Goal: Task Accomplishment & Management: Manage account settings

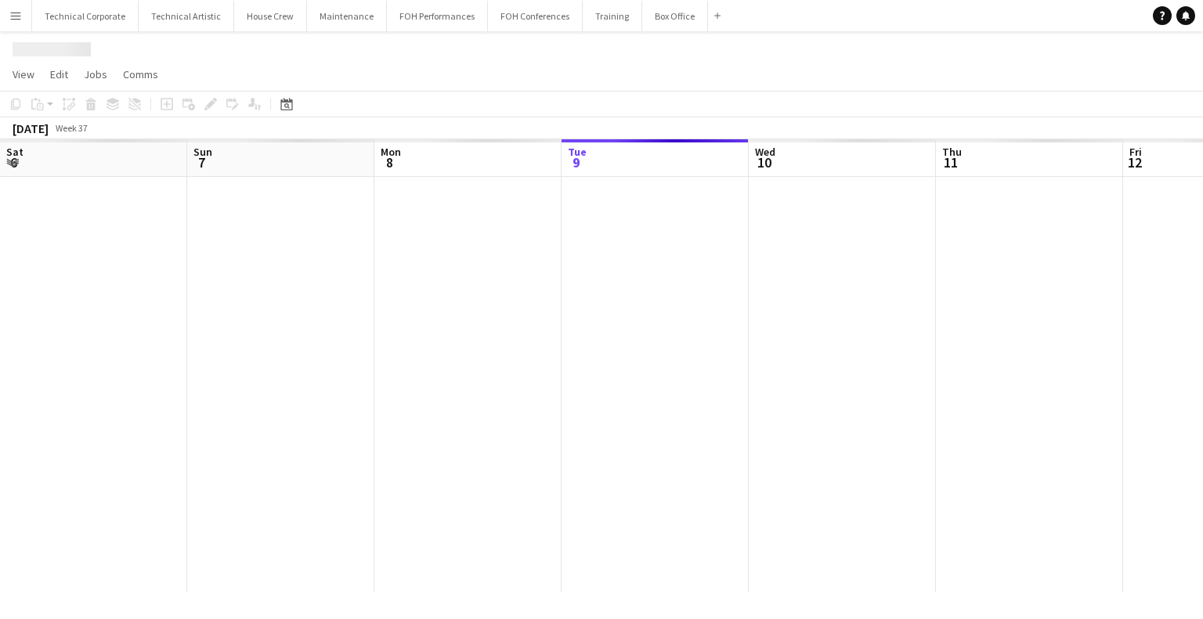
scroll to position [0, 374]
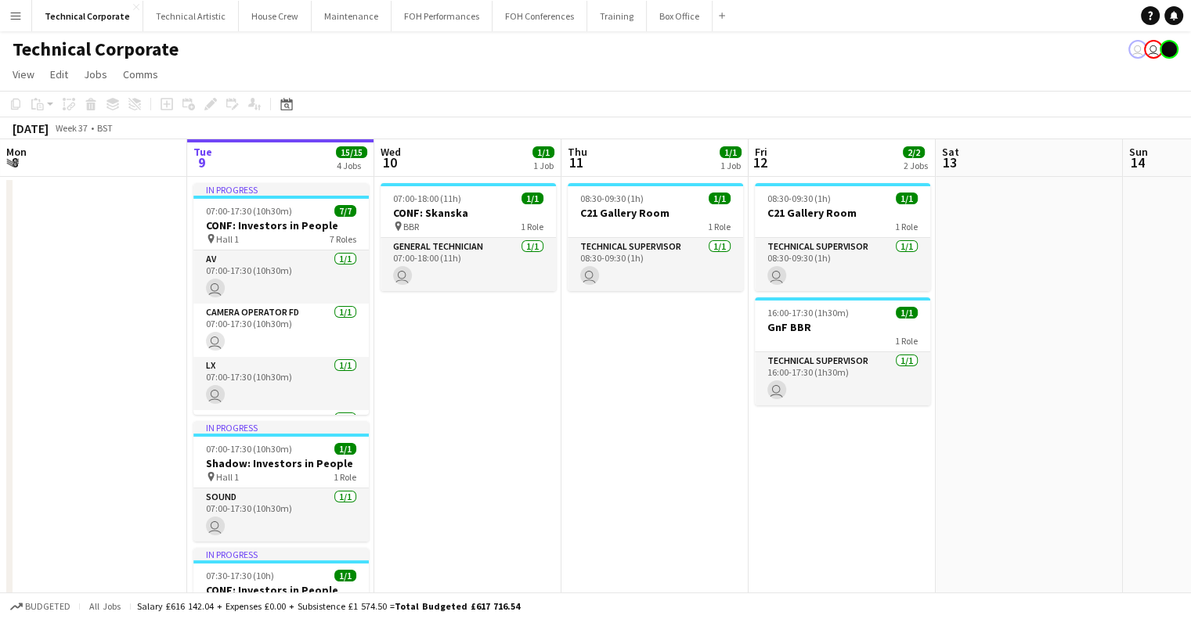
drag, startPoint x: 690, startPoint y: 346, endPoint x: 370, endPoint y: 337, distance: 319.6
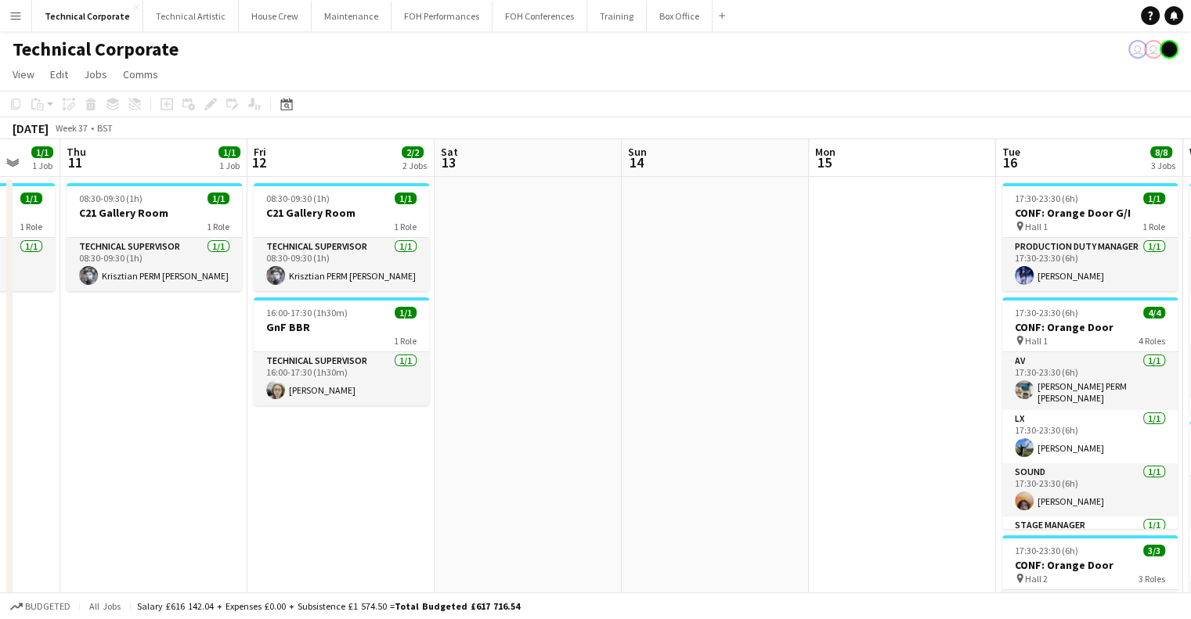
drag, startPoint x: 806, startPoint y: 352, endPoint x: 292, endPoint y: 385, distance: 515.5
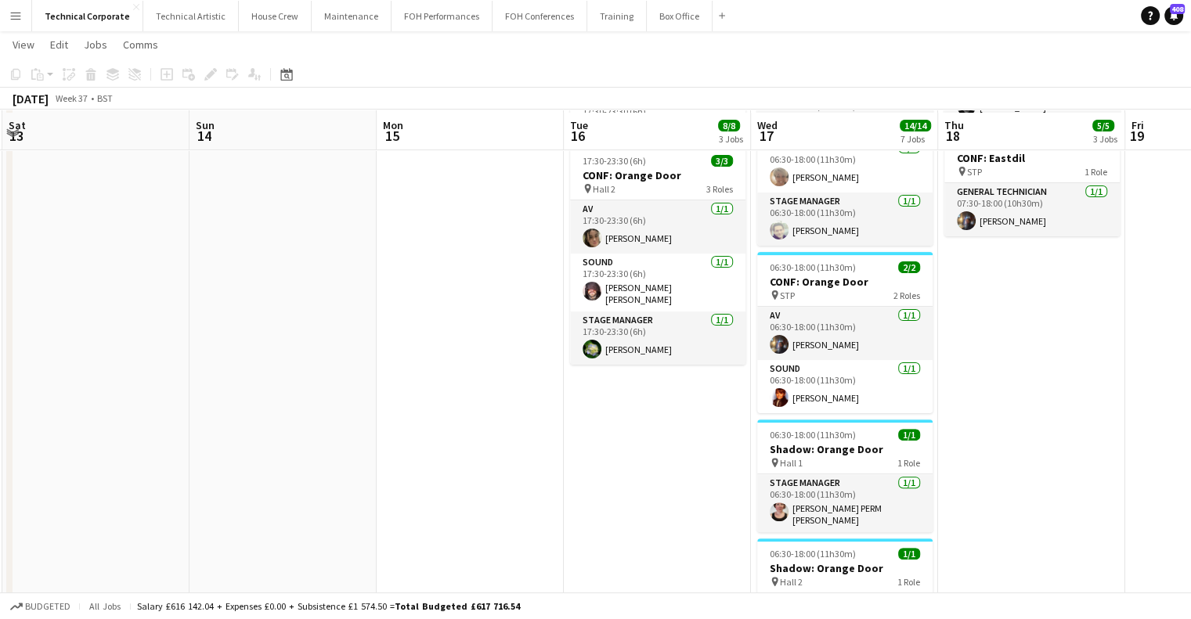
scroll to position [391, 0]
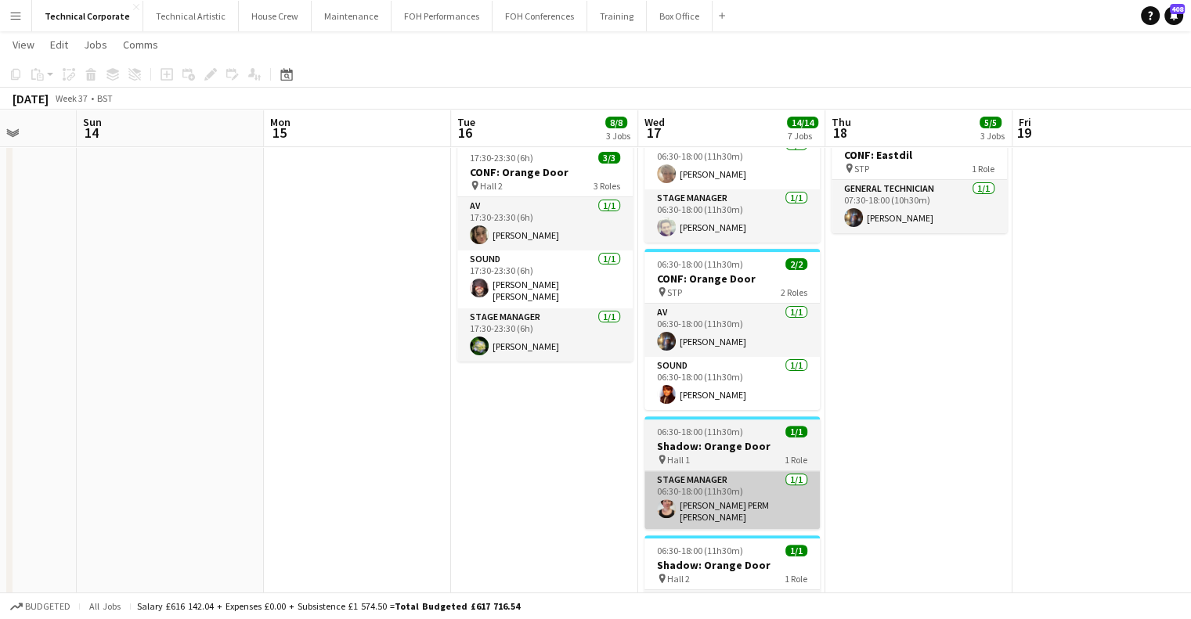
drag, startPoint x: 736, startPoint y: 480, endPoint x: 560, endPoint y: 471, distance: 176.4
click at [553, 476] on app-calendar-viewport "Wed 10 1/1 1 Job Thu 11 1/1 1 Job Fri 12 2/2 2 Jobs Sat 13 Sun 14 Mon 15 Tue 16…" at bounding box center [595, 322] width 1191 height 1304
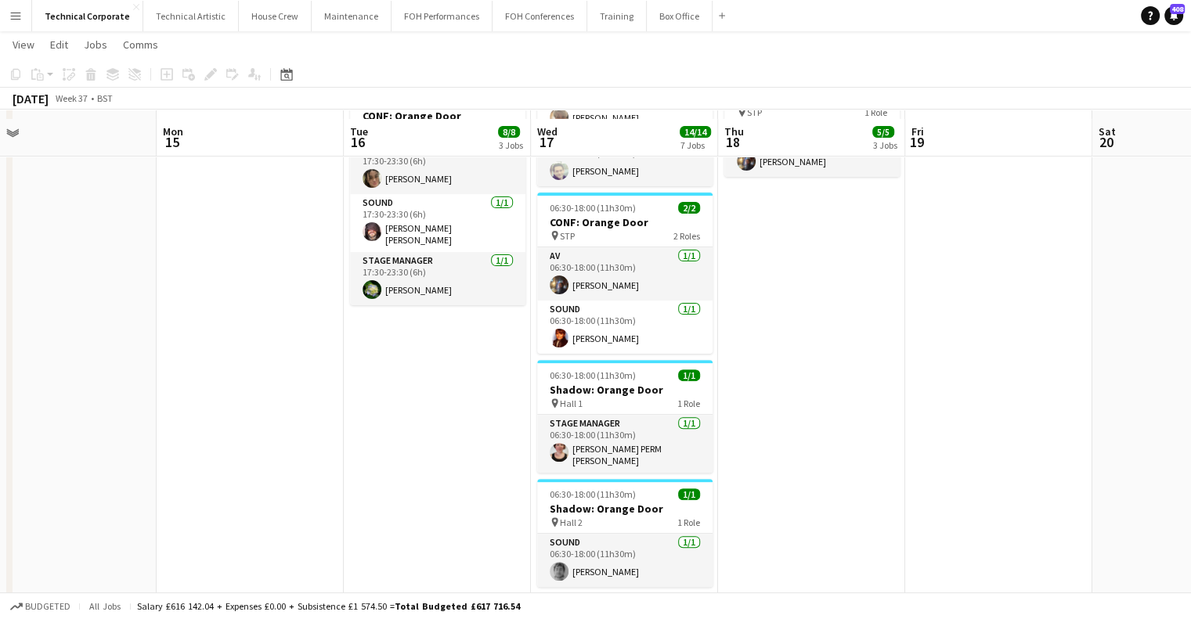
scroll to position [470, 0]
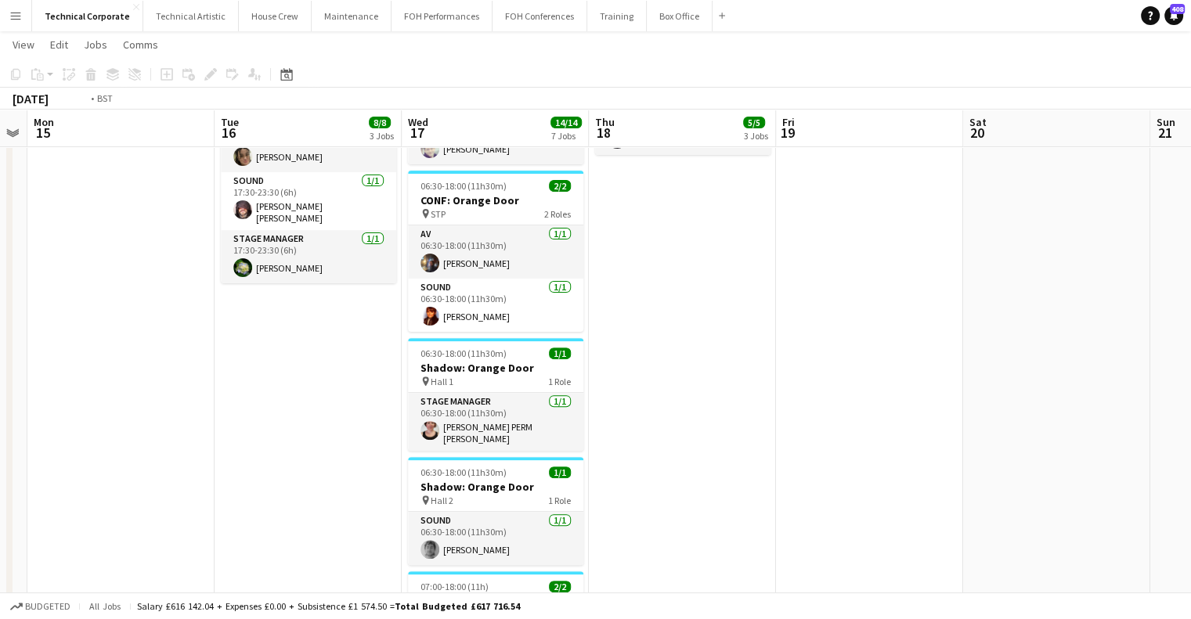
drag, startPoint x: 784, startPoint y: 441, endPoint x: 602, endPoint y: 435, distance: 181.7
click at [629, 439] on app-calendar-viewport "Thu 11 1/1 1 Job Fri 12 2/2 2 Jobs Sat 13 Sun 14 Mon 15 Tue 16 8/8 3 Jobs Wed 1…" at bounding box center [595, 243] width 1191 height 1304
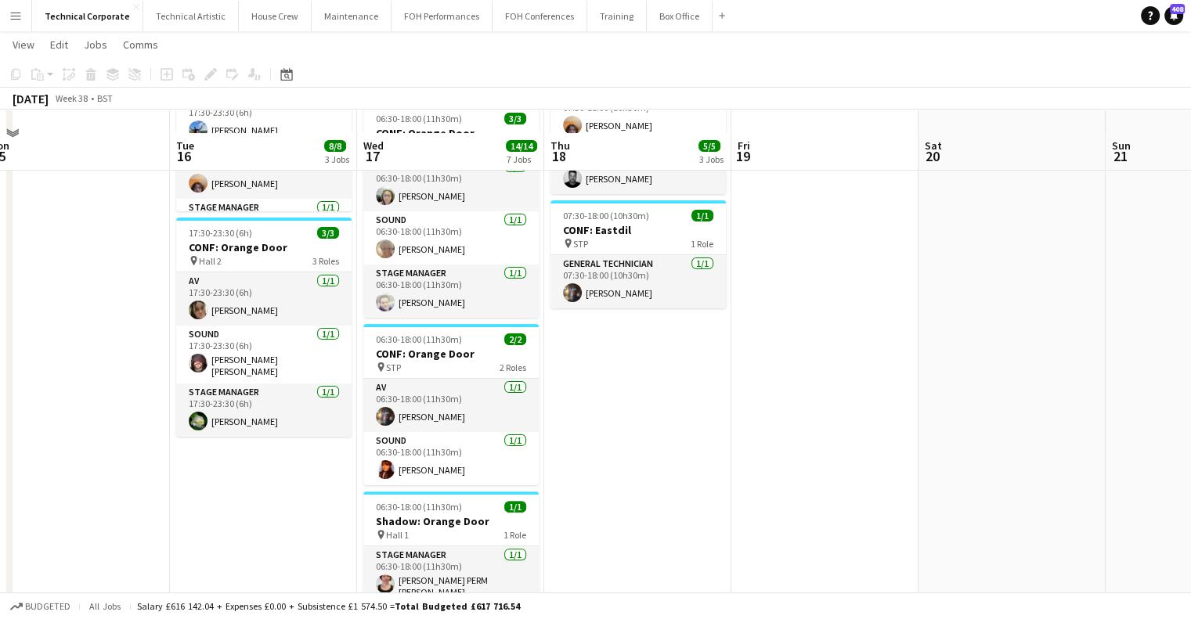
scroll to position [391, 0]
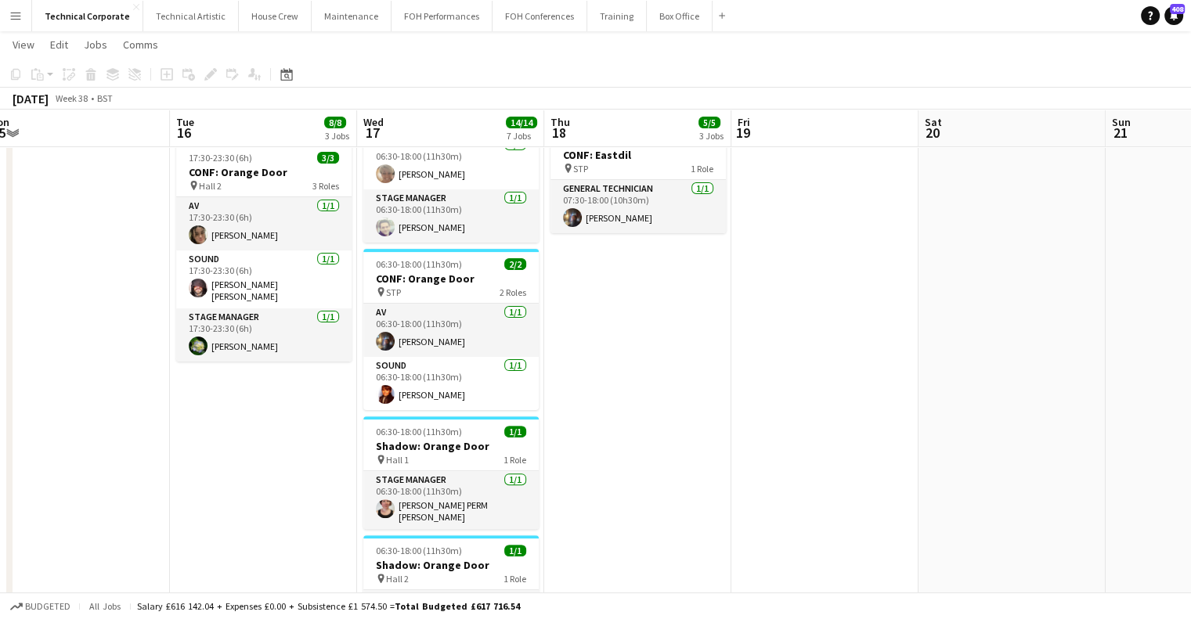
click at [771, 351] on app-date-cell at bounding box center [824, 378] width 187 height 1189
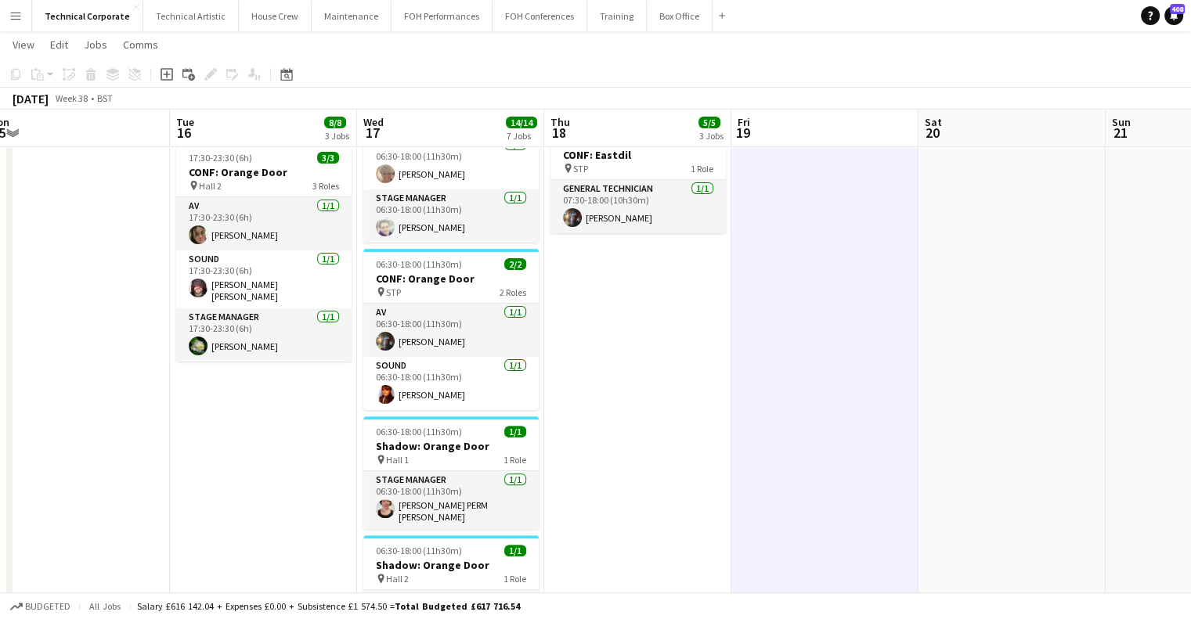
click at [771, 351] on app-date-cell at bounding box center [824, 378] width 187 height 1189
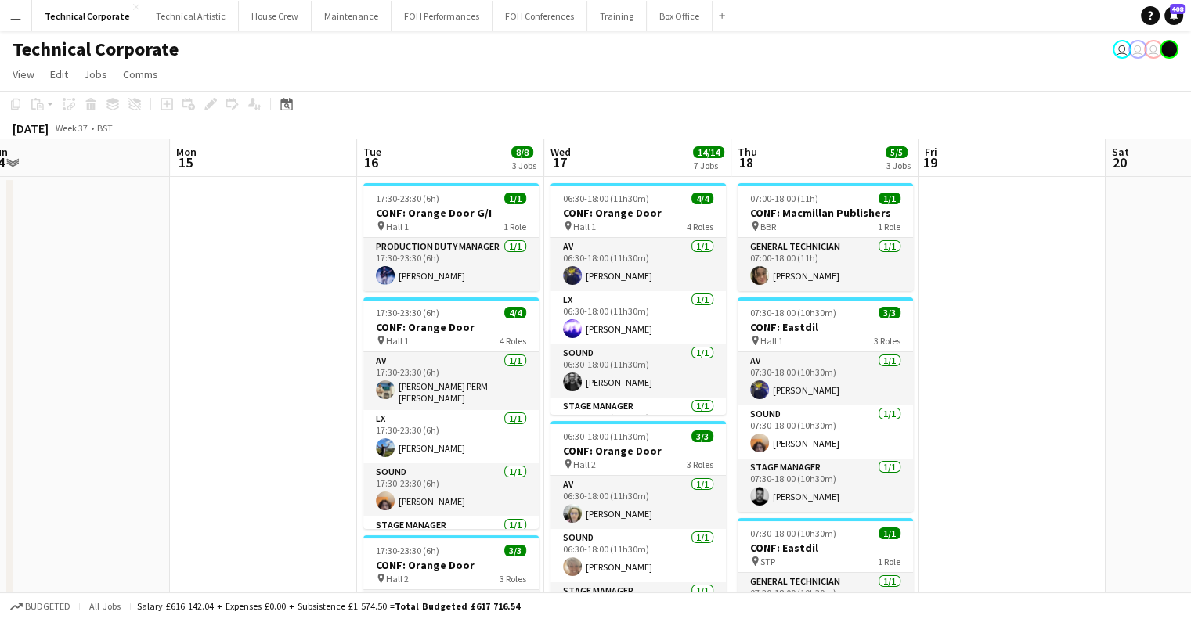
scroll to position [0, 485]
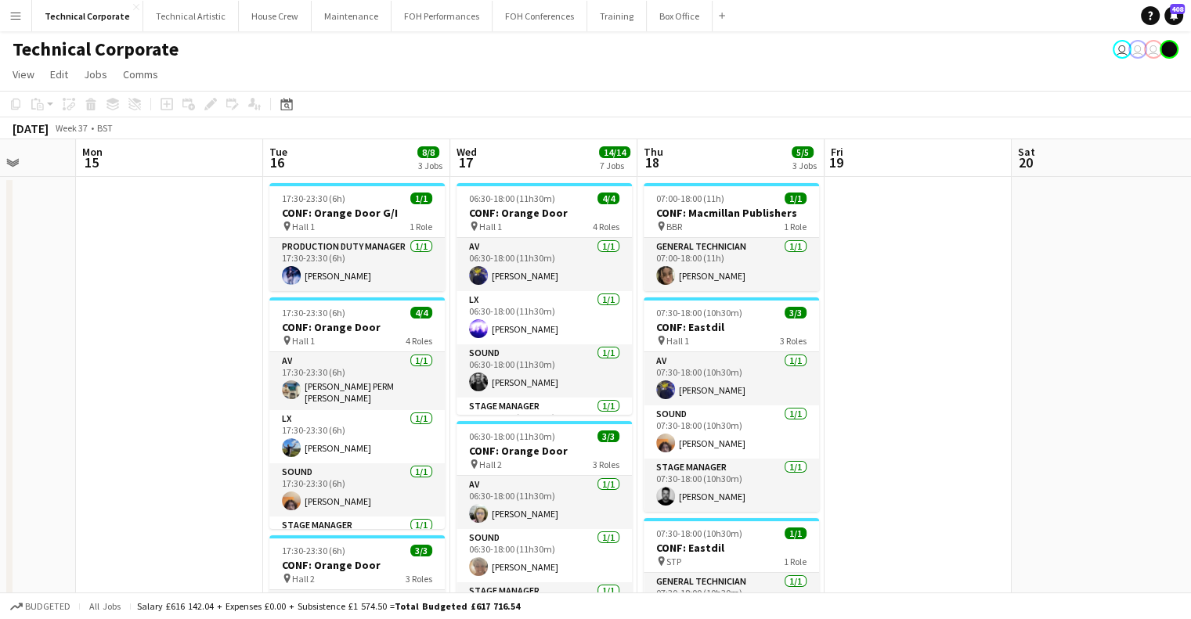
drag, startPoint x: 488, startPoint y: 344, endPoint x: 581, endPoint y: 345, distance: 93.2
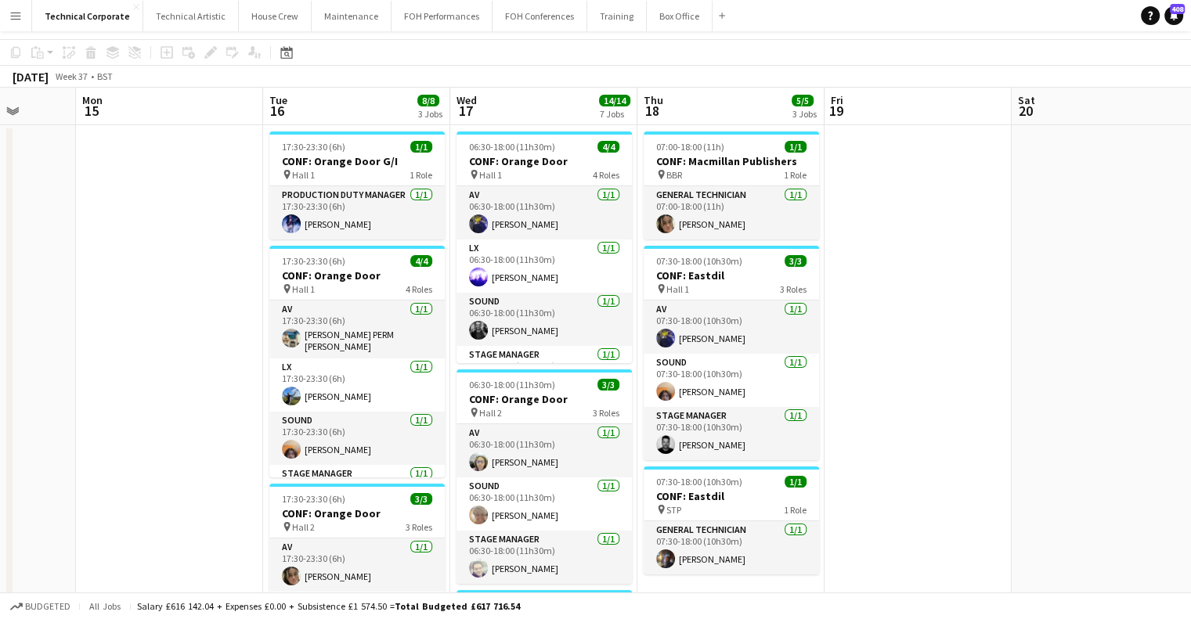
scroll to position [0, 0]
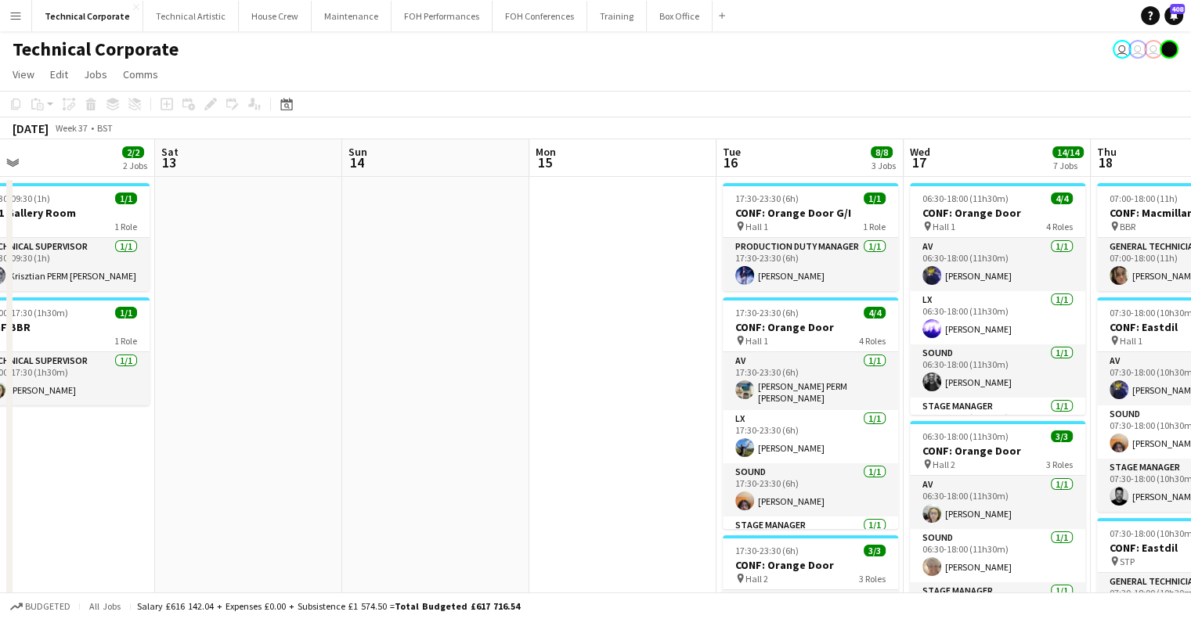
drag, startPoint x: 288, startPoint y: 397, endPoint x: 839, endPoint y: 410, distance: 551.3
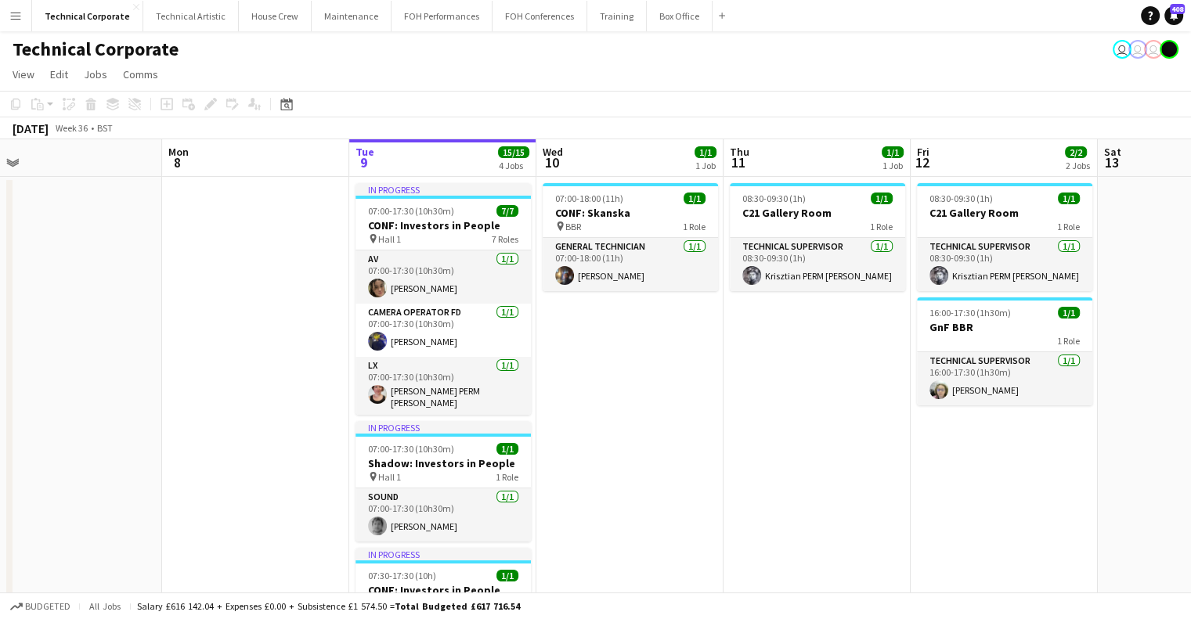
scroll to position [0, 414]
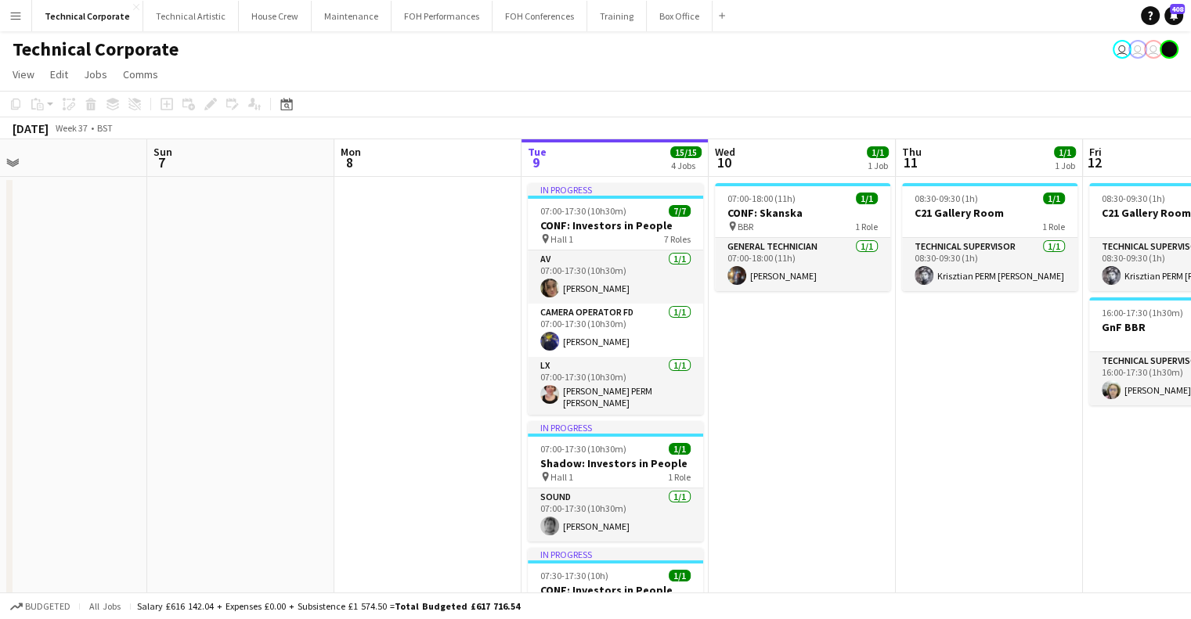
drag, startPoint x: 301, startPoint y: 390, endPoint x: 840, endPoint y: 424, distance: 539.7
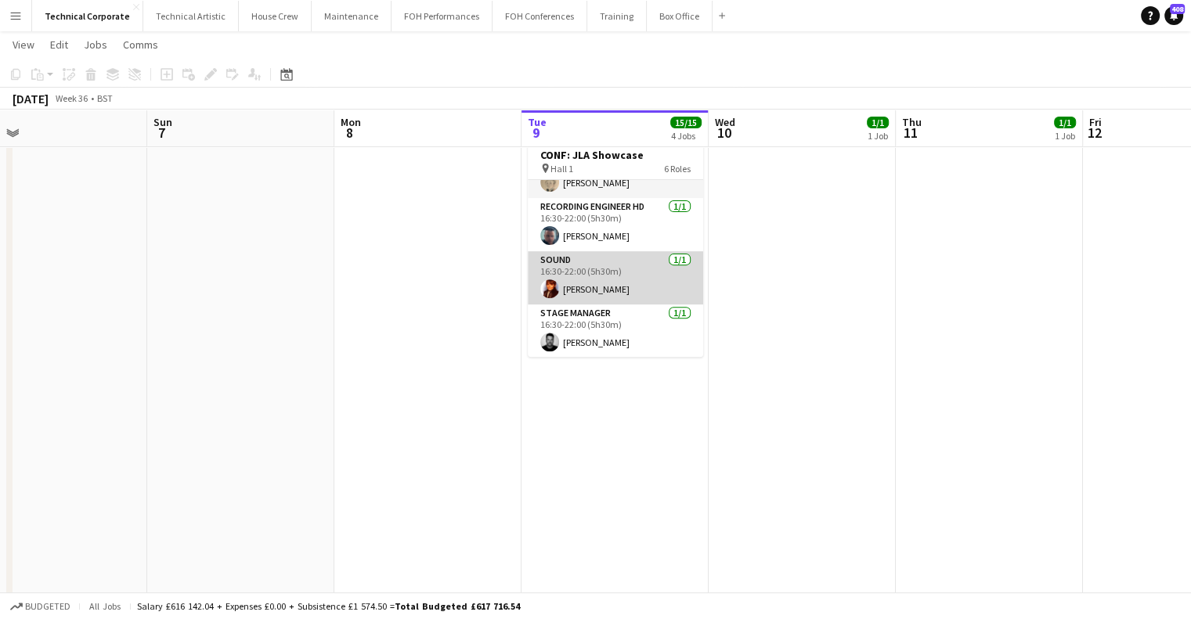
scroll to position [63, 0]
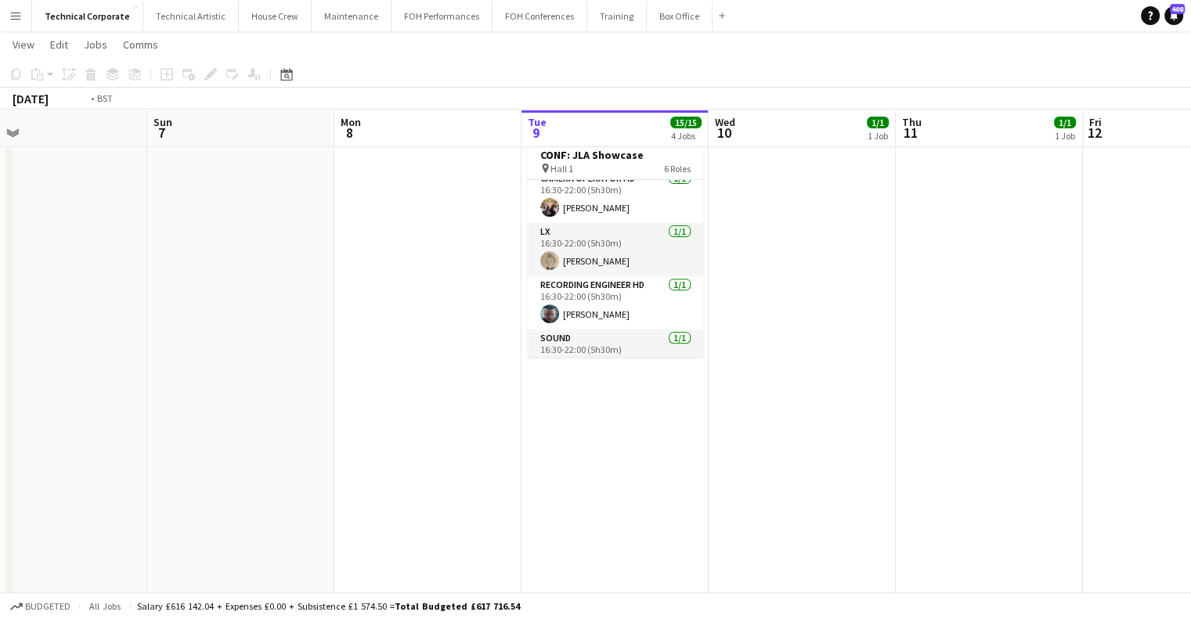
drag, startPoint x: 829, startPoint y: 352, endPoint x: 365, endPoint y: 376, distance: 464.9
click at [366, 376] on app-calendar-viewport "Thu 4 Fri 5 Sat 6 Sun 7 Mon 8 Tue 9 15/15 4 Jobs Wed 10 1/1 1 Job Thu 11 1/1 1 …" at bounding box center [595, 165] width 1191 height 1304
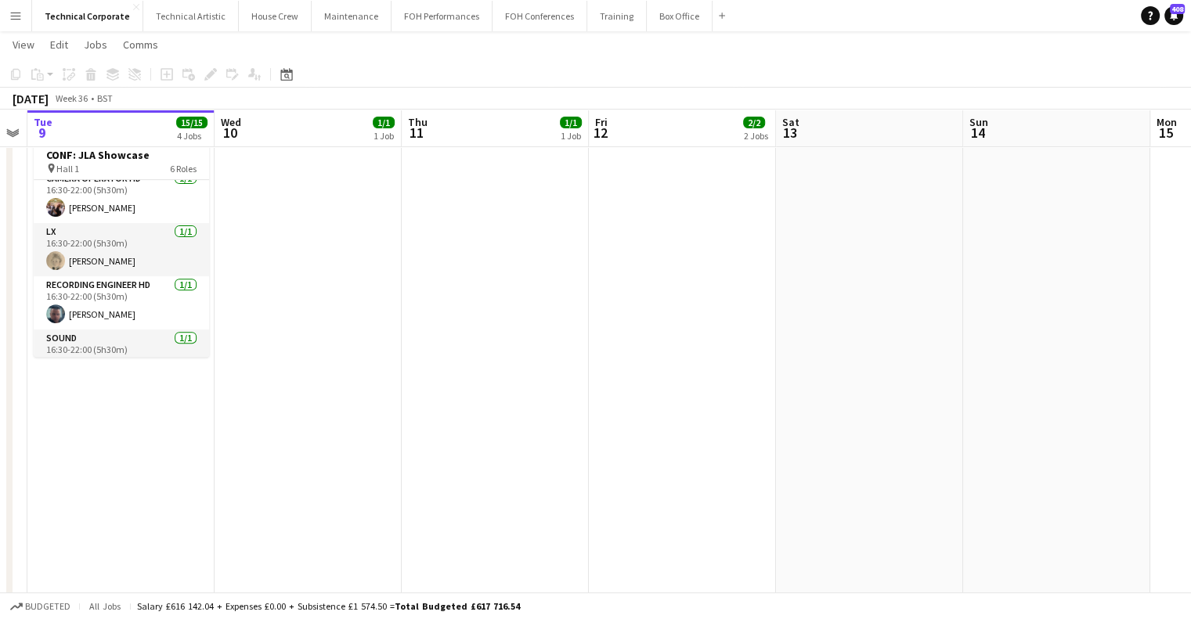
click at [466, 347] on app-calendar-viewport "Sat 6 Sun 7 Mon 8 Tue 9 15/15 4 Jobs Wed 10 1/1 1 Job Thu 11 1/1 1 Job Fri 12 2…" at bounding box center [595, 165] width 1191 height 1304
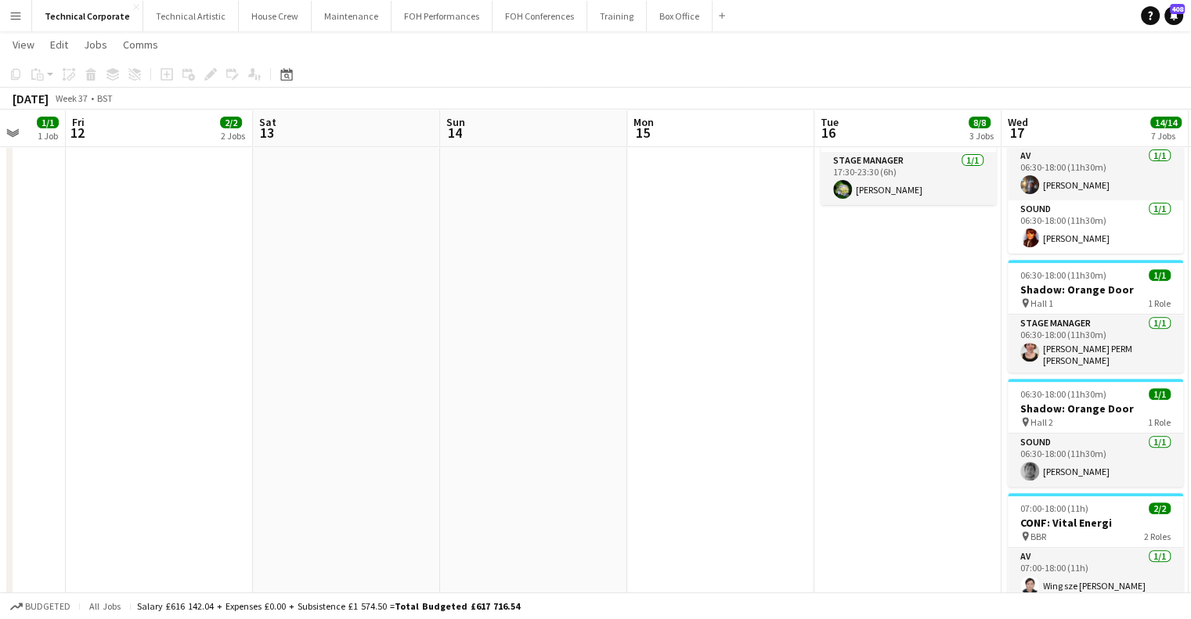
drag, startPoint x: 918, startPoint y: 329, endPoint x: 269, endPoint y: 330, distance: 649.8
click at [269, 330] on app-calendar-viewport "Mon 8 Tue 9 15/15 4 Jobs Wed 10 1/1 1 Job Thu 11 1/1 1 Job Fri 12 2/2 2 Jobs Sa…" at bounding box center [595, 165] width 1191 height 1304
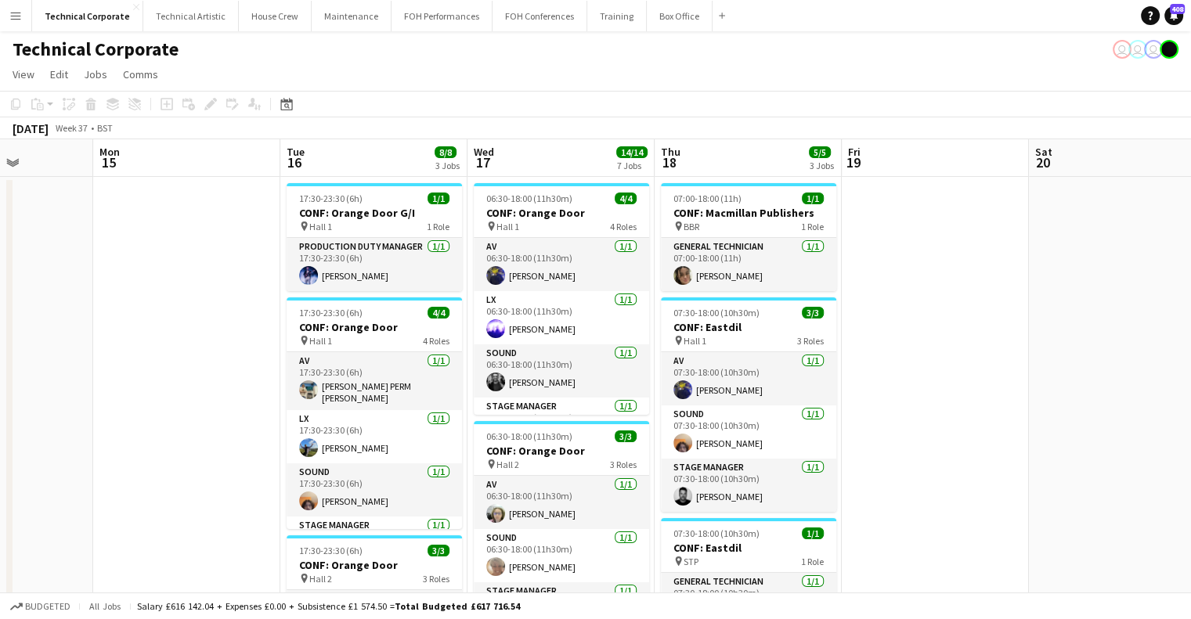
scroll to position [0, 467]
drag, startPoint x: 224, startPoint y: 381, endPoint x: 269, endPoint y: 381, distance: 44.6
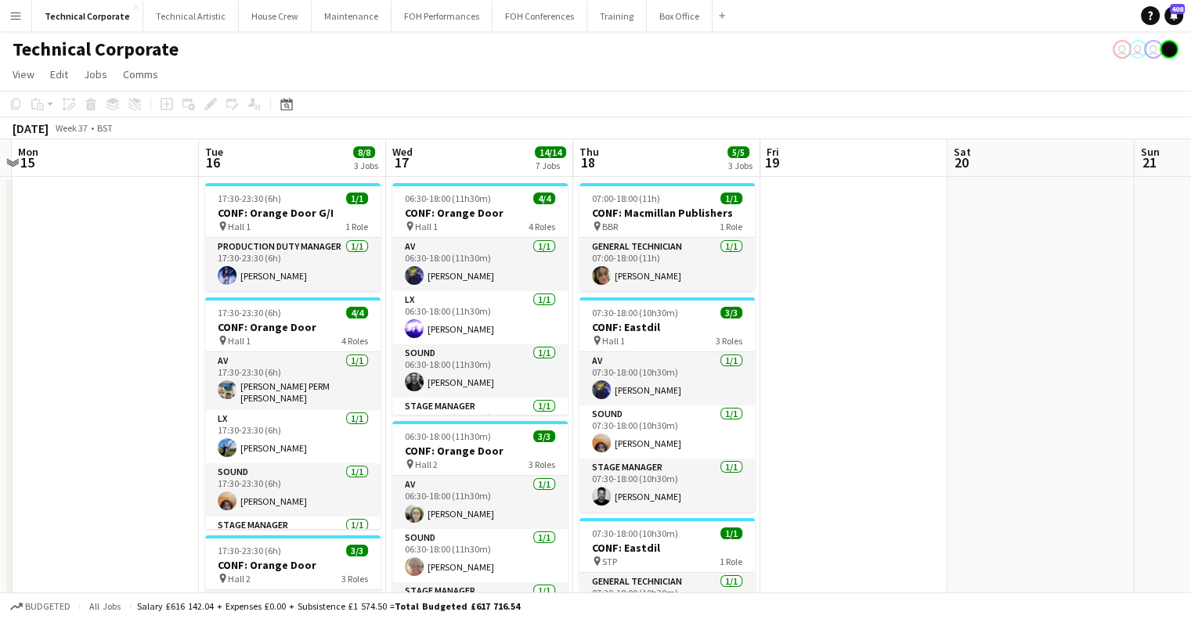
drag, startPoint x: 918, startPoint y: 321, endPoint x: 835, endPoint y: 328, distance: 84.1
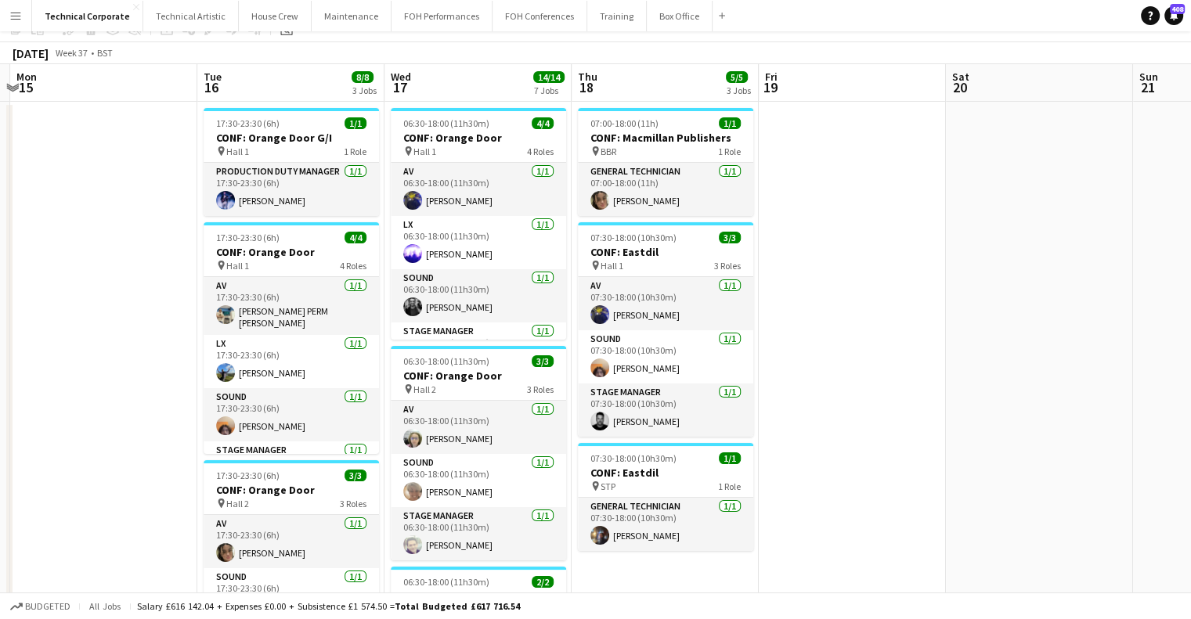
scroll to position [157, 0]
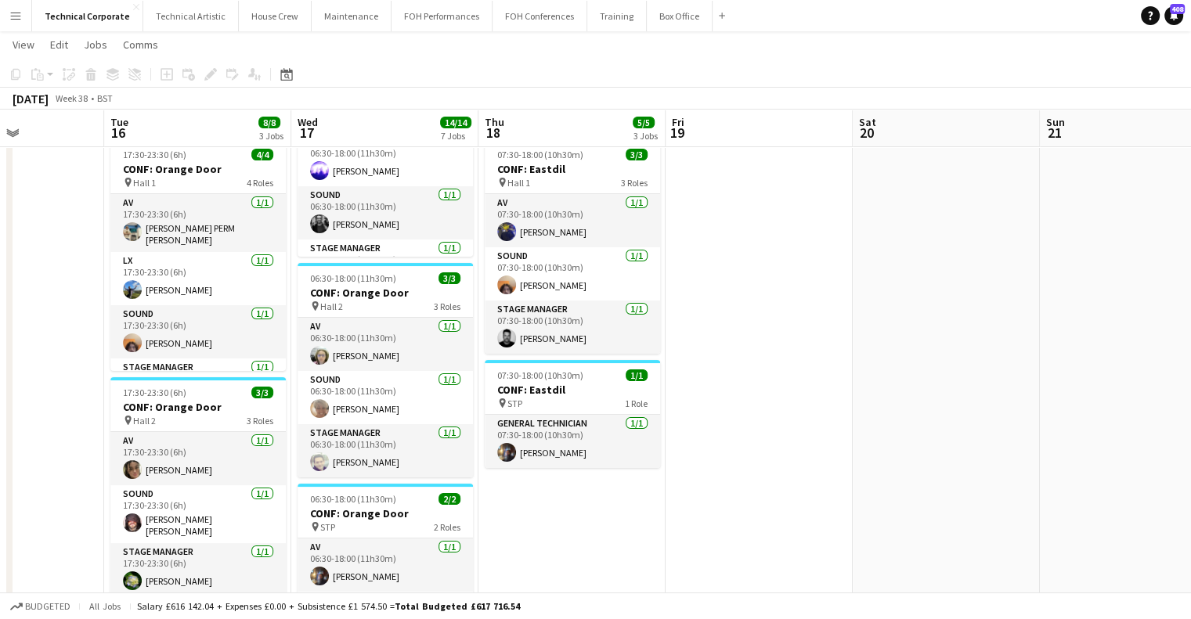
drag, startPoint x: 781, startPoint y: 314, endPoint x: 651, endPoint y: 327, distance: 130.6
click at [655, 326] on app-calendar-viewport "Fri 12 2/2 2 Jobs Sat 13 Sun 14 Mon 15 Tue 16 8/8 3 Jobs Wed 17 14/14 7 Jobs Th…" at bounding box center [595, 556] width 1191 height 1304
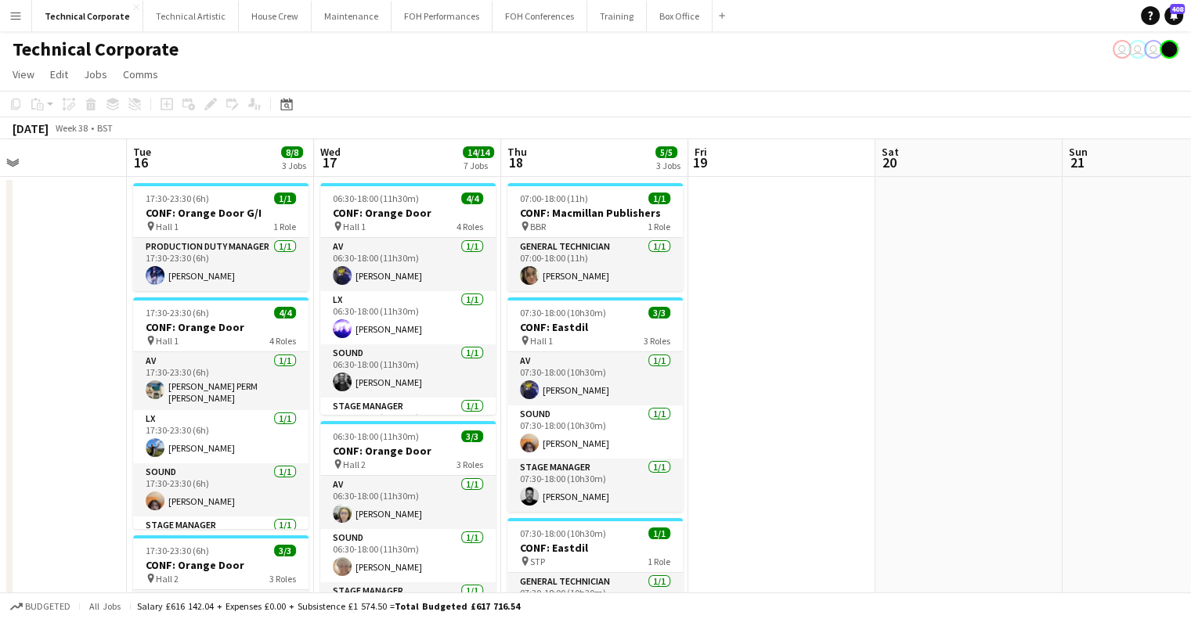
scroll to position [0, 607]
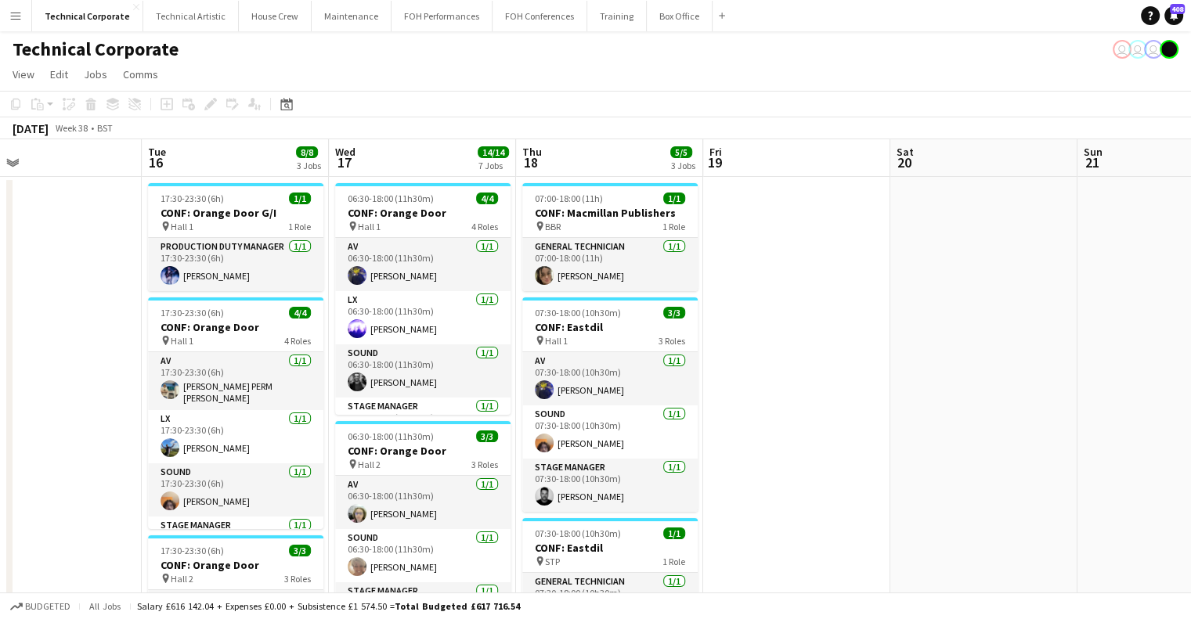
drag, startPoint x: 730, startPoint y: 353, endPoint x: 802, endPoint y: 357, distance: 72.1
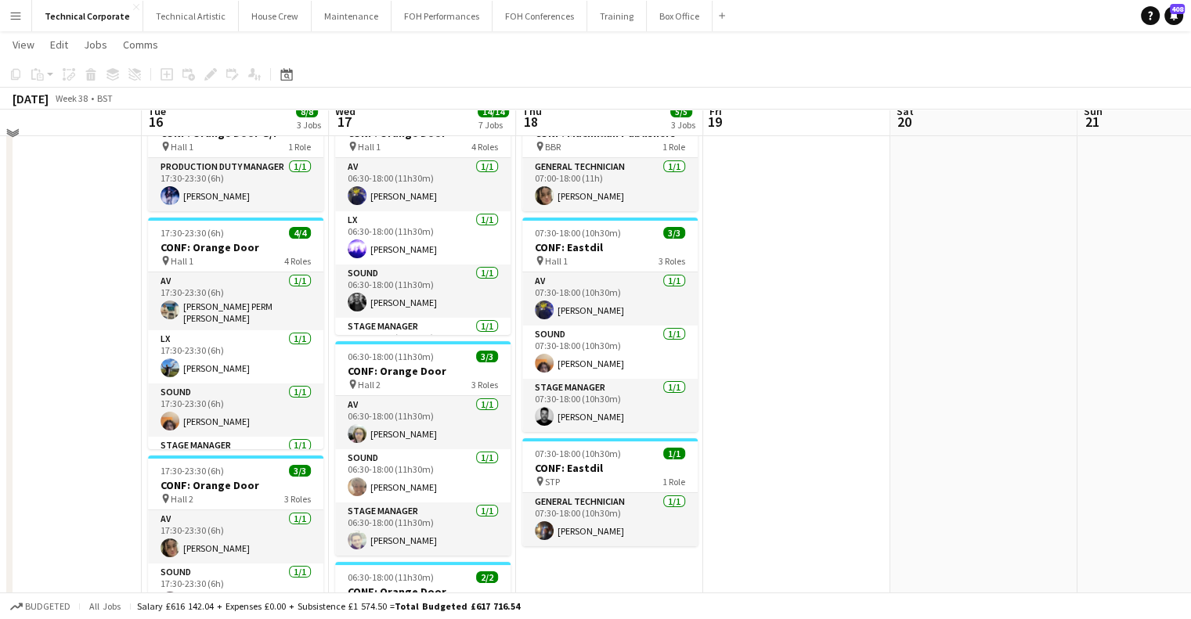
scroll to position [0, 0]
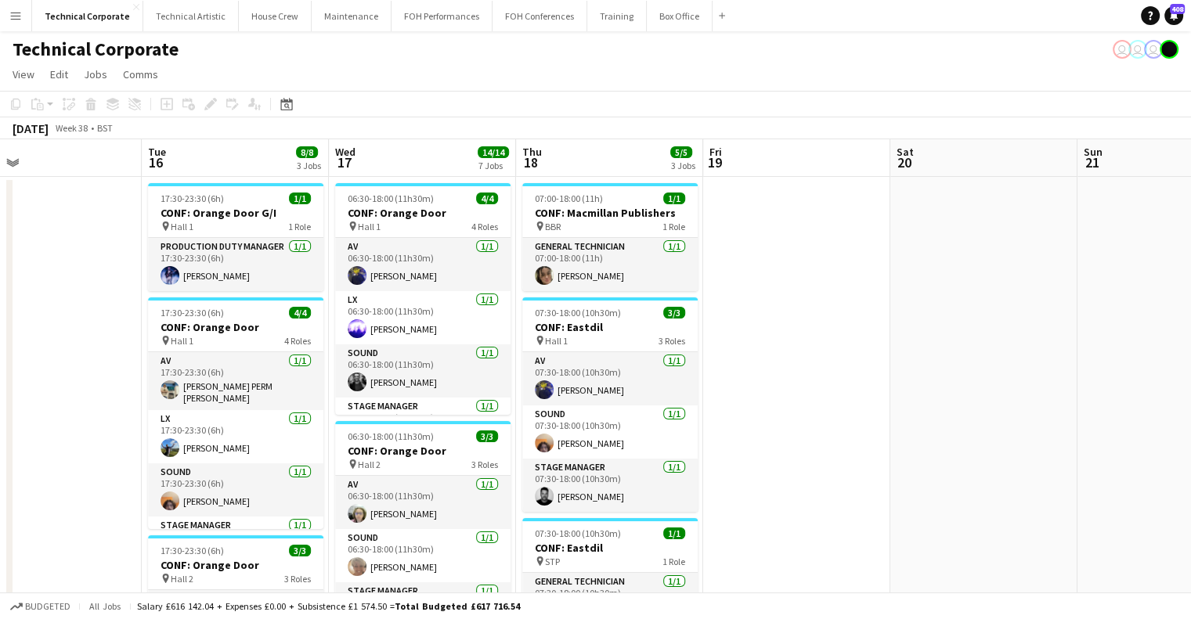
click at [809, 171] on app-board-header-date "Fri 19" at bounding box center [796, 158] width 187 height 38
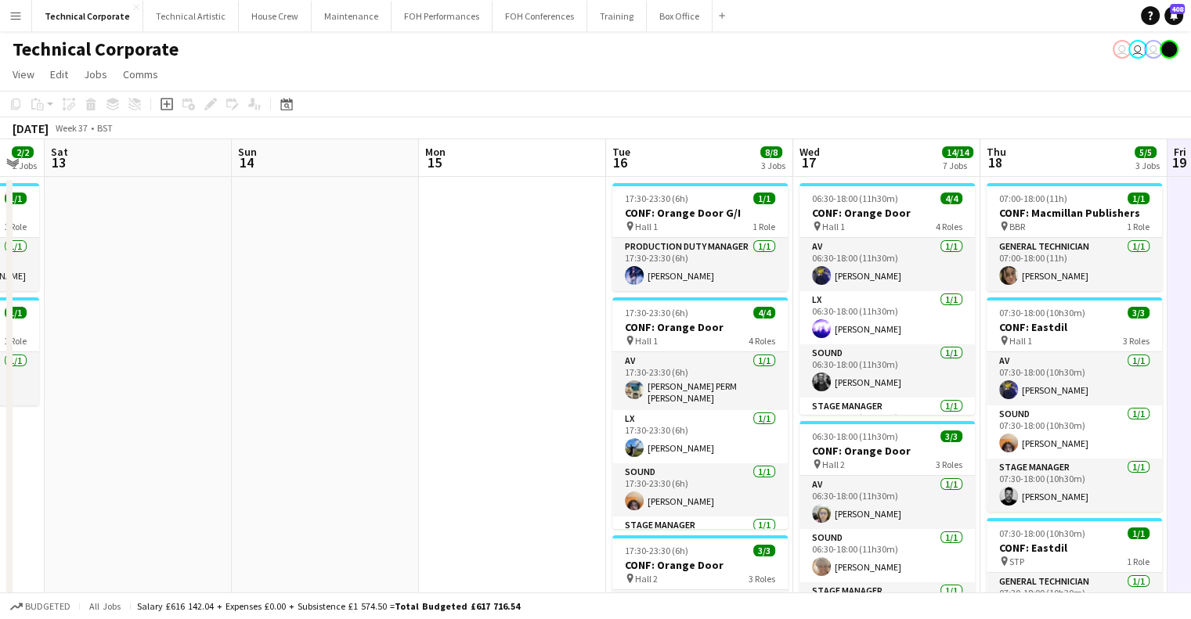
drag, startPoint x: 770, startPoint y: 316, endPoint x: 781, endPoint y: 316, distance: 11.0
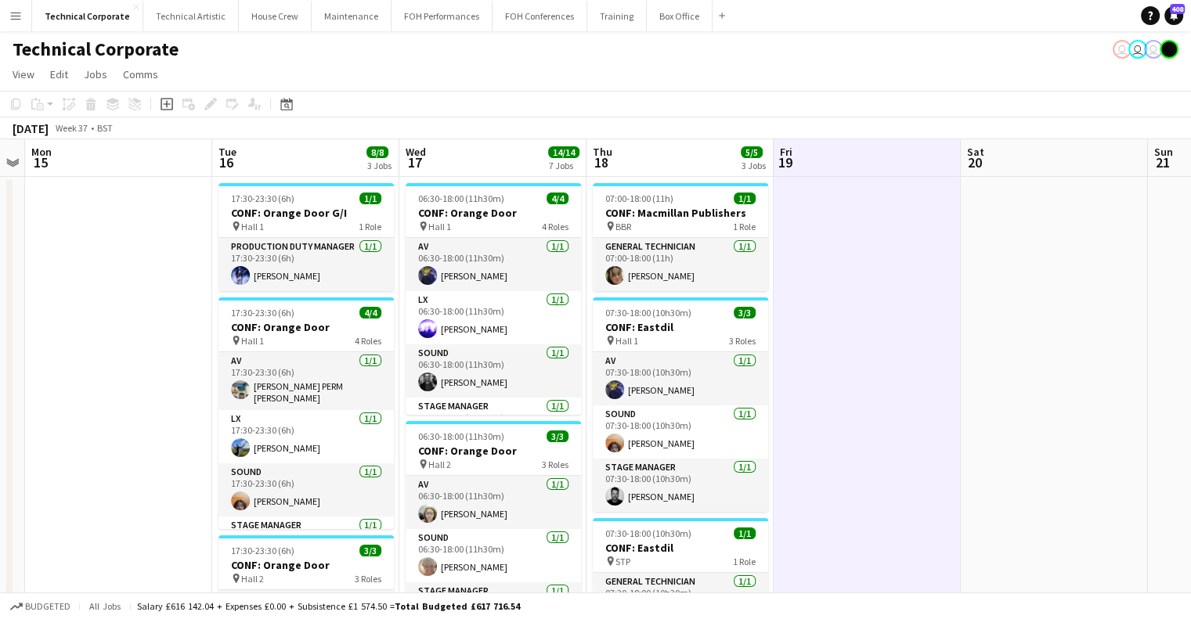
scroll to position [0, 724]
drag, startPoint x: 781, startPoint y: 316, endPoint x: 386, endPoint y: 328, distance: 394.8
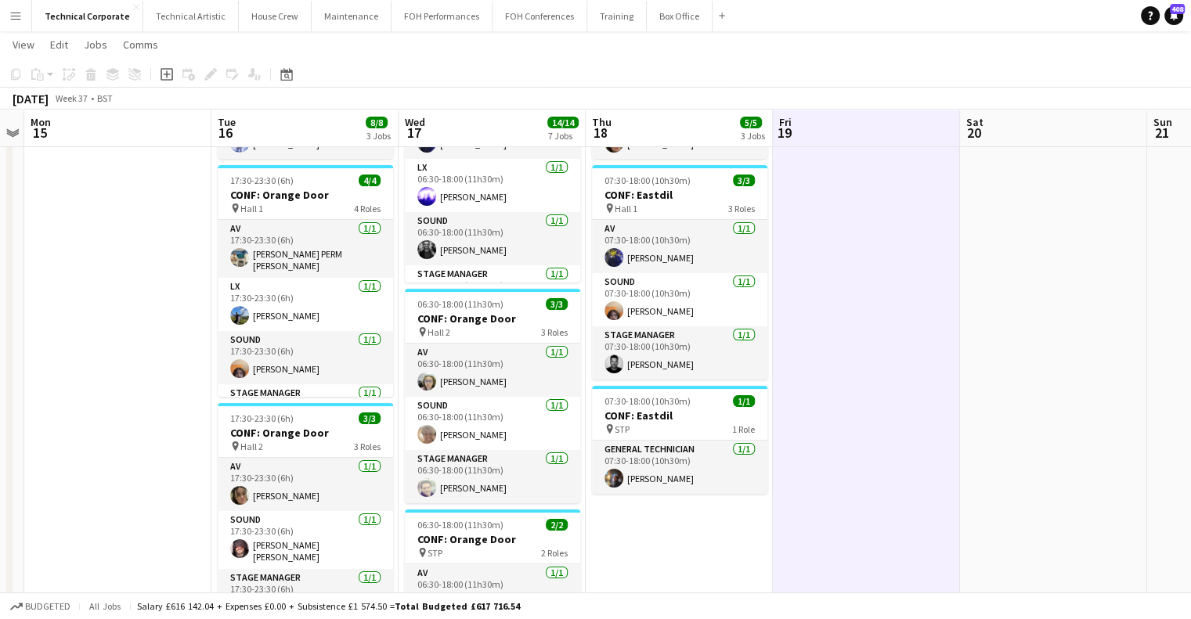
scroll to position [0, 0]
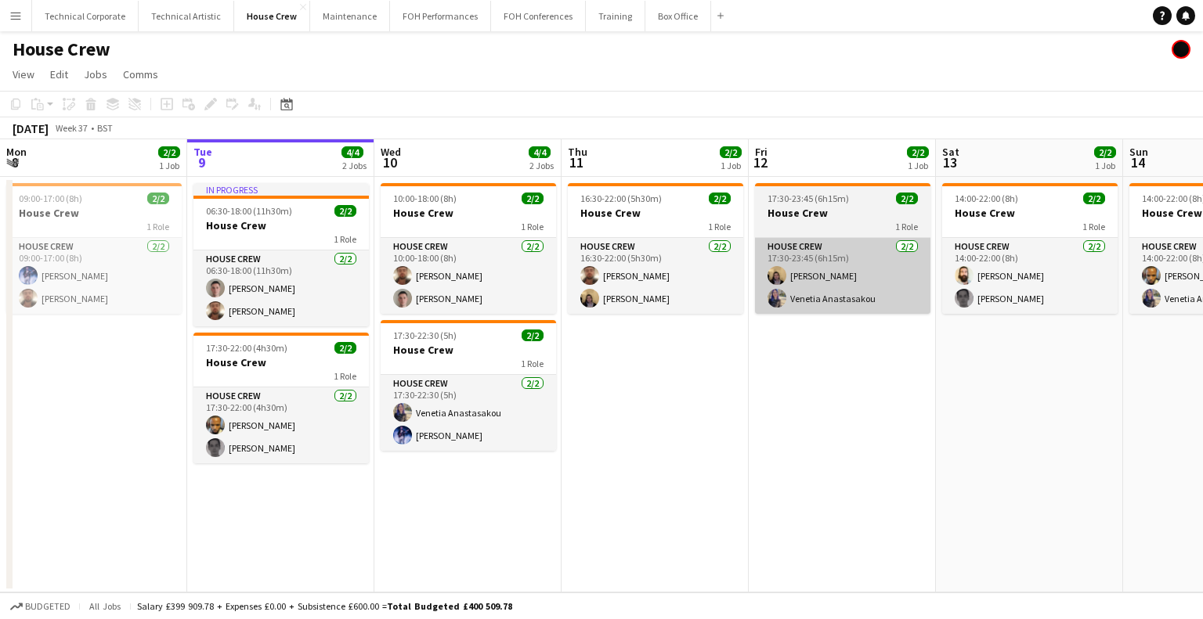
drag, startPoint x: 647, startPoint y: 298, endPoint x: 380, endPoint y: 294, distance: 266.2
click at [373, 296] on app-calendar-viewport "Sat 6 2/2 1 Job Sun 7 2/2 1 Job Mon 8 2/2 1 Job Tue 9 4/4 2 Jobs Wed 10 4/4 2 J…" at bounding box center [601, 365] width 1203 height 453
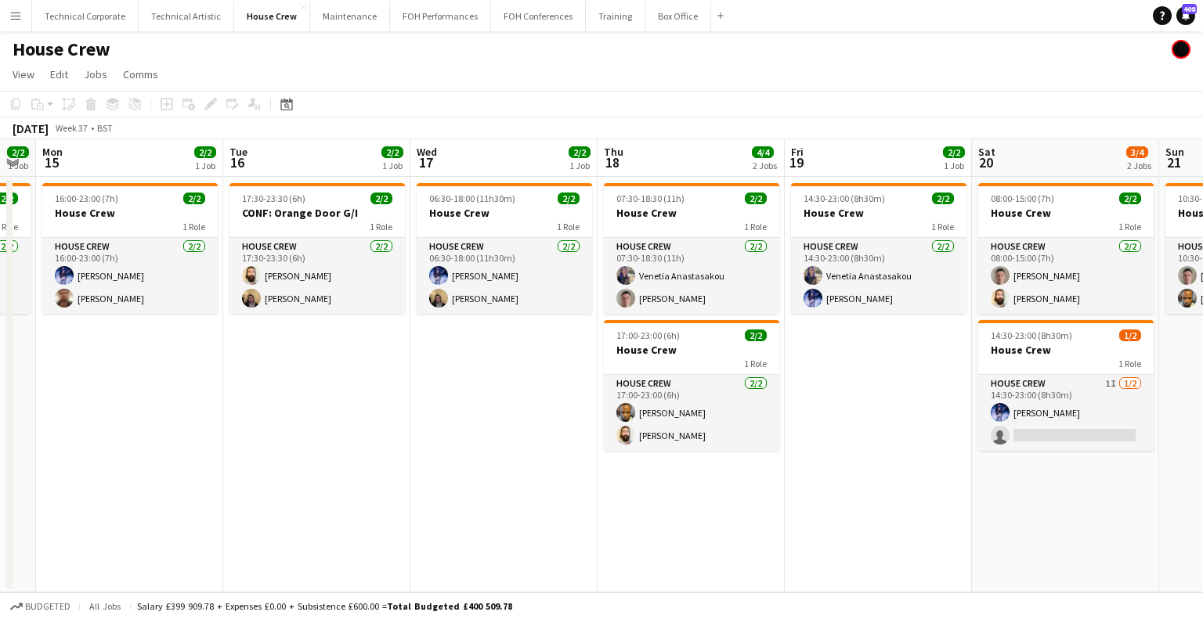
scroll to position [0, 507]
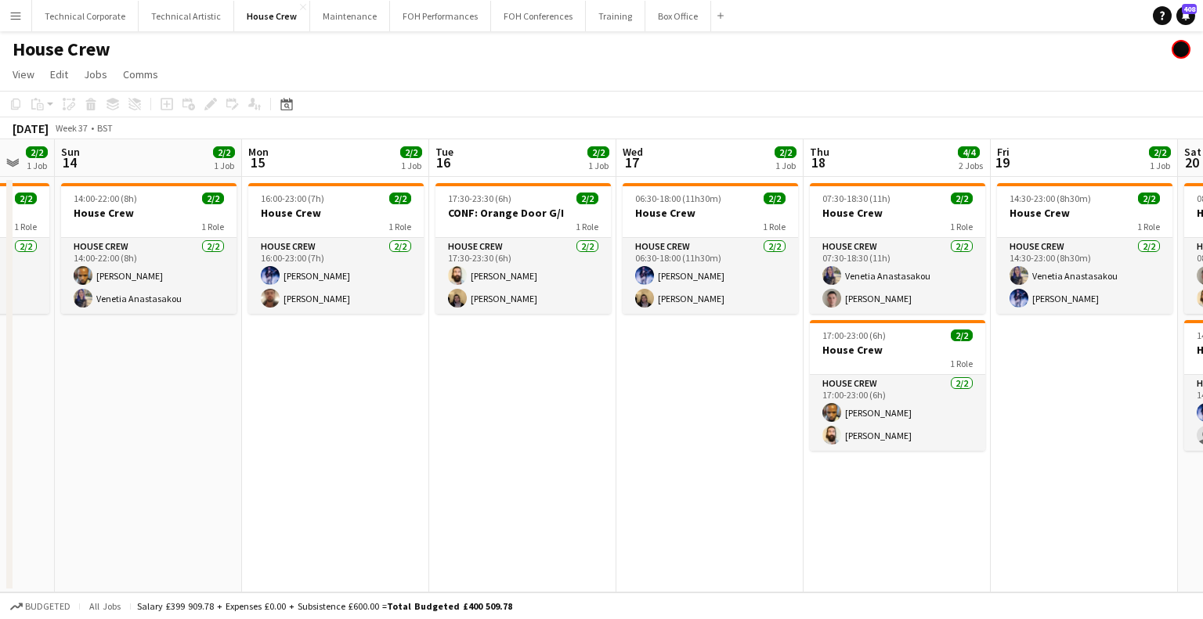
drag, startPoint x: 817, startPoint y: 294, endPoint x: 164, endPoint y: 326, distance: 653.0
click at [164, 326] on app-calendar-viewport "Thu 11 2/2 1 Job Fri 12 2/2 1 Job Sat 13 2/2 1 Job Sun 14 2/2 1 Job Mon 15 2/2 …" at bounding box center [601, 365] width 1203 height 453
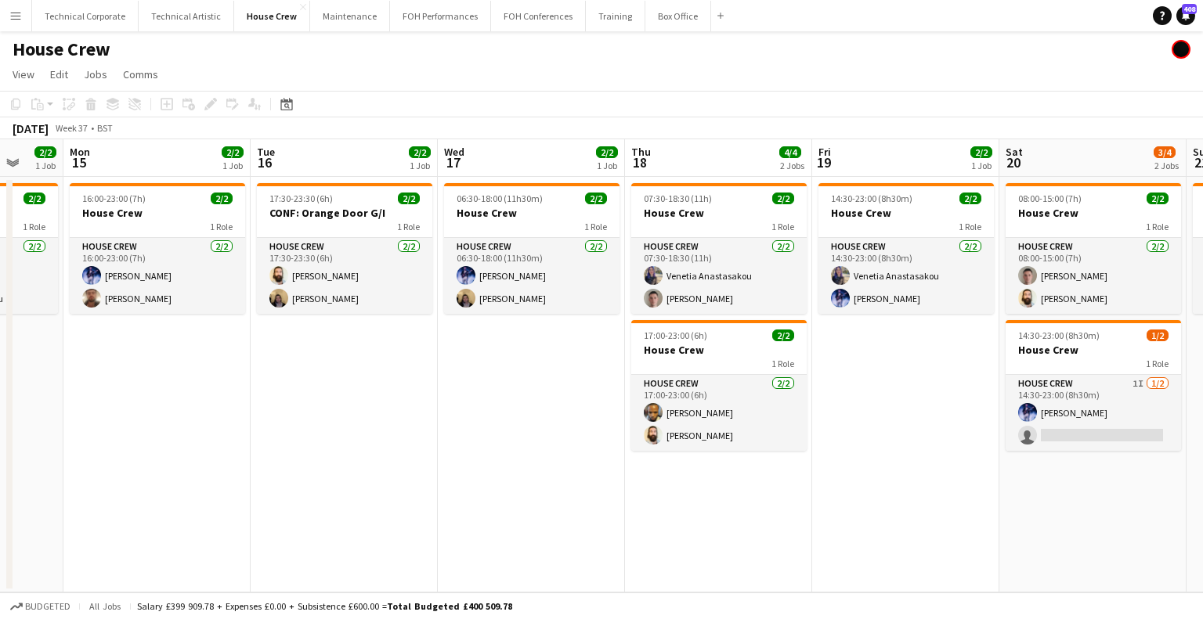
drag, startPoint x: 579, startPoint y: 323, endPoint x: 298, endPoint y: 156, distance: 326.8
click at [379, 329] on app-calendar-viewport "Thu 11 2/2 1 Job Fri 12 2/2 1 Job Sat 13 2/2 1 Job Sun 14 2/2 1 Job Mon 15 2/2 …" at bounding box center [601, 365] width 1203 height 453
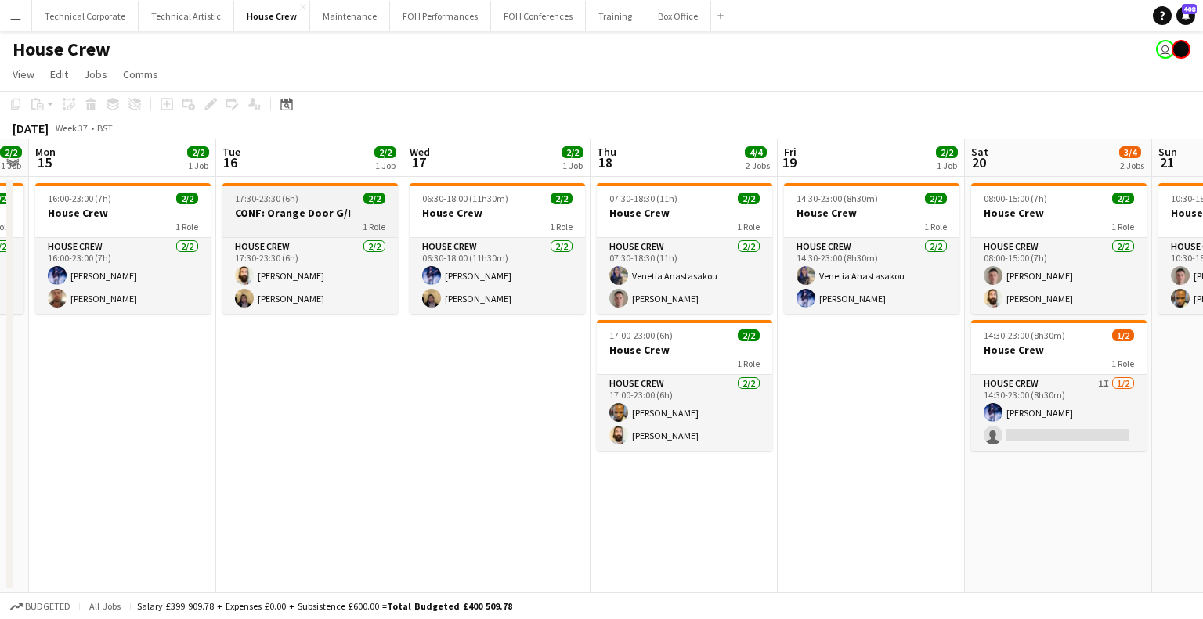
click at [346, 212] on h3 "CONF: Orange Door G/I" at bounding box center [309, 213] width 175 height 14
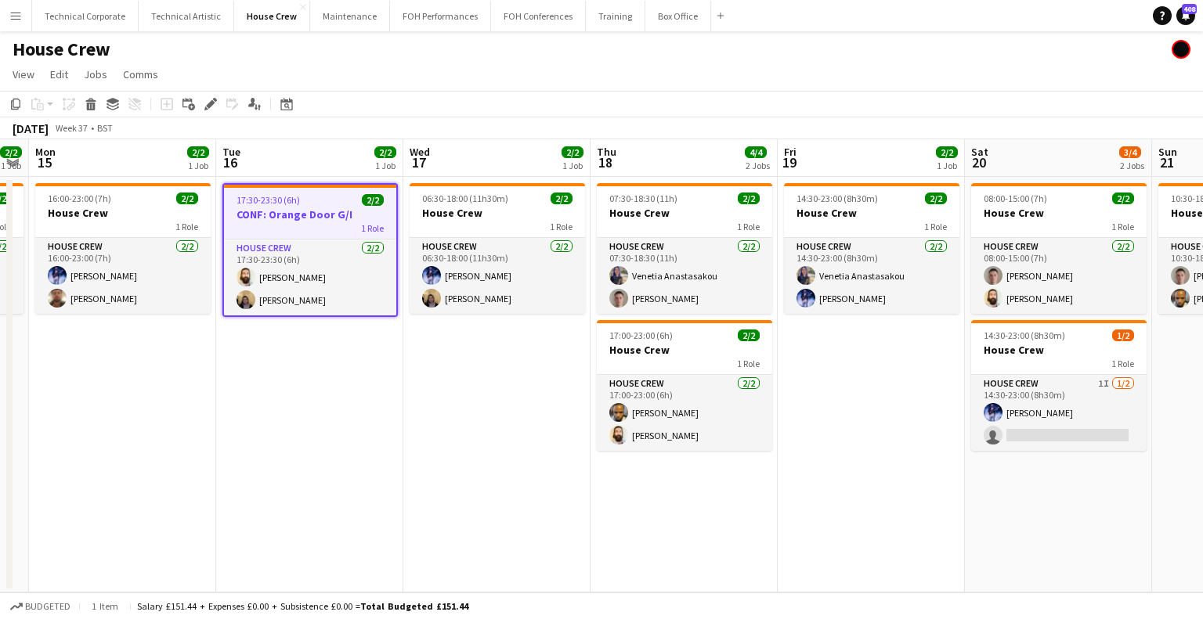
click at [510, 383] on app-date-cell "06:30-18:00 (11h30m) 2/2 House Crew 1 Role House Crew 2/2 06:30-18:00 (11h30m) …" at bounding box center [496, 385] width 187 height 416
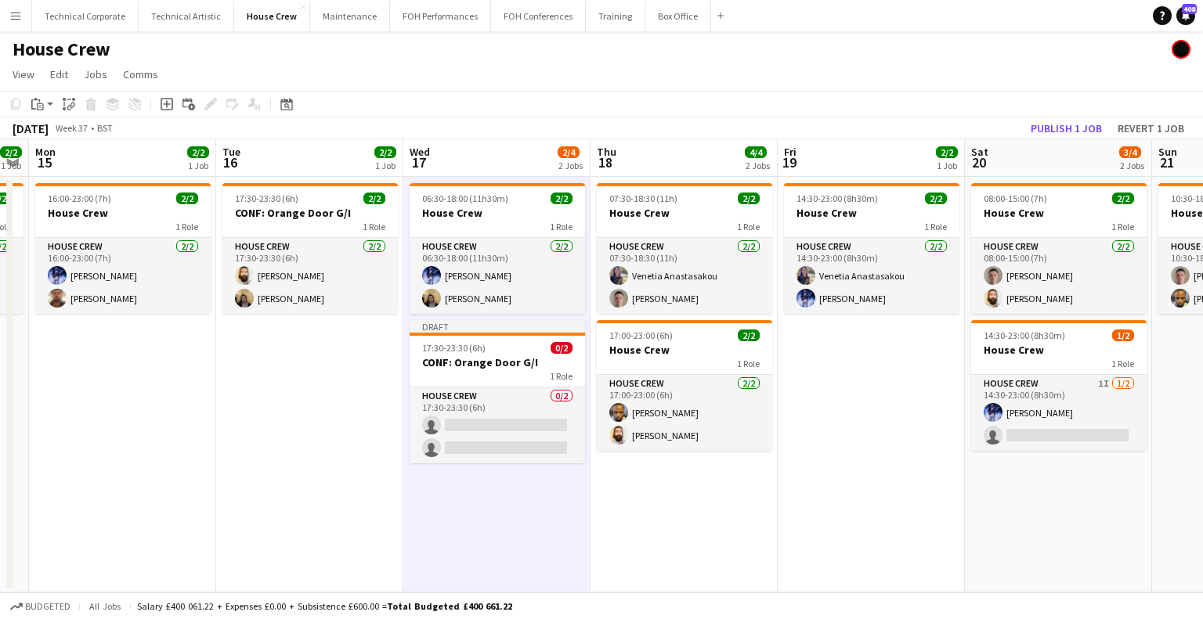
click at [510, 383] on app-job-card "Draft 17:30-23:30 (6h) 0/2 CONF: Orange Door G/I 1 Role House Crew 0/2 17:30-23…" at bounding box center [496, 391] width 175 height 143
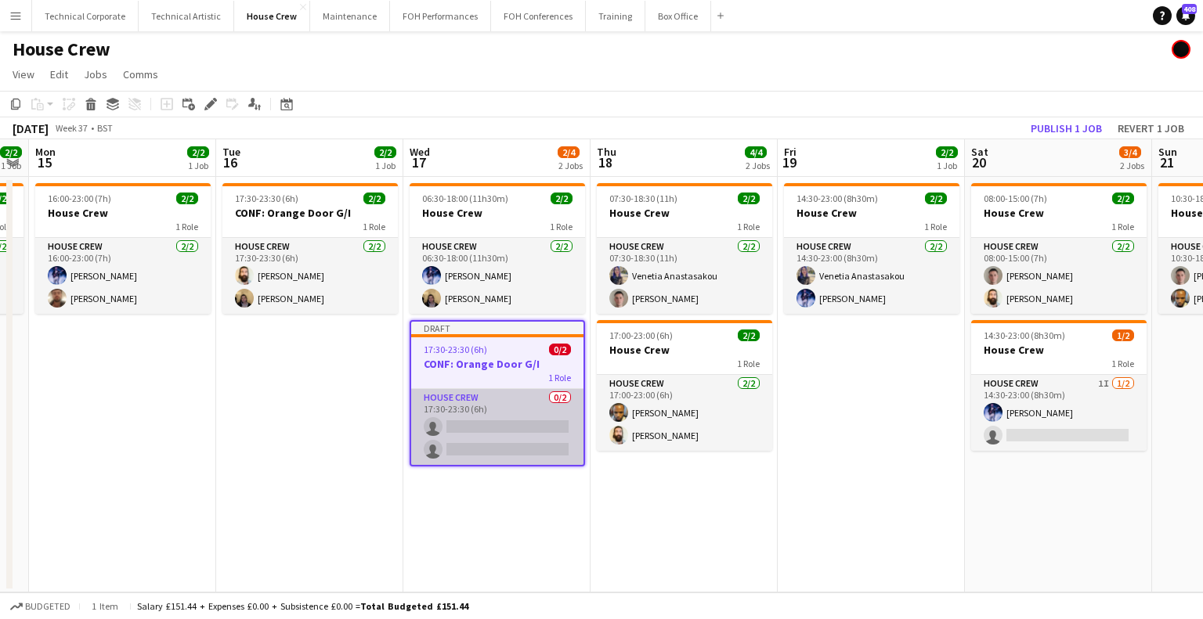
click at [510, 434] on app-card-role "House Crew 0/2 17:30-23:30 (6h) single-neutral-actions single-neutral-actions" at bounding box center [497, 427] width 172 height 76
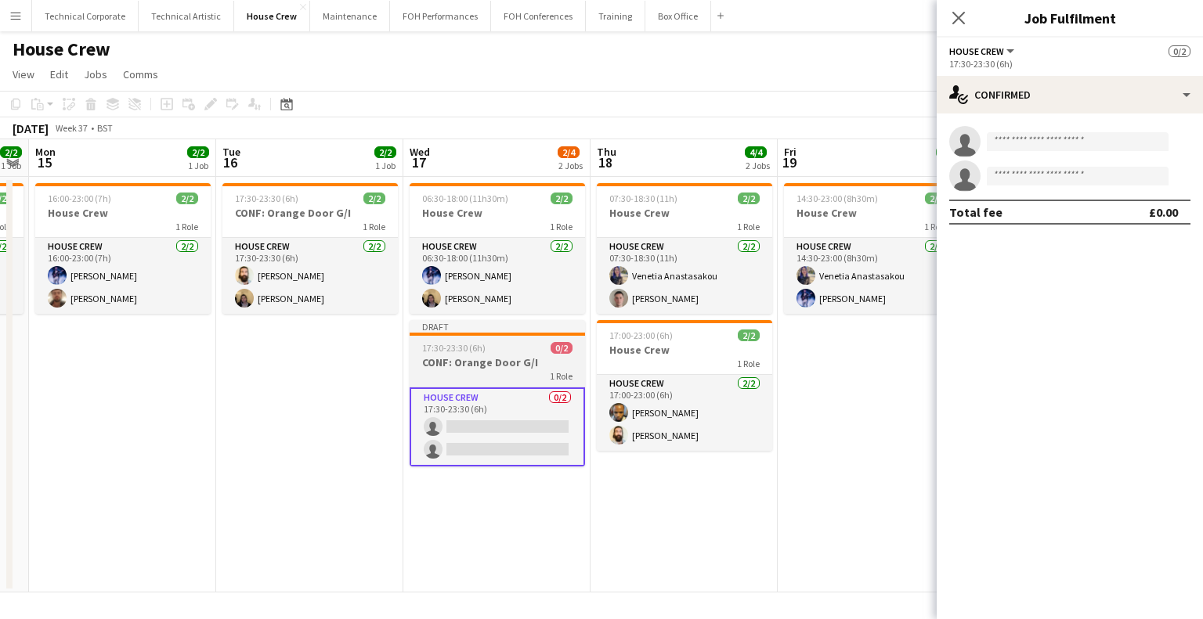
click at [514, 357] on h3 "CONF: Orange Door G/I" at bounding box center [496, 362] width 175 height 14
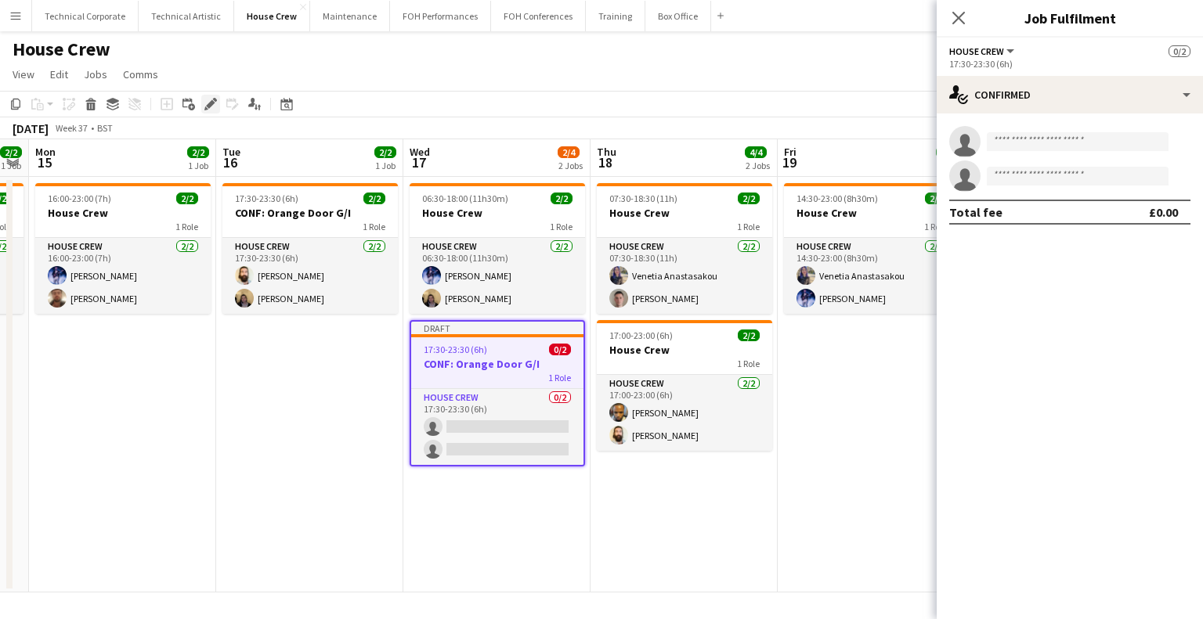
click at [207, 103] on icon "Edit" at bounding box center [210, 104] width 13 height 13
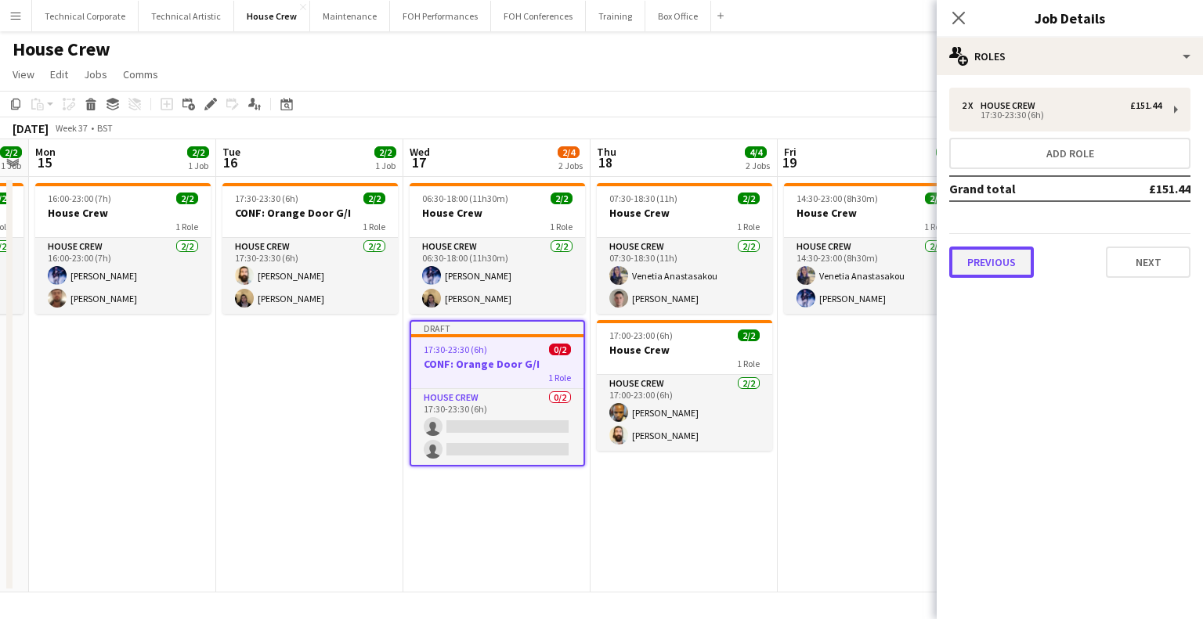
click at [1015, 265] on button "Previous" at bounding box center [991, 262] width 85 height 31
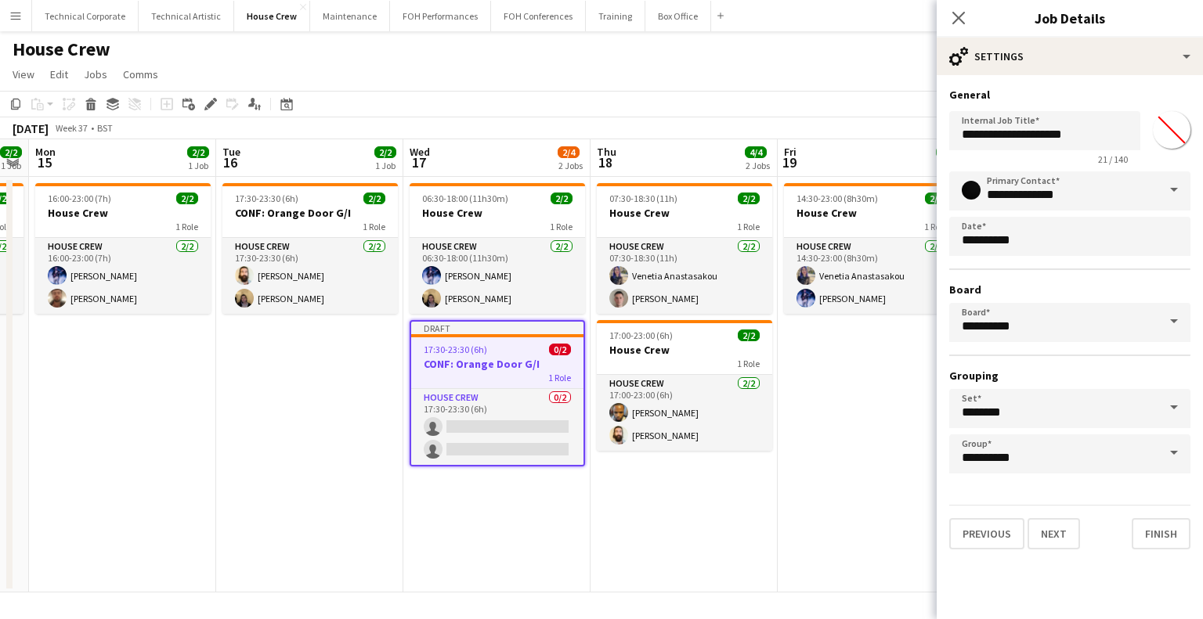
click at [598, 569] on app-date-cell "07:30-18:30 (11h) 2/2 House Crew 1 Role House Crew 2/2 07:30-18:30 (11h) Veneti…" at bounding box center [683, 385] width 187 height 416
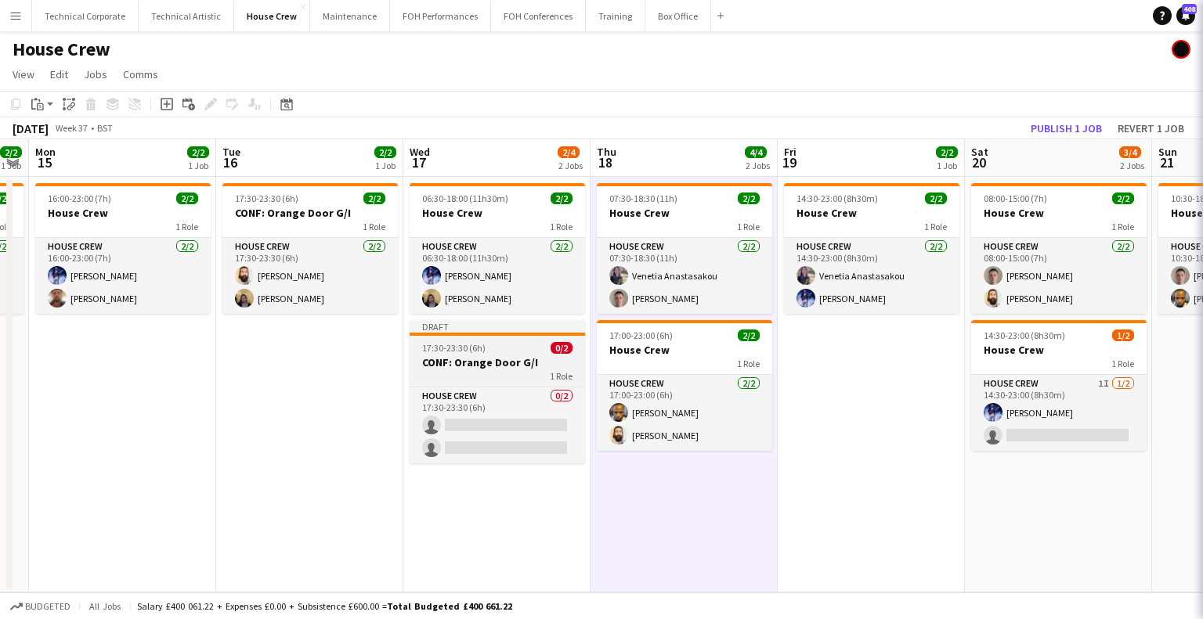
click at [510, 357] on h3 "CONF: Orange Door G/I" at bounding box center [496, 362] width 175 height 14
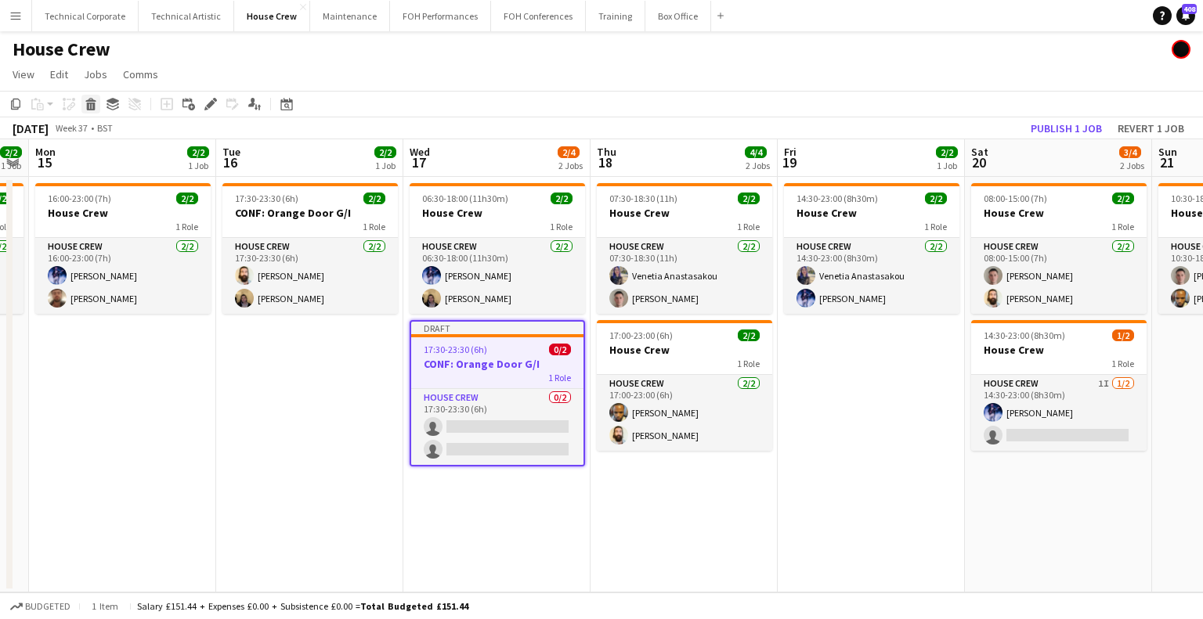
click at [95, 104] on icon "Delete" at bounding box center [91, 104] width 13 height 13
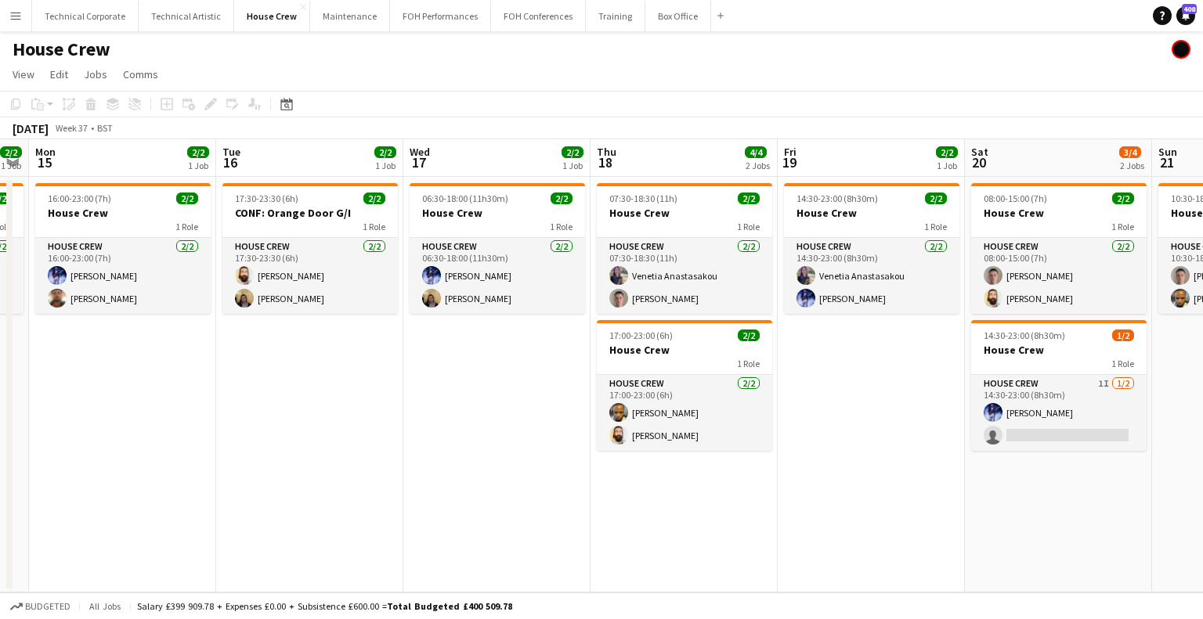
click at [536, 422] on app-date-cell "06:30-18:00 (11h30m) 2/2 House Crew 1 Role House Crew 2/2 06:30-18:00 (11h30m) …" at bounding box center [496, 385] width 187 height 416
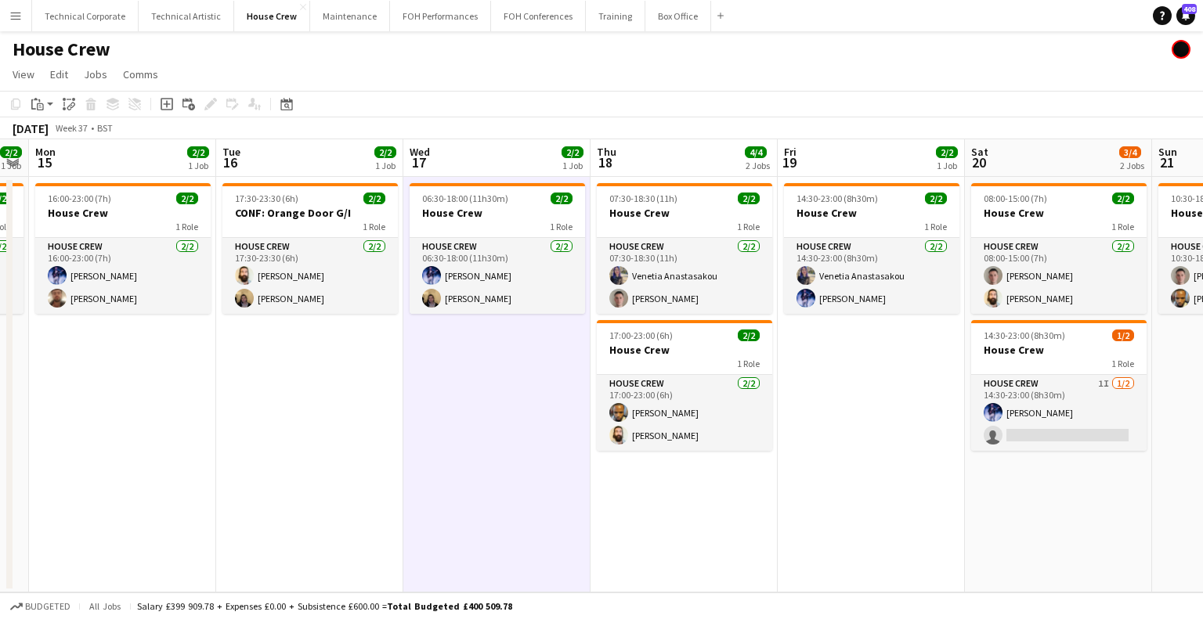
click at [534, 422] on app-date-cell "06:30-18:00 (11h30m) 2/2 House Crew 1 Role House Crew 2/2 06:30-18:00 (11h30m) …" at bounding box center [496, 385] width 187 height 416
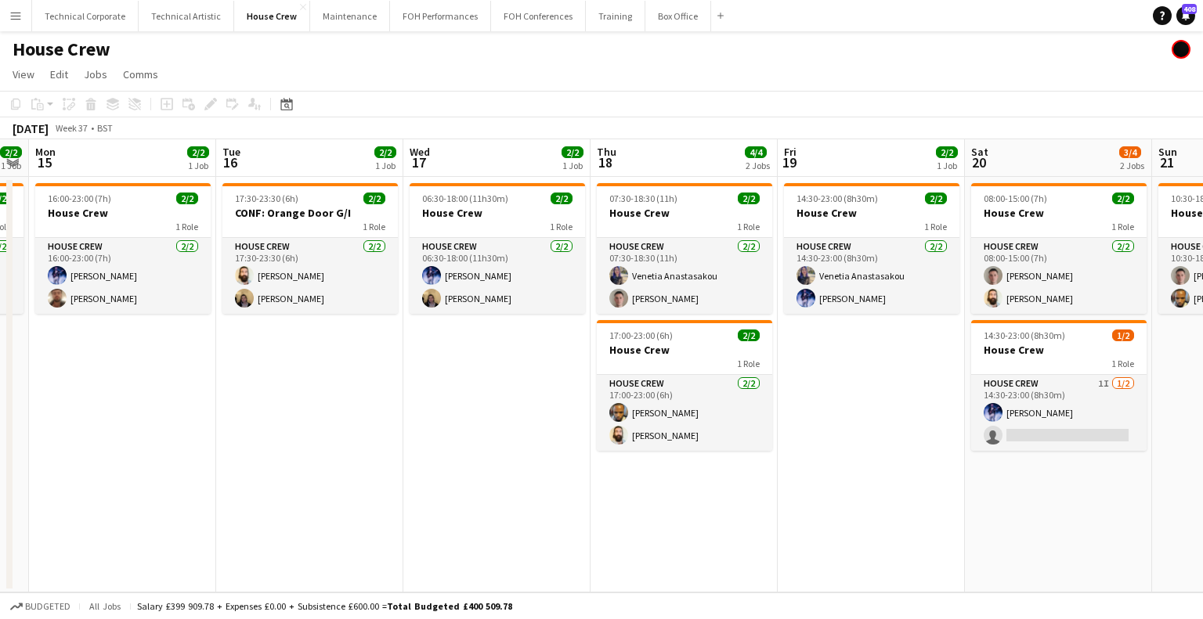
scroll to position [0, 680]
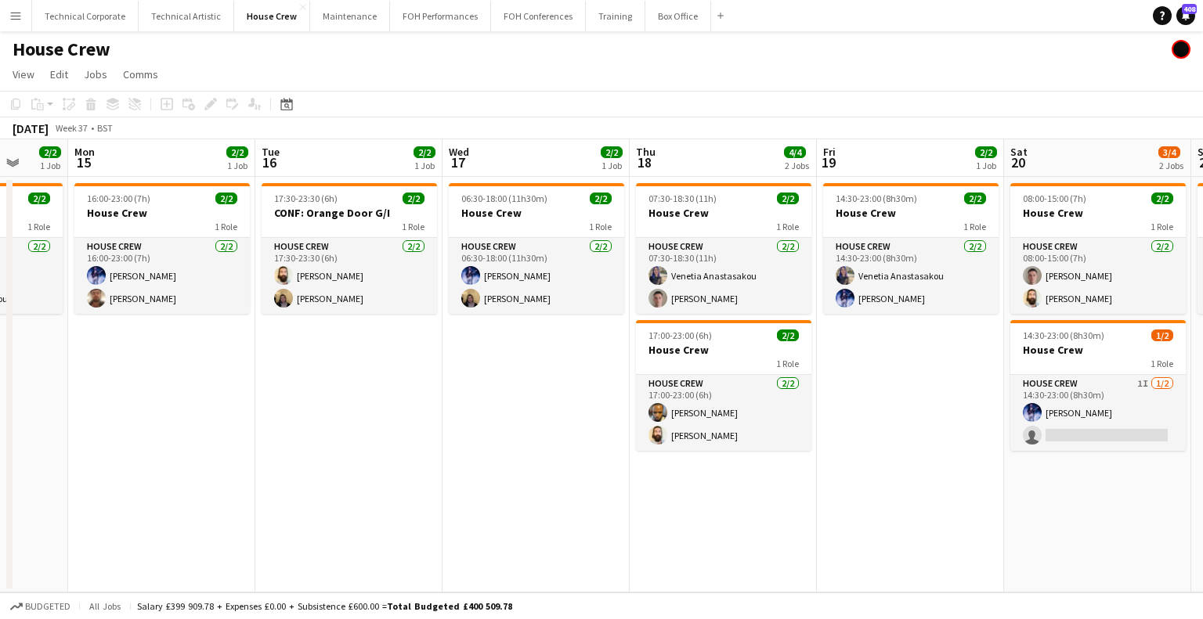
drag, startPoint x: 362, startPoint y: 373, endPoint x: 402, endPoint y: 373, distance: 39.1
click at [402, 373] on app-calendar-viewport "Thu 11 2/2 1 Job Fri 12 2/2 1 Job Sat 13 2/2 1 Job Sun 14 2/2 1 Job Mon 15 2/2 …" at bounding box center [601, 365] width 1203 height 453
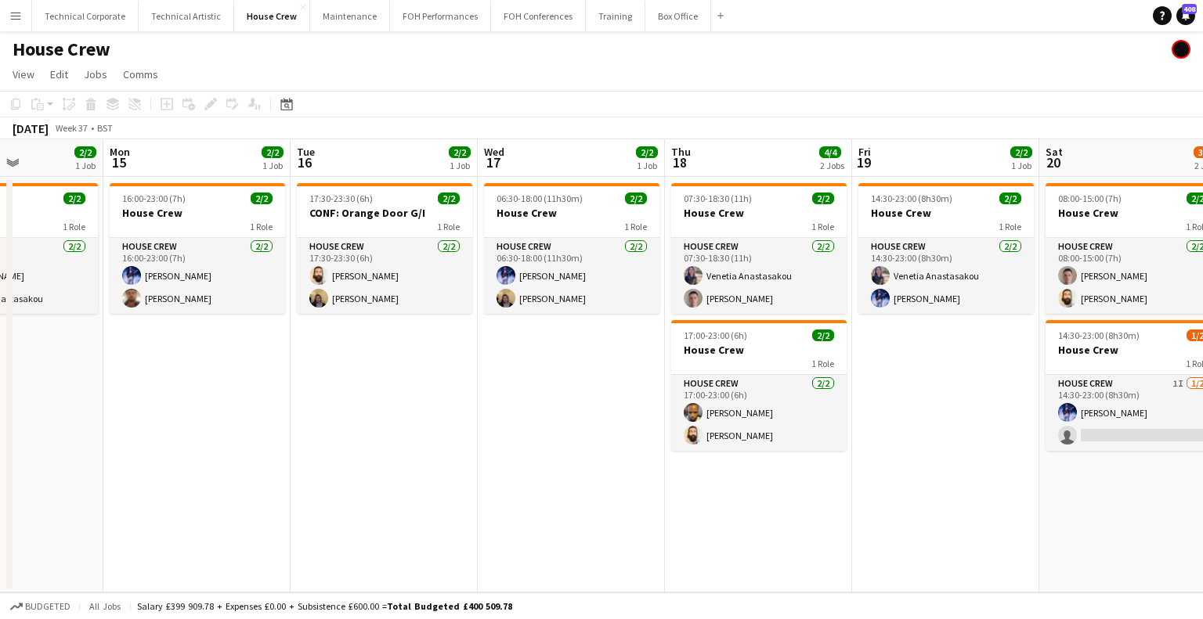
scroll to position [0, 637]
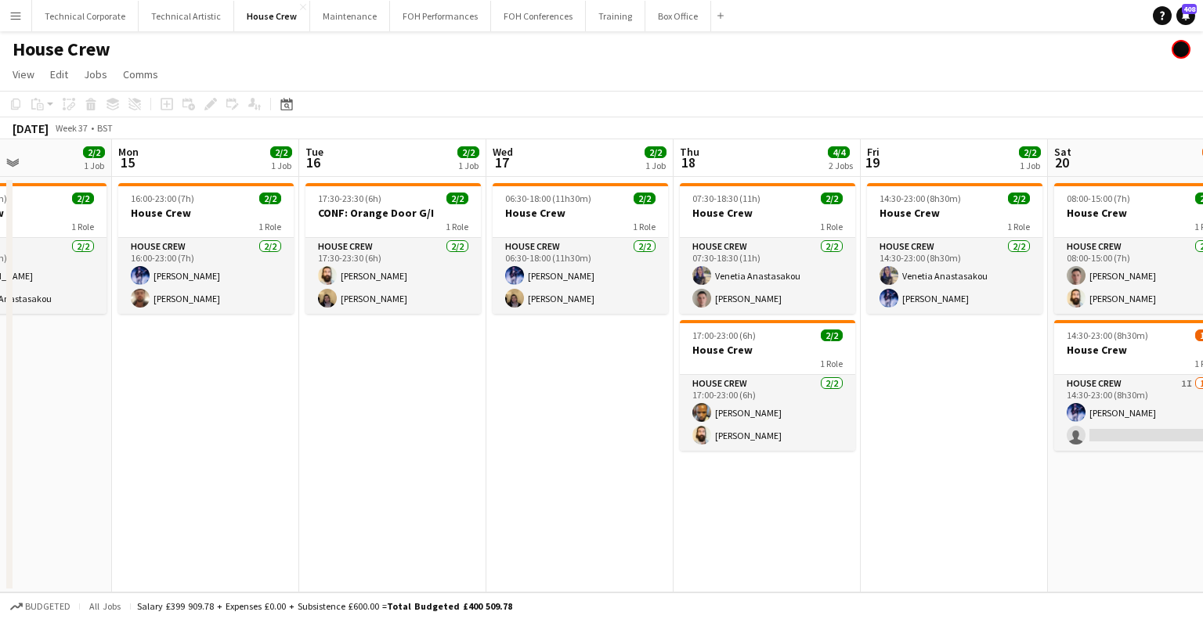
drag, startPoint x: 266, startPoint y: 368, endPoint x: 310, endPoint y: 401, distance: 54.8
click at [310, 401] on app-calendar-viewport "Thu 11 2/2 1 Job Fri 12 2/2 1 Job Sat 13 2/2 1 Job Sun 14 2/2 1 Job Mon 15 2/2 …" at bounding box center [601, 365] width 1203 height 453
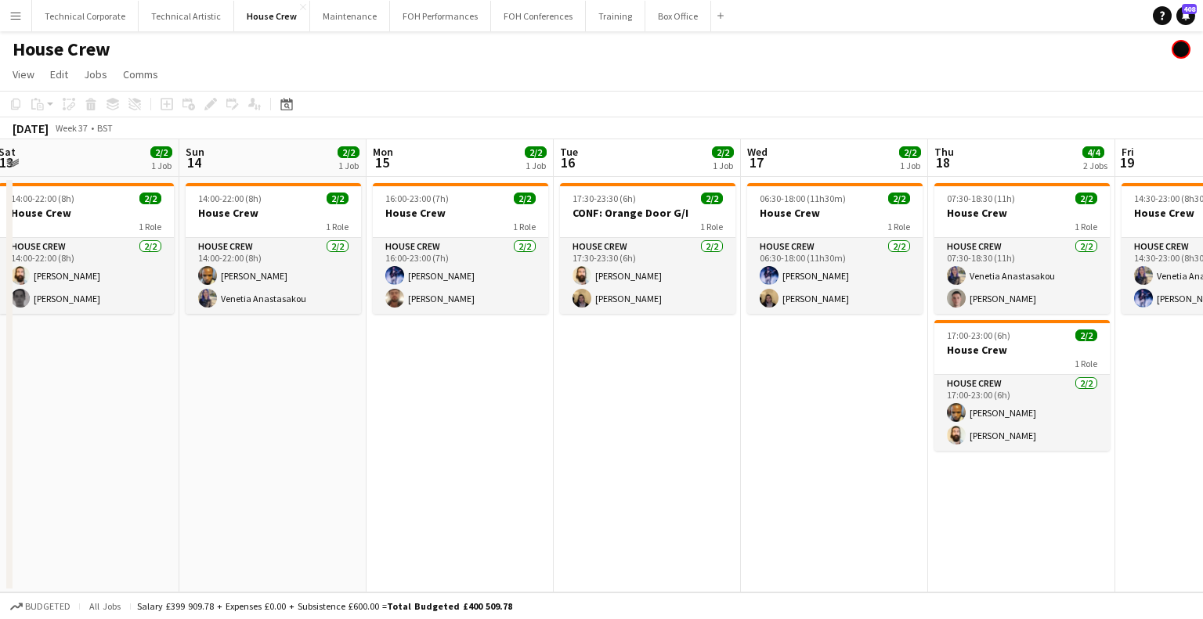
scroll to position [0, 377]
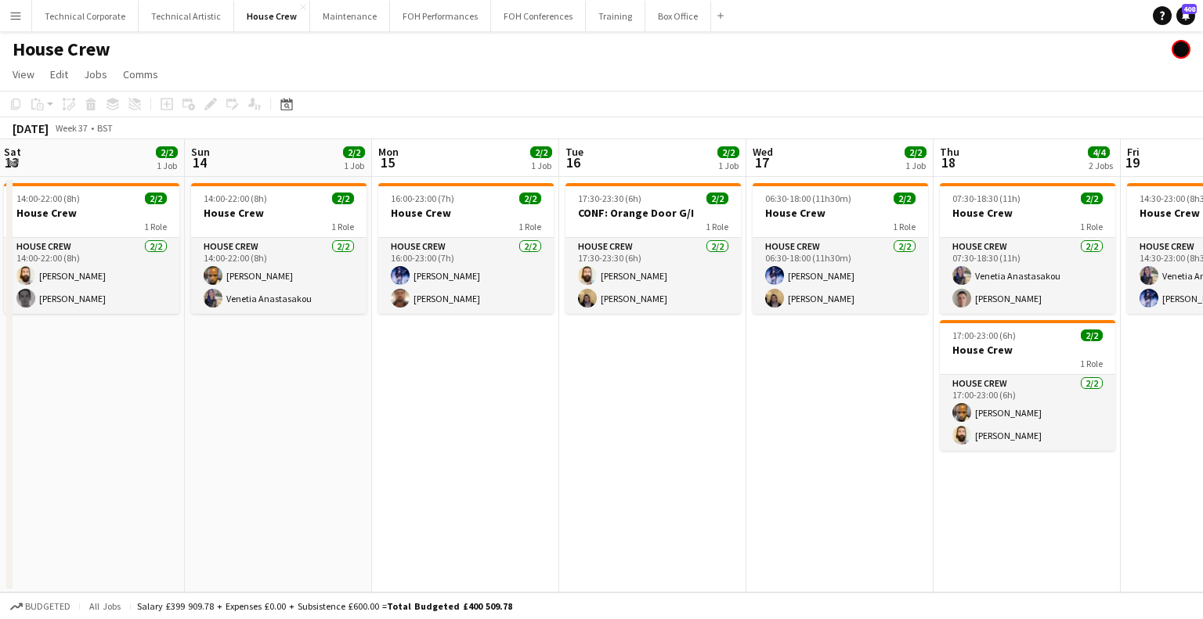
drag, startPoint x: 621, startPoint y: 388, endPoint x: 881, endPoint y: 417, distance: 261.6
click at [881, 417] on app-calendar-viewport "Thu 11 2/2 1 Job Fri 12 2/2 1 Job Sat 13 2/2 1 Job Sun 14 2/2 1 Job Mon 15 2/2 …" at bounding box center [601, 365] width 1203 height 453
click at [721, 391] on app-date-cell "17:30-23:30 (6h) 2/2 CONF: Orange Door G/I 1 Role House Crew 2/2 17:30-23:30 (6…" at bounding box center [652, 385] width 187 height 416
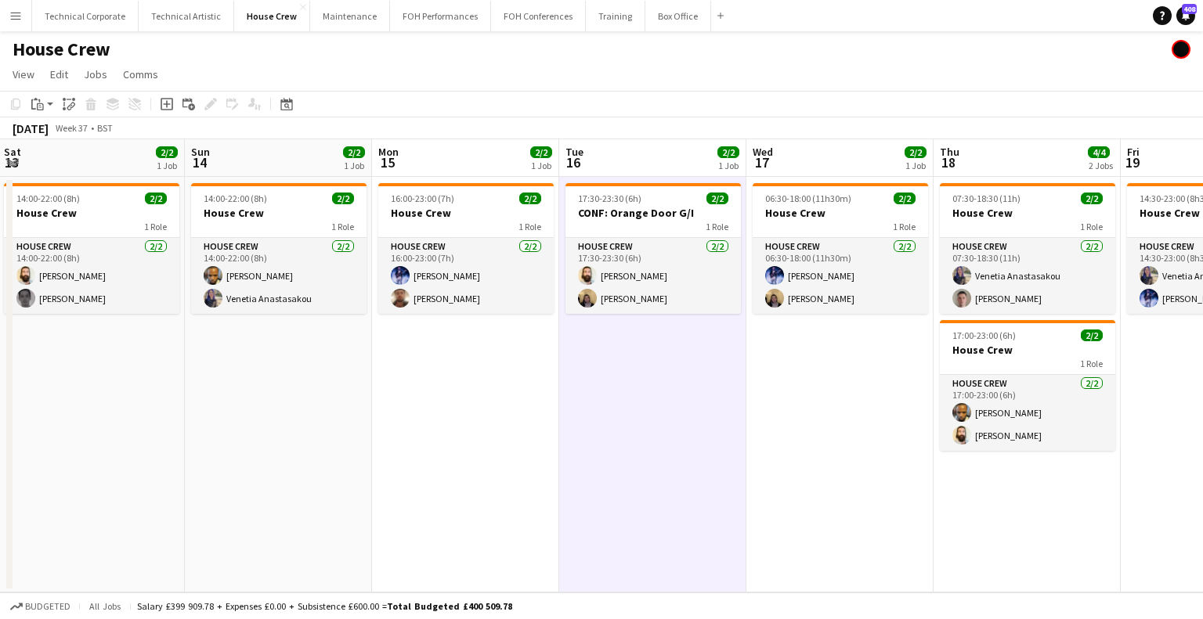
click at [687, 416] on app-date-cell "17:30-23:30 (6h) 2/2 CONF: Orange Door G/I 1 Role House Crew 2/2 17:30-23:30 (6…" at bounding box center [652, 385] width 187 height 416
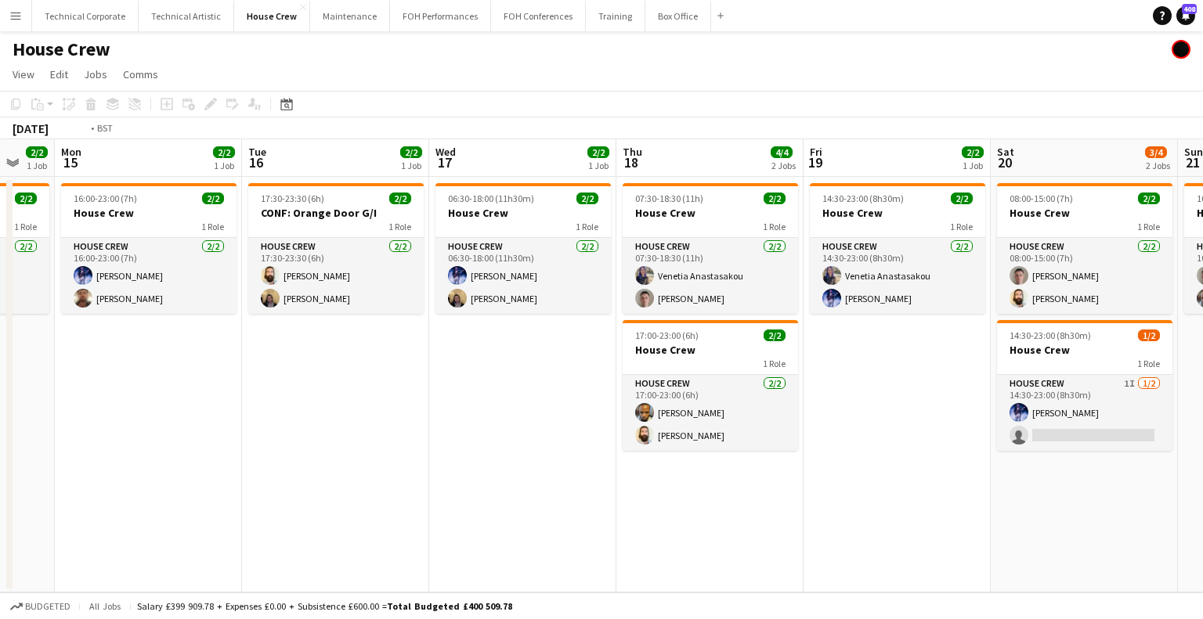
scroll to position [0, 556]
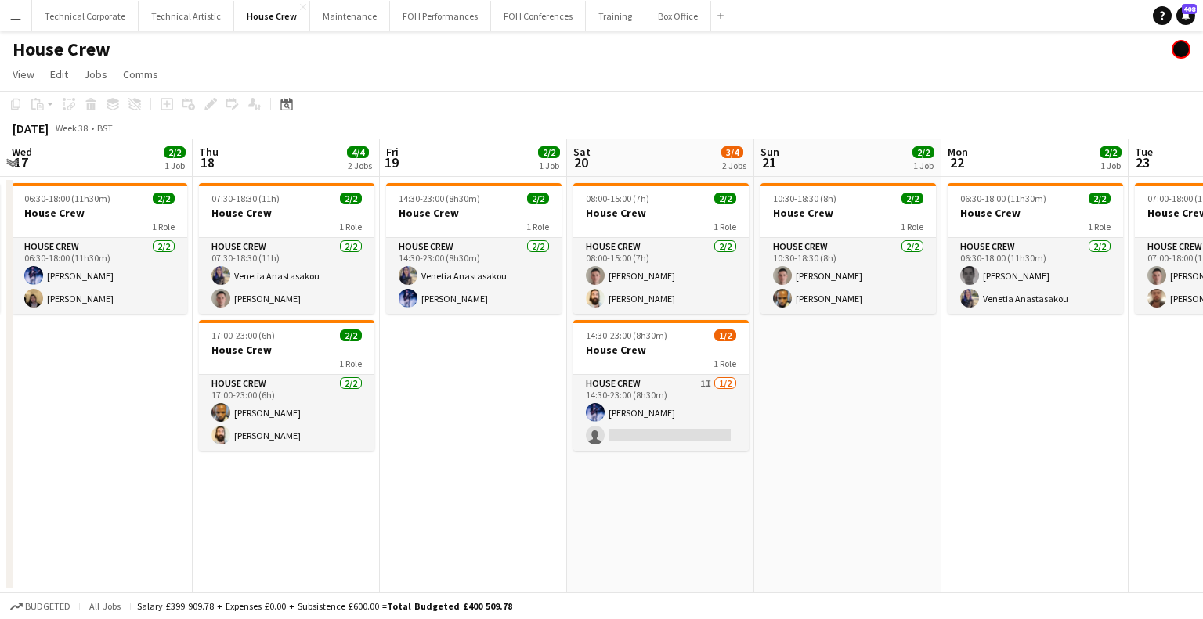
drag, startPoint x: 849, startPoint y: 451, endPoint x: 363, endPoint y: 437, distance: 485.6
click at [363, 437] on app-calendar-viewport "Sun 14 2/2 1 Job Mon 15 2/2 1 Job Tue 16 2/2 1 Job Wed 17 2/2 1 Job Thu 18 4/4 …" at bounding box center [601, 365] width 1203 height 453
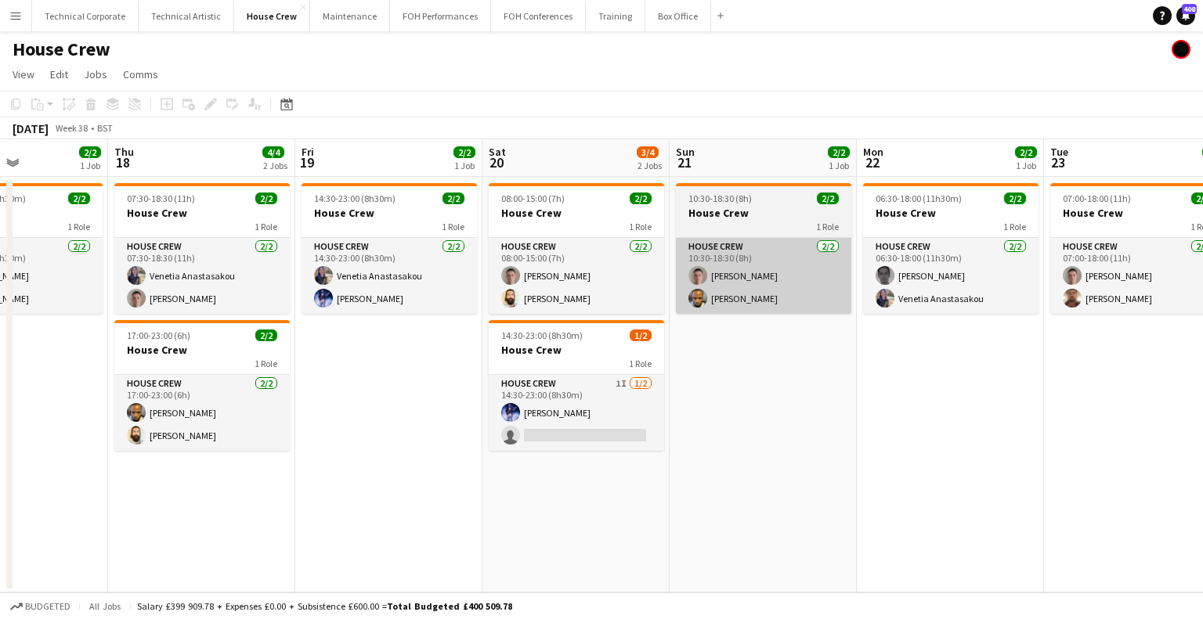
drag, startPoint x: 889, startPoint y: 307, endPoint x: 735, endPoint y: 284, distance: 155.9
click at [830, 308] on app-calendar-viewport "Sun 14 2/2 1 Job Mon 15 2/2 1 Job Tue 16 2/2 1 Job Wed 17 2/2 1 Job Thu 18 4/4 …" at bounding box center [601, 365] width 1203 height 453
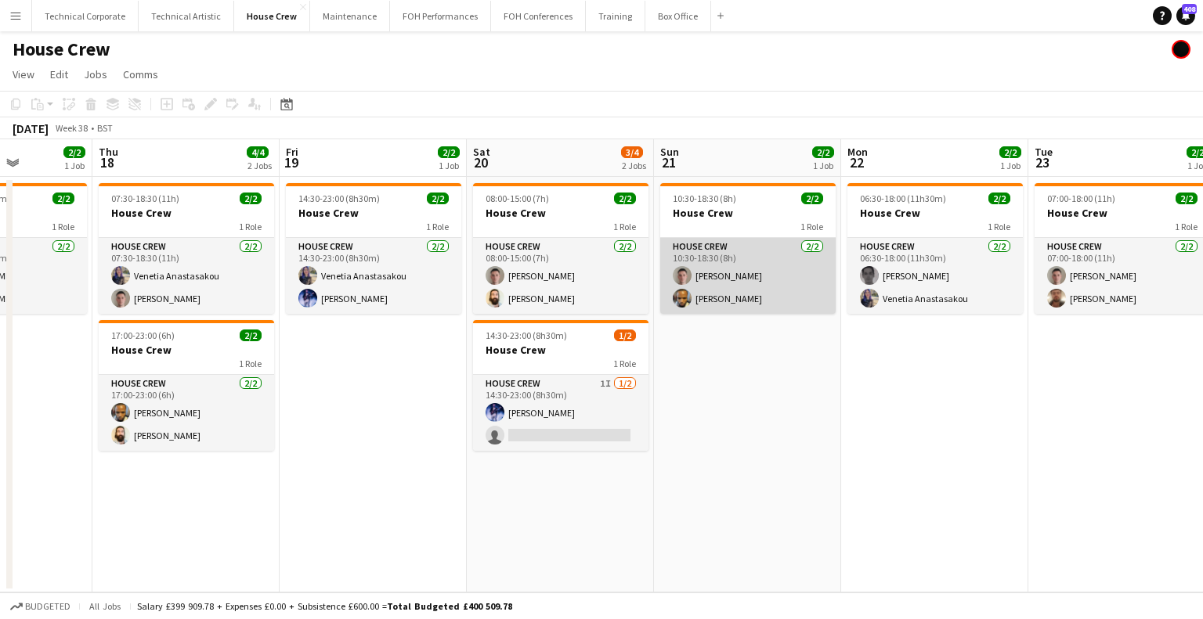
click at [707, 273] on app-card-role "House Crew 2/2 10:30-18:30 (8h) Robert Buckland Rhyan Jordan Holder" at bounding box center [747, 276] width 175 height 76
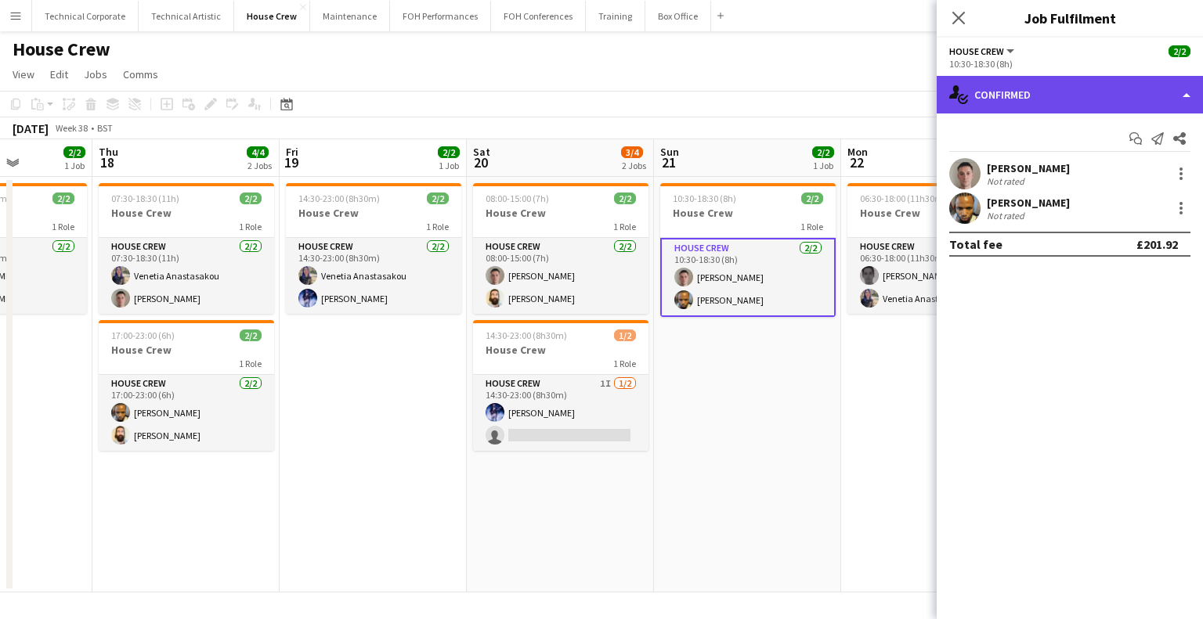
click at [1046, 93] on div "single-neutral-actions-check-2 Confirmed" at bounding box center [1069, 95] width 266 height 38
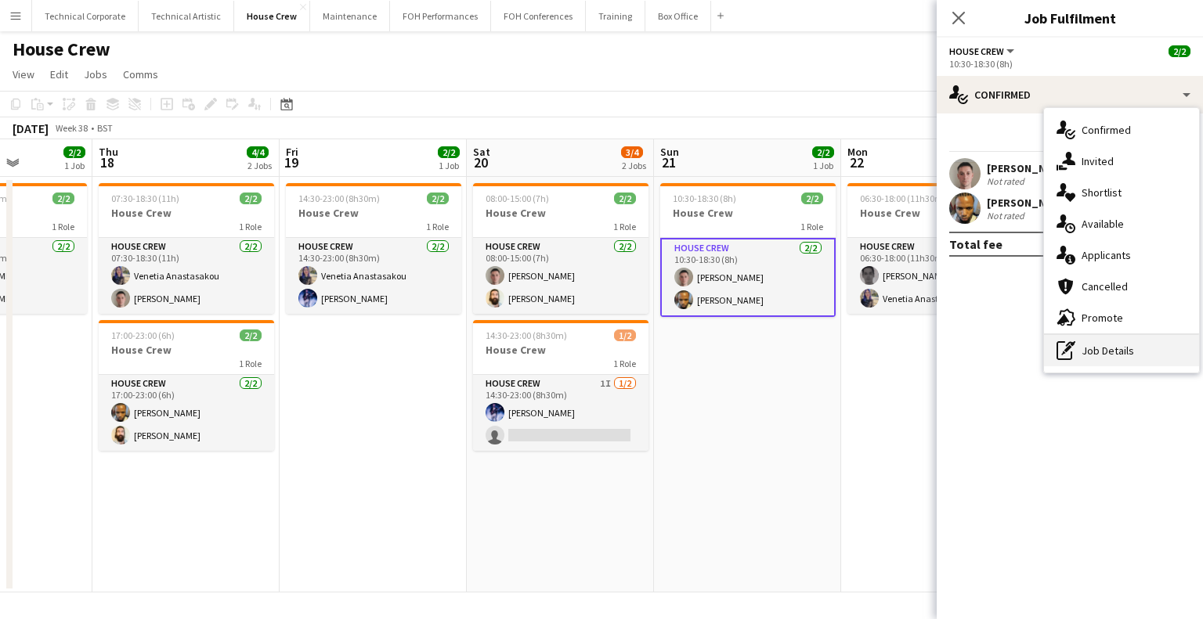
click at [1102, 362] on div "pen-write Job Details" at bounding box center [1121, 350] width 155 height 31
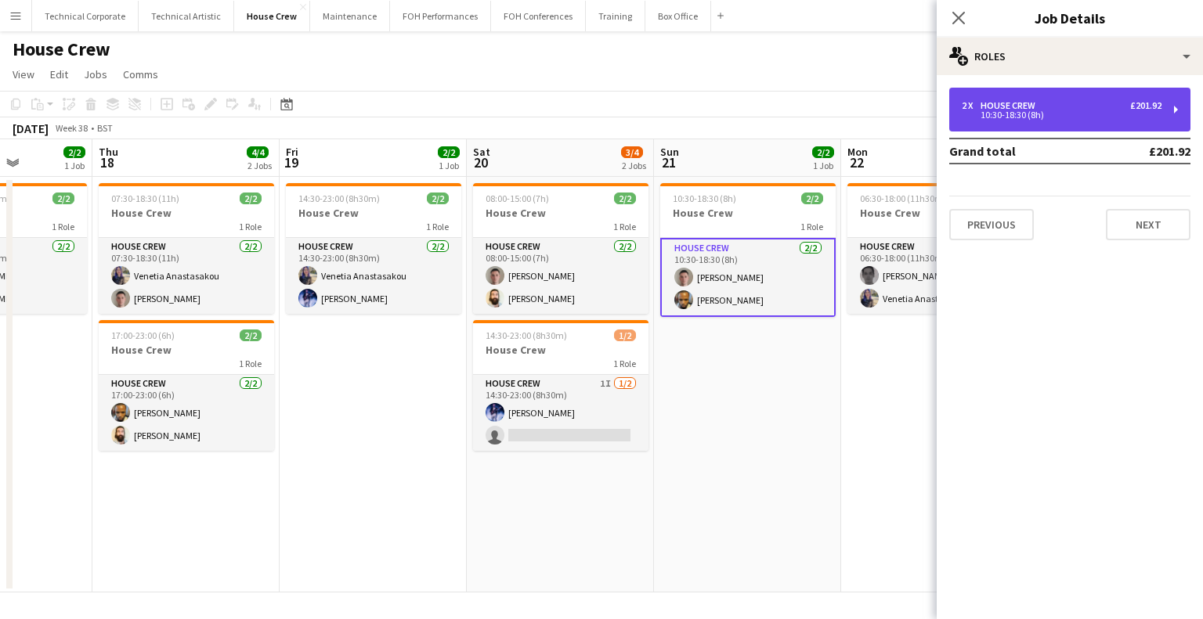
click at [1057, 131] on div "2 x House Crew £201.92 10:30-18:30 (8h)" at bounding box center [1069, 110] width 241 height 44
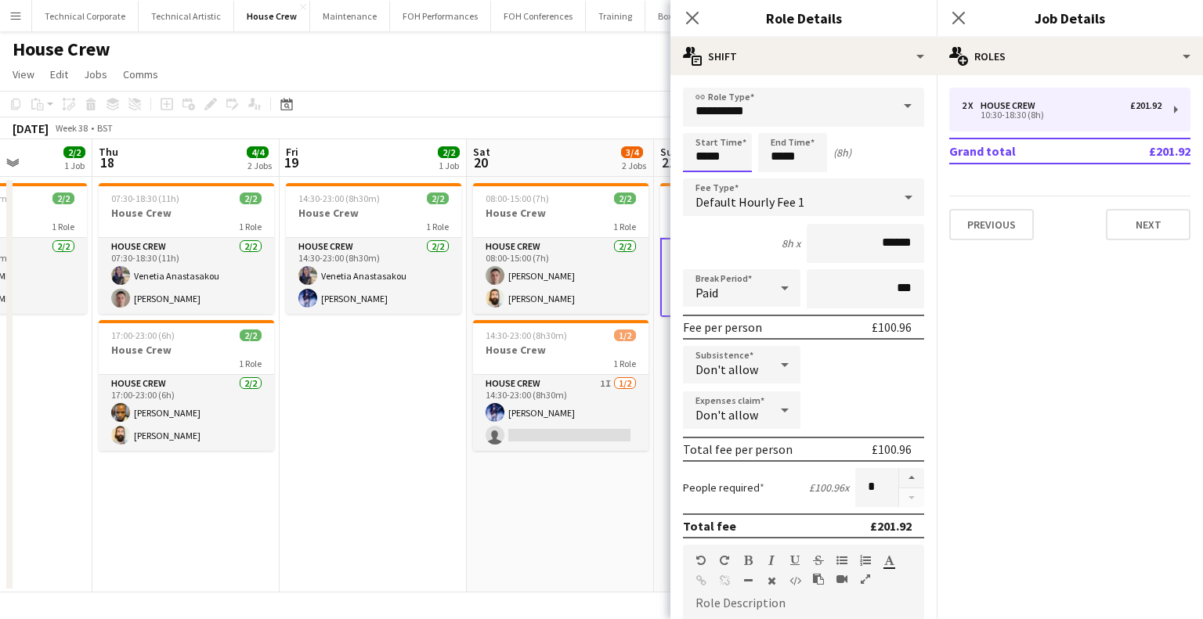
click at [592, 151] on body "Menu Boards Boards Boards All jobs Status Workforce Workforce My Workforce Recr…" at bounding box center [601, 309] width 1203 height 619
type input "*****"
click at [329, 477] on app-date-cell "14:30-23:00 (8h30m) 2/2 House Crew 1 Role House Crew 2/2 14:30-23:00 (8h30m) Ve…" at bounding box center [373, 385] width 187 height 416
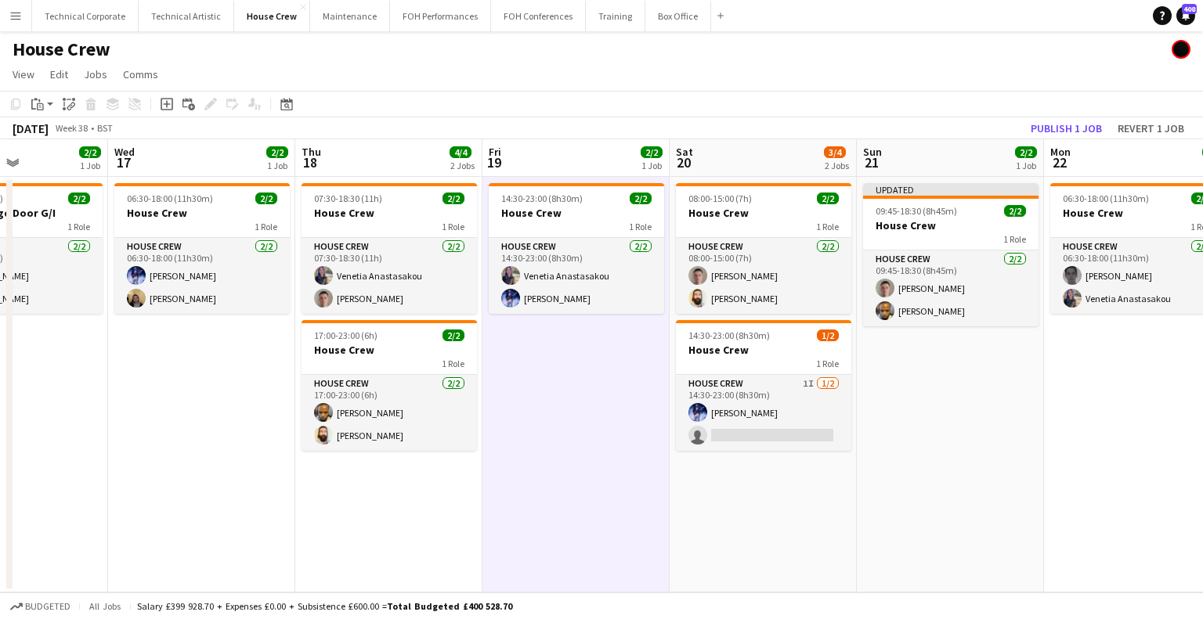
drag, startPoint x: 887, startPoint y: 413, endPoint x: 1148, endPoint y: 422, distance: 260.9
click at [1148, 422] on app-calendar-viewport "Sun 14 2/2 1 Job Mon 15 2/2 1 Job Tue 16 2/2 1 Job Wed 17 2/2 1 Job Thu 18 4/4 …" at bounding box center [601, 365] width 1203 height 453
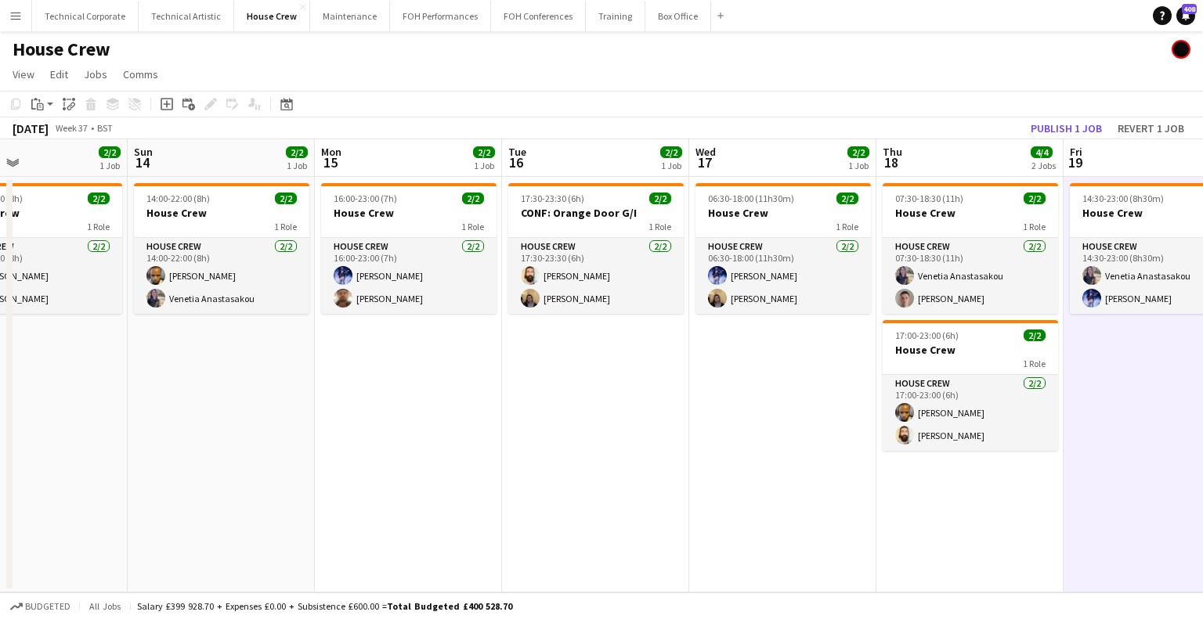
click at [1202, 422] on app-calendar-viewport "Thu 11 2/2 1 Job Fri 12 2/2 1 Job Sat 13 2/2 1 Job Sun 14 2/2 1 Job Mon 15 2/2 …" at bounding box center [601, 365] width 1203 height 453
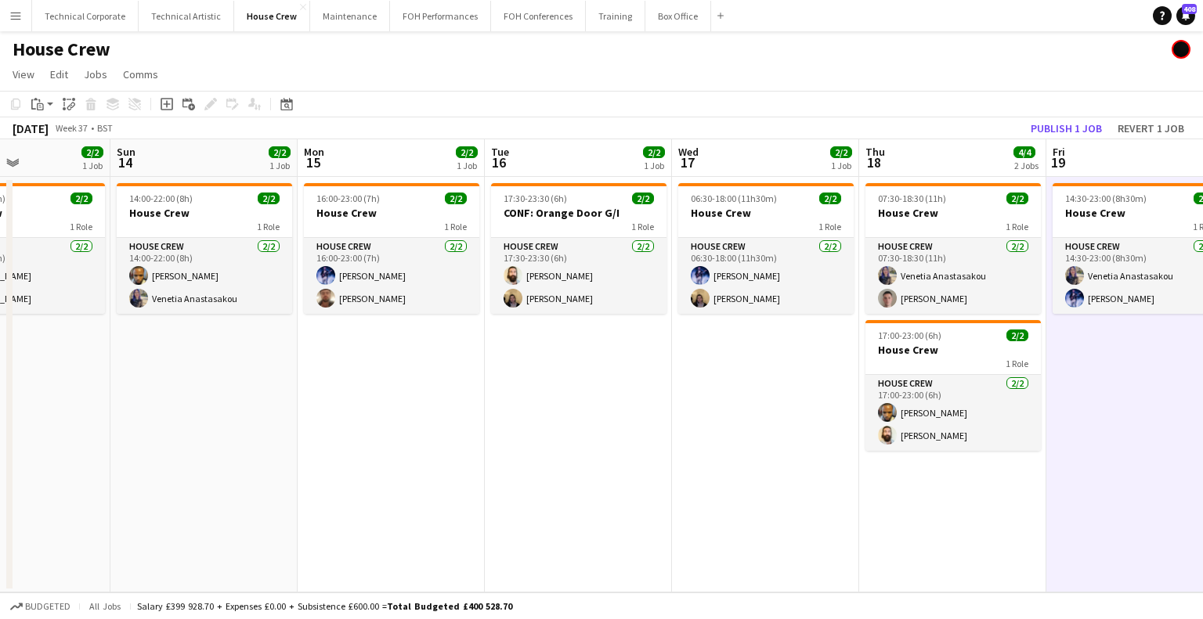
drag, startPoint x: 764, startPoint y: 417, endPoint x: 1202, endPoint y: 424, distance: 437.7
click at [1202, 424] on app-calendar-viewport "Thu 11 2/2 1 Job Fri 12 2/2 1 Job Sat 13 2/2 1 Job Sun 14 2/2 1 Job Mon 15 2/2 …" at bounding box center [601, 365] width 1203 height 453
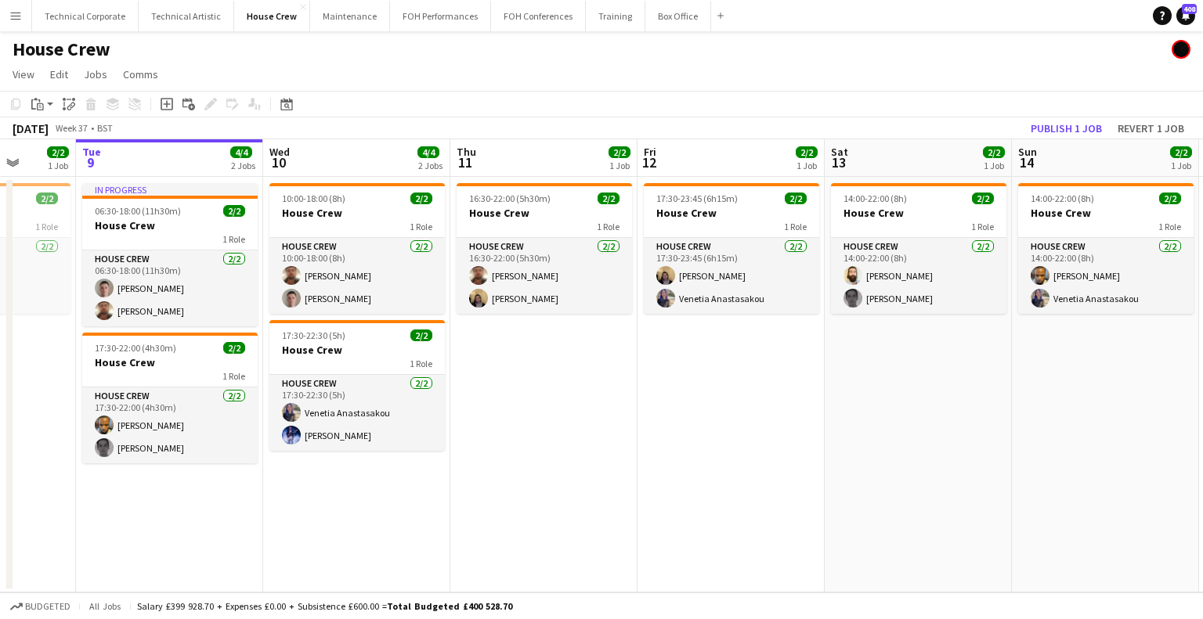
drag, startPoint x: 609, startPoint y: 415, endPoint x: 1033, endPoint y: 409, distance: 424.4
click at [1027, 409] on app-calendar-viewport "Sat 6 2/2 1 Job Sun 7 2/2 1 Job Mon 8 2/2 1 Job Tue 9 4/4 2 Jobs Wed 10 4/4 2 J…" at bounding box center [601, 365] width 1203 height 453
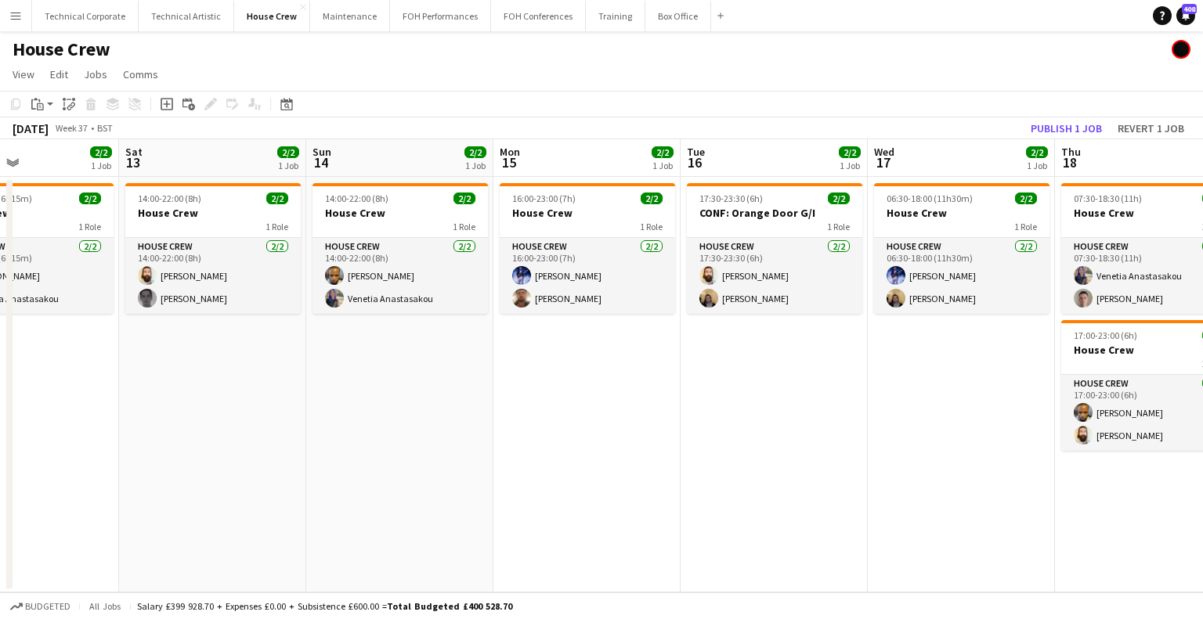
drag, startPoint x: 363, startPoint y: 404, endPoint x: 619, endPoint y: 374, distance: 257.7
click at [230, 397] on app-calendar-viewport "Tue 9 4/4 2 Jobs Wed 10 4/4 2 Jobs Thu 11 2/2 1 Job Fri 12 2/2 1 Job Sat 13 2/2…" at bounding box center [601, 365] width 1203 height 453
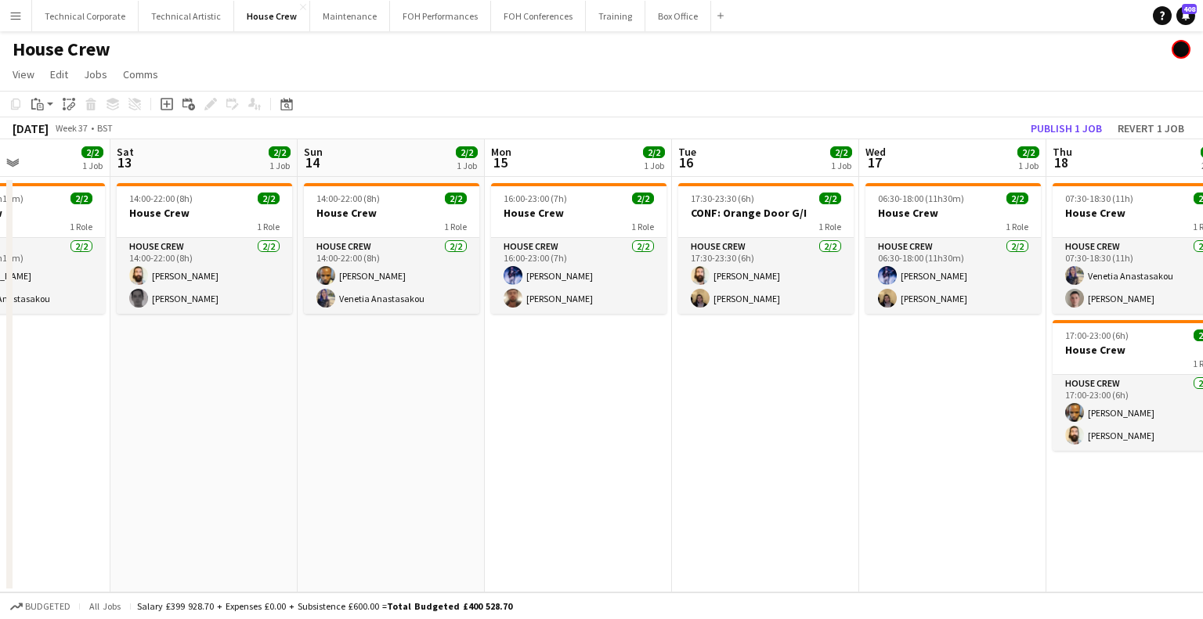
drag, startPoint x: 931, startPoint y: 383, endPoint x: 551, endPoint y: 377, distance: 379.8
click at [474, 395] on app-calendar-viewport "Tue 9 4/4 2 Jobs Wed 10 4/4 2 Jobs Thu 11 2/2 1 Job Fri 12 2/2 1 Job Sat 13 2/2…" at bounding box center [601, 365] width 1203 height 453
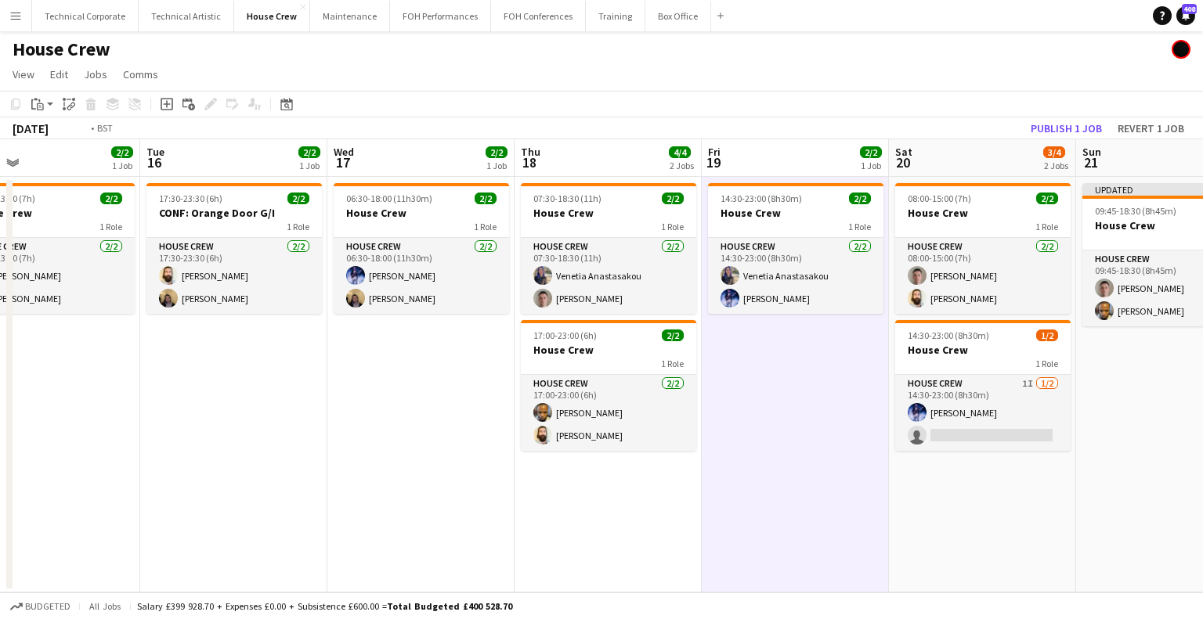
drag, startPoint x: 975, startPoint y: 351, endPoint x: 609, endPoint y: 366, distance: 365.9
click at [612, 366] on app-calendar-viewport "Fri 12 2/2 1 Job Sat 13 2/2 1 Job Sun 14 2/2 1 Job Mon 15 2/2 1 Job Tue 16 2/2 …" at bounding box center [601, 365] width 1203 height 453
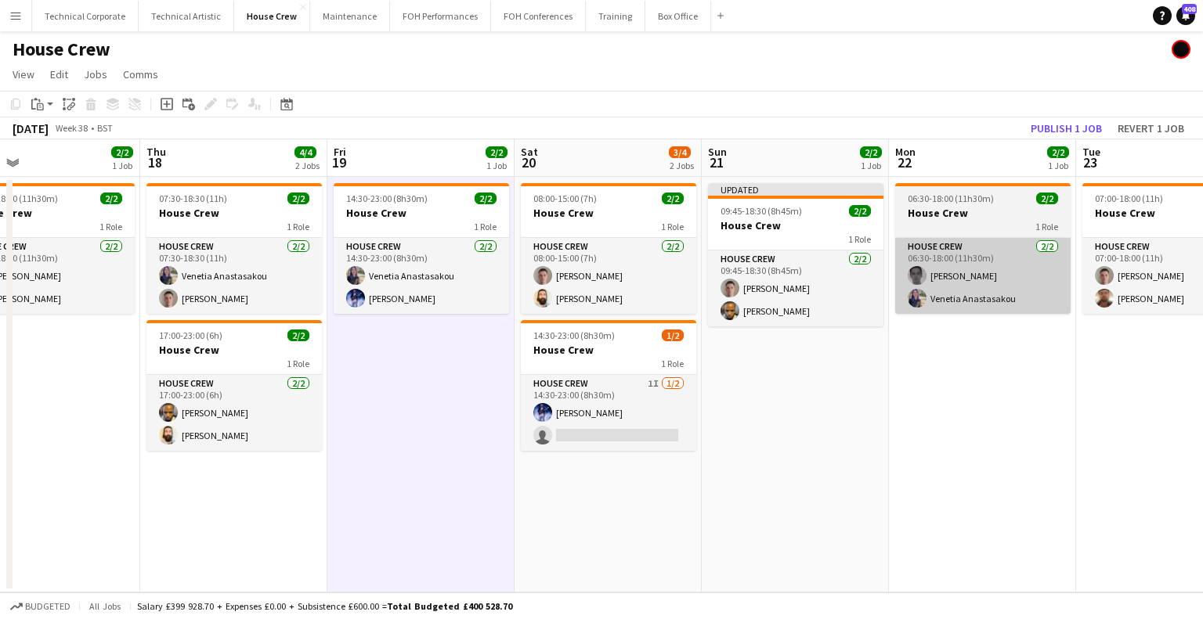
scroll to position [0, 623]
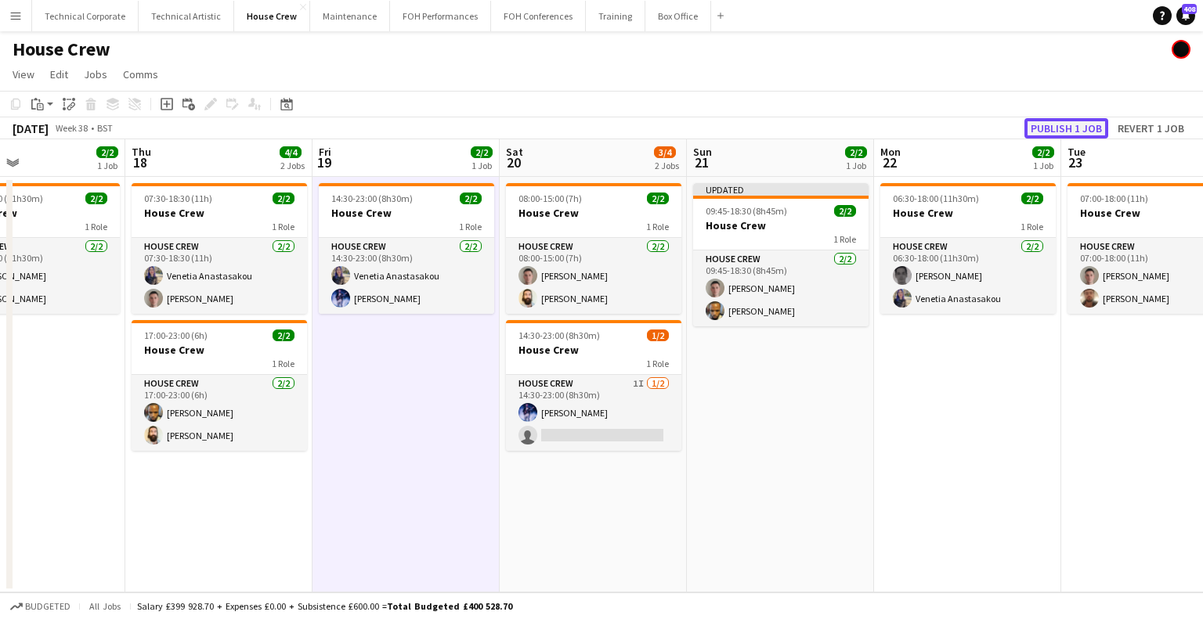
click at [1056, 127] on button "Publish 1 job" at bounding box center [1066, 128] width 84 height 20
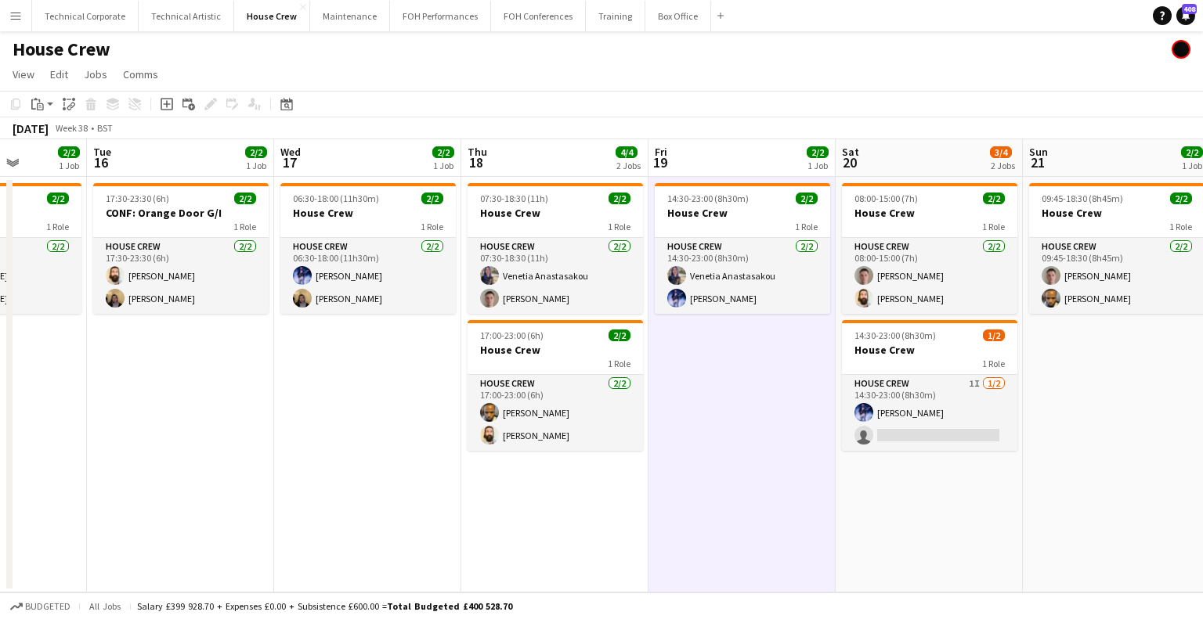
drag, startPoint x: 516, startPoint y: 345, endPoint x: 695, endPoint y: 319, distance: 181.1
click at [918, 301] on app-calendar-viewport "Sun 14 2/2 1 Job Mon 15 2/2 1 Job Tue 16 2/2 1 Job Wed 17 2/2 1 Job Thu 18 4/4 …" at bounding box center [601, 365] width 1203 height 453
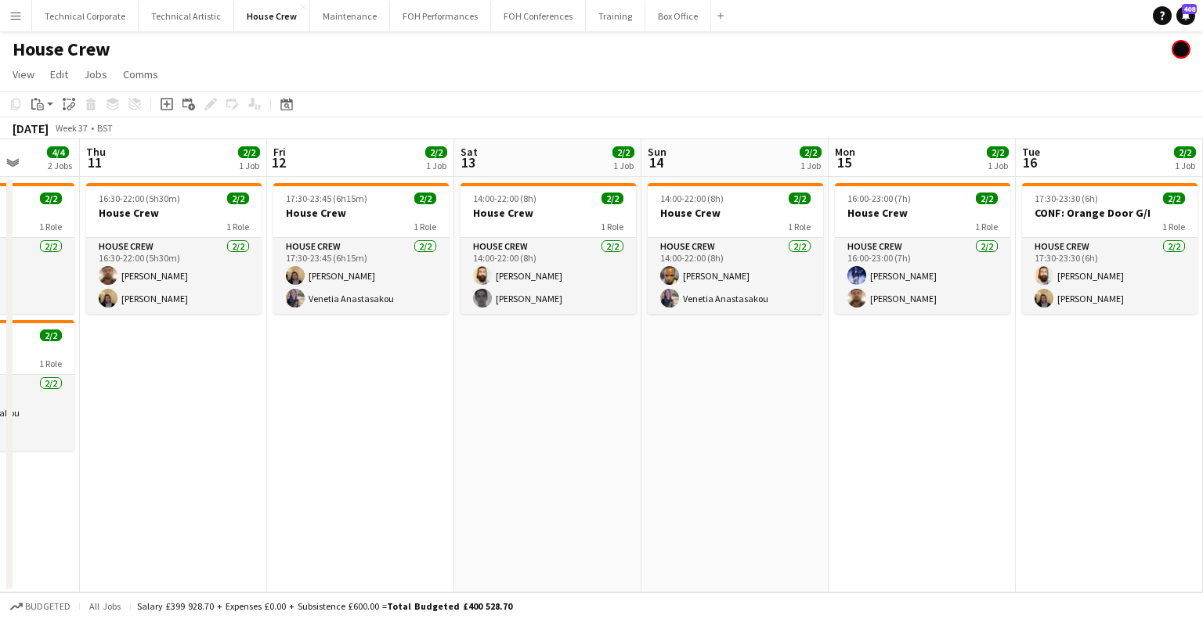
drag, startPoint x: 579, startPoint y: 359, endPoint x: 1144, endPoint y: 378, distance: 564.8
click at [1144, 378] on app-calendar-viewport "Mon 8 2/2 1 Job Tue 9 4/4 2 Jobs Wed 10 4/4 2 Jobs Thu 11 2/2 1 Job Fri 12 2/2 …" at bounding box center [601, 365] width 1203 height 453
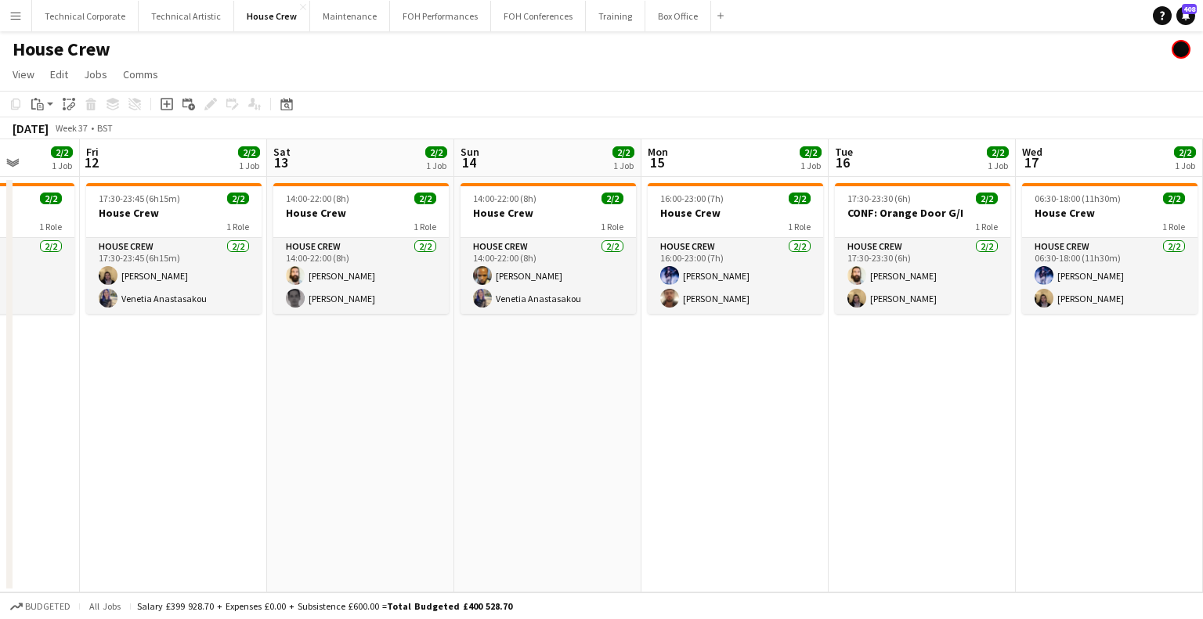
drag, startPoint x: 1170, startPoint y: 378, endPoint x: 510, endPoint y: 399, distance: 659.6
click at [512, 399] on app-calendar-viewport "Tue 9 4/4 2 Jobs Wed 10 4/4 2 Jobs Thu 11 2/2 1 Job Fri 12 2/2 1 Job Sat 13 2/2…" at bounding box center [601, 365] width 1203 height 453
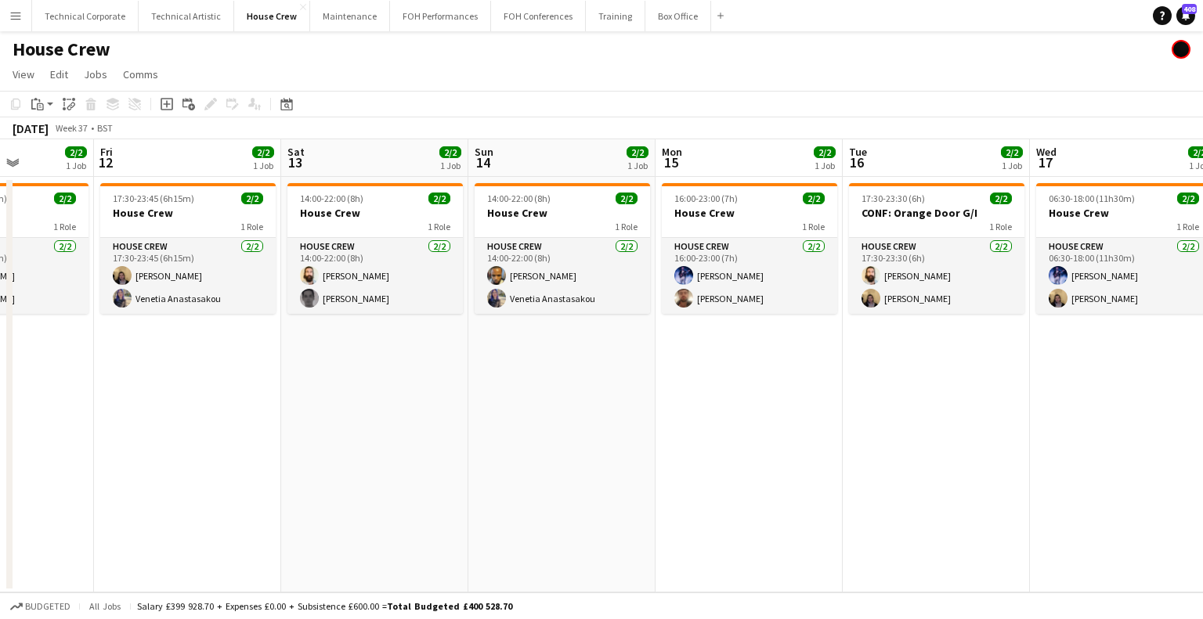
scroll to position [0, 489]
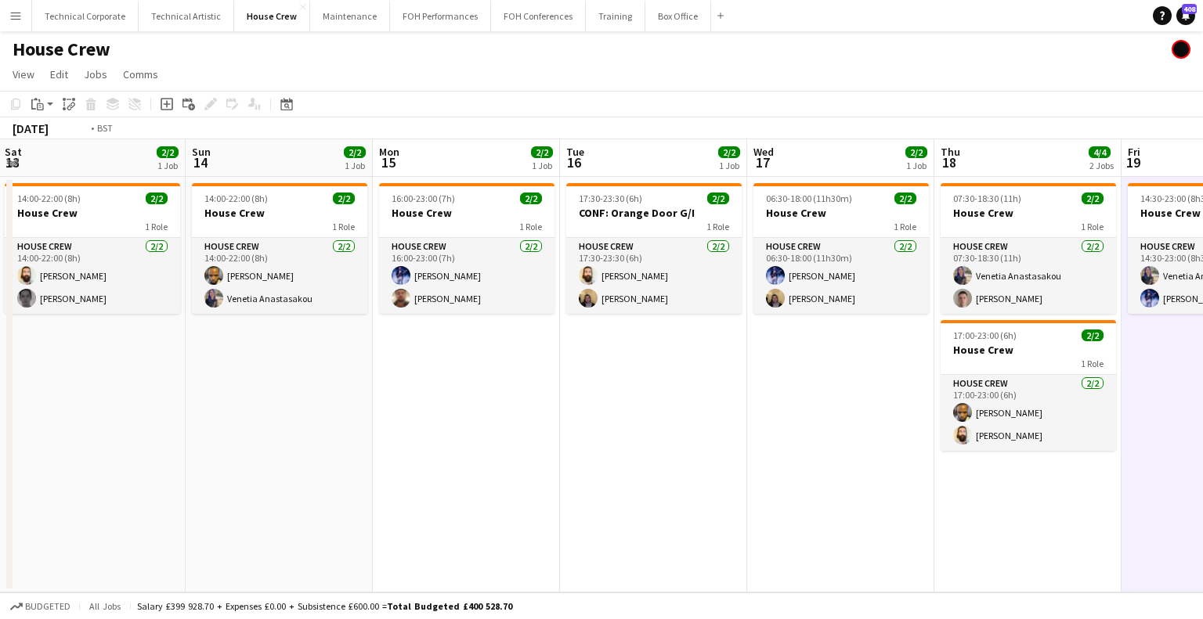
drag, startPoint x: 1131, startPoint y: 375, endPoint x: 514, endPoint y: 406, distance: 618.5
click at [514, 406] on app-calendar-viewport "Thu 11 2/2 1 Job Fri 12 2/2 1 Job Sat 13 2/2 1 Job Sun 14 2/2 1 Job Mon 15 2/2 …" at bounding box center [601, 365] width 1203 height 453
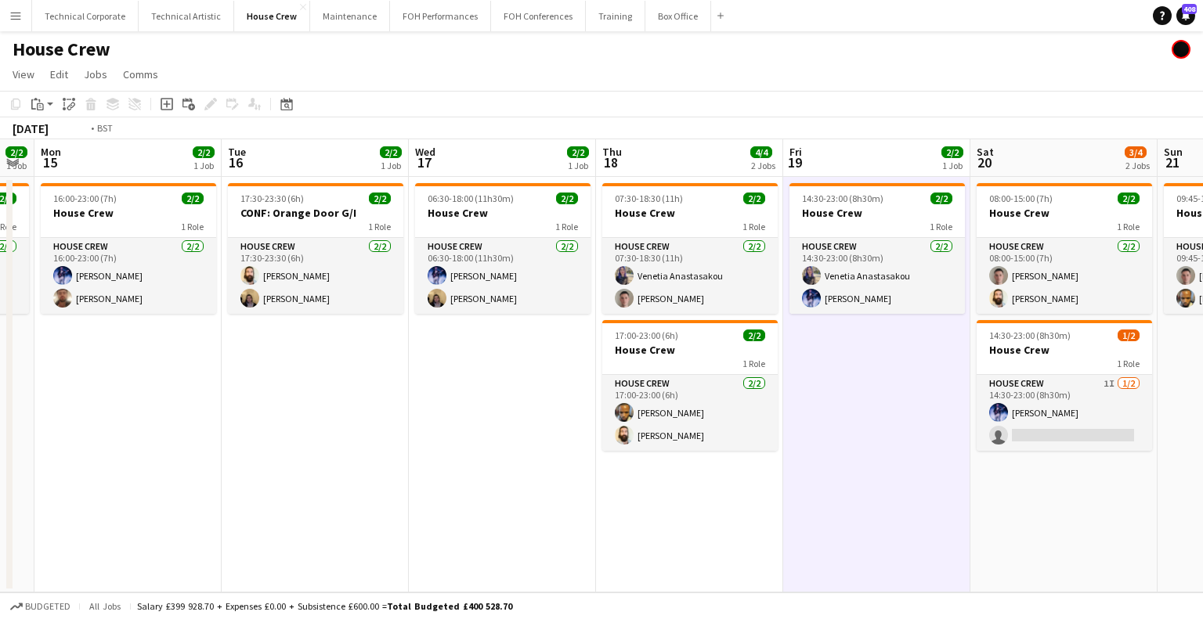
drag, startPoint x: 304, startPoint y: 380, endPoint x: 528, endPoint y: 361, distance: 224.7
click at [528, 367] on app-calendar-viewport "Sat 13 2/2 1 Job Sun 14 2/2 1 Job Mon 15 2/2 1 Job Tue 16 2/2 1 Job Wed 17 2/2 …" at bounding box center [601, 365] width 1203 height 453
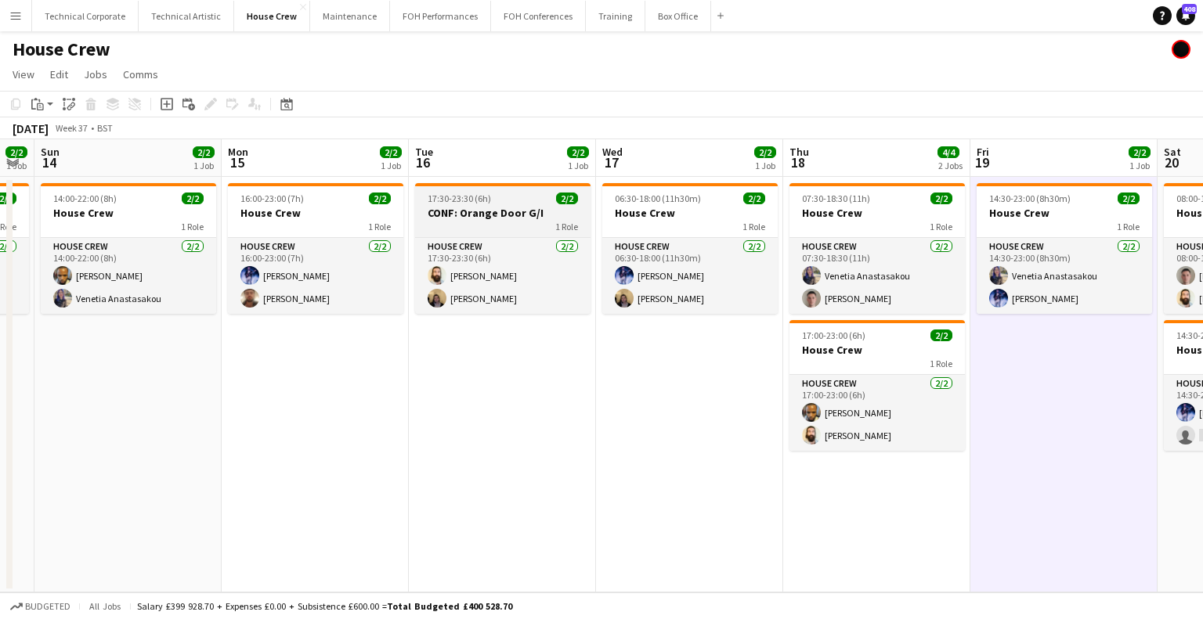
scroll to position [0, 338]
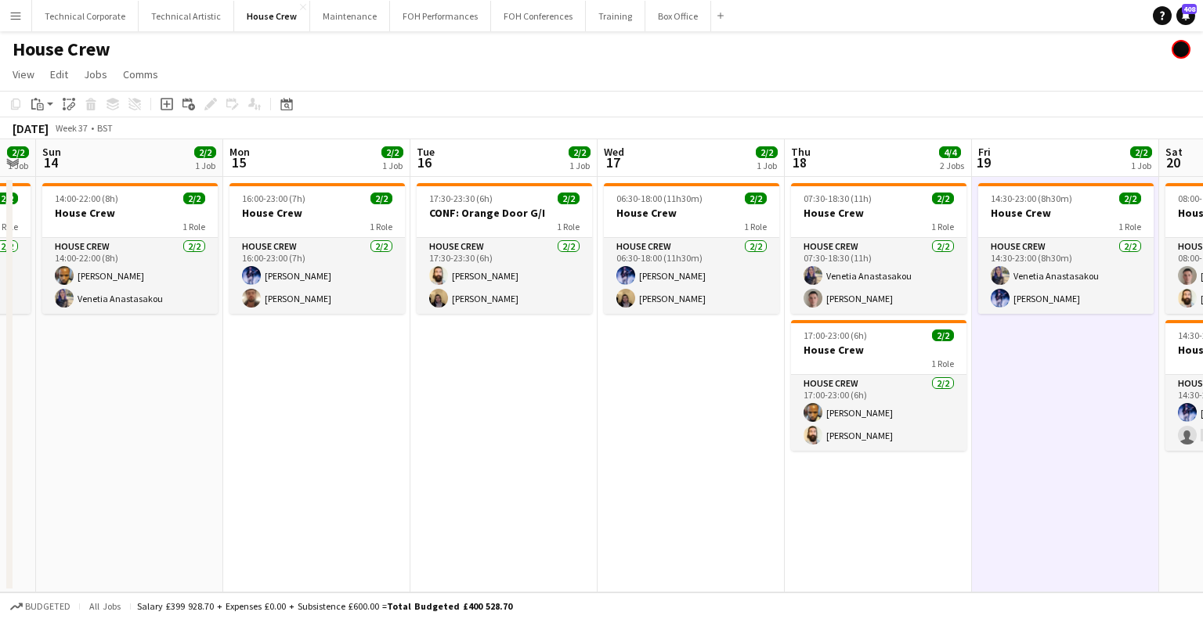
click at [488, 151] on app-board-header-date "Tue 16 2/2 1 Job" at bounding box center [503, 158] width 187 height 38
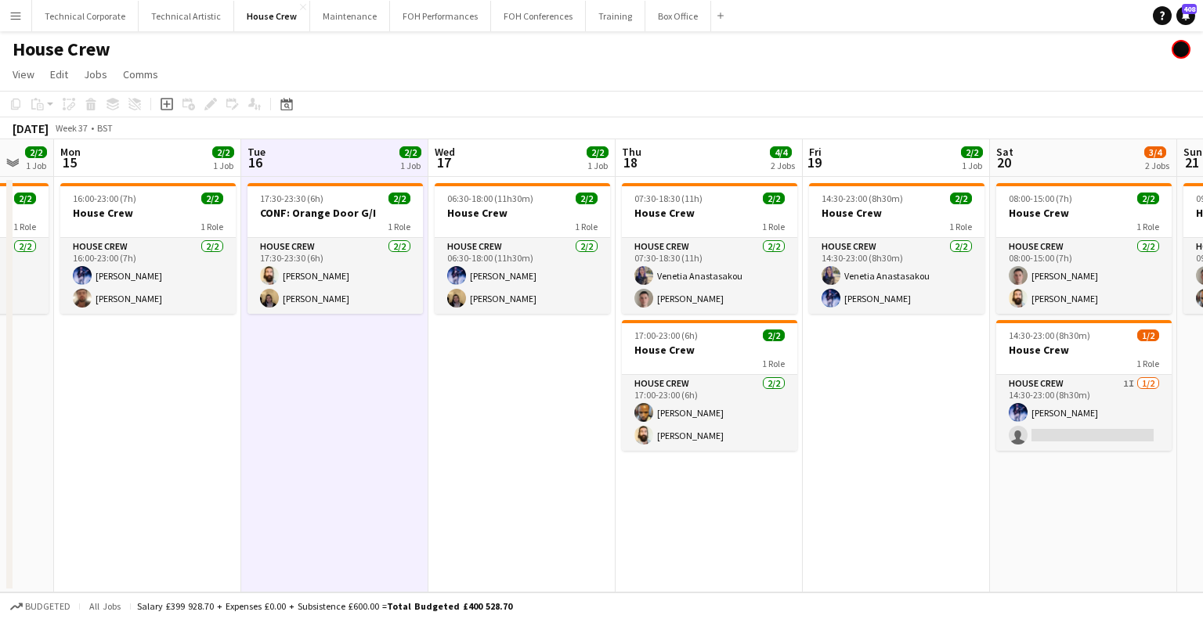
scroll to position [0, 551]
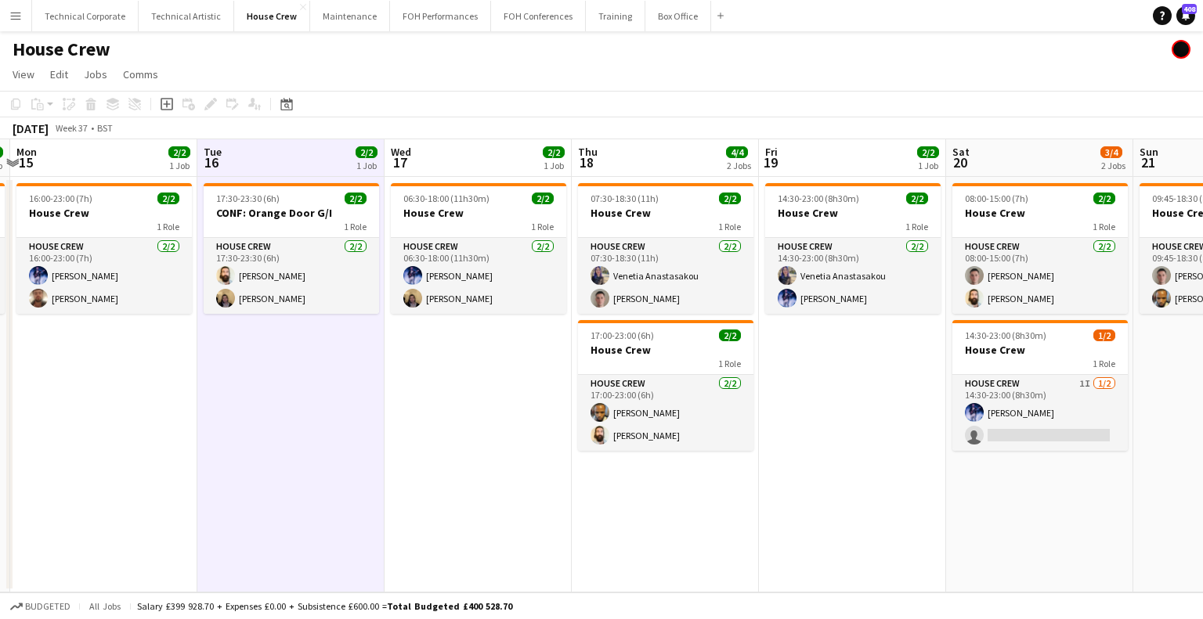
drag, startPoint x: 918, startPoint y: 315, endPoint x: 705, endPoint y: 340, distance: 214.4
click at [705, 340] on app-calendar-viewport "Fri 12 2/2 1 Job Sat 13 2/2 1 Job Sun 14 2/2 1 Job Mon 15 2/2 1 Job Tue 16 2/2 …" at bounding box center [601, 365] width 1203 height 453
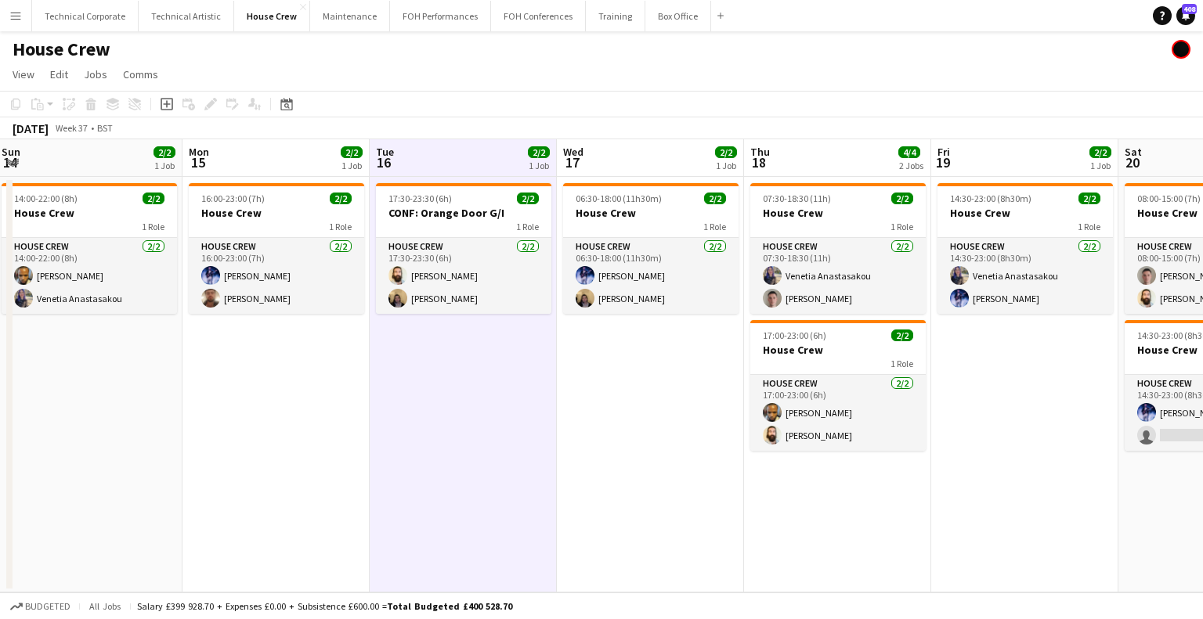
drag, startPoint x: 457, startPoint y: 410, endPoint x: 629, endPoint y: 409, distance: 171.5
click at [629, 409] on app-calendar-viewport "Fri 12 2/2 1 Job Sat 13 2/2 1 Job Sun 14 2/2 1 Job Mon 15 2/2 1 Job Tue 16 2/2 …" at bounding box center [601, 365] width 1203 height 453
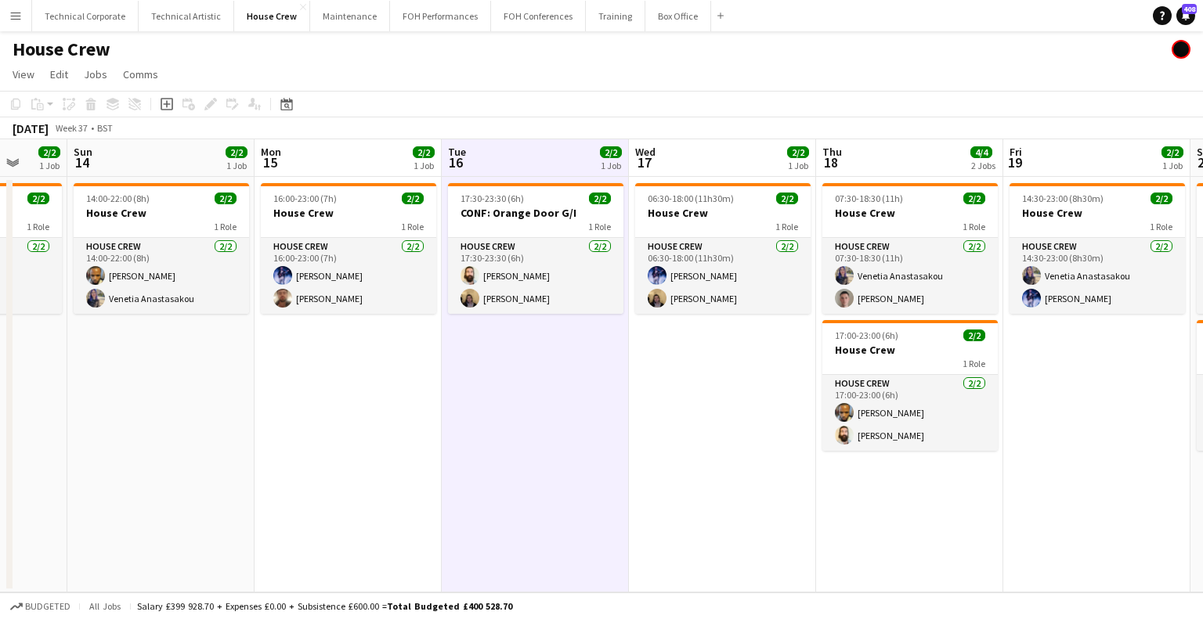
drag, startPoint x: 431, startPoint y: 422, endPoint x: 703, endPoint y: 422, distance: 272.5
click at [703, 422] on app-calendar-viewport "Thu 11 2/2 1 Job Fri 12 2/2 1 Job Sat 13 2/2 1 Job Sun 14 2/2 1 Job Mon 15 2/2 …" at bounding box center [601, 365] width 1203 height 453
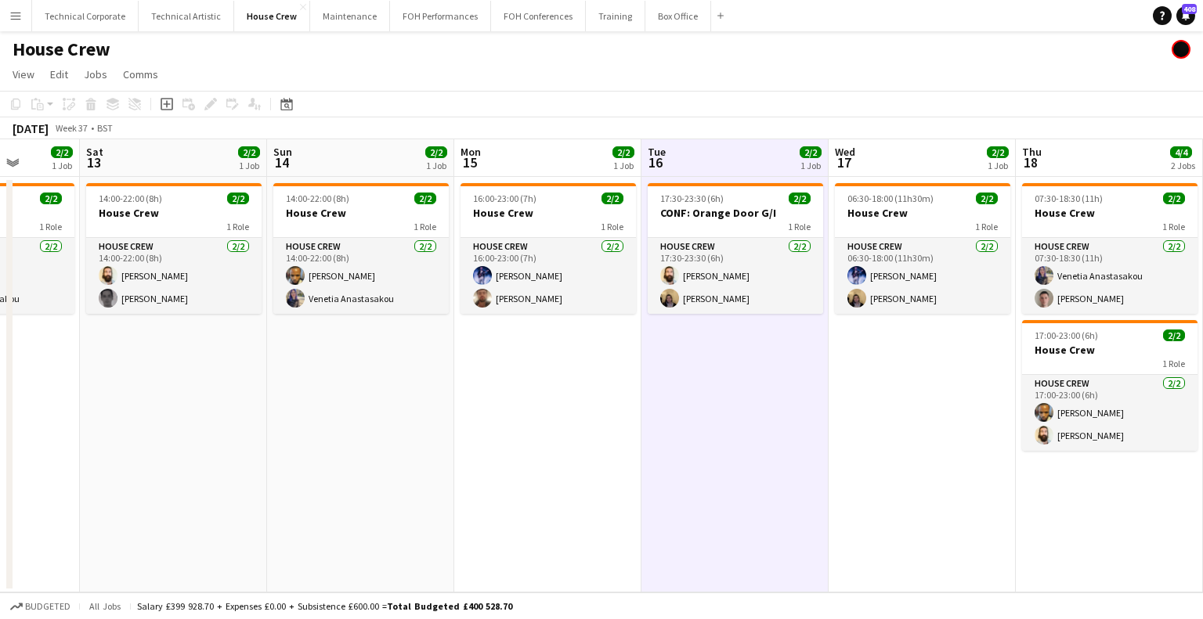
click at [708, 422] on app-date-cell "17:30-23:30 (6h) 2/2 CONF: Orange Door G/I 1 Role House Crew 2/2 17:30-23:30 (6…" at bounding box center [734, 385] width 187 height 416
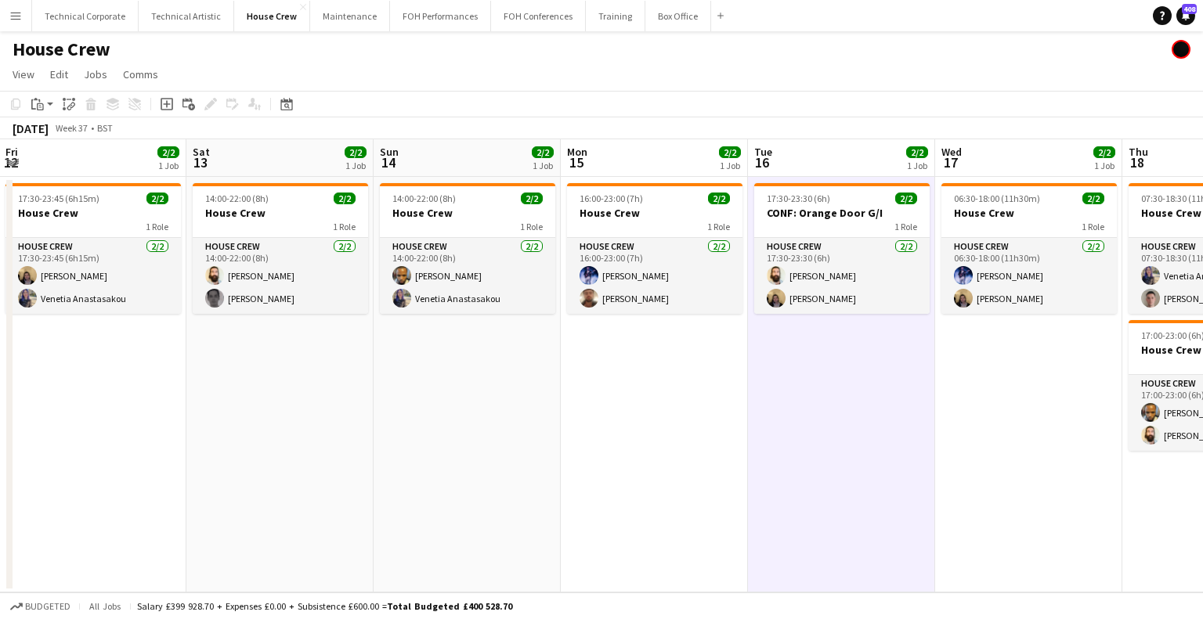
drag, startPoint x: 598, startPoint y: 422, endPoint x: 705, endPoint y: 416, distance: 106.7
click at [705, 416] on app-calendar-viewport "Wed 10 4/4 2 Jobs Thu 11 2/2 1 Job Fri 12 2/2 1 Job Sat 13 2/2 1 Job Sun 14 2/2…" at bounding box center [601, 365] width 1203 height 453
drag, startPoint x: 881, startPoint y: 417, endPoint x: 875, endPoint y: 409, distance: 10.6
click at [882, 417] on app-date-cell "17:30-23:30 (6h) 2/2 CONF: Orange Door G/I 1 Role House Crew 2/2 17:30-23:30 (6…" at bounding box center [841, 385] width 187 height 416
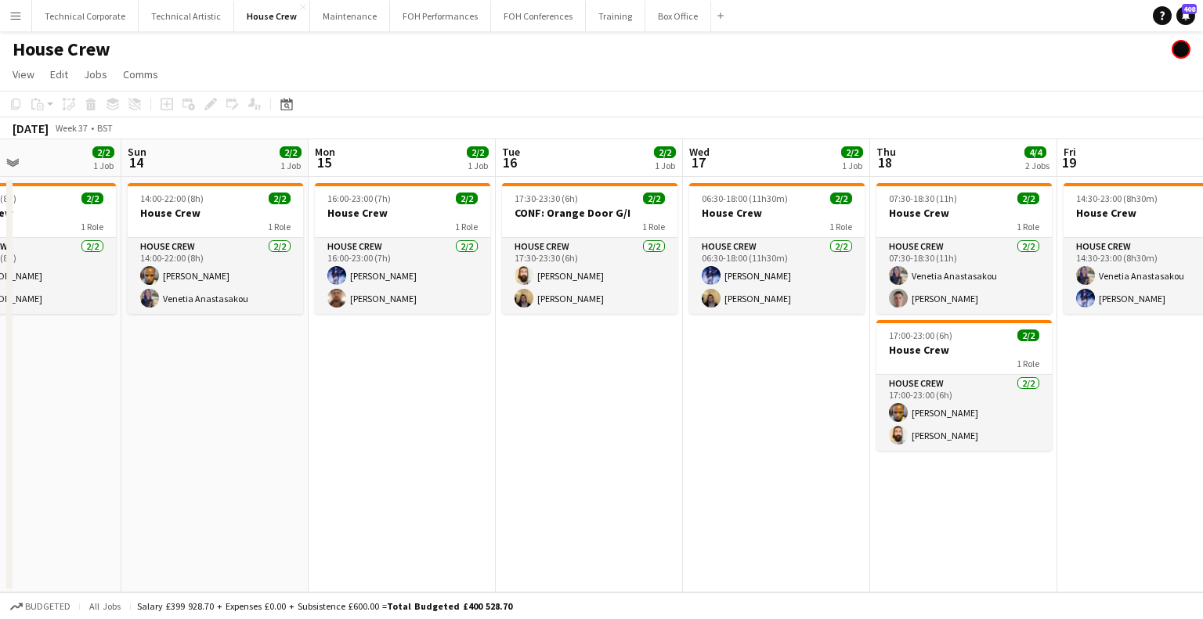
scroll to position [0, 651]
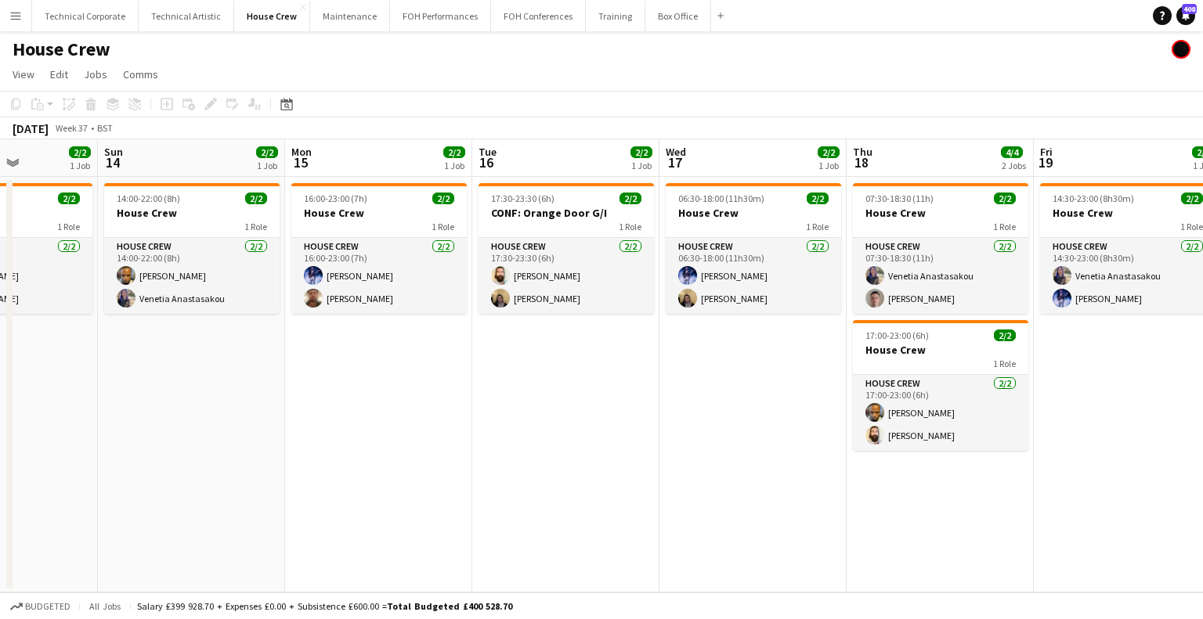
drag, startPoint x: 836, startPoint y: 366, endPoint x: 560, endPoint y: 368, distance: 276.4
click at [560, 368] on app-calendar-viewport "Wed 10 4/4 2 Jobs Thu 11 2/2 1 Job Fri 12 2/2 1 Job Sat 13 2/2 1 Job Sun 14 2/2…" at bounding box center [601, 365] width 1203 height 453
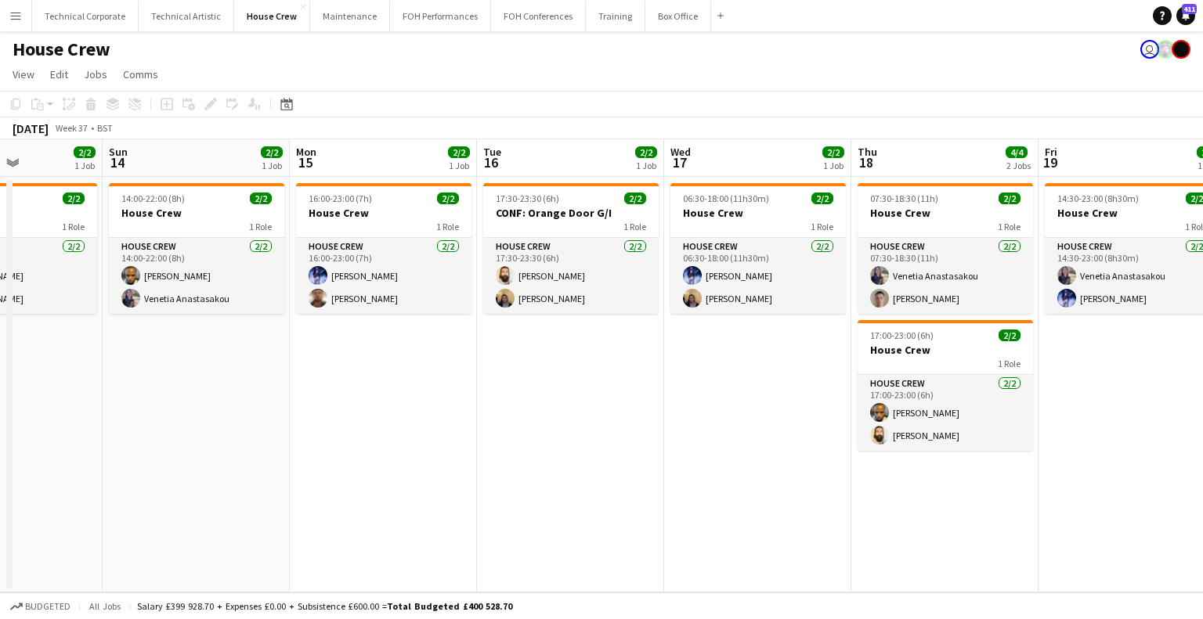
scroll to position [0, 644]
click at [443, 383] on app-calendar-viewport "Wed 10 4/4 2 Jobs Thu 11 2/2 1 Job Fri 12 2/2 1 Job Sat 13 2/2 1 Job Sun 14 2/2…" at bounding box center [601, 365] width 1203 height 453
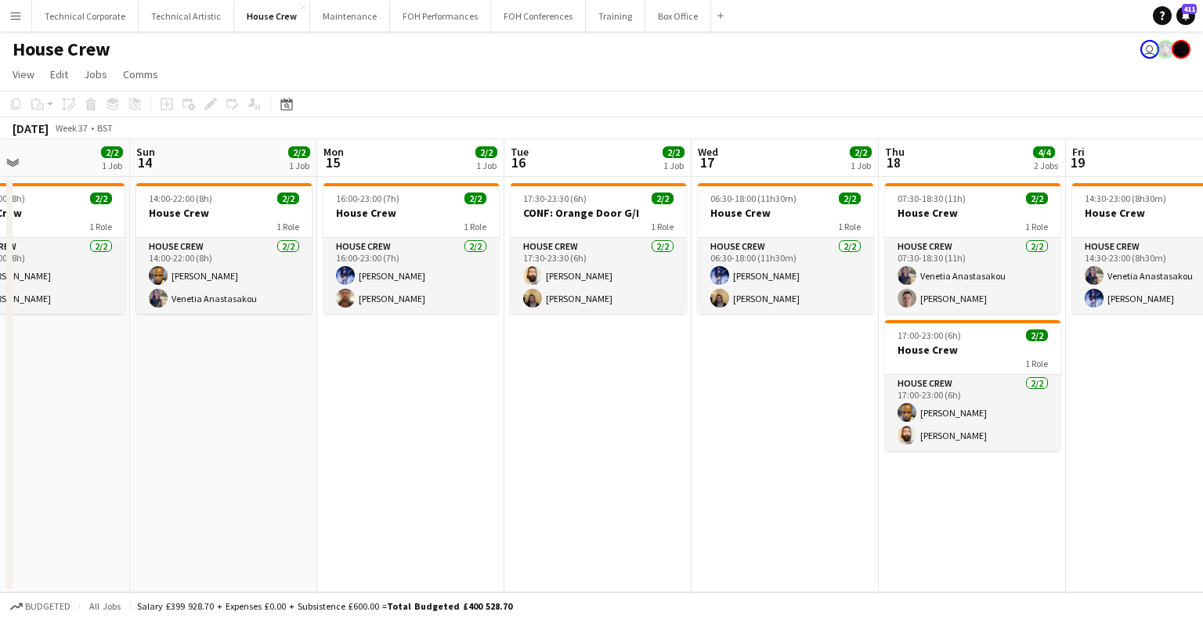
scroll to position [0, 618]
drag, startPoint x: 445, startPoint y: 384, endPoint x: 471, endPoint y: 401, distance: 31.1
click at [471, 401] on app-calendar-viewport "Wed 10 4/4 2 Jobs Thu 11 2/2 1 Job Fri 12 2/2 1 Job Sat 13 2/2 1 Job Sun 14 2/2…" at bounding box center [601, 365] width 1203 height 453
click at [426, 214] on h3 "House Crew" at bounding box center [411, 213] width 175 height 14
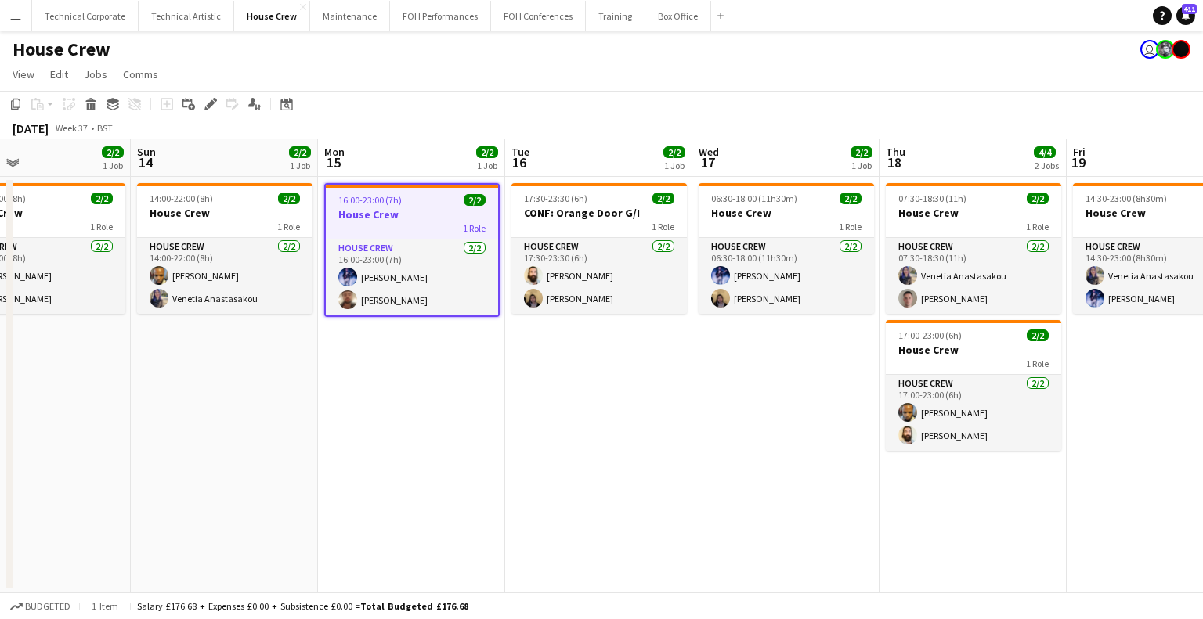
click at [617, 381] on app-date-cell "17:30-23:30 (6h) 2/2 CONF: Orange Door G/I 1 Role House Crew 2/2 17:30-23:30 (6…" at bounding box center [598, 385] width 187 height 416
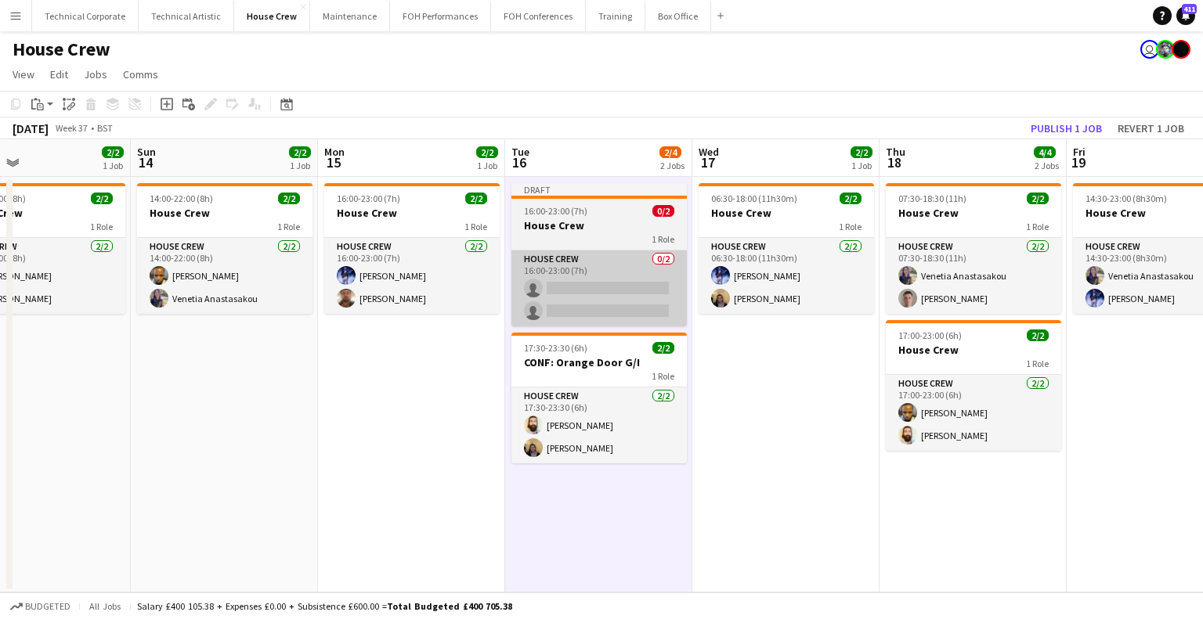
click at [593, 290] on app-card-role "House Crew 0/2 16:00-23:00 (7h) single-neutral-actions single-neutral-actions" at bounding box center [598, 289] width 175 height 76
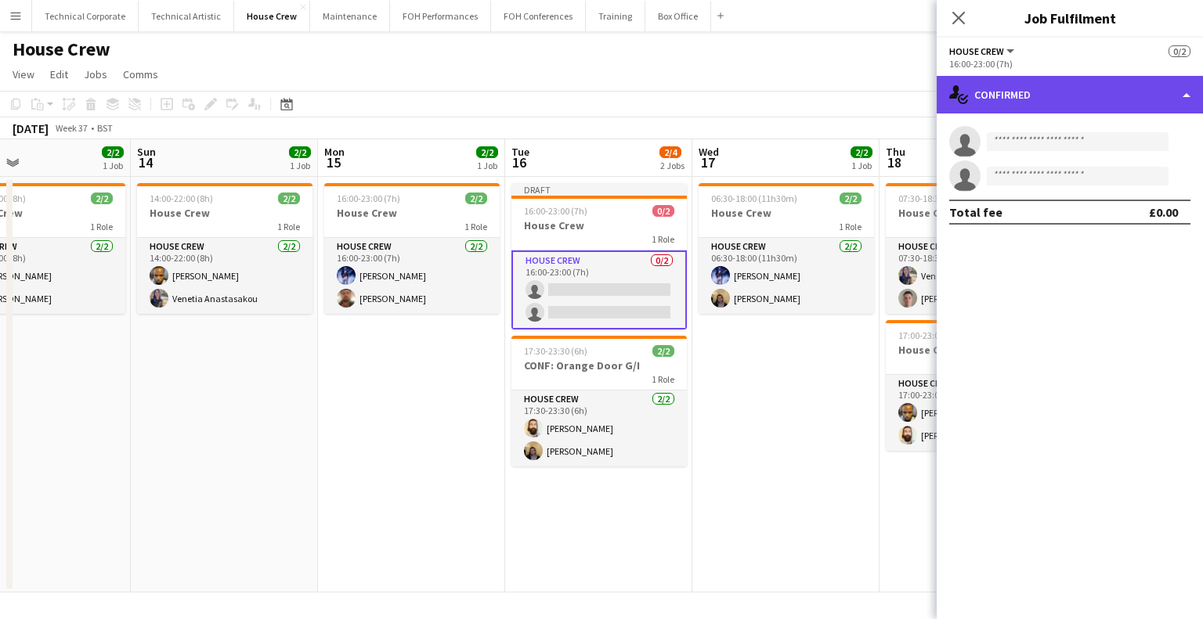
click at [982, 112] on div "single-neutral-actions-check-2 Confirmed" at bounding box center [1069, 95] width 266 height 38
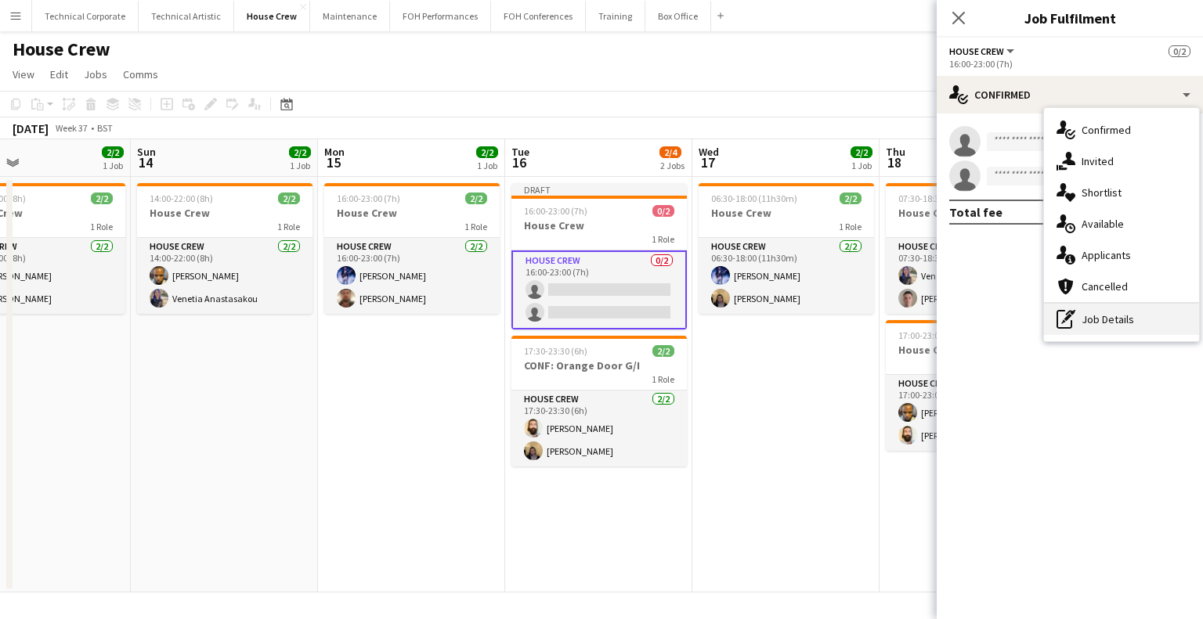
click at [1095, 328] on div "pen-write Job Details" at bounding box center [1121, 319] width 155 height 31
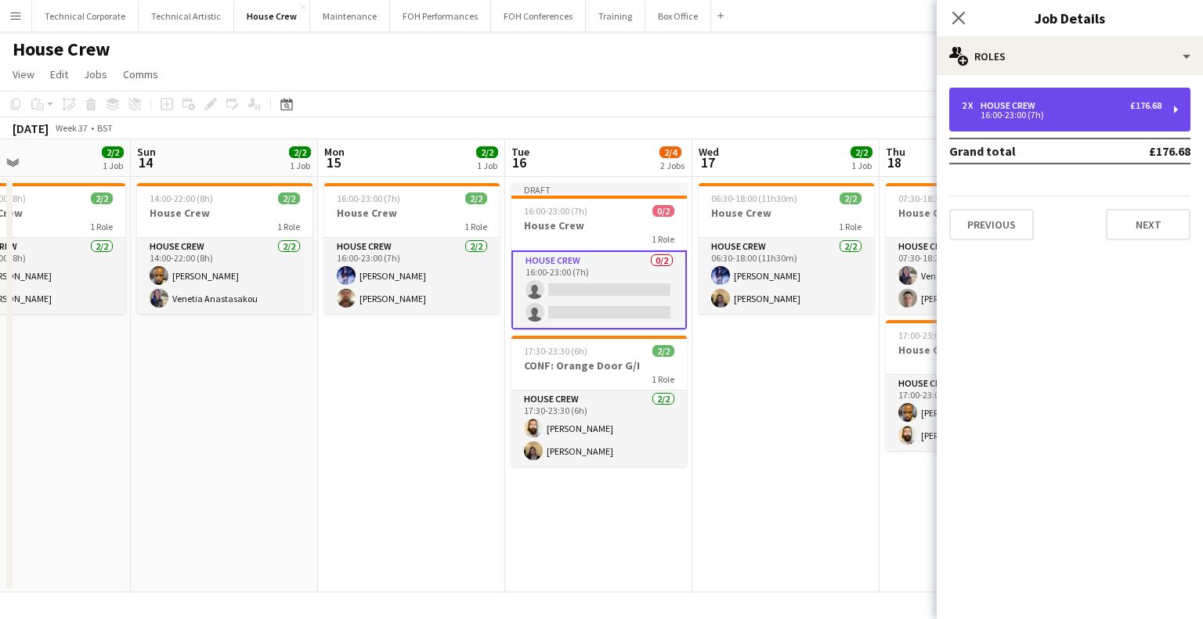
click at [1024, 112] on div "16:00-23:00 (7h)" at bounding box center [1061, 115] width 200 height 8
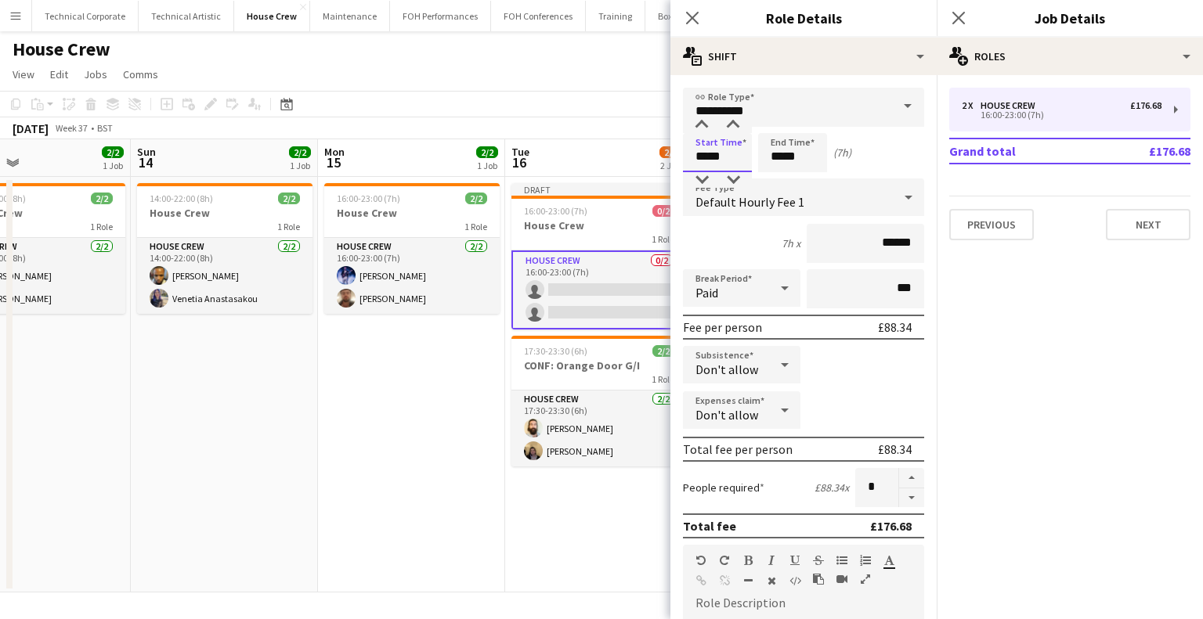
drag, startPoint x: 734, startPoint y: 156, endPoint x: 650, endPoint y: 165, distance: 84.3
click at [650, 165] on body "Menu Boards Boards Boards All jobs Status Workforce Workforce My Workforce Recr…" at bounding box center [601, 309] width 1203 height 619
type input "*****"
drag, startPoint x: 729, startPoint y: 159, endPoint x: 670, endPoint y: 164, distance: 59.0
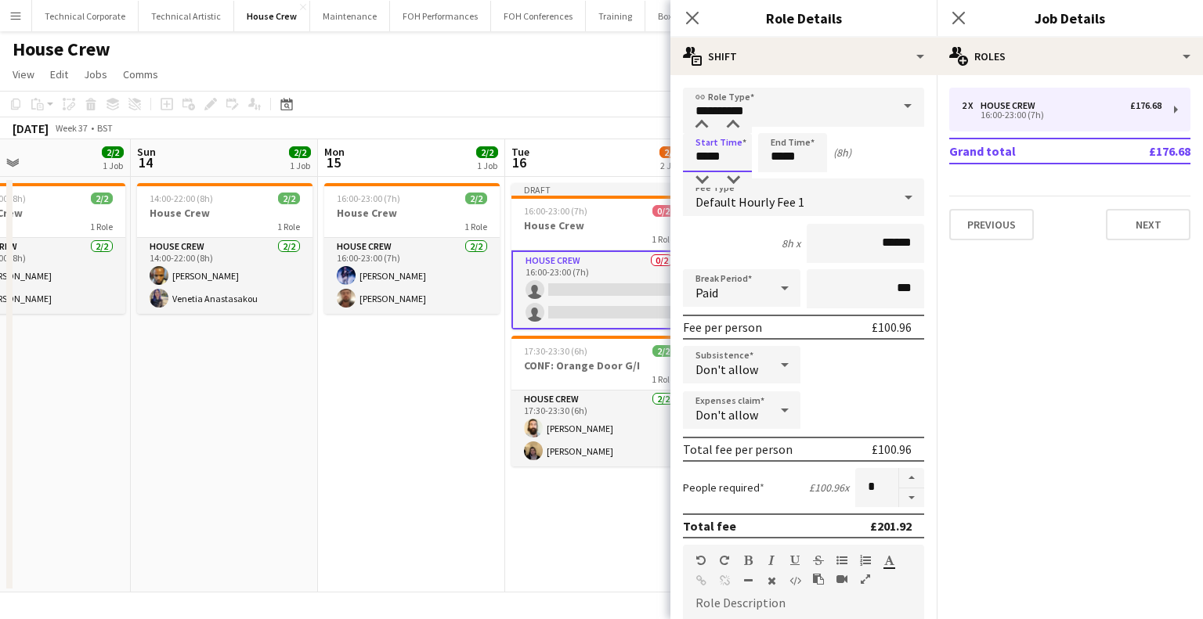
click at [674, 162] on form "**********" at bounding box center [803, 534] width 266 height 893
drag, startPoint x: 663, startPoint y: 181, endPoint x: 733, endPoint y: 155, distance: 74.3
click at [733, 155] on input "*****" at bounding box center [717, 152] width 69 height 39
type input "*****"
click at [449, 389] on app-date-cell "16:00-23:00 (7h) 2/2 House Crew 1 Role House Crew 2/2 16:00-23:00 (7h) Ed Dampi…" at bounding box center [411, 385] width 187 height 416
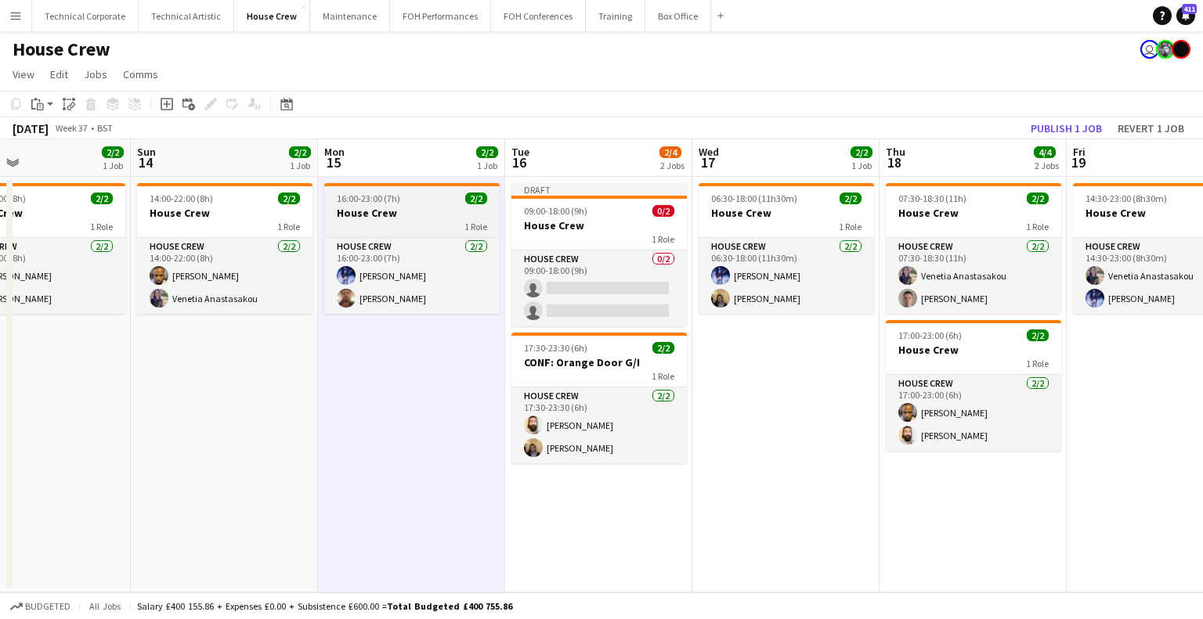
click at [473, 228] on span "1 Role" at bounding box center [475, 227] width 23 height 12
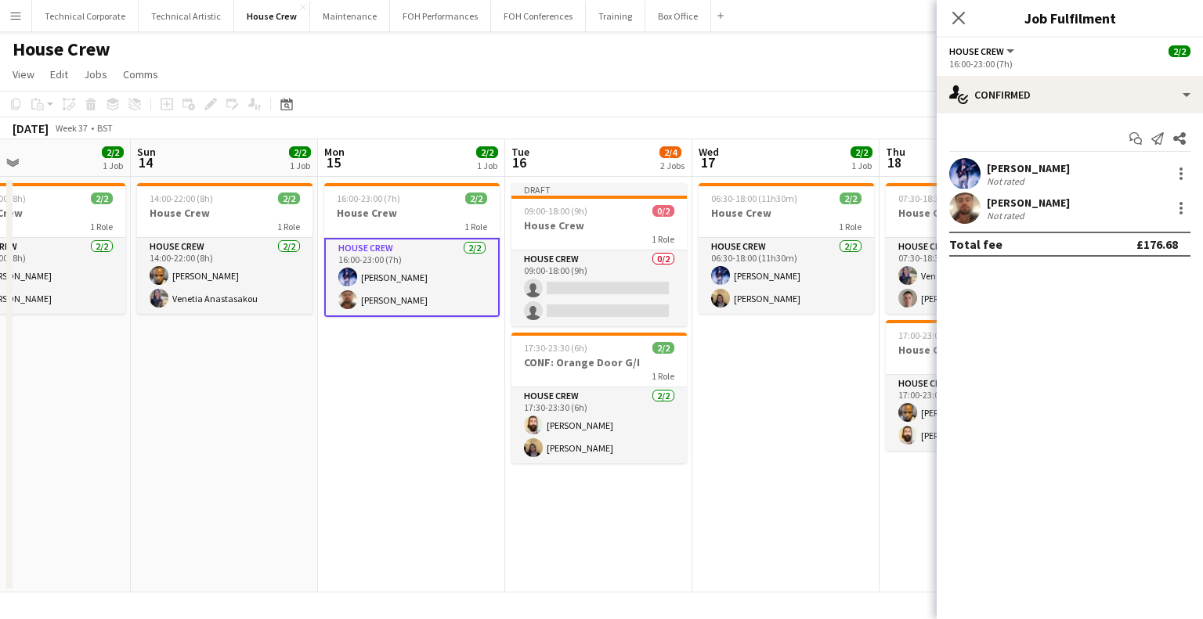
drag, startPoint x: 445, startPoint y: 262, endPoint x: 470, endPoint y: 260, distance: 25.2
click at [445, 263] on app-card-role "House Crew 2/2 16:00-23:00 (7h) Ed Dampier Donnacha Mooney" at bounding box center [411, 277] width 175 height 79
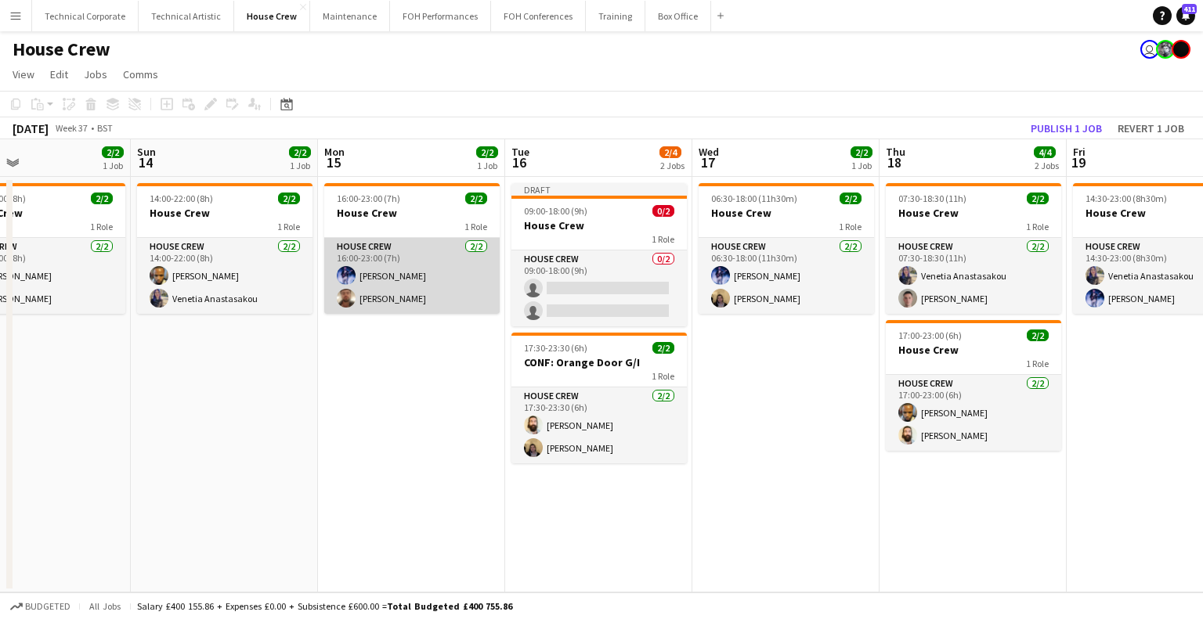
click at [472, 271] on app-card-role "House Crew 2/2 16:00-23:00 (7h) Ed Dampier Donnacha Mooney" at bounding box center [411, 276] width 175 height 76
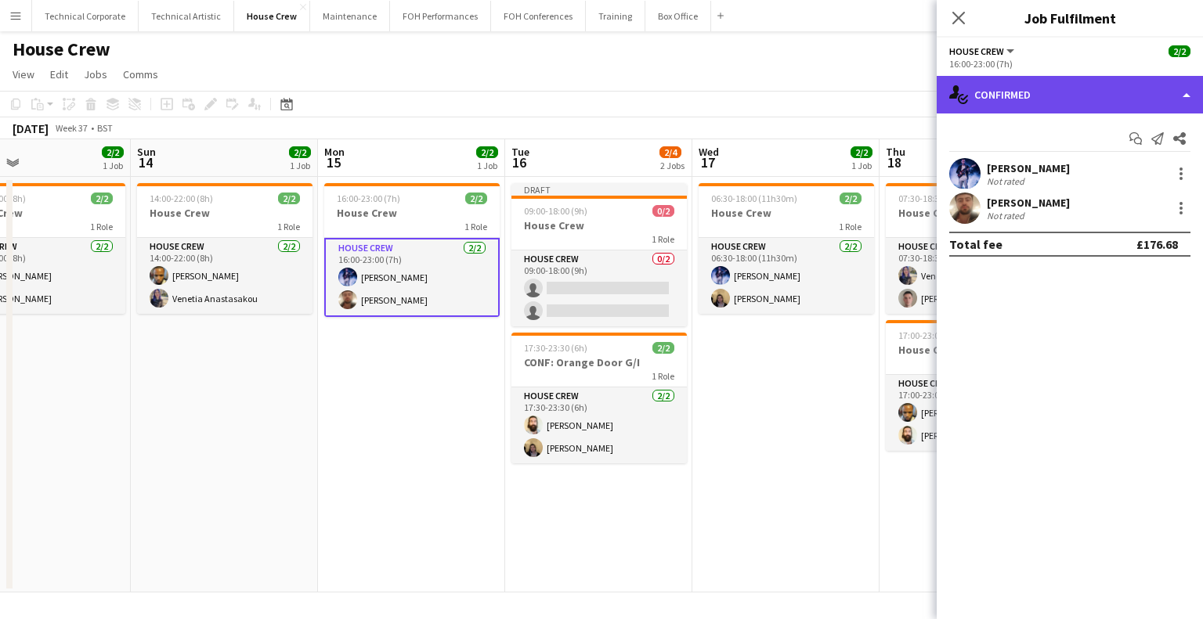
click at [1078, 88] on div "single-neutral-actions-check-2 Confirmed" at bounding box center [1069, 95] width 266 height 38
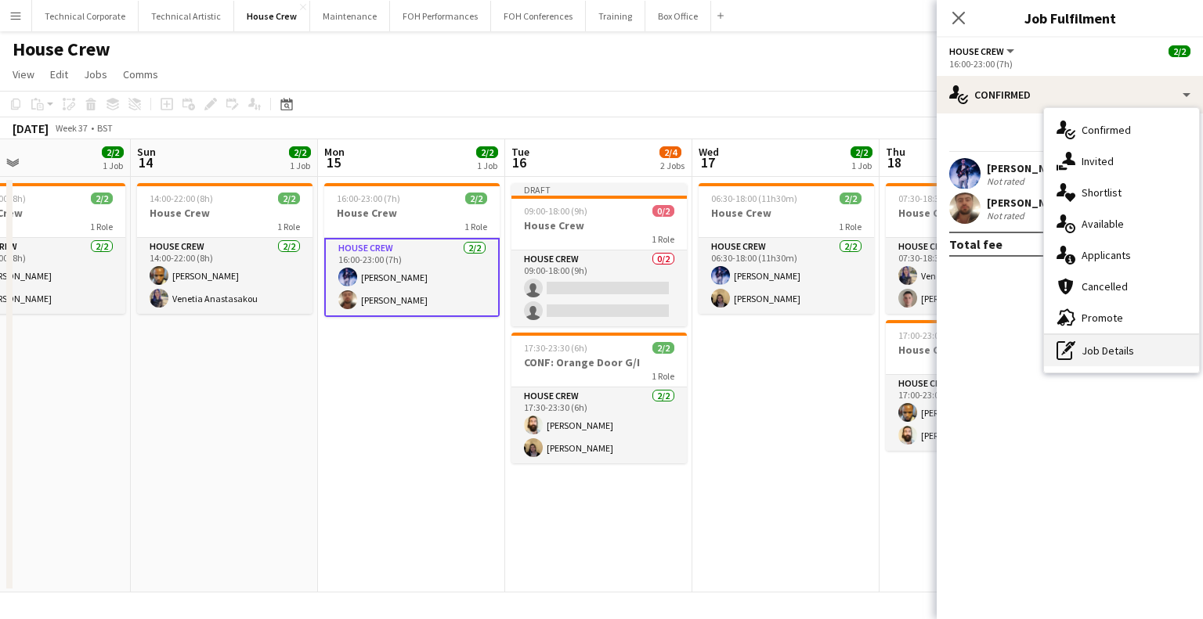
click at [1109, 351] on div "pen-write Job Details" at bounding box center [1121, 350] width 155 height 31
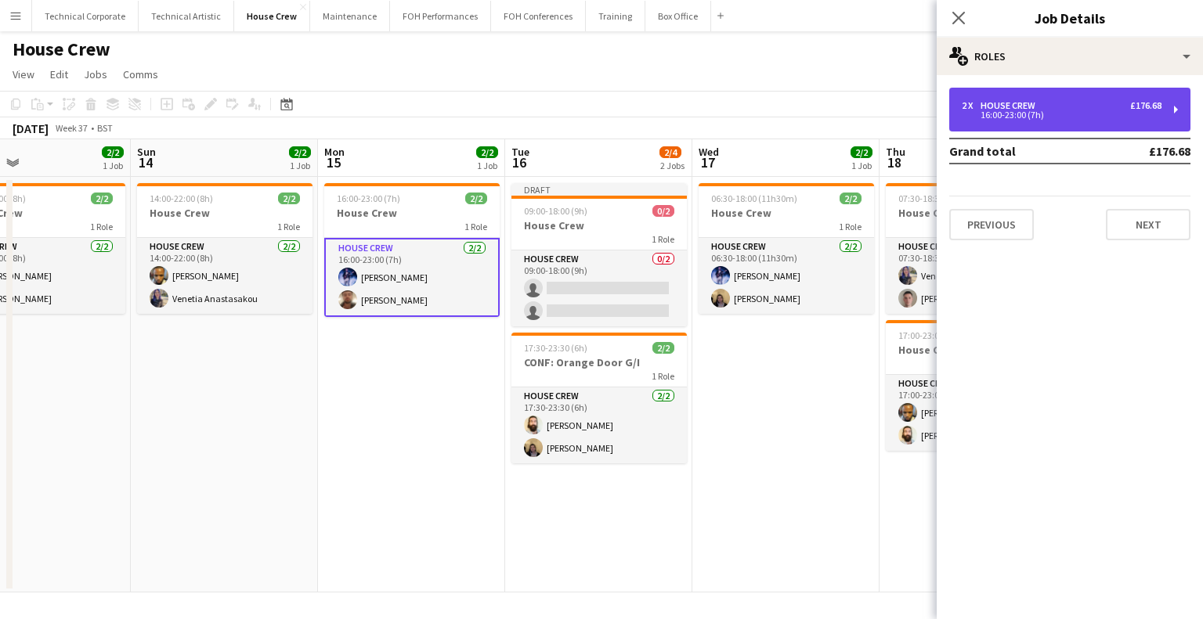
click at [1047, 120] on div "2 x House Crew £176.68 16:00-23:00 (7h)" at bounding box center [1069, 110] width 241 height 44
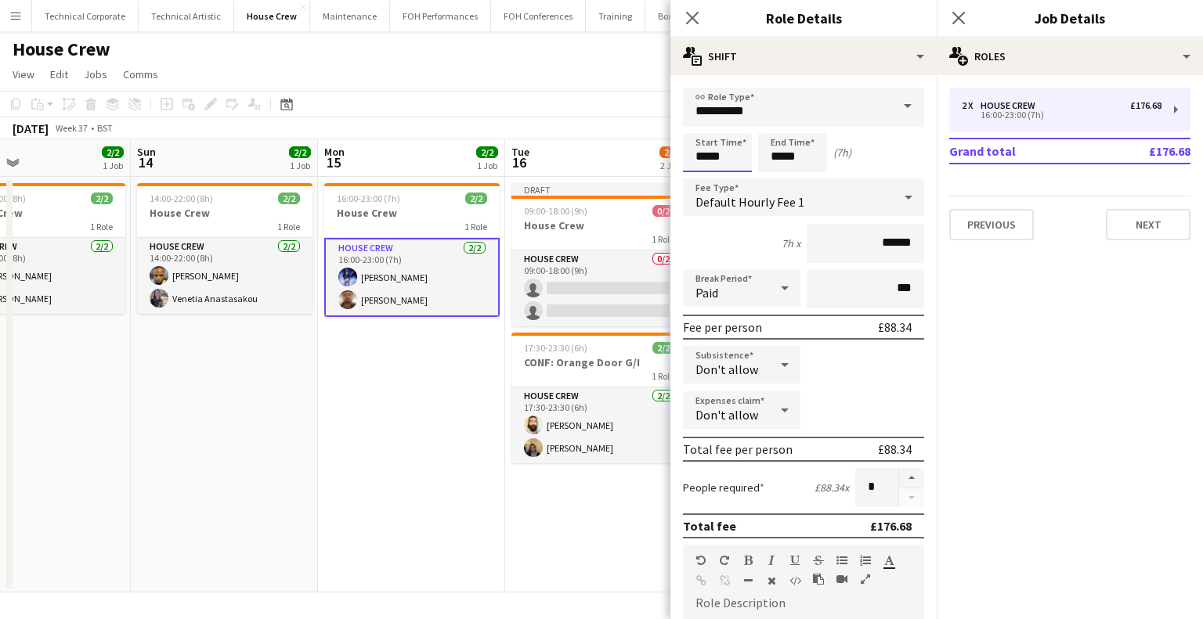
click at [604, 156] on body "Menu Boards Boards Boards All jobs Status Workforce Workforce My Workforce Recr…" at bounding box center [601, 309] width 1203 height 619
type input "*****"
click at [413, 431] on app-date-cell "16:00-23:00 (7h) 2/2 House Crew 1 Role House Crew 2/2 16:00-23:00 (7h) Ed Dampi…" at bounding box center [411, 385] width 187 height 416
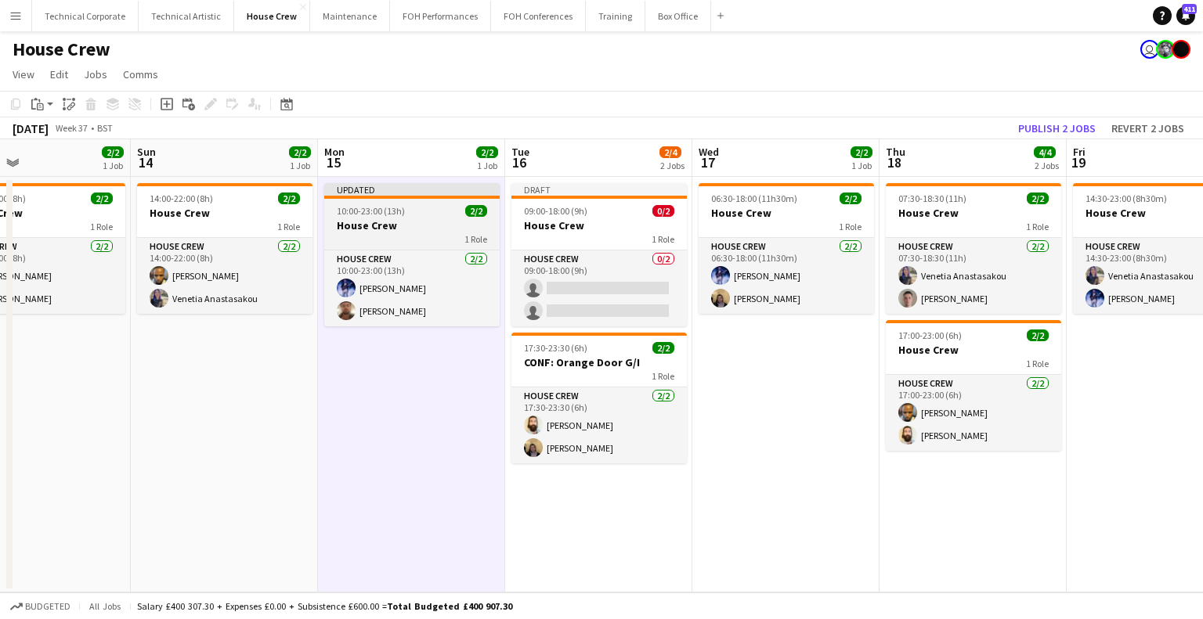
click at [420, 200] on app-job-card "Updated 10:00-23:00 (13h) 2/2 House Crew 1 Role House Crew 2/2 10:00-23:00 (13h…" at bounding box center [411, 254] width 175 height 143
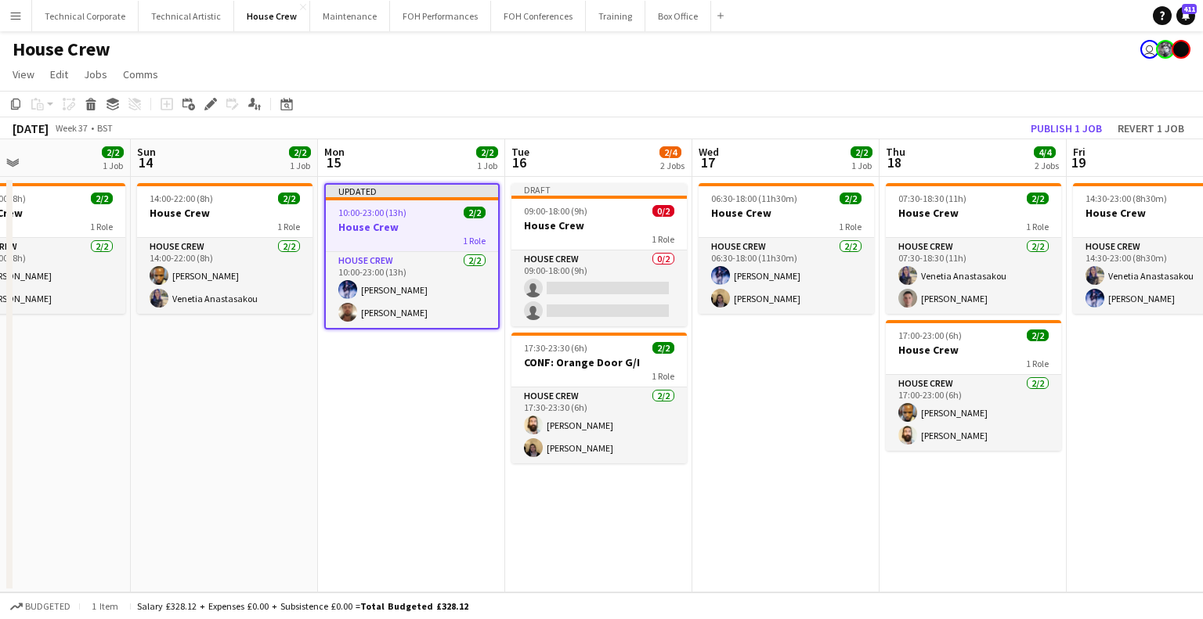
click at [210, 99] on icon "Edit" at bounding box center [210, 104] width 13 height 13
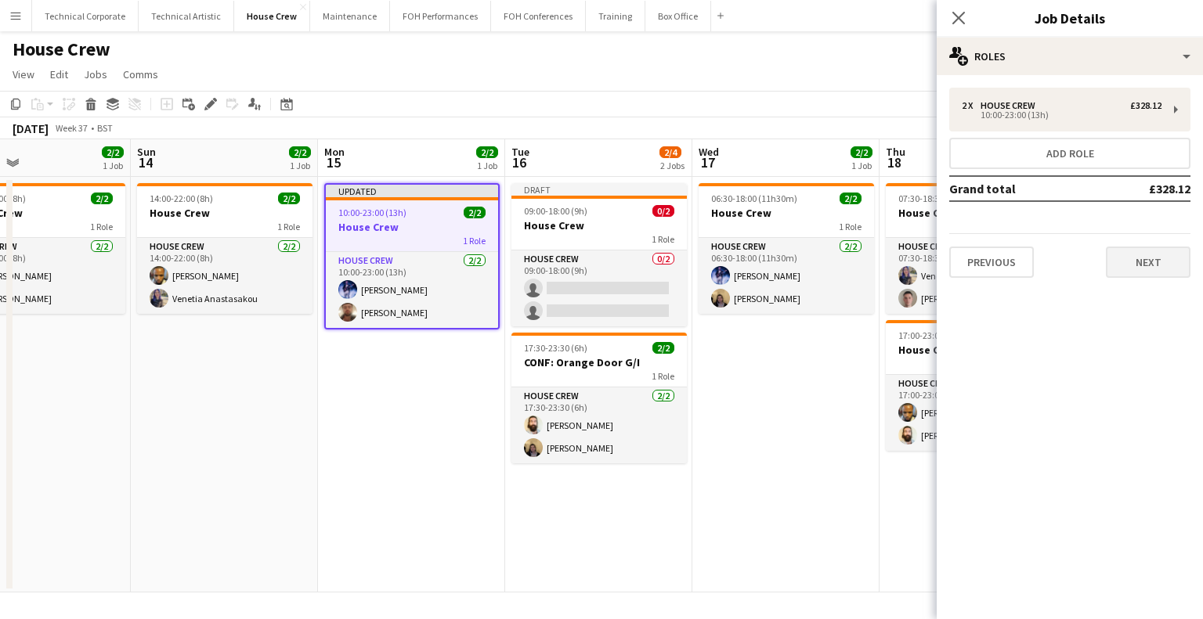
drag, startPoint x: 1202, startPoint y: 264, endPoint x: 1174, endPoint y: 270, distance: 28.9
click at [1197, 267] on div "2 x House Crew £328.12 10:00-23:00 (13h) Add role Grand total £328.12 Previous …" at bounding box center [1069, 183] width 266 height 190
click at [1167, 269] on button "Next" at bounding box center [1147, 262] width 85 height 31
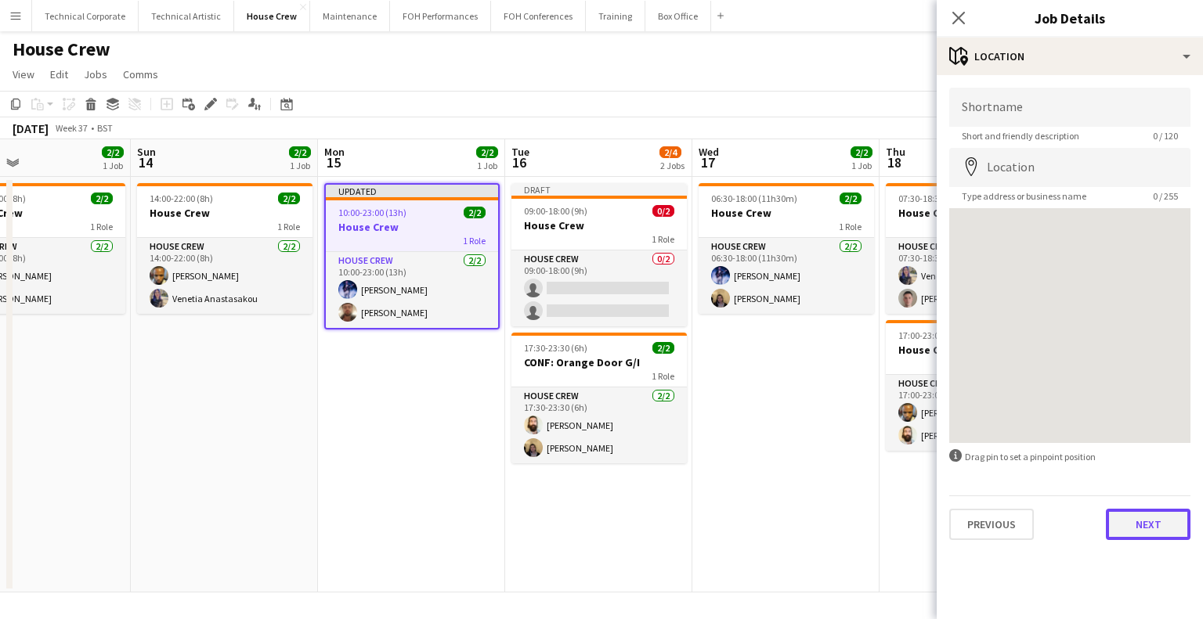
click at [1162, 532] on button "Next" at bounding box center [1147, 524] width 85 height 31
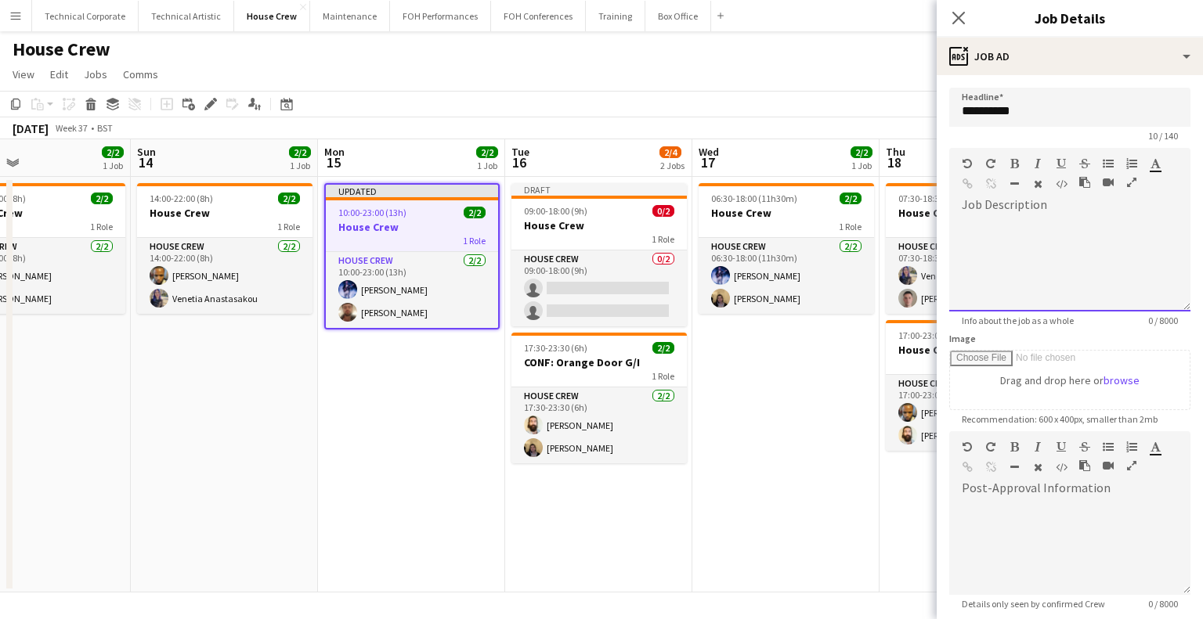
click at [1069, 251] on div at bounding box center [1069, 265] width 241 height 94
drag, startPoint x: 1079, startPoint y: 251, endPoint x: 924, endPoint y: 218, distance: 158.6
click at [925, 218] on body "Menu Boards Boards Boards All jobs Status Workforce Workforce My Workforce Recr…" at bounding box center [601, 309] width 1203 height 619
copy div "**********"
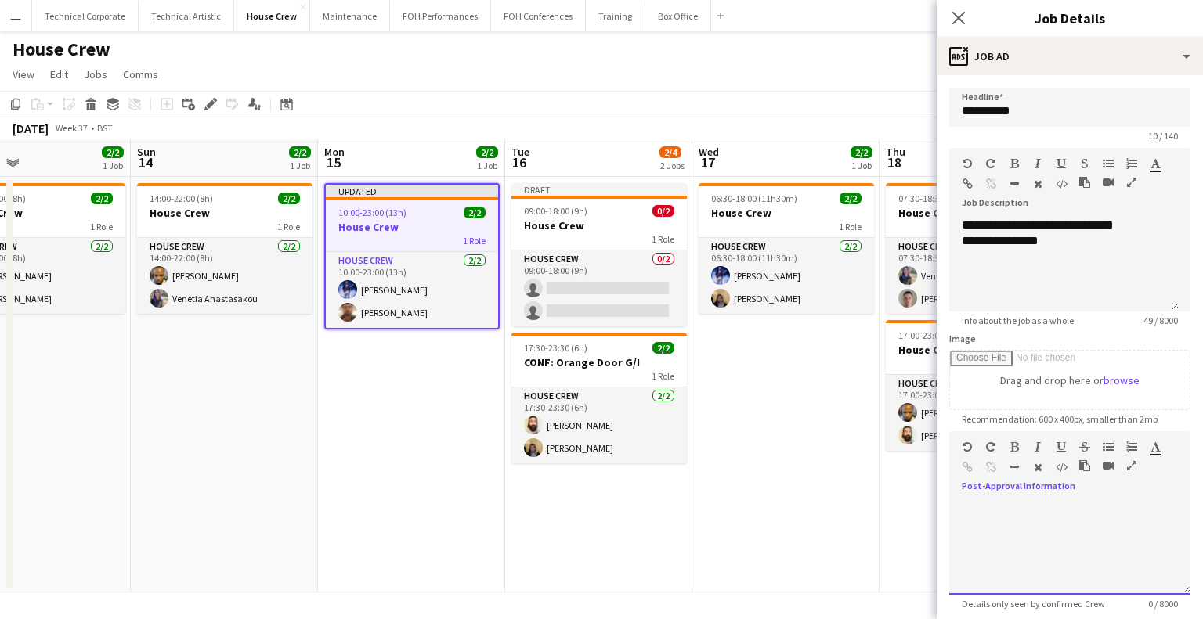
click at [1008, 507] on div at bounding box center [1069, 548] width 241 height 94
paste div
click at [833, 495] on app-date-cell "06:30-18:00 (11h30m) 2/2 House Crew 1 Role House Crew 2/2 06:30-18:00 (11h30m) …" at bounding box center [785, 385] width 187 height 416
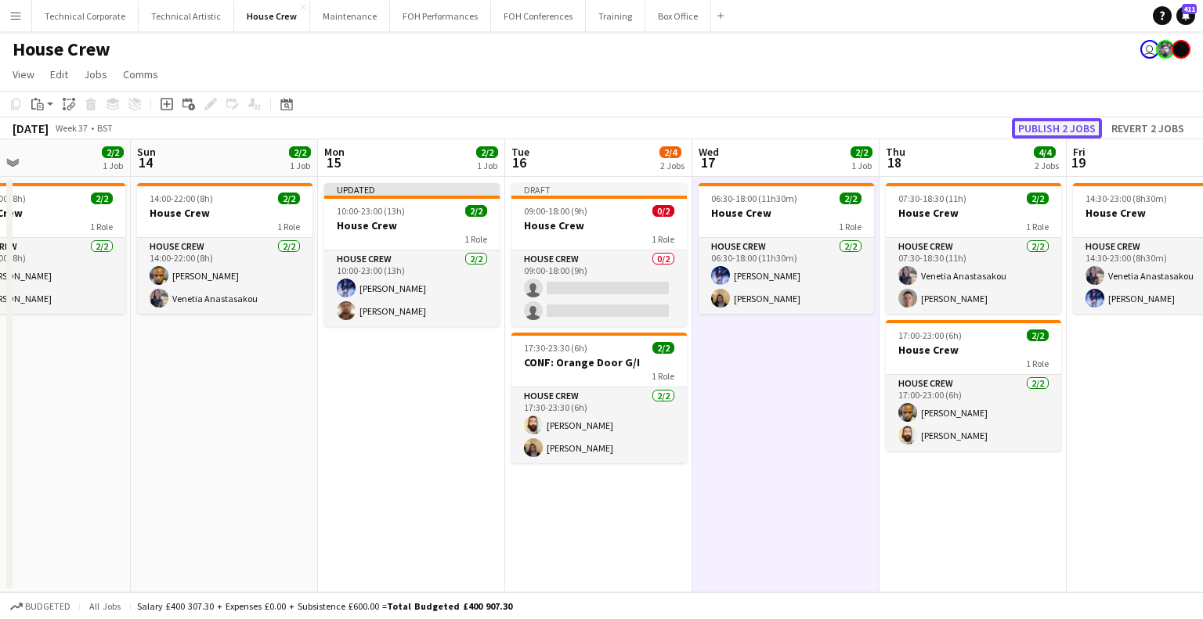
click at [1040, 131] on button "Publish 2 jobs" at bounding box center [1057, 128] width 90 height 20
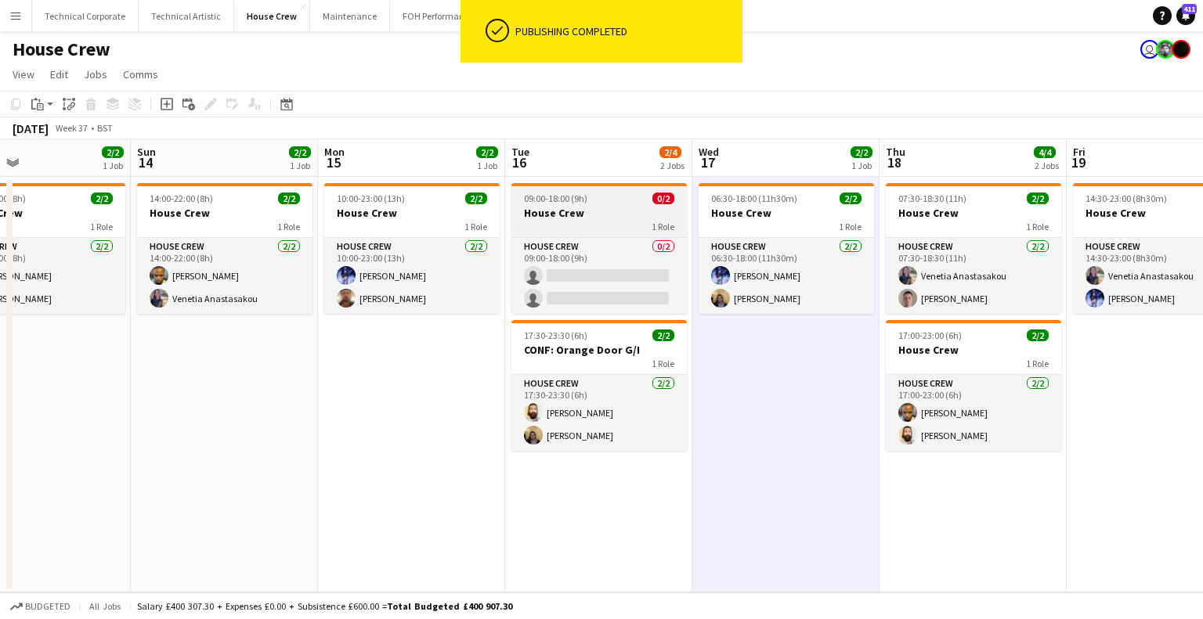
click at [579, 203] on span "09:00-18:00 (9h)" at bounding box center [555, 199] width 63 height 12
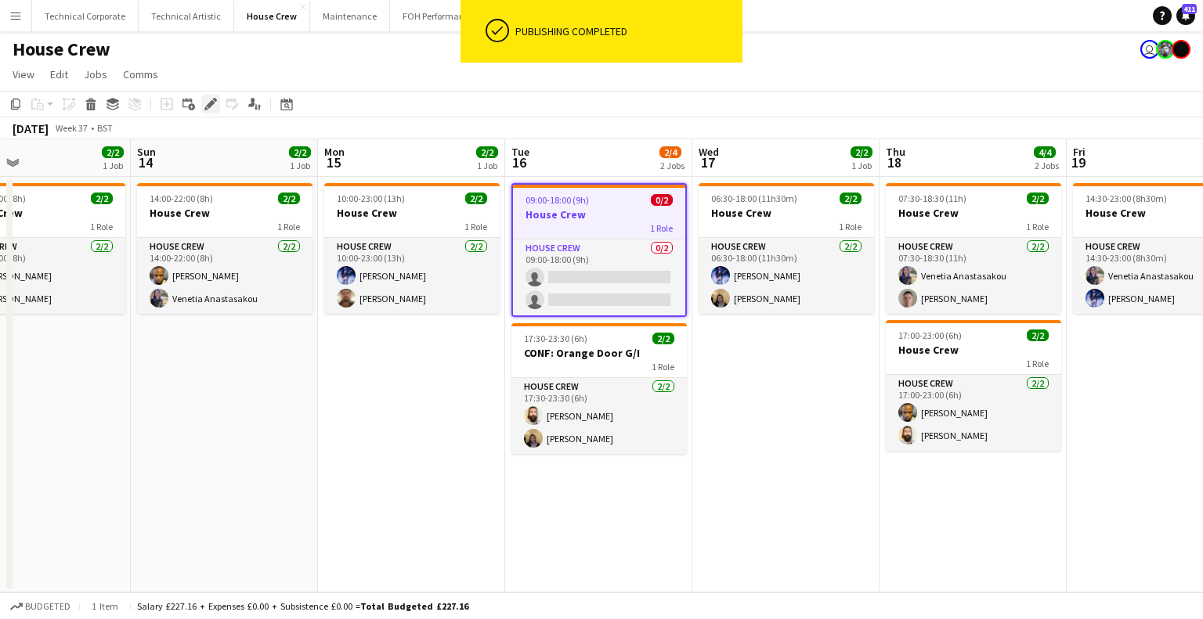
click at [213, 105] on icon "Edit" at bounding box center [210, 104] width 13 height 13
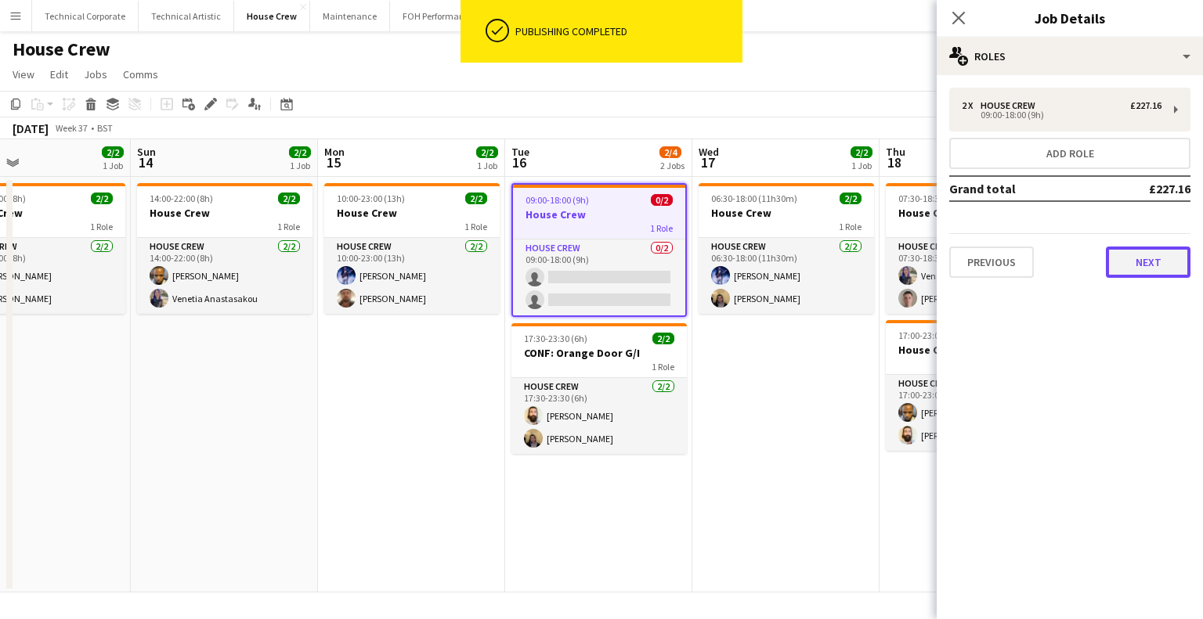
click at [1167, 255] on button "Next" at bounding box center [1147, 262] width 85 height 31
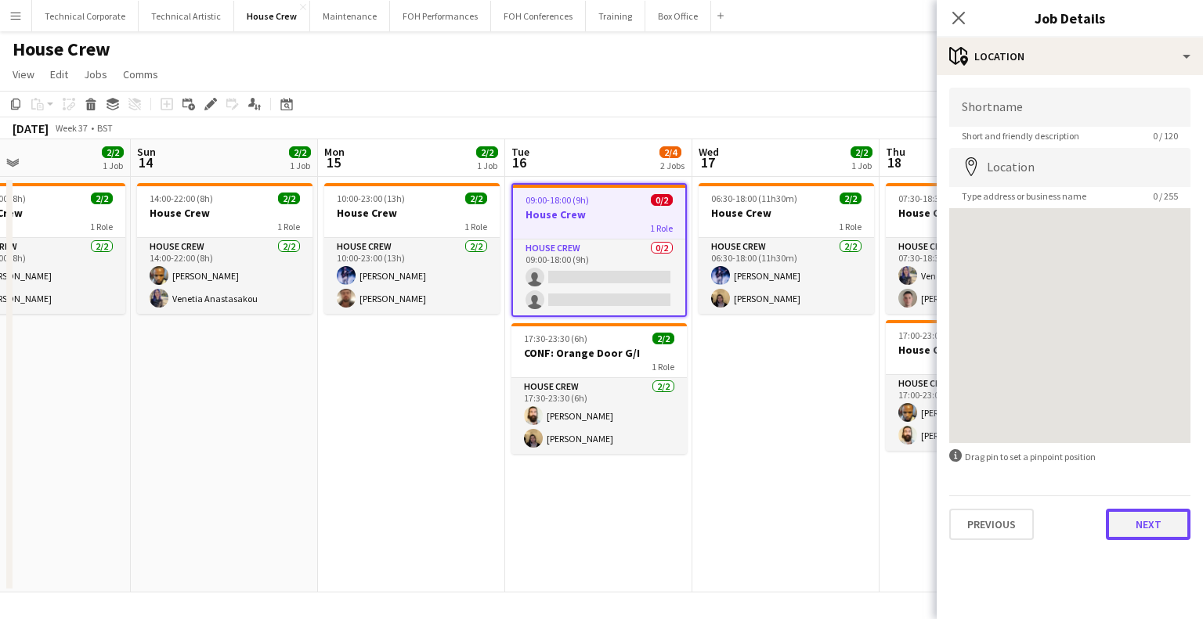
click at [1132, 533] on button "Next" at bounding box center [1147, 524] width 85 height 31
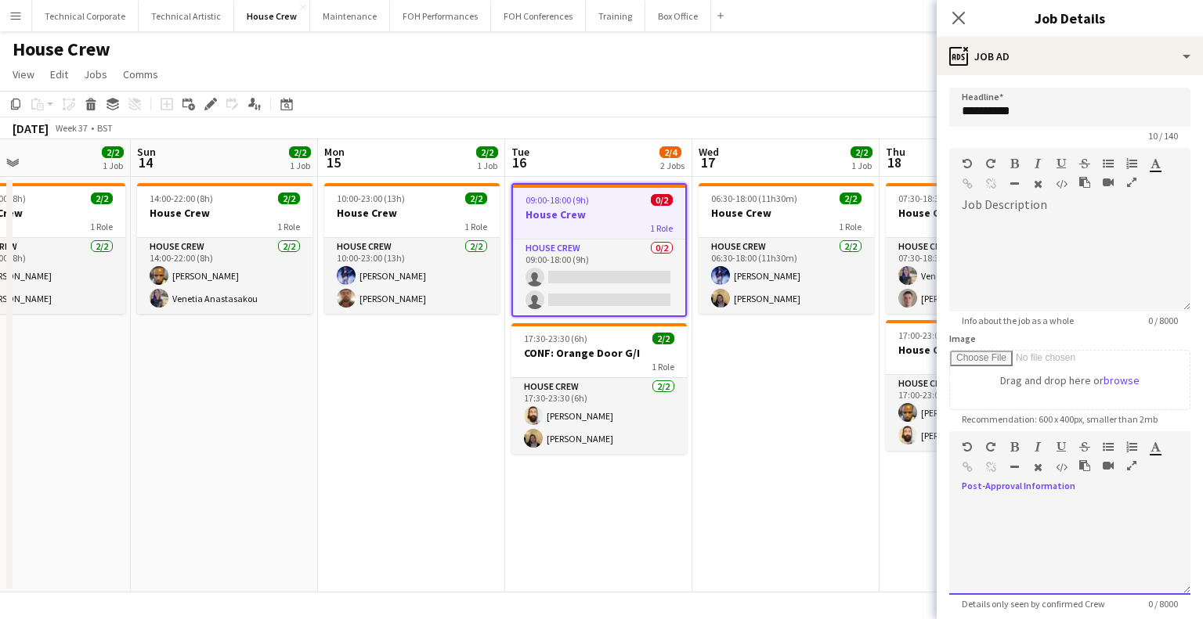
click at [1101, 530] on div at bounding box center [1069, 548] width 241 height 94
click at [961, 504] on div "**********" at bounding box center [1063, 548] width 229 height 94
click at [1152, 513] on div "**********" at bounding box center [1063, 548] width 229 height 94
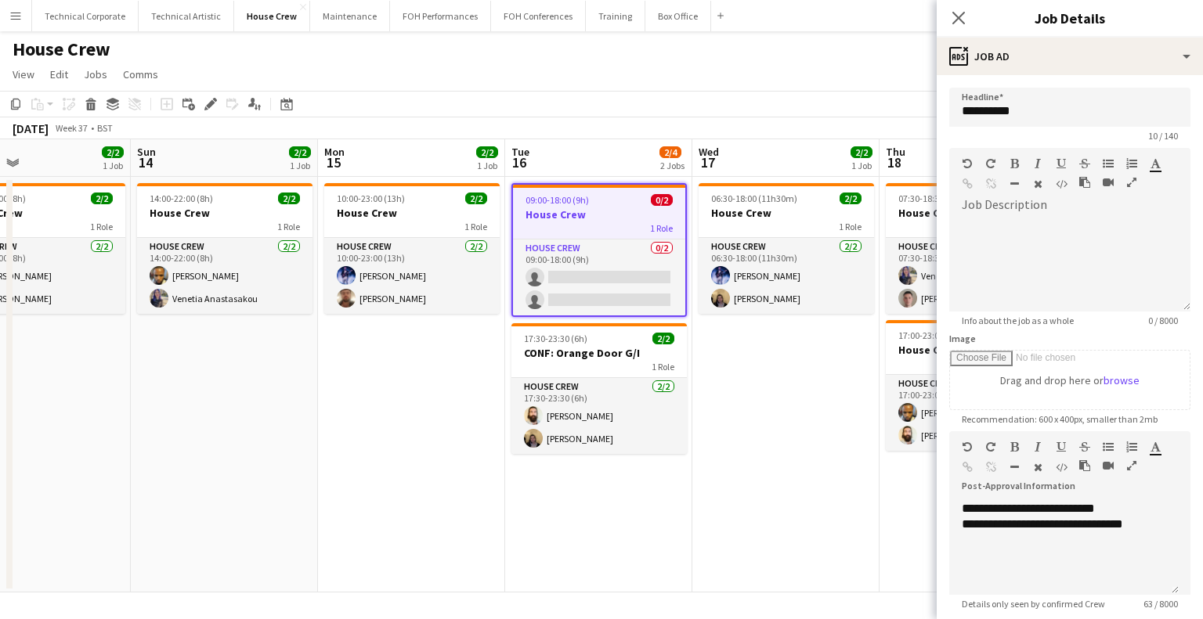
click at [830, 475] on app-date-cell "06:30-18:00 (11h30m) 2/2 House Crew 1 Role House Crew 2/2 06:30-18:00 (11h30m) …" at bounding box center [785, 385] width 187 height 416
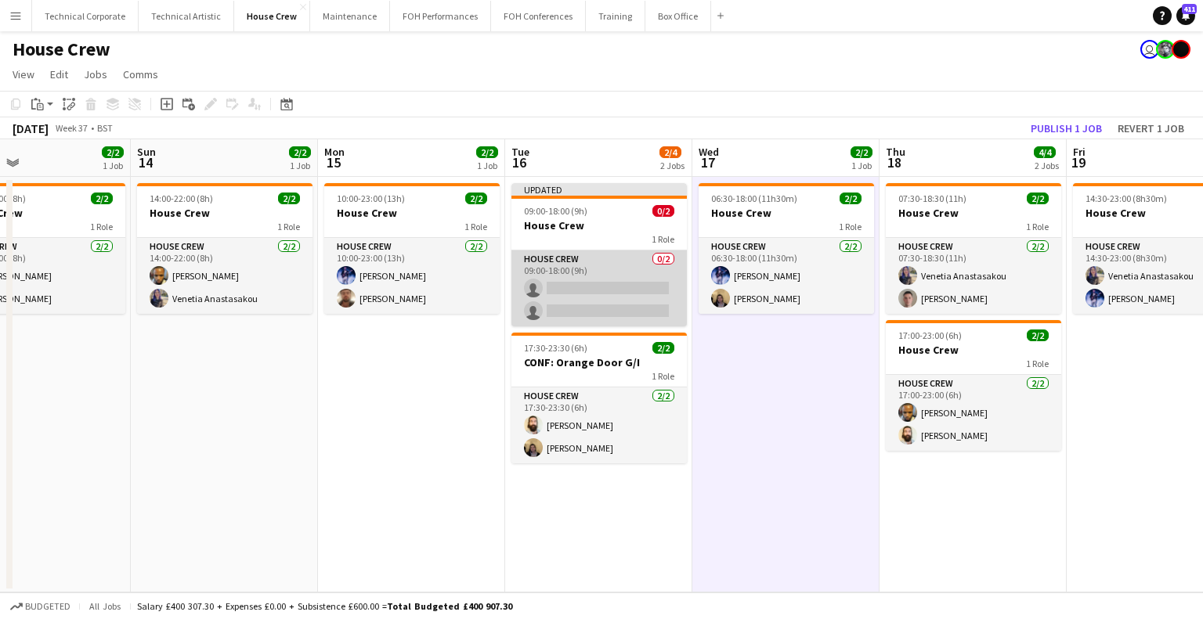
click at [599, 316] on app-card-role "House Crew 0/2 09:00-18:00 (9h) single-neutral-actions single-neutral-actions" at bounding box center [598, 289] width 175 height 76
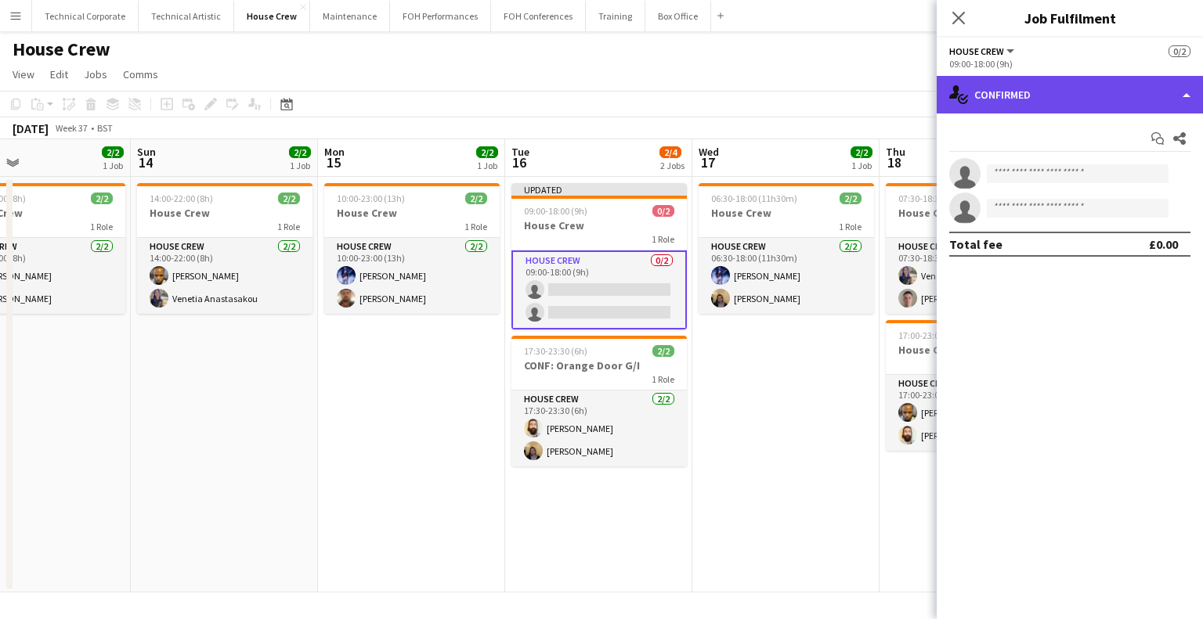
click at [1073, 103] on div "single-neutral-actions-check-2 Confirmed" at bounding box center [1069, 95] width 266 height 38
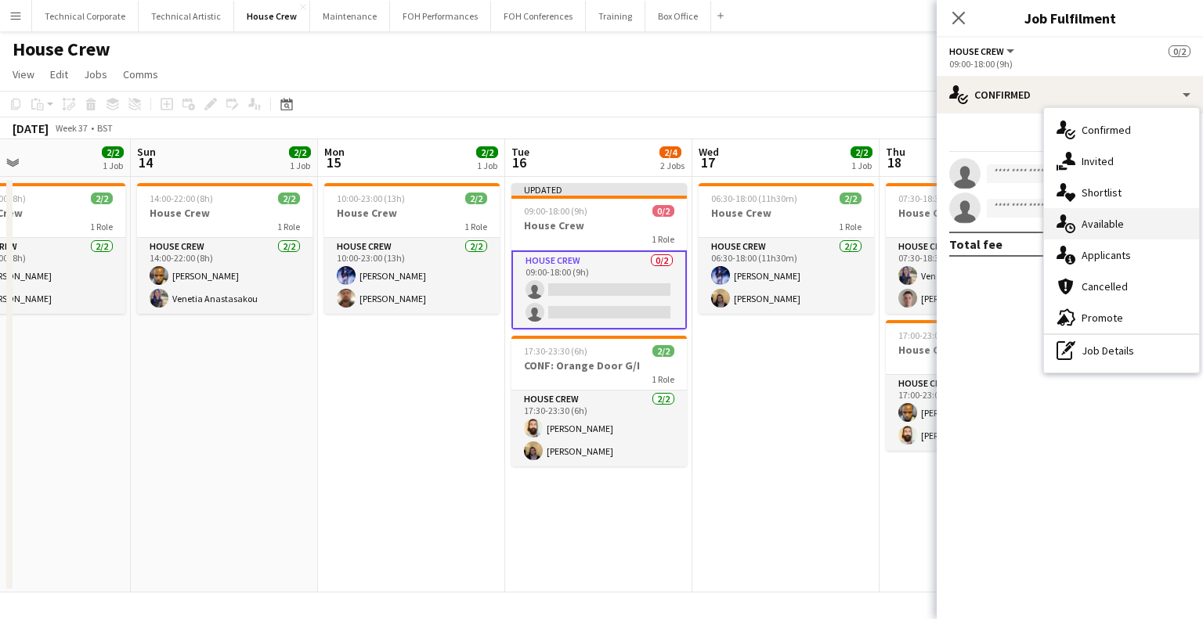
click at [1105, 218] on span "Available" at bounding box center [1102, 224] width 42 height 14
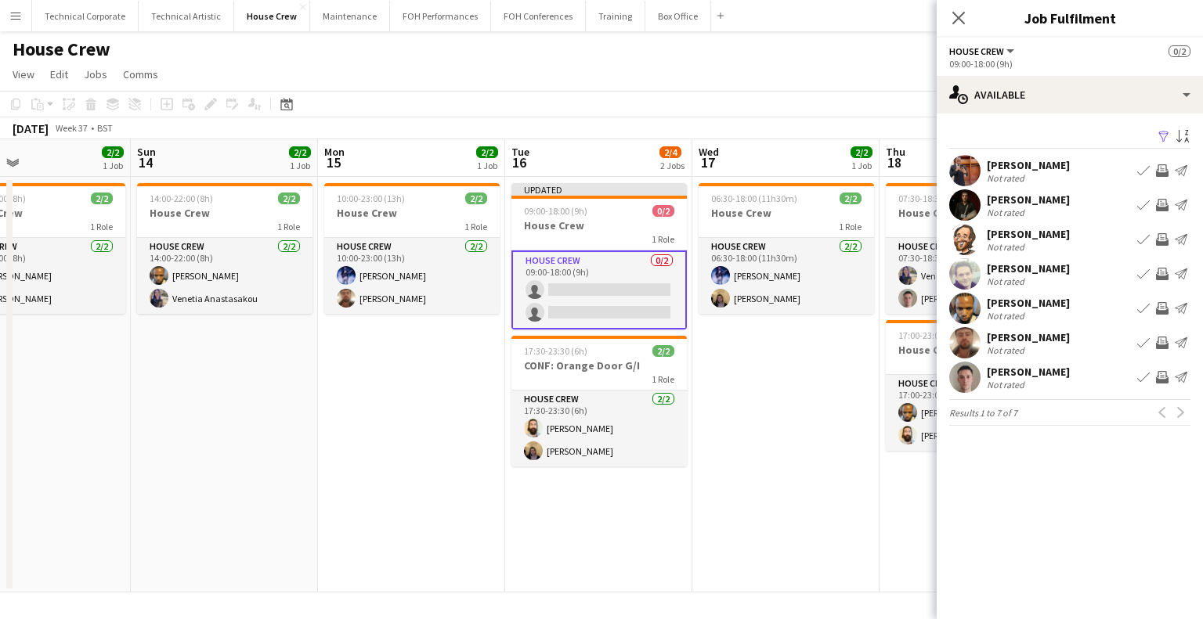
click at [1156, 378] on app-icon "Invite crew" at bounding box center [1162, 377] width 13 height 13
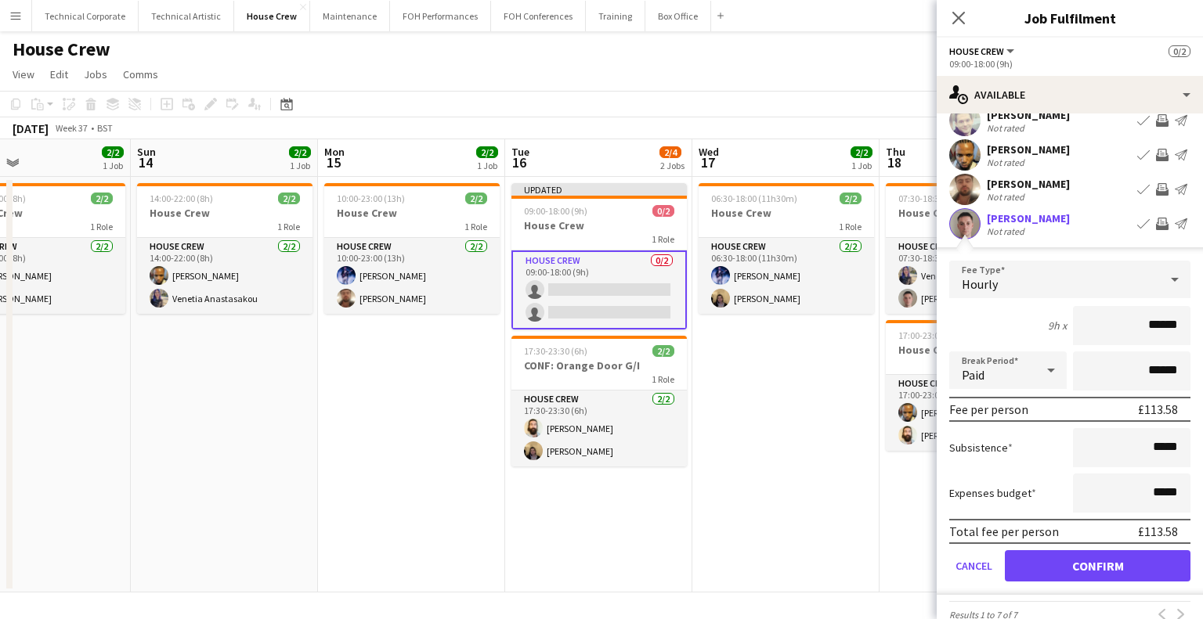
scroll to position [157, 0]
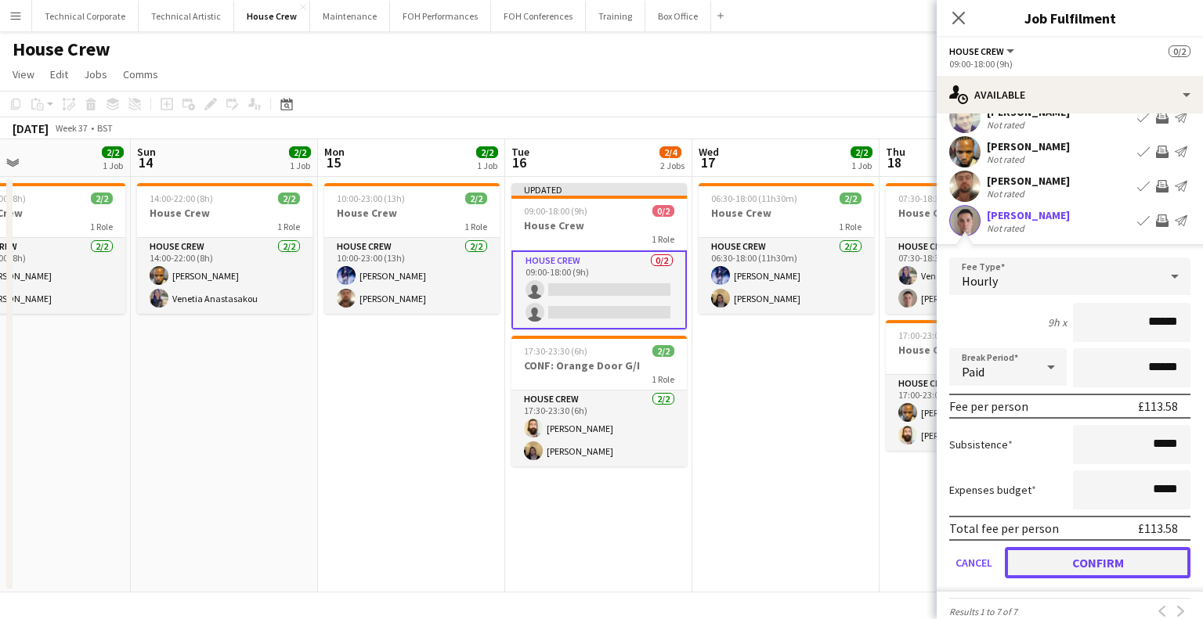
click at [1104, 569] on button "Confirm" at bounding box center [1097, 562] width 186 height 31
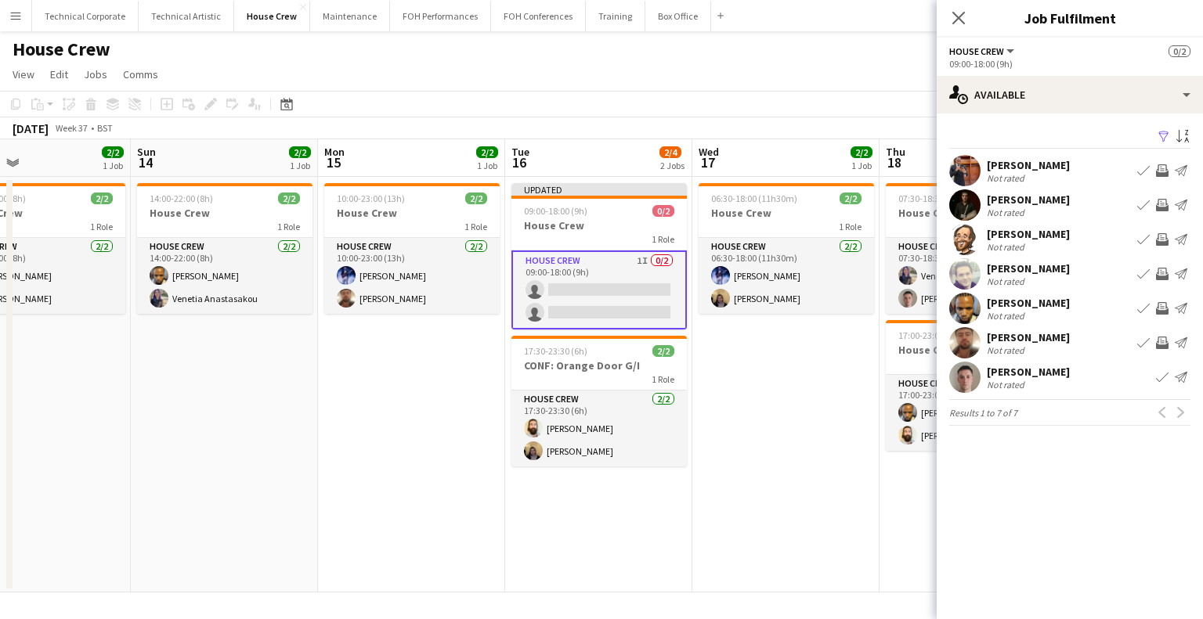
click at [1158, 272] on app-icon "Invite crew" at bounding box center [1162, 274] width 13 height 13
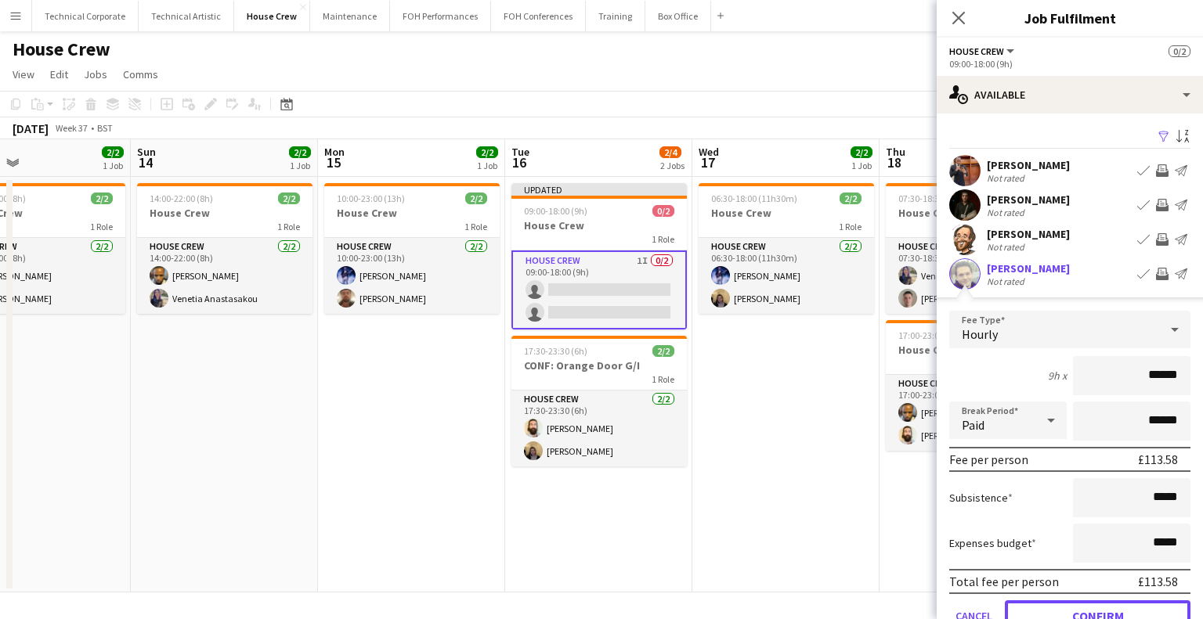
click at [1088, 609] on button "Confirm" at bounding box center [1097, 615] width 186 height 31
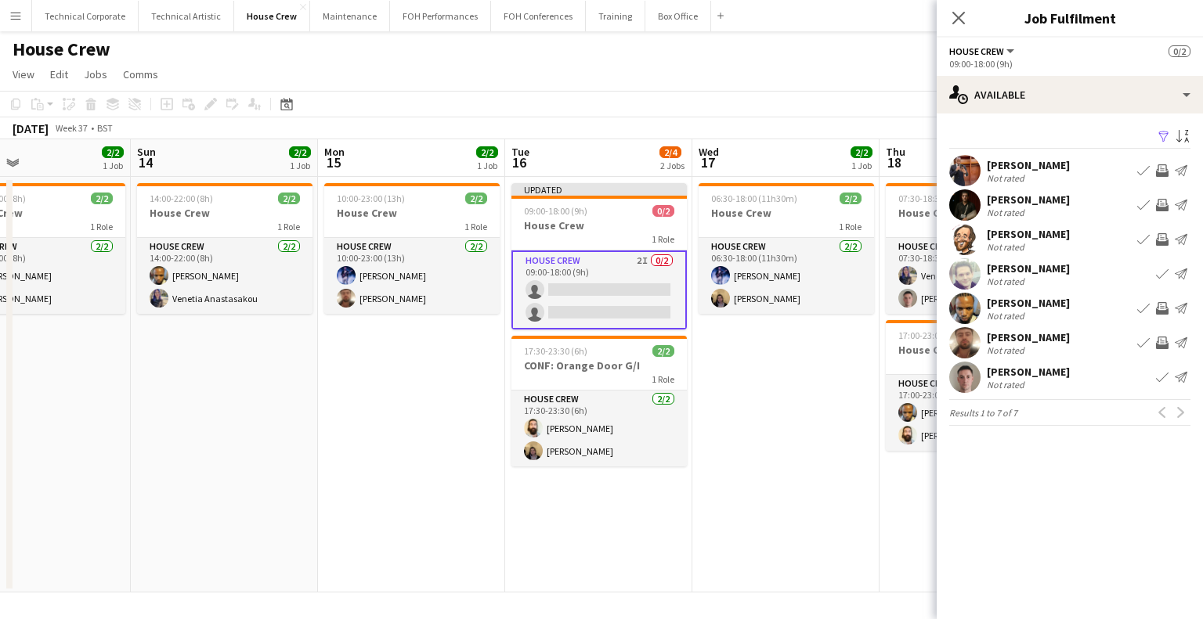
drag, startPoint x: 870, startPoint y: 434, endPoint x: 878, endPoint y: 432, distance: 8.0
click at [869, 434] on app-date-cell "06:30-18:00 (11h30m) 2/2 House Crew 1 Role House Crew 2/2 06:30-18:00 (11h30m) …" at bounding box center [785, 385] width 187 height 416
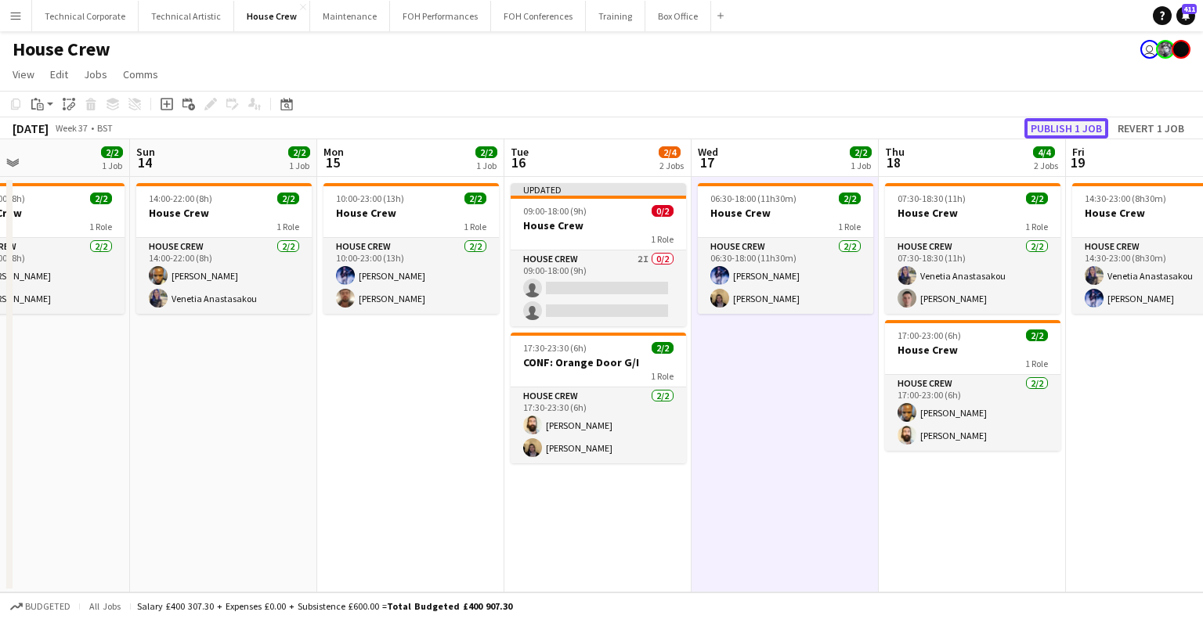
click at [1062, 122] on button "Publish 1 job" at bounding box center [1066, 128] width 84 height 20
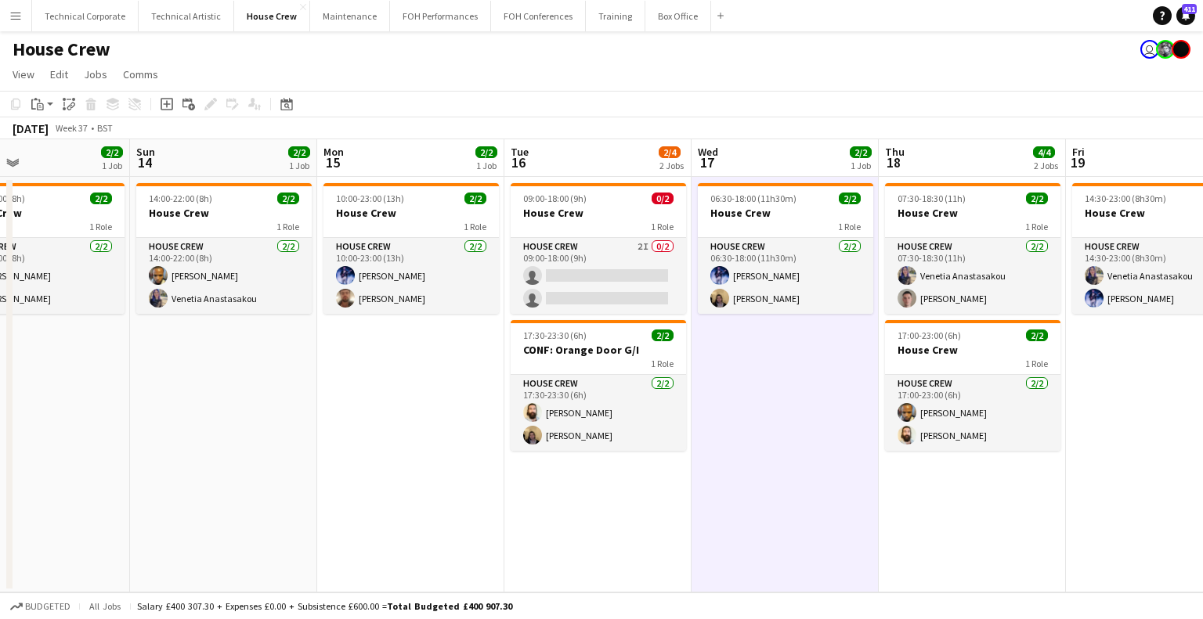
click at [784, 427] on app-date-cell "06:30-18:00 (11h30m) 2/2 House Crew 1 Role House Crew 2/2 06:30-18:00 (11h30m) …" at bounding box center [784, 385] width 187 height 416
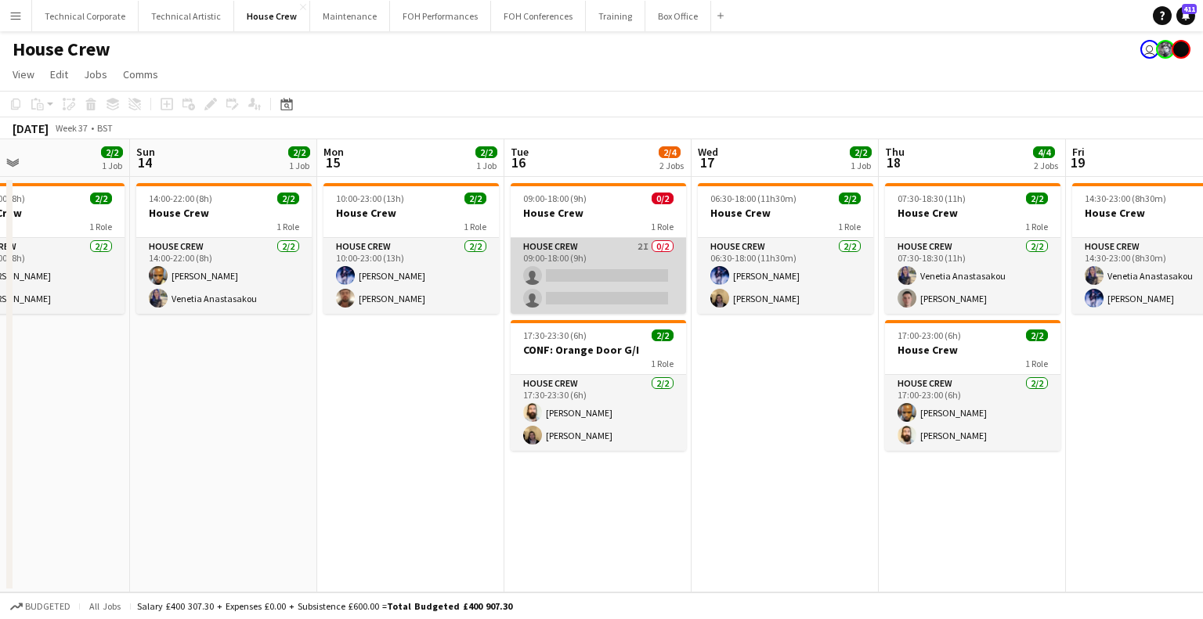
drag, startPoint x: 593, startPoint y: 265, endPoint x: 676, endPoint y: 247, distance: 85.1
click at [593, 265] on app-card-role "House Crew 2I 0/2 09:00-18:00 (9h) single-neutral-actions single-neutral-actions" at bounding box center [597, 276] width 175 height 76
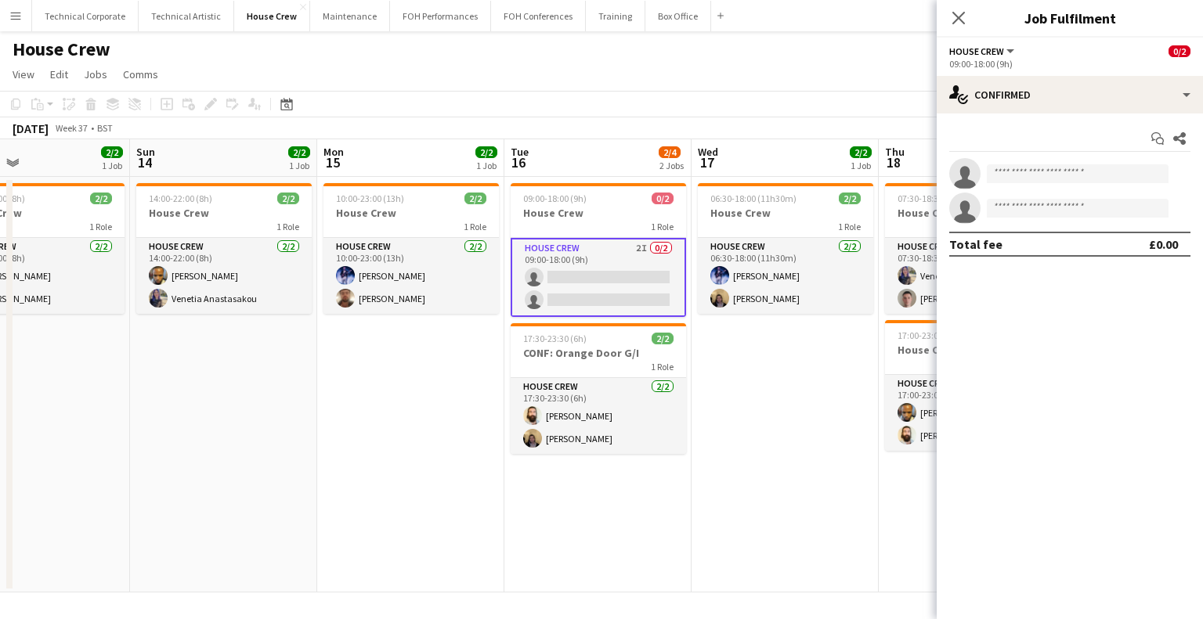
click at [1021, 116] on div "Start chat Share single-neutral-actions single-neutral-actions Total fee £0.00" at bounding box center [1069, 192] width 266 height 156
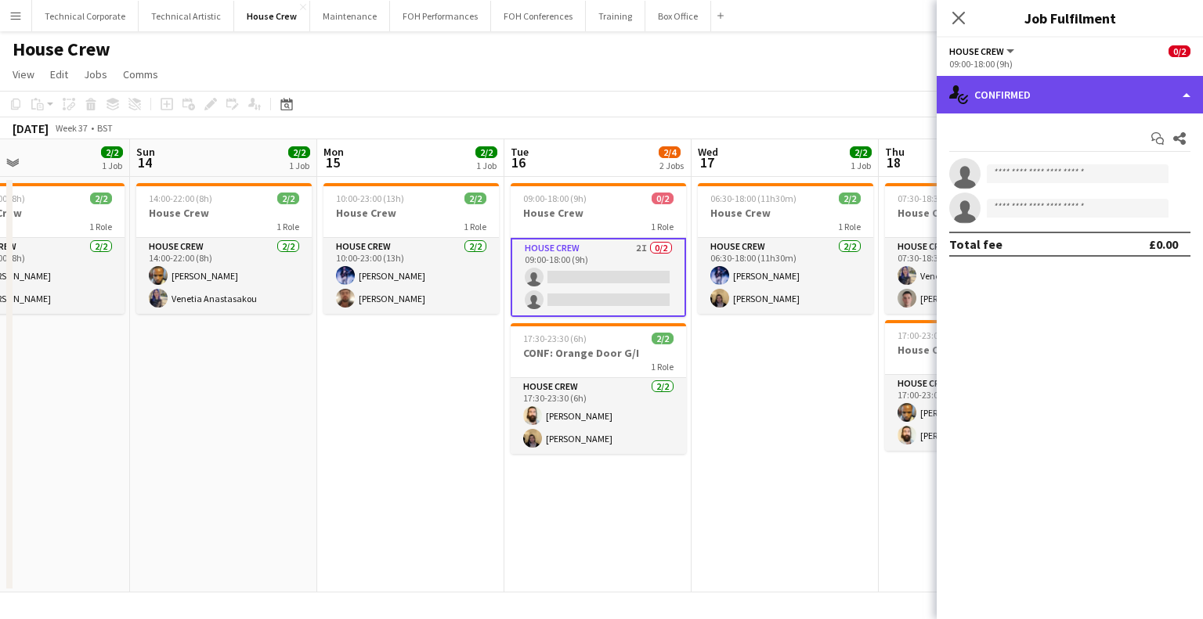
click at [1027, 110] on div "single-neutral-actions-check-2 Confirmed" at bounding box center [1069, 95] width 266 height 38
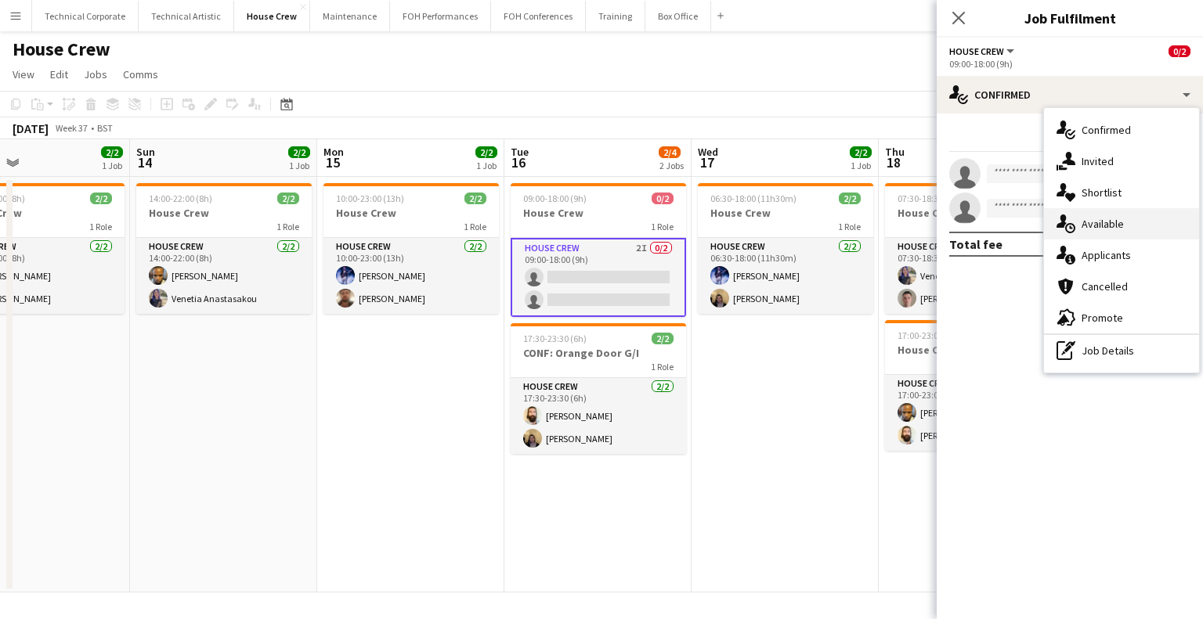
click at [1072, 233] on div "single-neutral-actions-upload Available" at bounding box center [1121, 223] width 155 height 31
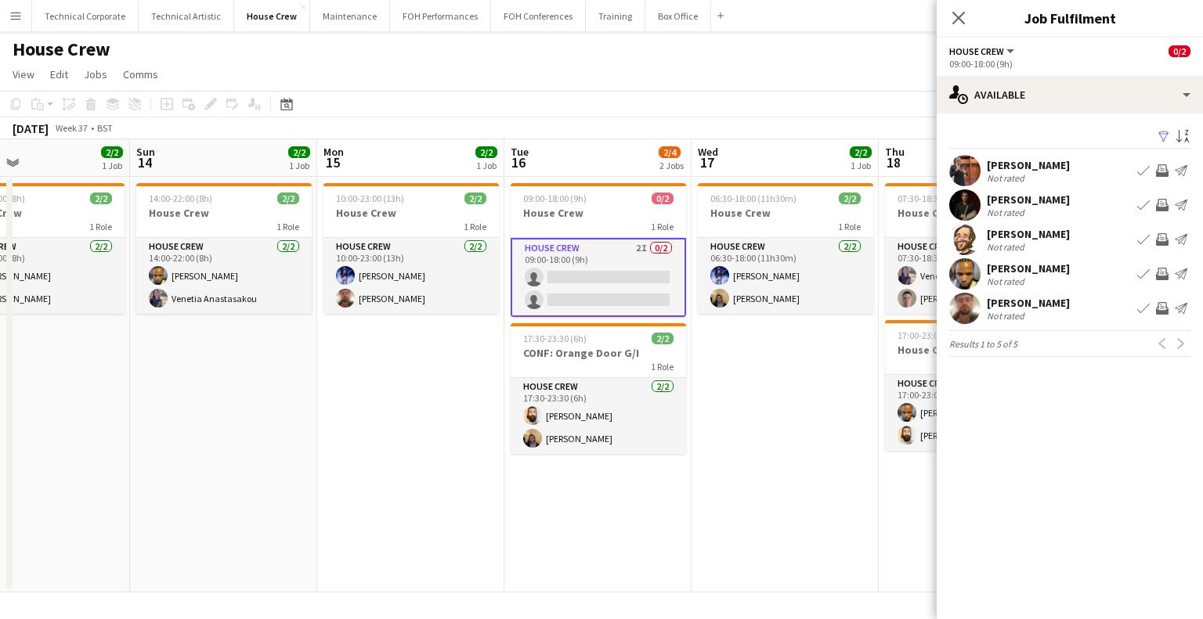
click at [736, 444] on app-date-cell "06:30-18:00 (11h30m) 2/2 House Crew 1 Role House Crew 2/2 06:30-18:00 (11h30m) …" at bounding box center [784, 385] width 187 height 416
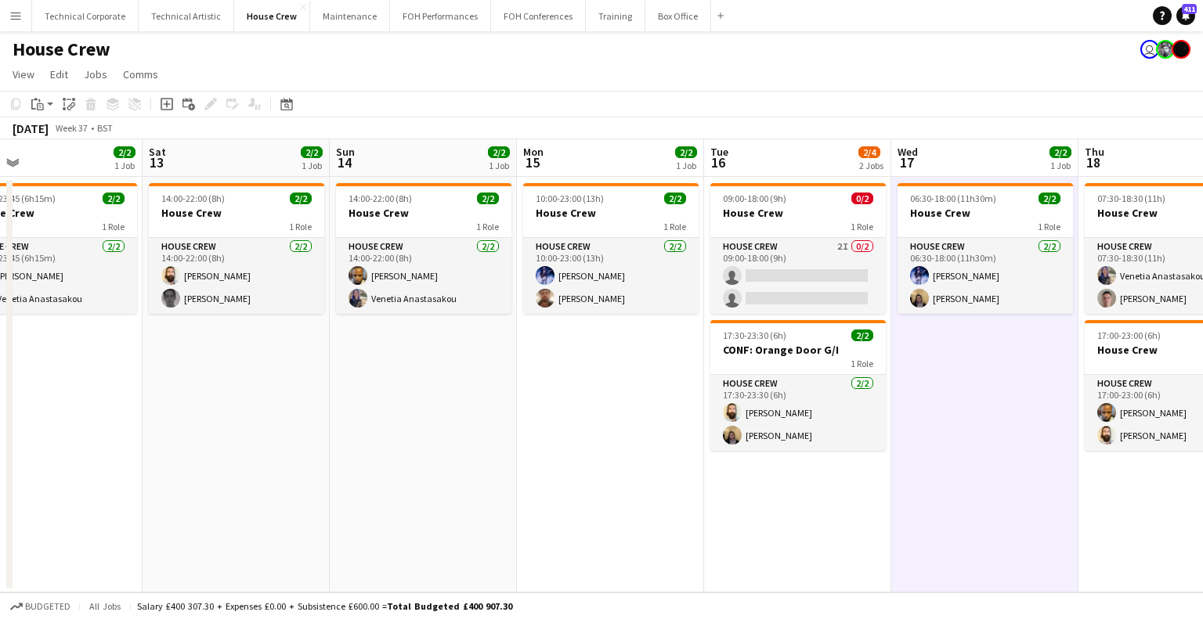
scroll to position [0, 410]
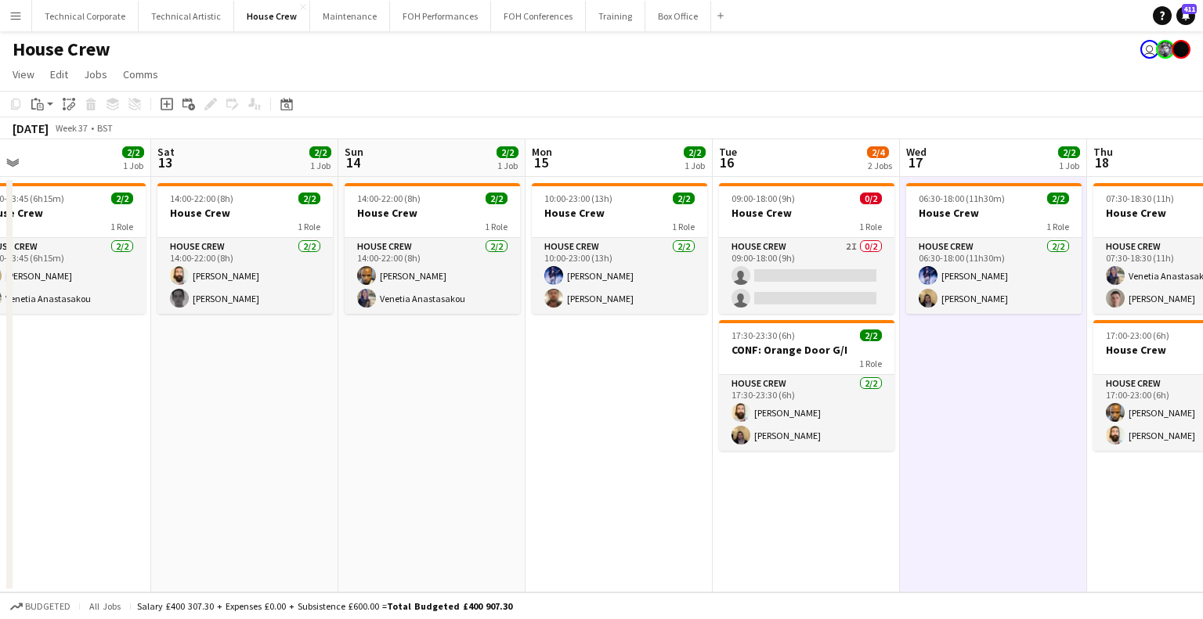
drag, startPoint x: 520, startPoint y: 523, endPoint x: 728, endPoint y: 488, distance: 211.2
click at [728, 488] on app-calendar-viewport "Wed 10 4/4 2 Jobs Thu 11 2/2 1 Job Fri 12 2/2 1 Job Sat 13 2/2 1 Job Sun 14 2/2…" at bounding box center [601, 365] width 1203 height 453
click at [786, 479] on app-date-cell "09:00-18:00 (9h) 0/2 House Crew 1 Role House Crew 2I 0/2 09:00-18:00 (9h) singl…" at bounding box center [805, 385] width 187 height 416
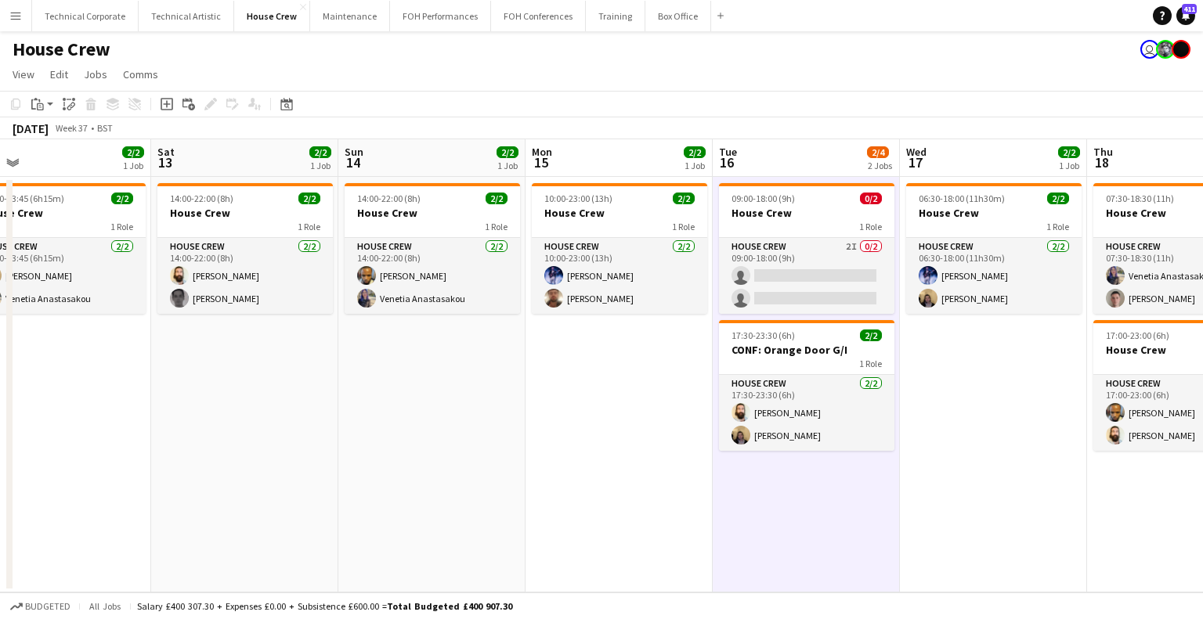
click at [786, 479] on app-date-cell "09:00-18:00 (9h) 0/2 House Crew 1 Role House Crew 2I 0/2 09:00-18:00 (9h) singl…" at bounding box center [805, 385] width 187 height 416
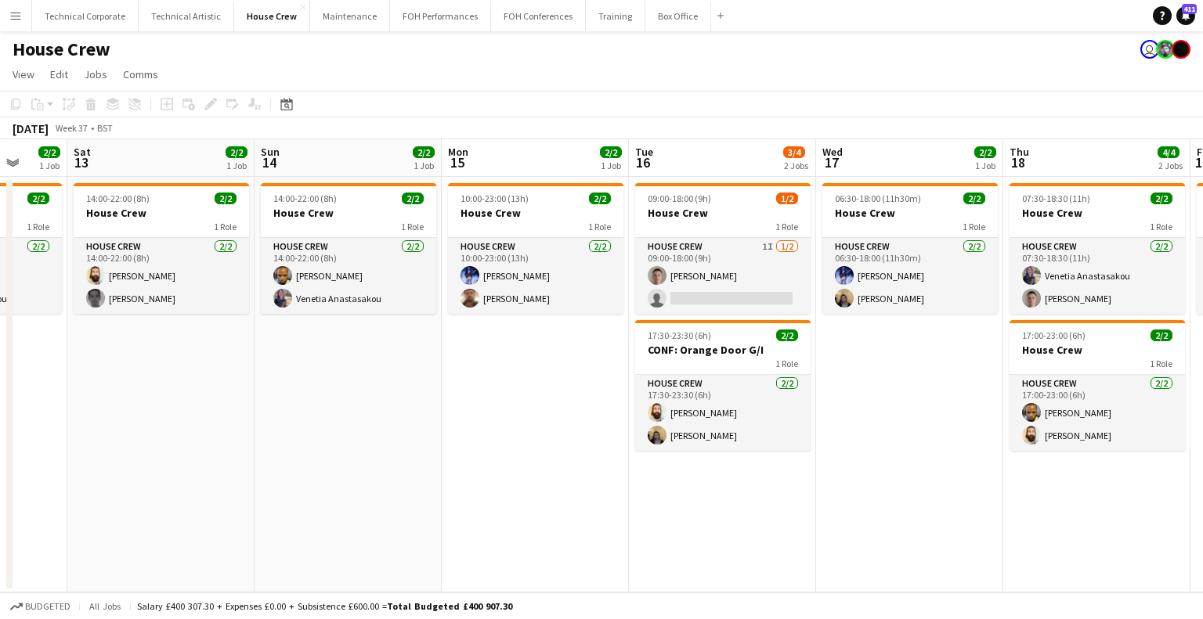
drag, startPoint x: 985, startPoint y: 374, endPoint x: 901, endPoint y: 399, distance: 87.4
click at [901, 399] on app-calendar-viewport "Wed 10 4/4 2 Jobs Thu 11 2/2 1 Job Fri 12 2/2 1 Job Sat 13 2/2 1 Job Sun 14 2/2…" at bounding box center [601, 365] width 1203 height 453
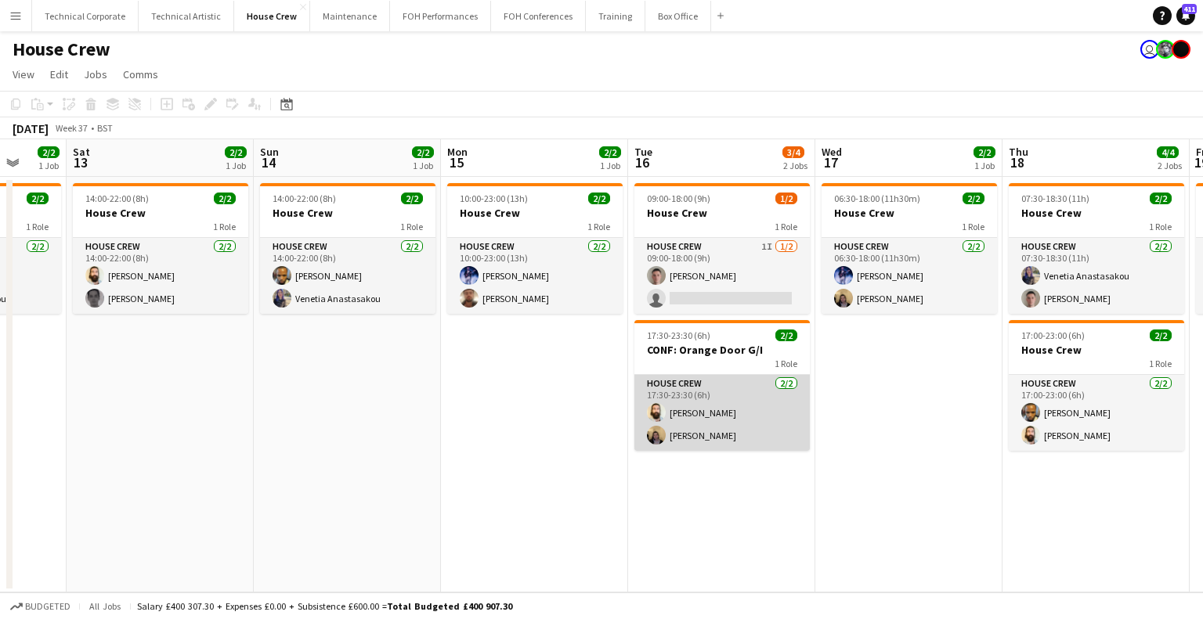
click at [776, 422] on app-card-role "House Crew 2/2 17:30-23:30 (6h) Justin Gartry James Reyes-Gomez" at bounding box center [721, 413] width 175 height 76
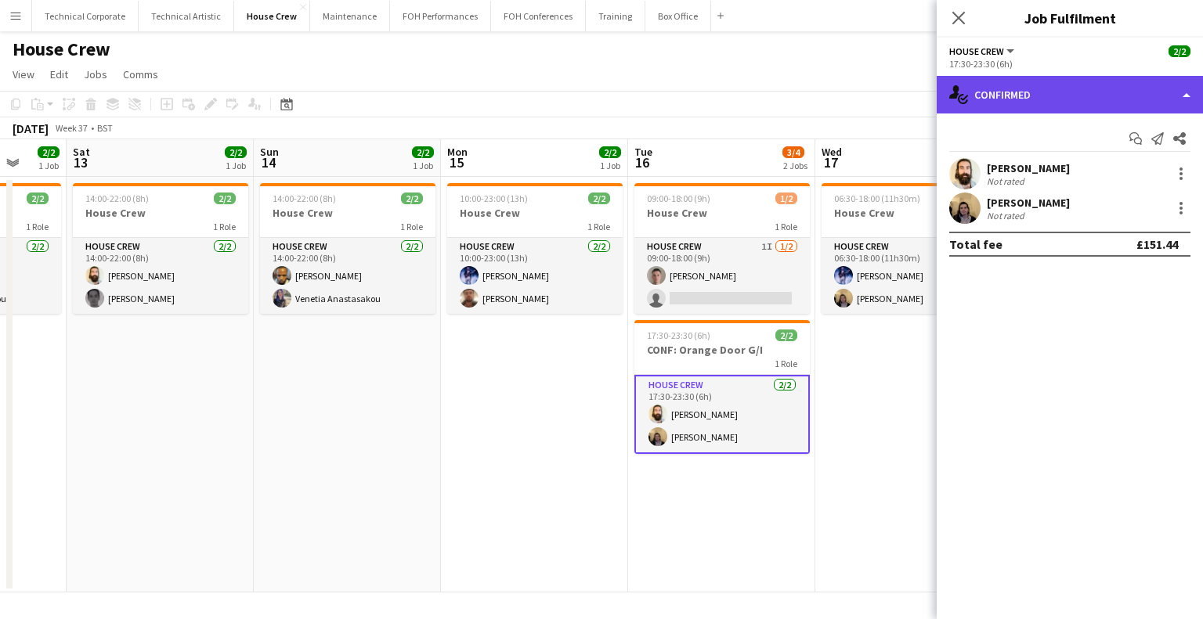
click at [1140, 81] on div "single-neutral-actions-check-2 Confirmed" at bounding box center [1069, 95] width 266 height 38
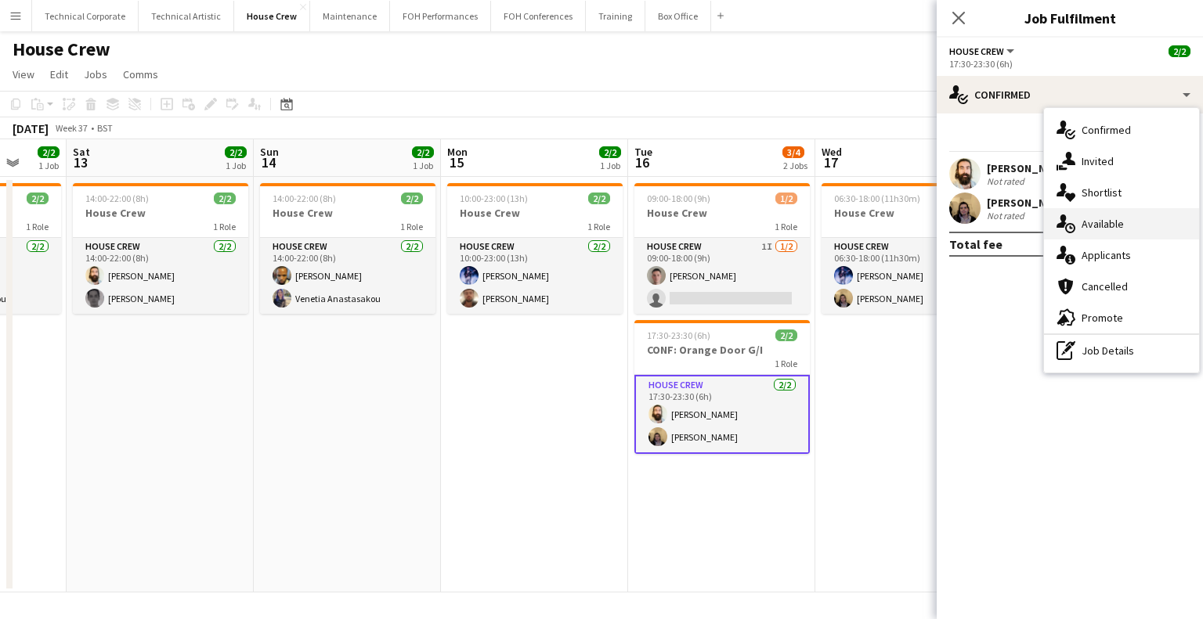
click at [1123, 208] on div "single-neutral-actions-upload Available" at bounding box center [1121, 223] width 155 height 31
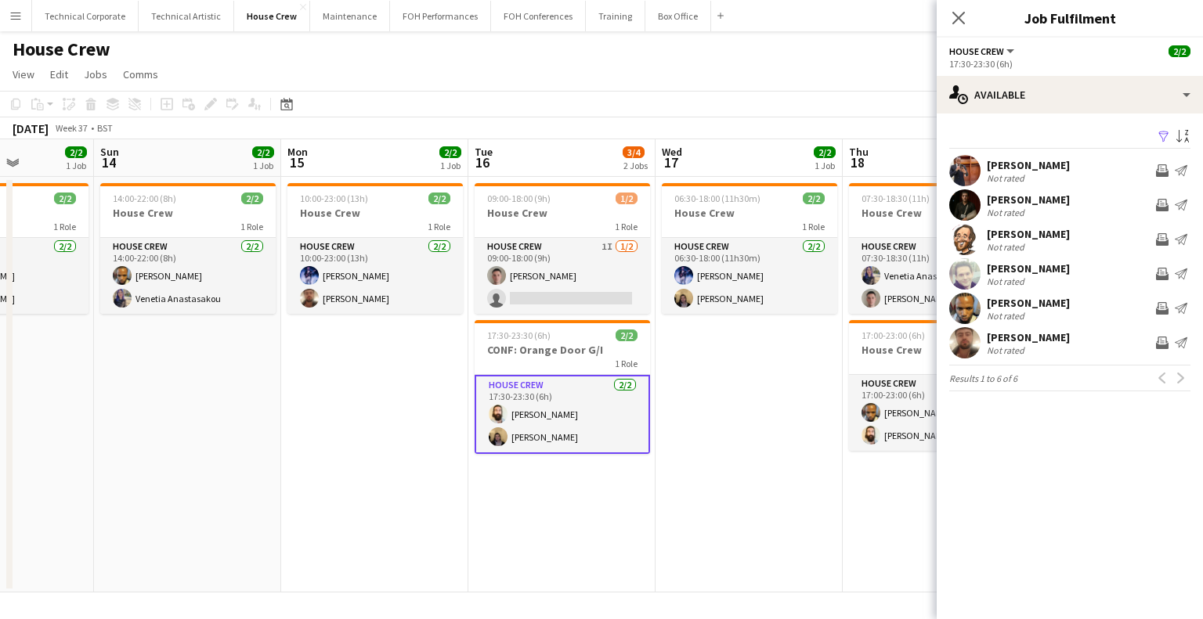
drag, startPoint x: 821, startPoint y: 429, endPoint x: 659, endPoint y: 447, distance: 163.1
click at [664, 447] on app-calendar-viewport "Wed 10 4/4 2 Jobs Thu 11 2/2 1 Job Fri 12 2/2 1 Job Sat 13 2/2 1 Job Sun 14 2/2…" at bounding box center [601, 365] width 1203 height 453
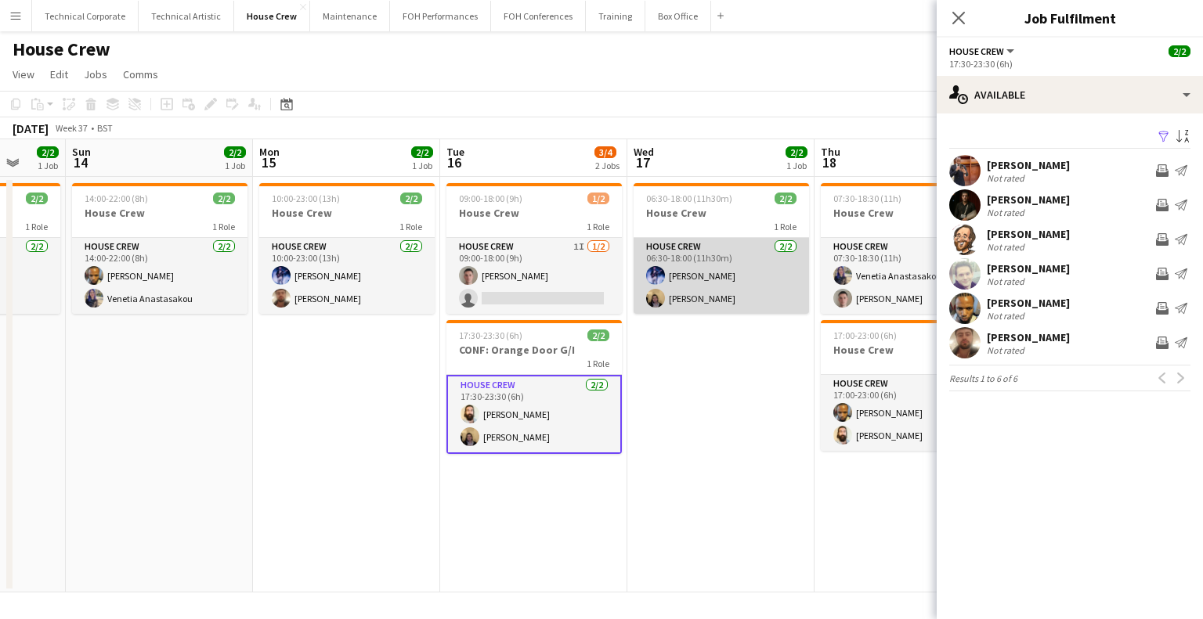
click at [738, 279] on app-card-role "House Crew 2/2 06:30-18:00 (11h30m) Ed Dampier James Reyes-Gomez" at bounding box center [720, 276] width 175 height 76
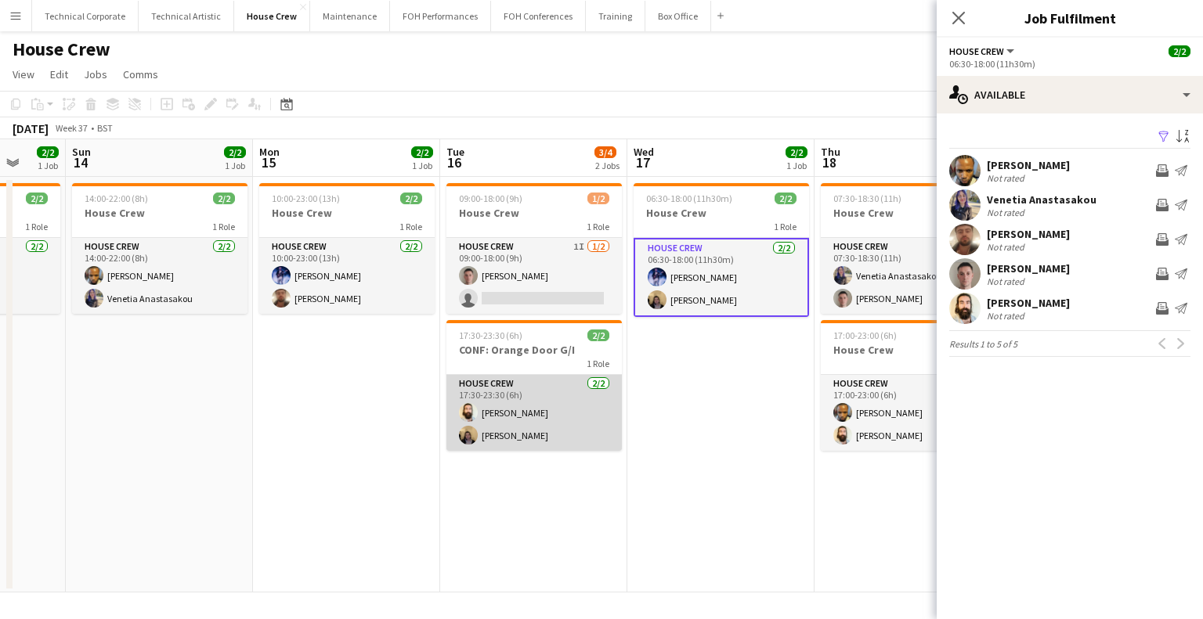
click at [516, 417] on app-card-role "House Crew 2/2 17:30-23:30 (6h) Justin Gartry James Reyes-Gomez" at bounding box center [533, 413] width 175 height 76
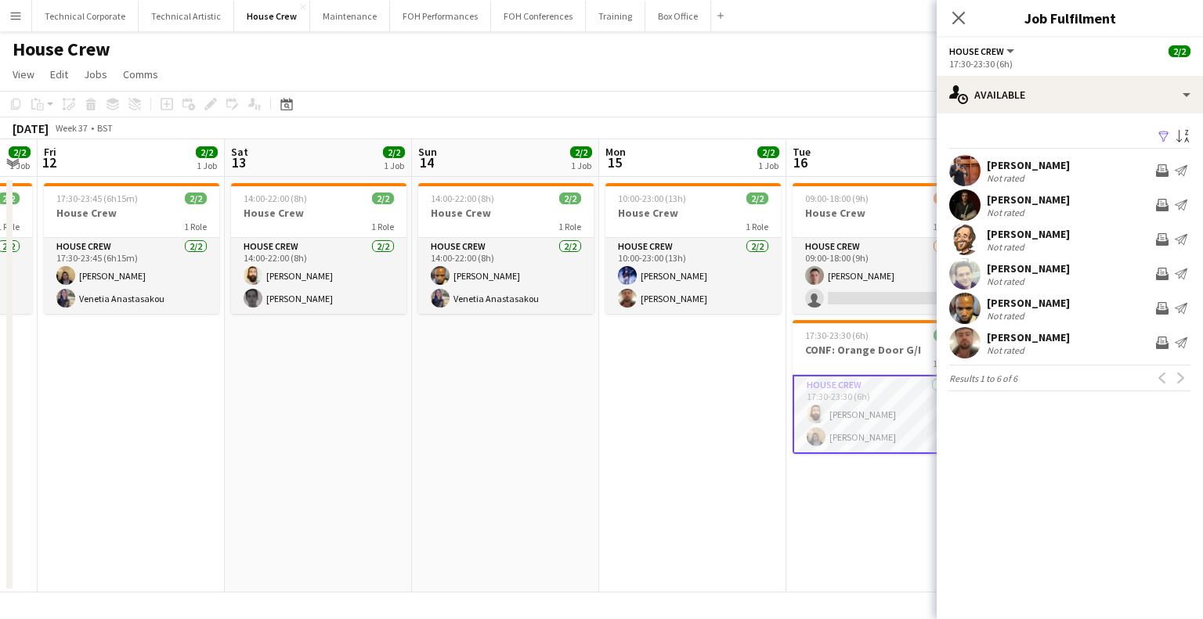
drag, startPoint x: 636, startPoint y: 466, endPoint x: 1026, endPoint y: 441, distance: 391.5
click at [1026, 441] on body "Menu Boards Boards Boards All jobs Status Workforce Workforce My Workforce Recr…" at bounding box center [601, 309] width 1203 height 619
click at [905, 422] on app-calendar-viewport "Wed 10 4/4 2 Jobs Thu 11 2/2 1 Job Fri 12 2/2 1 Job Sat 13 2/2 1 Job Sun 14 2/2…" at bounding box center [601, 365] width 1203 height 453
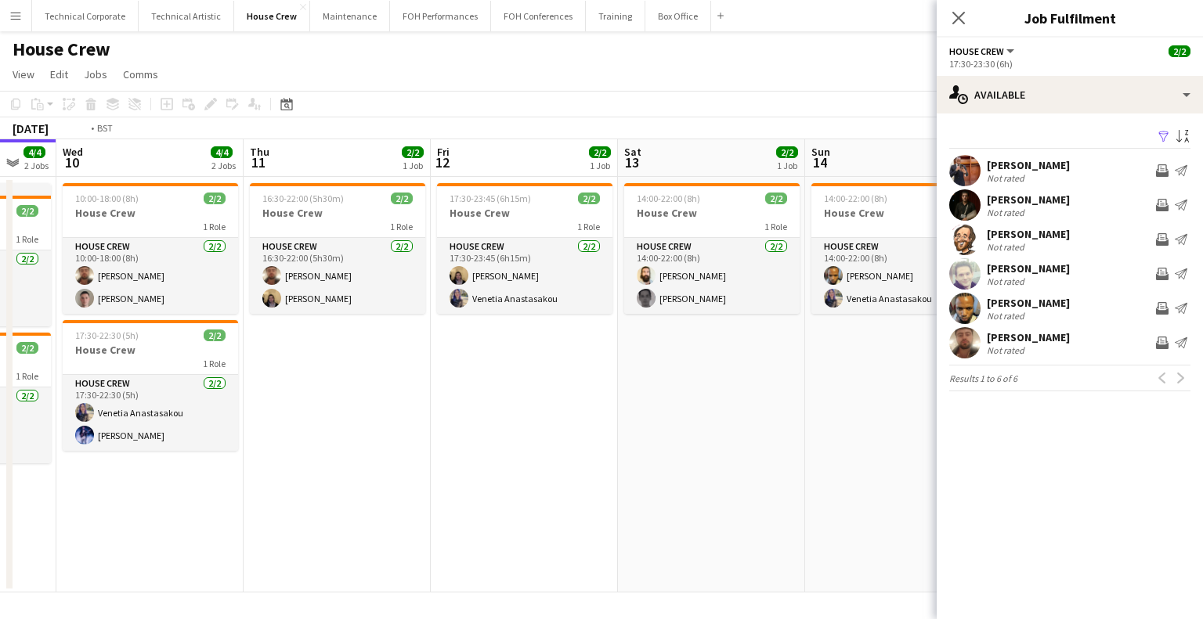
click at [867, 426] on app-calendar-viewport "Sun 7 2/2 1 Job Mon 8 2/2 1 Job Tue 9 4/4 2 Jobs Wed 10 4/4 2 Jobs Thu 11 2/2 1…" at bounding box center [601, 365] width 1203 height 453
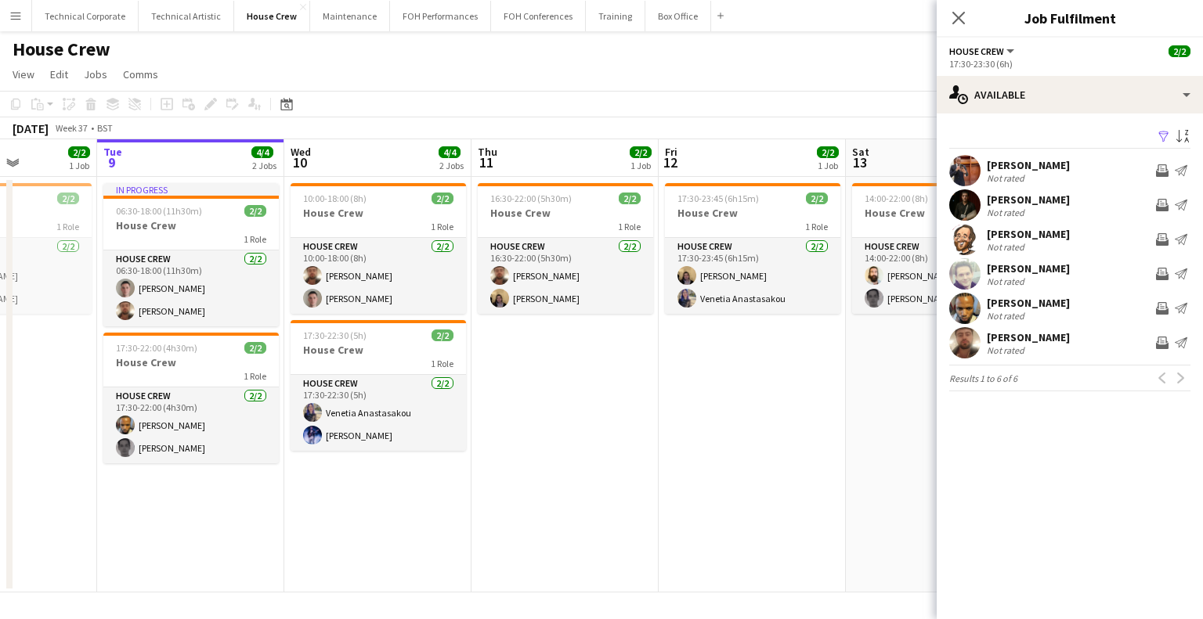
drag, startPoint x: 820, startPoint y: 429, endPoint x: 340, endPoint y: 438, distance: 480.8
click at [340, 438] on app-calendar-viewport "Sat 6 2/2 1 Job Sun 7 2/2 1 Job Mon 8 2/2 1 Job Tue 9 4/4 2 Jobs Wed 10 4/4 2 J…" at bounding box center [601, 365] width 1203 height 453
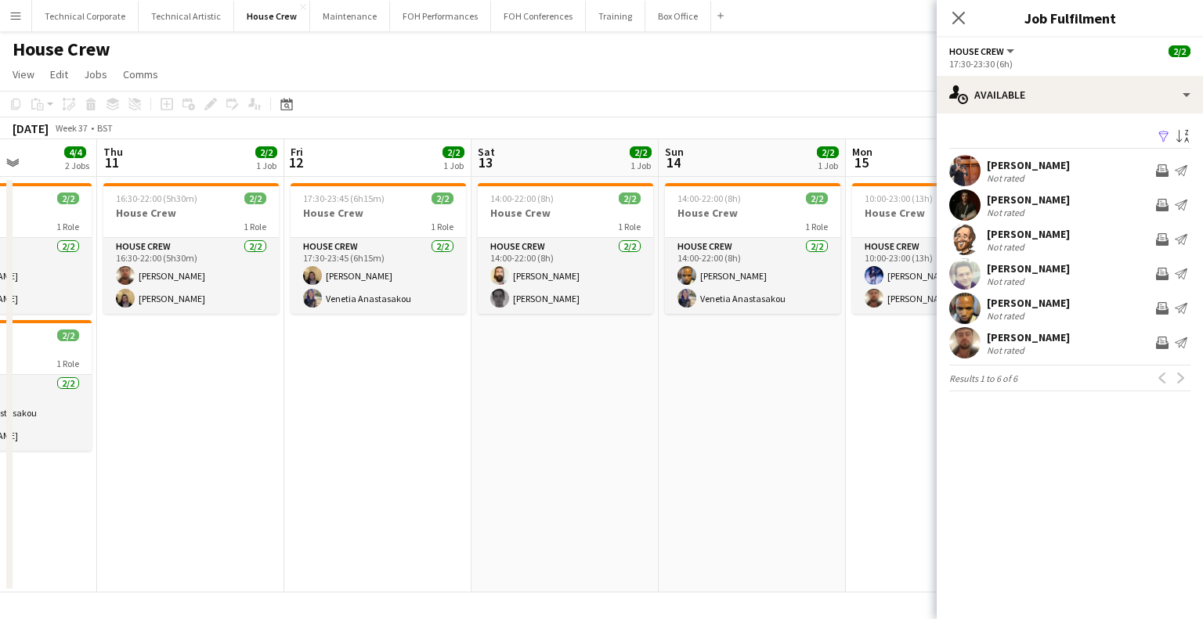
drag, startPoint x: 410, startPoint y: 428, endPoint x: 322, endPoint y: 434, distance: 88.6
click at [322, 434] on app-calendar-viewport "Mon 8 2/2 1 Job Tue 9 4/4 2 Jobs Wed 10 4/4 2 Jobs Thu 11 2/2 1 Job Fri 12 2/2 …" at bounding box center [601, 365] width 1203 height 453
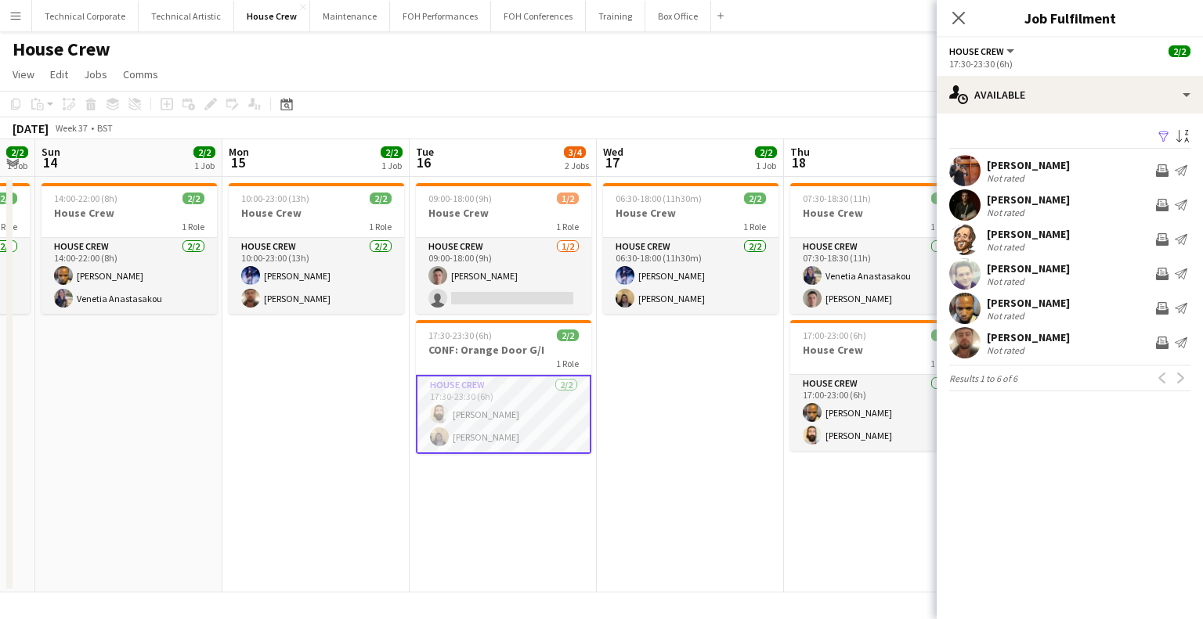
scroll to position [0, 717]
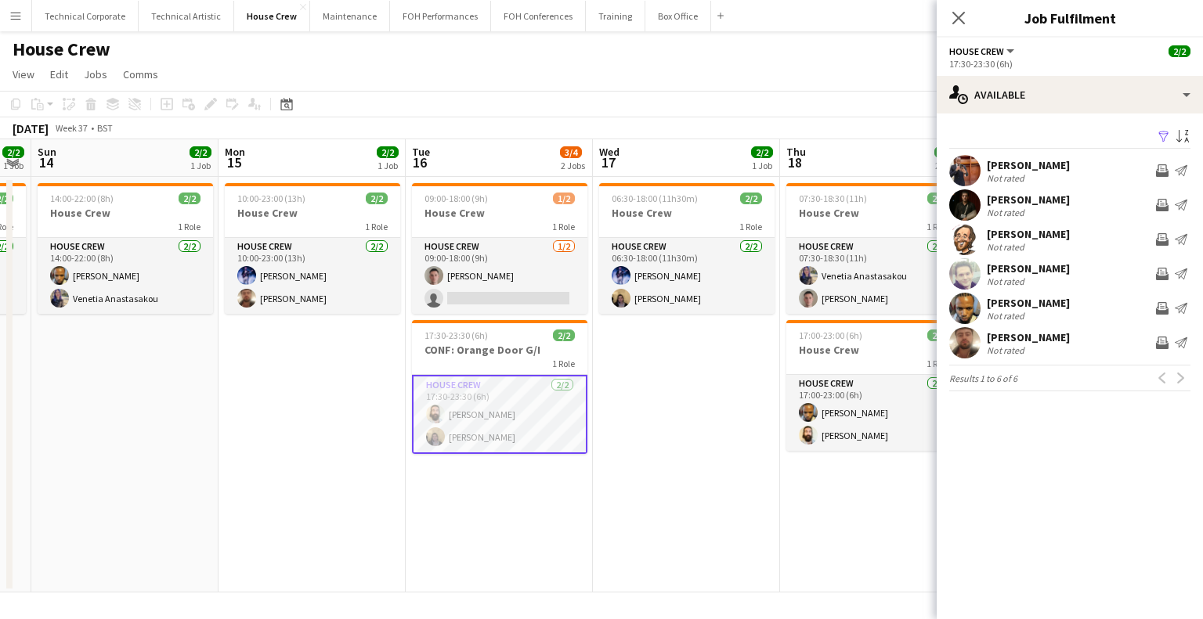
drag, startPoint x: 671, startPoint y: 412, endPoint x: 518, endPoint y: 434, distance: 155.0
click at [518, 434] on app-calendar-viewport "Wed 10 4/4 2 Jobs Thu 11 2/2 1 Job Fri 12 2/2 1 Job Sat 13 2/2 1 Job Sun 14 2/2…" at bounding box center [601, 365] width 1203 height 453
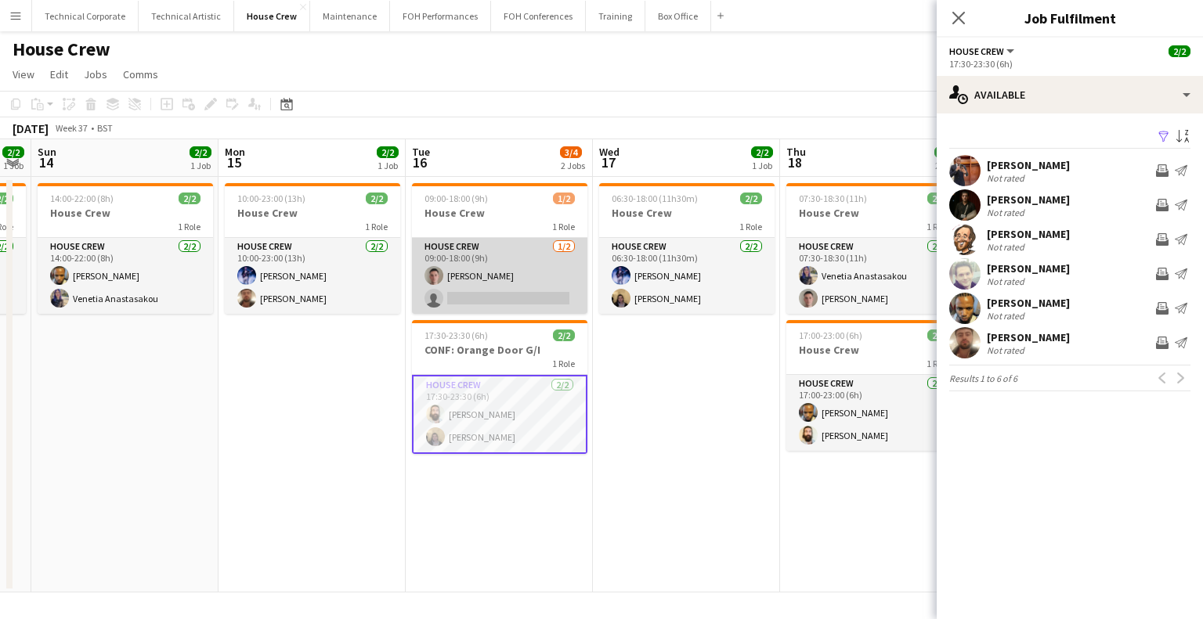
click at [473, 275] on app-card-role "House Crew 1/2 09:00-18:00 (9h) Robert Buckland single-neutral-actions" at bounding box center [499, 276] width 175 height 76
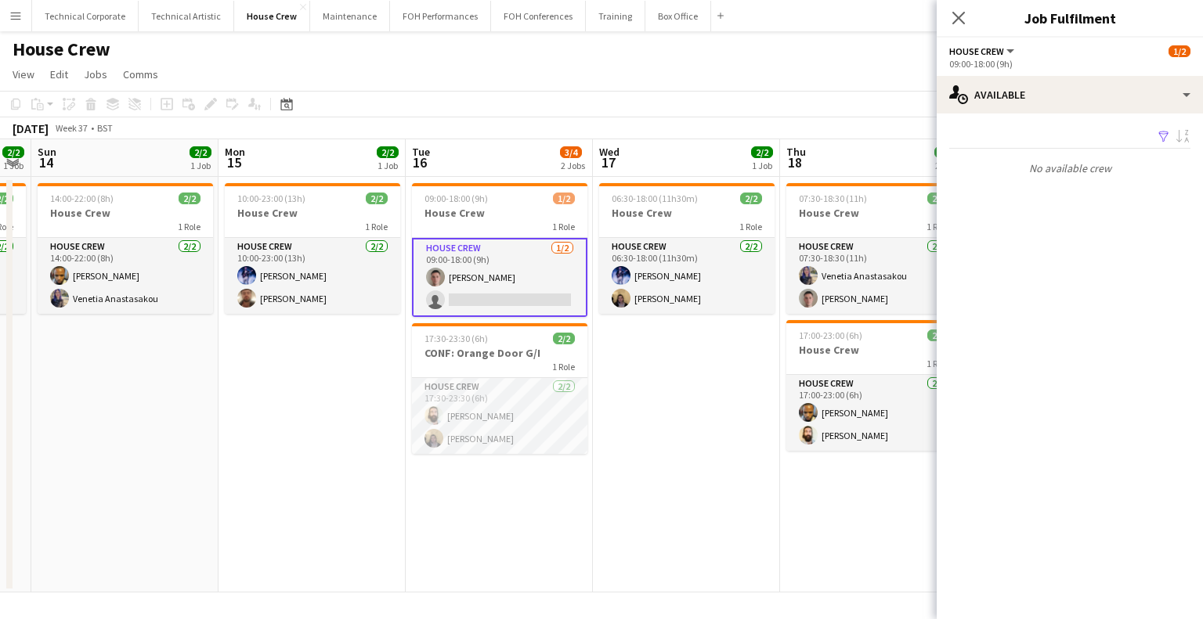
click at [500, 286] on app-card-role "House Crew 1/2 09:00-18:00 (9h) Robert Buckland single-neutral-actions" at bounding box center [499, 277] width 175 height 79
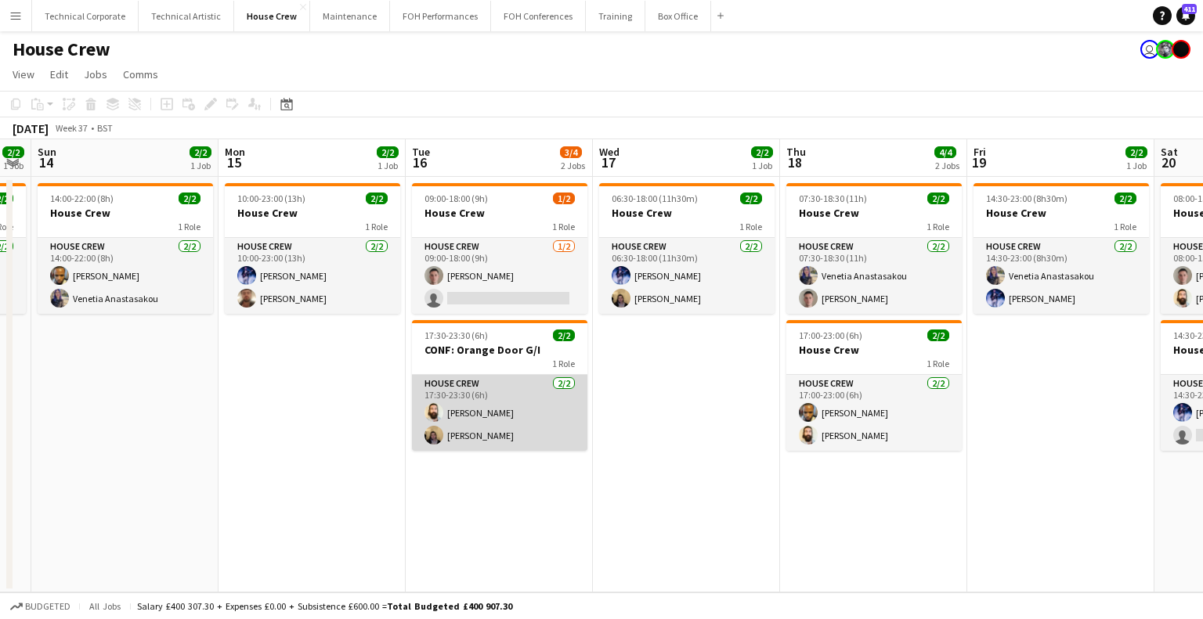
click at [523, 406] on app-card-role "House Crew 2/2 17:30-23:30 (6h) Justin Gartry James Reyes-Gomez" at bounding box center [499, 413] width 175 height 76
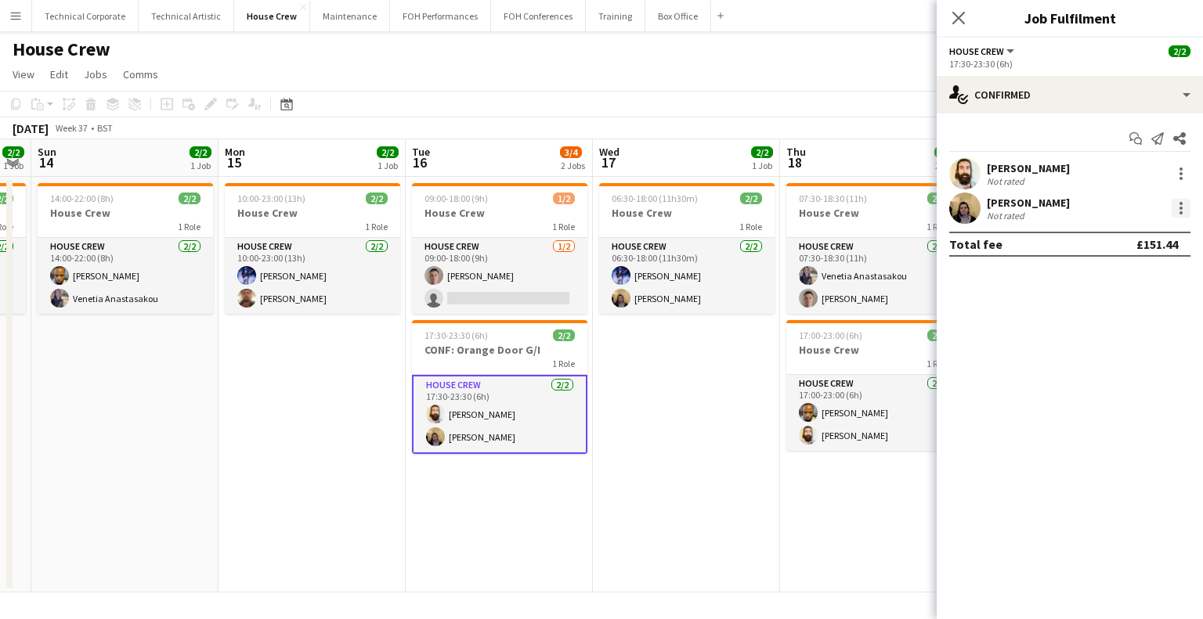
click at [1185, 207] on div at bounding box center [1180, 208] width 19 height 19
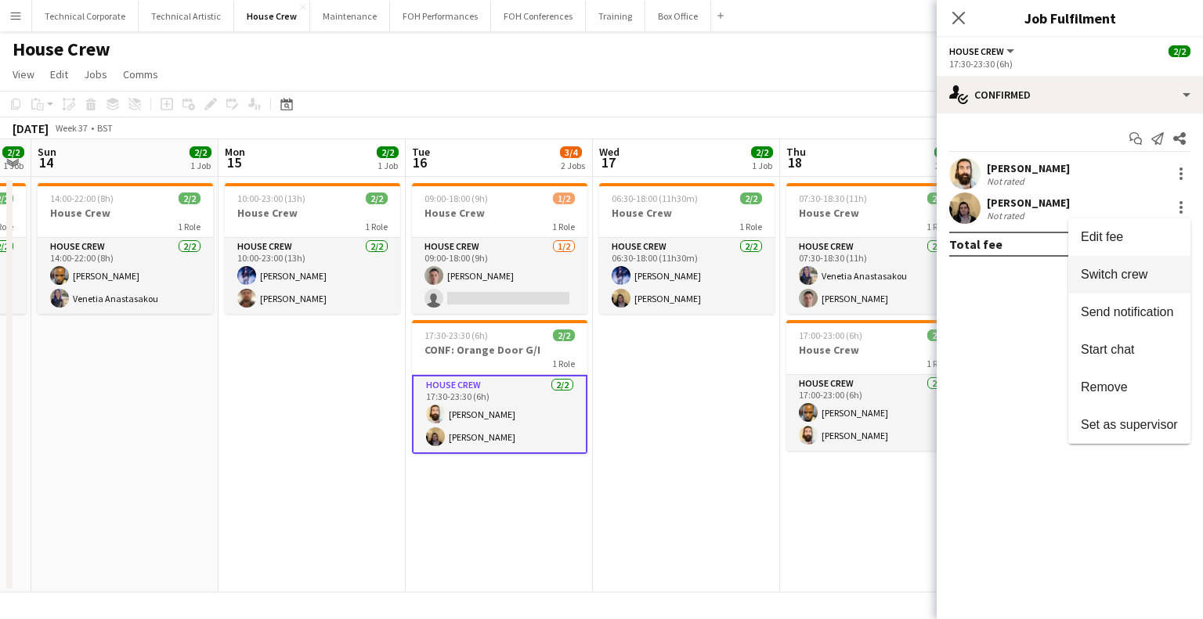
click at [1103, 274] on span "Switch crew" at bounding box center [1113, 274] width 67 height 13
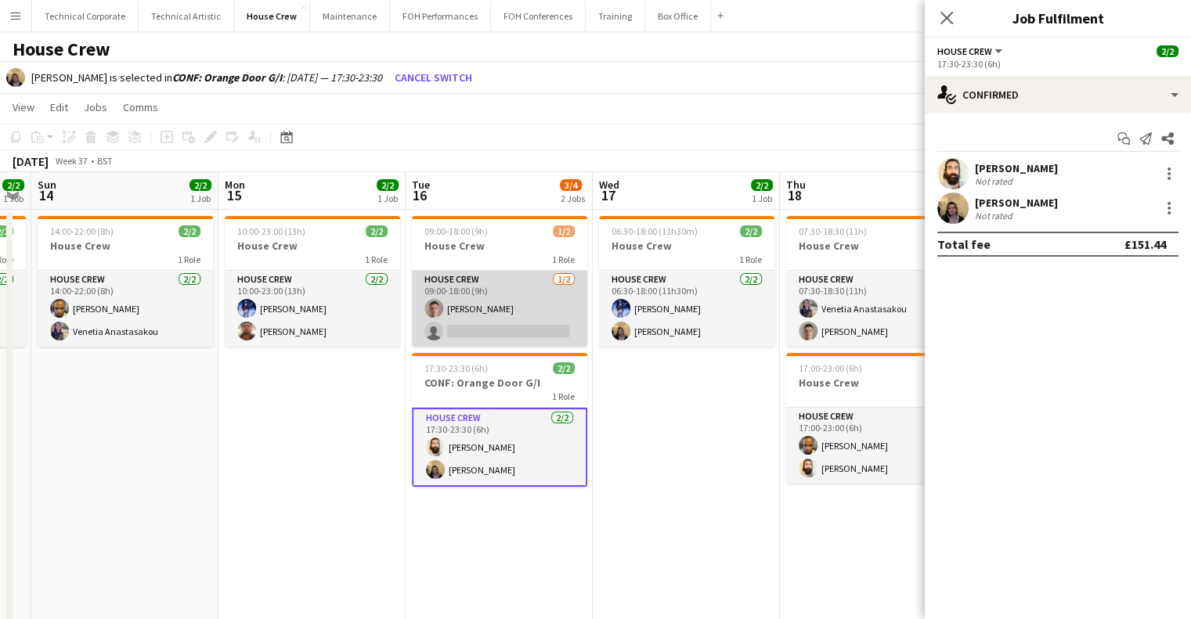
click at [507, 292] on app-card-role "House Crew 1/2 09:00-18:00 (9h) Robert Buckland single-neutral-actions" at bounding box center [499, 309] width 175 height 76
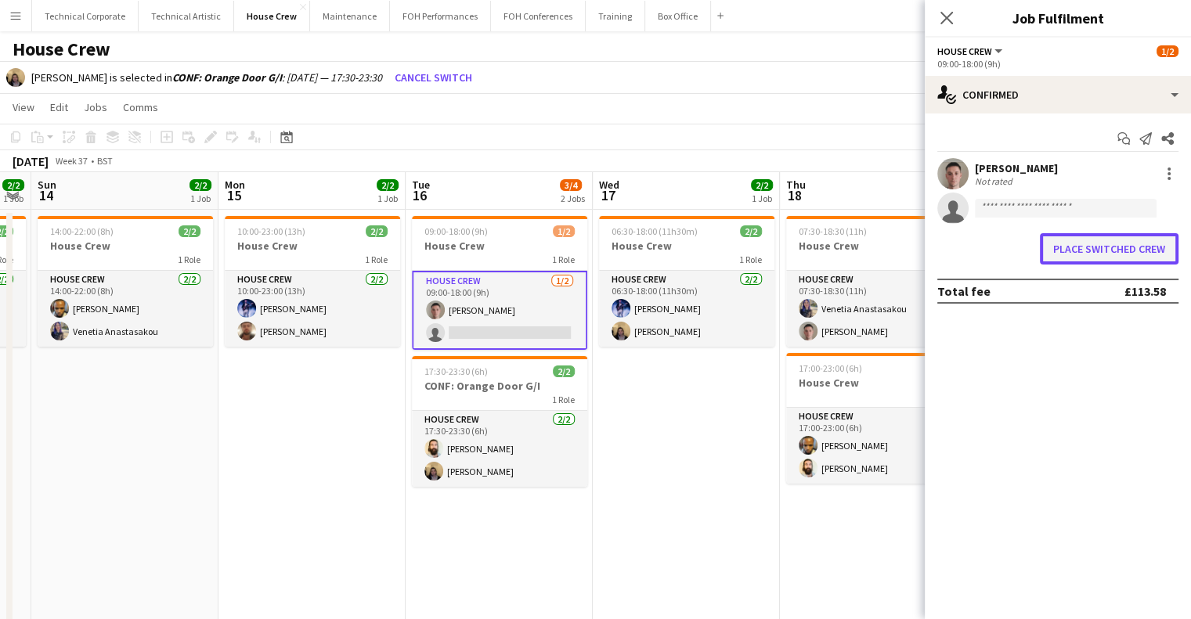
click at [1071, 243] on button "Place switched crew" at bounding box center [1109, 248] width 139 height 31
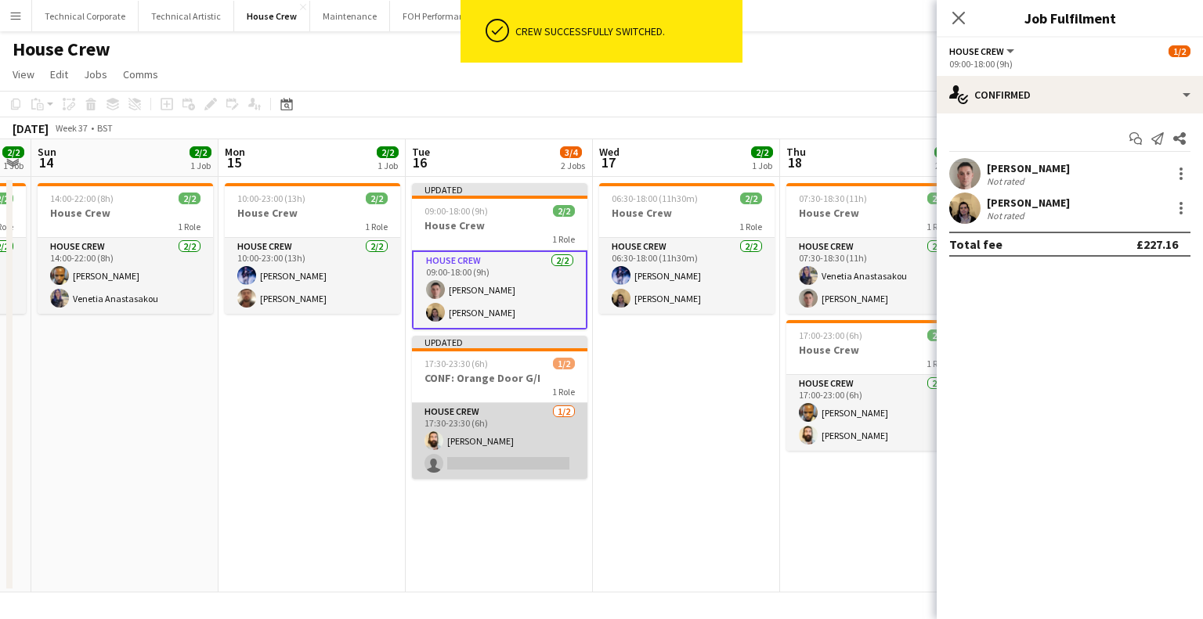
click at [549, 420] on app-card-role "House Crew 1/2 17:30-23:30 (6h) Justin Gartry single-neutral-actions" at bounding box center [499, 441] width 175 height 76
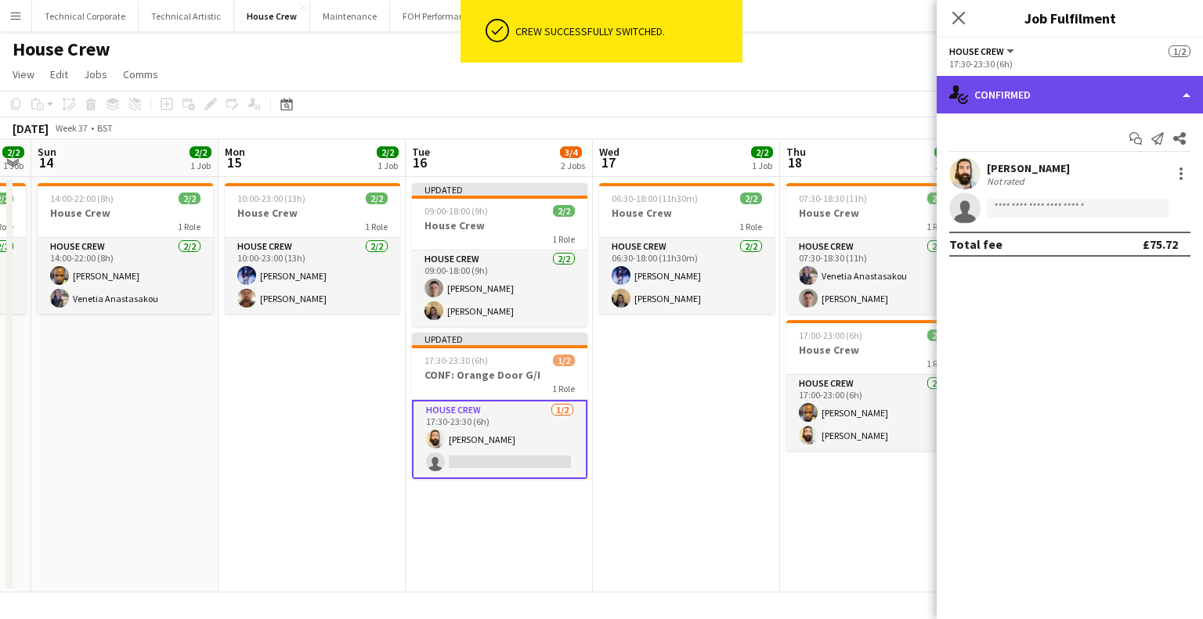
click at [1039, 78] on div "single-neutral-actions-check-2 Confirmed" at bounding box center [1069, 95] width 266 height 38
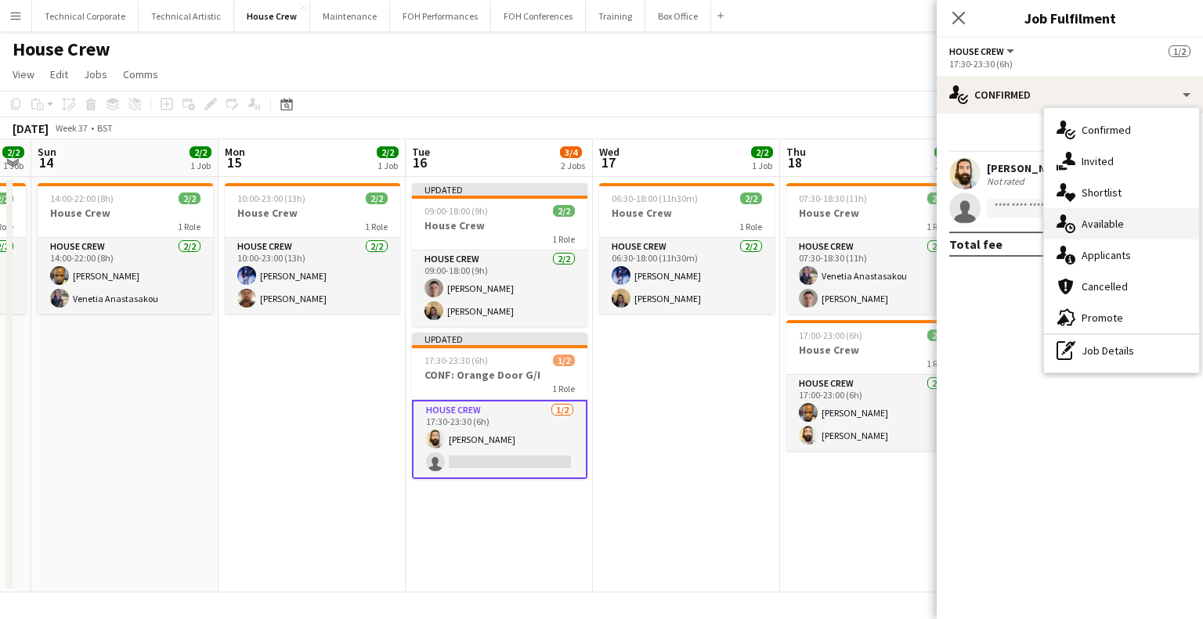
click at [1112, 225] on span "Available" at bounding box center [1102, 224] width 42 height 14
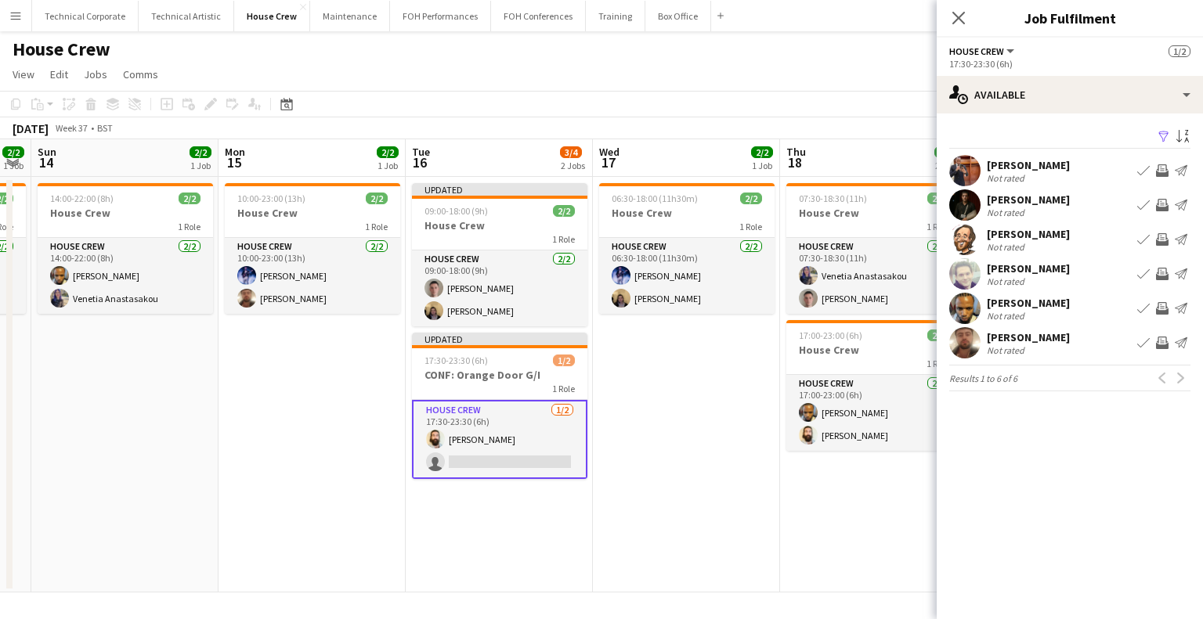
click at [1162, 343] on app-icon "Invite crew" at bounding box center [1162, 343] width 13 height 13
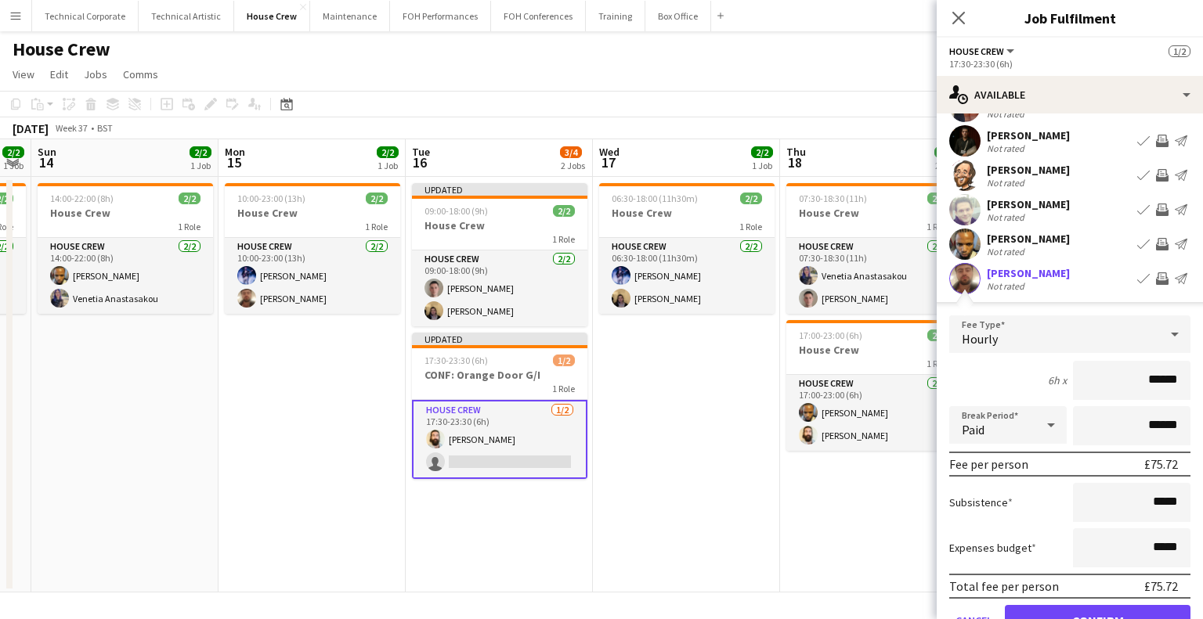
scroll to position [144, 0]
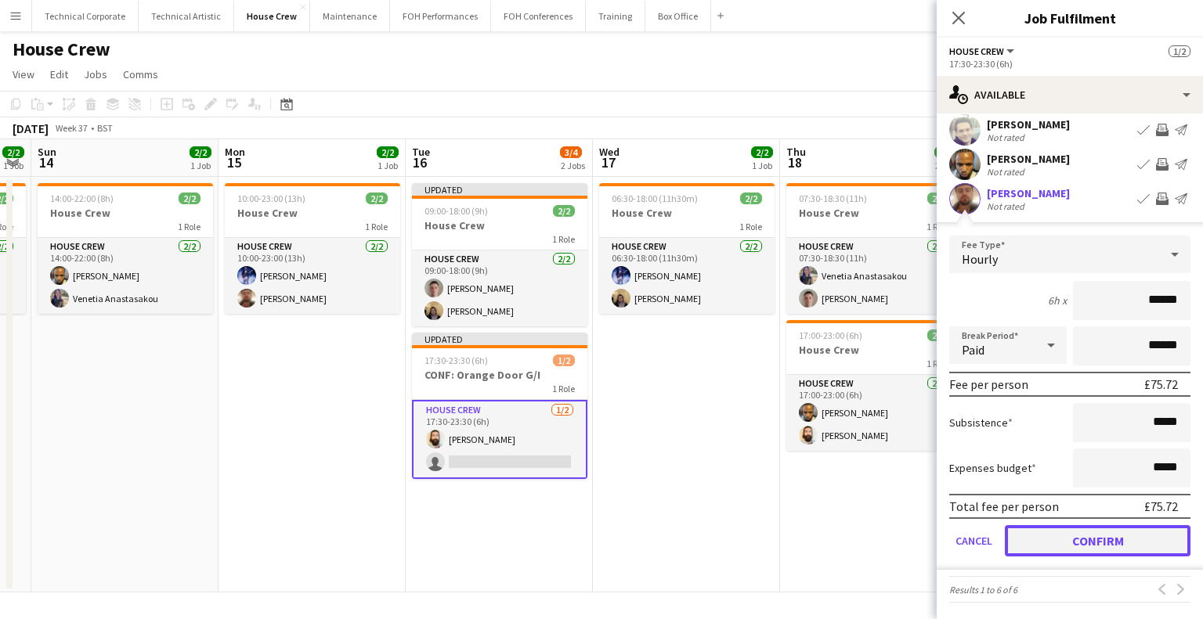
click at [1103, 535] on button "Confirm" at bounding box center [1097, 540] width 186 height 31
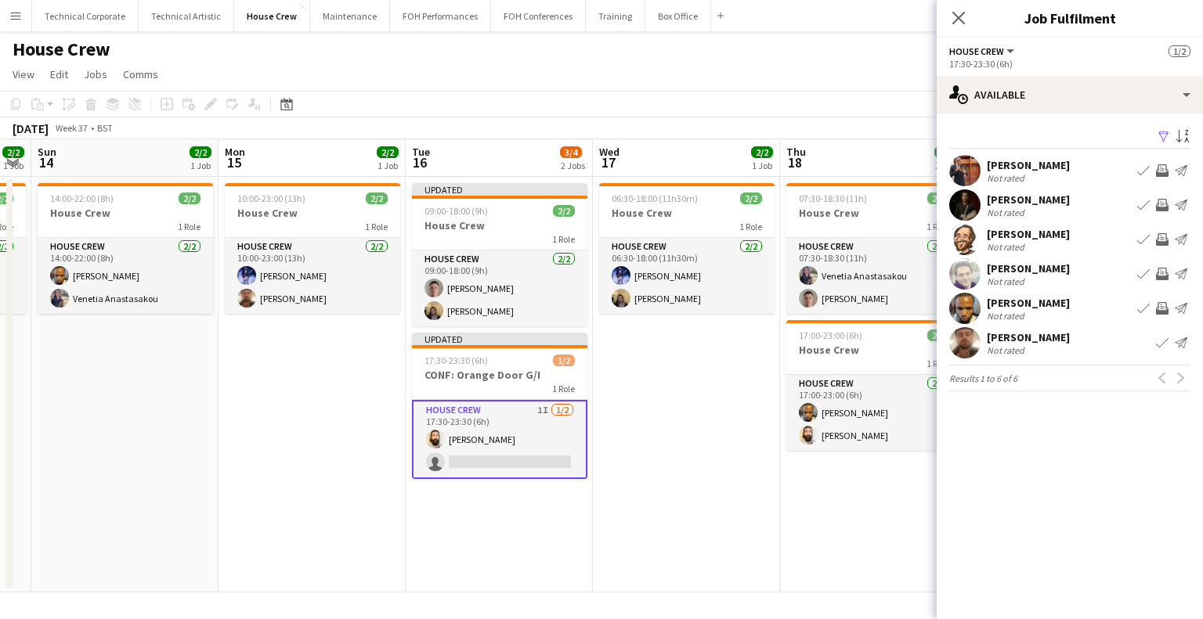
scroll to position [0, 0]
click at [697, 355] on app-date-cell "06:30-18:00 (11h30m) 2/2 House Crew 1 Role House Crew 2/2 06:30-18:00 (11h30m) …" at bounding box center [686, 385] width 187 height 416
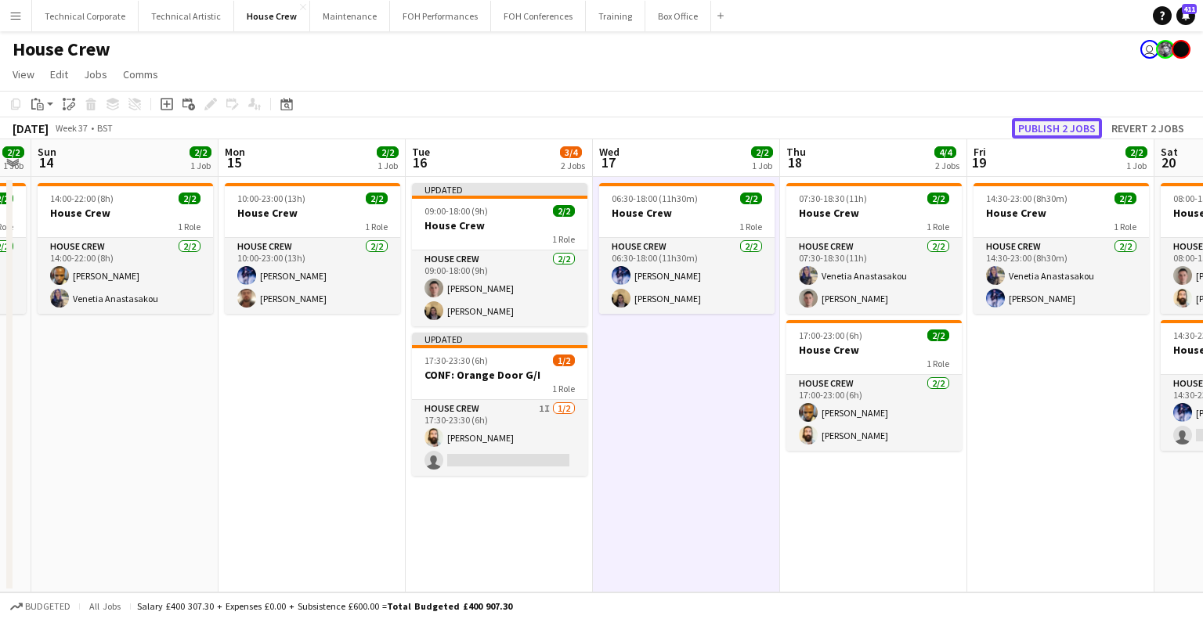
click at [1080, 127] on button "Publish 2 jobs" at bounding box center [1057, 128] width 90 height 20
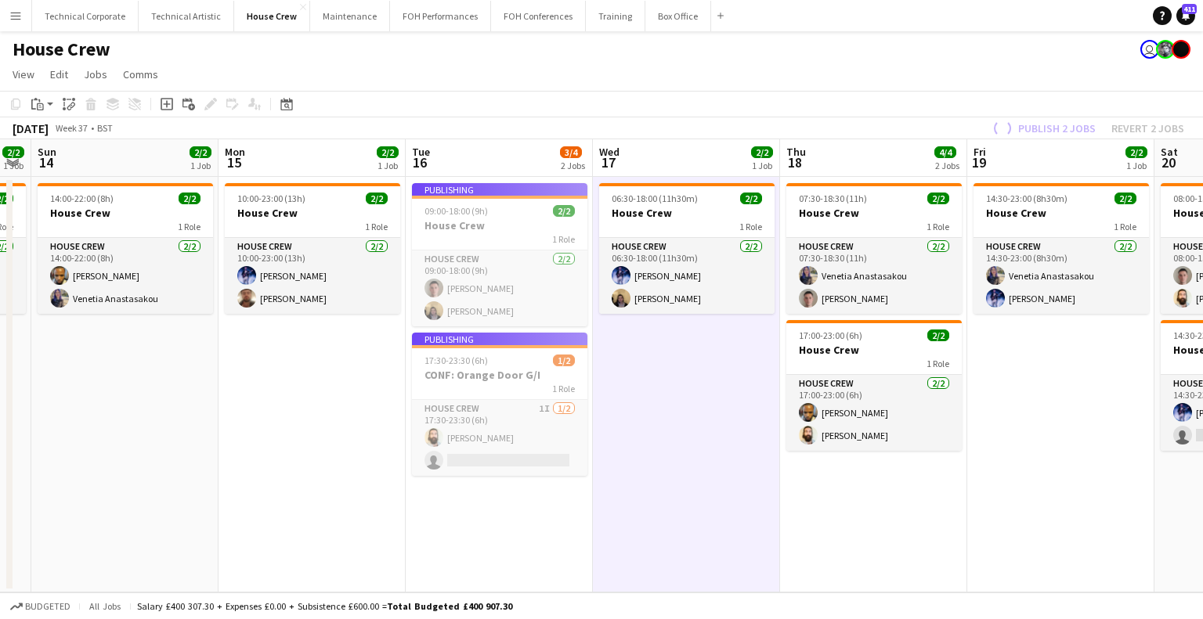
drag, startPoint x: 211, startPoint y: 371, endPoint x: 737, endPoint y: 368, distance: 525.3
click at [728, 368] on app-calendar-viewport "Wed 10 4/4 2 Jobs Thu 11 2/2 1 Job Fri 12 2/2 1 Job Sat 13 2/2 1 Job Sun 14 2/2…" at bounding box center [601, 365] width 1203 height 453
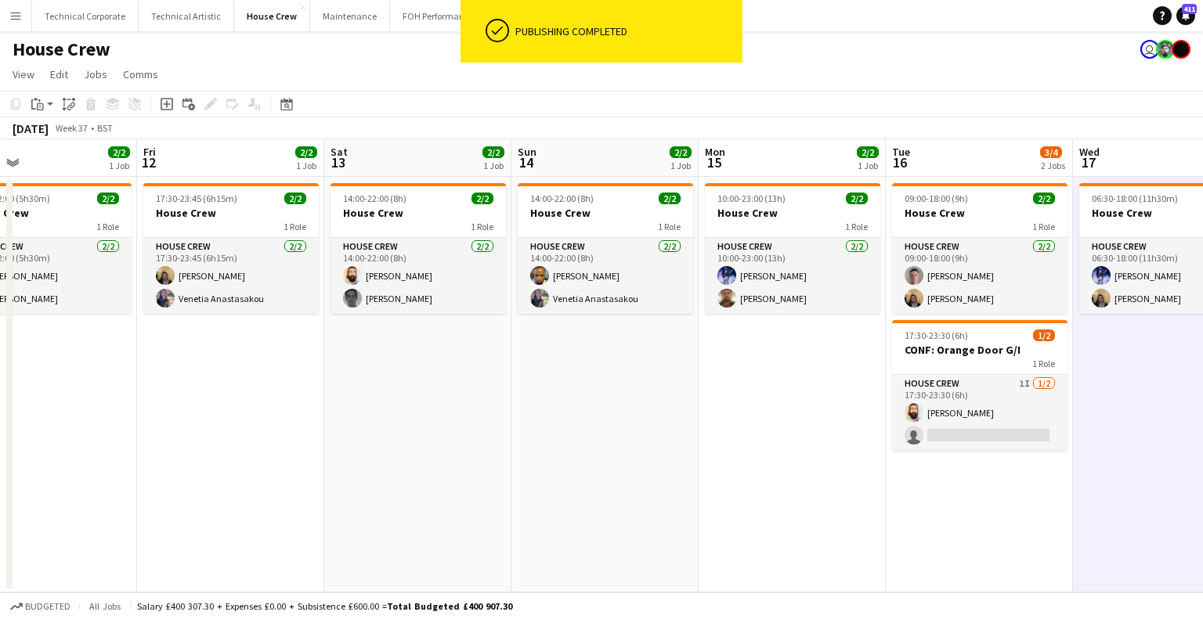
drag, startPoint x: 304, startPoint y: 394, endPoint x: 859, endPoint y: 396, distance: 555.1
click at [853, 396] on app-calendar-viewport "Tue 9 4/4 2 Jobs Wed 10 4/4 2 Jobs Thu 11 2/2 1 Job Fri 12 2/2 1 Job Sat 13 2/2…" at bounding box center [601, 365] width 1203 height 453
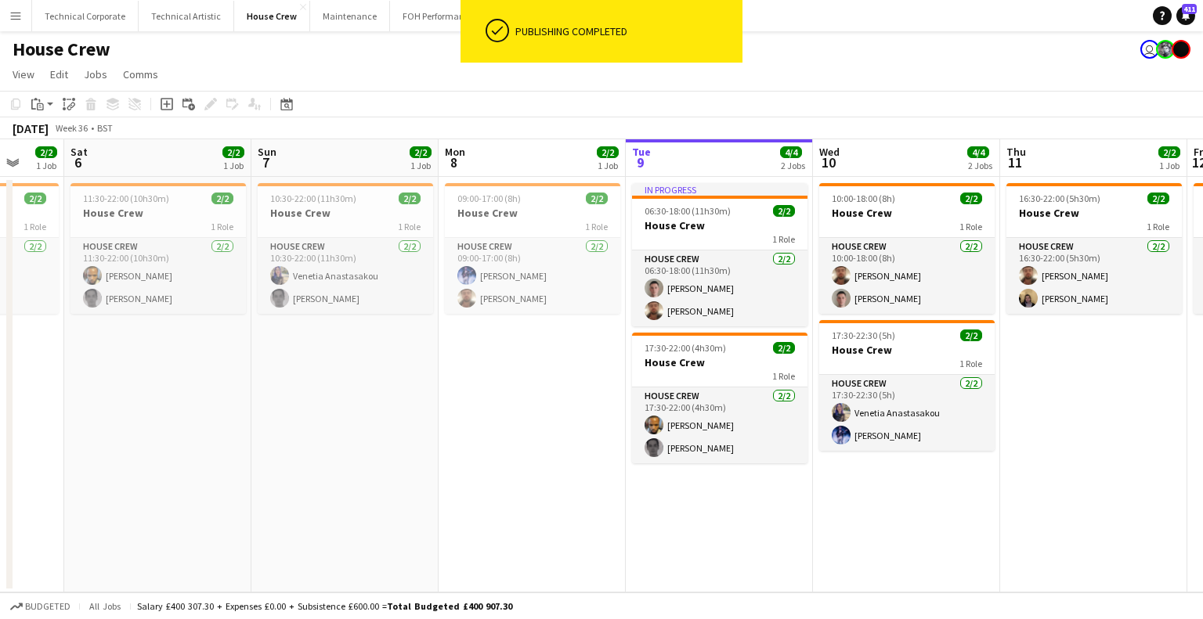
scroll to position [0, 498]
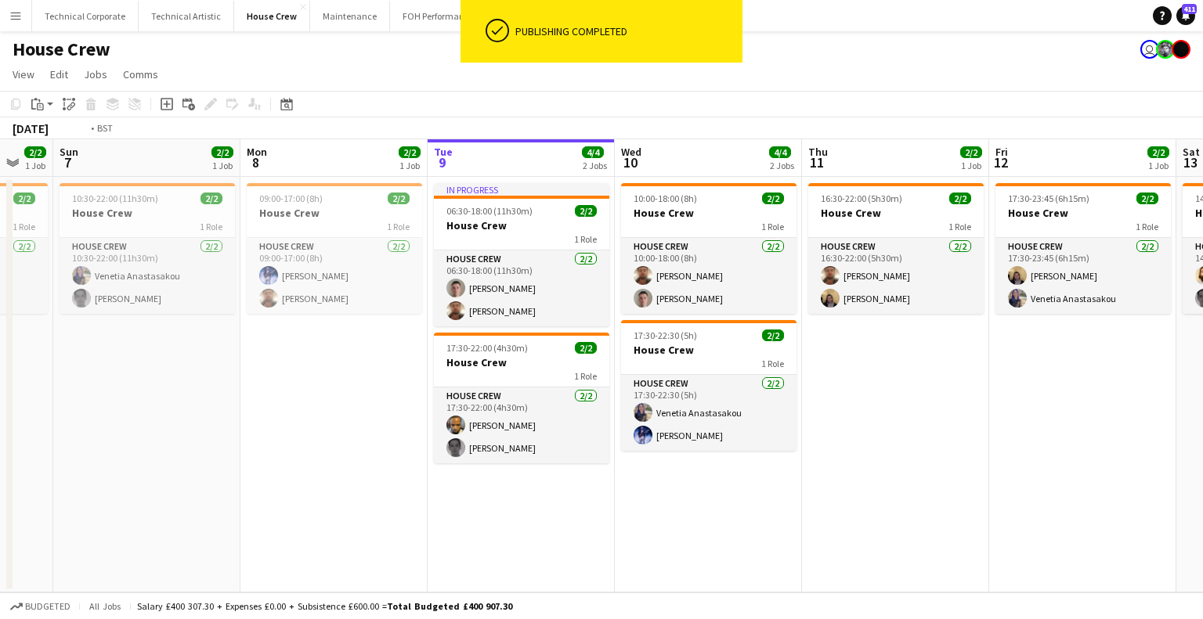
drag, startPoint x: 438, startPoint y: 401, endPoint x: 298, endPoint y: 403, distance: 139.4
click at [298, 403] on app-calendar-viewport "Thu 4 2/2 1 Job Fri 5 2/2 1 Job Sat 6 2/2 1 Job Sun 7 2/2 1 Job Mon 8 2/2 1 Job…" at bounding box center [601, 365] width 1203 height 453
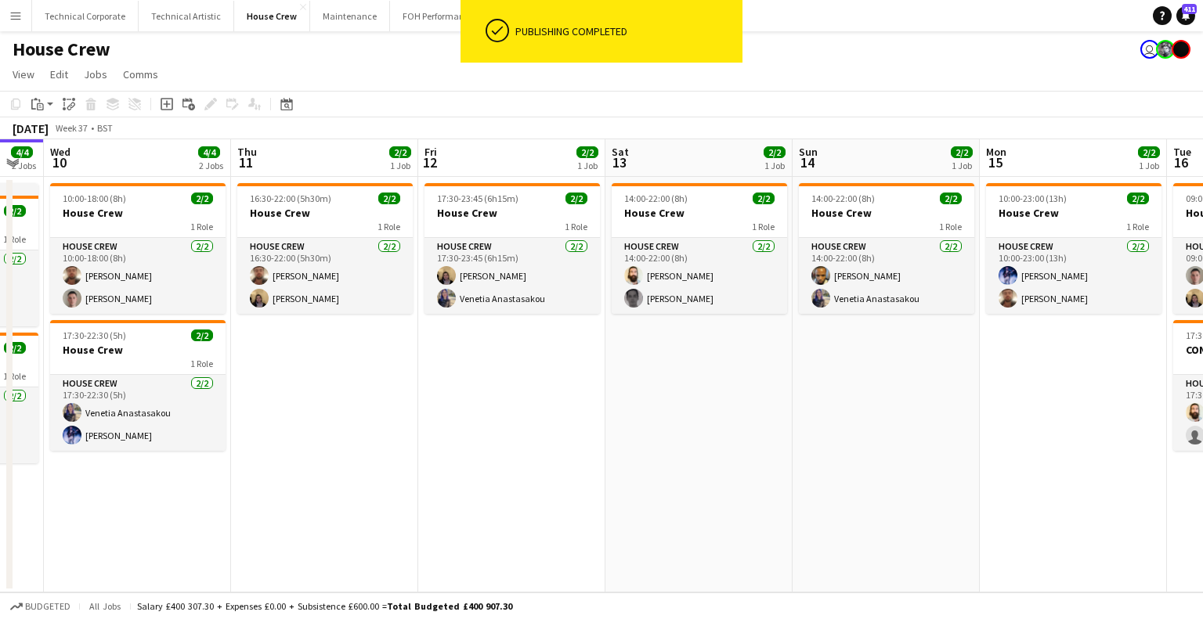
drag, startPoint x: 850, startPoint y: 394, endPoint x: 308, endPoint y: 424, distance: 542.6
click at [308, 424] on app-calendar-viewport "Sat 6 2/2 1 Job Sun 7 2/2 1 Job Mon 8 2/2 1 Job Tue 9 4/4 2 Jobs Wed 10 4/4 2 J…" at bounding box center [601, 365] width 1203 height 453
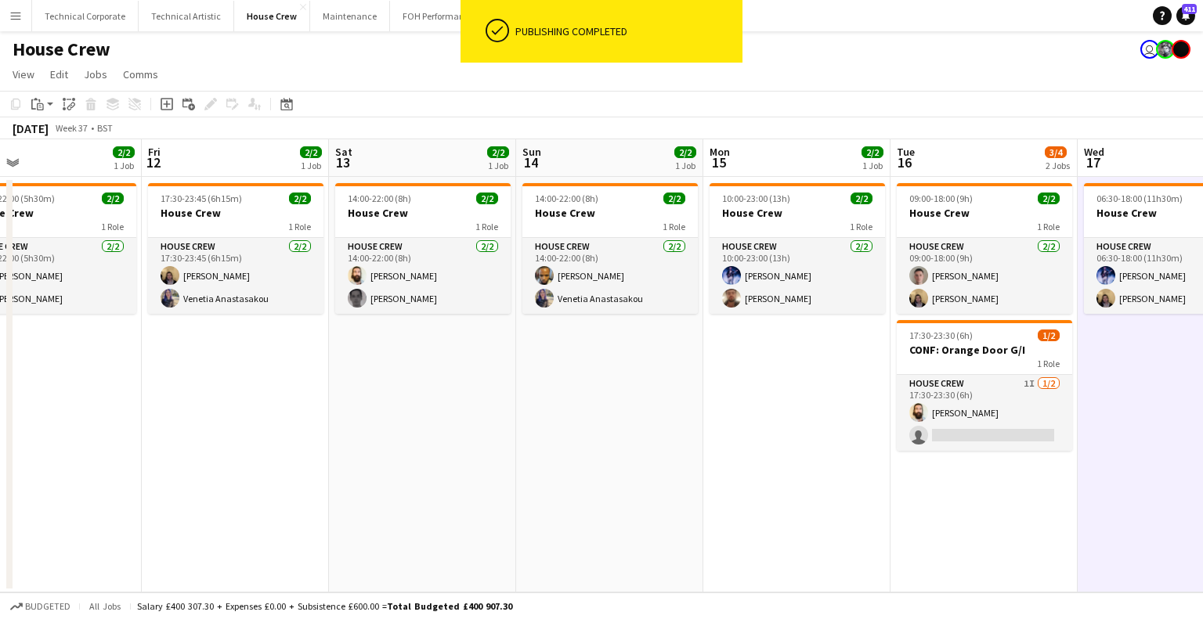
scroll to position [0, 412]
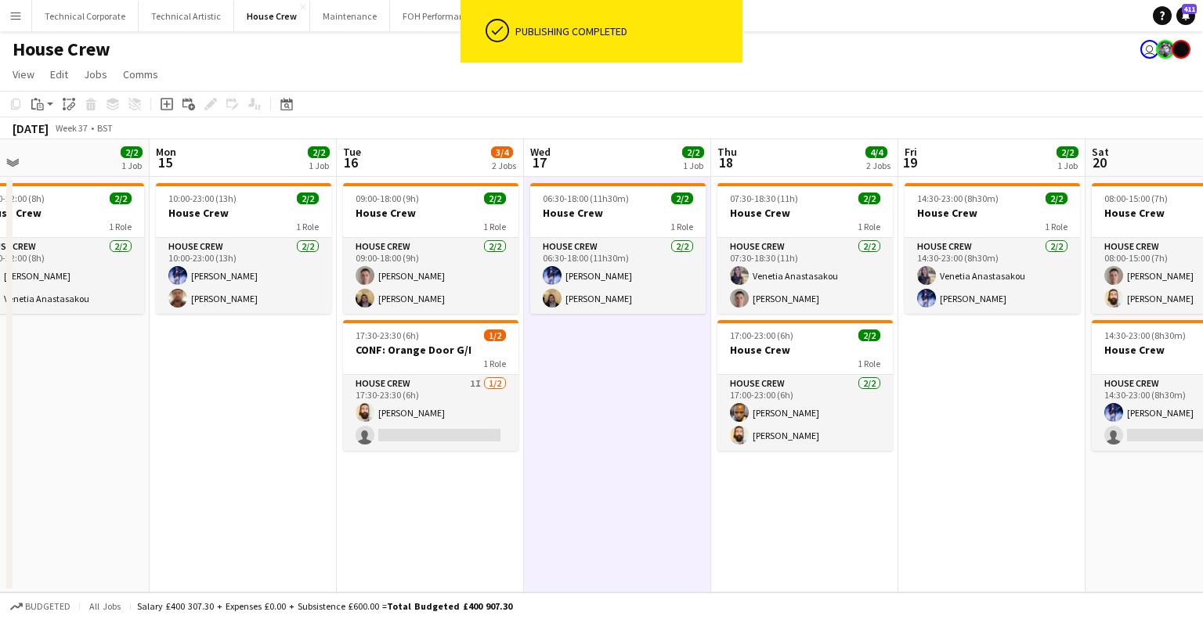
drag, startPoint x: 880, startPoint y: 409, endPoint x: 442, endPoint y: 435, distance: 438.4
click at [442, 435] on app-calendar-viewport "Fri 12 2/2 1 Job Sat 13 2/2 1 Job Sun 14 2/2 1 Job Mon 15 2/2 1 Job Tue 16 3/4 …" at bounding box center [601, 365] width 1203 height 453
click at [599, 431] on app-date-cell "06:30-18:00 (11h30m) 2/2 House Crew 1 Role House Crew 2/2 06:30-18:00 (11h30m) …" at bounding box center [617, 385] width 187 height 416
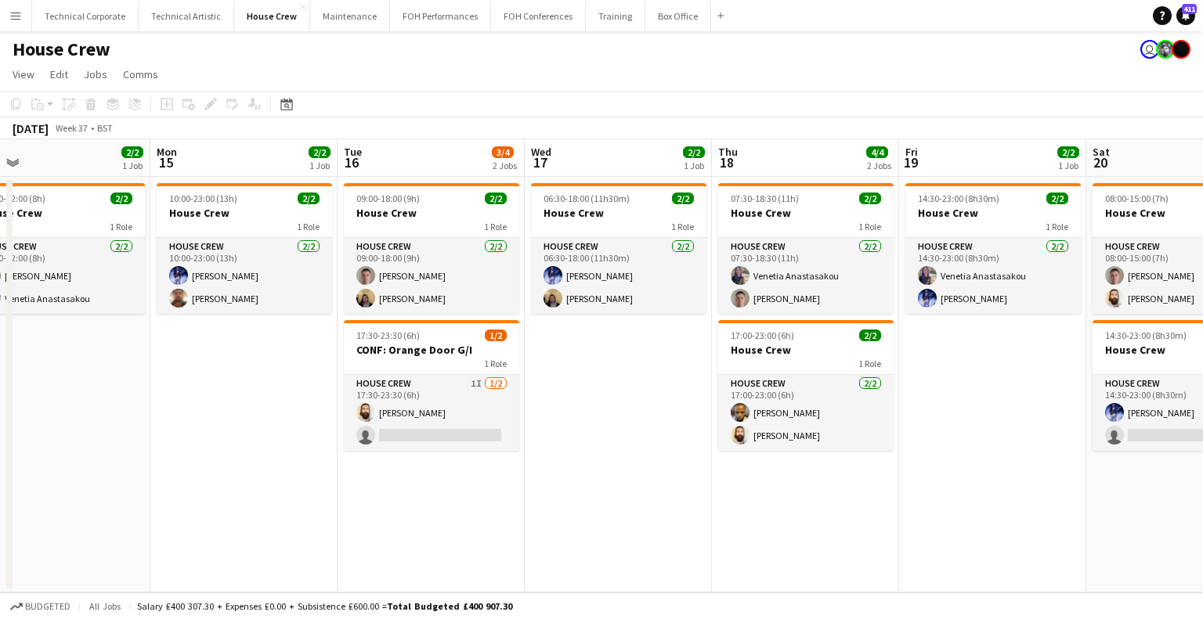
drag, startPoint x: 875, startPoint y: 485, endPoint x: 839, endPoint y: 488, distance: 36.1
click at [889, 489] on app-calendar-viewport "Fri 12 2/2 1 Job Sat 13 2/2 1 Job Sun 14 2/2 1 Job Mon 15 2/2 1 Job Tue 16 3/4 …" at bounding box center [601, 365] width 1203 height 453
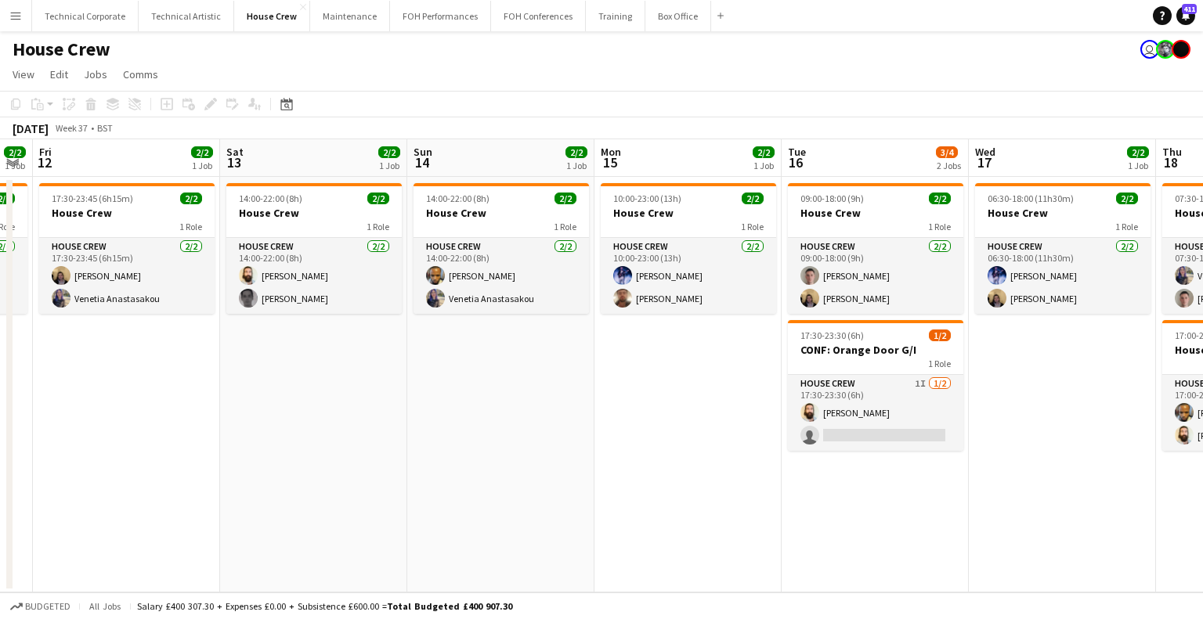
drag, startPoint x: 452, startPoint y: 484, endPoint x: 713, endPoint y: 472, distance: 261.8
click at [713, 472] on app-calendar-viewport "Wed 10 4/4 2 Jobs Thu 11 2/2 1 Job Fri 12 2/2 1 Job Sat 13 2/2 1 Job Sun 14 2/2…" at bounding box center [601, 365] width 1203 height 453
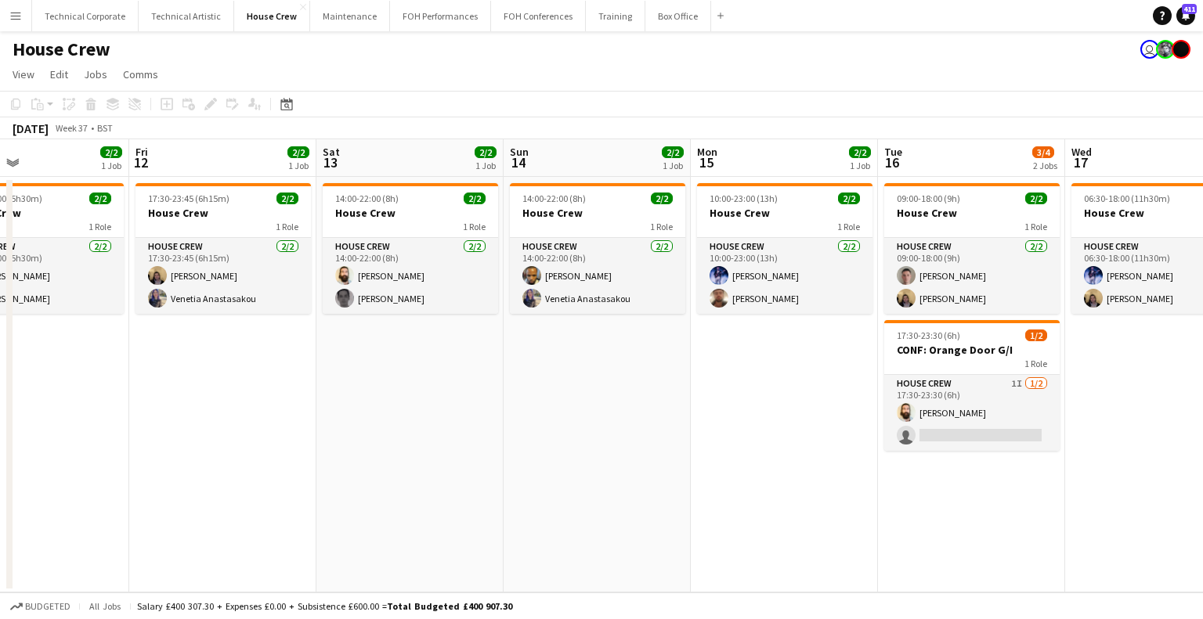
drag, startPoint x: 757, startPoint y: 425, endPoint x: 770, endPoint y: 424, distance: 13.3
click at [770, 424] on app-calendar-viewport "Tue 9 4/4 2 Jobs Wed 10 4/4 2 Jobs Thu 11 2/2 1 Job Fri 12 2/2 1 Job Sat 13 2/2…" at bounding box center [601, 365] width 1203 height 453
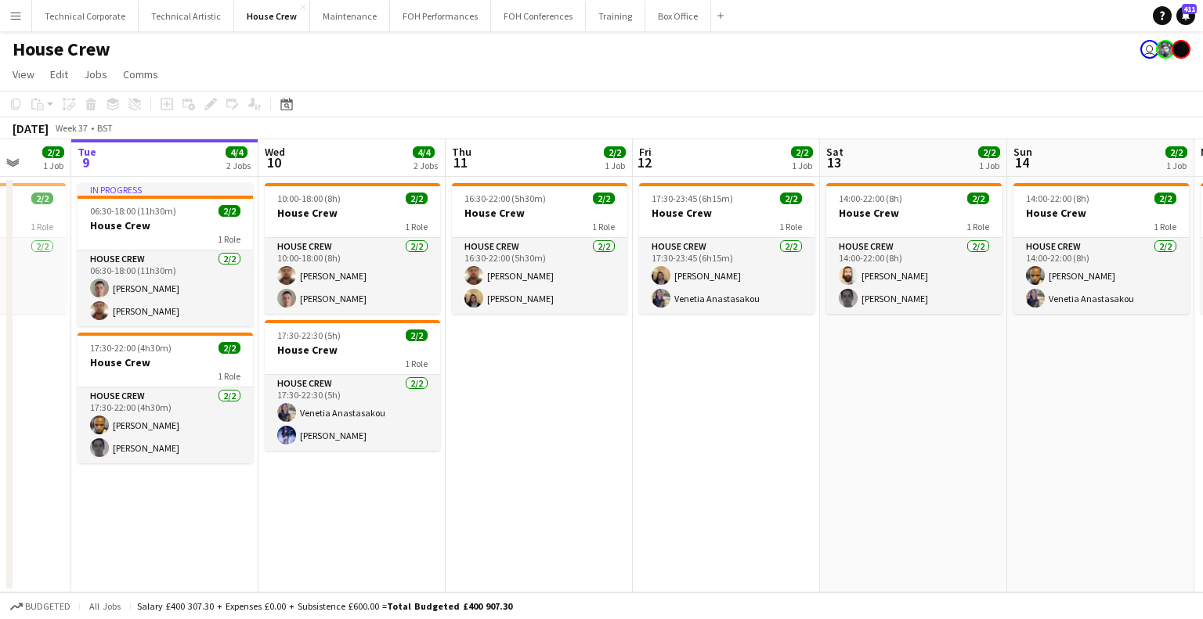
scroll to position [0, 491]
drag, startPoint x: 614, startPoint y: 427, endPoint x: 741, endPoint y: 421, distance: 127.7
click at [741, 421] on app-calendar-viewport "Sat 6 2/2 1 Job Sun 7 2/2 1 Job Mon 8 2/2 1 Job Tue 9 4/4 2 Jobs Wed 10 4/4 2 J…" at bounding box center [601, 365] width 1203 height 453
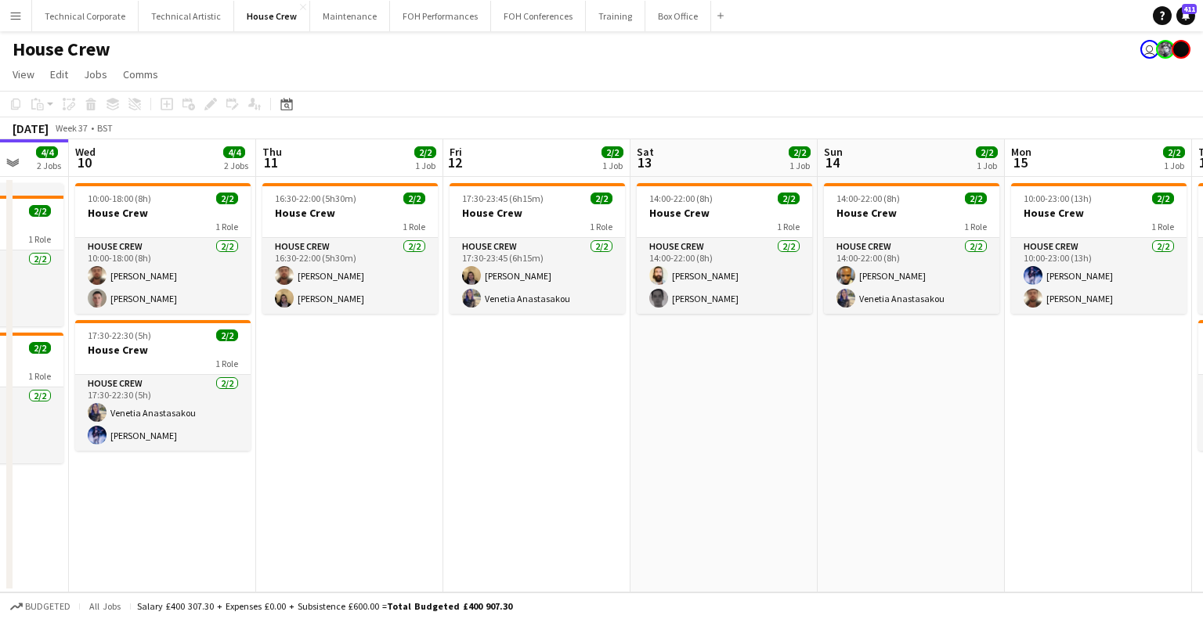
drag, startPoint x: 845, startPoint y: 414, endPoint x: 656, endPoint y: 422, distance: 188.8
click at [656, 422] on app-calendar-viewport "Sat 6 2/2 1 Job Sun 7 2/2 1 Job Mon 8 2/2 1 Job Tue 9 4/4 2 Jobs Wed 10 4/4 2 J…" at bounding box center [601, 365] width 1203 height 453
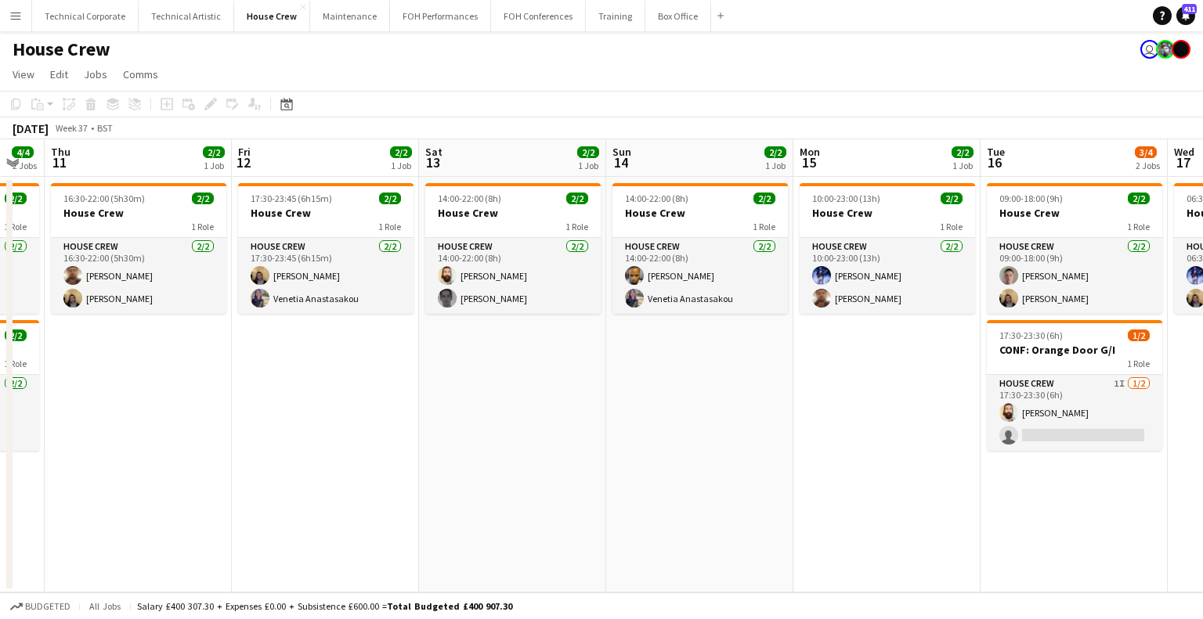
drag, startPoint x: 1146, startPoint y: 420, endPoint x: 564, endPoint y: 439, distance: 582.8
click at [564, 439] on app-calendar-viewport "Mon 8 2/2 1 Job Tue 9 4/4 2 Jobs Wed 10 4/4 2 Jobs Thu 11 2/2 1 Job Fri 12 2/2 …" at bounding box center [601, 365] width 1203 height 453
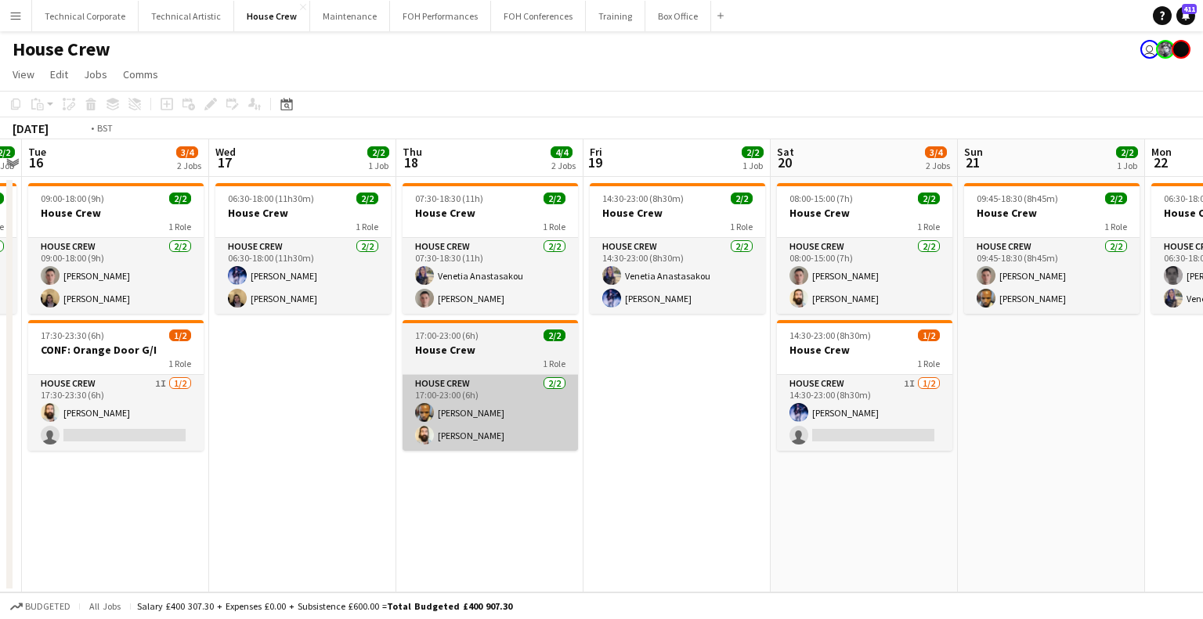
drag, startPoint x: 986, startPoint y: 434, endPoint x: 406, endPoint y: 438, distance: 580.9
click at [406, 438] on app-calendar-viewport "Fri 12 2/2 1 Job Sat 13 2/2 1 Job Sun 14 2/2 1 Job Mon 15 2/2 1 Job Tue 16 3/4 …" at bounding box center [601, 365] width 1203 height 453
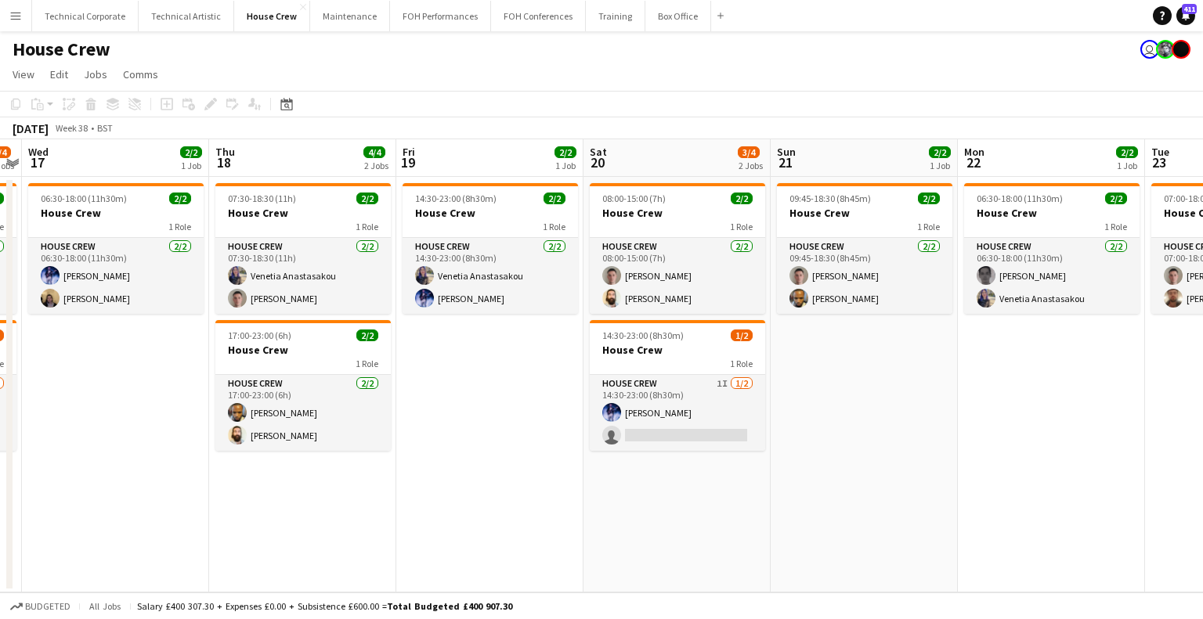
scroll to position [0, 408]
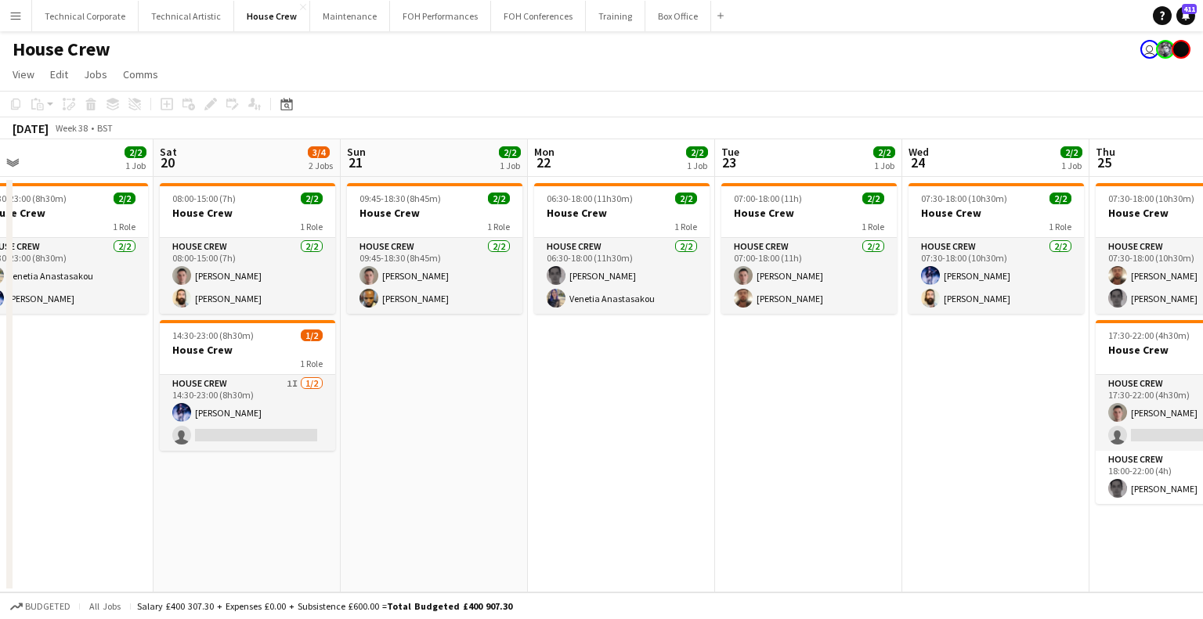
drag, startPoint x: 987, startPoint y: 396, endPoint x: 370, endPoint y: 428, distance: 617.8
click at [370, 428] on app-calendar-viewport "Wed 17 2/2 1 Job Thu 18 4/4 2 Jobs Fri 19 2/2 1 Job Sat 20 3/4 2 Jobs Sun 21 2/…" at bounding box center [601, 365] width 1203 height 453
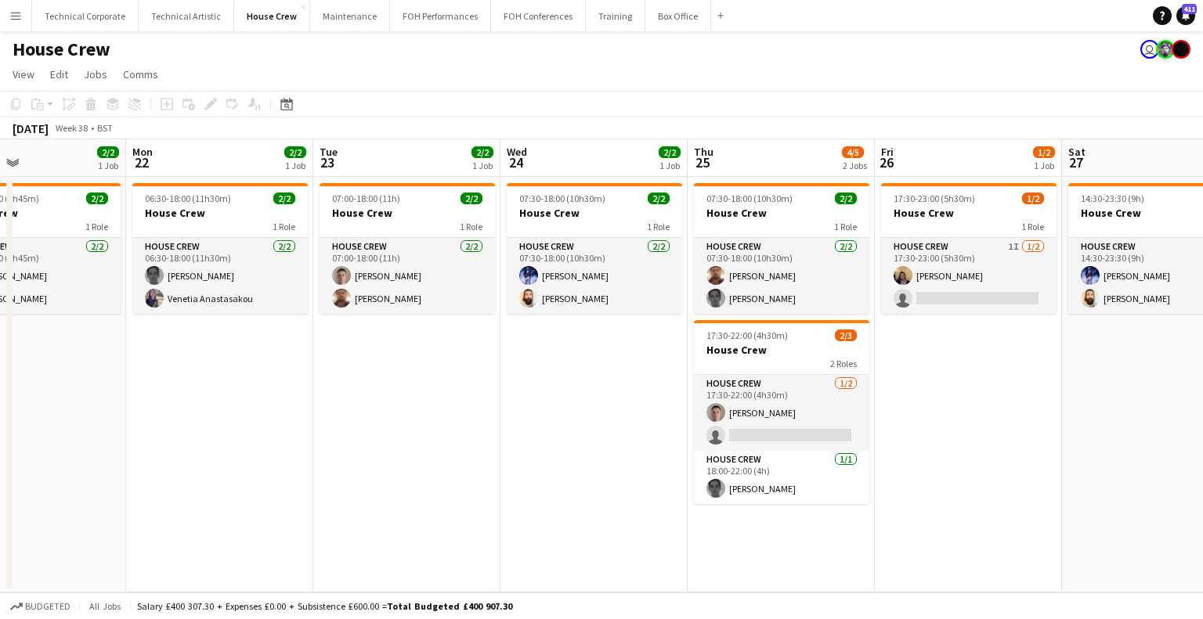
drag, startPoint x: 390, startPoint y: 442, endPoint x: 351, endPoint y: 442, distance: 39.1
click at [351, 442] on app-calendar-viewport "Fri 19 2/2 1 Job Sat 20 3/4 2 Jobs Sun 21 2/2 1 Job Mon 22 2/2 1 Job Tue 23 2/2…" at bounding box center [601, 365] width 1203 height 453
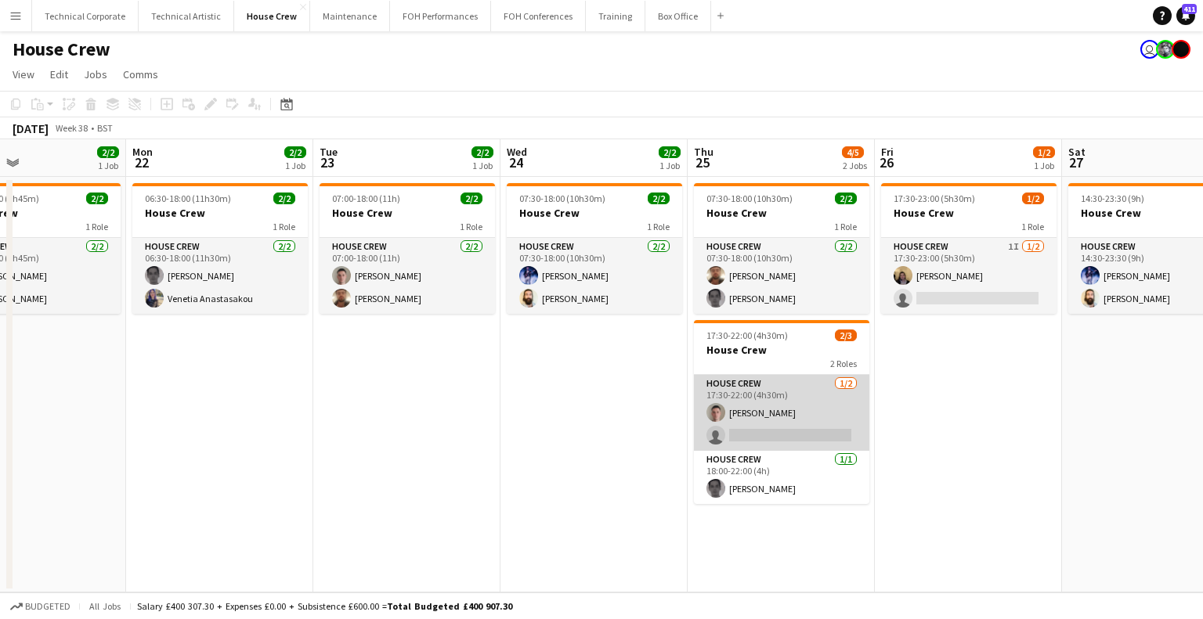
click at [750, 436] on app-card-role "House Crew 1/2 17:30-22:00 (4h30m) Robert Buckland single-neutral-actions" at bounding box center [781, 413] width 175 height 76
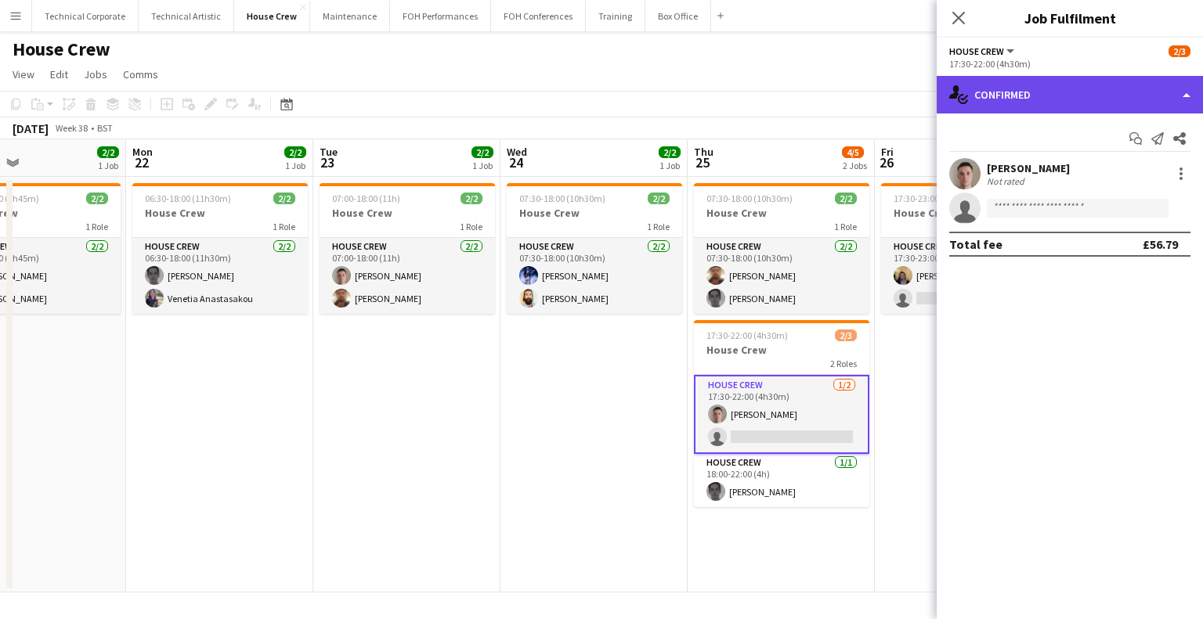
click at [1074, 113] on div "single-neutral-actions-check-2 Confirmed" at bounding box center [1069, 95] width 266 height 38
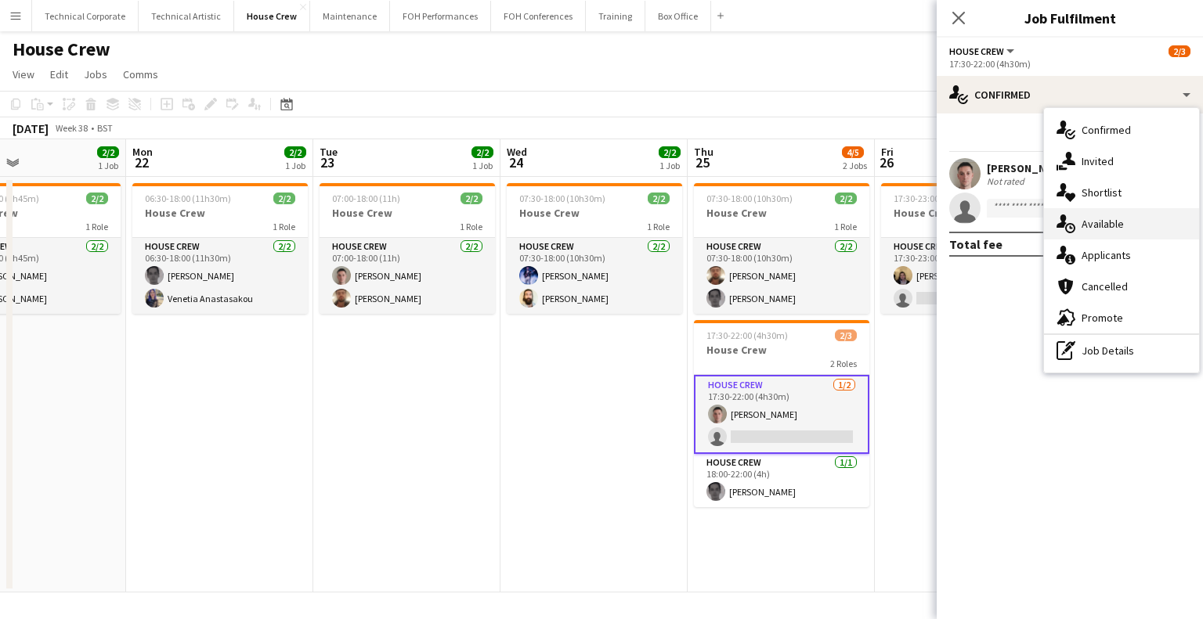
click at [1099, 215] on div "single-neutral-actions-upload Available" at bounding box center [1121, 223] width 155 height 31
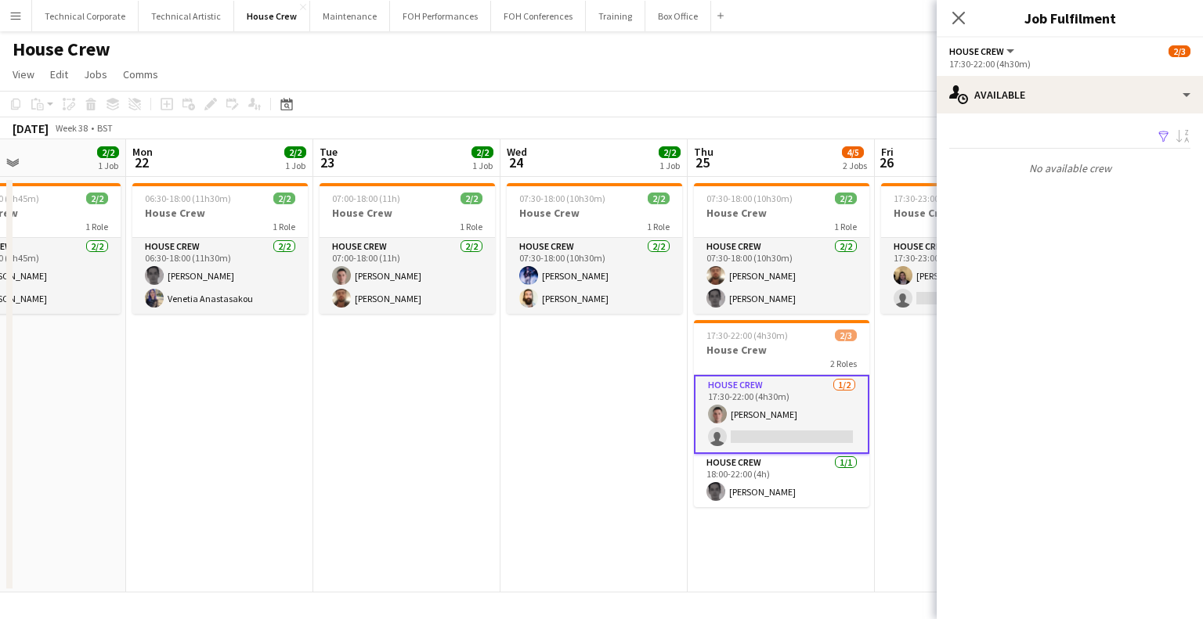
click at [564, 440] on app-date-cell "07:30-18:00 (10h30m) 2/2 House Crew 1 Role House Crew 2/2 07:30-18:00 (10h30m) …" at bounding box center [593, 385] width 187 height 416
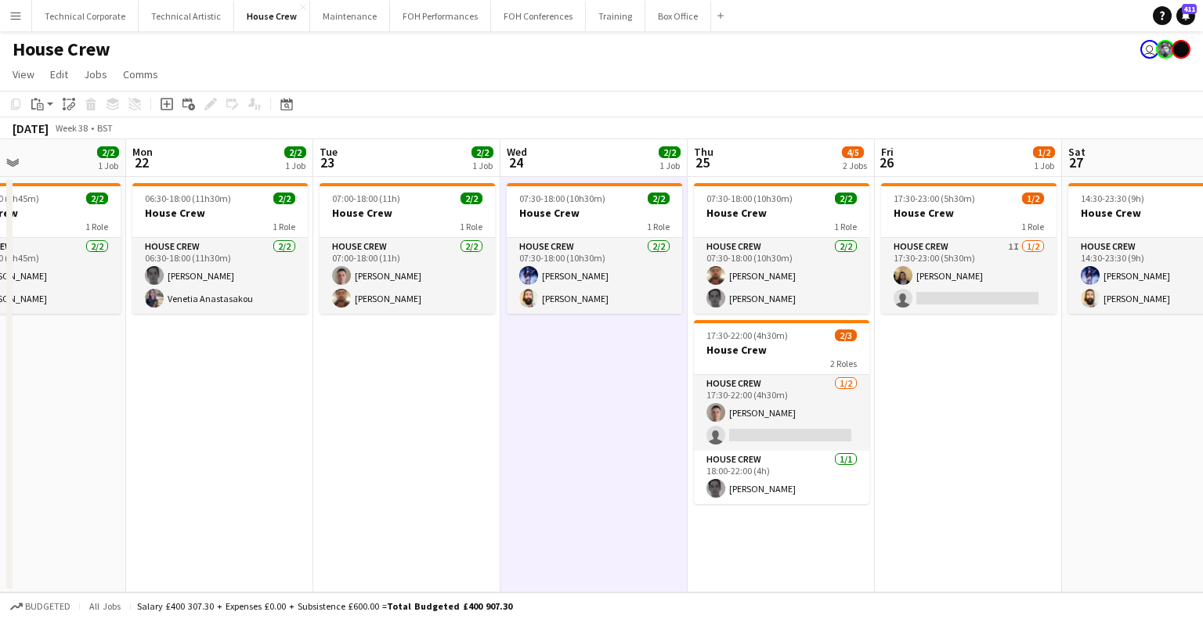
click at [564, 440] on app-date-cell "07:30-18:00 (10h30m) 2/2 House Crew 1 Role House Crew 2/2 07:30-18:00 (10h30m) …" at bounding box center [593, 385] width 187 height 416
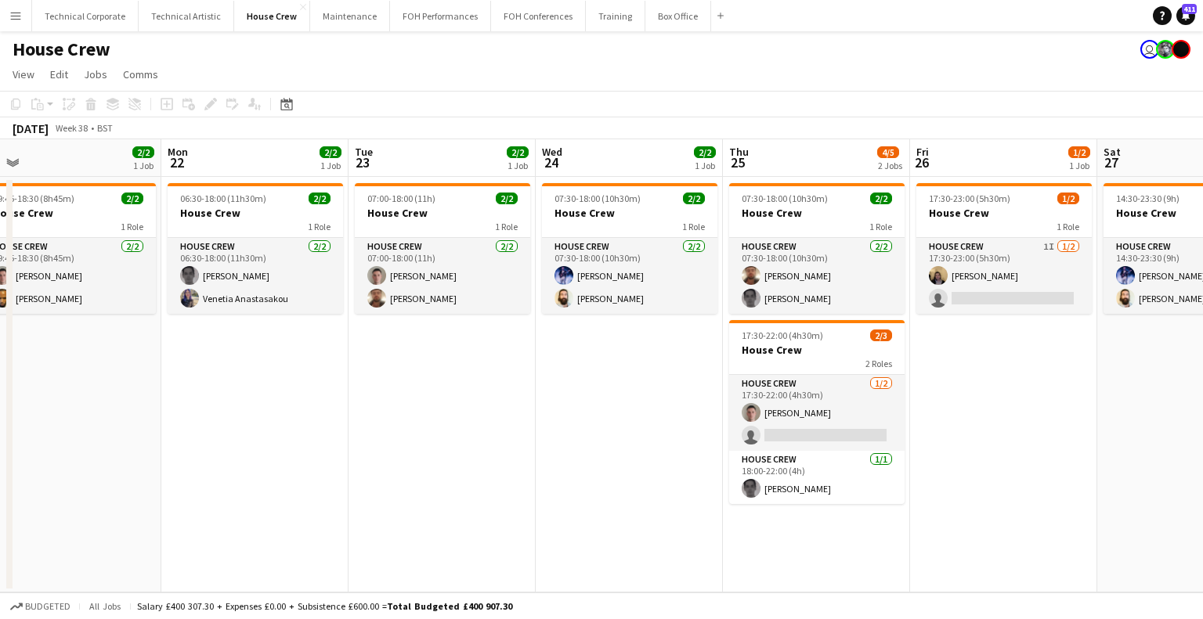
scroll to position [0, 394]
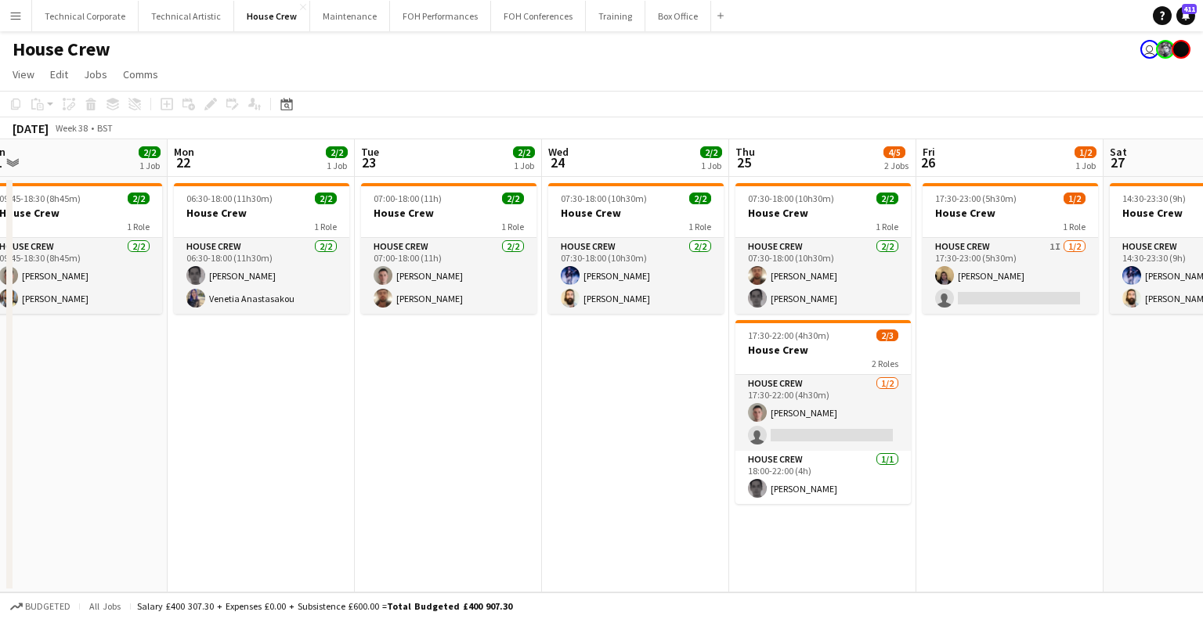
drag, startPoint x: 326, startPoint y: 435, endPoint x: 367, endPoint y: 431, distance: 41.6
click at [367, 431] on app-calendar-viewport "Fri 19 2/2 1 Job Sat 20 3/4 2 Jobs Sun 21 2/2 1 Job Mon 22 2/2 1 Job Tue 23 2/2…" at bounding box center [601, 365] width 1203 height 453
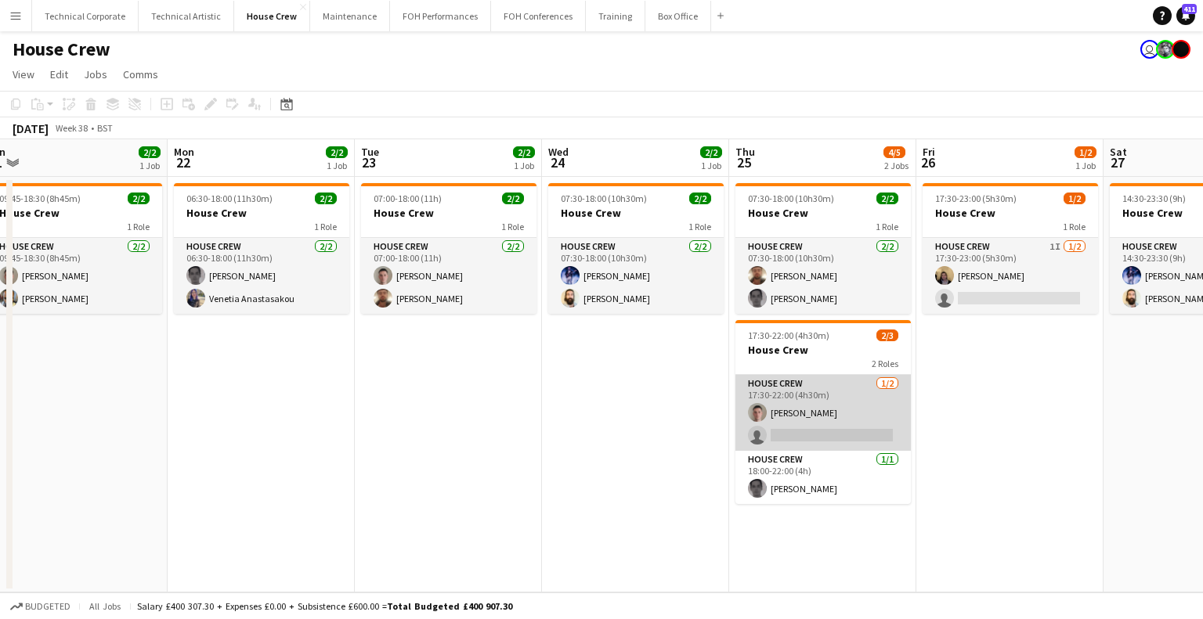
click at [842, 431] on app-card-role "House Crew 1/2 17:30-22:00 (4h30m) Robert Buckland single-neutral-actions" at bounding box center [822, 413] width 175 height 76
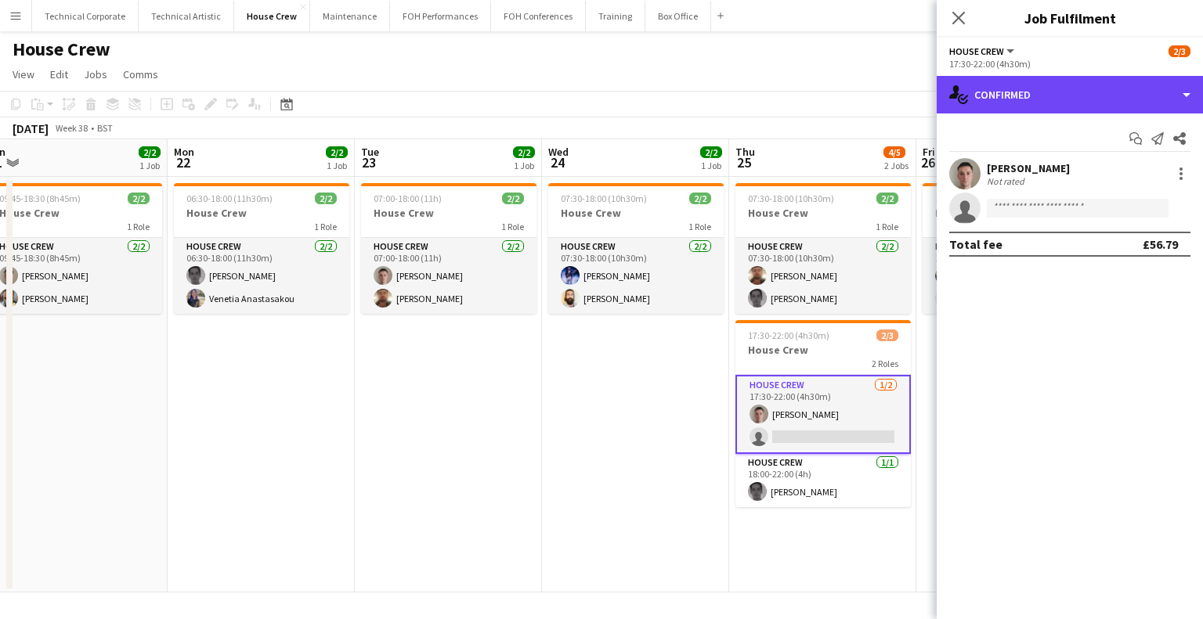
click at [1067, 93] on div "single-neutral-actions-check-2 Confirmed" at bounding box center [1069, 95] width 266 height 38
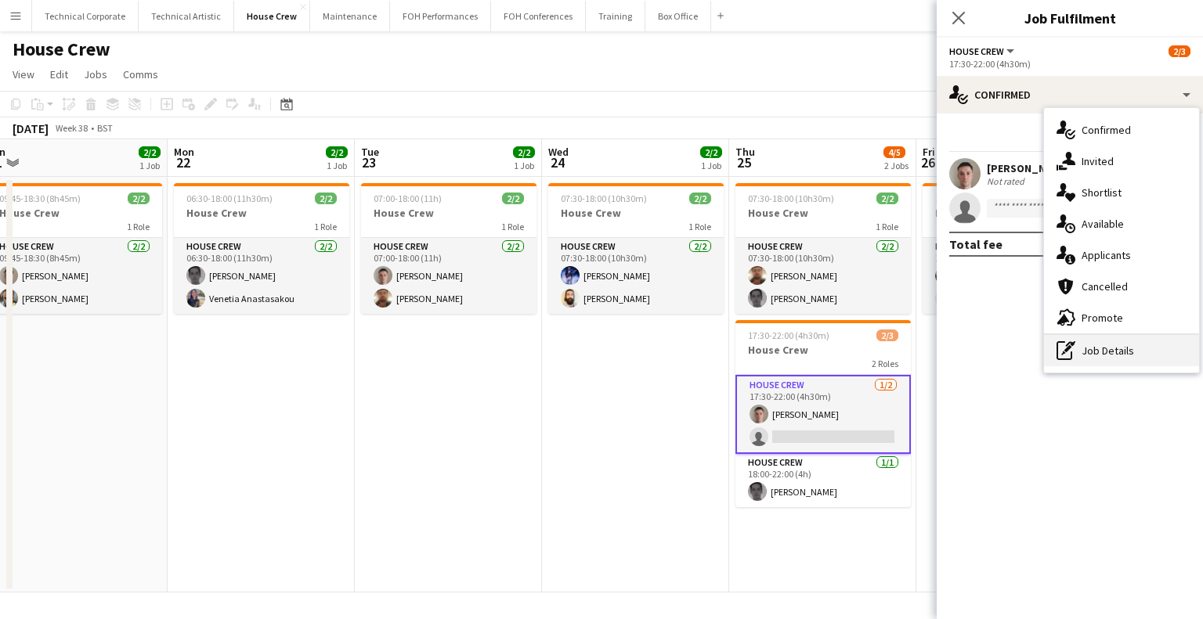
click at [1095, 353] on div "pen-write Job Details" at bounding box center [1121, 350] width 155 height 31
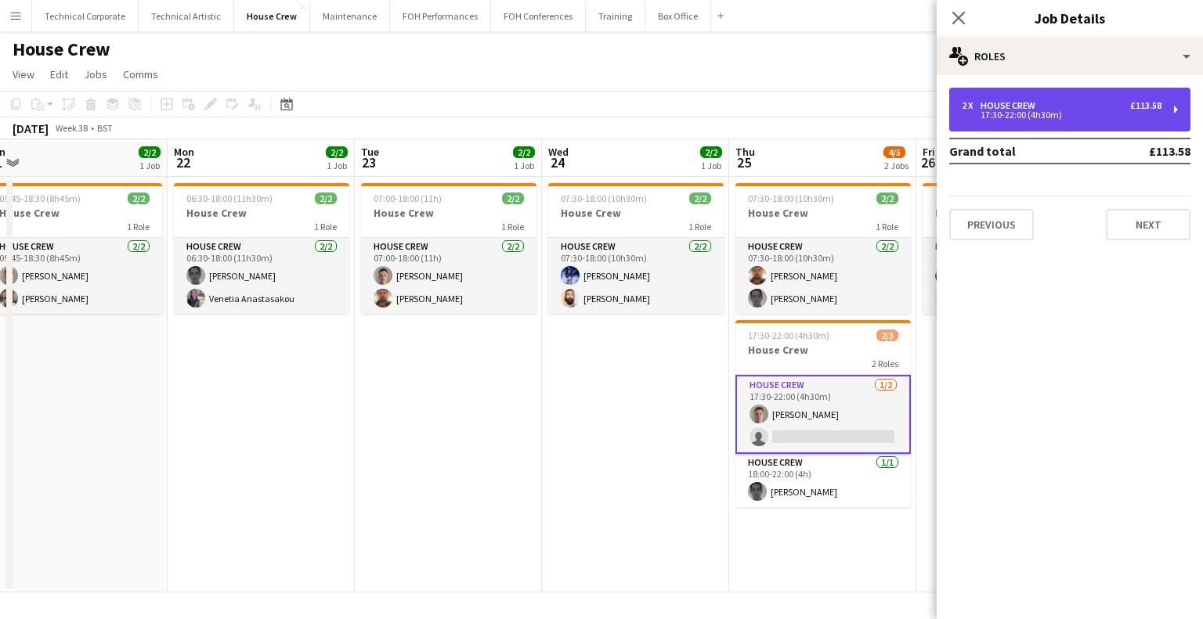
click at [1071, 123] on div "2 x House Crew £113.58 17:30-22:00 (4h30m)" at bounding box center [1069, 110] width 241 height 44
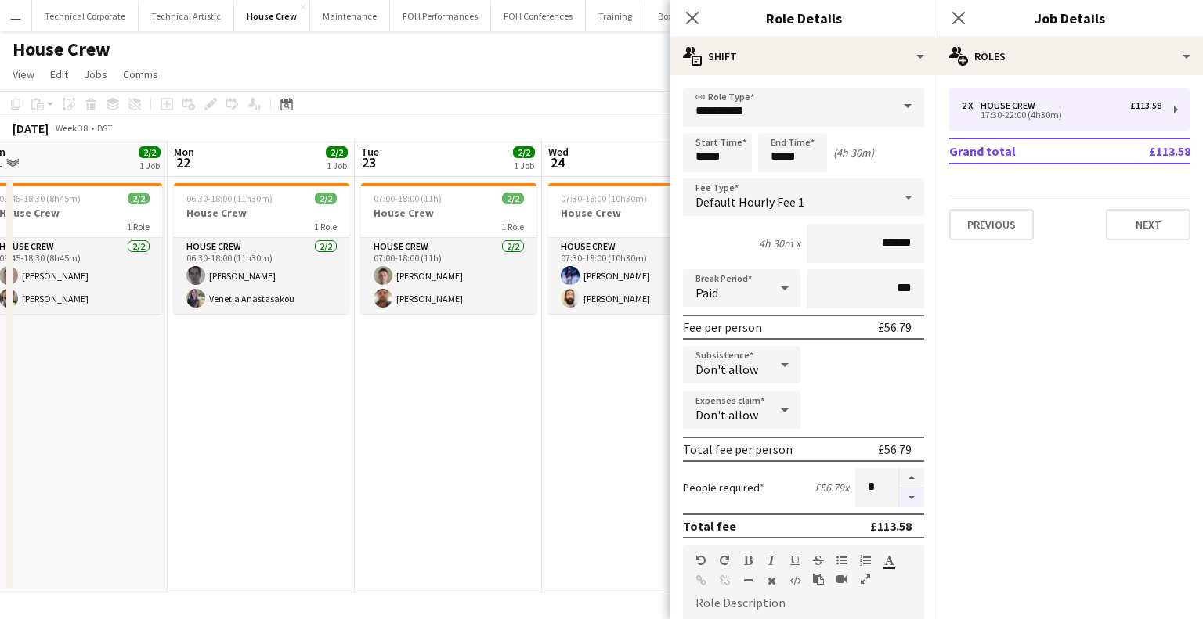
click at [902, 500] on button "button" at bounding box center [911, 499] width 25 height 20
type input "*"
click at [615, 481] on app-date-cell "07:30-18:00 (10h30m) 2/2 House Crew 1 Role House Crew 2/2 07:30-18:00 (10h30m) …" at bounding box center [635, 385] width 187 height 416
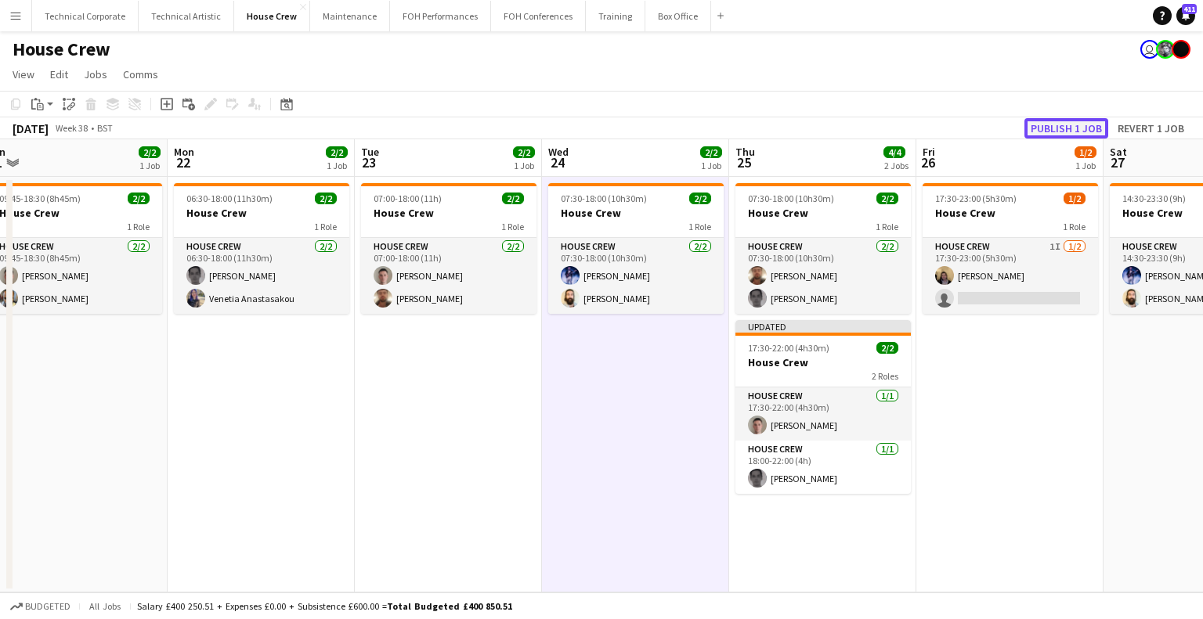
click at [1065, 133] on button "Publish 1 job" at bounding box center [1066, 128] width 84 height 20
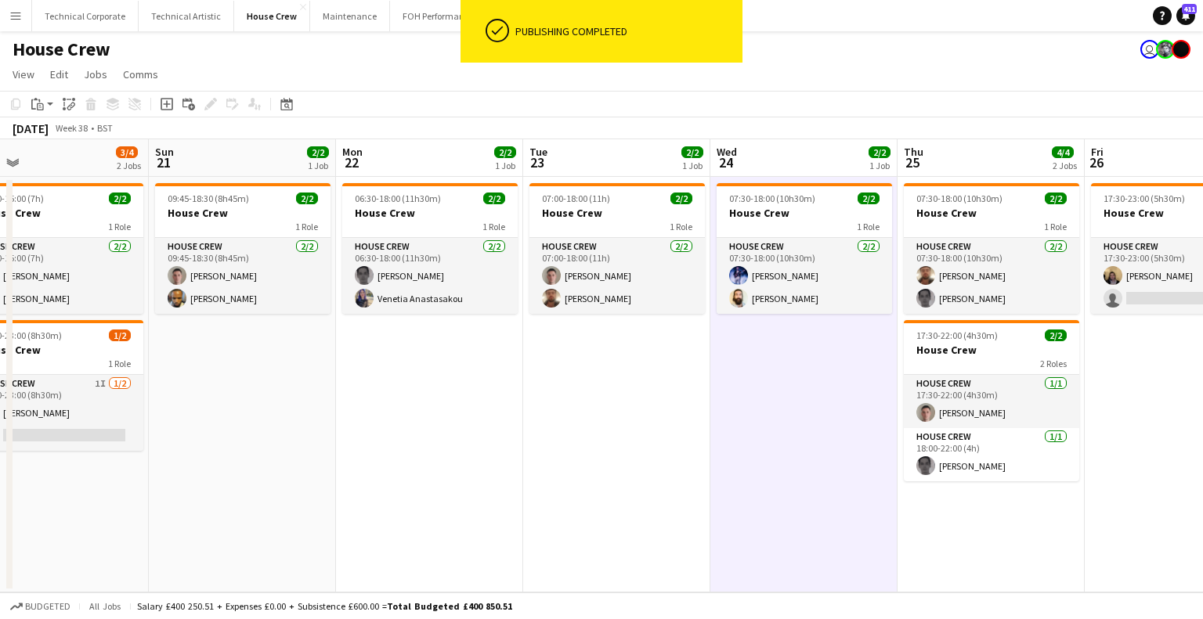
drag, startPoint x: 566, startPoint y: 431, endPoint x: 734, endPoint y: 431, distance: 168.3
click at [734, 431] on app-calendar-viewport "Thu 18 4/4 2 Jobs Fri 19 2/2 1 Job Sat 20 3/4 2 Jobs Sun 21 2/2 1 Job Mon 22 2/…" at bounding box center [601, 365] width 1203 height 453
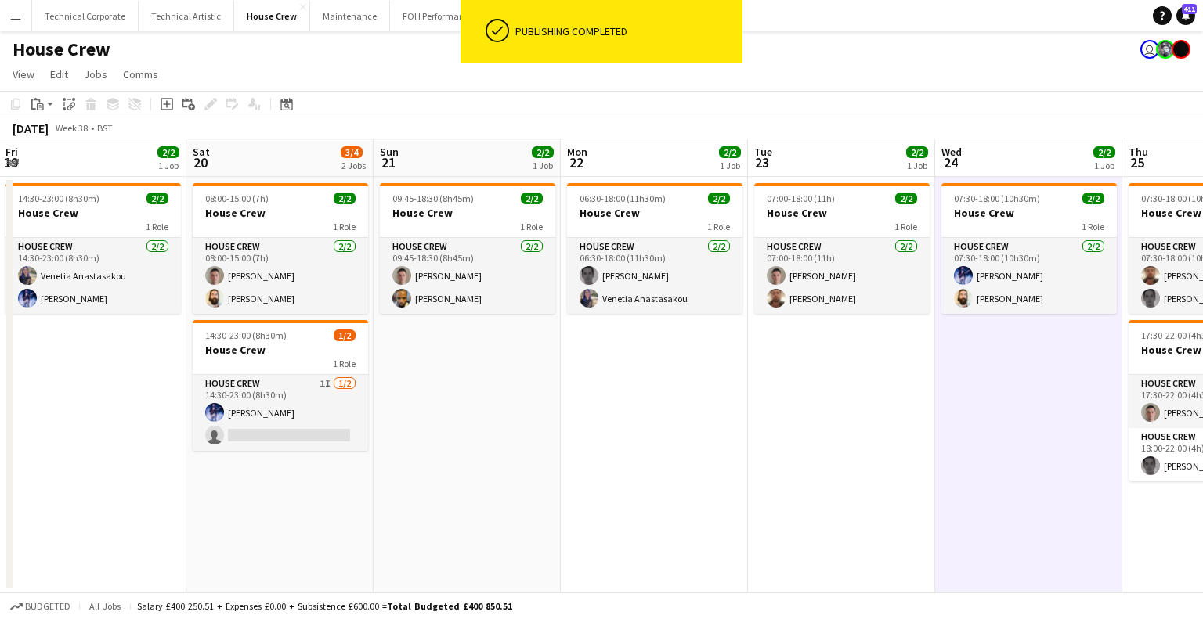
drag, startPoint x: 483, startPoint y: 435, endPoint x: 840, endPoint y: 427, distance: 357.1
click at [852, 427] on app-calendar-viewport "Wed 17 2/2 1 Job Thu 18 4/4 2 Jobs Fri 19 2/2 1 Job Sat 20 3/4 2 Jobs Sun 21 2/…" at bounding box center [601, 365] width 1203 height 453
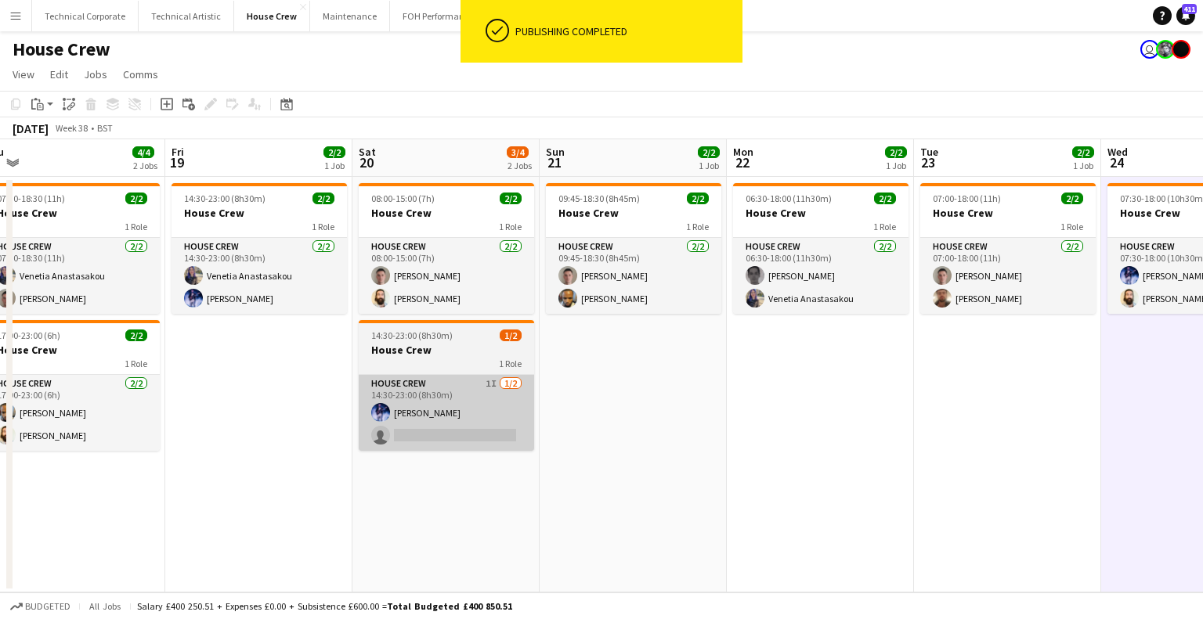
drag, startPoint x: 458, startPoint y: 461, endPoint x: 833, endPoint y: 450, distance: 375.2
click at [848, 450] on app-calendar-viewport "Tue 16 3/4 2 Jobs Wed 17 2/2 1 Job Thu 18 4/4 2 Jobs Fri 19 2/2 1 Job Sat 20 3/…" at bounding box center [601, 365] width 1203 height 453
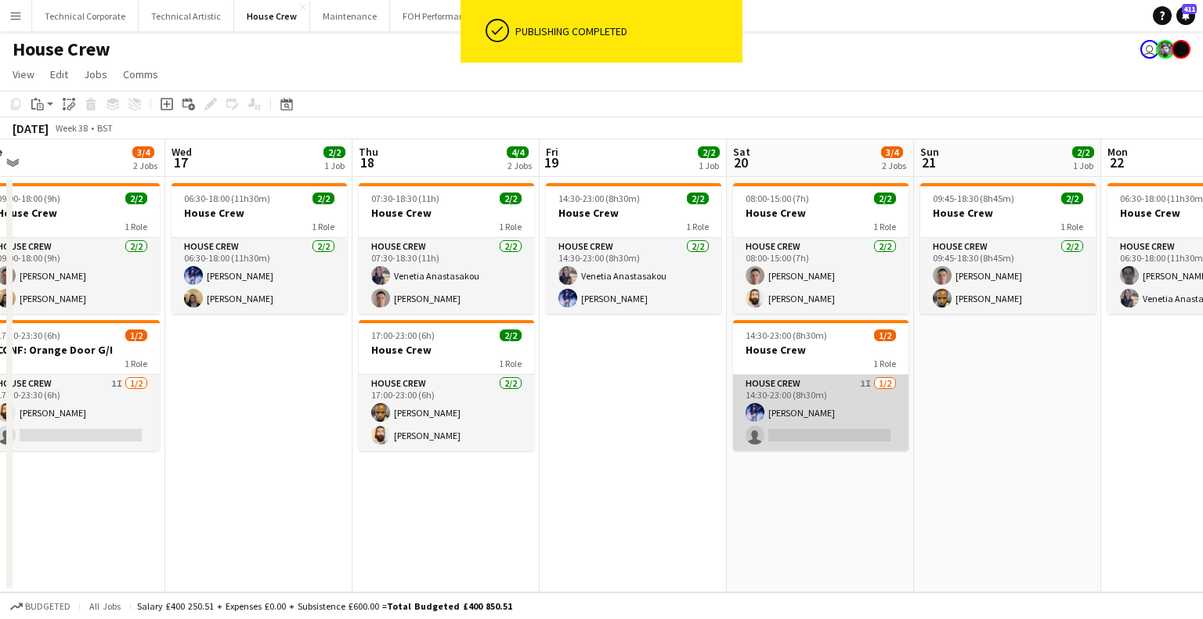
scroll to position [0, 389]
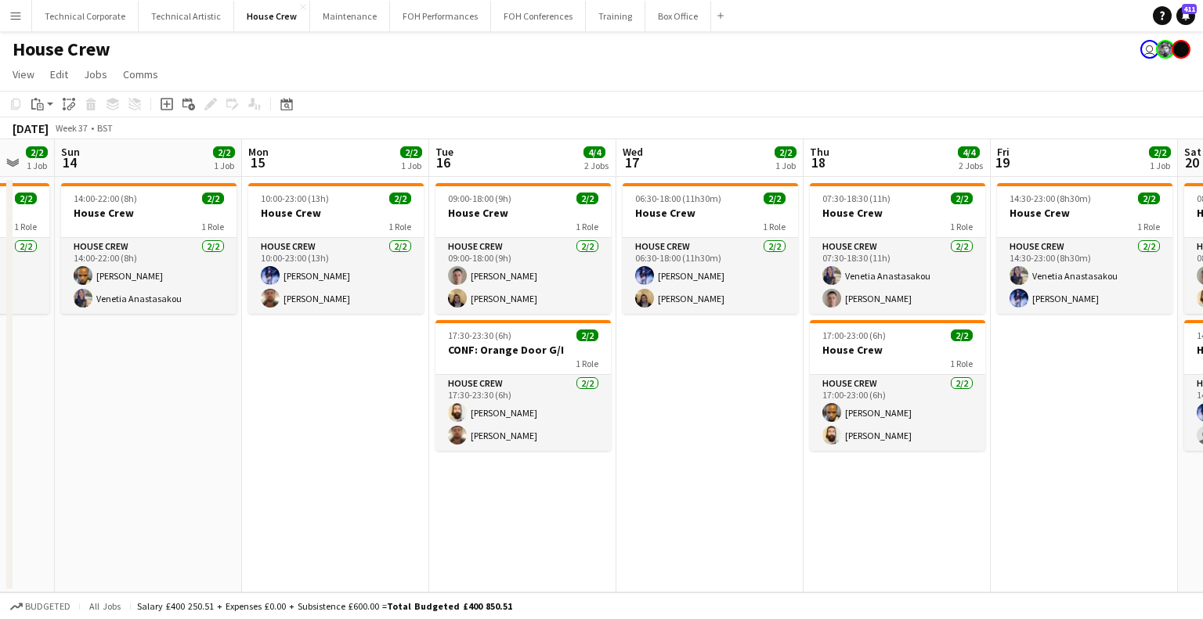
drag, startPoint x: 374, startPoint y: 350, endPoint x: 284, endPoint y: 347, distance: 90.1
click at [284, 347] on app-calendar-viewport "Fri 12 2/2 1 Job Sat 13 2/2 1 Job Sun 14 2/2 1 Job Mon 15 2/2 1 Job Tue 16 4/4 …" at bounding box center [601, 365] width 1203 height 453
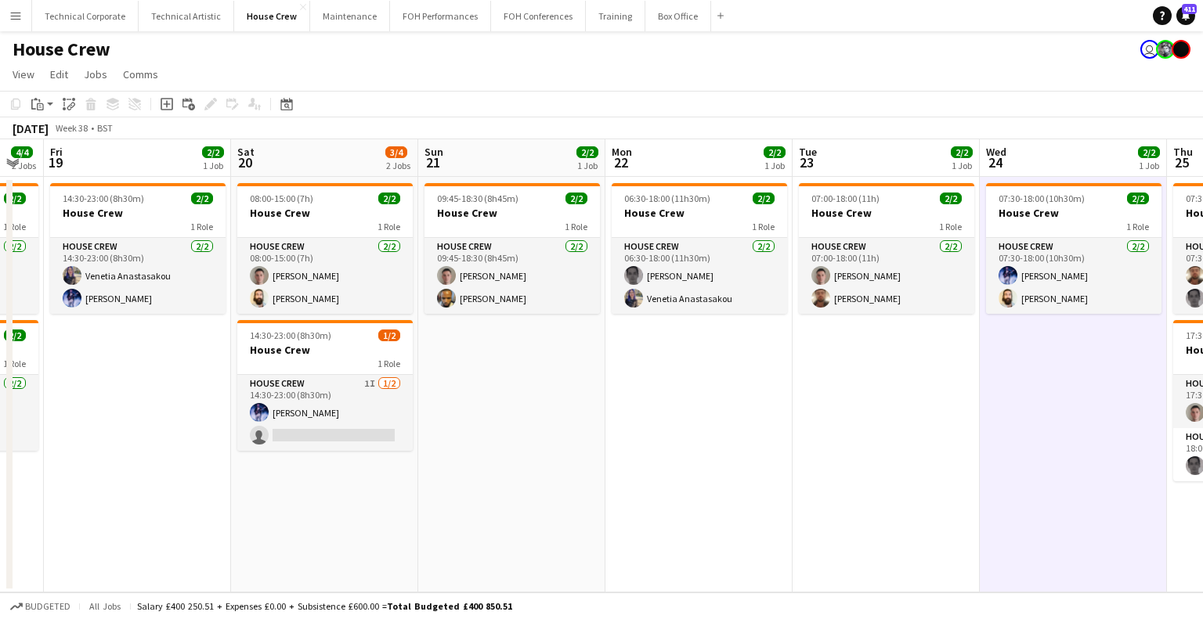
scroll to position [0, 709]
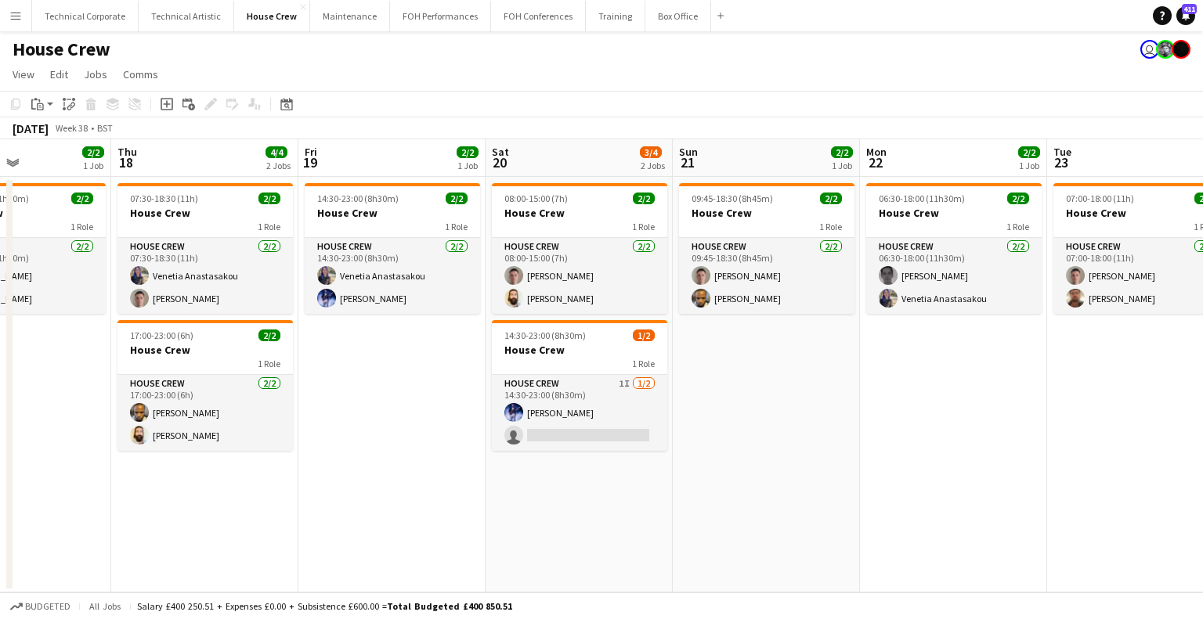
drag, startPoint x: 905, startPoint y: 322, endPoint x: 852, endPoint y: 372, distance: 73.1
click at [921, 366] on app-calendar-viewport "Mon 15 2/2 1 Job Tue 16 4/4 2 Jobs Wed 17 2/2 1 Job Thu 18 4/4 2 Jobs Fri 19 2/…" at bounding box center [601, 365] width 1203 height 453
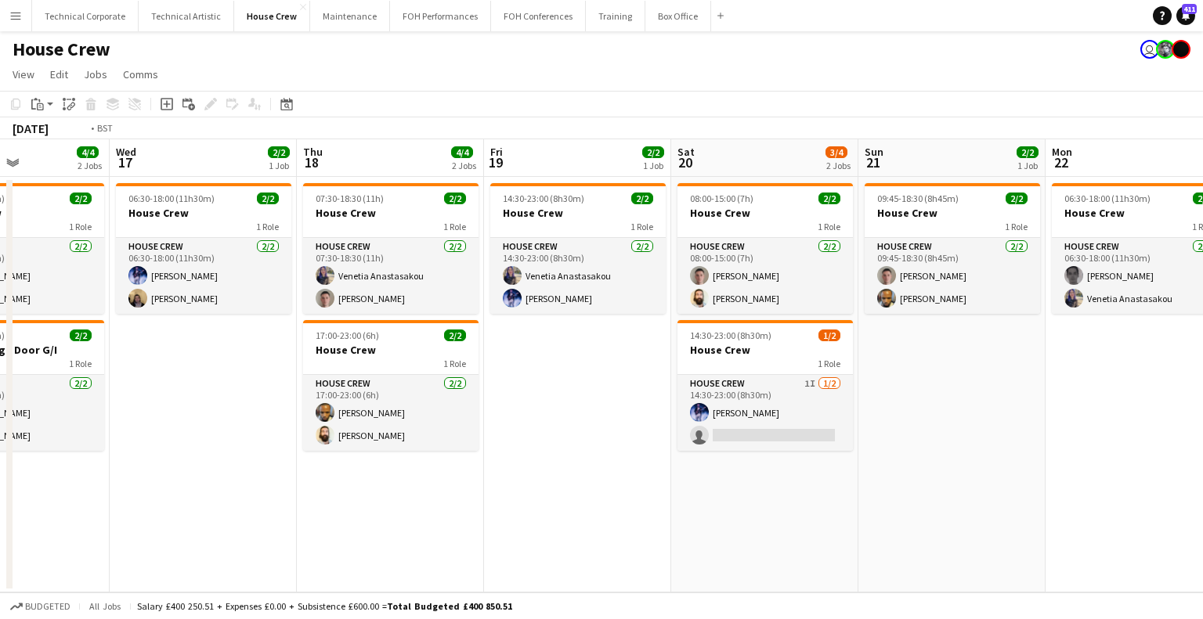
drag, startPoint x: 334, startPoint y: 368, endPoint x: 871, endPoint y: 369, distance: 537.1
click at [895, 369] on app-calendar-viewport "Sun 14 2/2 1 Job Mon 15 2/2 1 Job Tue 16 4/4 2 Jobs Wed 17 2/2 1 Job Thu 18 4/4…" at bounding box center [601, 365] width 1203 height 453
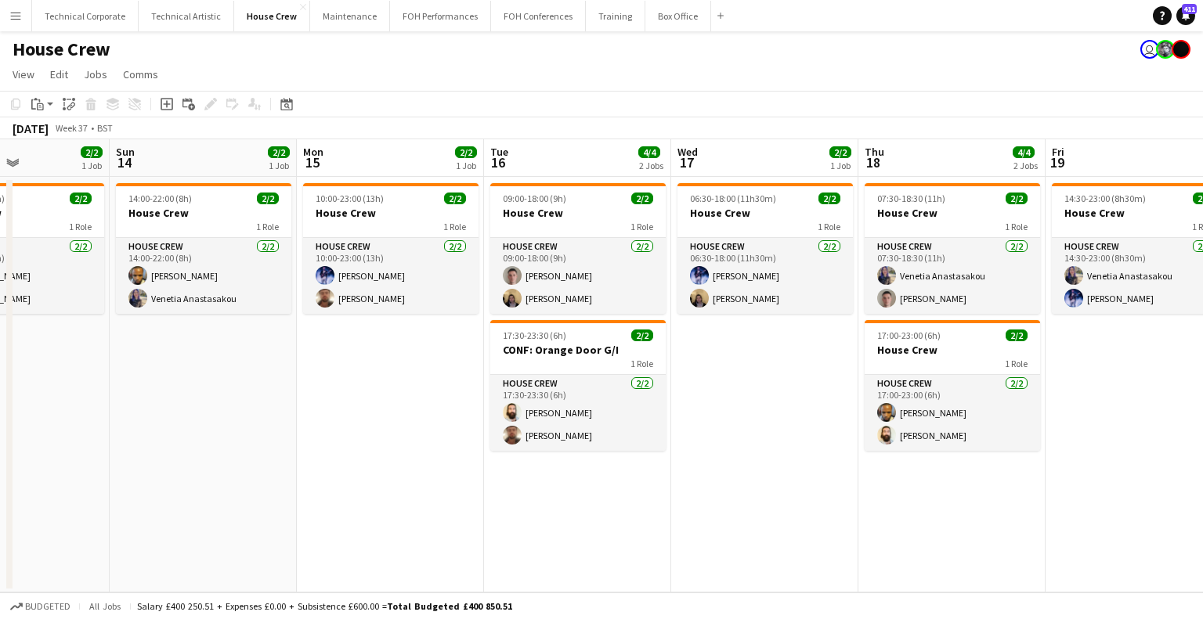
scroll to position [0, 417]
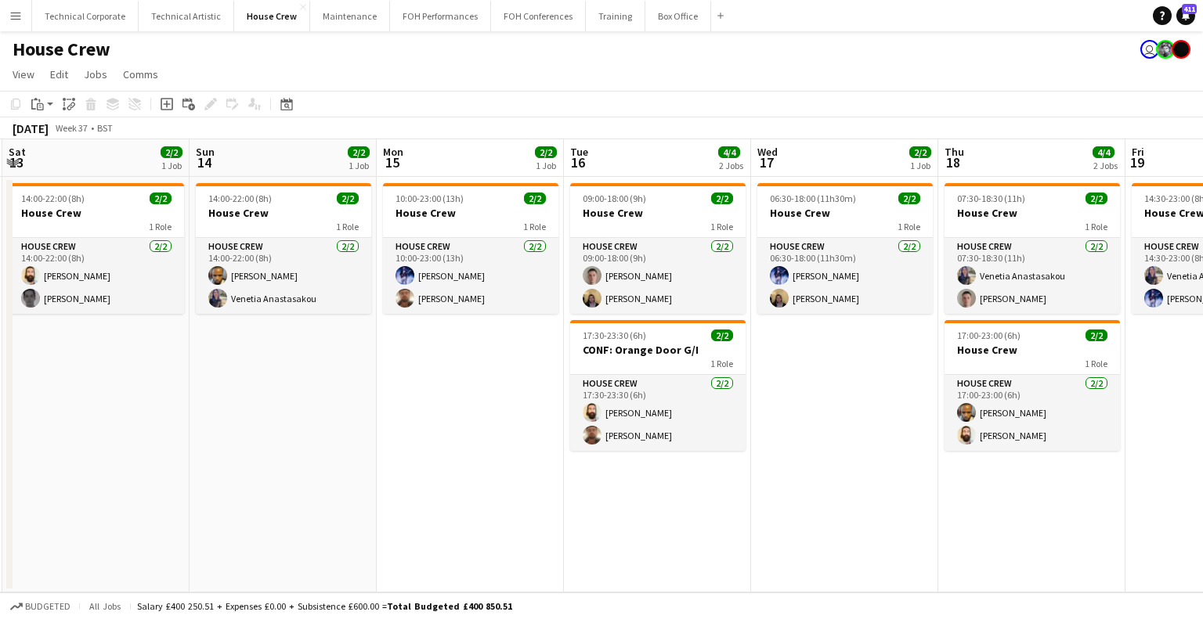
drag, startPoint x: 378, startPoint y: 403, endPoint x: 424, endPoint y: 422, distance: 49.9
click at [424, 422] on app-calendar-viewport "Thu 11 2/2 1 Job Fri 12 2/2 1 Job Sat 13 2/2 1 Job Sun 14 2/2 1 Job Mon 15 2/2 …" at bounding box center [601, 365] width 1203 height 453
click at [182, 275] on app-calendar-viewport "Thu 11 2/2 1 Job Fri 12 2/2 1 Job Sat 13 2/2 1 Job Sun 14 2/2 1 Job Mon 15 2/2 …" at bounding box center [601, 365] width 1203 height 453
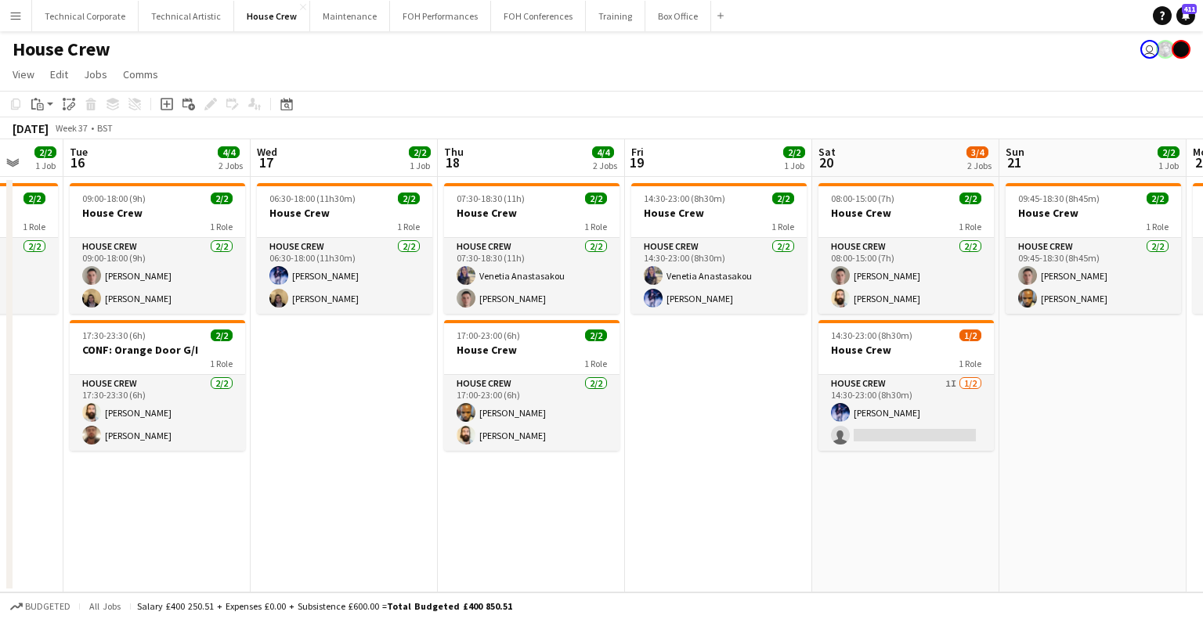
click at [289, 309] on app-calendar-viewport "Sat 13 2/2 1 Job Sun 14 2/2 1 Job Mon 15 2/2 1 Job Tue 16 4/4 2 Jobs Wed 17 2/2…" at bounding box center [601, 365] width 1203 height 453
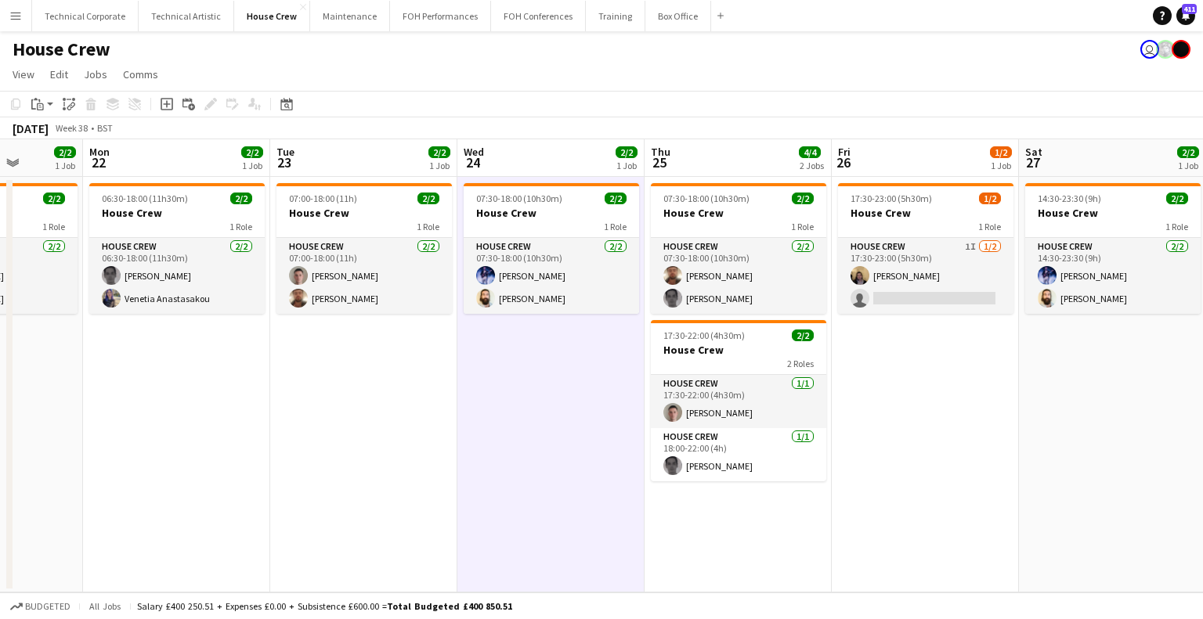
drag, startPoint x: 338, startPoint y: 349, endPoint x: 722, endPoint y: 334, distance: 383.9
click at [334, 350] on app-calendar-viewport "Thu 18 4/4 2 Jobs Fri 19 2/2 1 Job Sat 20 3/4 2 Jobs Sun 21 2/2 1 Job Mon 22 2/…" at bounding box center [601, 365] width 1203 height 453
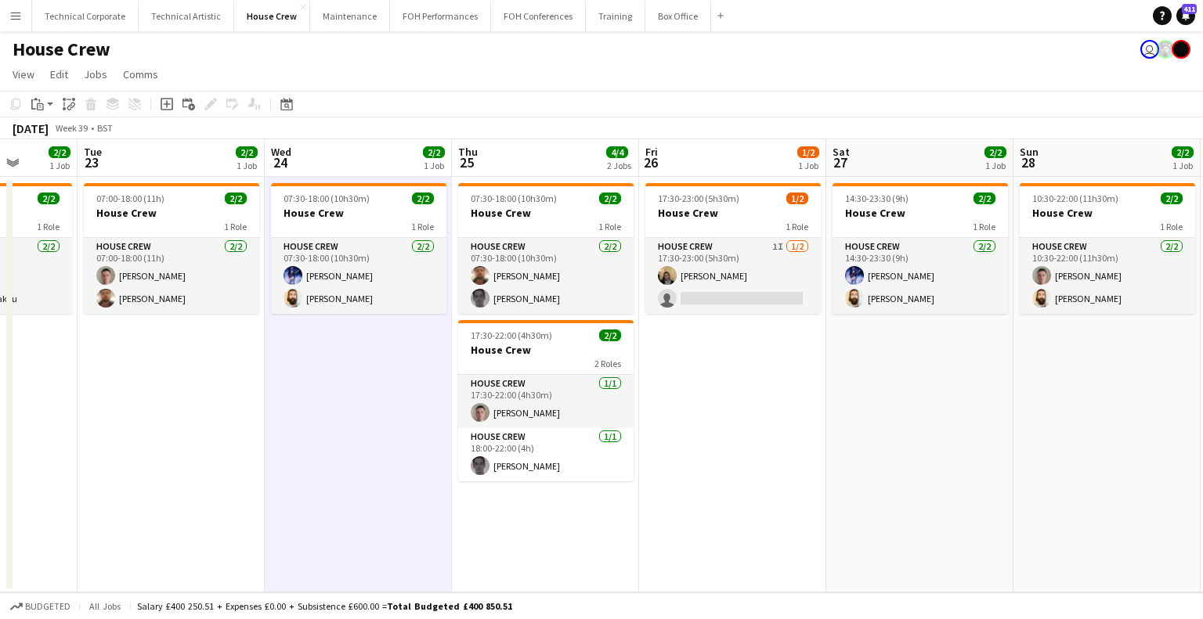
drag, startPoint x: 918, startPoint y: 326, endPoint x: 642, endPoint y: 349, distance: 277.4
click at [642, 349] on app-calendar-viewport "Sat 20 3/4 2 Jobs Sun 21 2/2 1 Job Mon 22 2/2 1 Job Tue 23 2/2 1 Job Wed 24 2/2…" at bounding box center [601, 365] width 1203 height 453
drag, startPoint x: 940, startPoint y: 347, endPoint x: 326, endPoint y: 373, distance: 614.4
click at [323, 376] on app-calendar-viewport "Sat 20 3/4 2 Jobs Sun 21 2/2 1 Job Mon 22 2/2 1 Job Tue 23 2/2 1 Job Wed 24 2/2…" at bounding box center [601, 365] width 1203 height 453
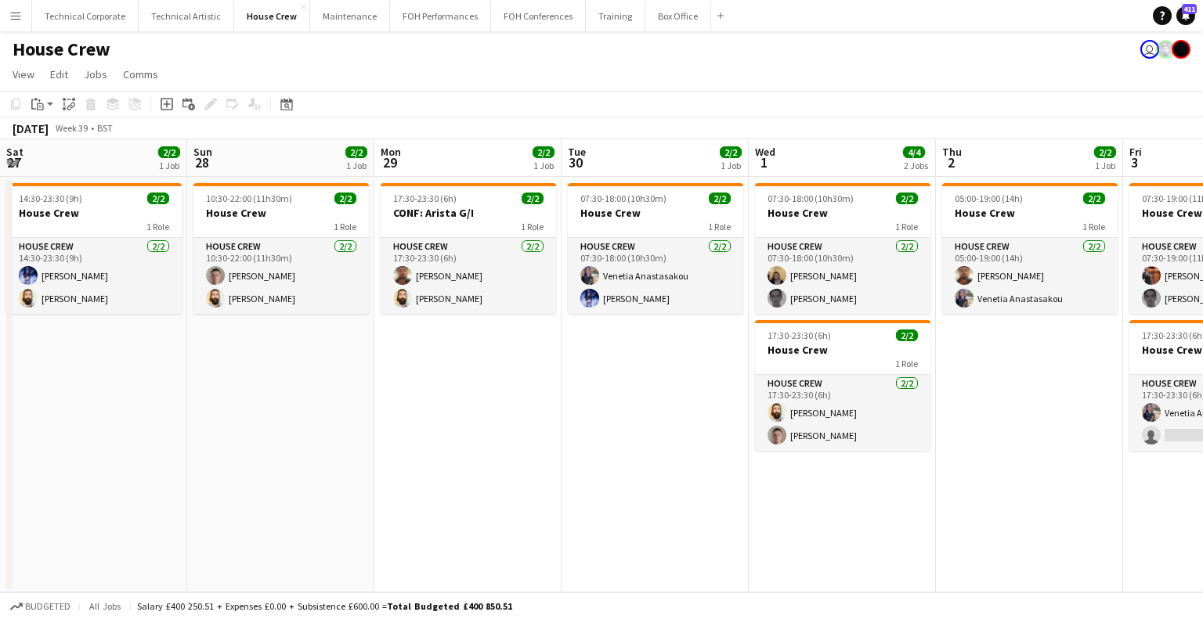
drag, startPoint x: 718, startPoint y: 353, endPoint x: 456, endPoint y: 381, distance: 263.8
click at [508, 377] on app-calendar-viewport "Wed 24 2/2 1 Job Thu 25 4/4 2 Jobs Fri 26 1/2 1 Job Sat 27 2/2 1 Job Sun 28 2/2…" at bounding box center [601, 365] width 1203 height 453
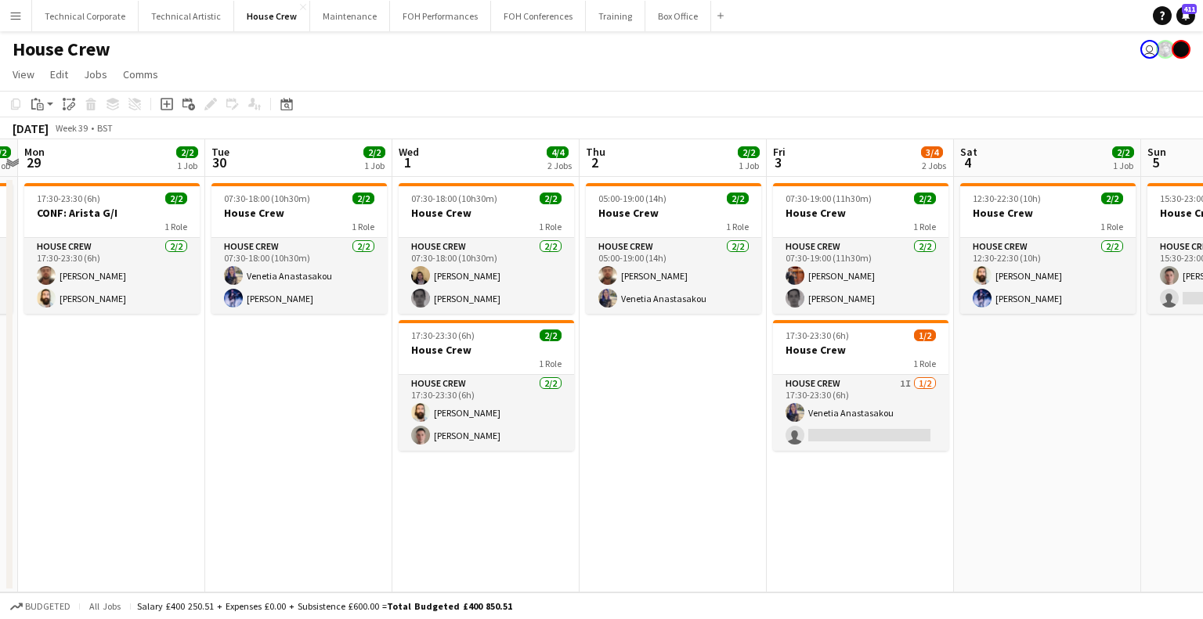
scroll to position [0, 543]
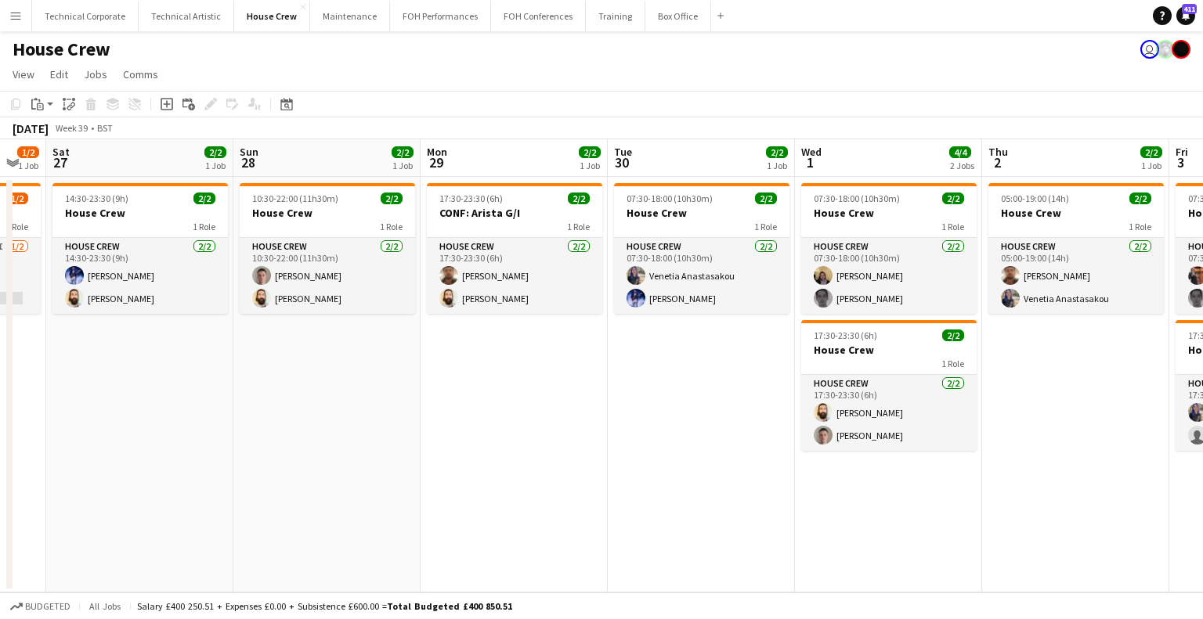
drag, startPoint x: 382, startPoint y: 386, endPoint x: 985, endPoint y: 384, distance: 602.9
click at [985, 384] on app-calendar-viewport "Thu 25 4/4 2 Jobs Fri 26 1/2 1 Job Sat 27 2/2 1 Job Sun 28 2/2 1 Job Mon 29 2/2…" at bounding box center [601, 365] width 1203 height 453
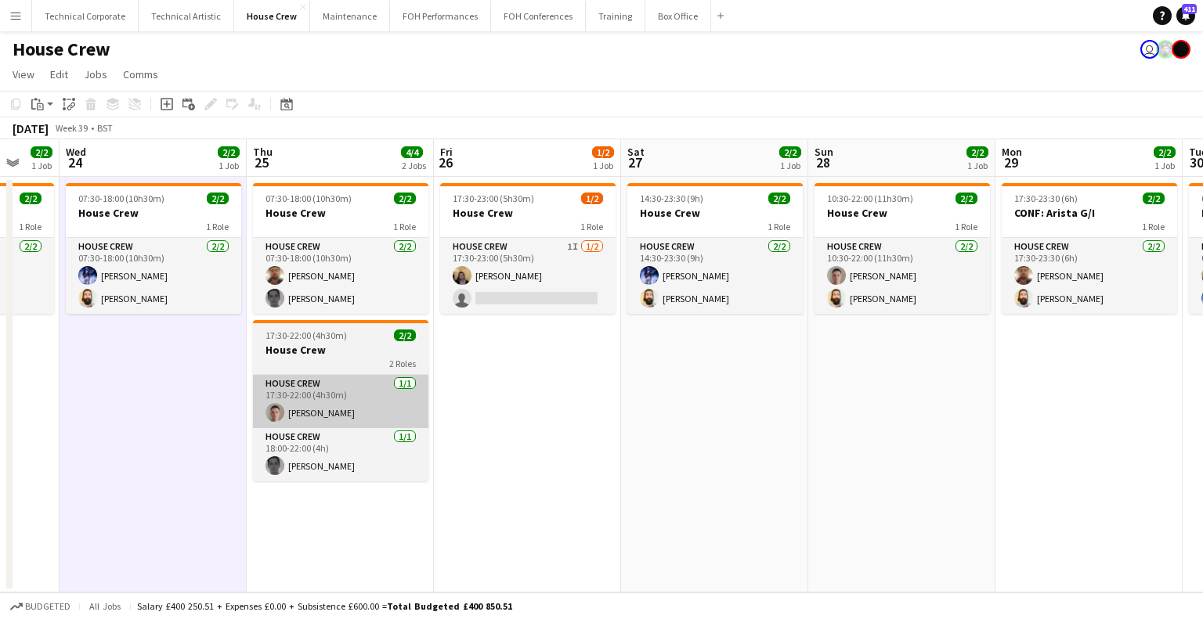
drag, startPoint x: 656, startPoint y: 403, endPoint x: 658, endPoint y: 391, distance: 12.7
click at [929, 392] on app-calendar-viewport "Mon 22 2/2 1 Job Tue 23 2/2 1 Job Wed 24 2/2 1 Job Thu 25 4/4 2 Jobs Fri 26 1/2…" at bounding box center [601, 365] width 1203 height 453
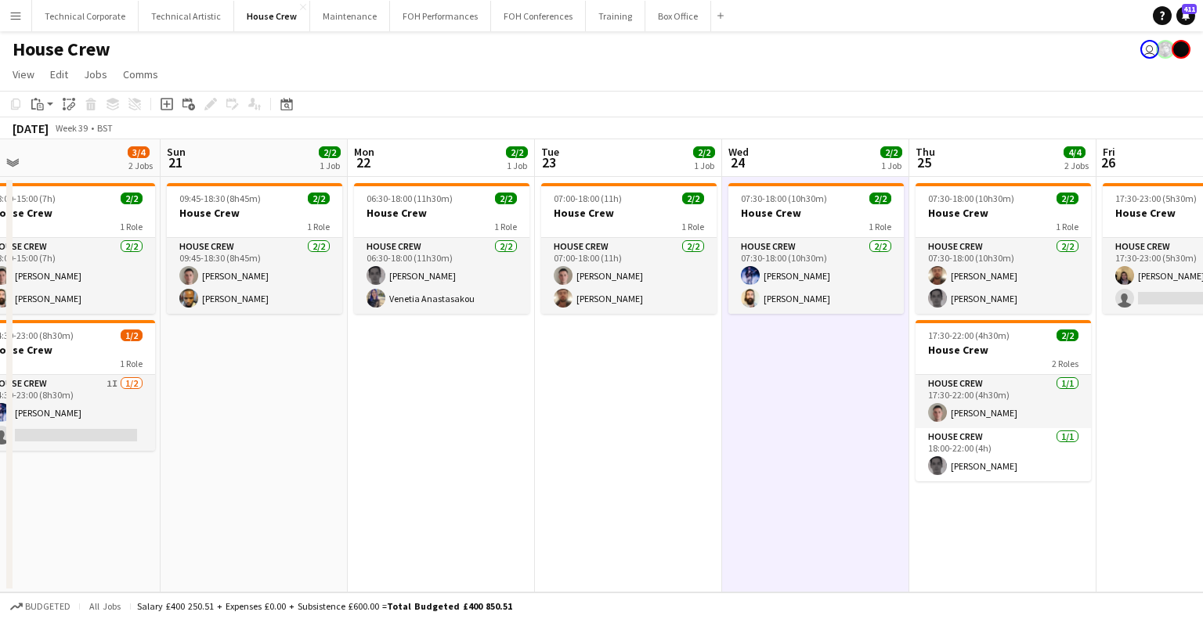
drag, startPoint x: 398, startPoint y: 391, endPoint x: 797, endPoint y: 389, distance: 399.3
click at [797, 389] on app-calendar-viewport "Thu 18 4/4 2 Jobs Fri 19 2/2 1 Job Sat 20 3/4 2 Jobs Sun 21 2/2 1 Job Mon 22 2/…" at bounding box center [601, 365] width 1203 height 453
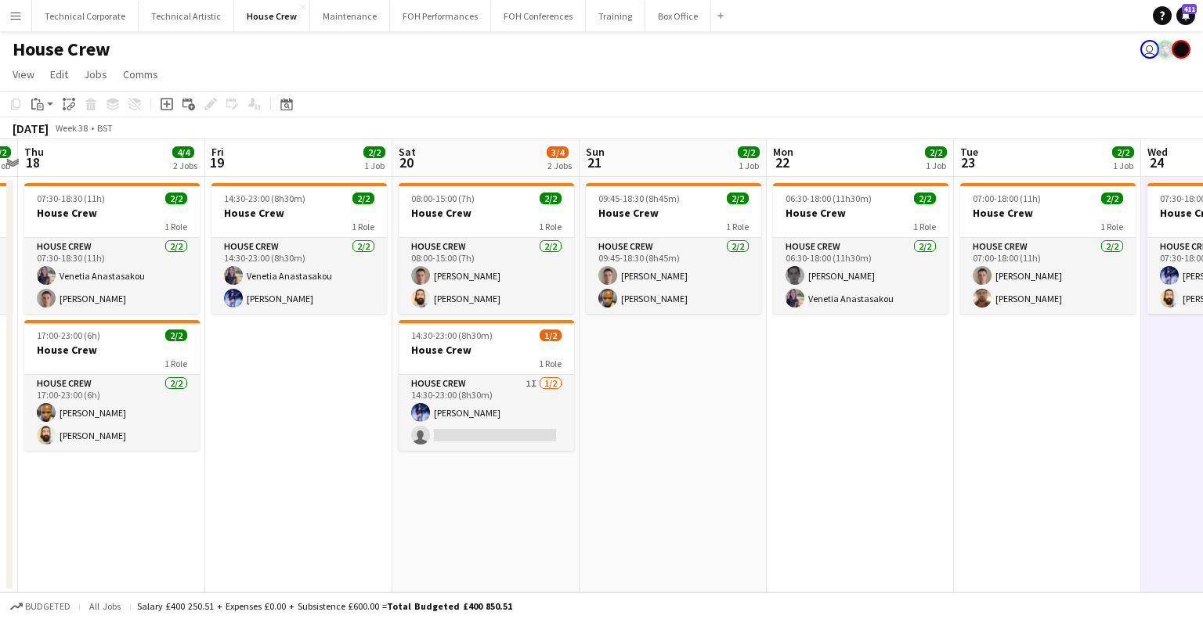
drag, startPoint x: 810, startPoint y: 384, endPoint x: 818, endPoint y: 380, distance: 9.2
click at [839, 381] on app-calendar-viewport "Tue 16 4/4 2 Jobs Wed 17 2/2 1 Job Thu 18 4/4 2 Jobs Fri 19 2/2 1 Job Sat 20 3/…" at bounding box center [601, 365] width 1203 height 453
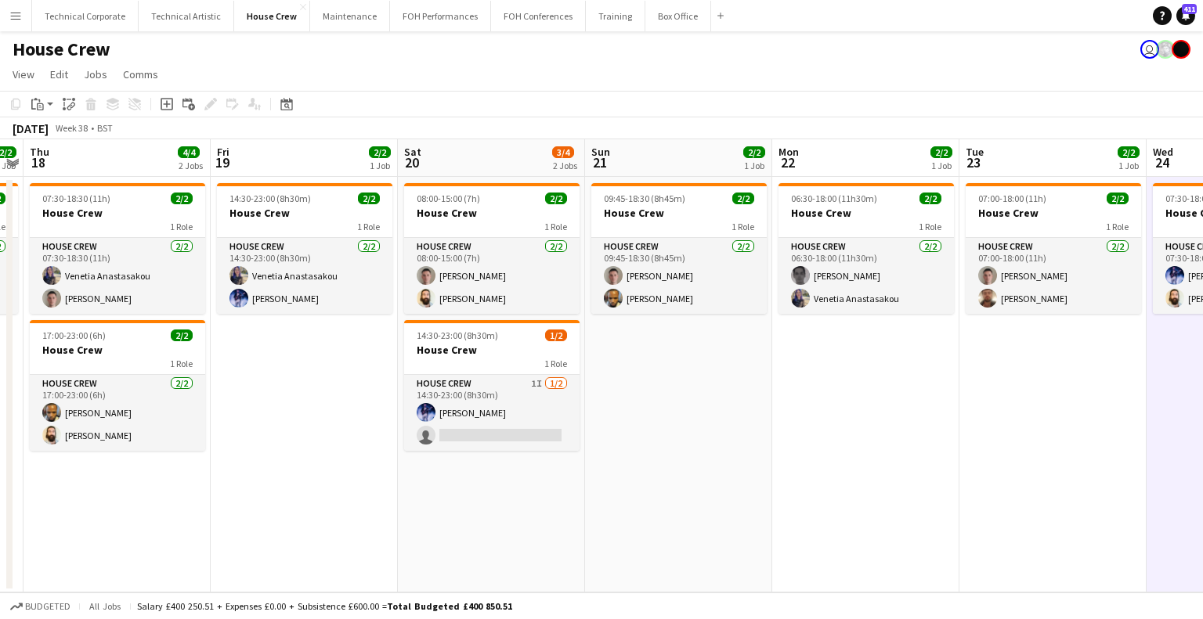
drag, startPoint x: 479, startPoint y: 397, endPoint x: 763, endPoint y: 401, distance: 283.4
click at [755, 401] on app-calendar-viewport "Tue 16 4/4 2 Jobs Wed 17 2/2 1 Job Thu 18 4/4 2 Jobs Fri 19 2/2 1 Job Sat 20 3/…" at bounding box center [601, 365] width 1203 height 453
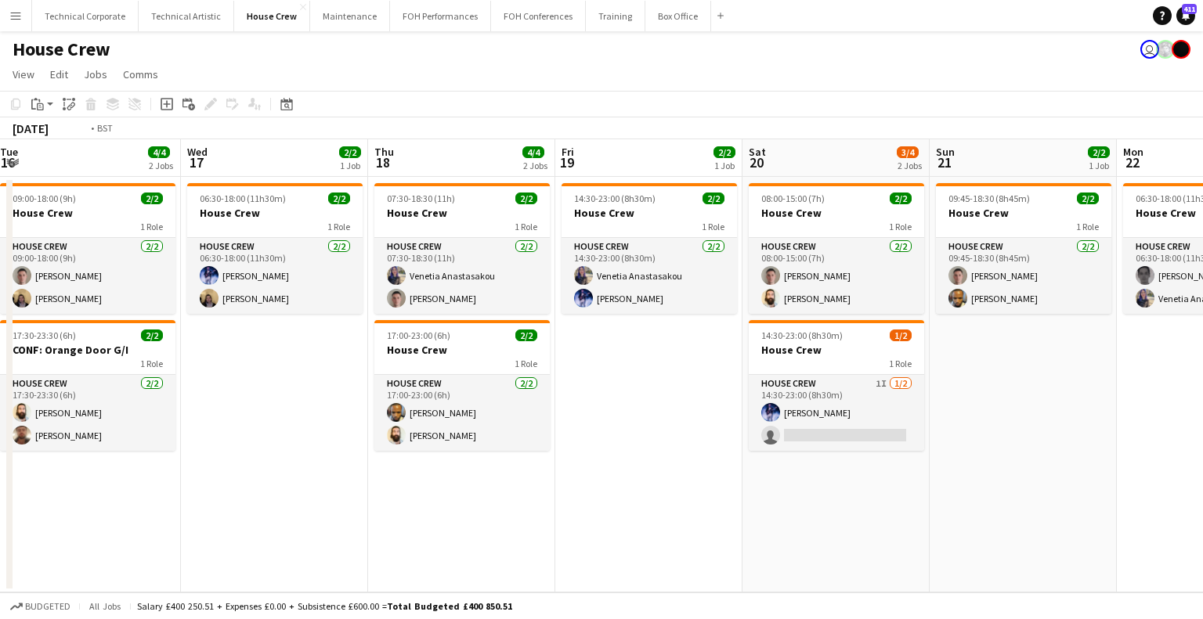
drag, startPoint x: 461, startPoint y: 414, endPoint x: 925, endPoint y: 413, distance: 464.3
click at [925, 413] on app-calendar-viewport "Sun 14 2/2 1 Job Mon 15 2/2 1 Job Tue 16 4/4 2 Jobs Wed 17 2/2 1 Job Thu 18 4/4…" at bounding box center [601, 365] width 1203 height 453
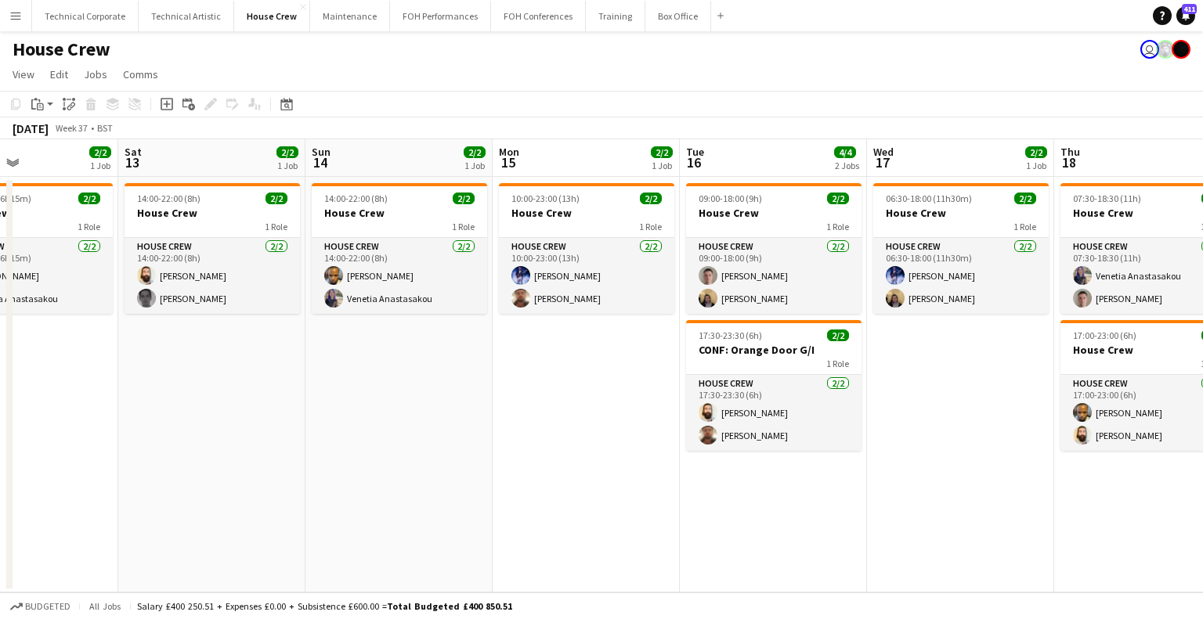
scroll to position [0, 465]
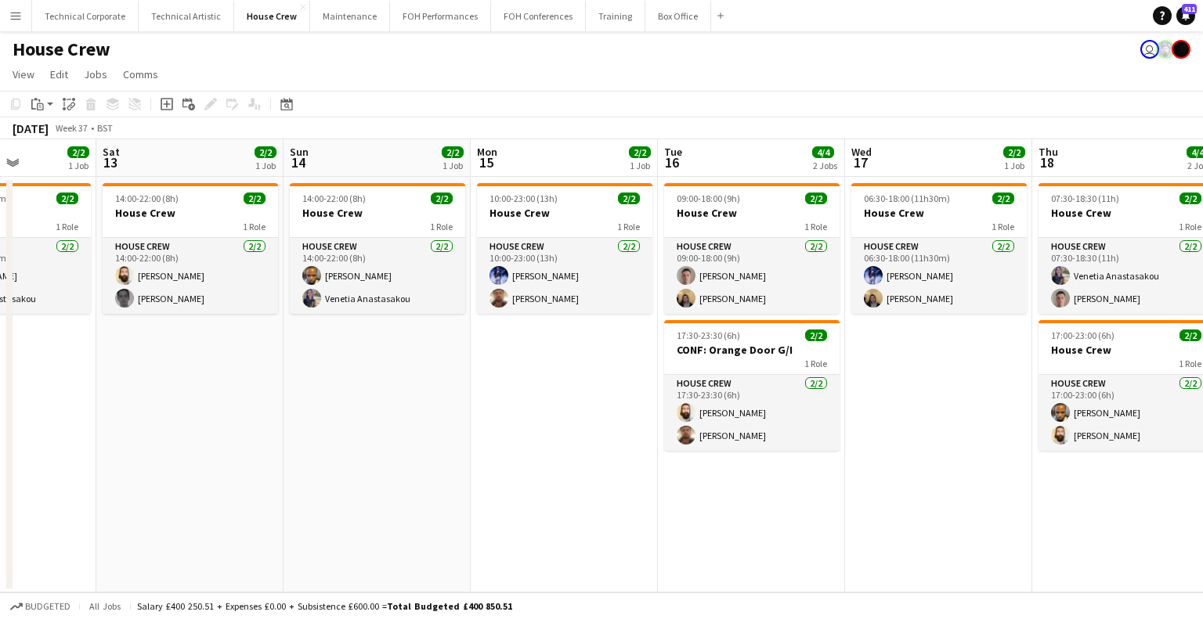
drag, startPoint x: 439, startPoint y: 403, endPoint x: 698, endPoint y: 408, distance: 259.2
click at [698, 408] on app-calendar-viewport "Wed 10 4/4 2 Jobs Thu 11 2/2 1 Job Fri 12 2/2 1 Job Sat 13 2/2 1 Job Sun 14 2/2…" at bounding box center [601, 365] width 1203 height 453
drag, startPoint x: 565, startPoint y: 424, endPoint x: 696, endPoint y: 562, distance: 190.5
click at [566, 424] on app-date-cell "10:00-23:00 (13h) 2/2 House Crew 1 Role House Crew 2/2 10:00-23:00 (13h) Ed Dam…" at bounding box center [564, 385] width 187 height 416
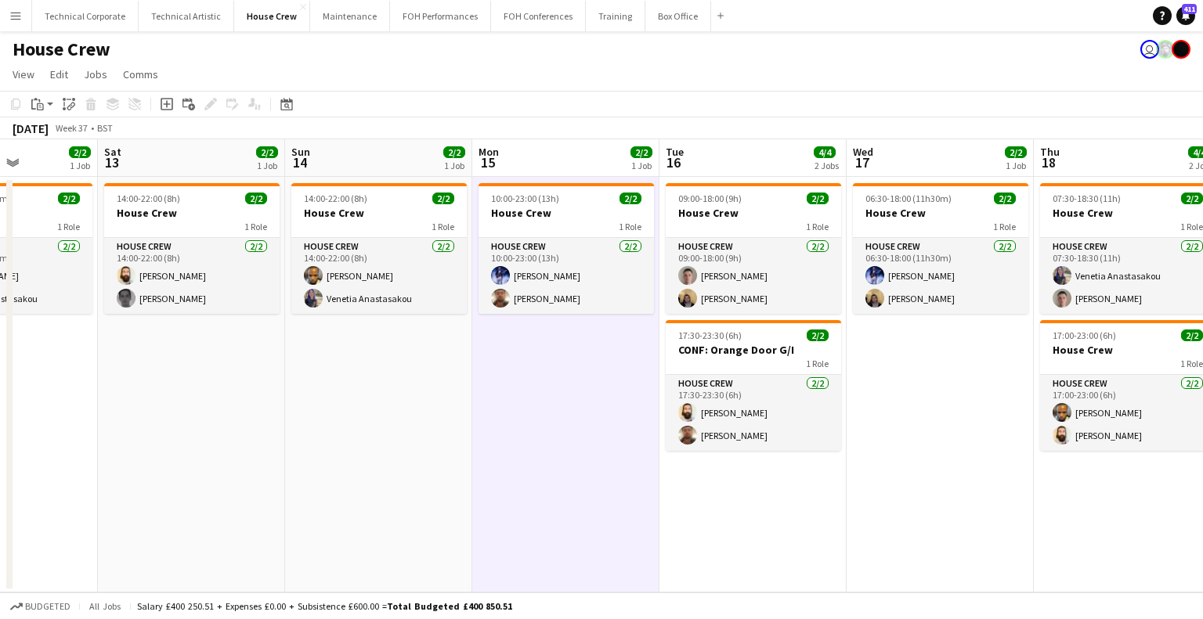
click at [579, 505] on app-date-cell "10:00-23:00 (13h) 2/2 House Crew 1 Role House Crew 2/2 10:00-23:00 (13h) Ed Dam…" at bounding box center [565, 385] width 187 height 416
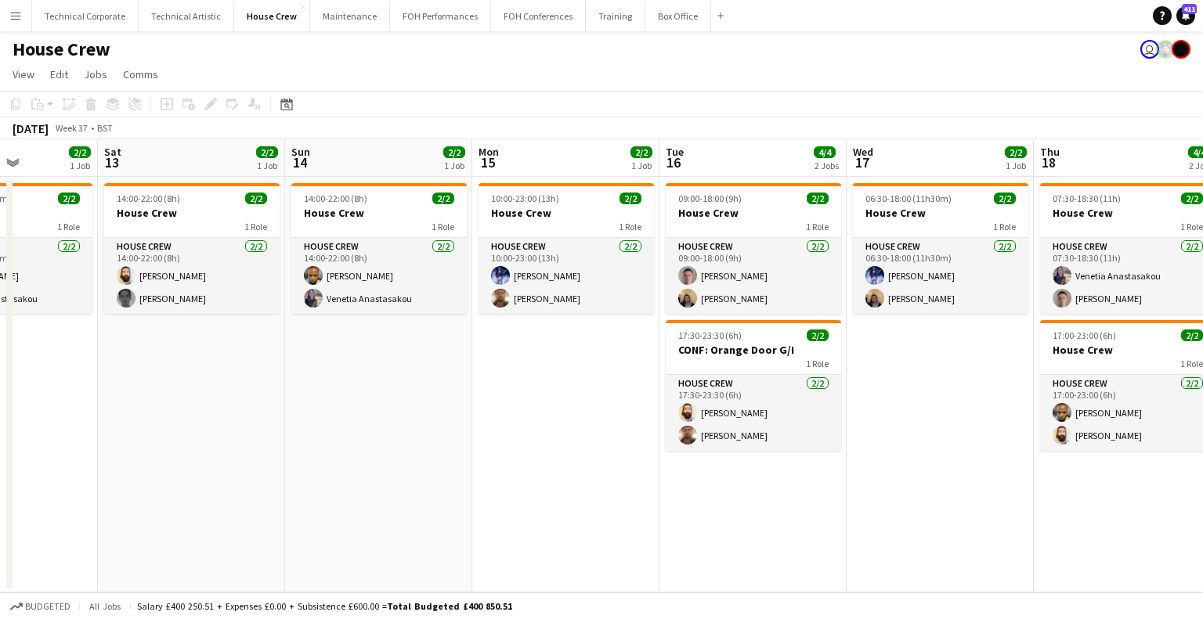
drag, startPoint x: 630, startPoint y: 451, endPoint x: 646, endPoint y: 448, distance: 16.0
click at [649, 449] on app-calendar-viewport "Wed 10 4/4 2 Jobs Thu 11 2/2 1 Job Fri 12 2/2 1 Job Sat 13 2/2 1 Job Sun 14 2/2…" at bounding box center [601, 365] width 1203 height 453
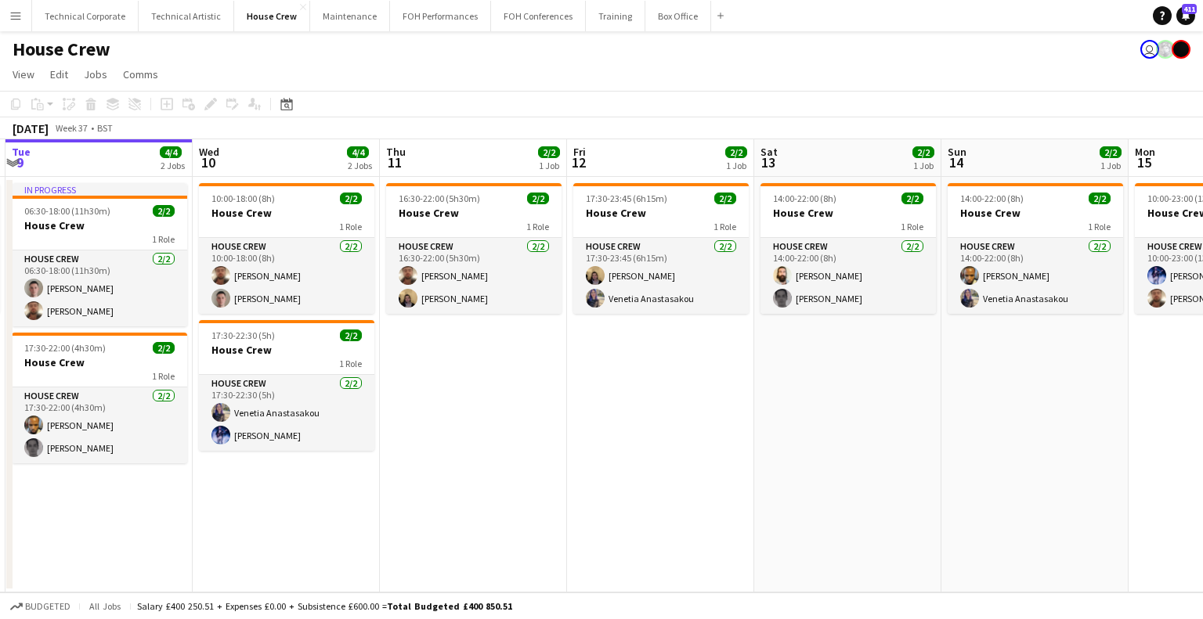
drag, startPoint x: 688, startPoint y: 383, endPoint x: 518, endPoint y: 389, distance: 170.0
click at [718, 377] on app-calendar-viewport "Sun 7 2/2 1 Job Mon 8 2/2 1 Job Tue 9 4/4 2 Jobs Wed 10 4/4 2 Jobs Thu 11 2/2 1…" at bounding box center [601, 365] width 1203 height 453
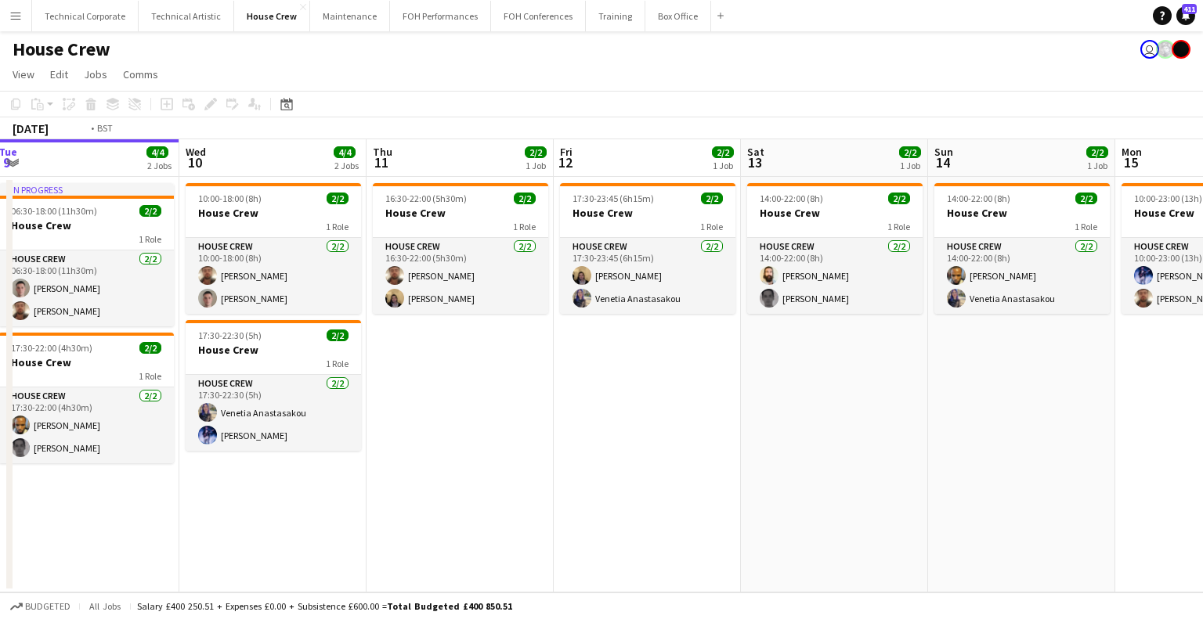
scroll to position [0, 404]
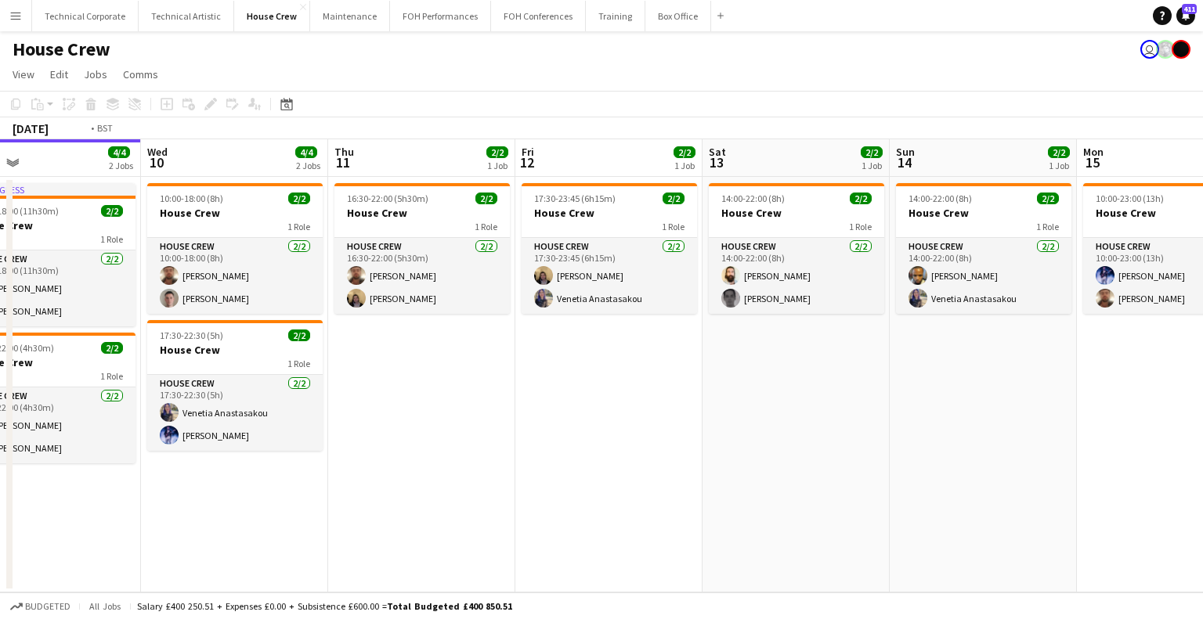
drag, startPoint x: 489, startPoint y: 402, endPoint x: 792, endPoint y: 401, distance: 303.8
click at [792, 401] on app-calendar-viewport "Sun 7 2/2 1 Job Mon 8 2/2 1 Job Tue 9 4/4 2 Jobs Wed 10 4/4 2 Jobs Thu 11 2/2 1…" at bounding box center [601, 365] width 1203 height 453
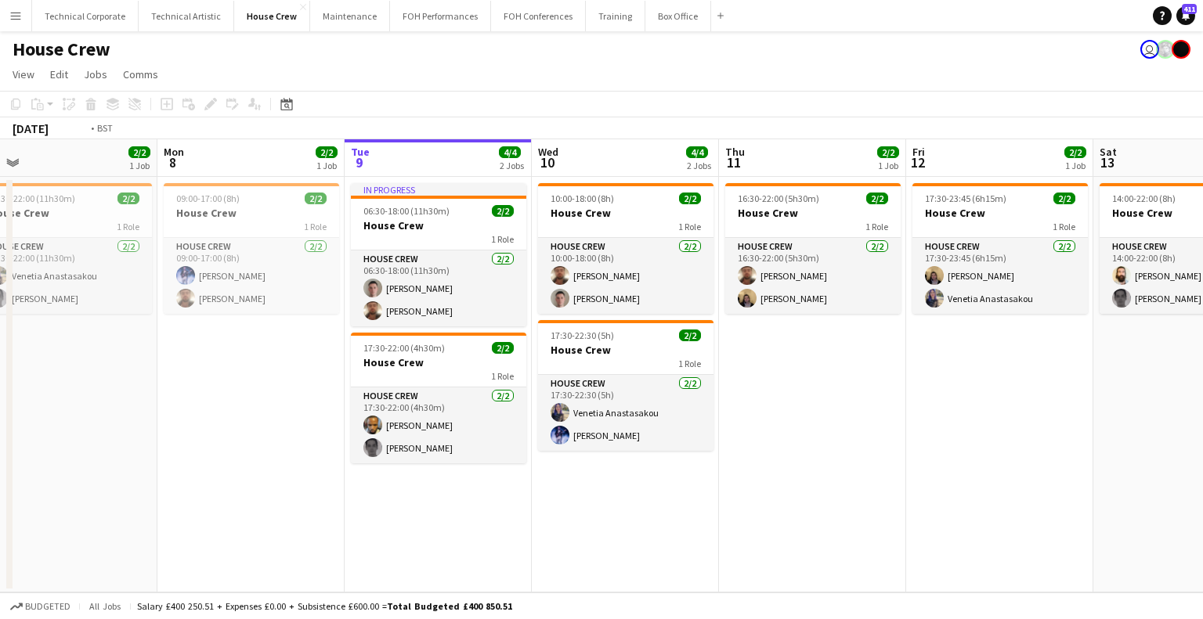
drag, startPoint x: 709, startPoint y: 489, endPoint x: 258, endPoint y: 489, distance: 450.2
click at [381, 493] on app-calendar-viewport "Fri 5 2/2 1 Job Sat 6 2/2 1 Job Sun 7 2/2 1 Job Mon 8 2/2 1 Job Tue 9 4/4 2 Job…" at bounding box center [601, 365] width 1203 height 453
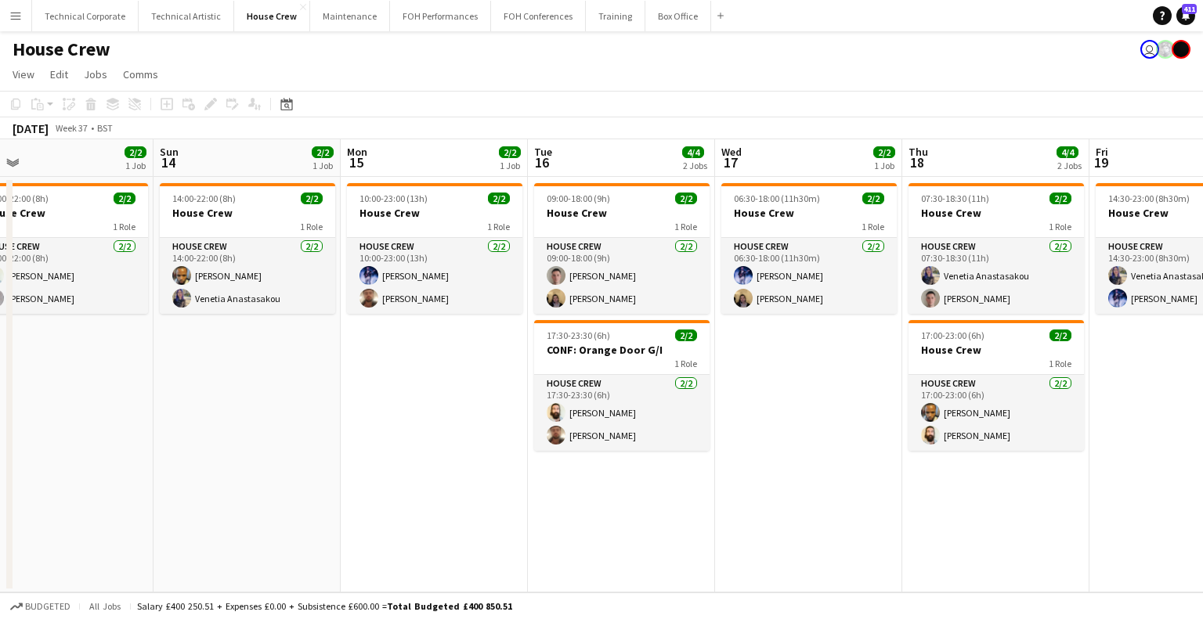
drag, startPoint x: 944, startPoint y: 388, endPoint x: 460, endPoint y: 445, distance: 487.2
click at [460, 445] on app-calendar-viewport "Thu 11 2/2 1 Job Fri 12 2/2 1 Job Sat 13 2/2 1 Job Sun 14 2/2 1 Job Mon 15 2/2 …" at bounding box center [601, 365] width 1203 height 453
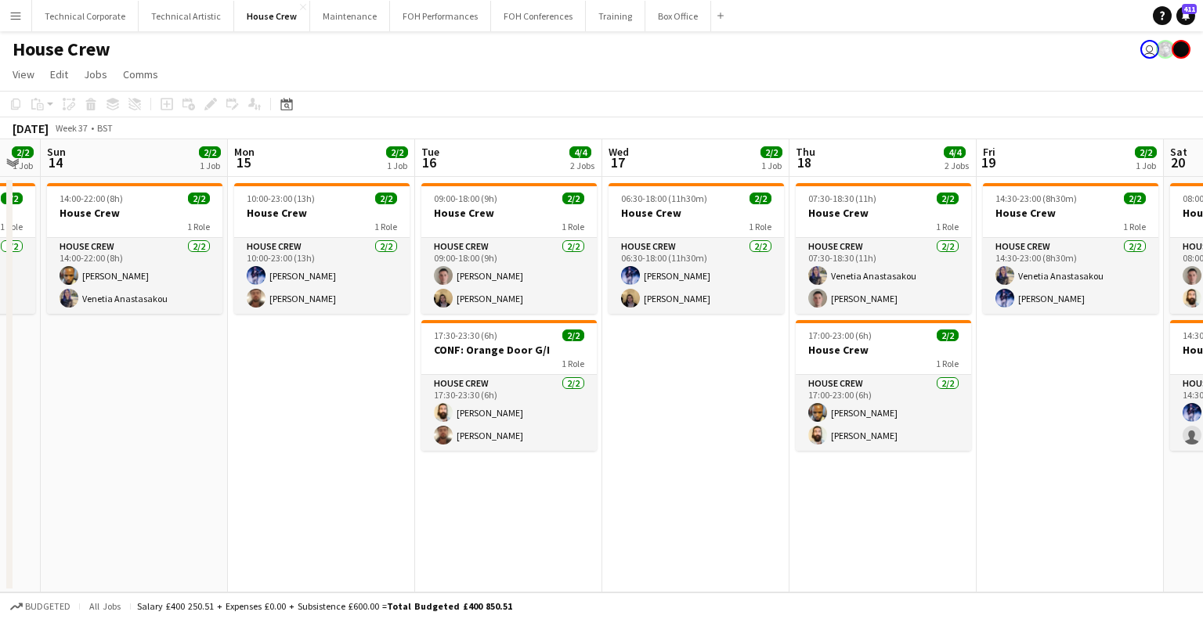
scroll to position [0, 559]
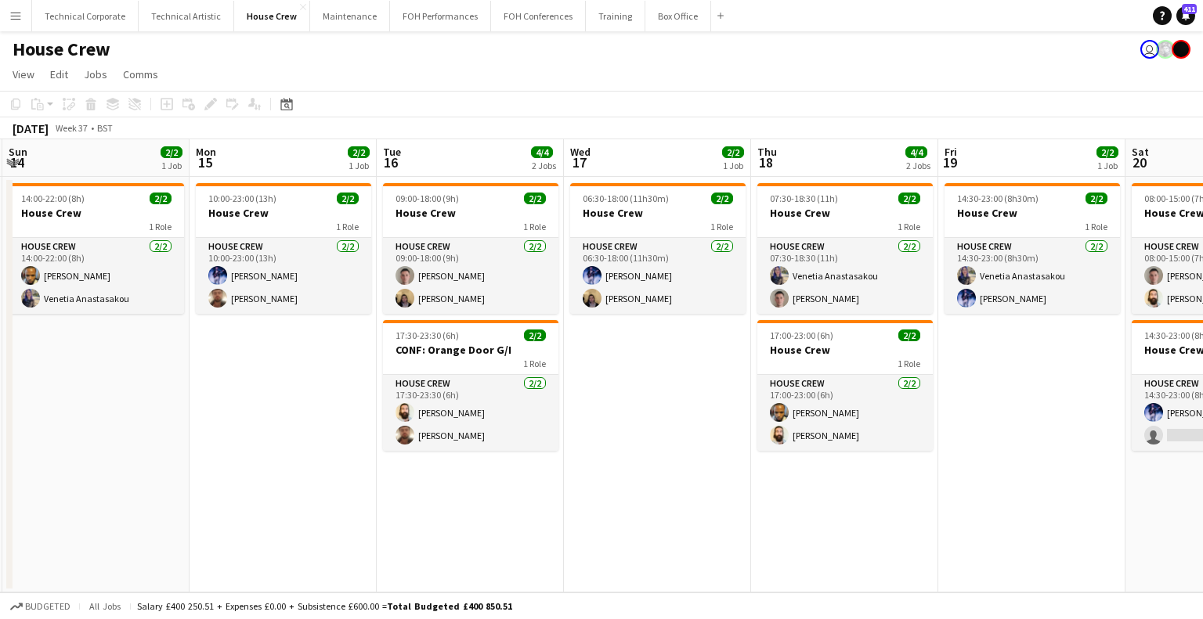
drag, startPoint x: 763, startPoint y: 474, endPoint x: 611, endPoint y: 485, distance: 152.3
click at [611, 485] on app-calendar-viewport "Thu 11 2/2 1 Job Fri 12 2/2 1 Job Sat 13 2/2 1 Job Sun 14 2/2 1 Job Mon 15 2/2 …" at bounding box center [601, 365] width 1203 height 453
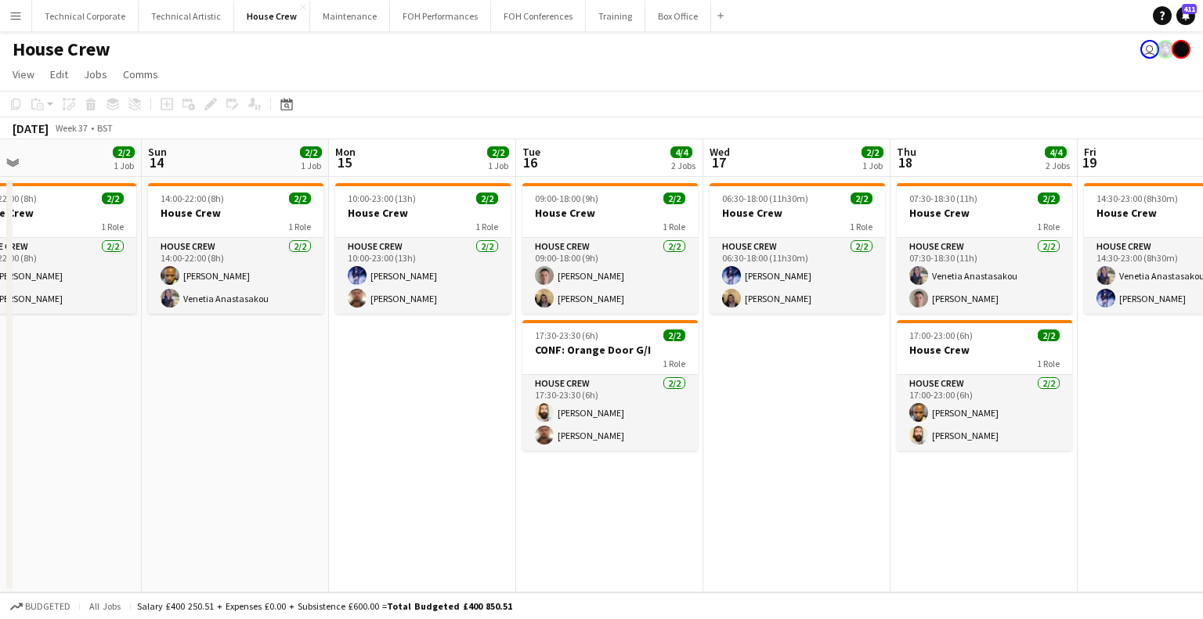
drag, startPoint x: 597, startPoint y: 416, endPoint x: 737, endPoint y: 450, distance: 143.6
click at [775, 445] on app-calendar-viewport "Thu 11 2/2 1 Job Fri 12 2/2 1 Job Sat 13 2/2 1 Job Sun 14 2/2 1 Job Mon 15 2/2 …" at bounding box center [601, 365] width 1203 height 453
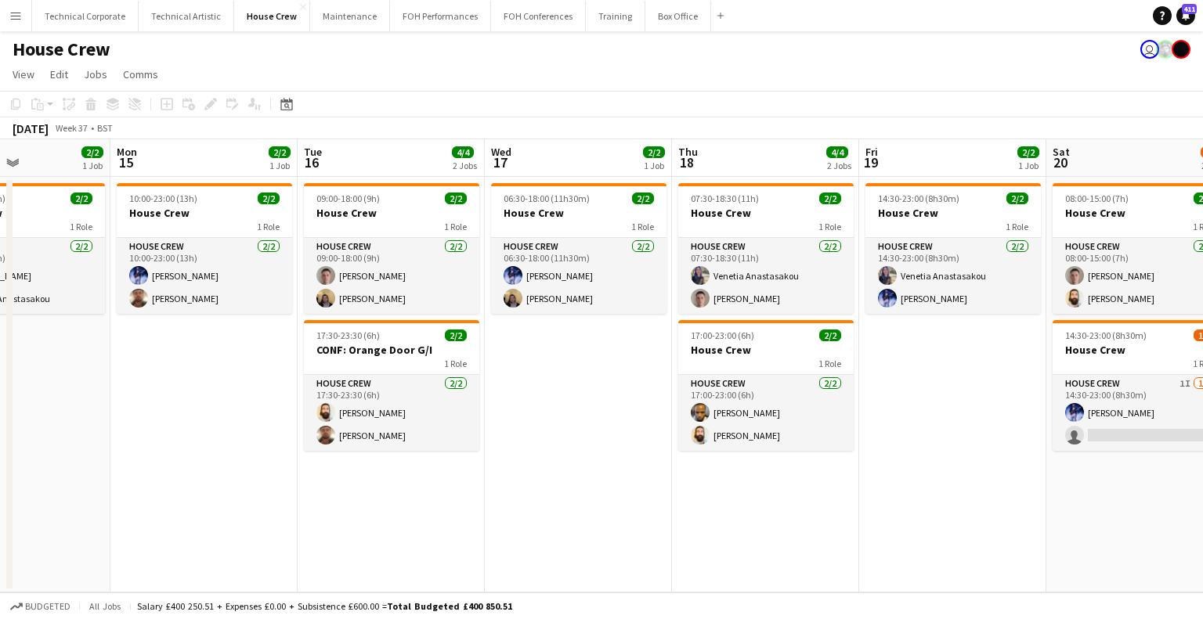
drag, startPoint x: 570, startPoint y: 445, endPoint x: 439, endPoint y: 461, distance: 131.8
click at [435, 461] on app-calendar-viewport "Thu 11 2/2 1 Job Fri 12 2/2 1 Job Sat 13 2/2 1 Job Sun 14 2/2 1 Job Mon 15 2/2 …" at bounding box center [601, 365] width 1203 height 453
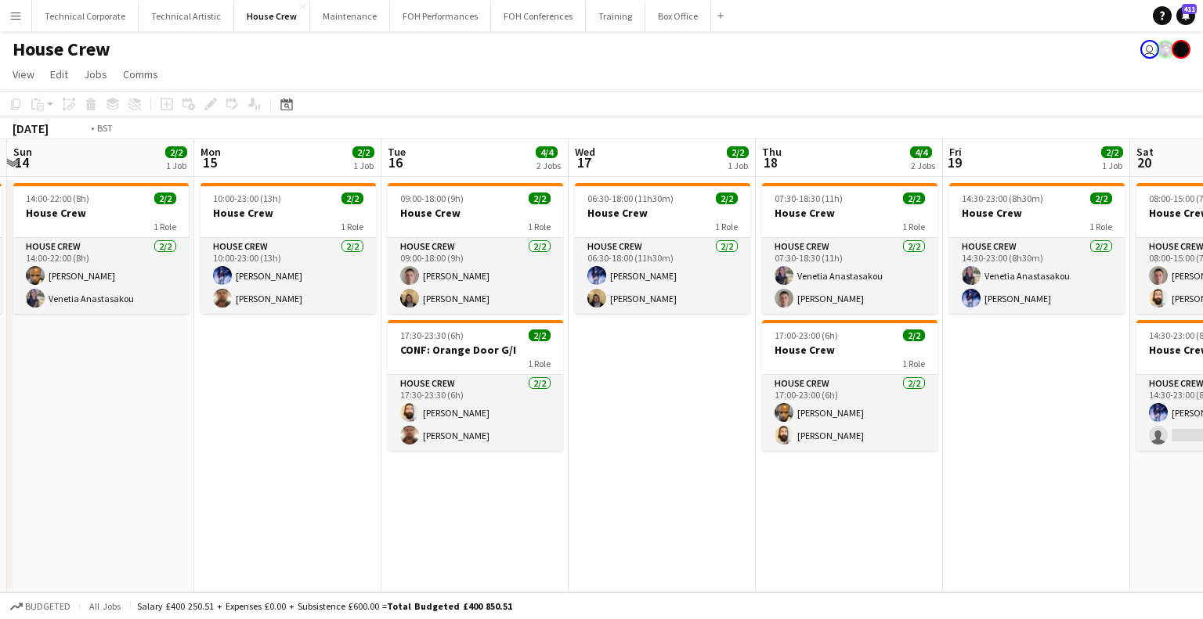
drag, startPoint x: 1022, startPoint y: 435, endPoint x: 585, endPoint y: 448, distance: 437.9
click at [585, 448] on app-calendar-viewport "Thu 11 2/2 1 Job Fri 12 2/2 1 Job Sat 13 2/2 1 Job Sun 14 2/2 1 Job Mon 15 2/2 …" at bounding box center [601, 365] width 1203 height 453
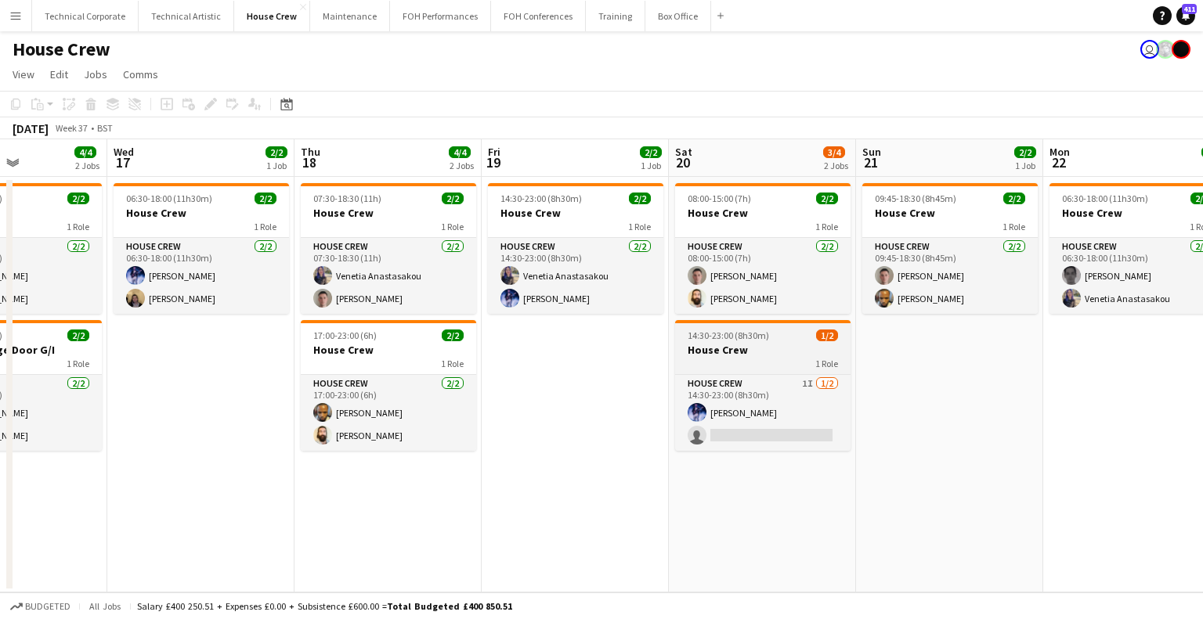
click at [711, 423] on app-card-role "House Crew 1I 1/2 14:30-23:00 (8h30m) Ed Dampier single-neutral-actions" at bounding box center [762, 413] width 175 height 76
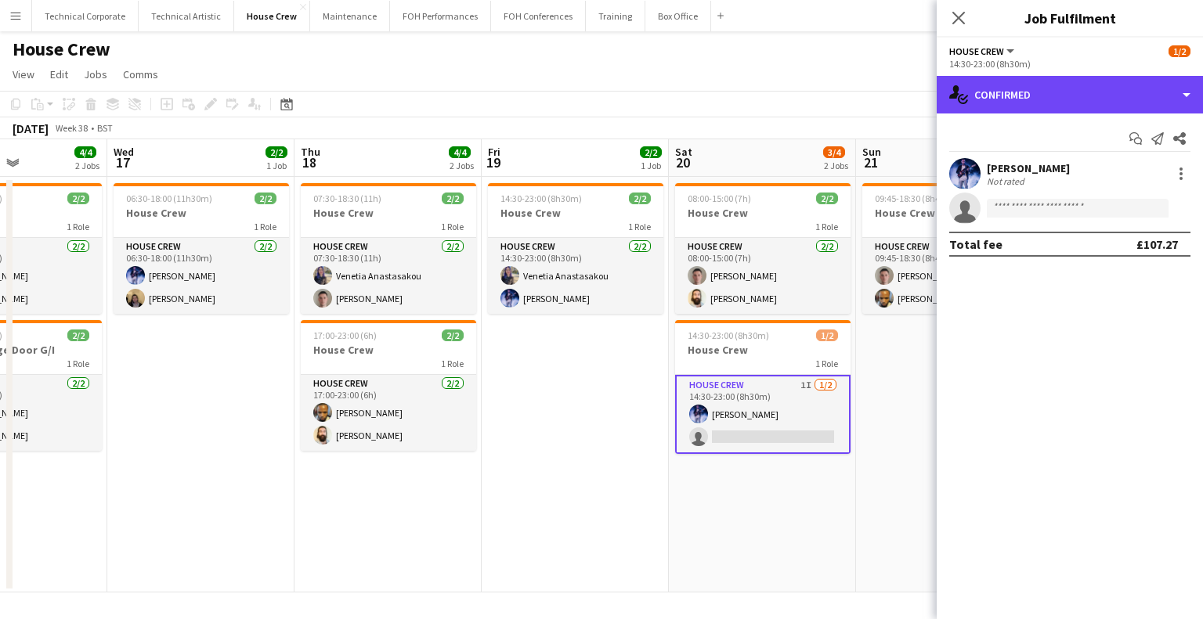
drag, startPoint x: 1132, startPoint y: 103, endPoint x: 1131, endPoint y: 168, distance: 65.0
click at [1131, 103] on div "single-neutral-actions-check-2 Confirmed" at bounding box center [1069, 95] width 266 height 38
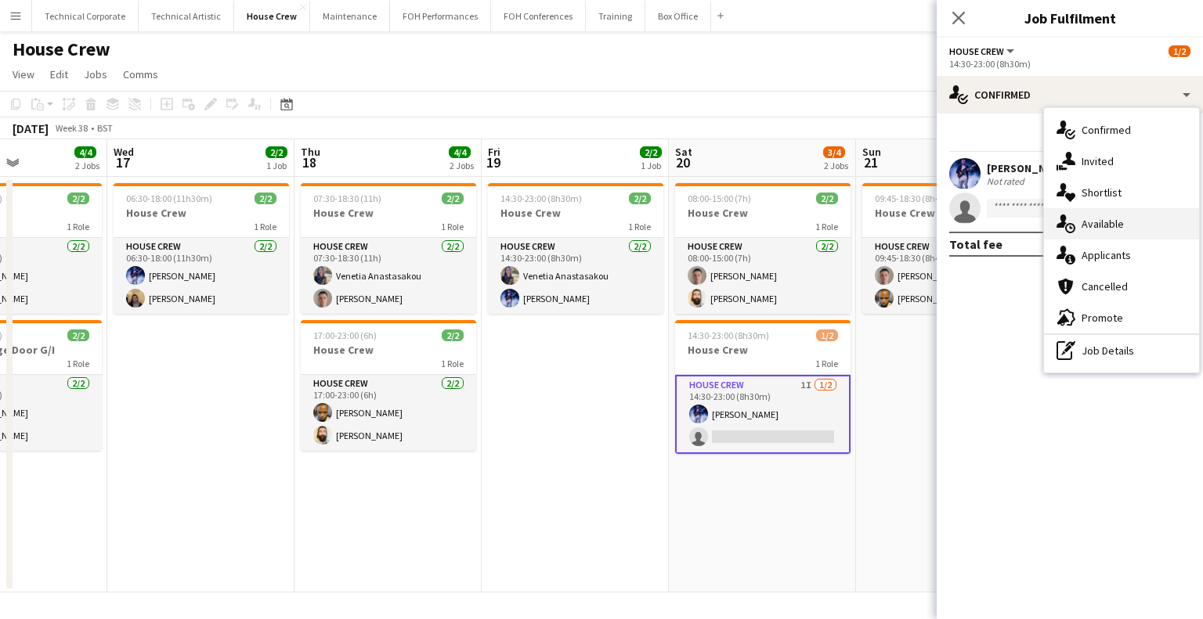
click at [1134, 229] on div "single-neutral-actions-upload Available" at bounding box center [1121, 223] width 155 height 31
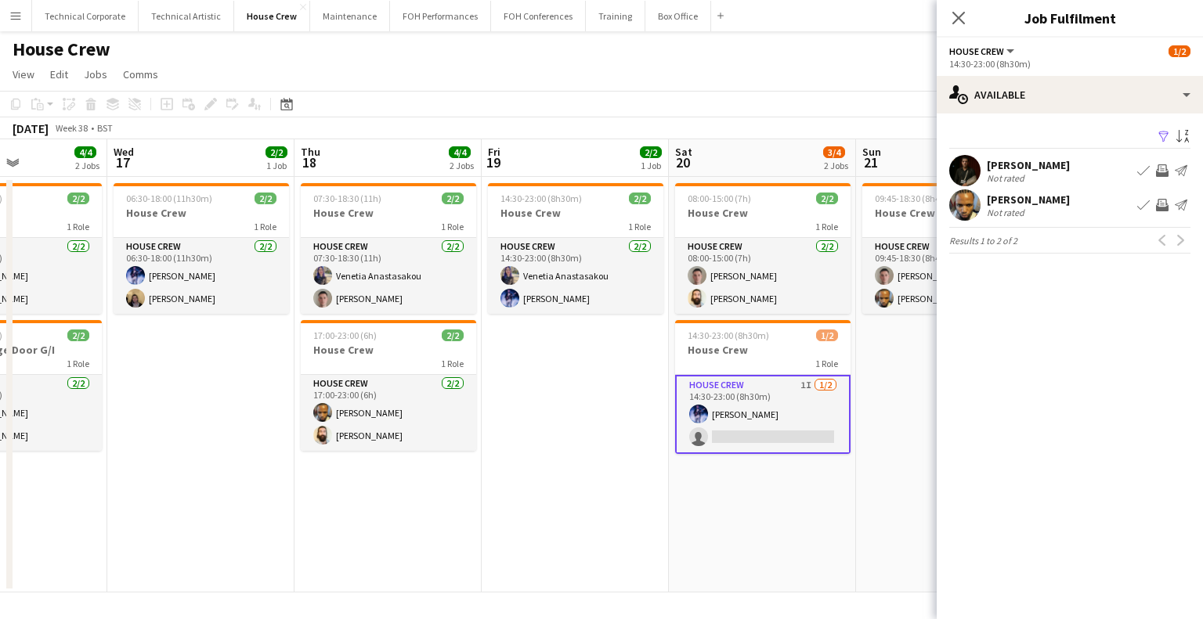
scroll to position [0, 393]
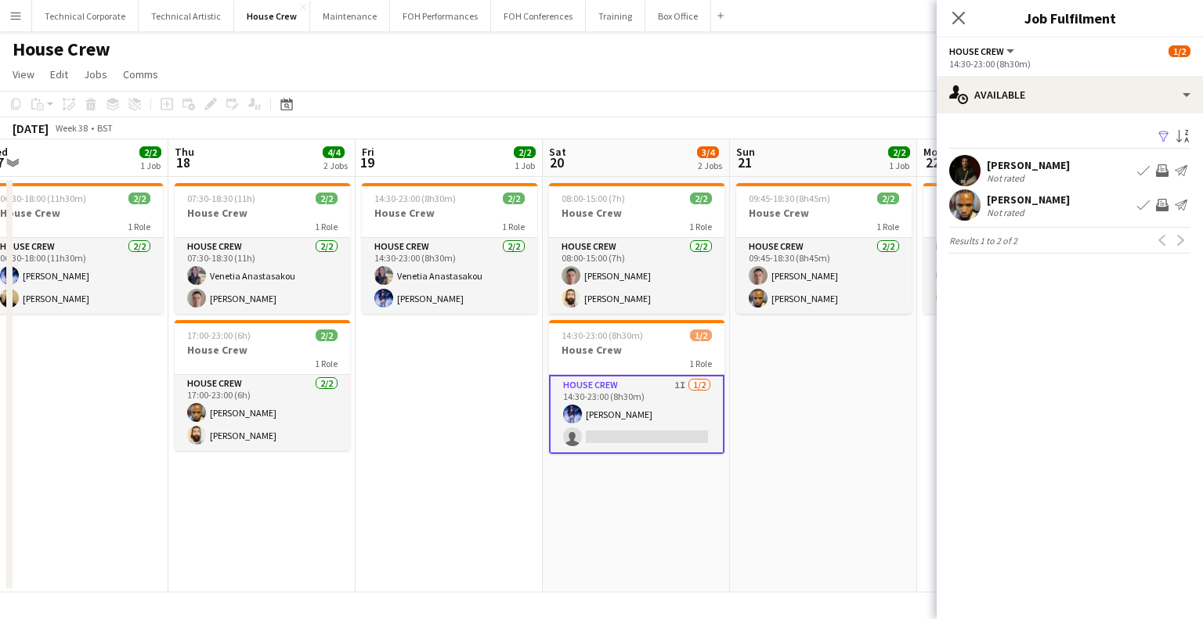
click at [787, 489] on app-calendar-viewport "Mon 15 2/2 1 Job Tue 16 4/4 2 Jobs Wed 17 2/2 1 Job Thu 18 4/4 2 Jobs Fri 19 2/…" at bounding box center [601, 365] width 1203 height 453
click at [796, 476] on app-date-cell "09:45-18:30 (8h45m) 2/2 House Crew 1 Role House Crew 2/2 09:45-18:30 (8h45m) Ro…" at bounding box center [823, 385] width 187 height 416
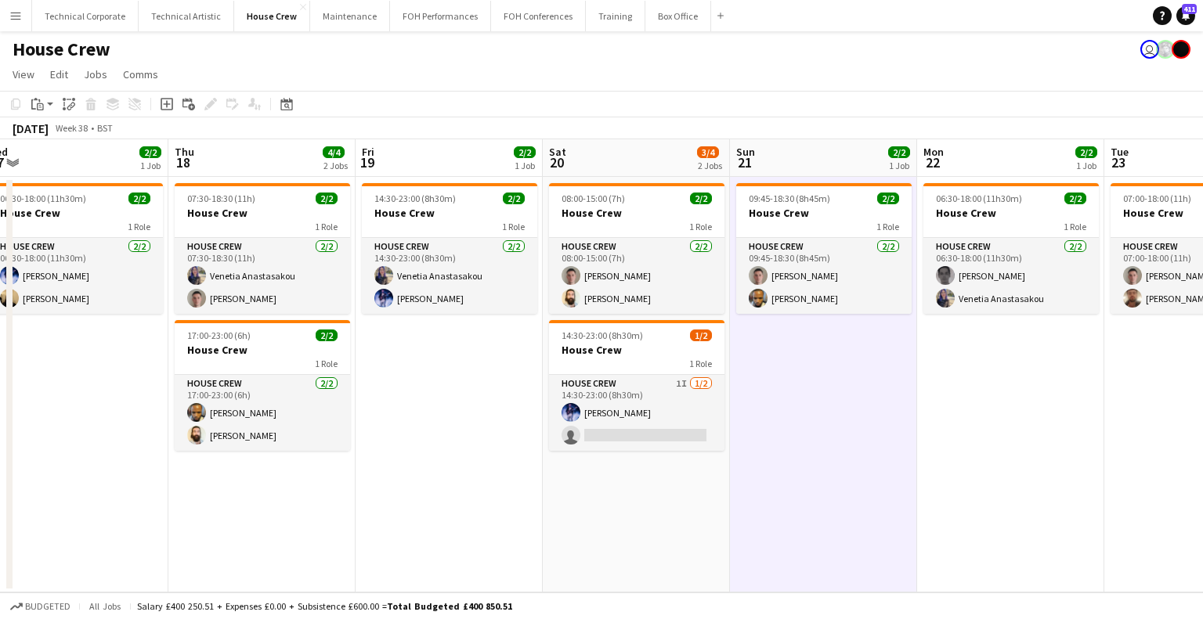
click at [796, 476] on app-date-cell "09:45-18:30 (8h45m) 2/2 House Crew 1 Role House Crew 2/2 09:45-18:30 (8h45m) Ro…" at bounding box center [823, 385] width 187 height 416
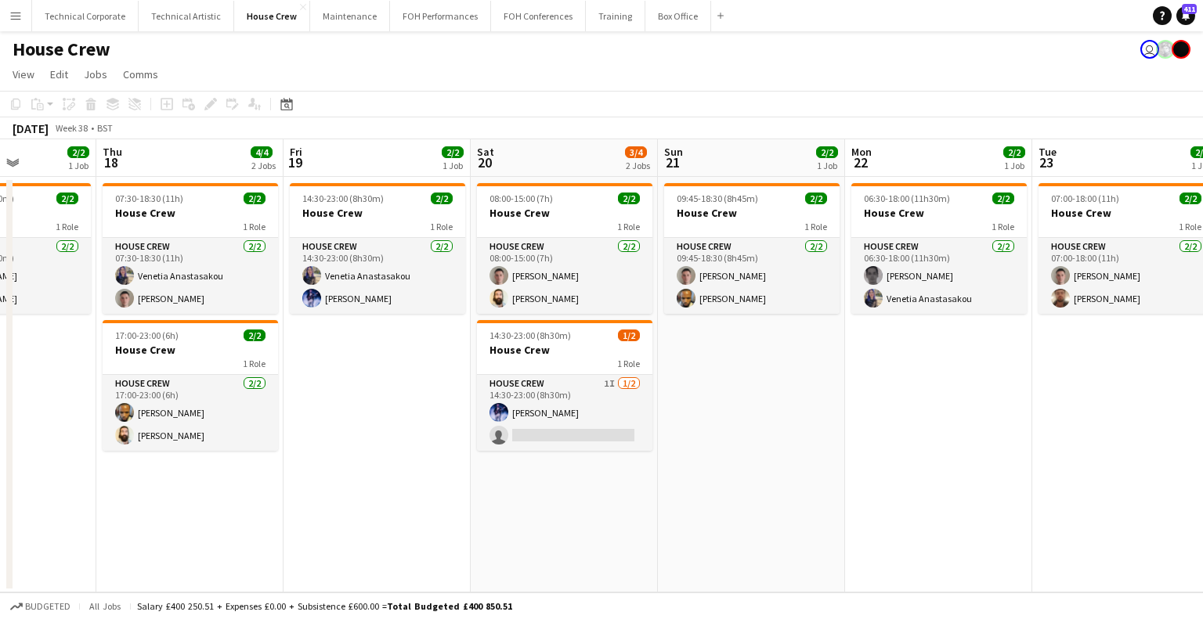
drag, startPoint x: 641, startPoint y: 507, endPoint x: 568, endPoint y: 481, distance: 77.7
click at [568, 485] on app-calendar-viewport "Mon 15 2/2 1 Job Tue 16 4/4 2 Jobs Wed 17 2/2 1 Job Thu 18 4/4 2 Jobs Fri 19 2/…" at bounding box center [601, 365] width 1203 height 453
drag, startPoint x: 1046, startPoint y: 318, endPoint x: 420, endPoint y: 395, distance: 631.0
click at [420, 395] on app-calendar-viewport "Mon 15 2/2 1 Job Tue 16 4/4 2 Jobs Wed 17 2/2 1 Job Thu 18 4/4 2 Jobs Fri 19 2/…" at bounding box center [601, 365] width 1203 height 453
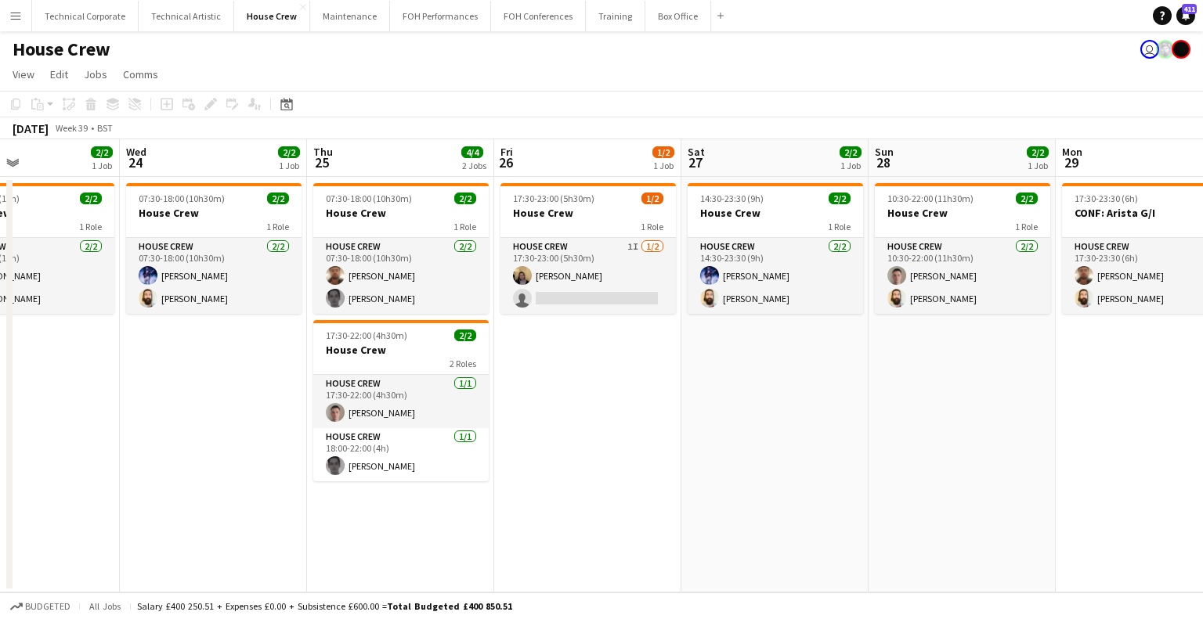
drag, startPoint x: 852, startPoint y: 392, endPoint x: 222, endPoint y: 501, distance: 638.8
click at [222, 501] on app-calendar-viewport "Sat 20 3/4 2 Jobs Sun 21 2/2 1 Job Mon 22 2/2 1 Job Tue 23 2/2 1 Job Wed 24 2/2…" at bounding box center [601, 365] width 1203 height 453
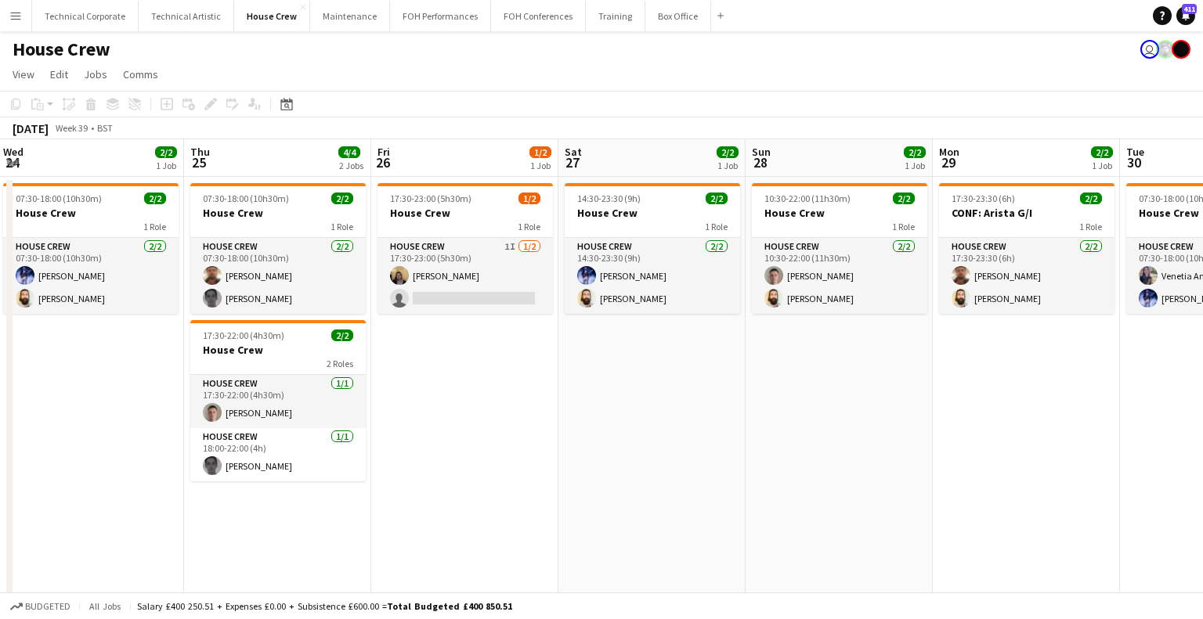
drag, startPoint x: 660, startPoint y: 466, endPoint x: 956, endPoint y: 463, distance: 296.0
click at [960, 463] on app-calendar-viewport "Mon 22 2/2 1 Job Tue 23 2/2 1 Job Wed 24 2/2 1 Job Thu 25 4/4 2 Jobs Fri 26 1/2…" at bounding box center [601, 388] width 1203 height 498
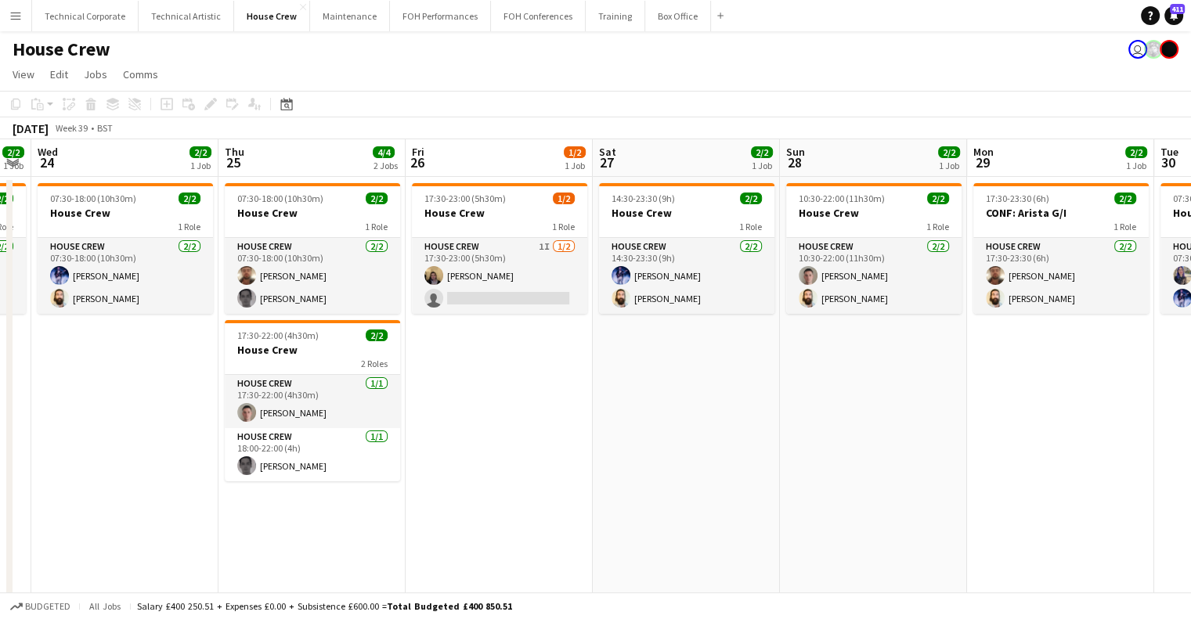
click at [919, 454] on app-calendar-viewport "Mon 22 2/2 1 Job Tue 23 2/2 1 Job Wed 24 2/2 1 Job Thu 25 4/4 2 Jobs Fri 26 1/2…" at bounding box center [595, 388] width 1191 height 498
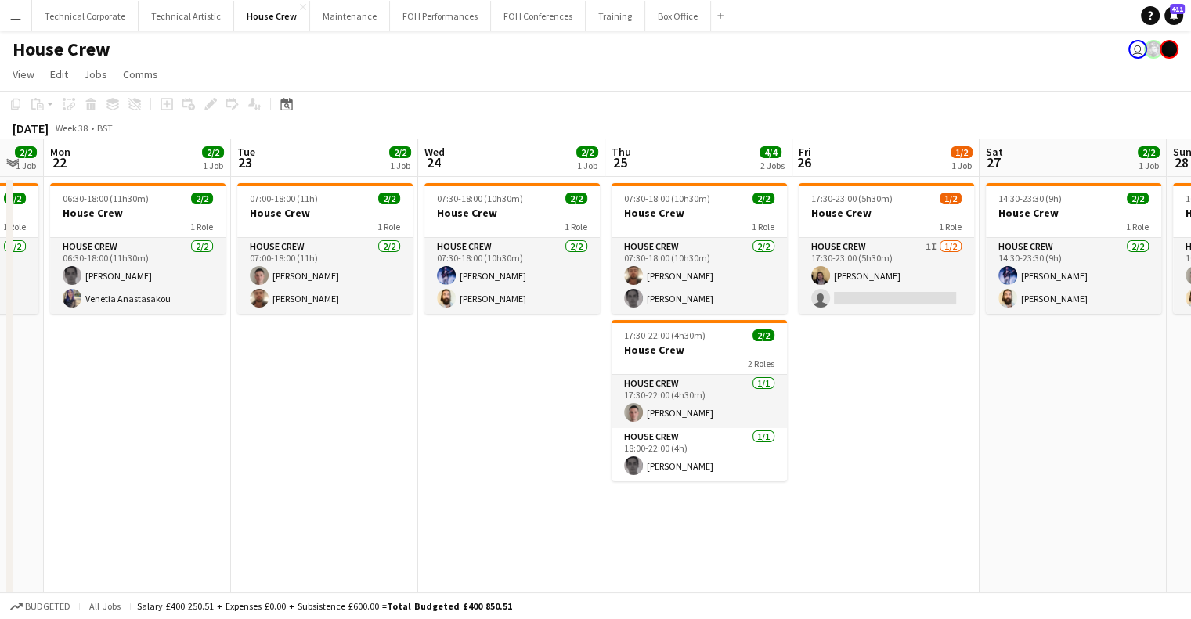
drag, startPoint x: 454, startPoint y: 474, endPoint x: 873, endPoint y: 476, distance: 418.9
click at [971, 470] on app-calendar-viewport "Sat 20 3/4 2 Jobs Sun 21 2/2 1 Job Mon 22 2/2 1 Job Tue 23 2/2 1 Job Wed 24 2/2…" at bounding box center [595, 388] width 1191 height 498
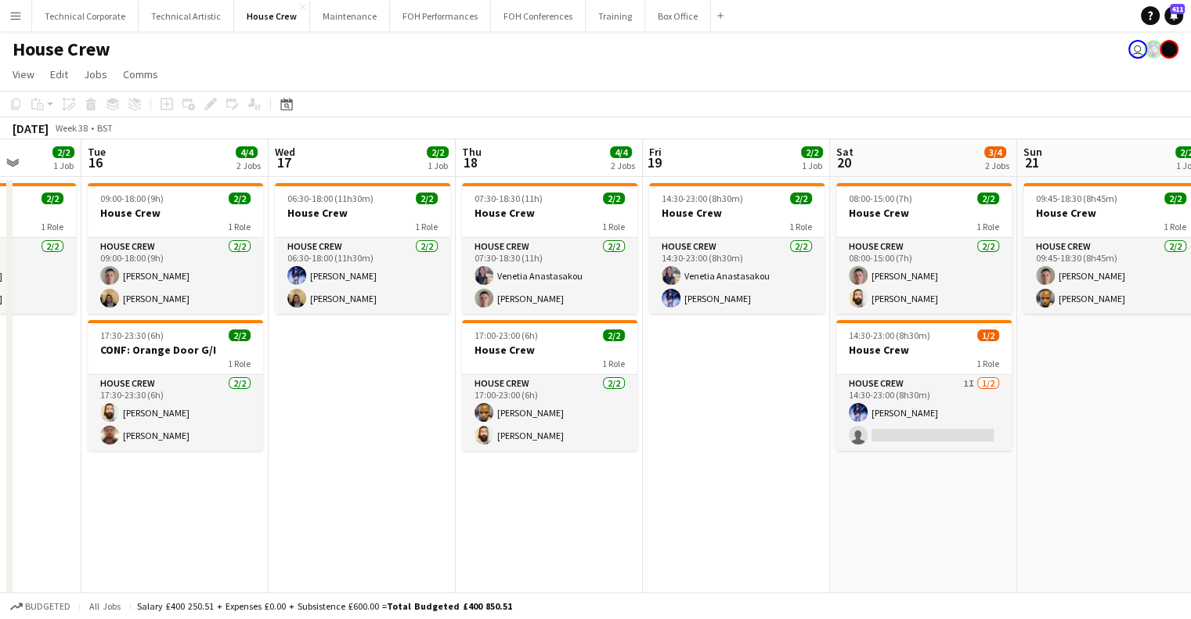
drag, startPoint x: 562, startPoint y: 459, endPoint x: 972, endPoint y: 456, distance: 410.3
click at [972, 456] on app-calendar-viewport "Sat 13 2/2 1 Job Sun 14 2/2 1 Job Mon 15 2/2 1 Job Tue 16 4/4 2 Jobs Wed 17 2/2…" at bounding box center [595, 388] width 1191 height 498
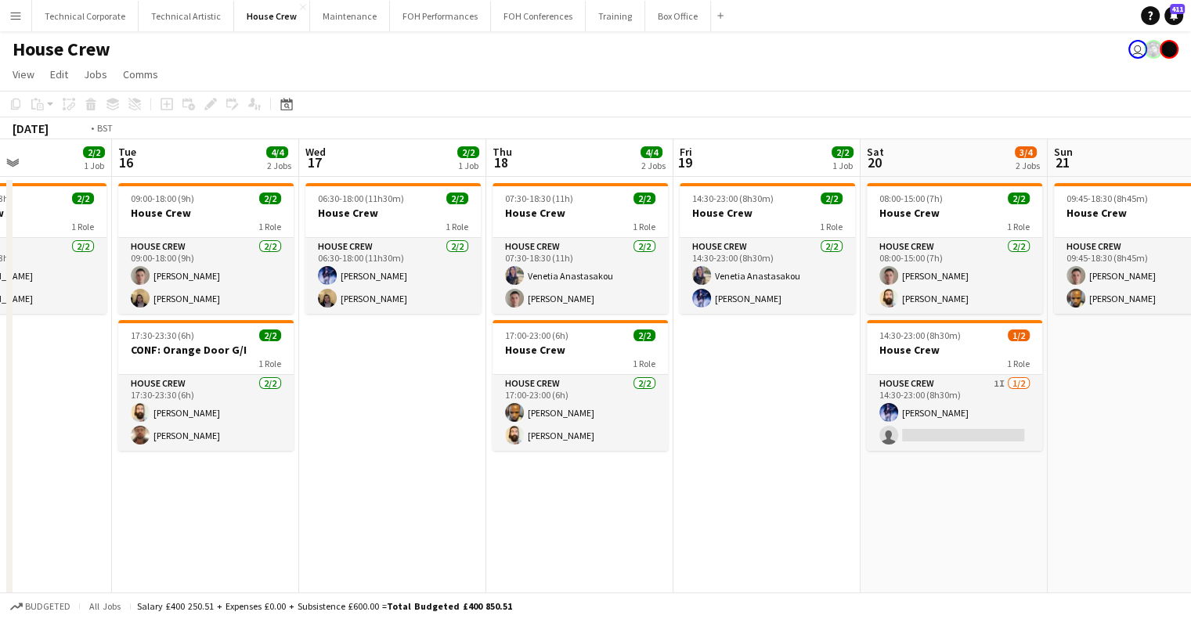
drag, startPoint x: 463, startPoint y: 463, endPoint x: 763, endPoint y: 455, distance: 299.2
click at [763, 455] on app-calendar-viewport "Sat 13 2/2 1 Job Sun 14 2/2 1 Job Mon 15 2/2 1 Job Tue 16 4/4 2 Jobs Wed 17 2/2…" at bounding box center [595, 388] width 1191 height 498
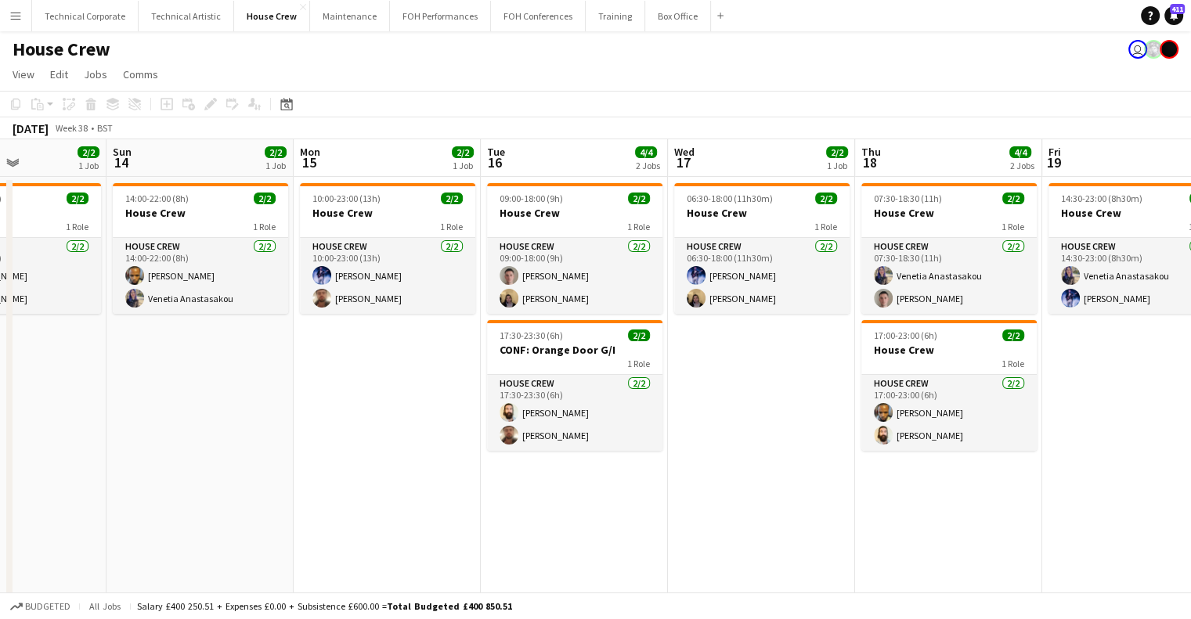
drag, startPoint x: 757, startPoint y: 407, endPoint x: 857, endPoint y: 377, distance: 104.0
click at [870, 378] on app-calendar-viewport "Thu 11 2/2 1 Job Fri 12 2/2 1 Job Sat 13 2/2 1 Job Sun 14 2/2 1 Job Mon 15 2/2 …" at bounding box center [595, 388] width 1191 height 498
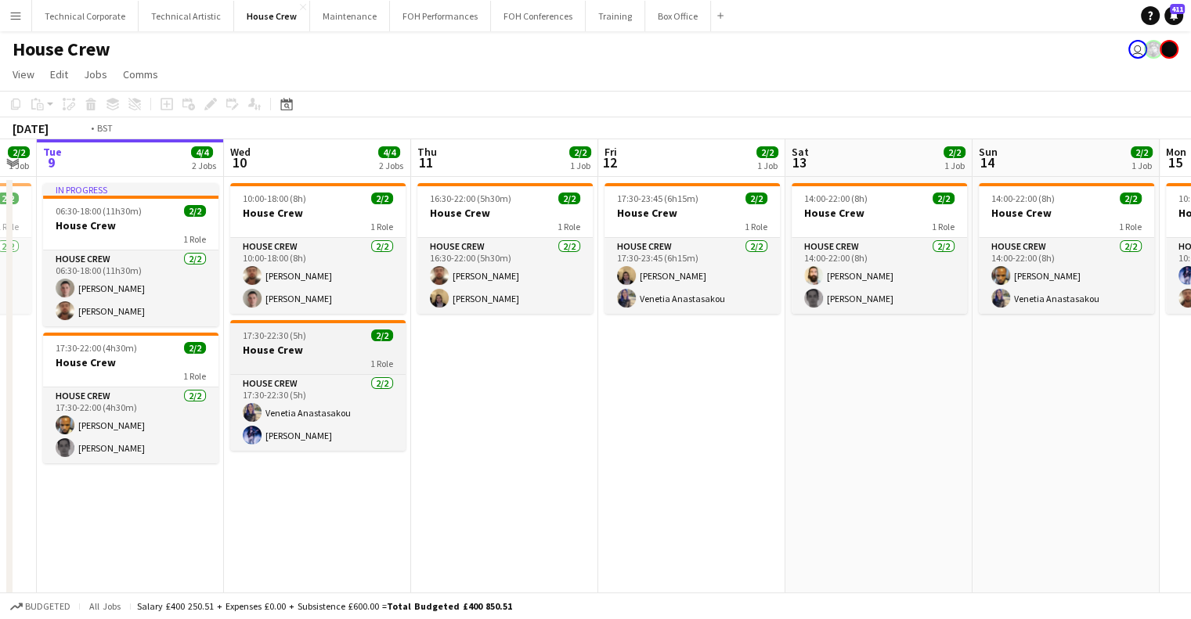
drag, startPoint x: 292, startPoint y: 371, endPoint x: 772, endPoint y: 365, distance: 480.0
click at [790, 370] on app-calendar-viewport "Sun 7 2/2 1 Job Mon 8 2/2 1 Job Tue 9 4/4 2 Jobs Wed 10 4/4 2 Jobs Thu 11 2/2 1…" at bounding box center [595, 388] width 1191 height 498
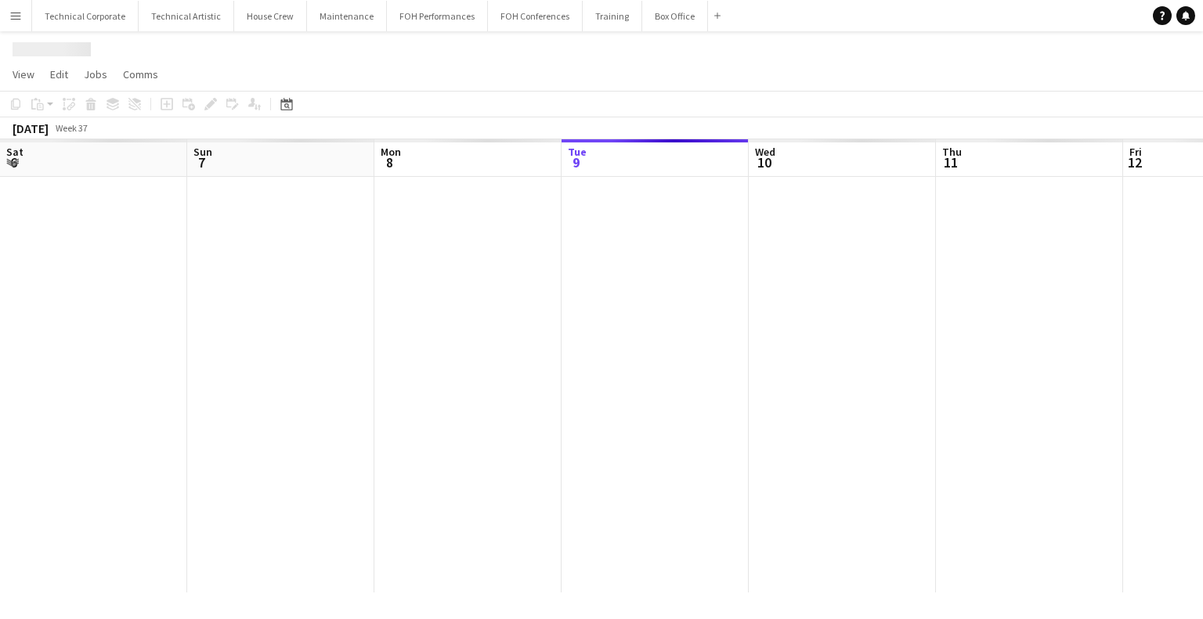
scroll to position [0, 374]
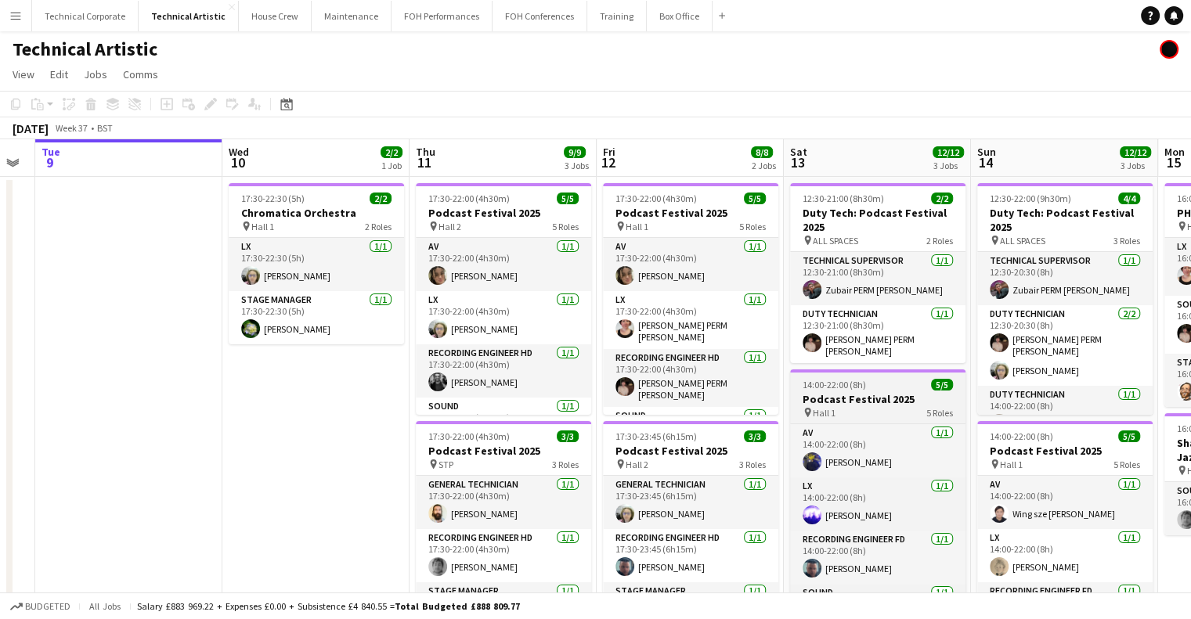
drag, startPoint x: 783, startPoint y: 377, endPoint x: 452, endPoint y: 388, distance: 331.4
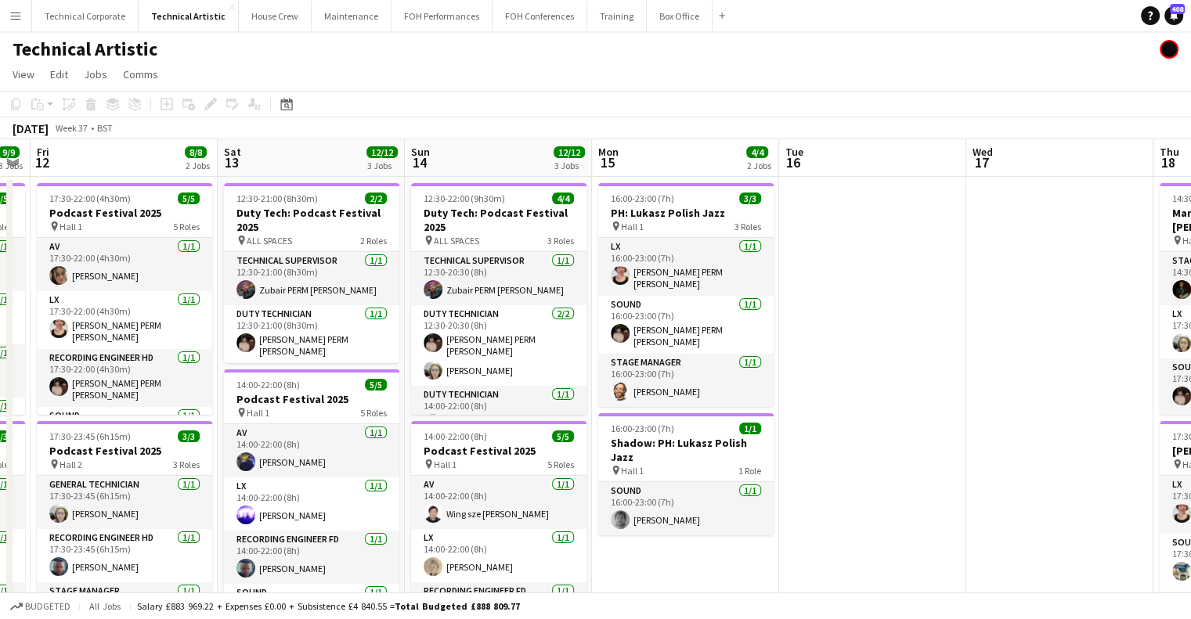
scroll to position [0, 532]
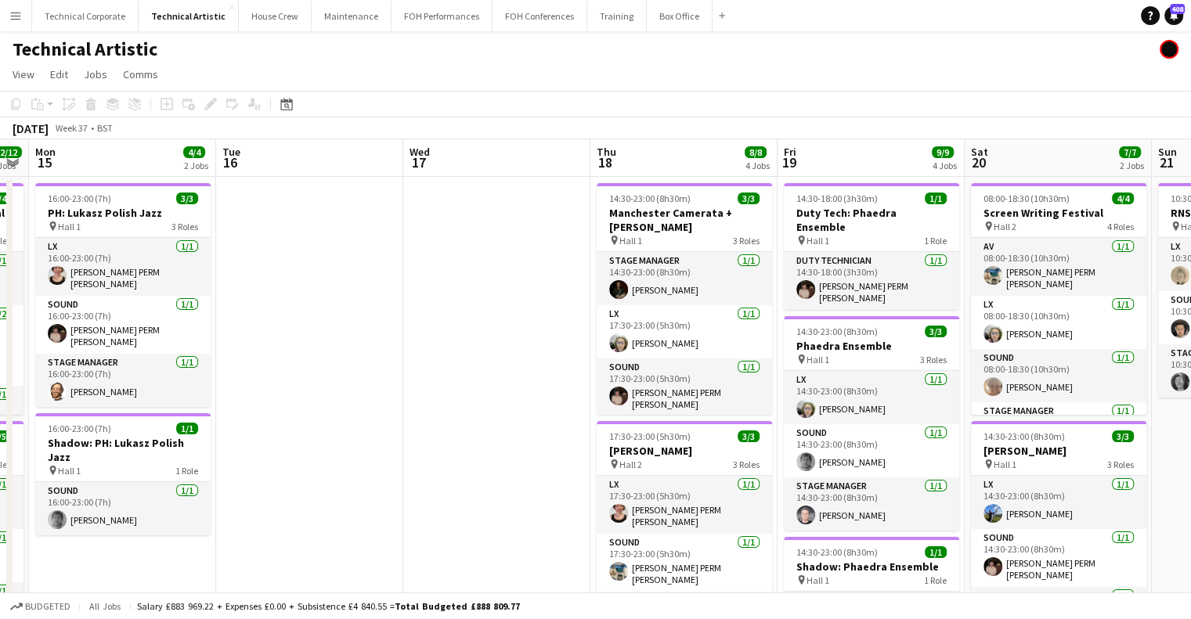
drag, startPoint x: 858, startPoint y: 400, endPoint x: 204, endPoint y: 406, distance: 653.8
drag, startPoint x: 431, startPoint y: 316, endPoint x: 661, endPoint y: 332, distance: 230.0
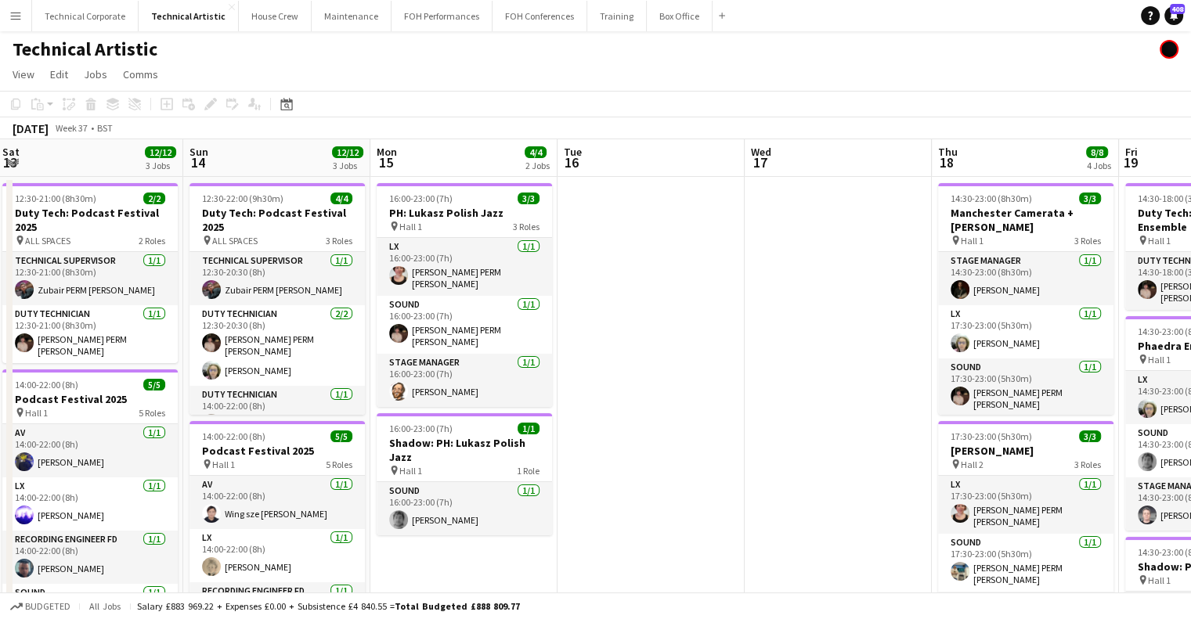
drag, startPoint x: 253, startPoint y: 334, endPoint x: 762, endPoint y: 348, distance: 509.1
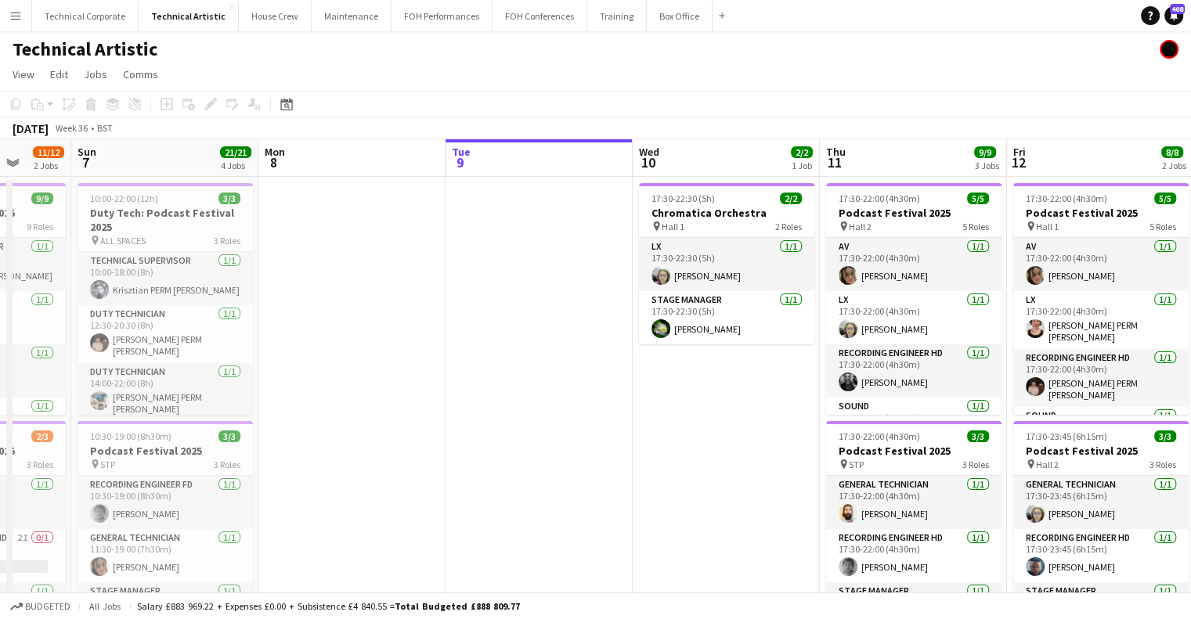
drag, startPoint x: 727, startPoint y: 373, endPoint x: 871, endPoint y: 379, distance: 144.2
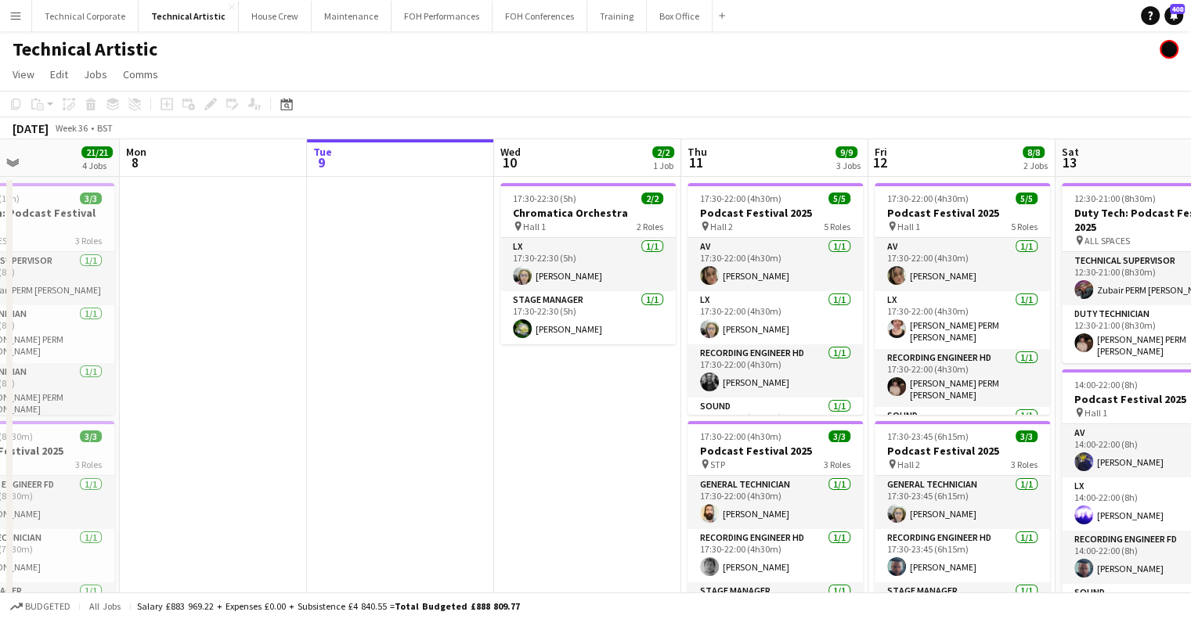
drag, startPoint x: 828, startPoint y: 363, endPoint x: 453, endPoint y: 408, distance: 377.7
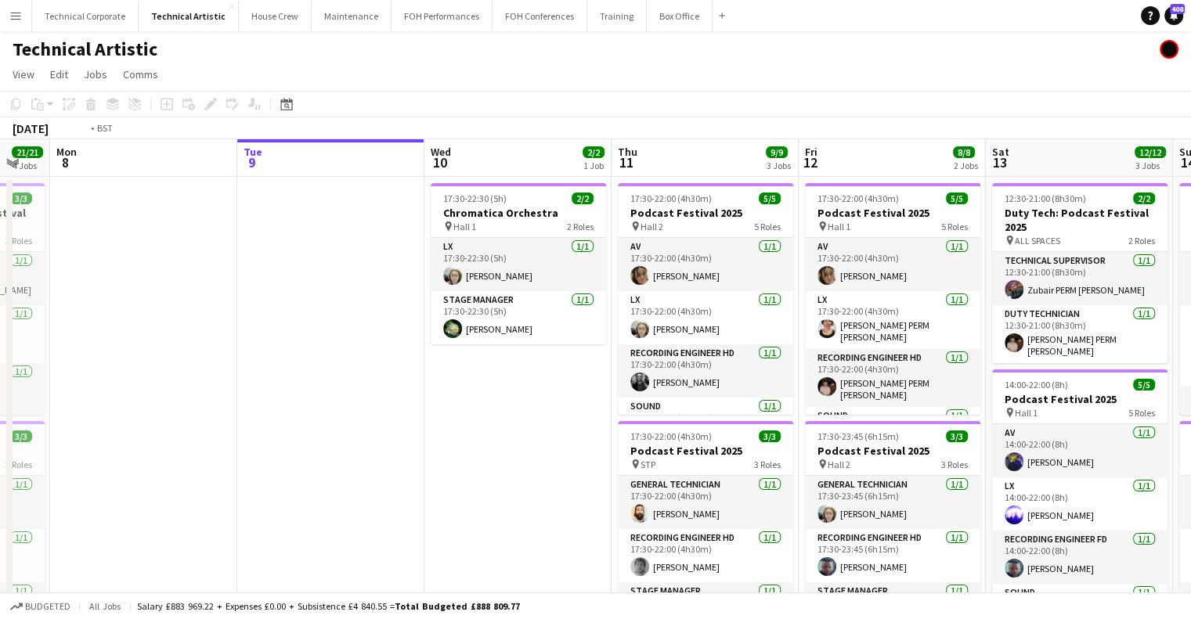
scroll to position [0, 560]
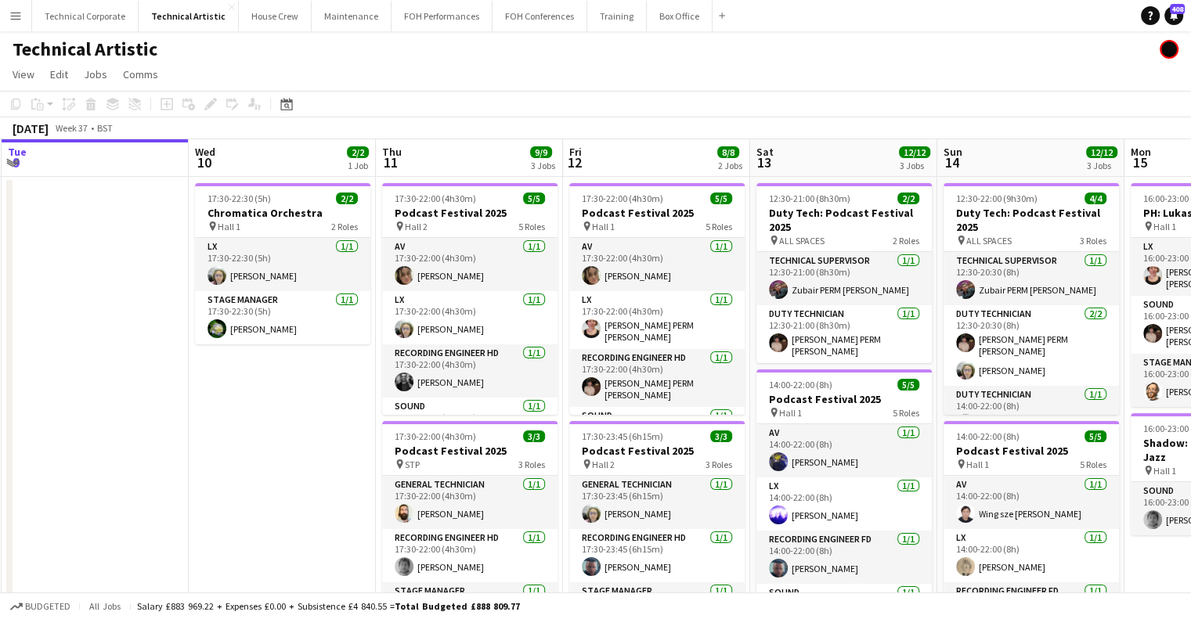
drag, startPoint x: 639, startPoint y: 316, endPoint x: 529, endPoint y: 302, distance: 110.4
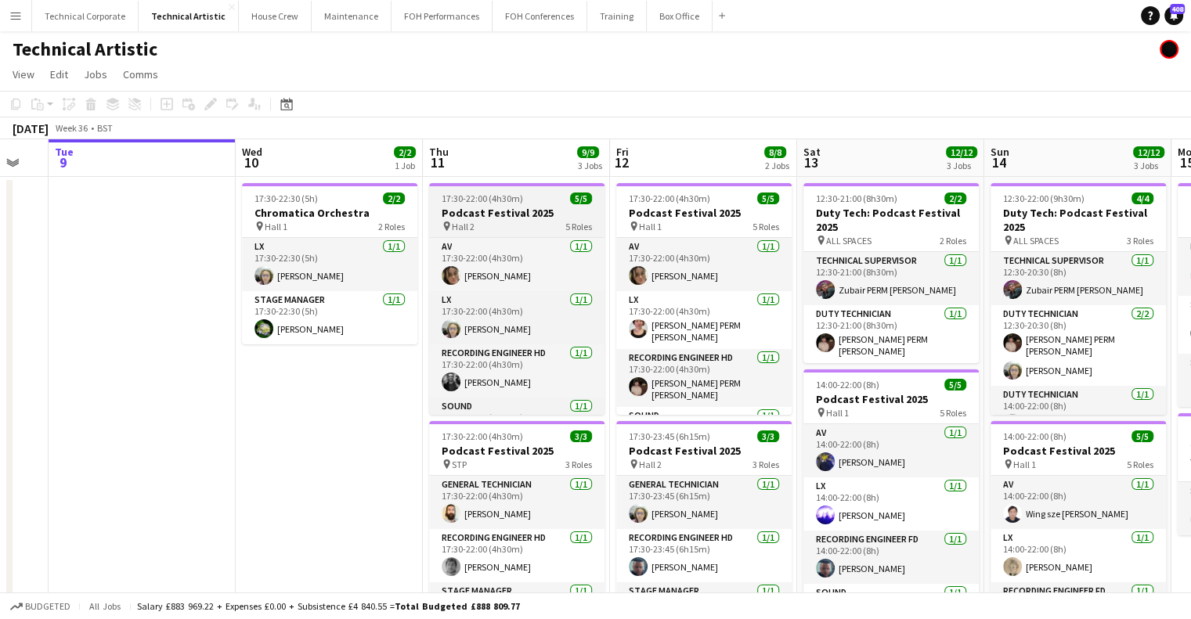
drag, startPoint x: 424, startPoint y: 388, endPoint x: 542, endPoint y: 372, distance: 118.5
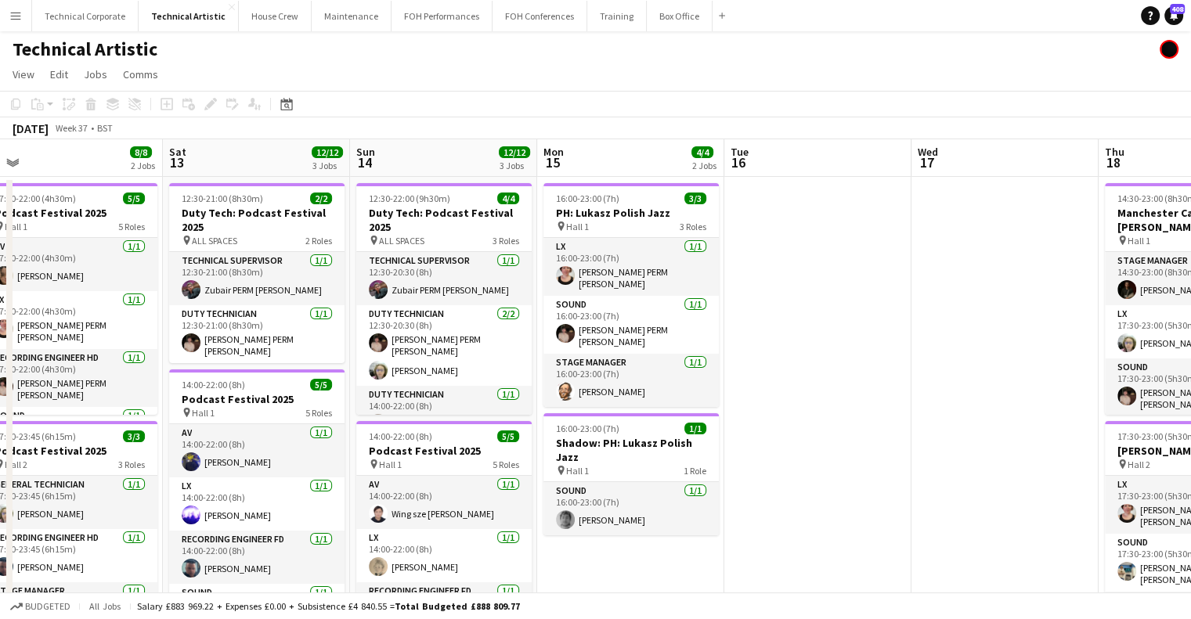
scroll to position [0, 399]
drag, startPoint x: 797, startPoint y: 364, endPoint x: 322, endPoint y: 385, distance: 475.7
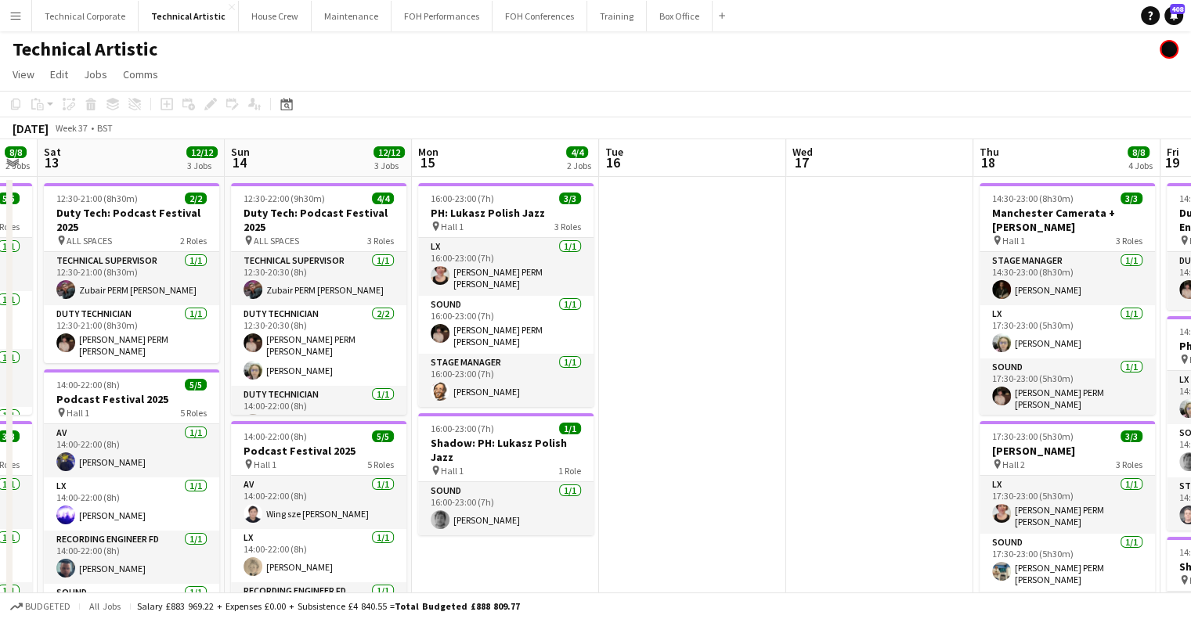
scroll to position [0, 525]
drag, startPoint x: 834, startPoint y: 313, endPoint x: 708, endPoint y: 337, distance: 128.4
drag, startPoint x: 667, startPoint y: 207, endPoint x: 710, endPoint y: 316, distance: 117.8
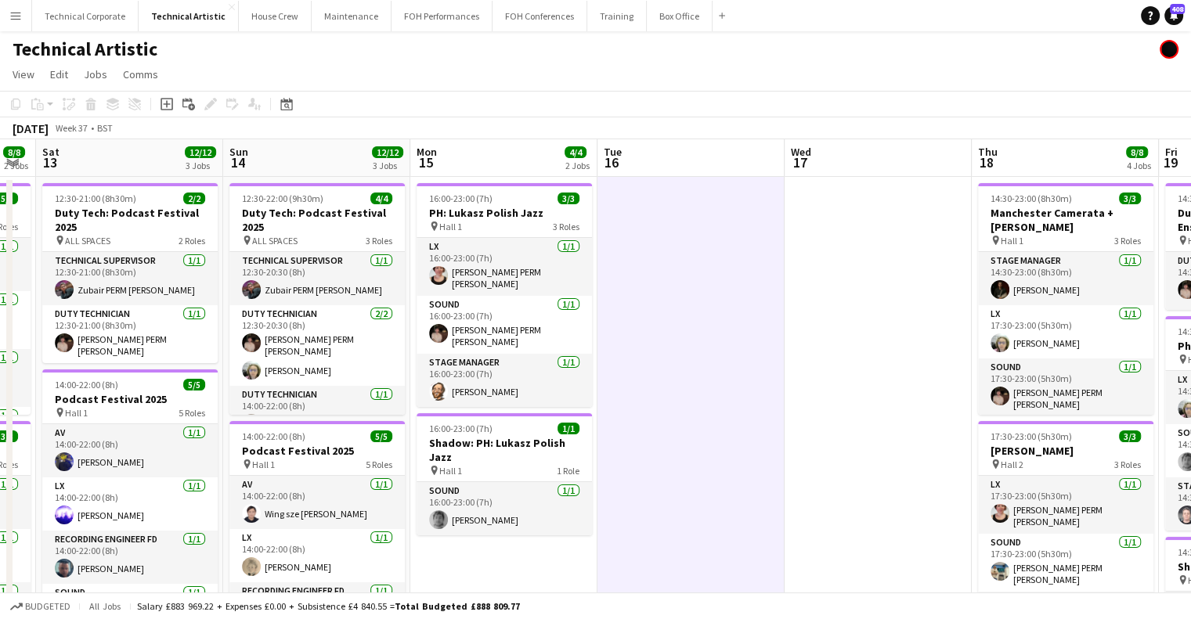
drag, startPoint x: 773, startPoint y: 322, endPoint x: 777, endPoint y: 337, distance: 15.4
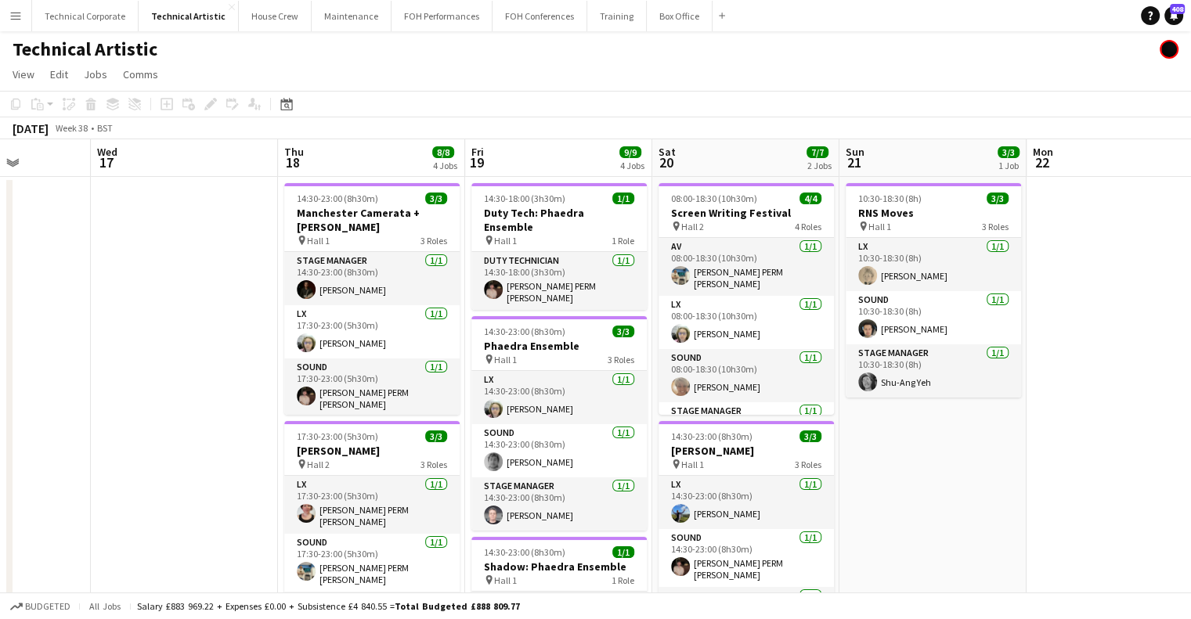
scroll to position [0, 593]
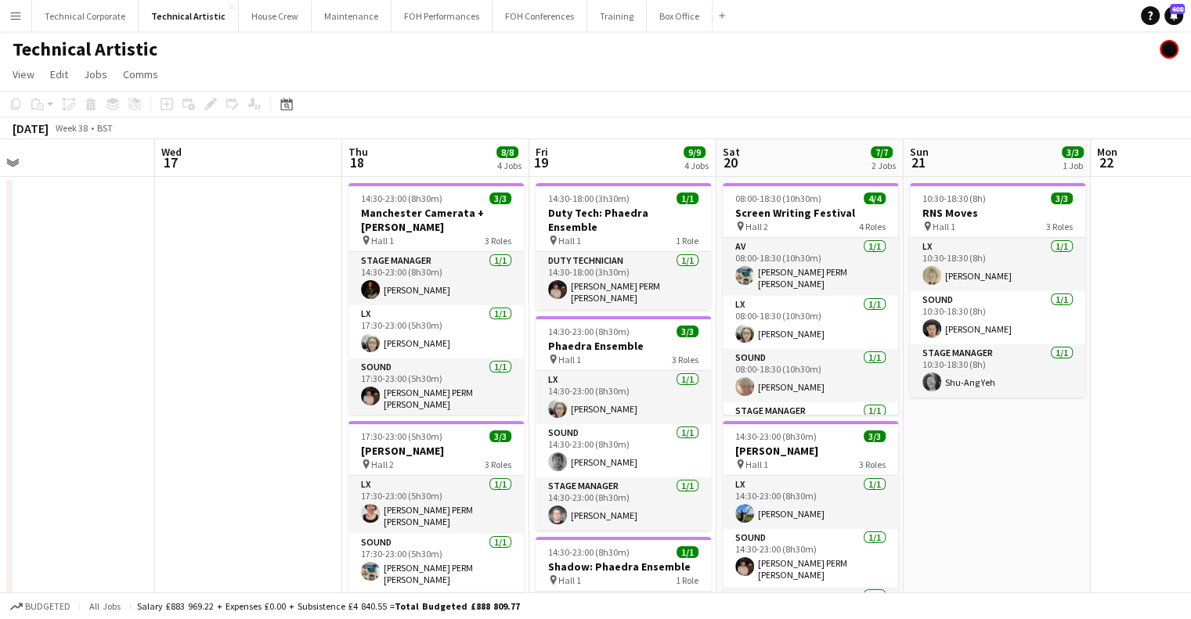
drag, startPoint x: 826, startPoint y: 359, endPoint x: 197, endPoint y: 359, distance: 629.5
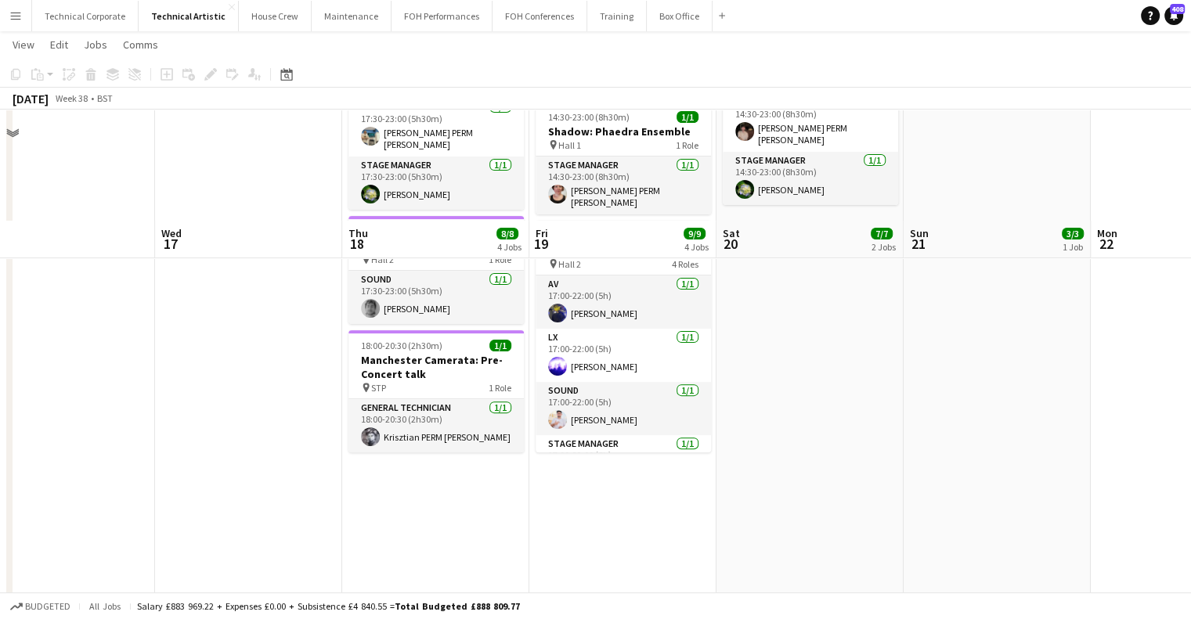
scroll to position [0, 0]
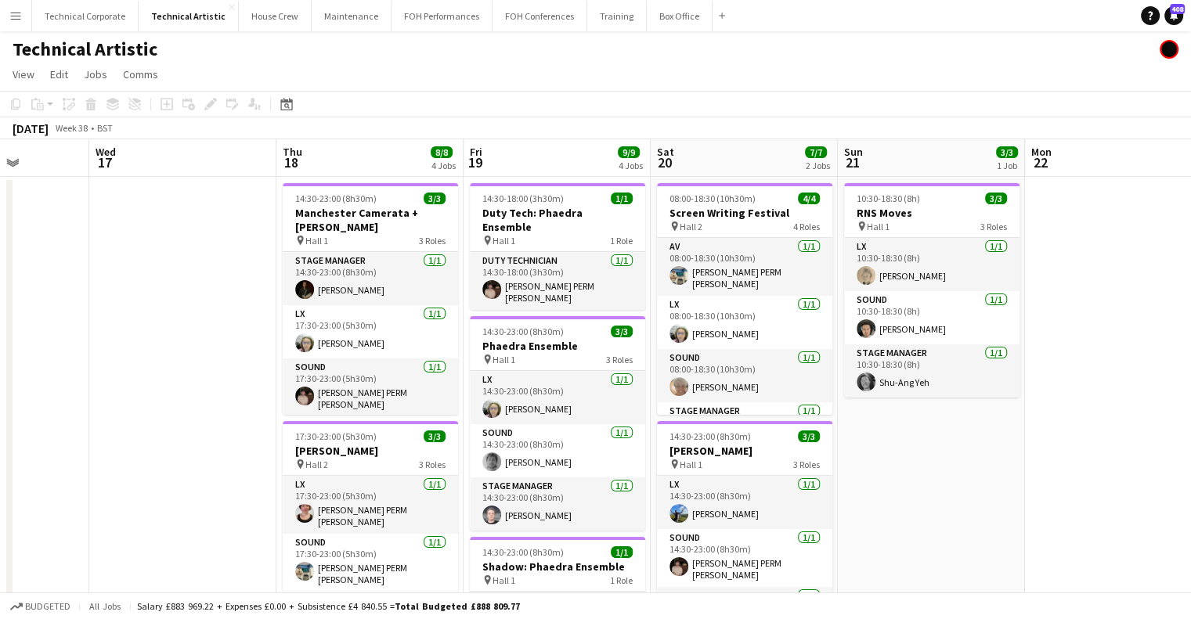
drag, startPoint x: 615, startPoint y: 265, endPoint x: 497, endPoint y: 153, distance: 162.8
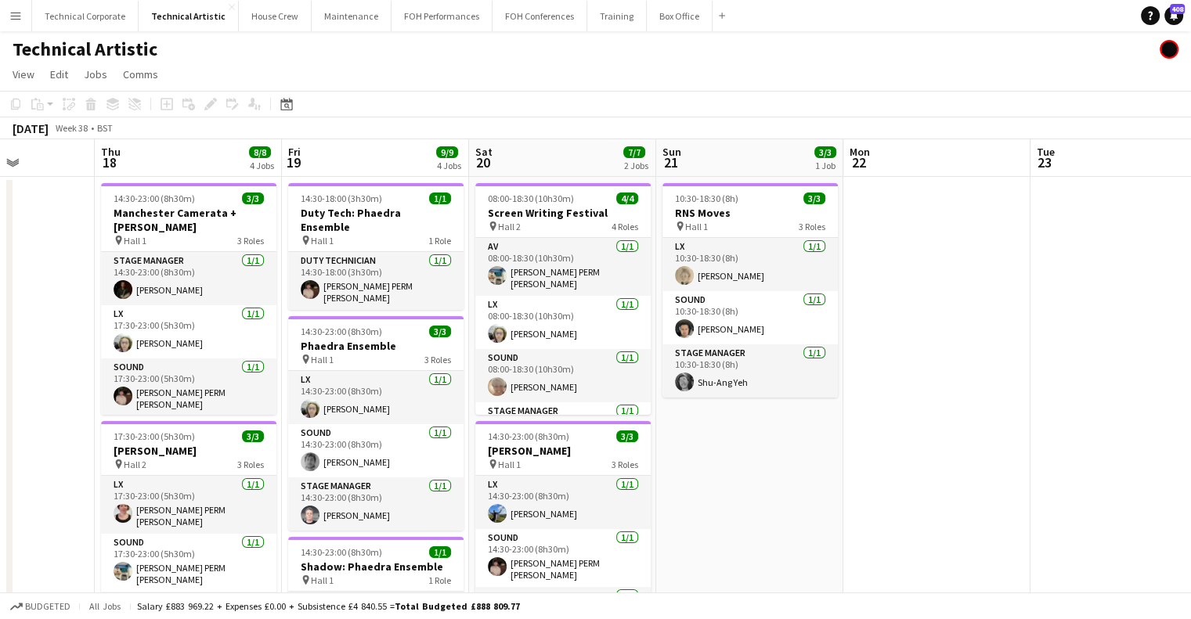
drag, startPoint x: 975, startPoint y: 528, endPoint x: 799, endPoint y: 528, distance: 176.2
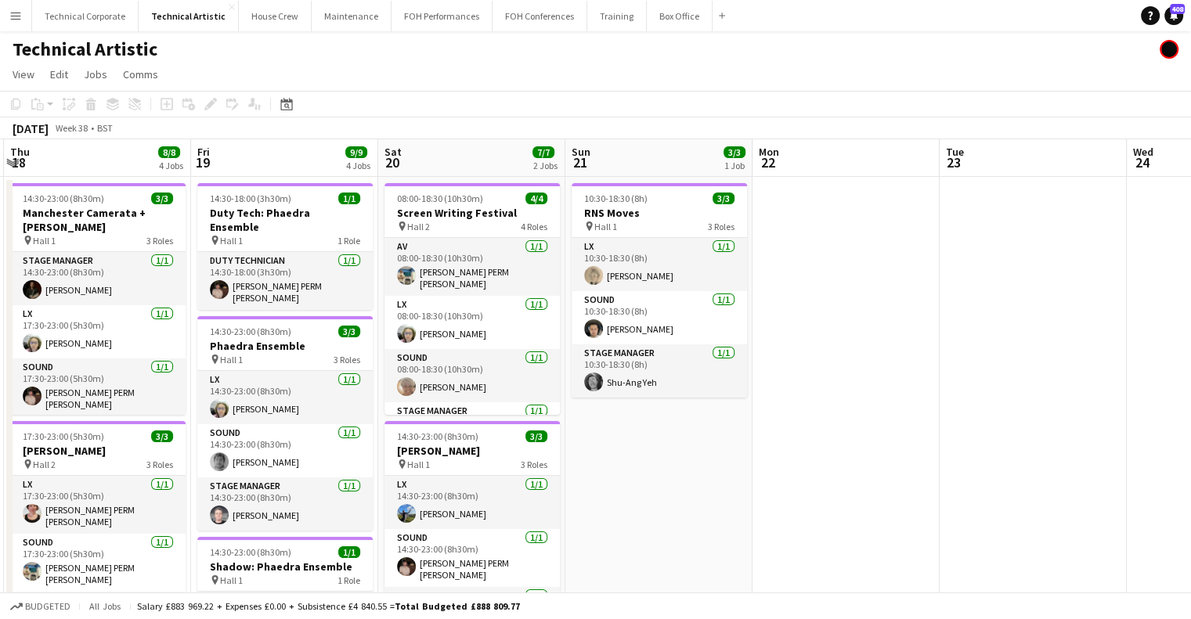
scroll to position [0, 561]
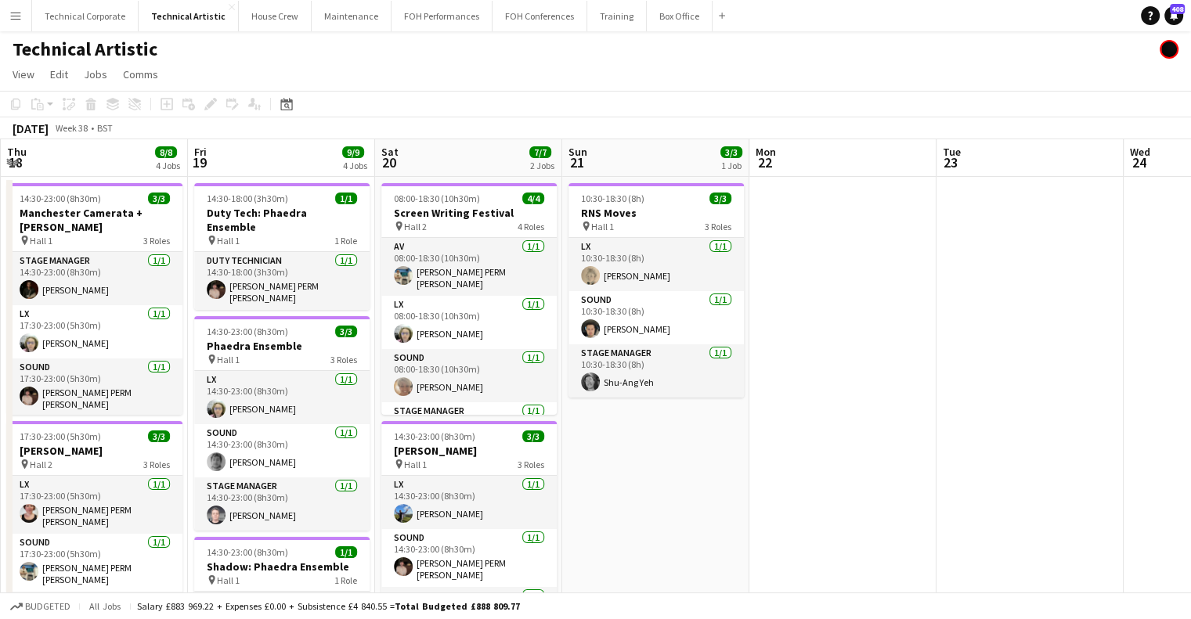
drag, startPoint x: 640, startPoint y: 463, endPoint x: 582, endPoint y: 485, distance: 61.9
click at [643, 378] on app-card-role "Stage Manager 1/1 10:30-18:30 (8h) Shu-Ang Yeh" at bounding box center [655, 370] width 175 height 53
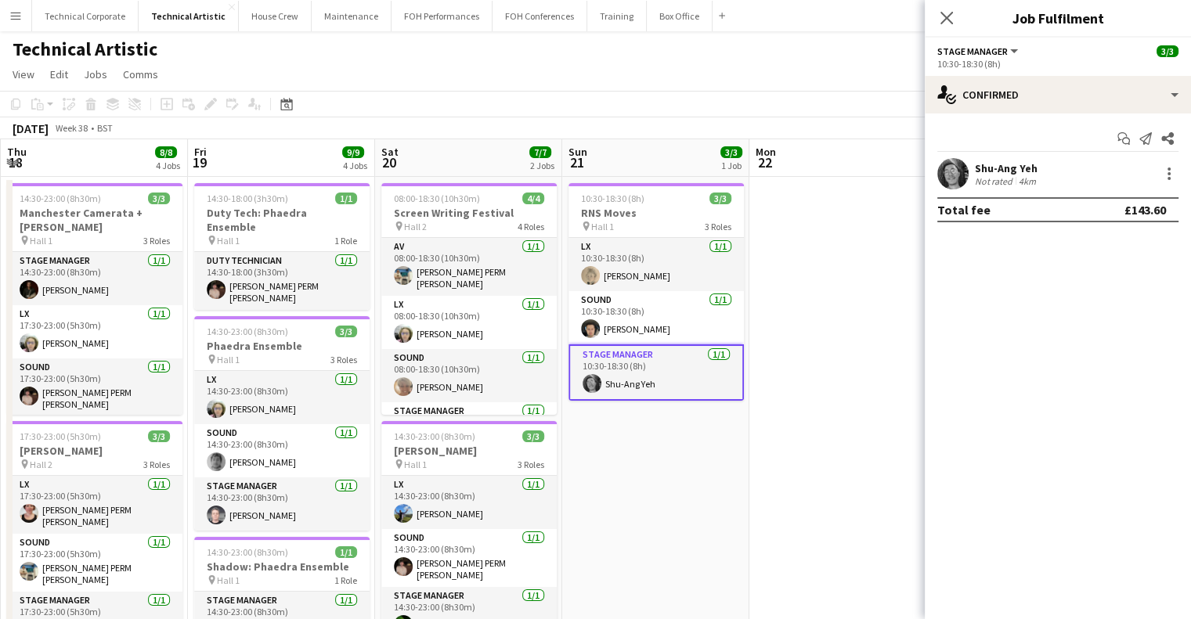
click at [1046, 60] on div "10:30-18:30 (8h)" at bounding box center [1057, 64] width 241 height 12
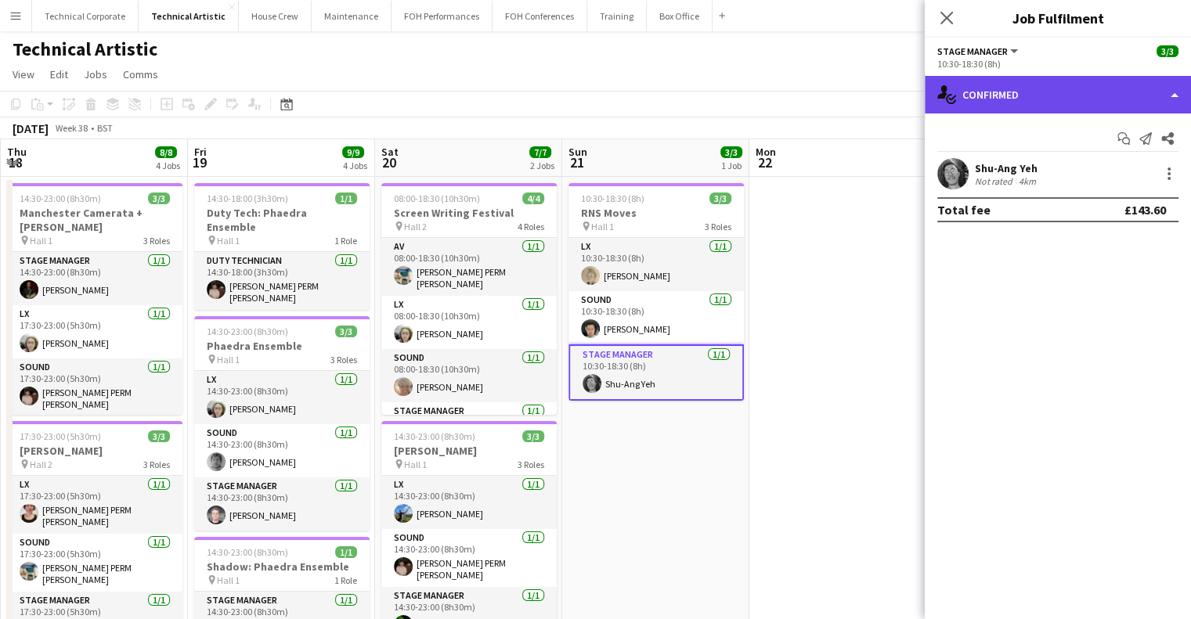
click at [1048, 88] on div "single-neutral-actions-check-2 Confirmed" at bounding box center [1058, 95] width 266 height 38
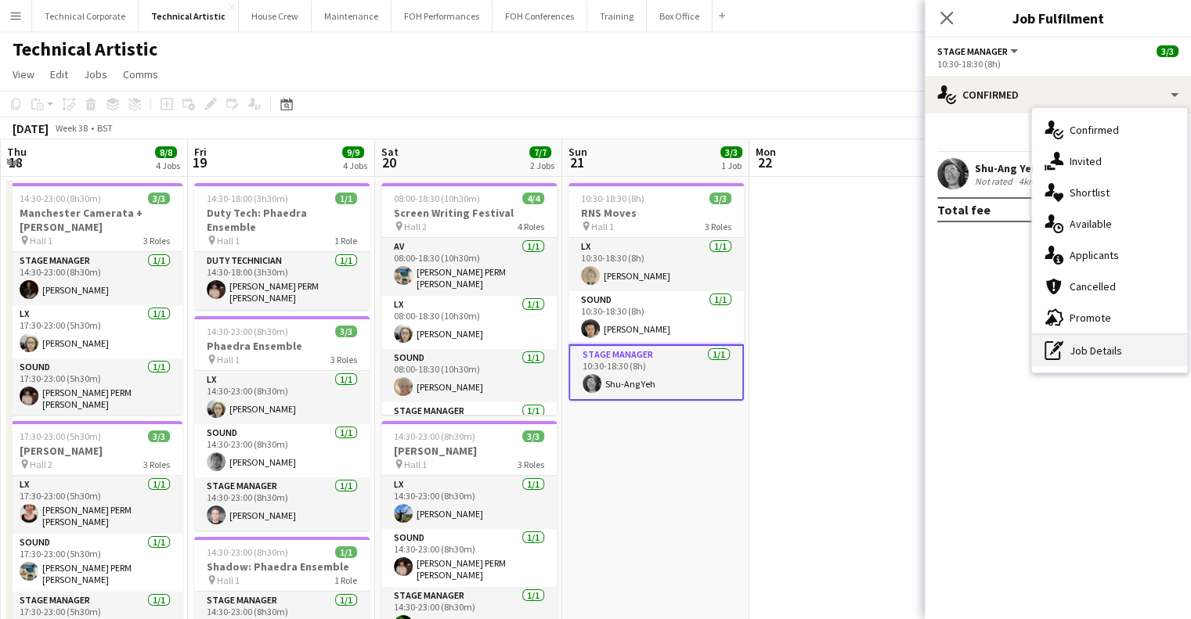
click at [1102, 352] on div "pen-write Job Details" at bounding box center [1109, 350] width 155 height 31
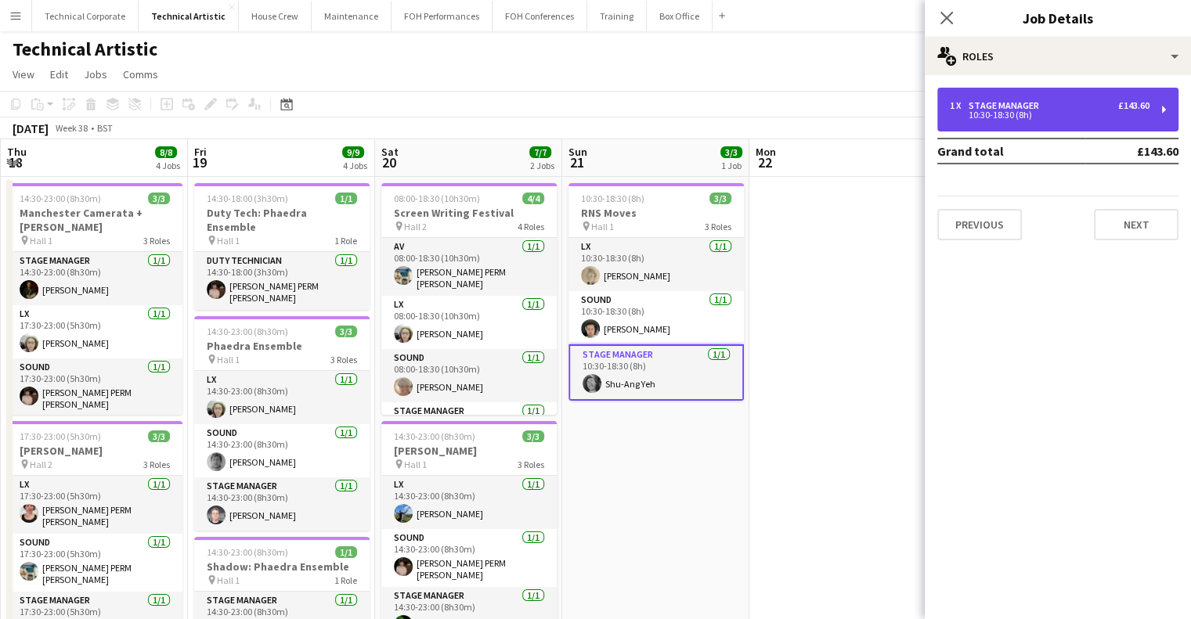
click at [1087, 103] on div "1 x Stage Manager £143.60" at bounding box center [1050, 105] width 200 height 11
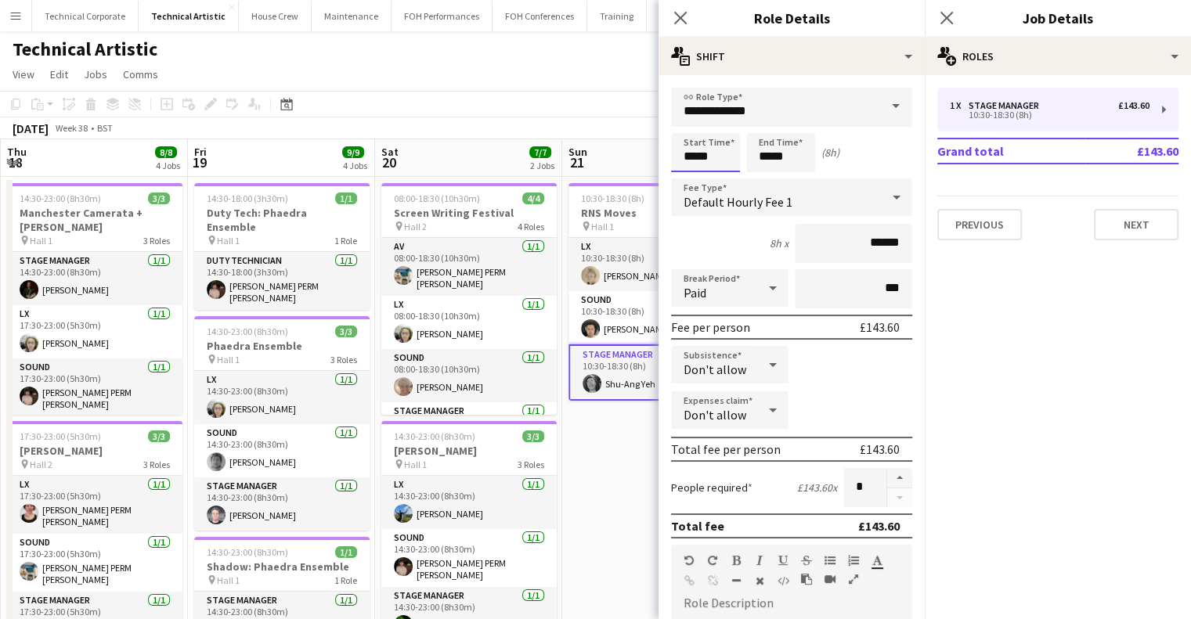
drag, startPoint x: 717, startPoint y: 149, endPoint x: 662, endPoint y: 150, distance: 54.8
click at [668, 150] on form "**********" at bounding box center [791, 534] width 266 height 893
type input "*****"
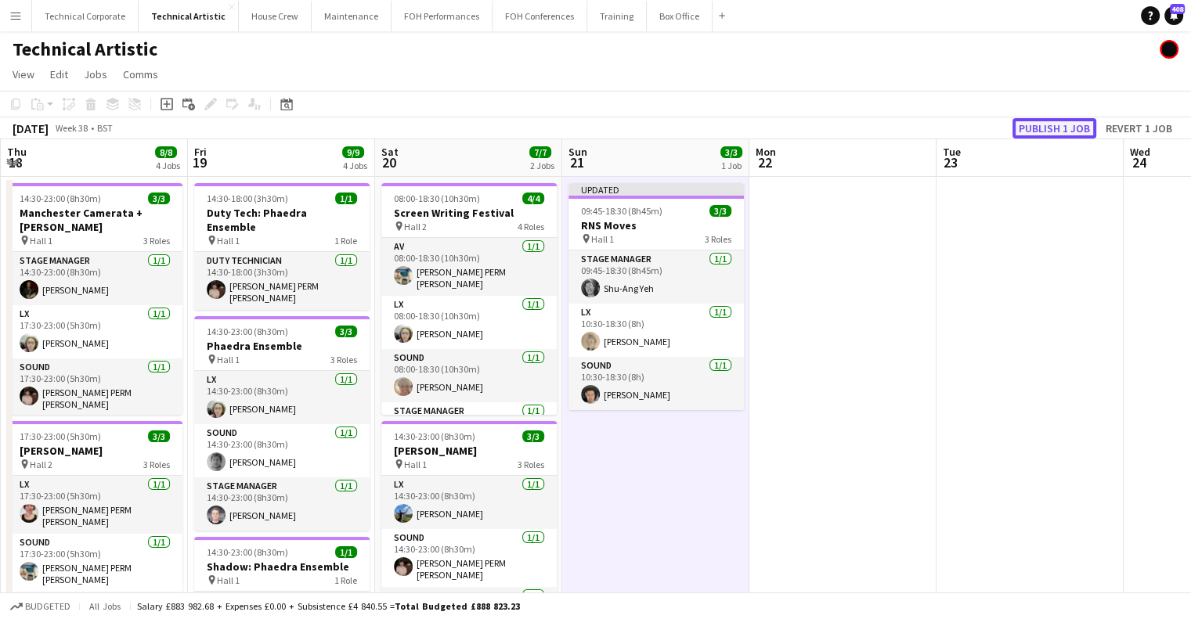
click at [1033, 133] on button "Publish 1 job" at bounding box center [1054, 128] width 84 height 20
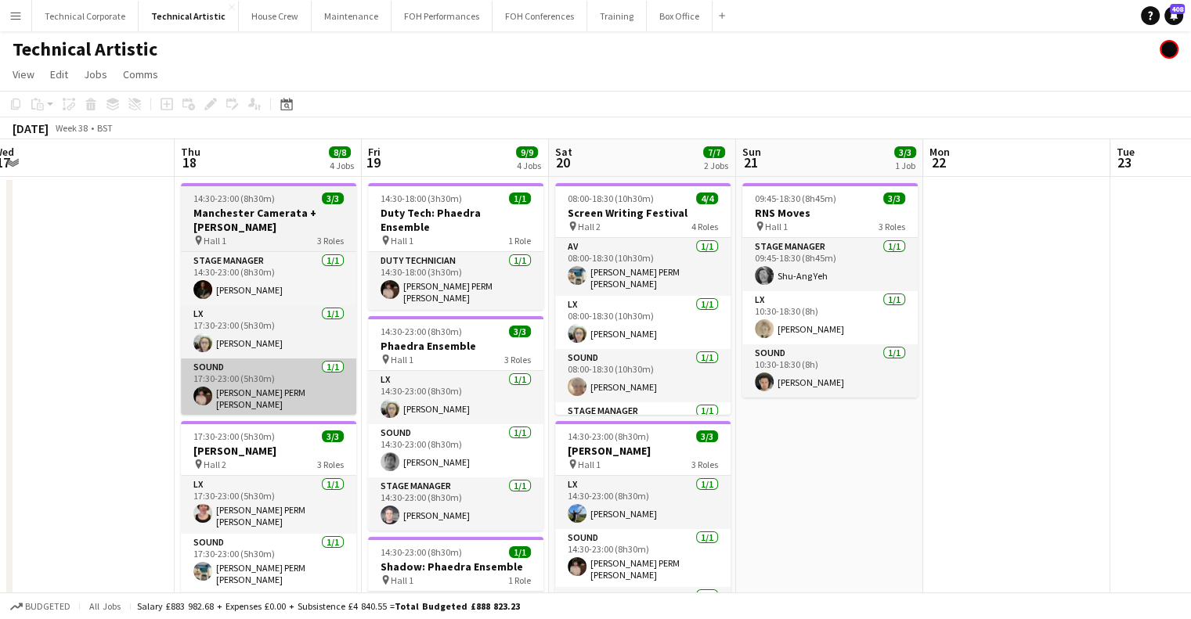
drag, startPoint x: 514, startPoint y: 361, endPoint x: 655, endPoint y: 369, distance: 141.1
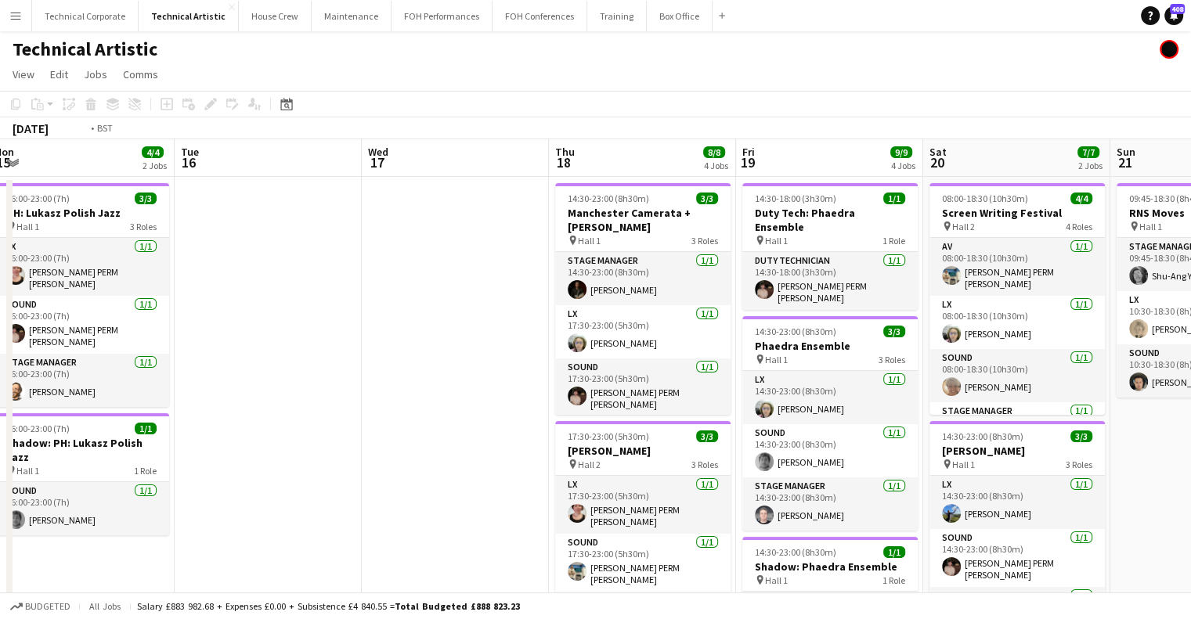
drag, startPoint x: 914, startPoint y: 375, endPoint x: 883, endPoint y: 378, distance: 31.5
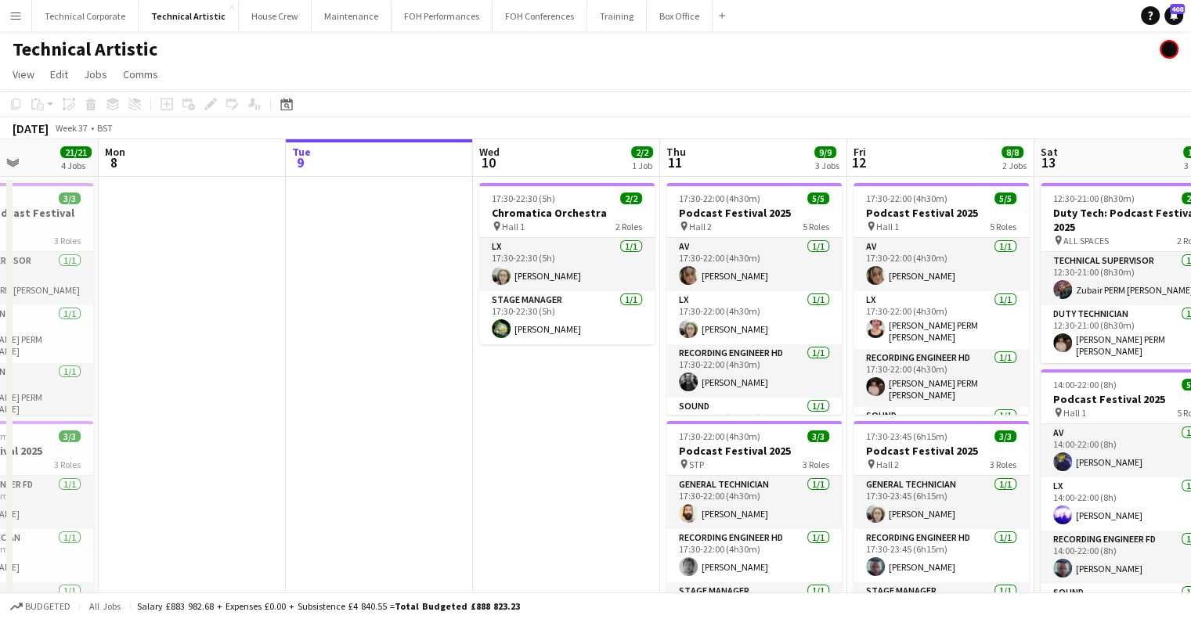
drag, startPoint x: 914, startPoint y: 342, endPoint x: 497, endPoint y: 337, distance: 416.5
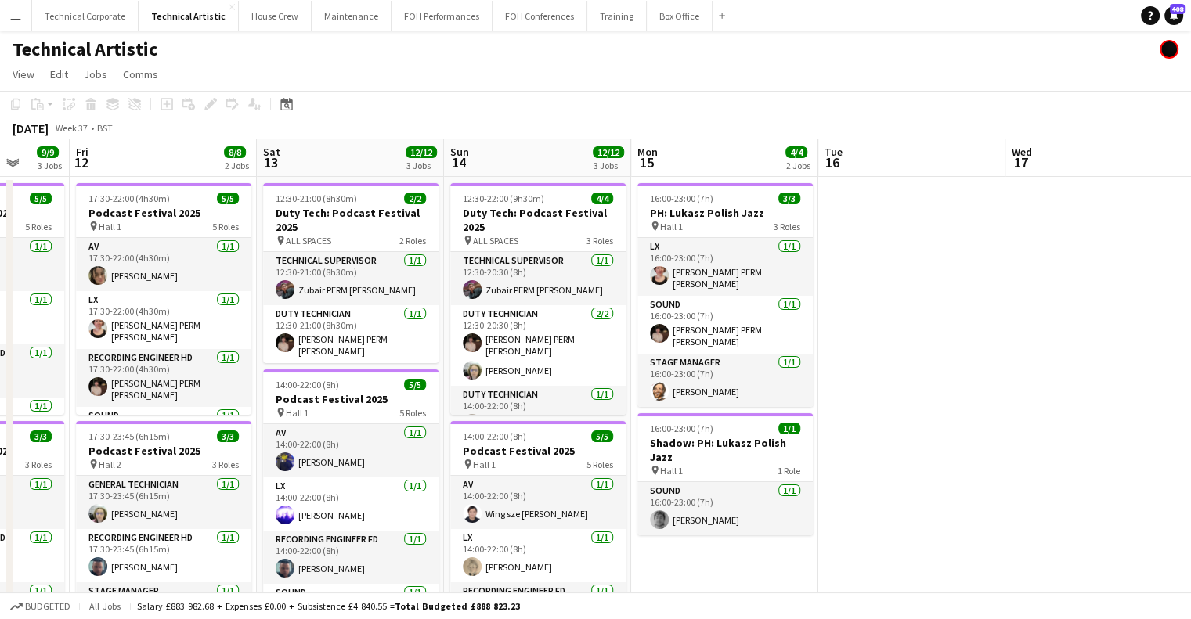
scroll to position [0, 680]
drag, startPoint x: 724, startPoint y: 344, endPoint x: 647, endPoint y: 344, distance: 76.7
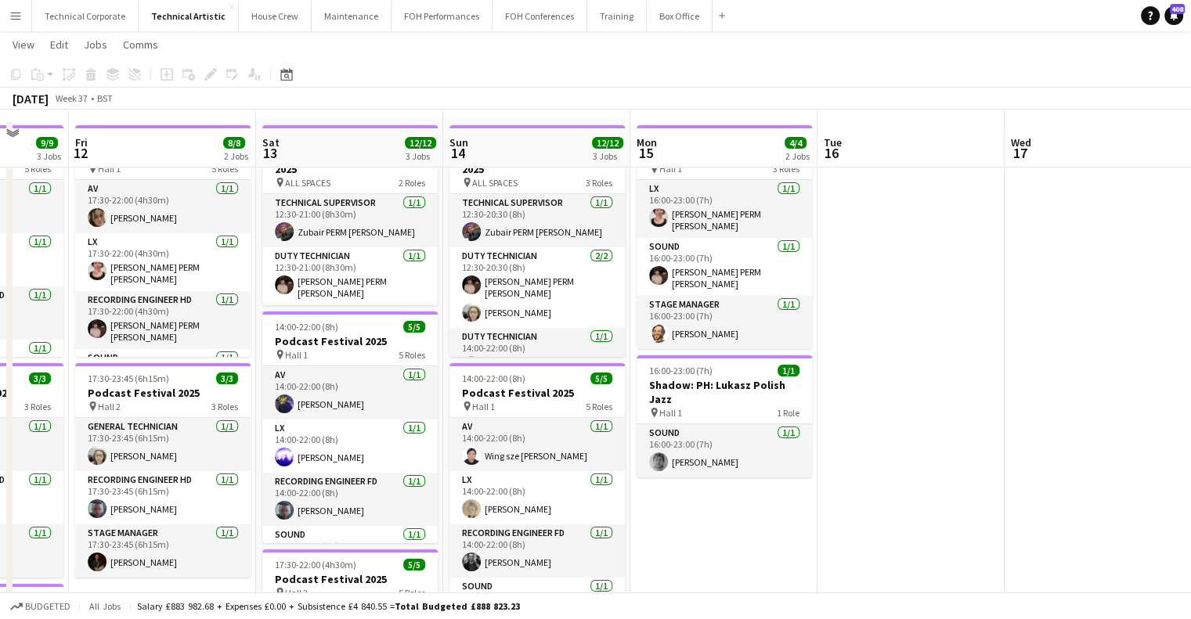
scroll to position [0, 0]
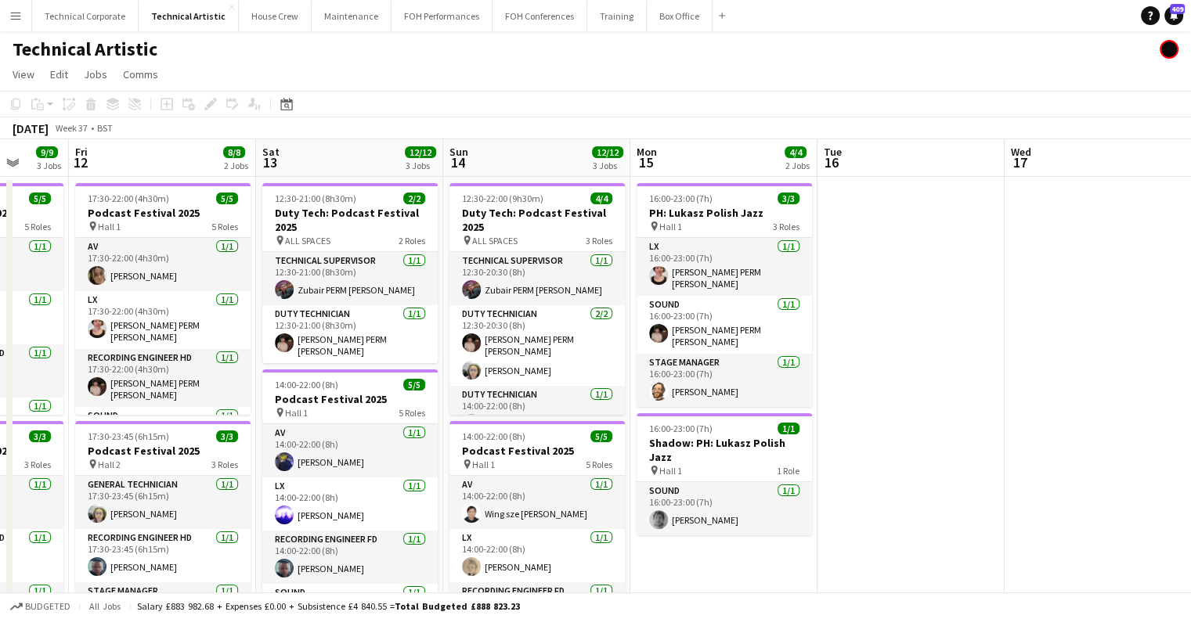
drag, startPoint x: 976, startPoint y: 308, endPoint x: 506, endPoint y: 326, distance: 470.1
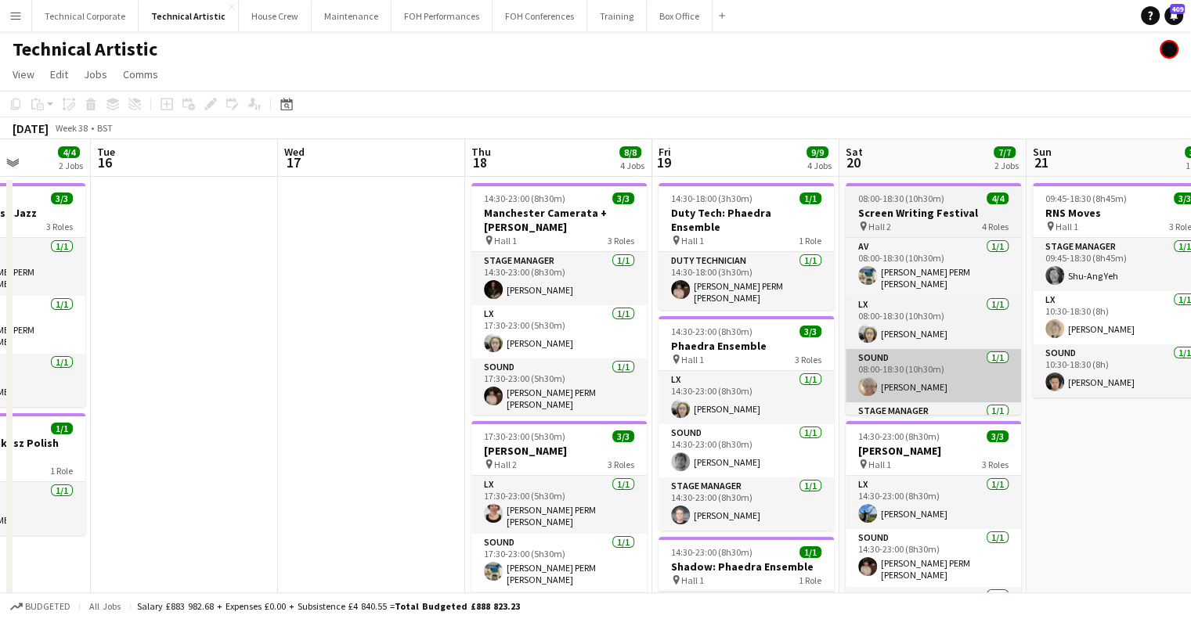
drag, startPoint x: 865, startPoint y: 326, endPoint x: 524, endPoint y: 378, distance: 345.2
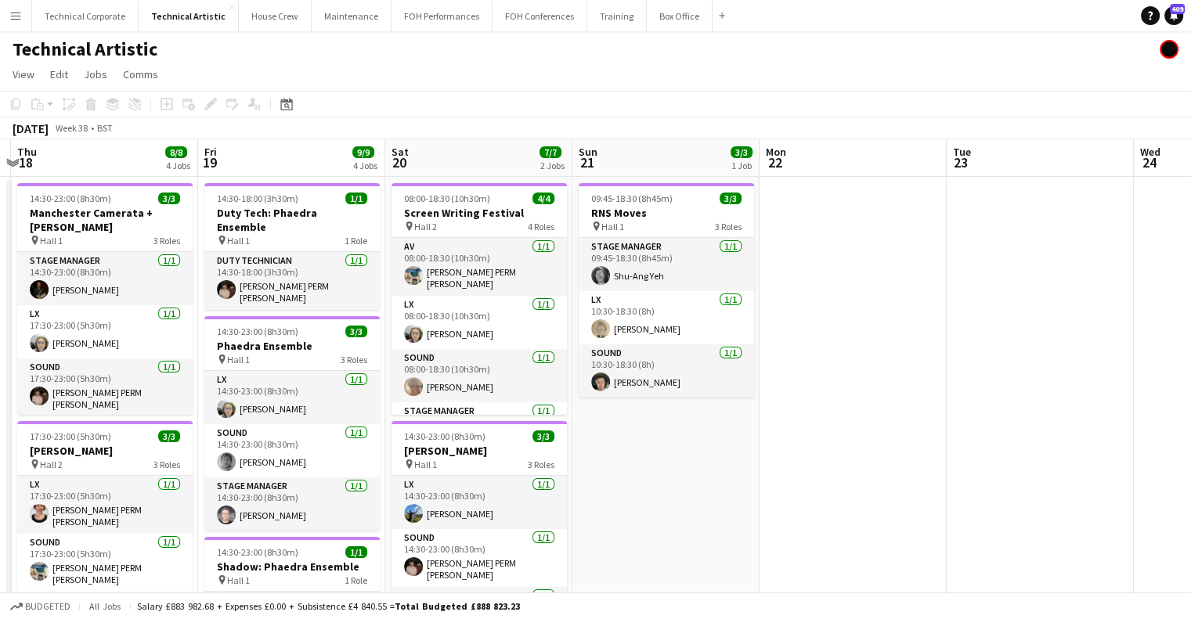
drag, startPoint x: 1039, startPoint y: 329, endPoint x: 443, endPoint y: 331, distance: 595.8
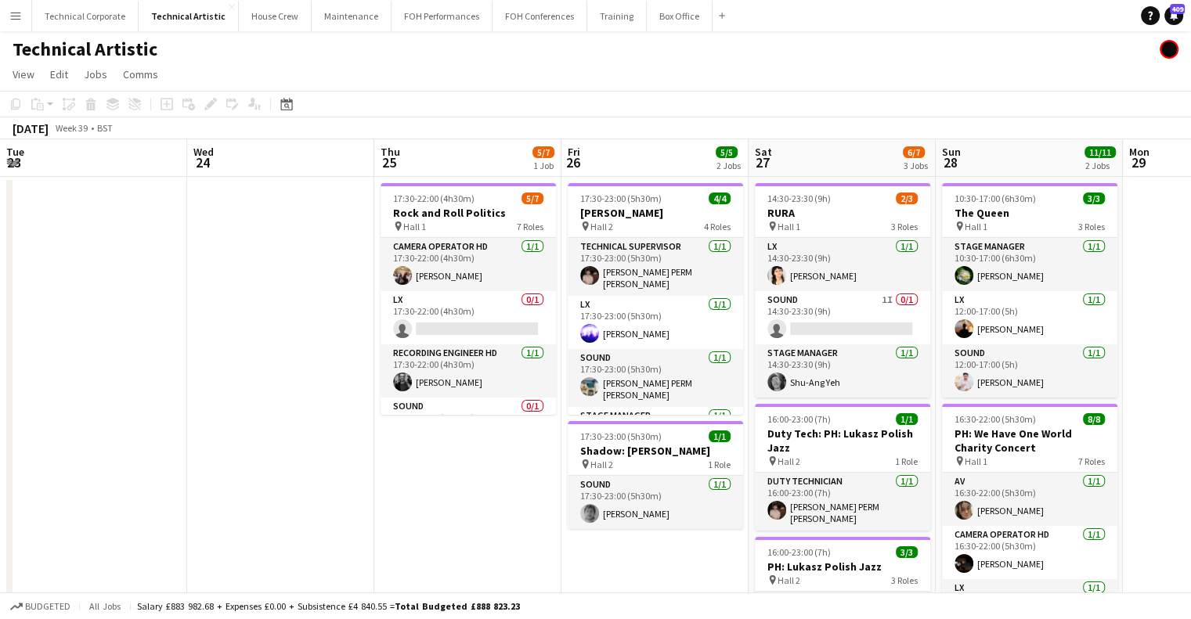
drag, startPoint x: 611, startPoint y: 290, endPoint x: 598, endPoint y: 294, distance: 13.1
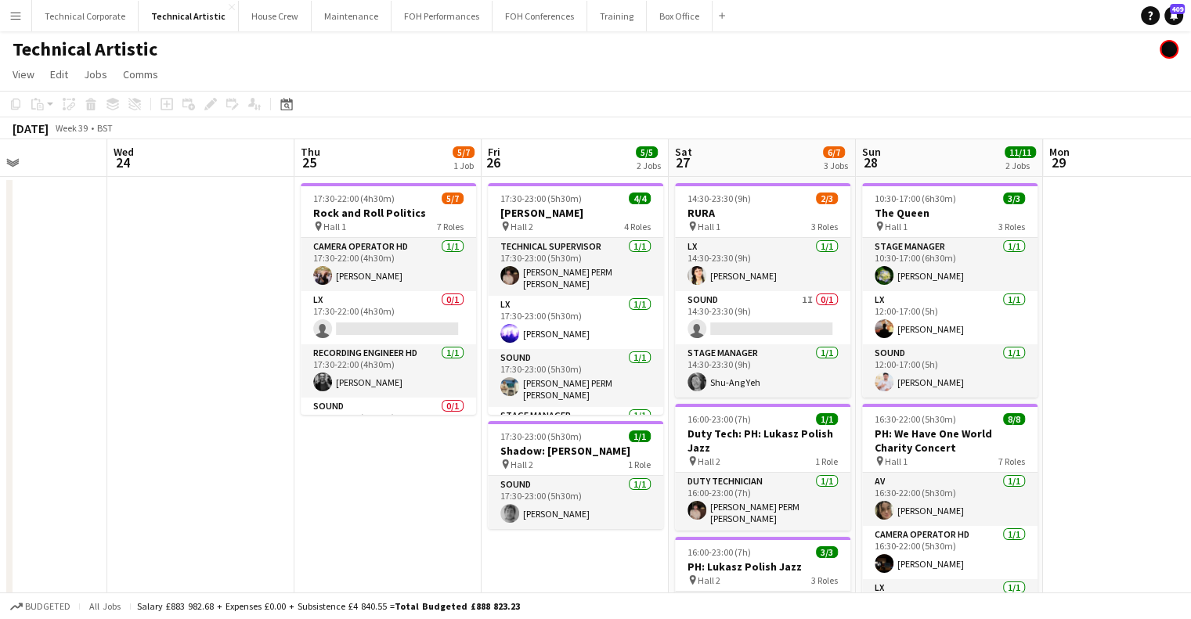
drag, startPoint x: 517, startPoint y: 303, endPoint x: 428, endPoint y: 316, distance: 89.4
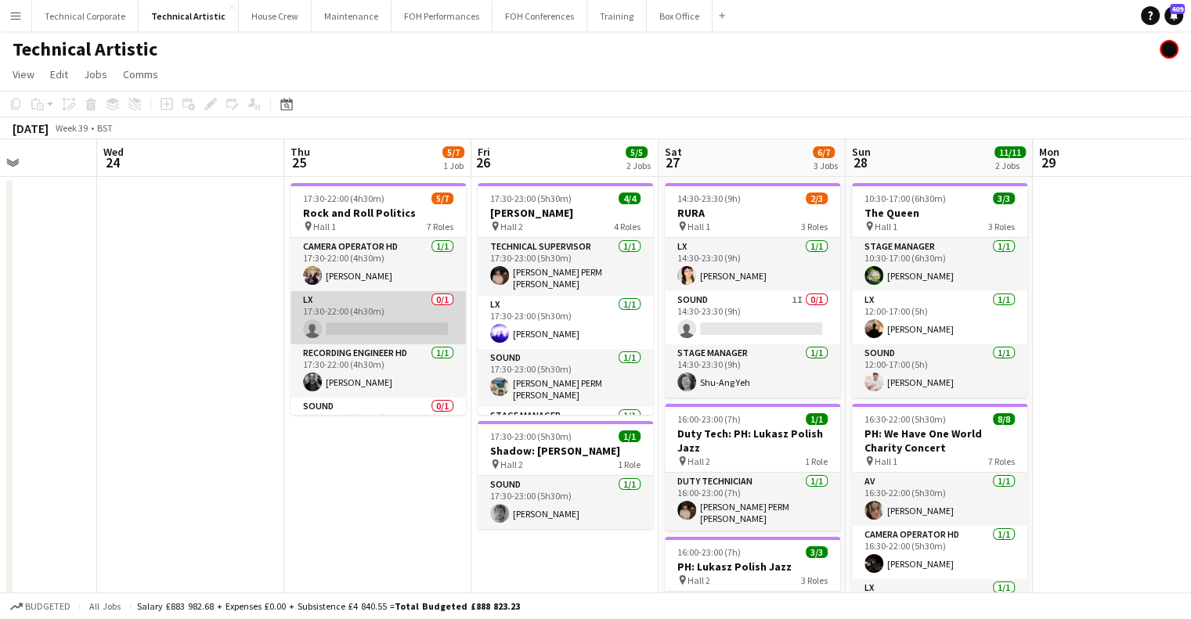
click at [382, 318] on app-card-role "LX 0/1 17:30-22:00 (4h30m) single-neutral-actions" at bounding box center [377, 317] width 175 height 53
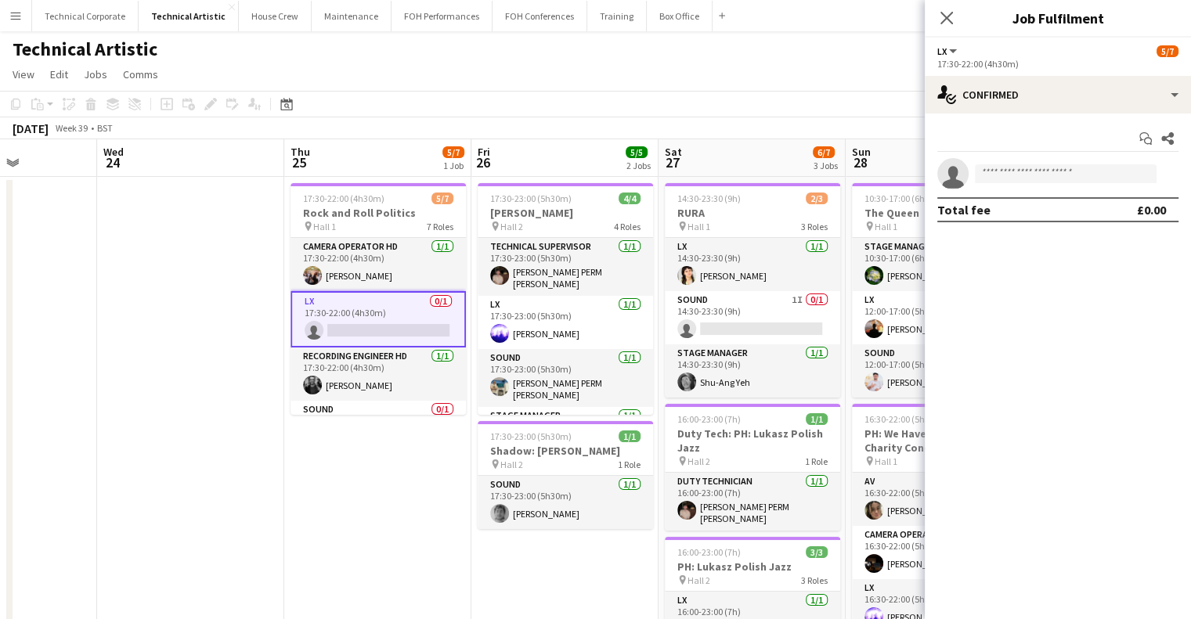
scroll to position [0, 652]
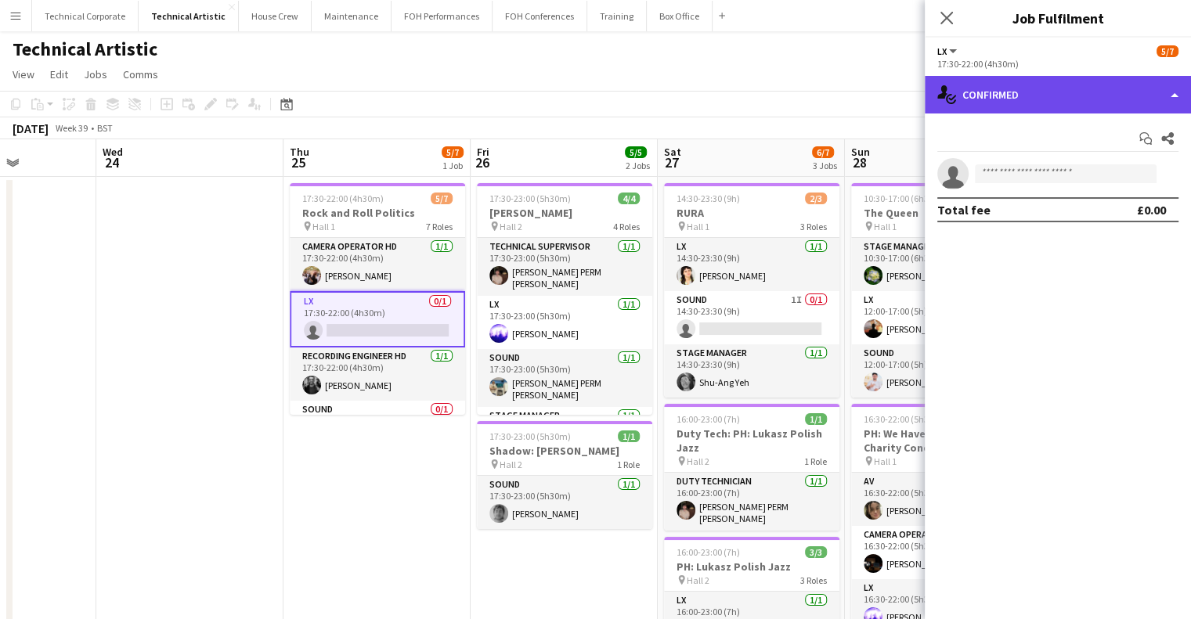
click at [994, 99] on div "single-neutral-actions-check-2 Confirmed" at bounding box center [1058, 95] width 266 height 38
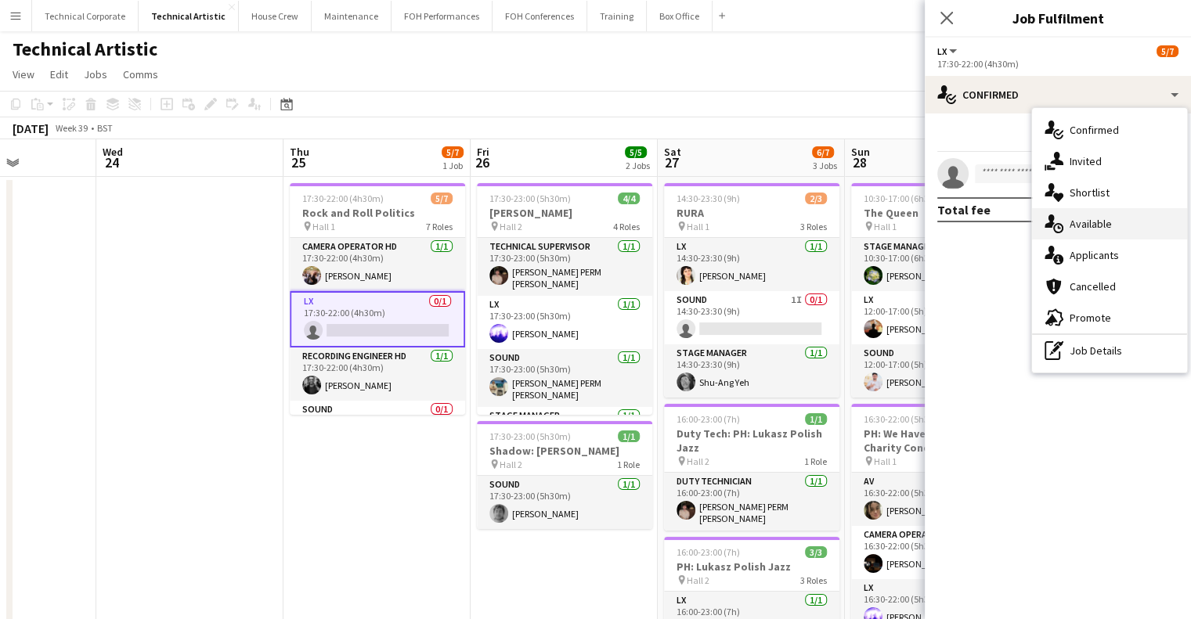
drag, startPoint x: 1095, startPoint y: 222, endPoint x: 1089, endPoint y: 228, distance: 8.3
click at [1095, 222] on span "Available" at bounding box center [1090, 224] width 42 height 14
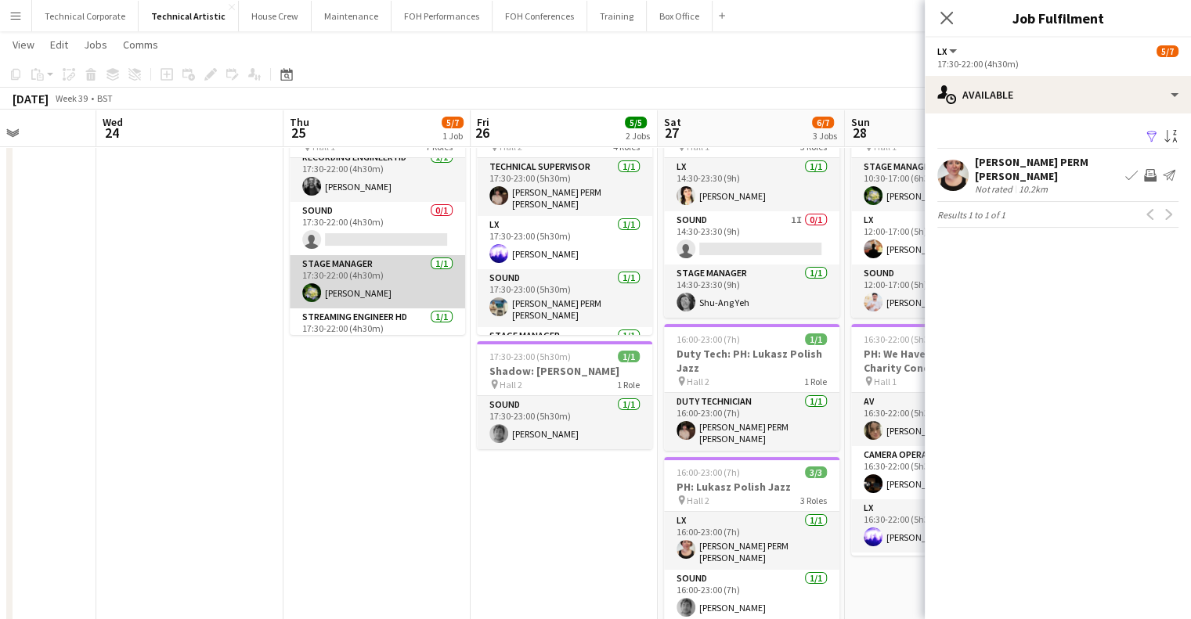
scroll to position [41, 0]
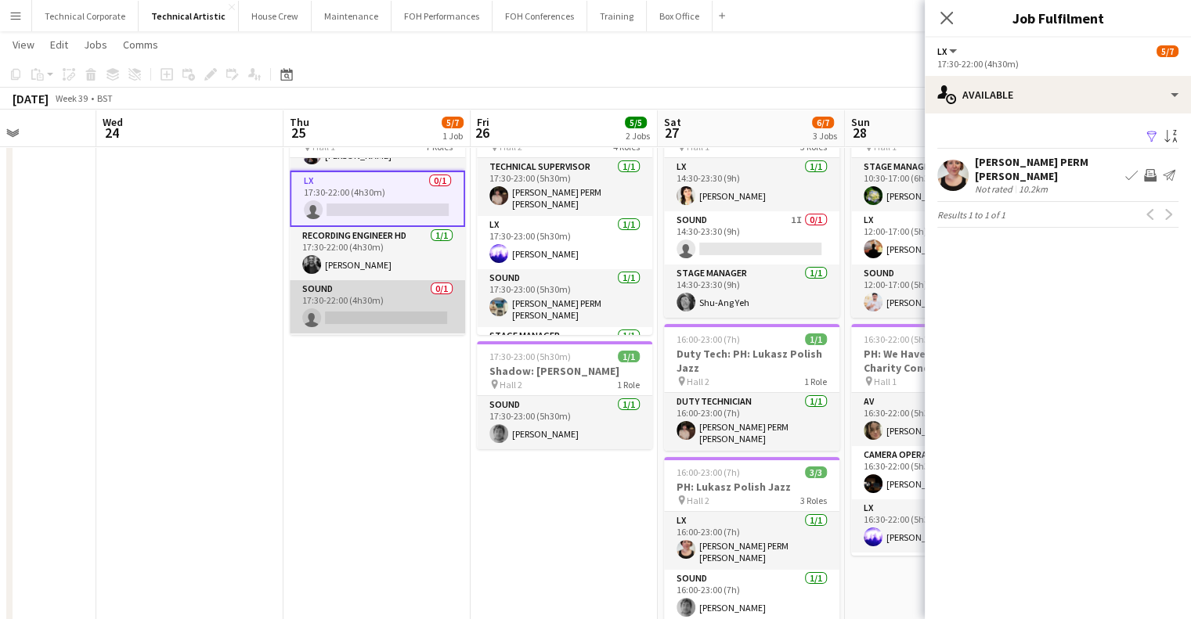
click at [388, 304] on app-card-role "Sound 0/1 17:30-22:00 (4h30m) single-neutral-actions" at bounding box center [377, 306] width 175 height 53
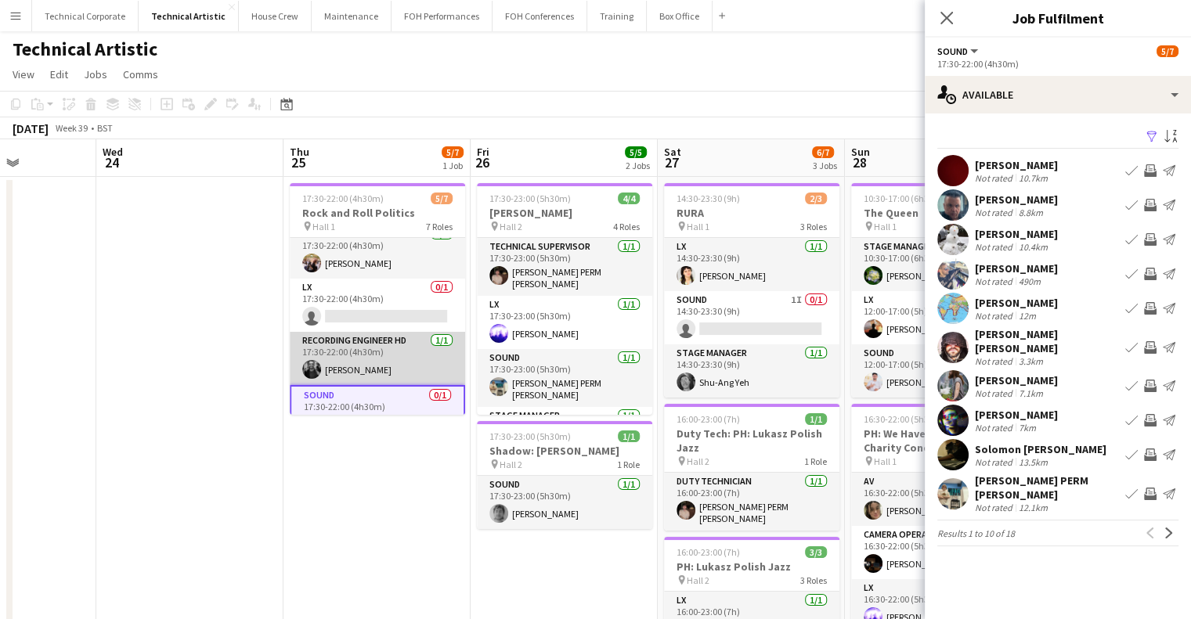
scroll to position [0, 0]
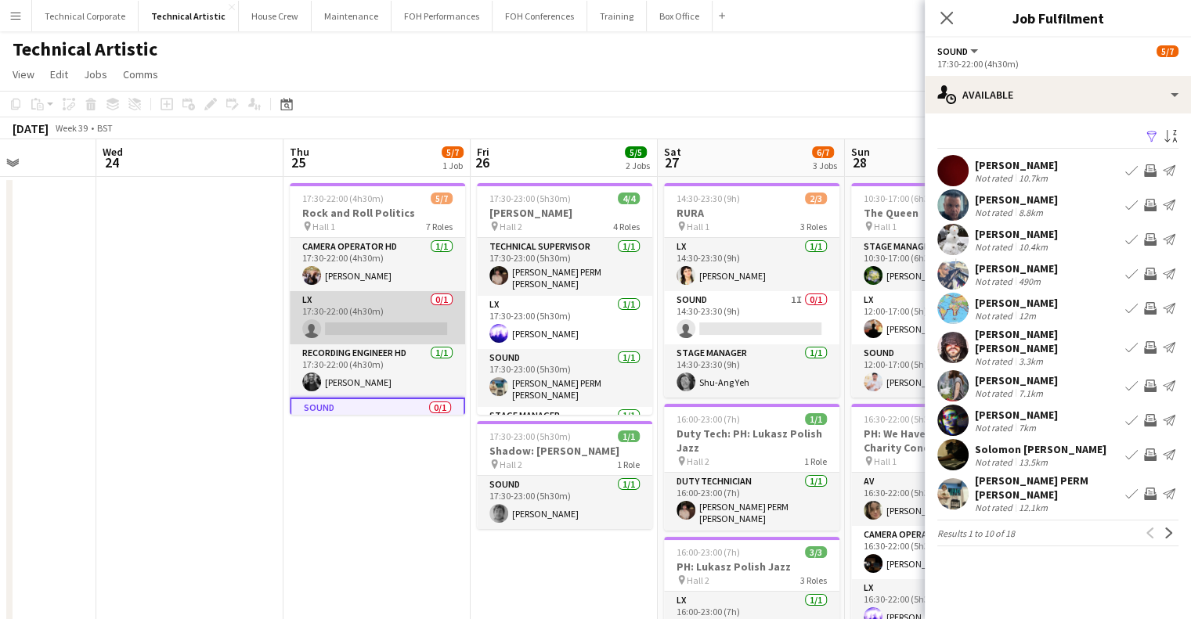
click at [376, 304] on app-card-role "LX 0/1 17:30-22:00 (4h30m) single-neutral-actions" at bounding box center [377, 317] width 175 height 53
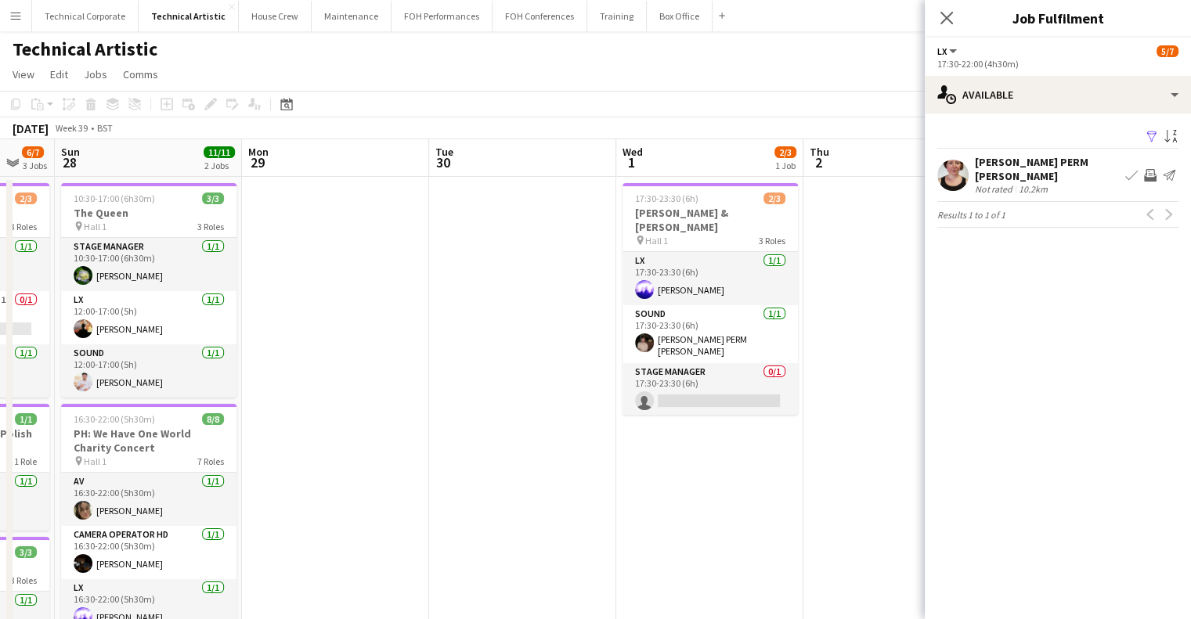
drag, startPoint x: 815, startPoint y: 352, endPoint x: 301, endPoint y: 408, distance: 516.7
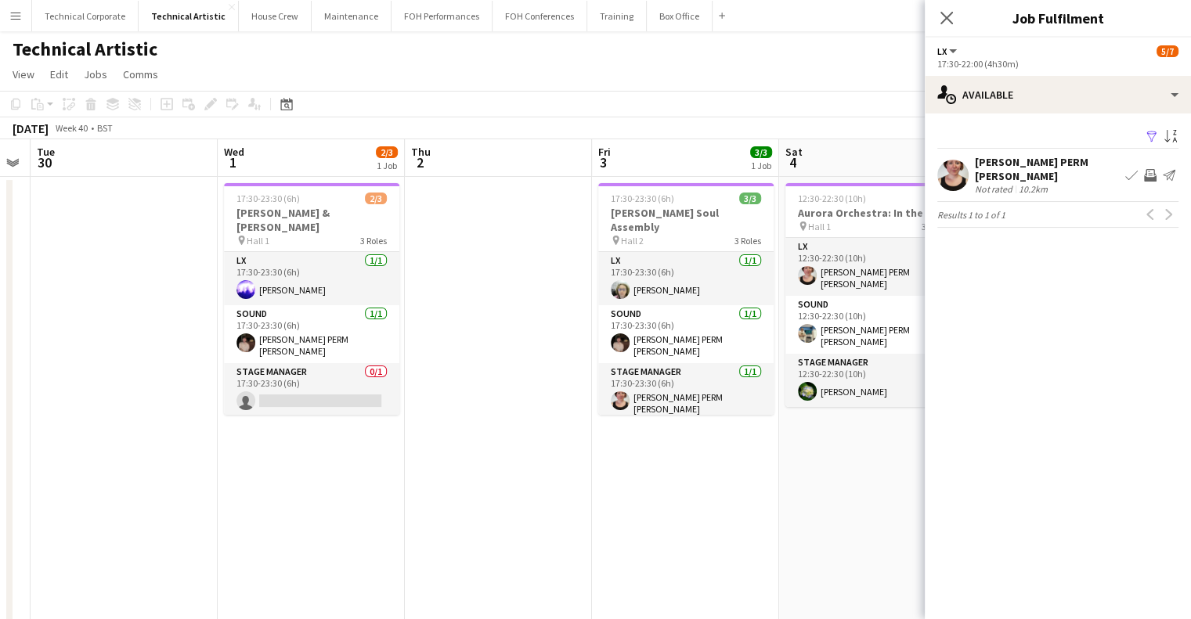
scroll to position [0, 557]
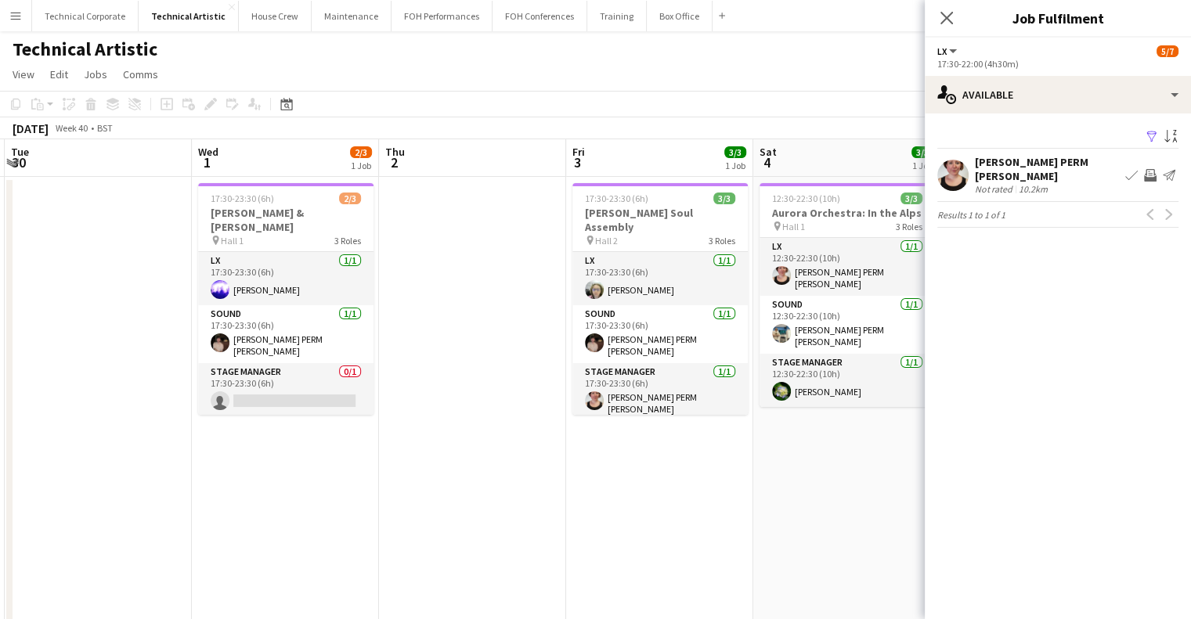
drag, startPoint x: 603, startPoint y: 402, endPoint x: 391, endPoint y: 425, distance: 212.6
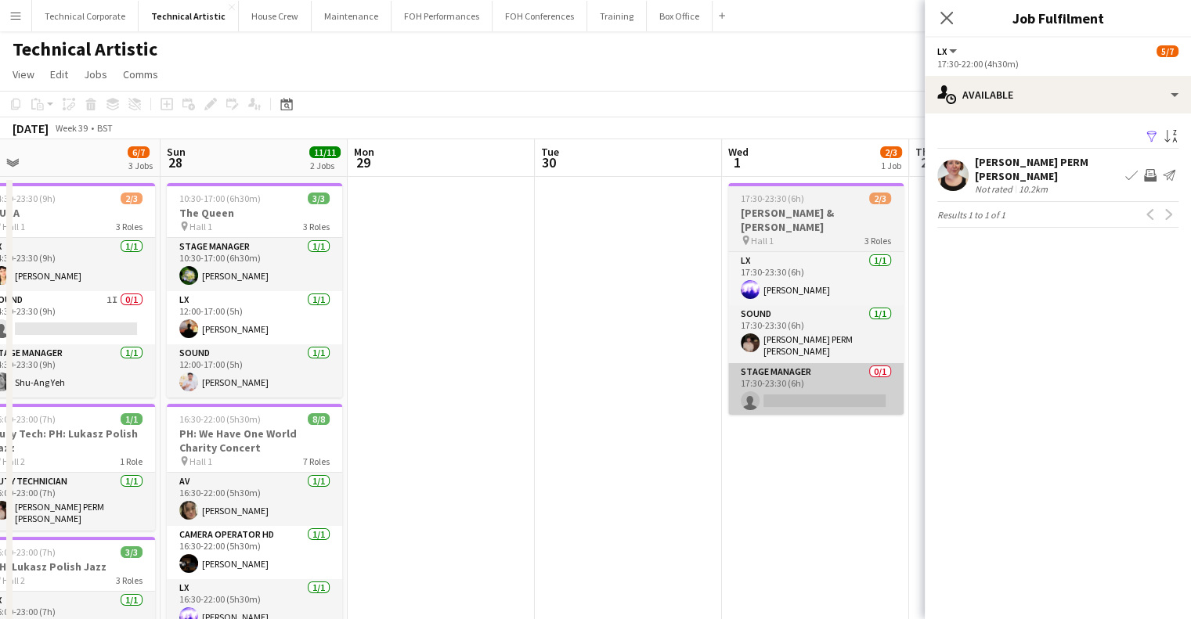
drag, startPoint x: 391, startPoint y: 425, endPoint x: 730, endPoint y: 391, distance: 340.7
click at [961, 370] on body "Menu Boards Boards Boards All jobs Status Workforce Workforce My Workforce Recr…" at bounding box center [595, 591] width 1191 height 1183
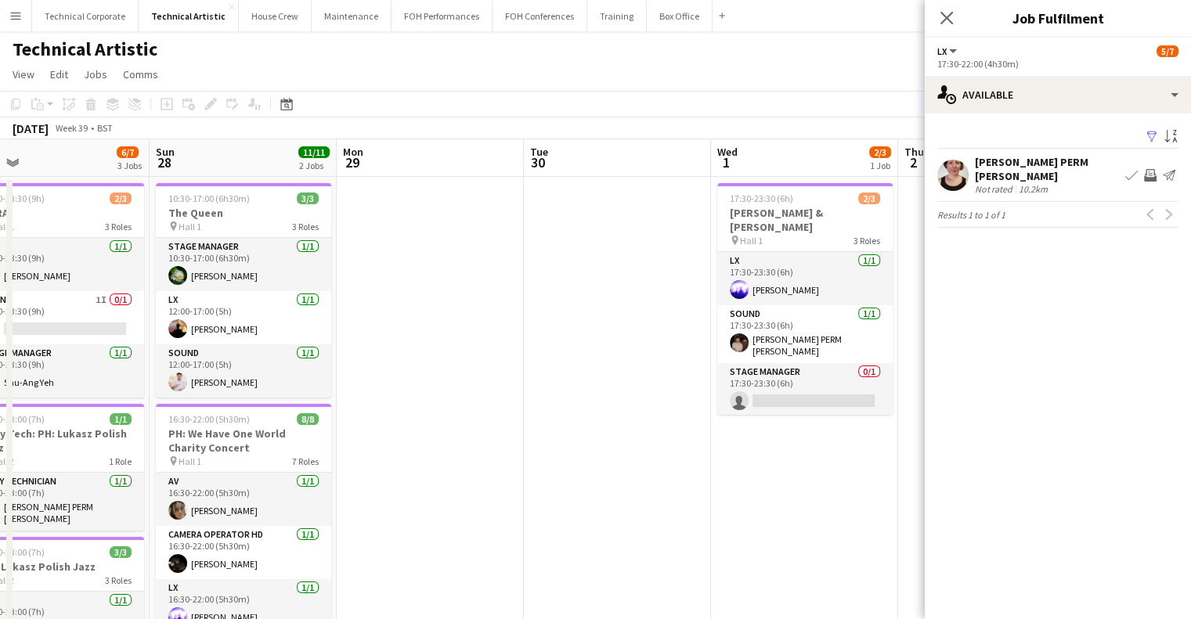
drag, startPoint x: 506, startPoint y: 395, endPoint x: 849, endPoint y: 384, distance: 343.1
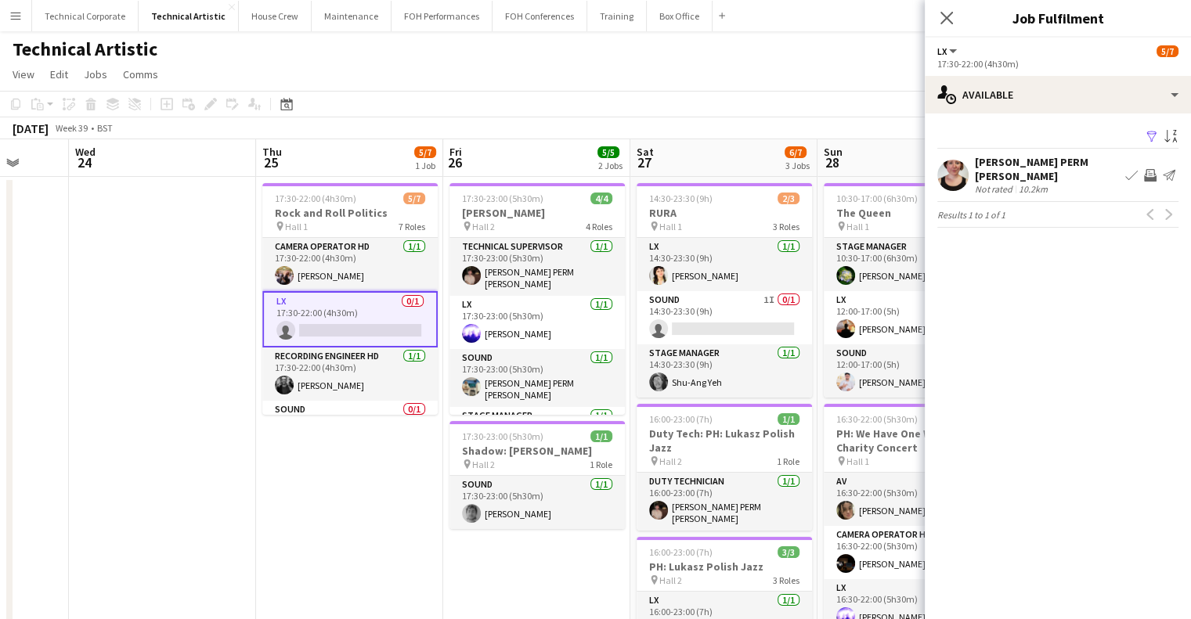
scroll to position [0, 492]
drag, startPoint x: 489, startPoint y: 388, endPoint x: 777, endPoint y: 384, distance: 288.9
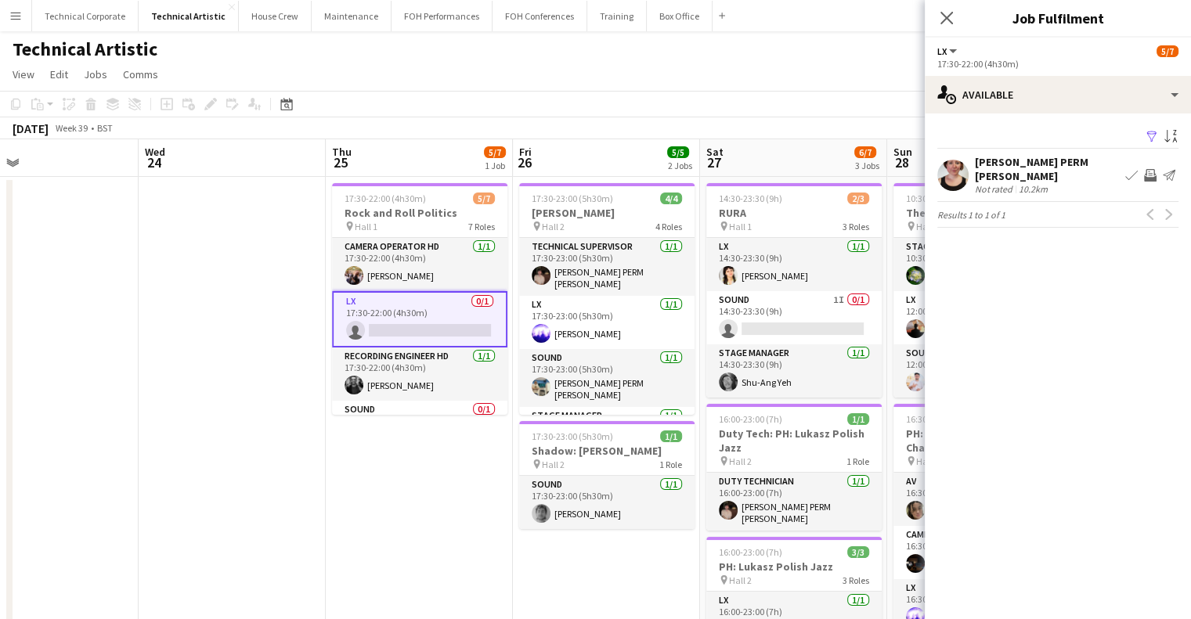
scroll to position [0, 395]
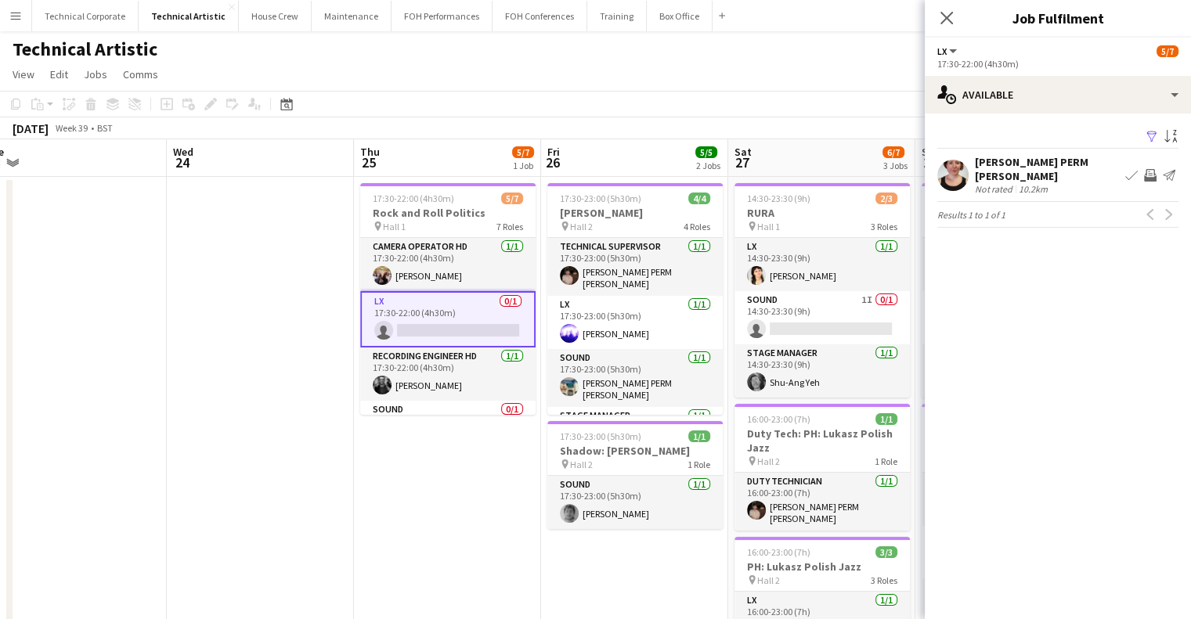
drag, startPoint x: 363, startPoint y: 442, endPoint x: 460, endPoint y: 434, distance: 97.4
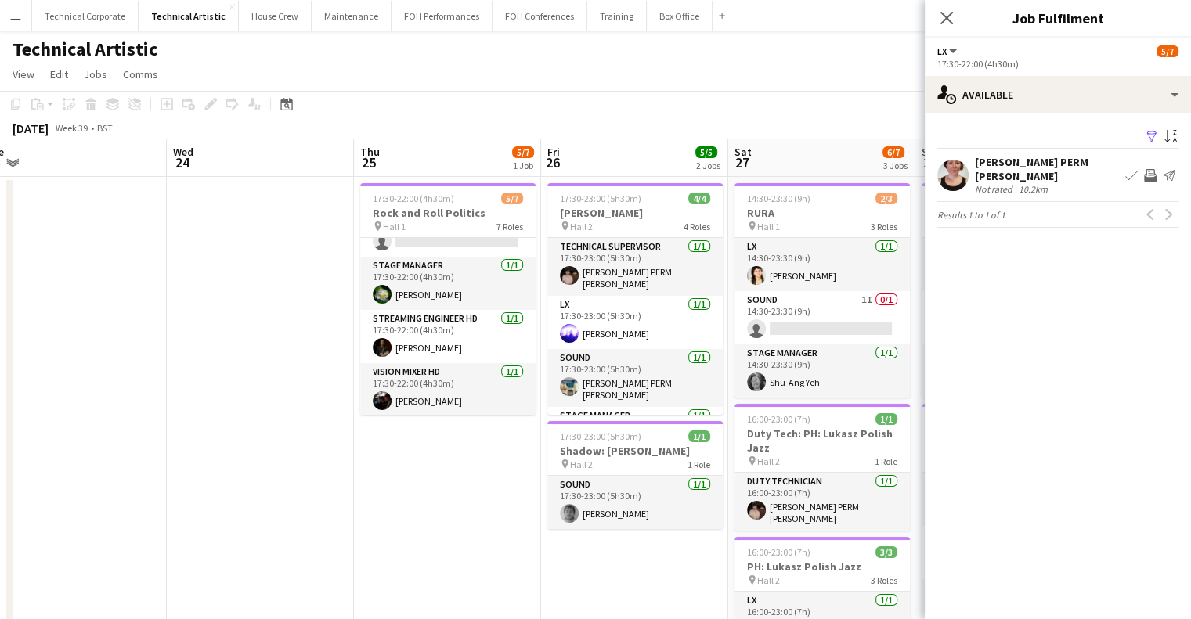
scroll to position [119, 0]
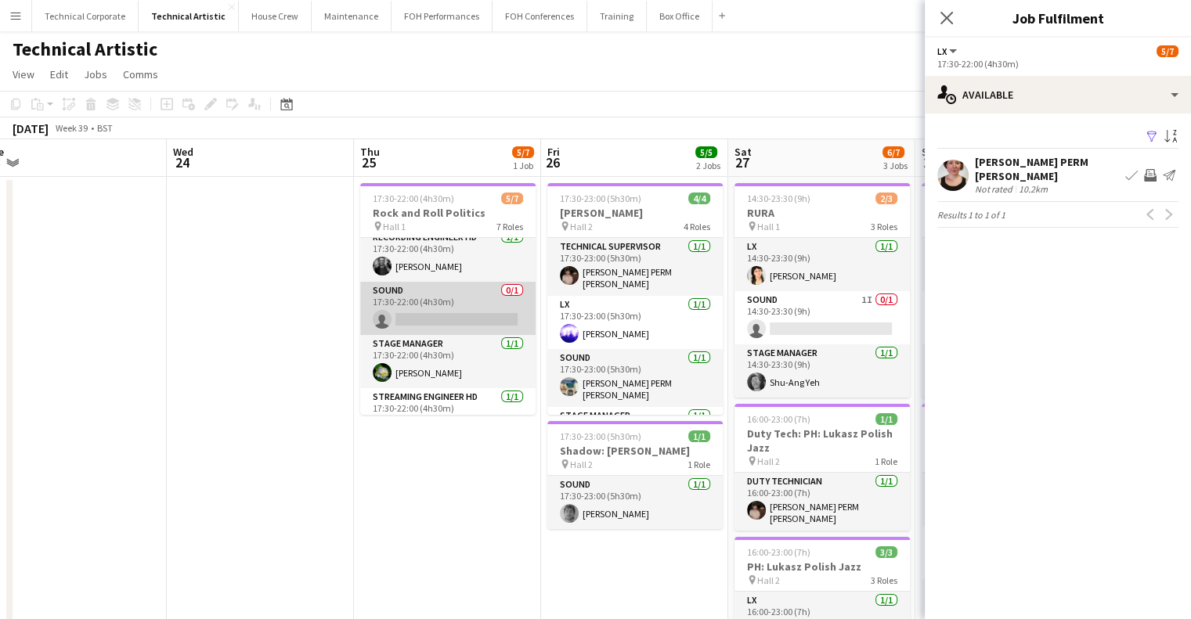
click at [454, 322] on app-card-role "Sound 0/1 17:30-22:00 (4h30m) single-neutral-actions" at bounding box center [447, 308] width 175 height 53
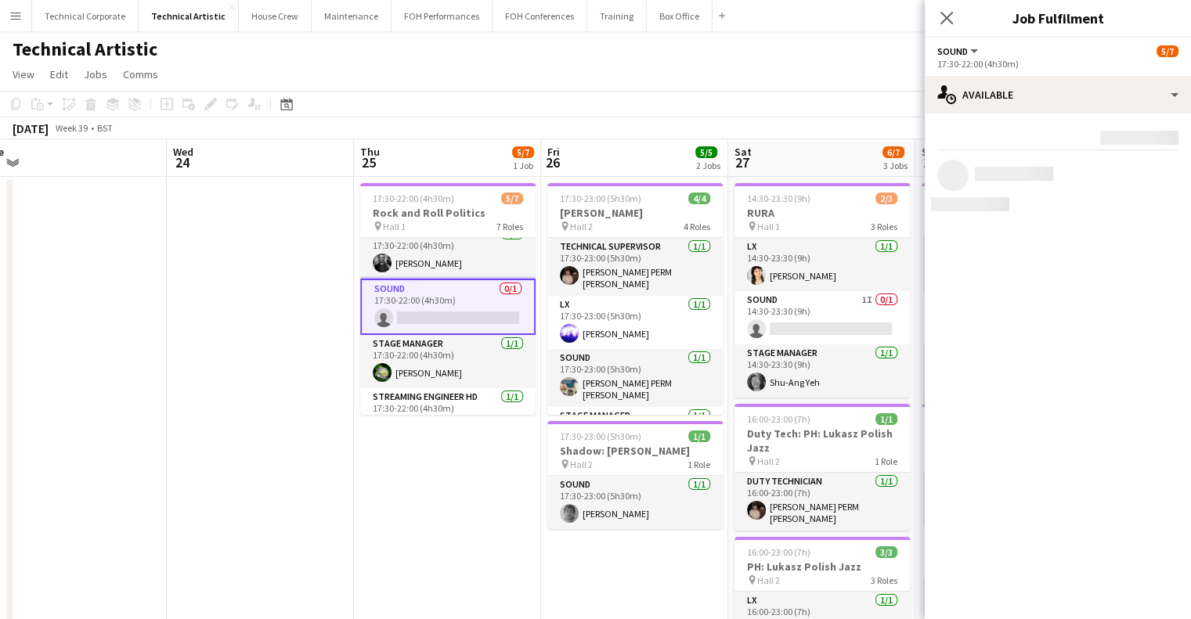
scroll to position [117, 0]
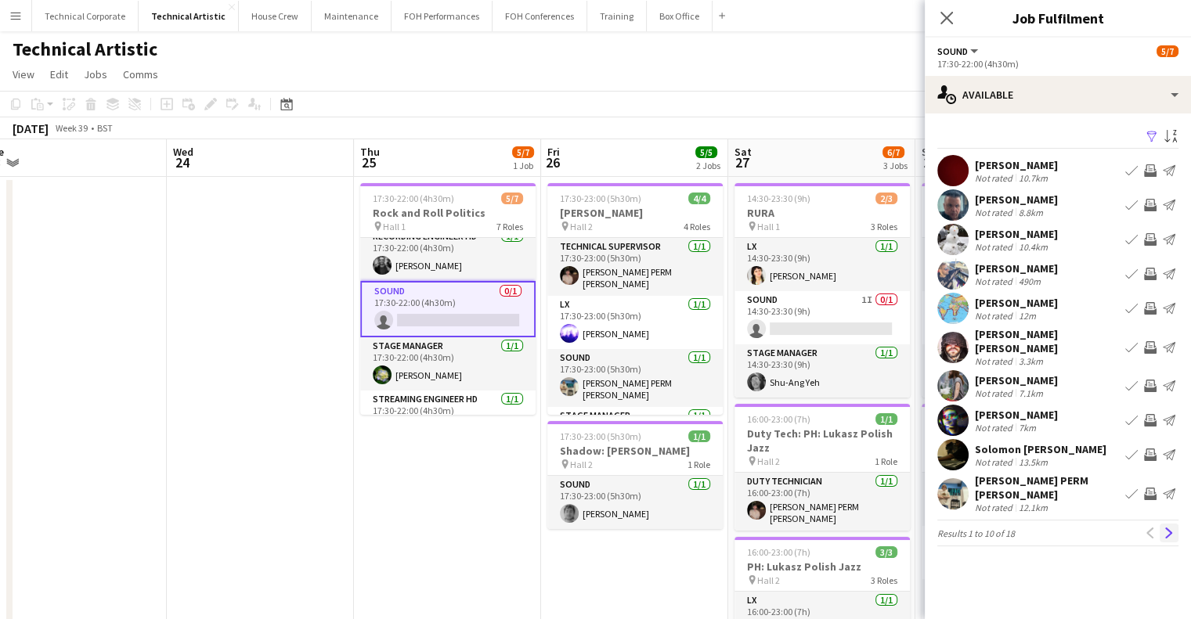
click at [1165, 528] on app-icon "Next" at bounding box center [1168, 533] width 11 height 11
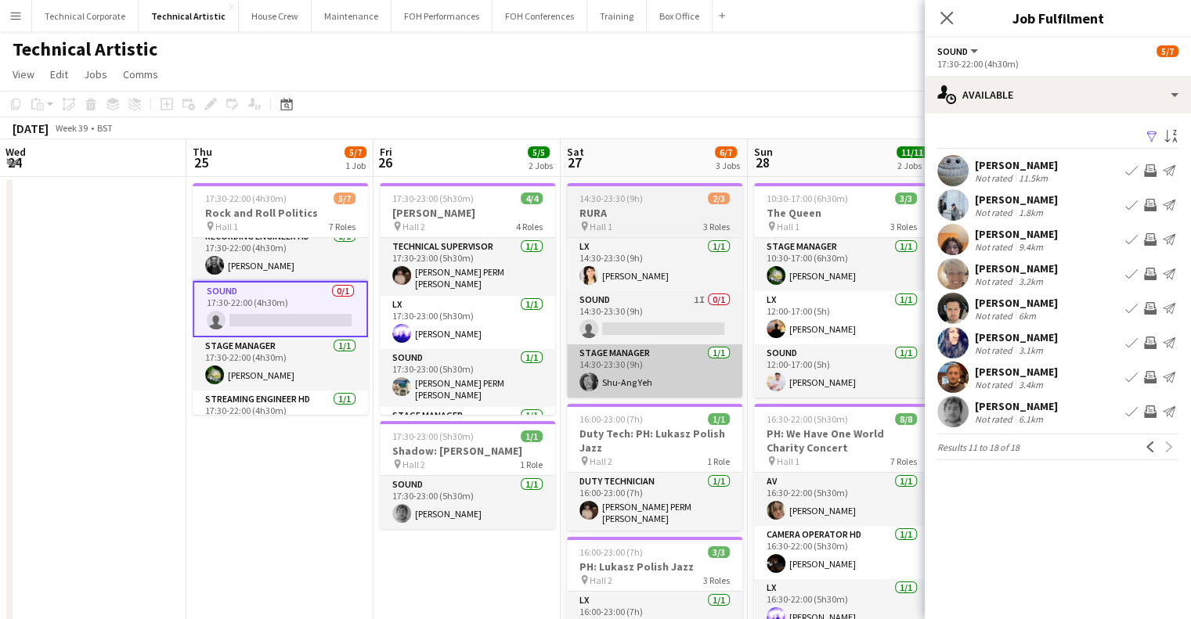
drag, startPoint x: 615, startPoint y: 376, endPoint x: 426, endPoint y: 365, distance: 189.0
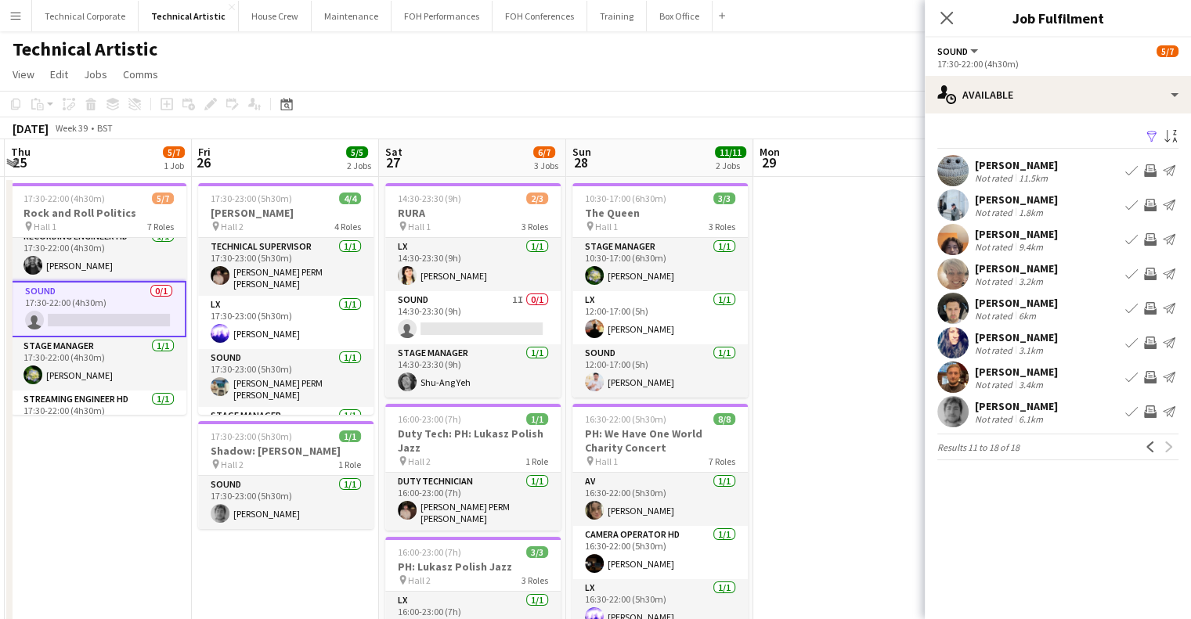
drag, startPoint x: 786, startPoint y: 358, endPoint x: 400, endPoint y: 380, distance: 386.6
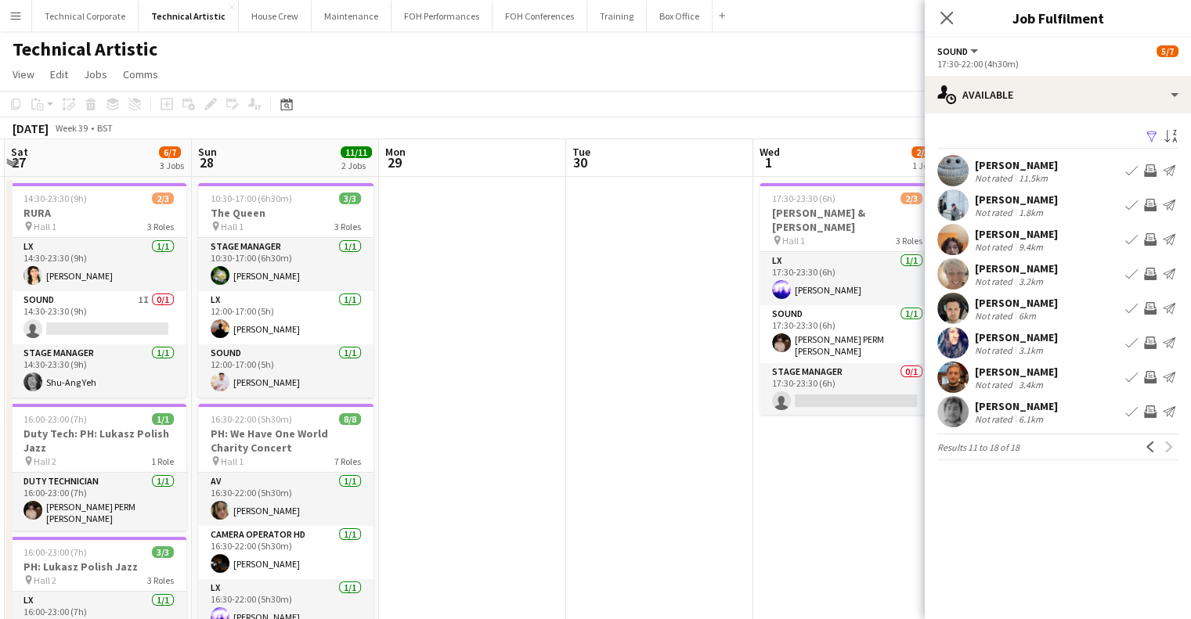
scroll to position [0, 592]
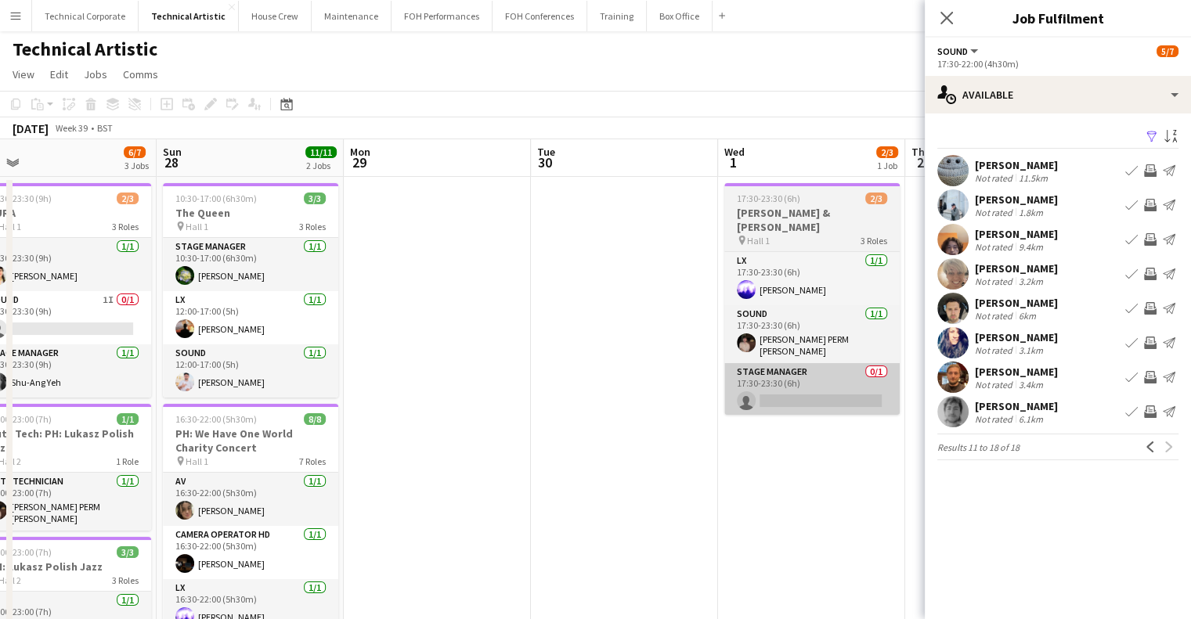
click at [764, 372] on app-card-role "Stage Manager 0/1 17:30-23:30 (6h) single-neutral-actions" at bounding box center [811, 389] width 175 height 53
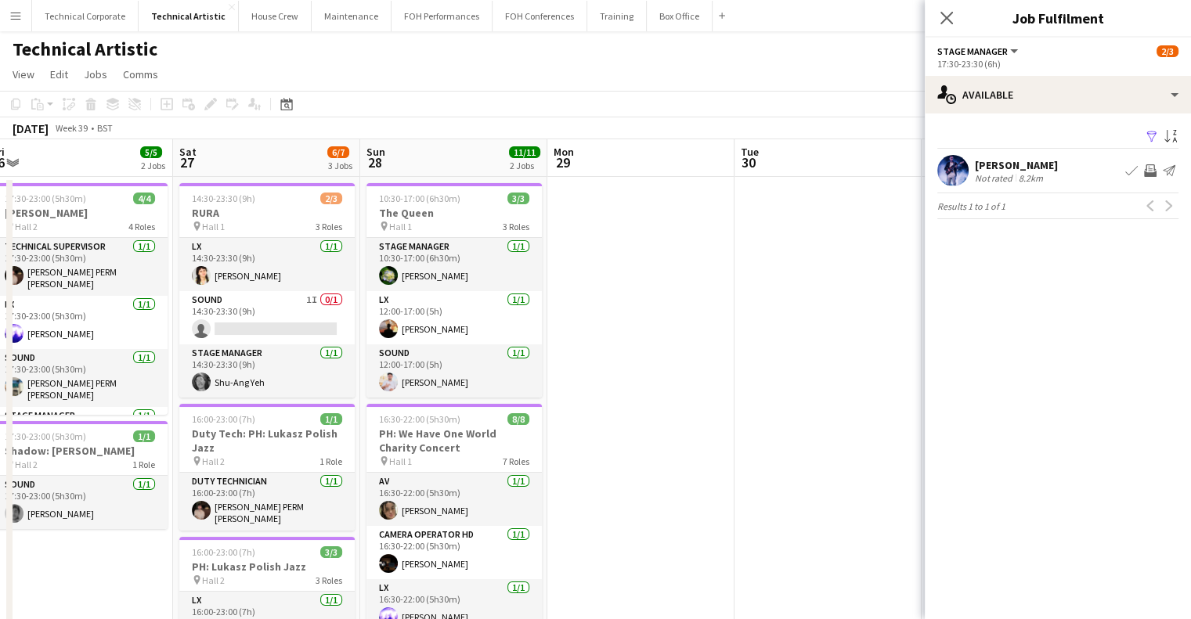
drag, startPoint x: 767, startPoint y: 449, endPoint x: 655, endPoint y: 456, distance: 113.0
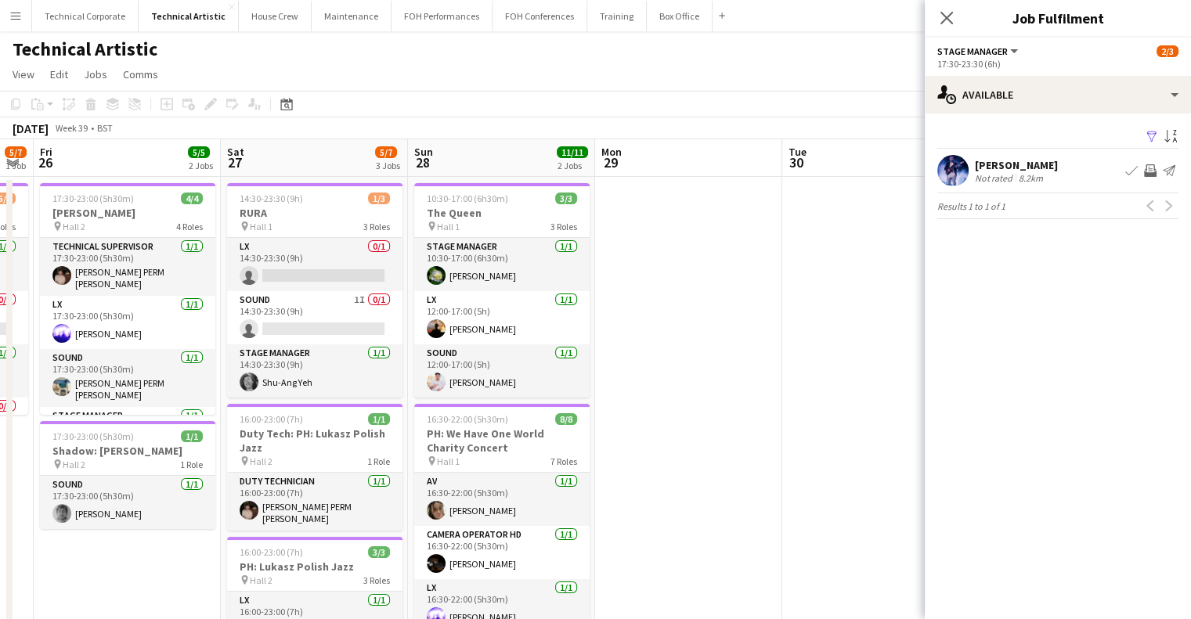
drag, startPoint x: 536, startPoint y: 410, endPoint x: 805, endPoint y: 409, distance: 269.3
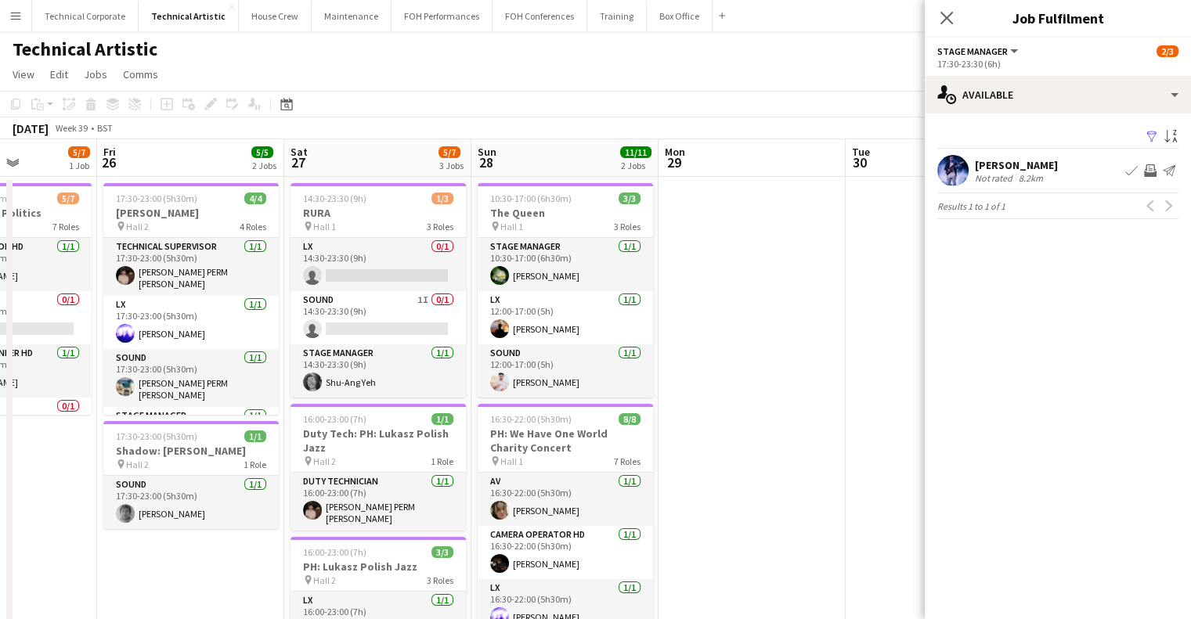
drag, startPoint x: 428, startPoint y: 404, endPoint x: 883, endPoint y: 406, distance: 454.9
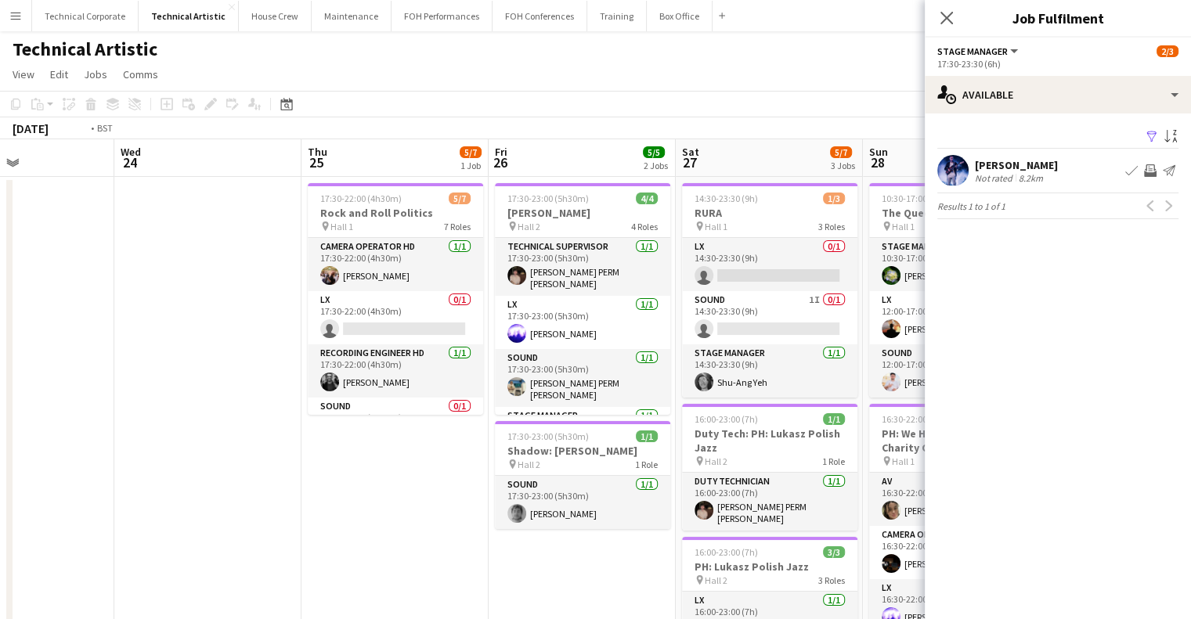
scroll to position [0, 431]
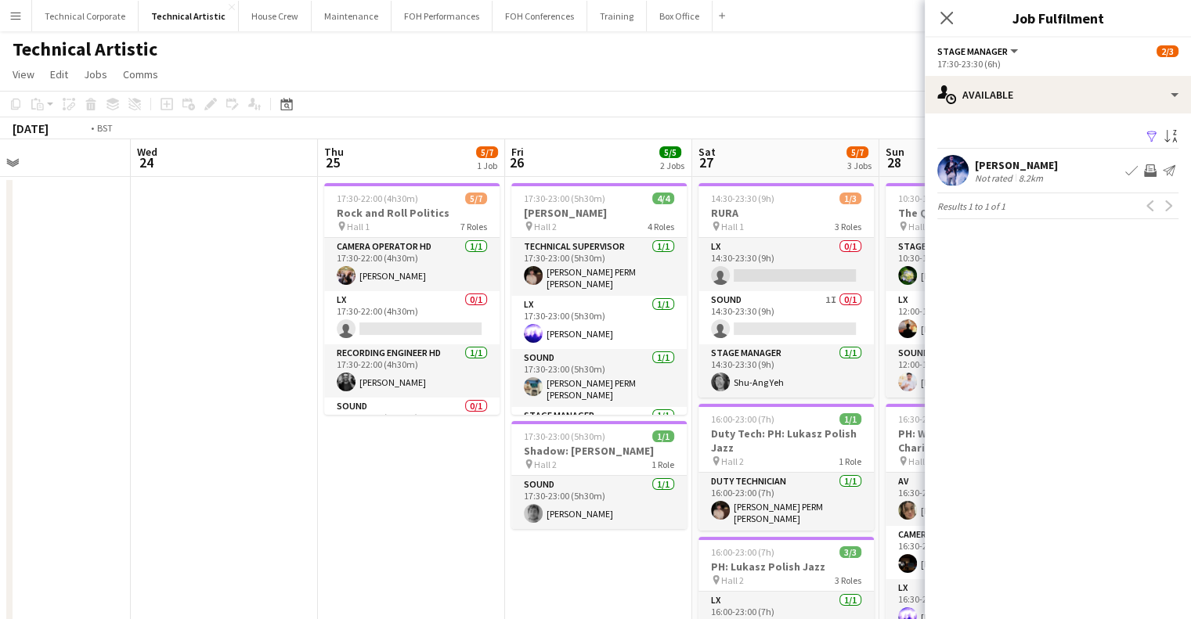
drag, startPoint x: 626, startPoint y: 397, endPoint x: 857, endPoint y: 397, distance: 231.0
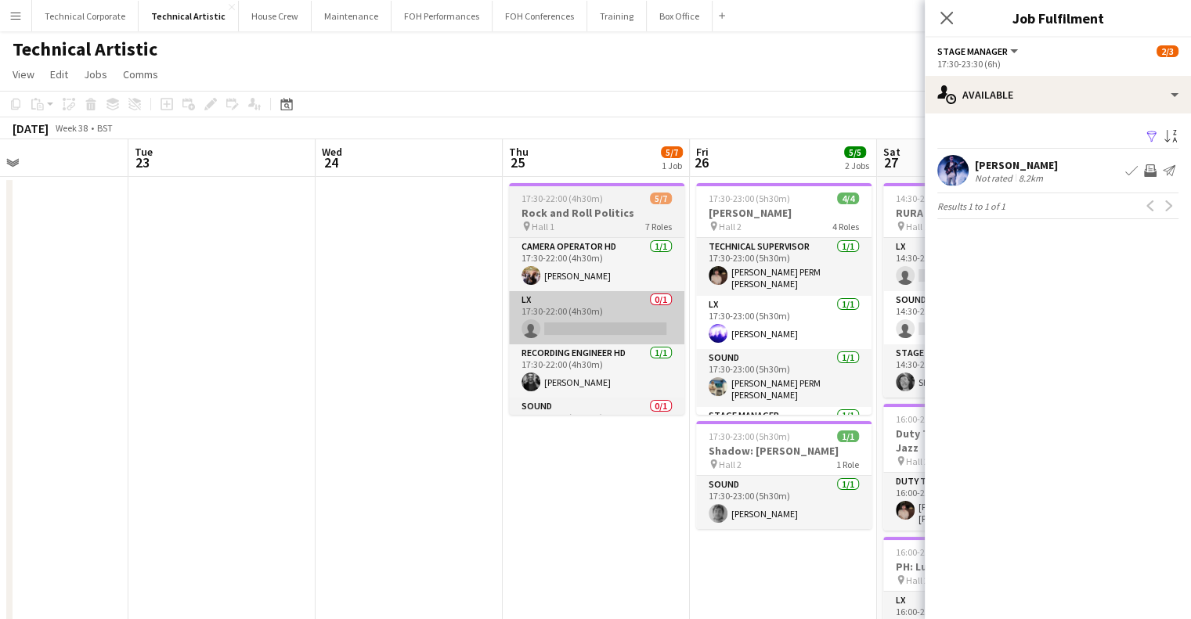
drag, startPoint x: 772, startPoint y: 344, endPoint x: 591, endPoint y: 341, distance: 180.9
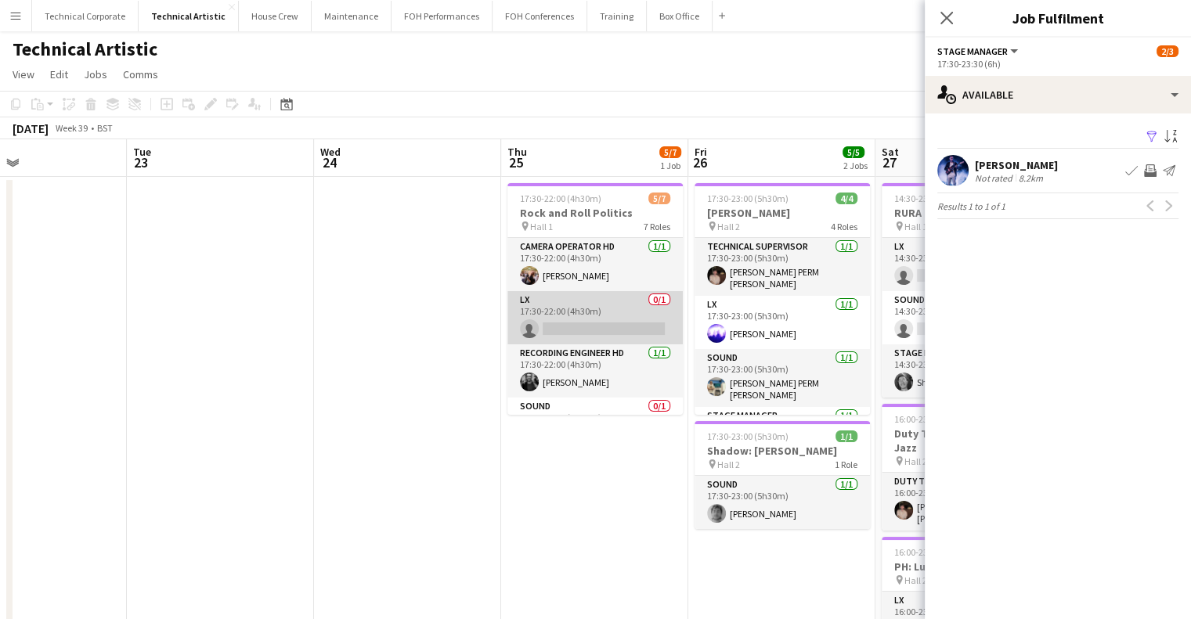
click at [590, 334] on app-card-role "LX 0/1 17:30-22:00 (4h30m) single-neutral-actions" at bounding box center [594, 317] width 175 height 53
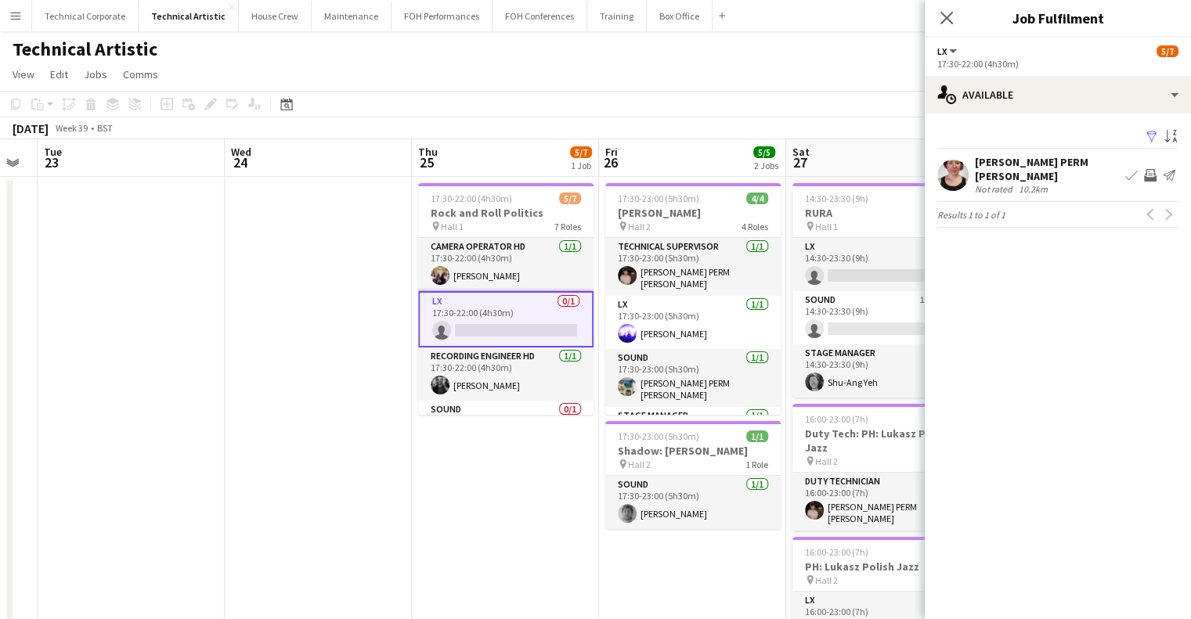
scroll to position [0, 712]
drag, startPoint x: 614, startPoint y: 360, endPoint x: 523, endPoint y: 367, distance: 91.1
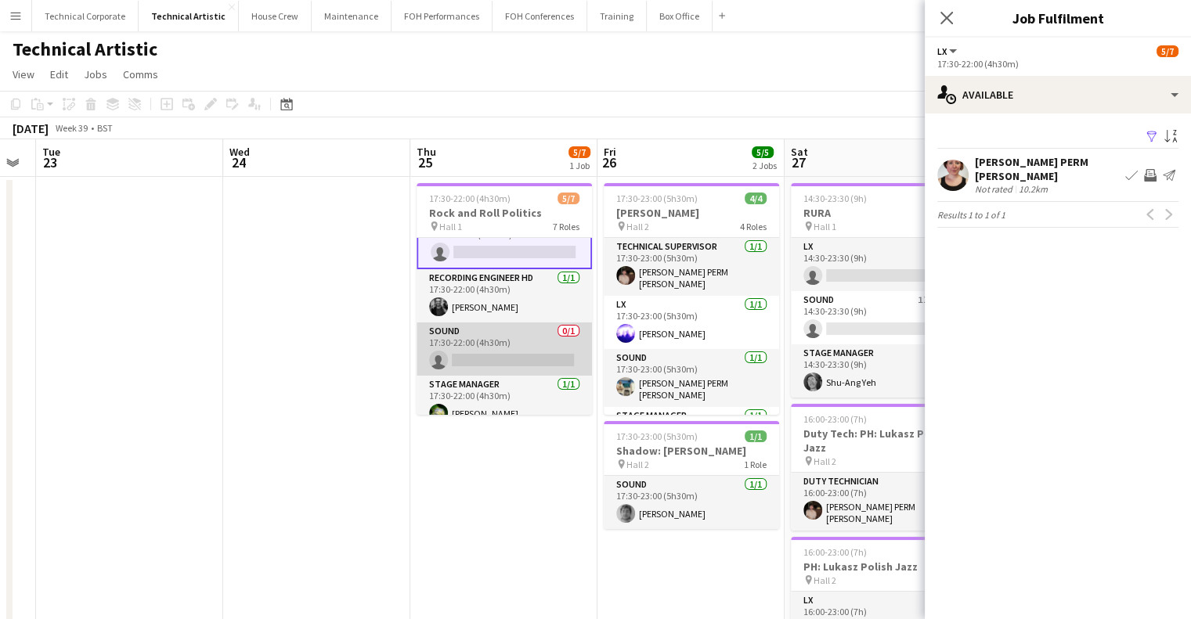
click at [518, 334] on app-card-role "Sound 0/1 17:30-22:00 (4h30m) single-neutral-actions" at bounding box center [504, 349] width 175 height 53
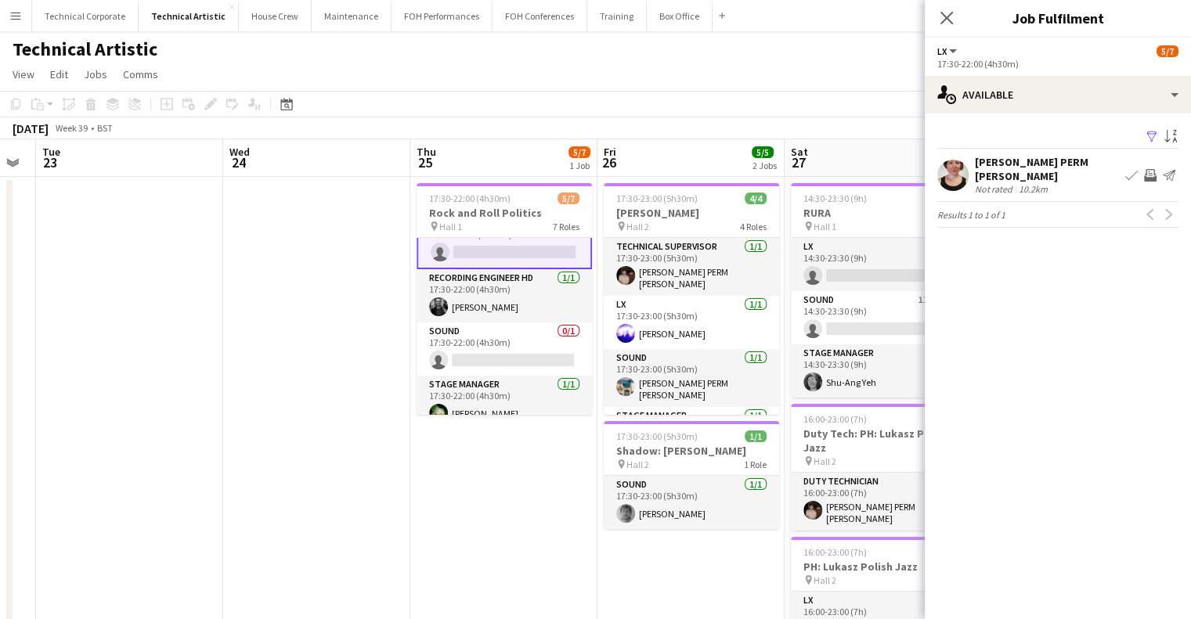
scroll to position [77, 0]
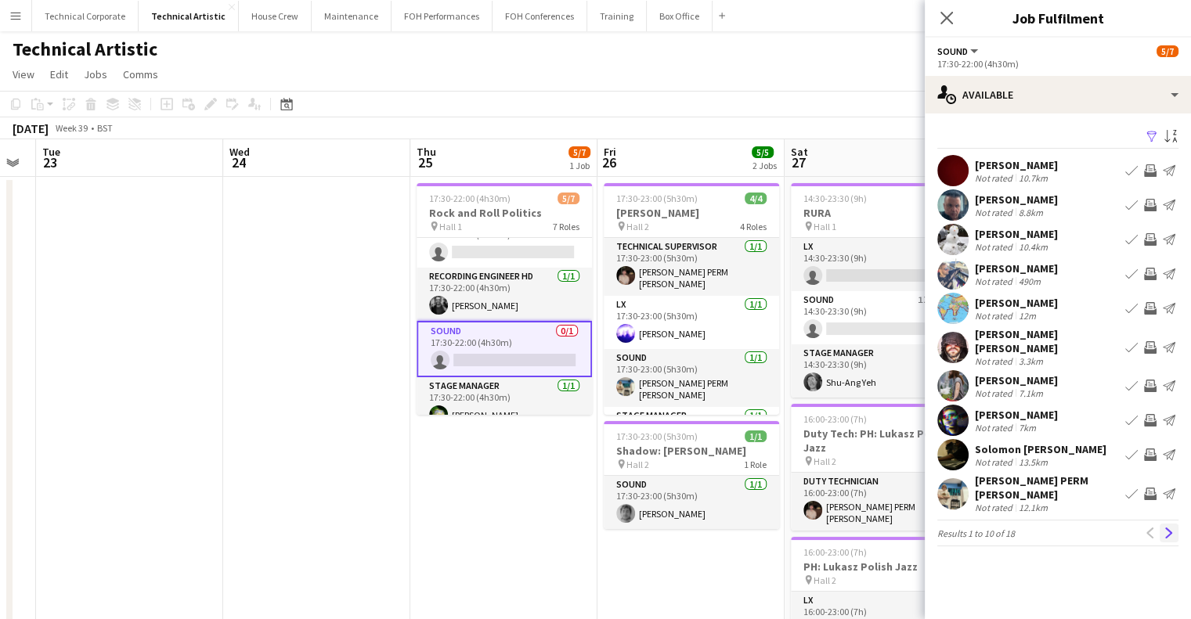
click at [1168, 528] on app-icon "Next" at bounding box center [1168, 533] width 11 height 11
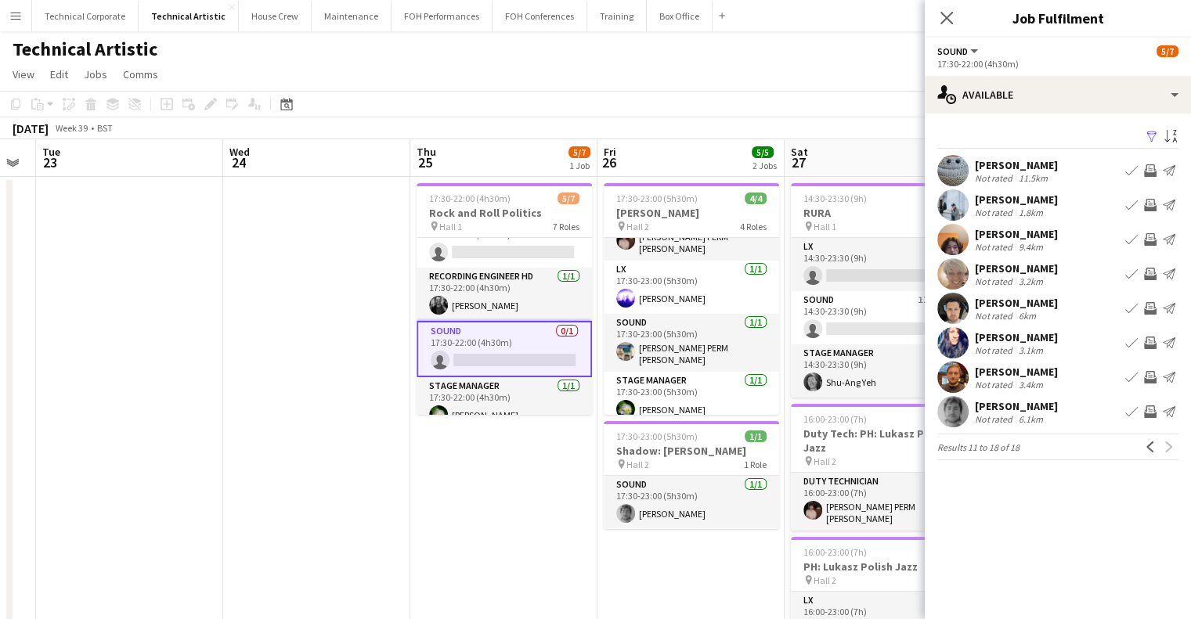
scroll to position [0, 0]
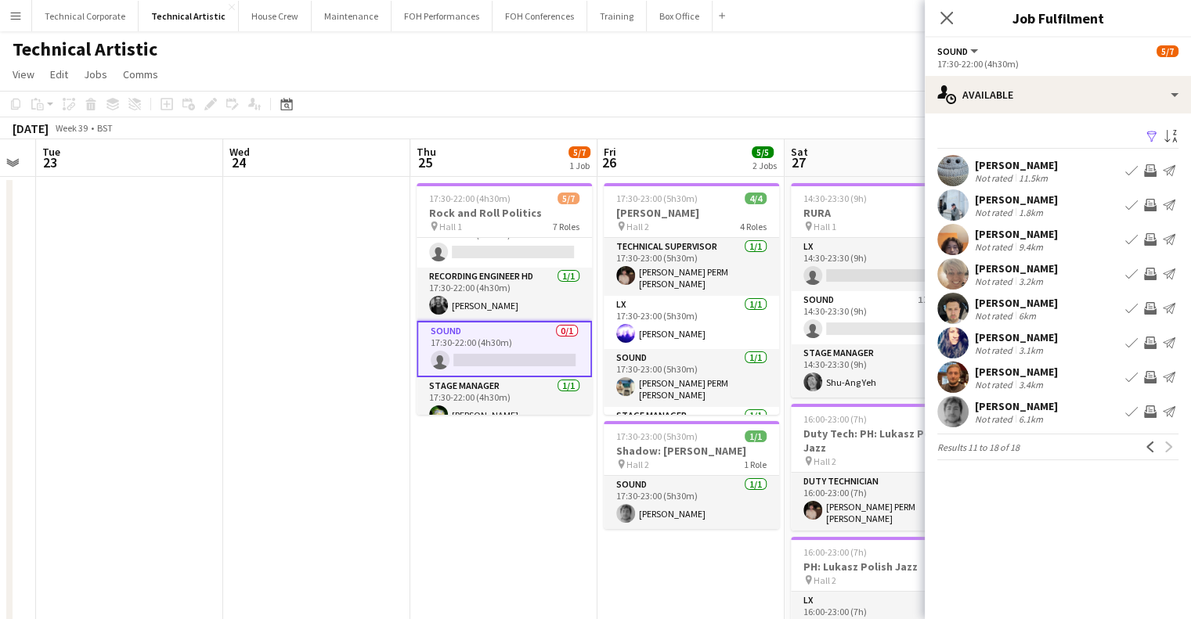
click at [1149, 272] on app-icon "Invite crew" at bounding box center [1150, 274] width 13 height 13
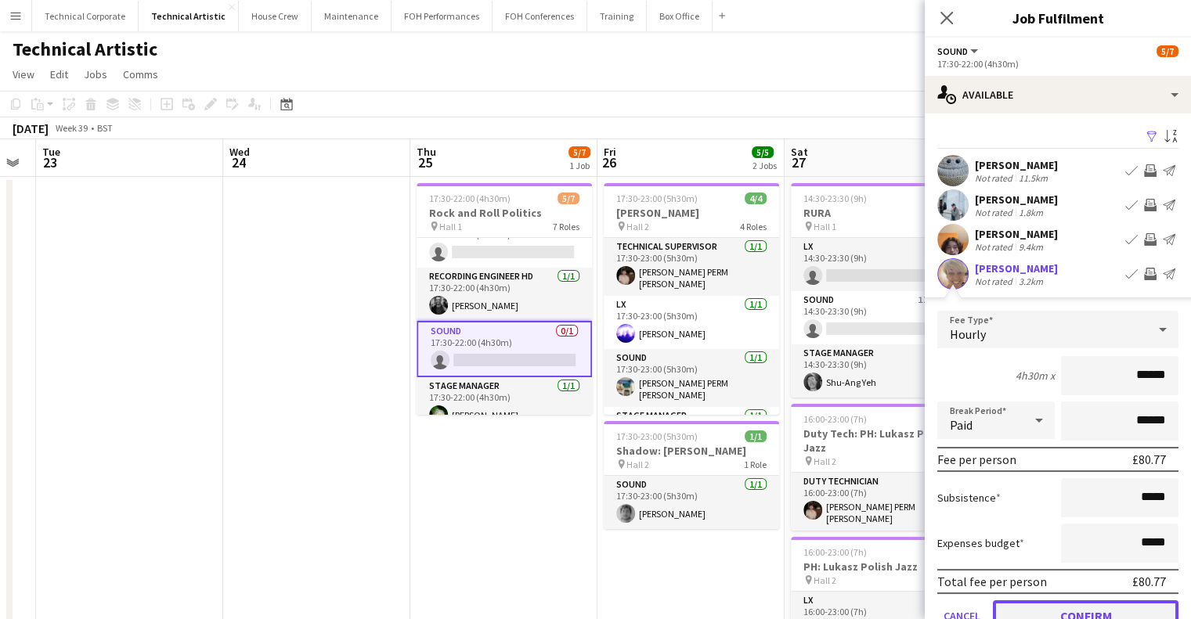
click at [1080, 602] on button "Confirm" at bounding box center [1086, 615] width 186 height 31
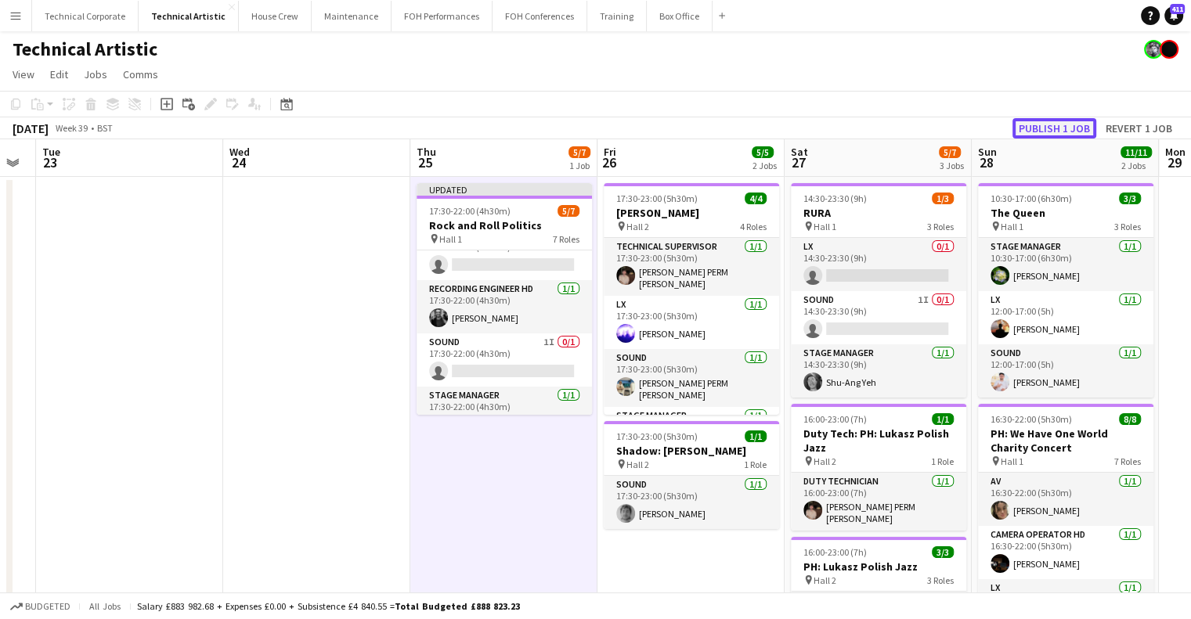
click at [1060, 127] on button "Publish 1 job" at bounding box center [1054, 128] width 84 height 20
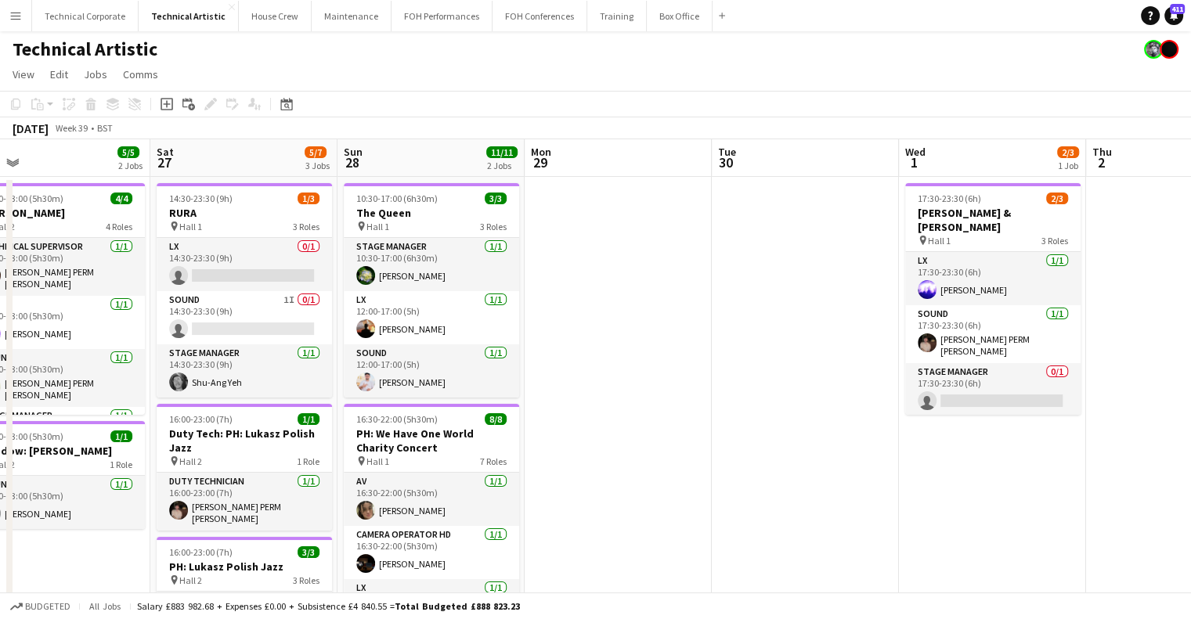
drag, startPoint x: 817, startPoint y: 337, endPoint x: 388, endPoint y: 375, distance: 431.5
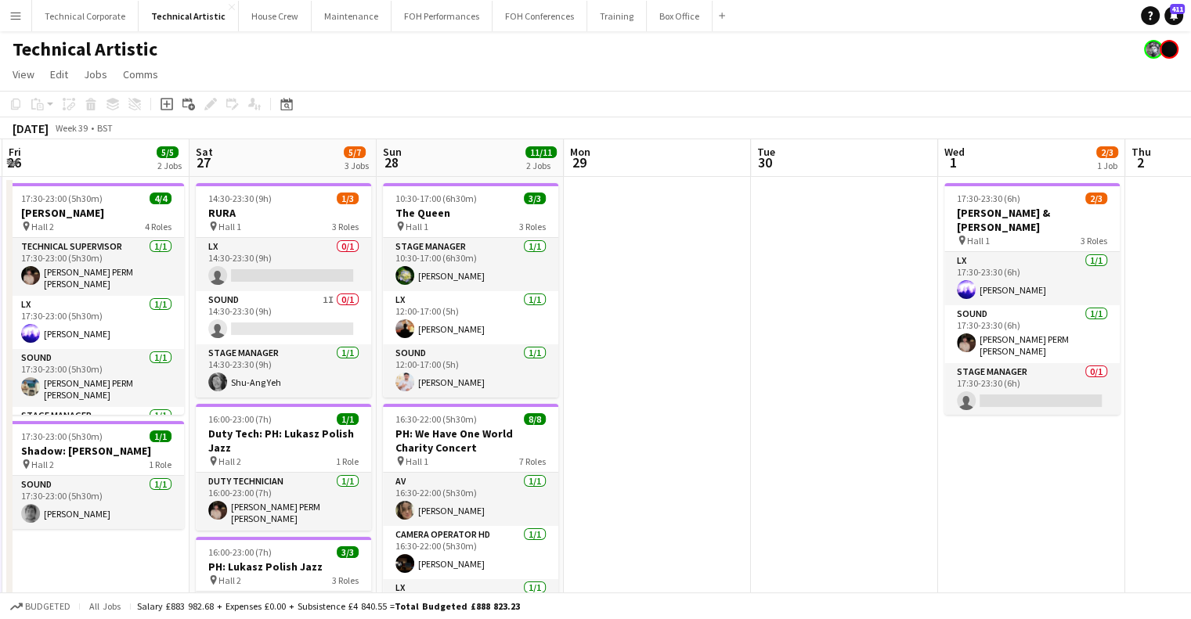
scroll to position [0, 562]
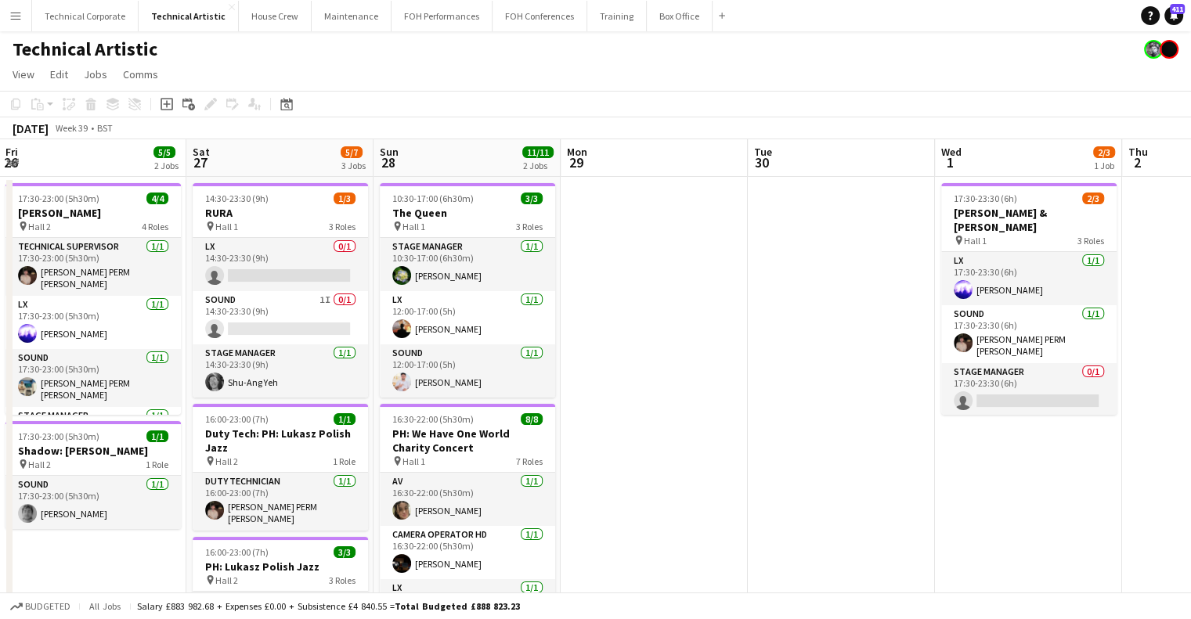
drag, startPoint x: 685, startPoint y: 323, endPoint x: 433, endPoint y: 336, distance: 252.5
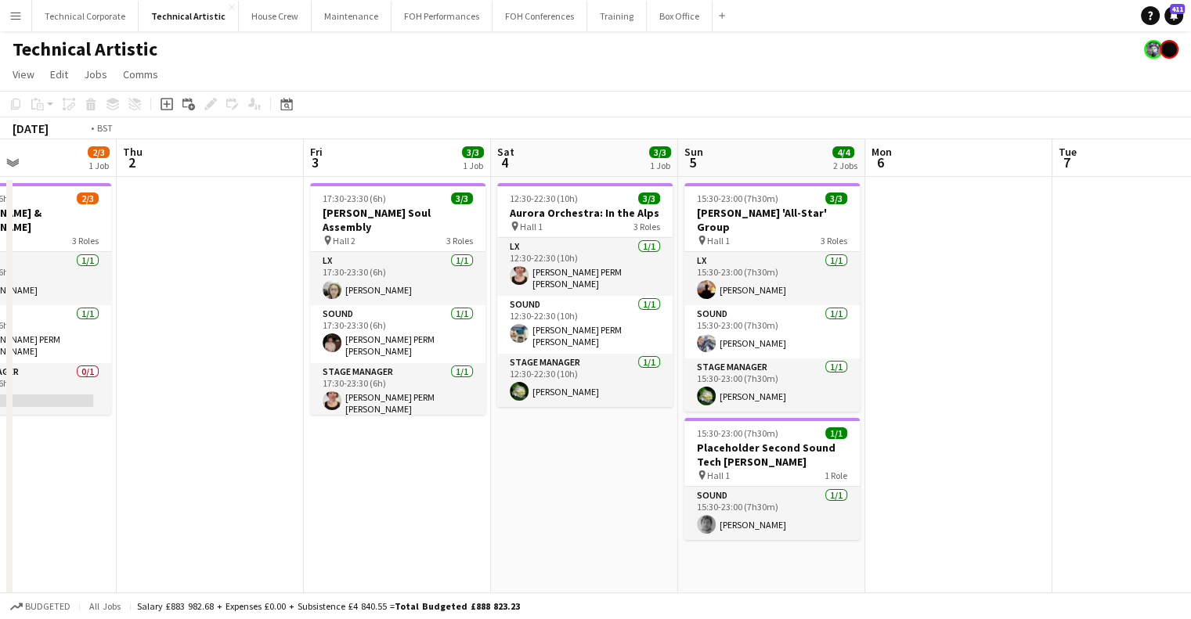
drag, startPoint x: 885, startPoint y: 322, endPoint x: 1033, endPoint y: 326, distance: 148.0
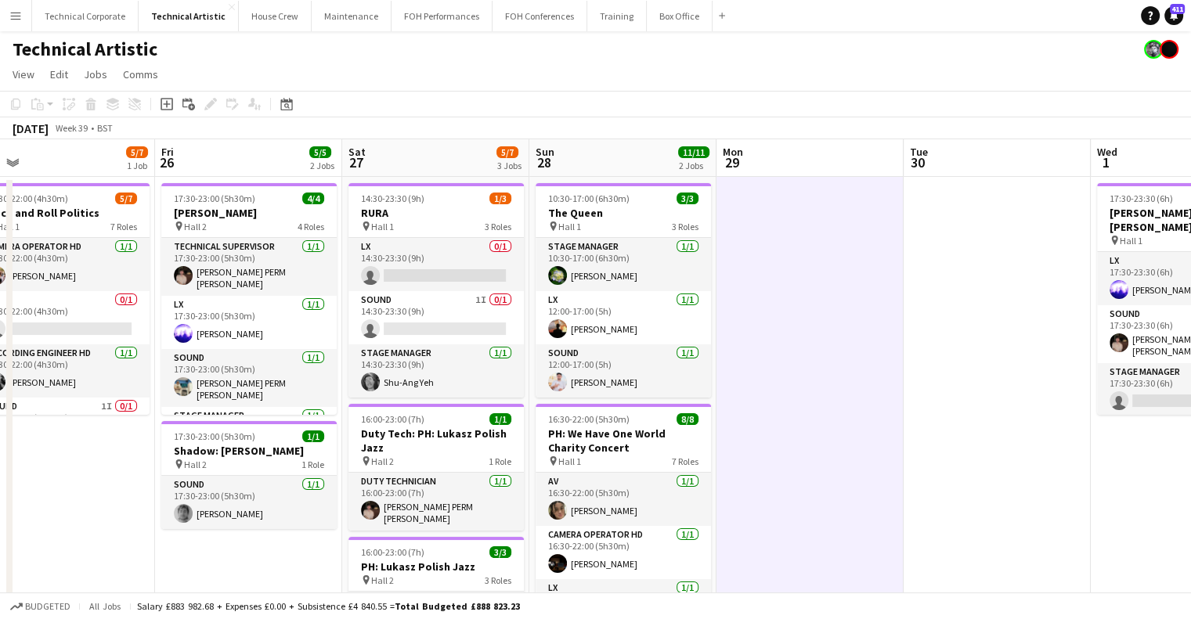
drag, startPoint x: 561, startPoint y: 335, endPoint x: 962, endPoint y: 332, distance: 400.9
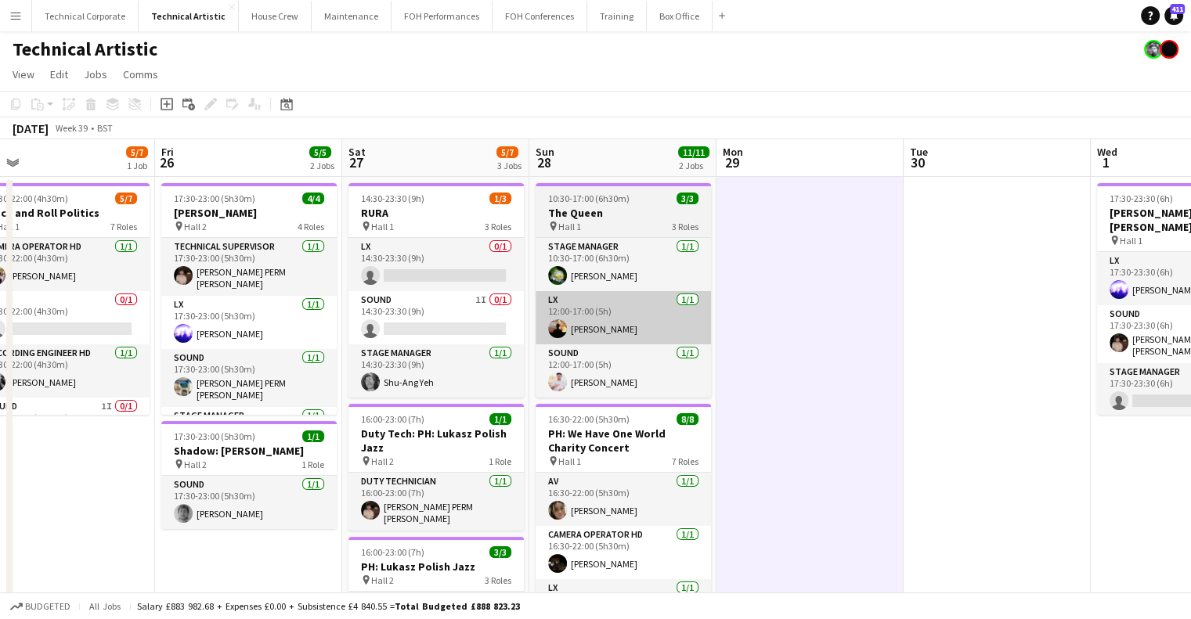
scroll to position [0, 399]
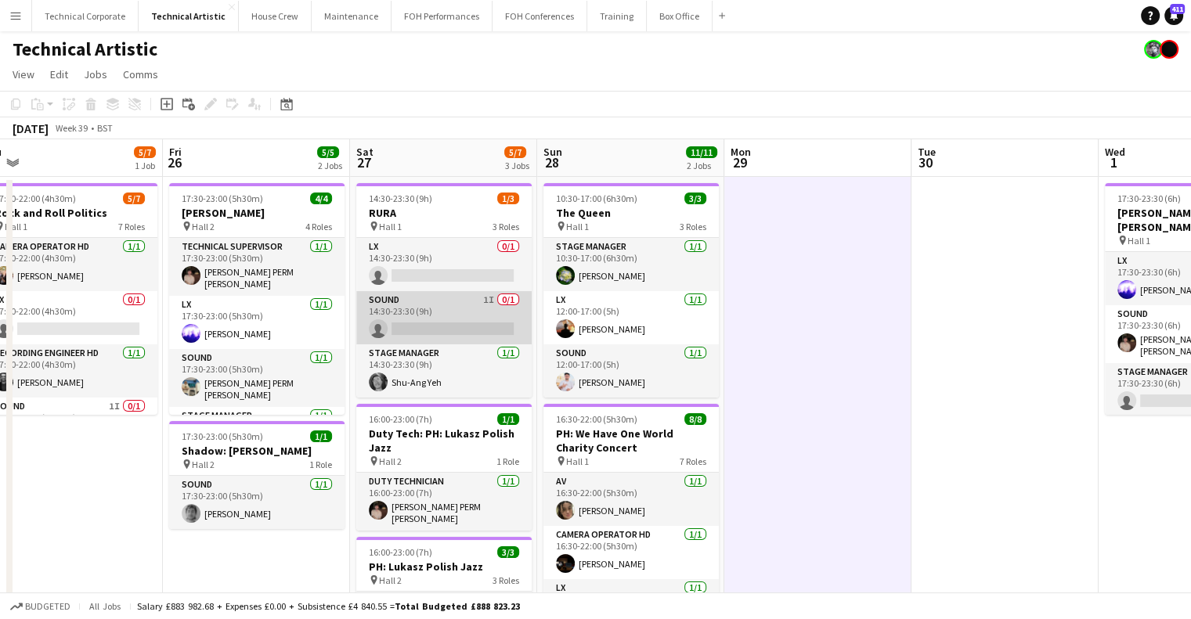
click at [453, 259] on app-card-role "LX 0/1 14:30-23:30 (9h) single-neutral-actions" at bounding box center [443, 264] width 175 height 53
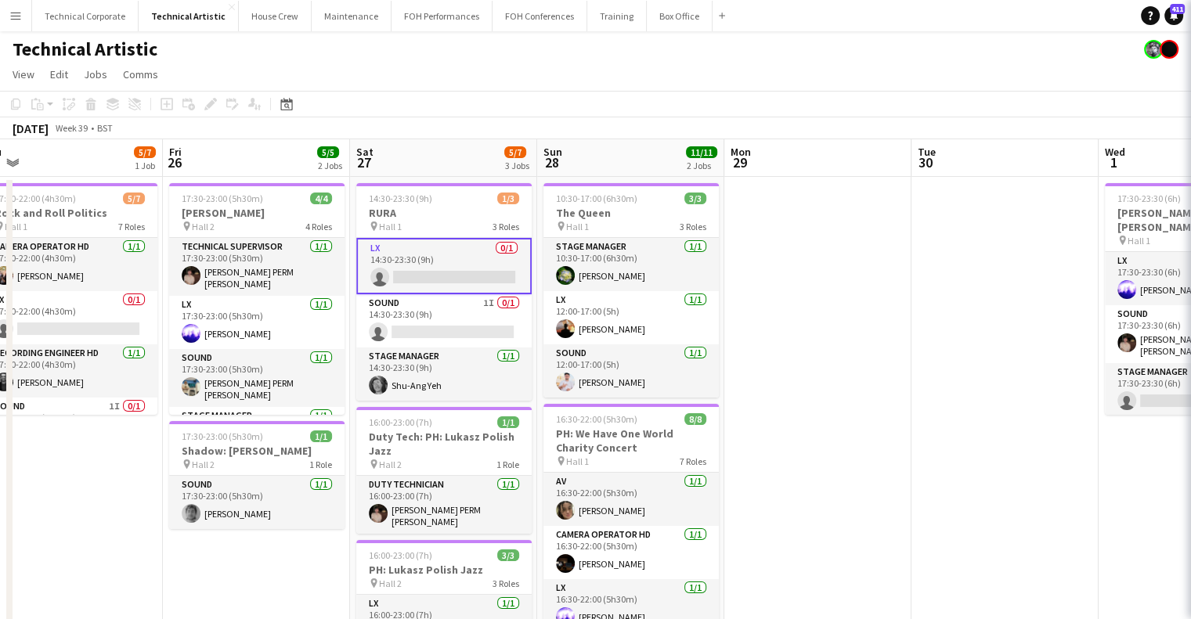
scroll to position [0, 399]
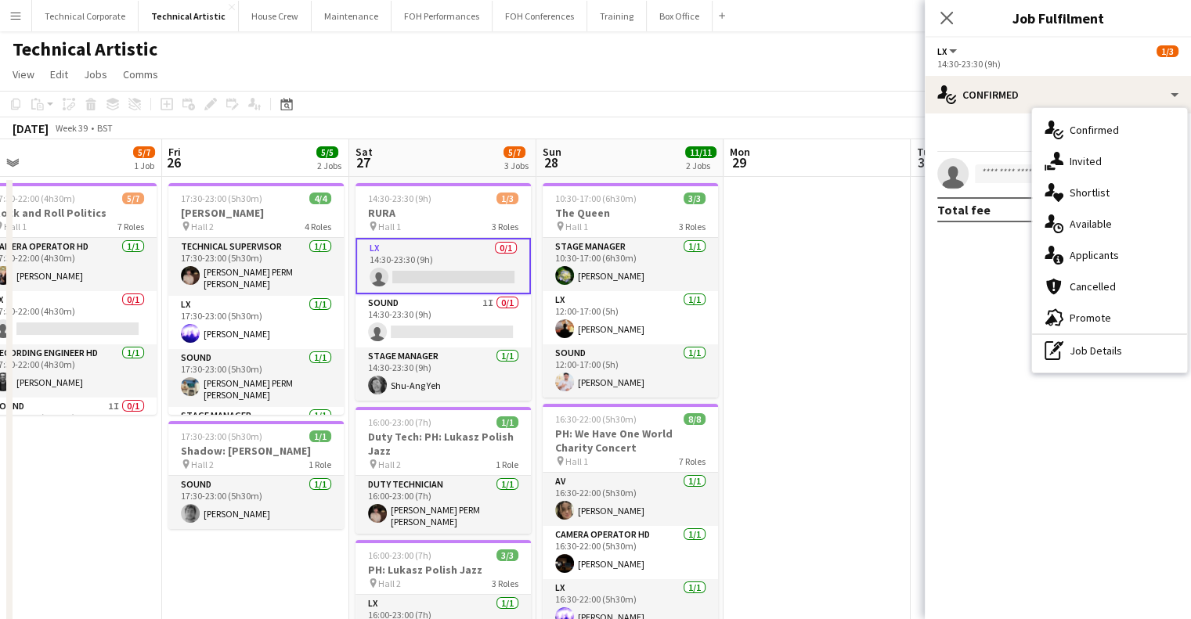
click at [1116, 186] on div "single-neutral-actions-heart Shortlist" at bounding box center [1109, 192] width 155 height 31
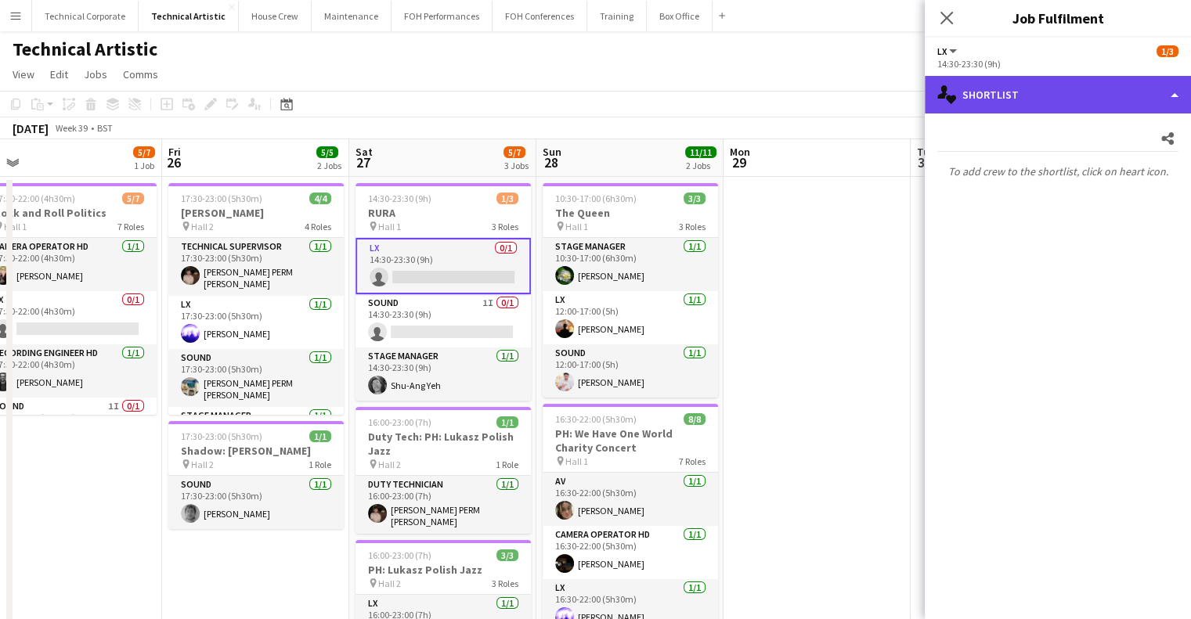
click at [1043, 92] on div "single-neutral-actions-heart Shortlist" at bounding box center [1058, 95] width 266 height 38
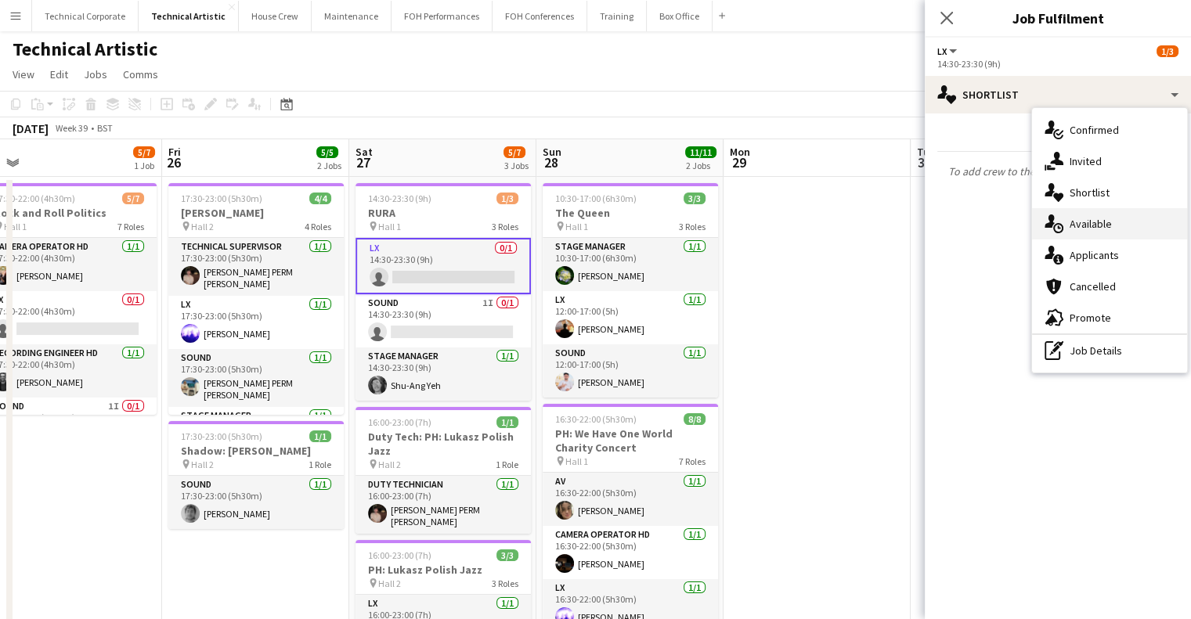
click at [1134, 219] on div "single-neutral-actions-upload Available" at bounding box center [1109, 223] width 155 height 31
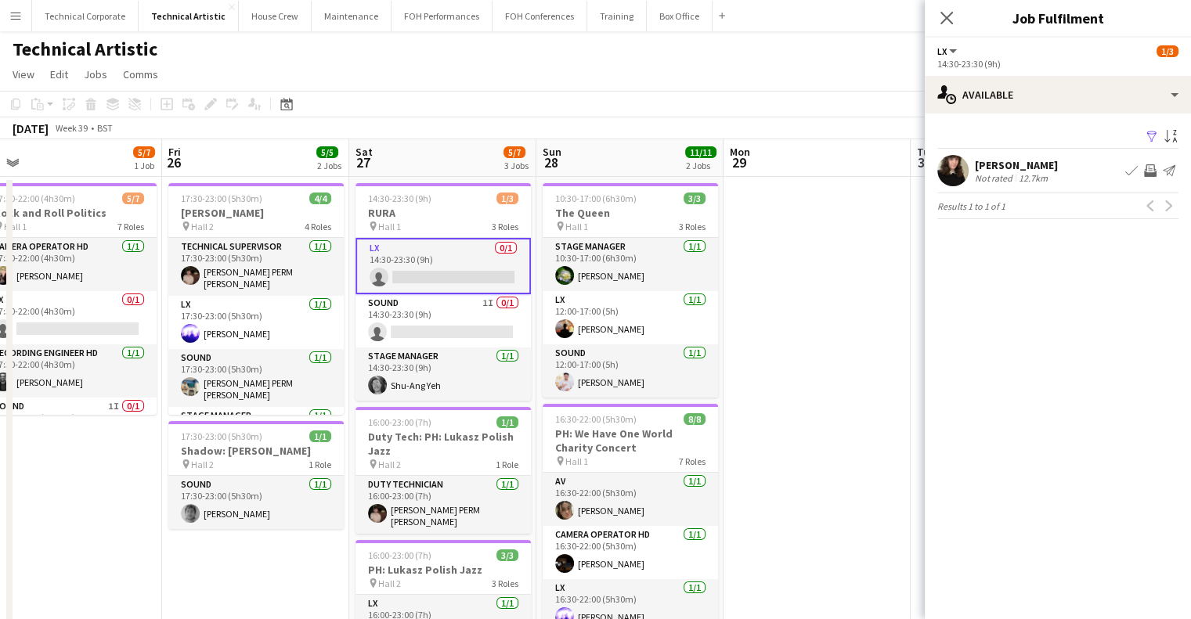
scroll to position [0, 479]
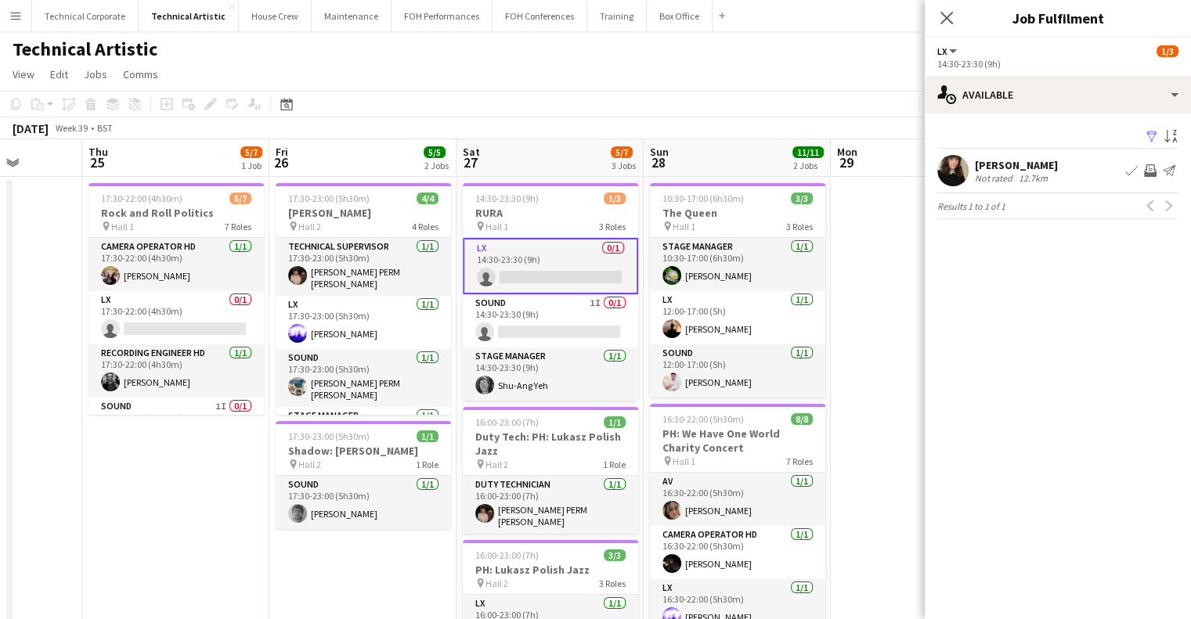
drag, startPoint x: 773, startPoint y: 349, endPoint x: 644, endPoint y: 287, distance: 142.5
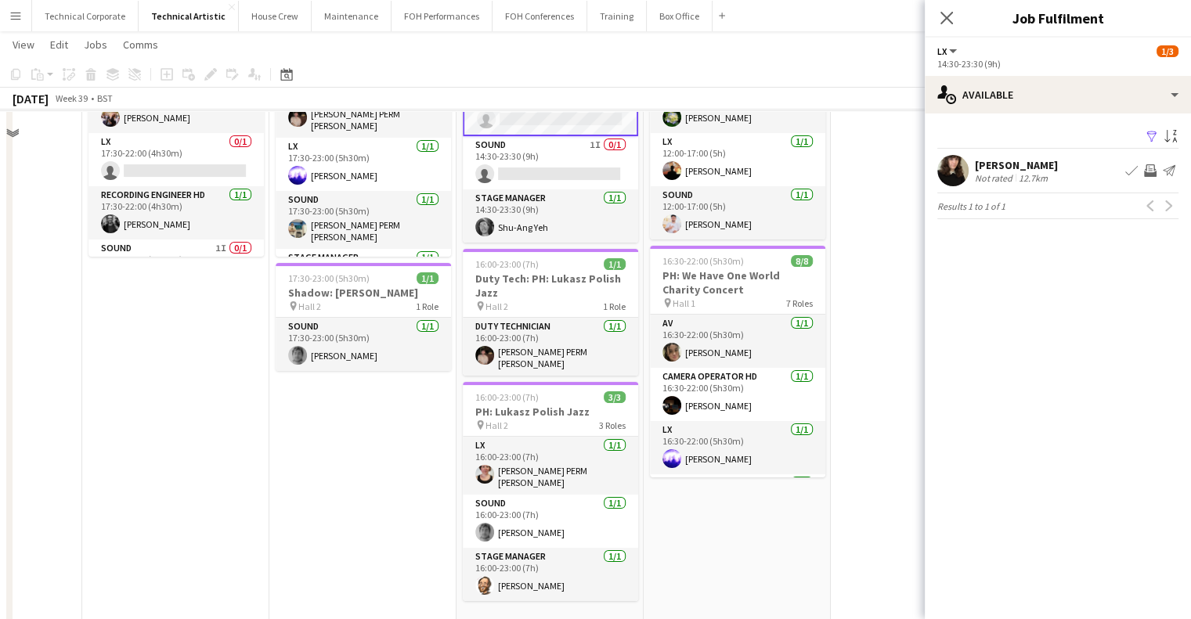
scroll to position [0, 0]
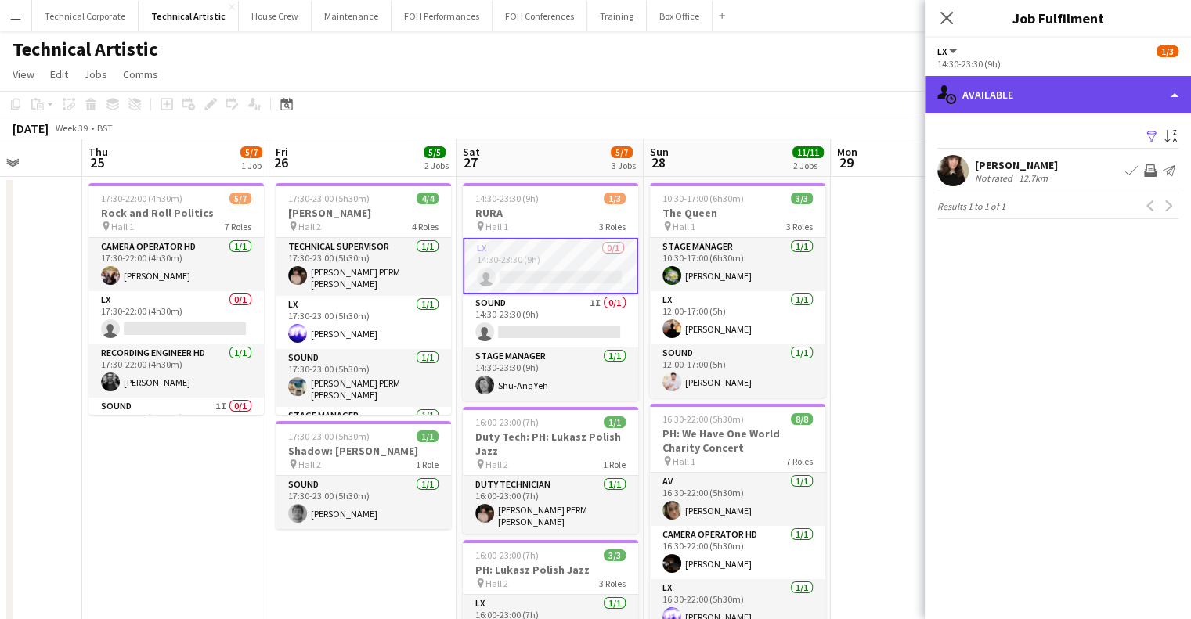
click at [951, 109] on div "single-neutral-actions-upload Available" at bounding box center [1058, 95] width 266 height 38
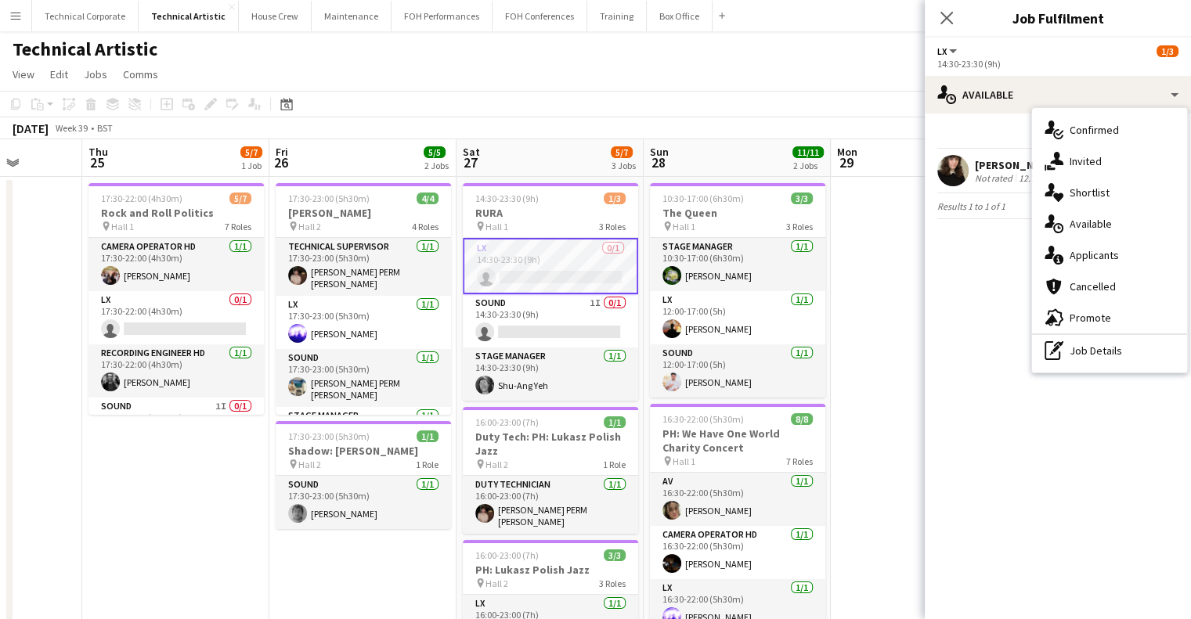
click at [1051, 170] on icon "single-neutral-actions-share-1" at bounding box center [1053, 161] width 19 height 19
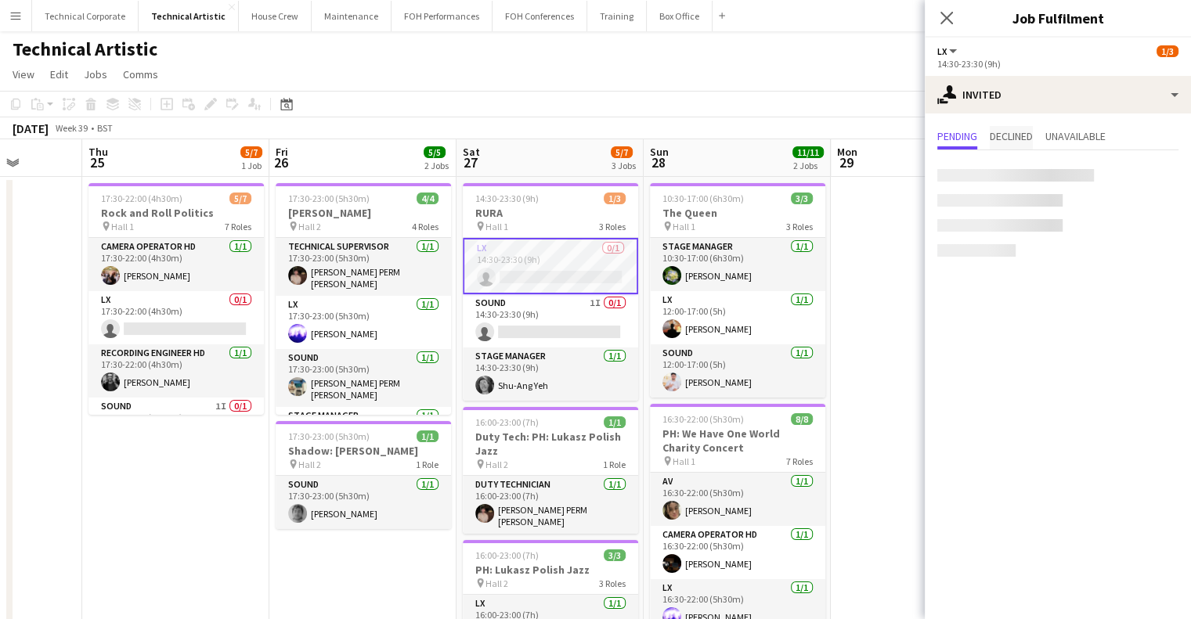
click at [1012, 146] on span "Declined" at bounding box center [1011, 137] width 43 height 23
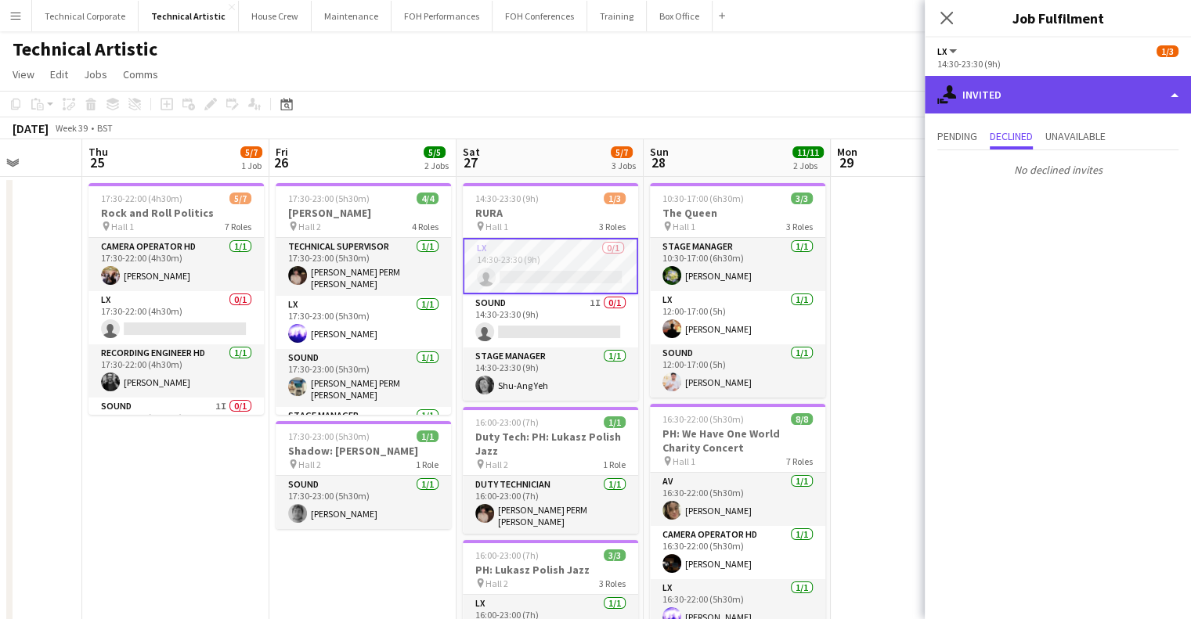
click at [1018, 107] on div "single-neutral-actions-share-1 Invited" at bounding box center [1058, 95] width 266 height 38
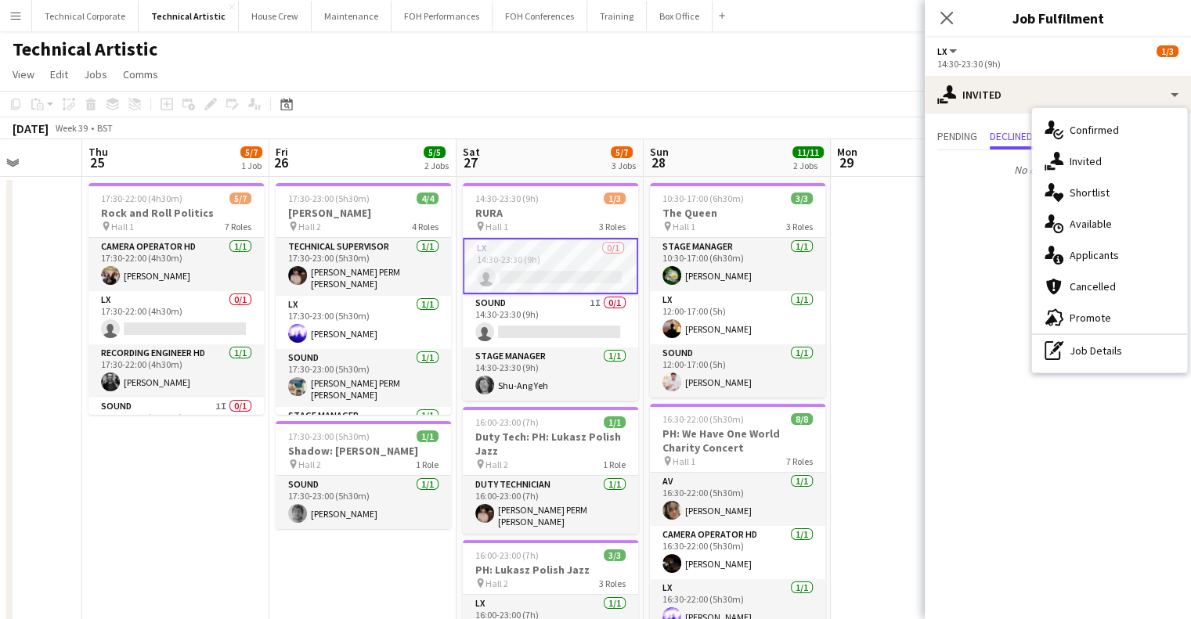
drag, startPoint x: 909, startPoint y: 269, endPoint x: 903, endPoint y: 282, distance: 14.7
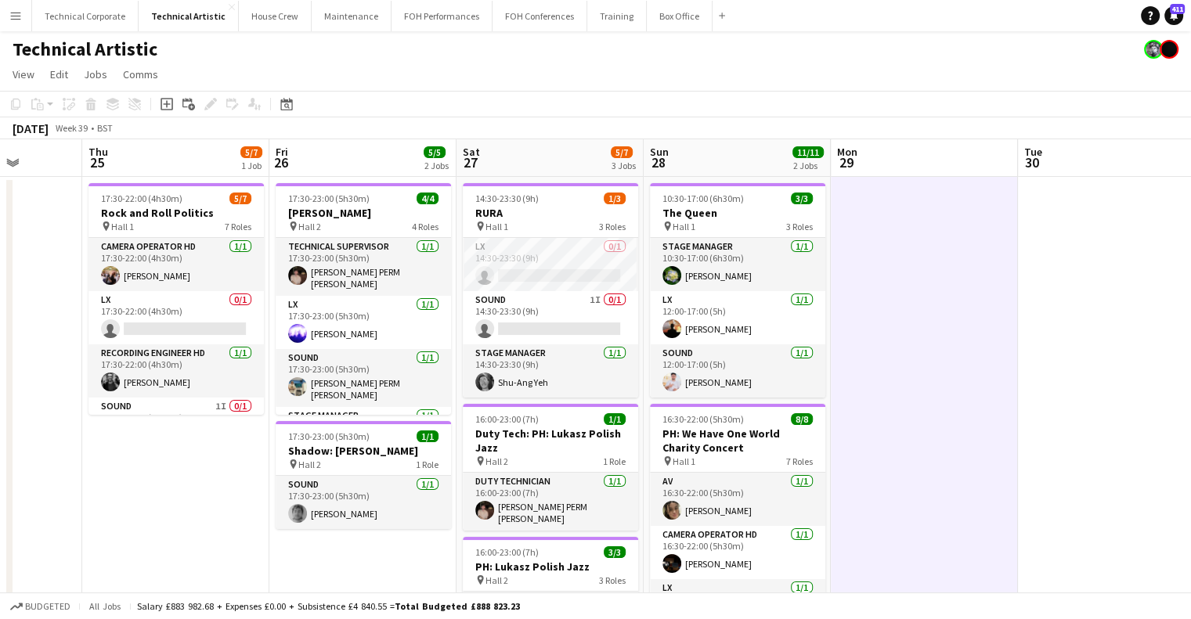
scroll to position [0, 480]
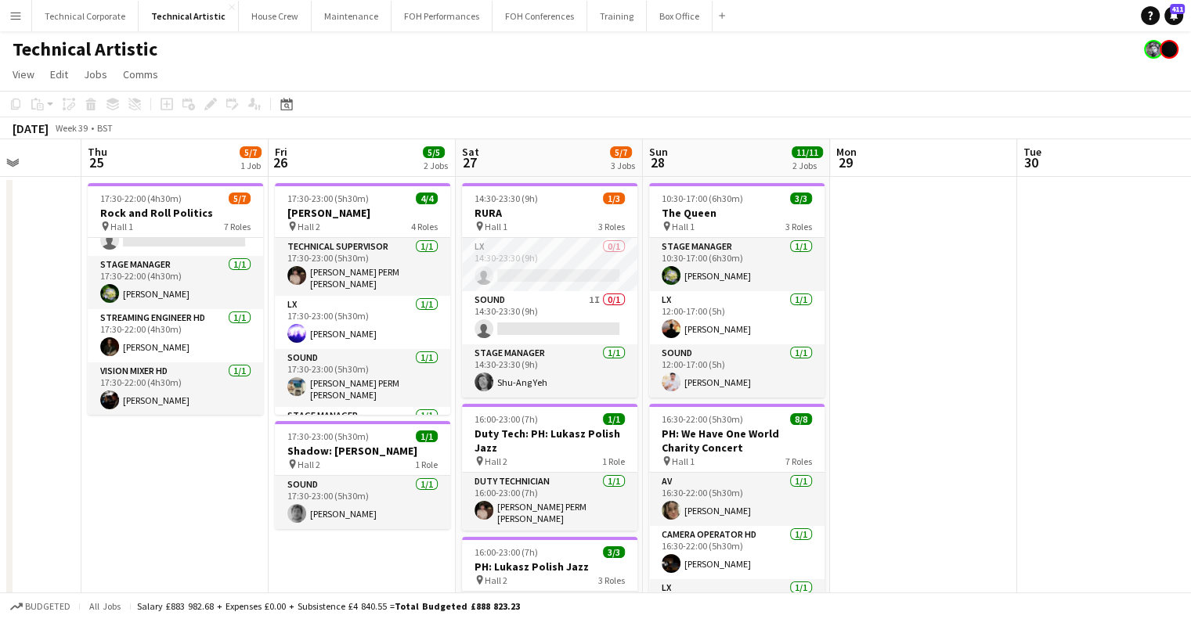
scroll to position [0, 0]
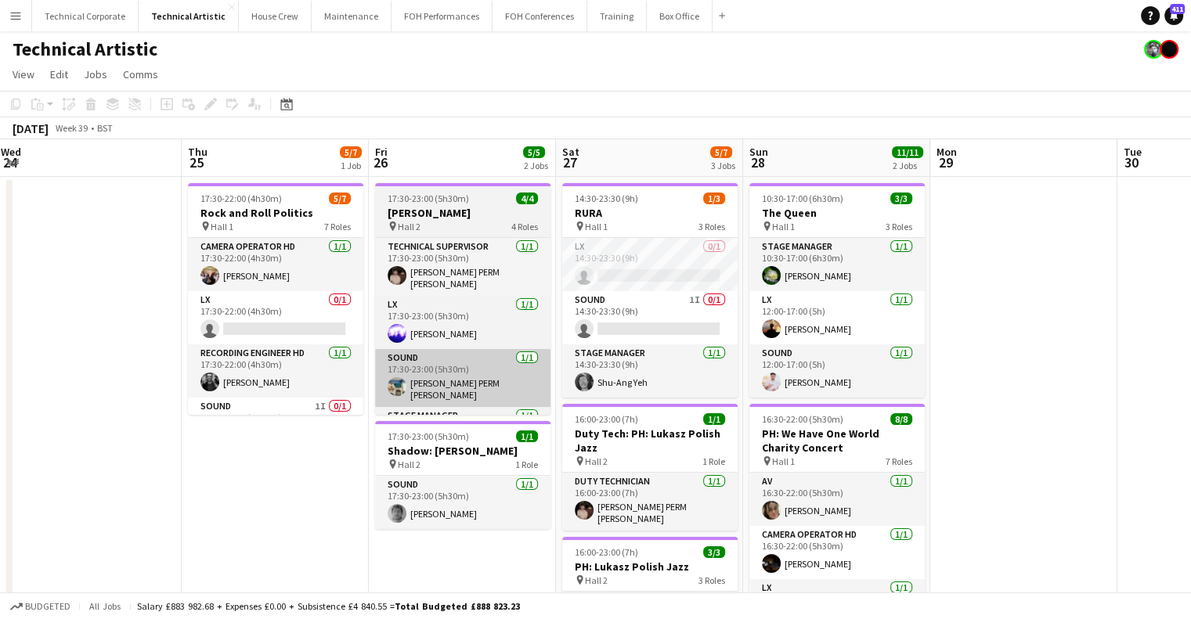
drag, startPoint x: 185, startPoint y: 366, endPoint x: 414, endPoint y: 344, distance: 230.4
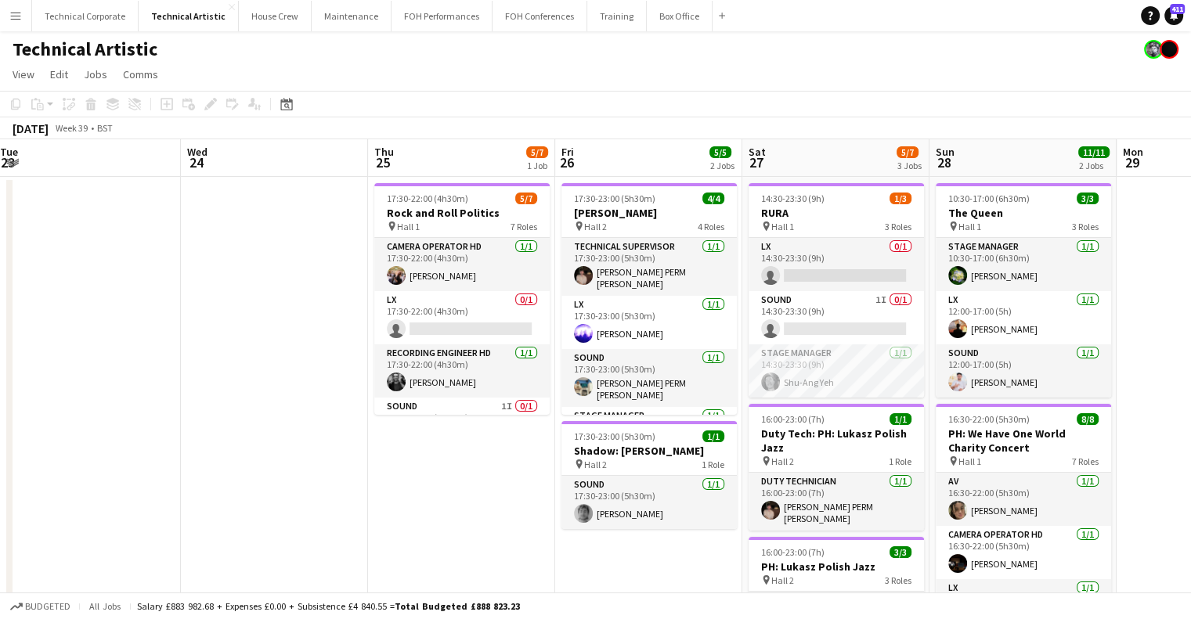
scroll to position [0, 363]
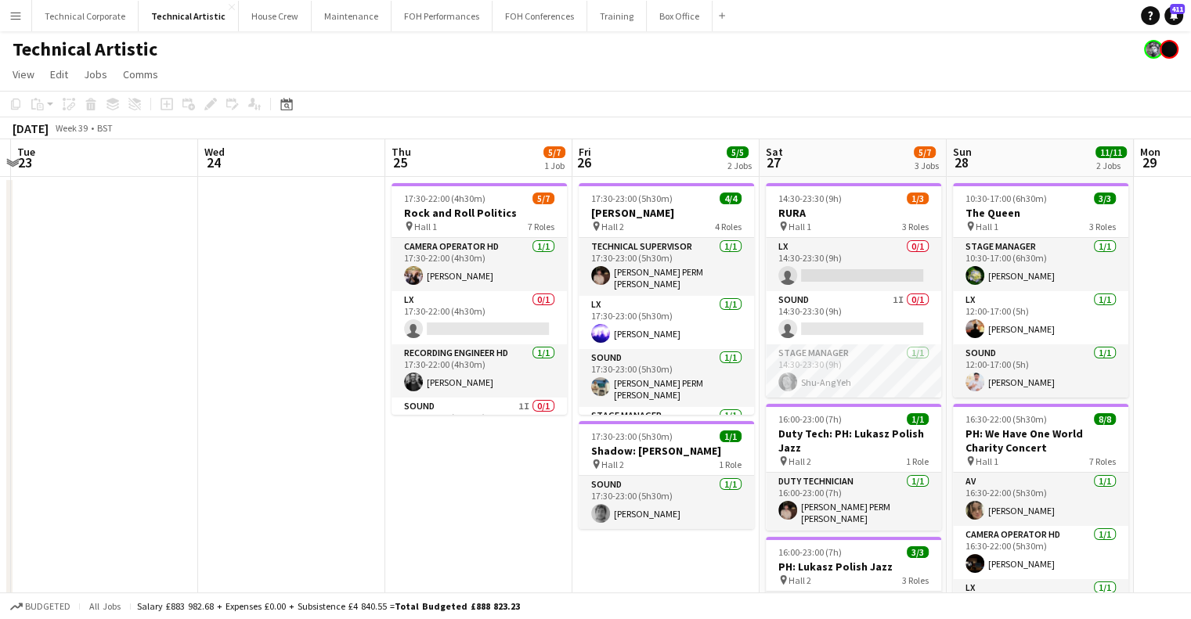
drag, startPoint x: 278, startPoint y: 313, endPoint x: 463, endPoint y: 341, distance: 186.9
click at [852, 373] on app-card-role "Stage Manager 1/1 14:30-23:30 (9h) Shu-Ang Yeh" at bounding box center [853, 370] width 175 height 53
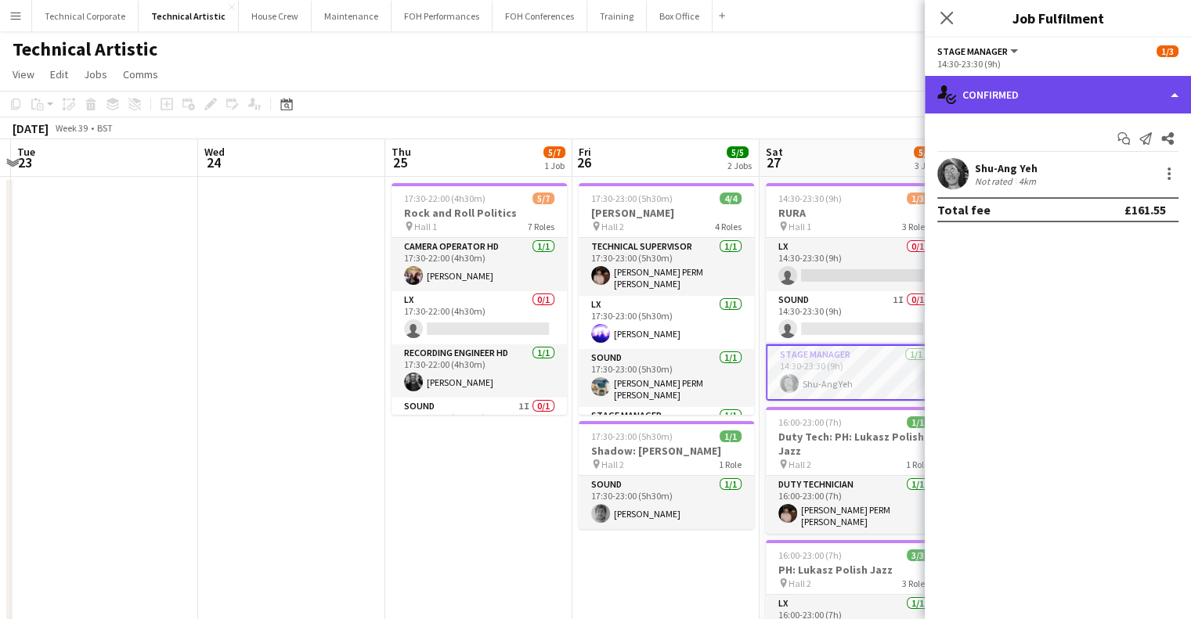
click at [1014, 101] on div "single-neutral-actions-check-2 Confirmed" at bounding box center [1058, 95] width 266 height 38
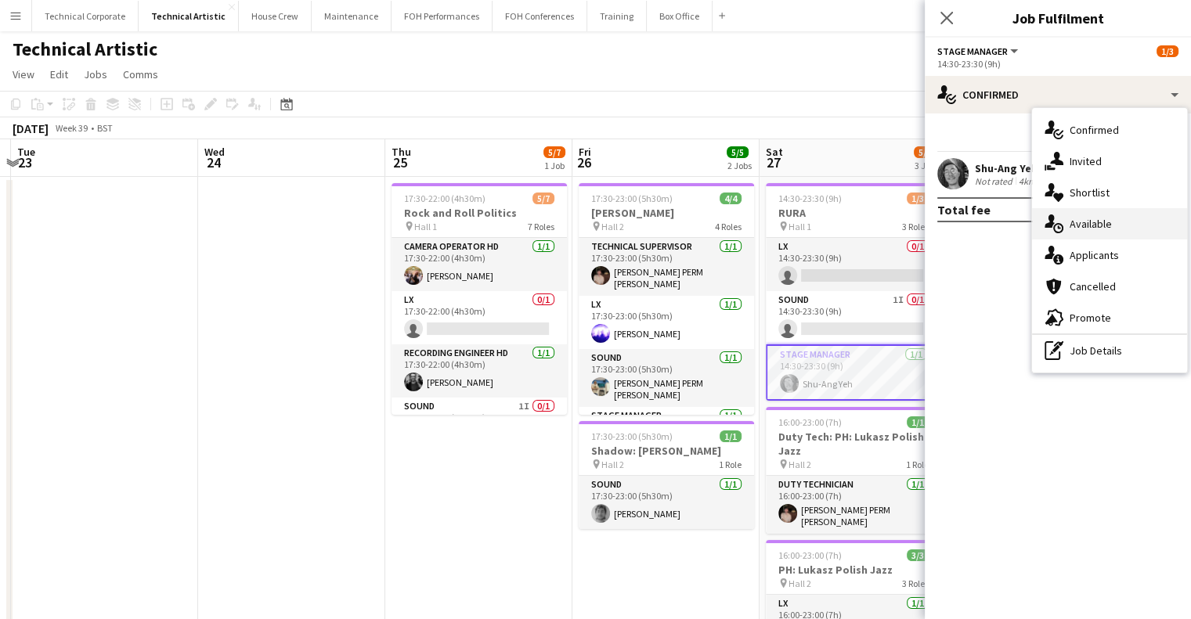
click at [1105, 220] on span "Available" at bounding box center [1090, 224] width 42 height 14
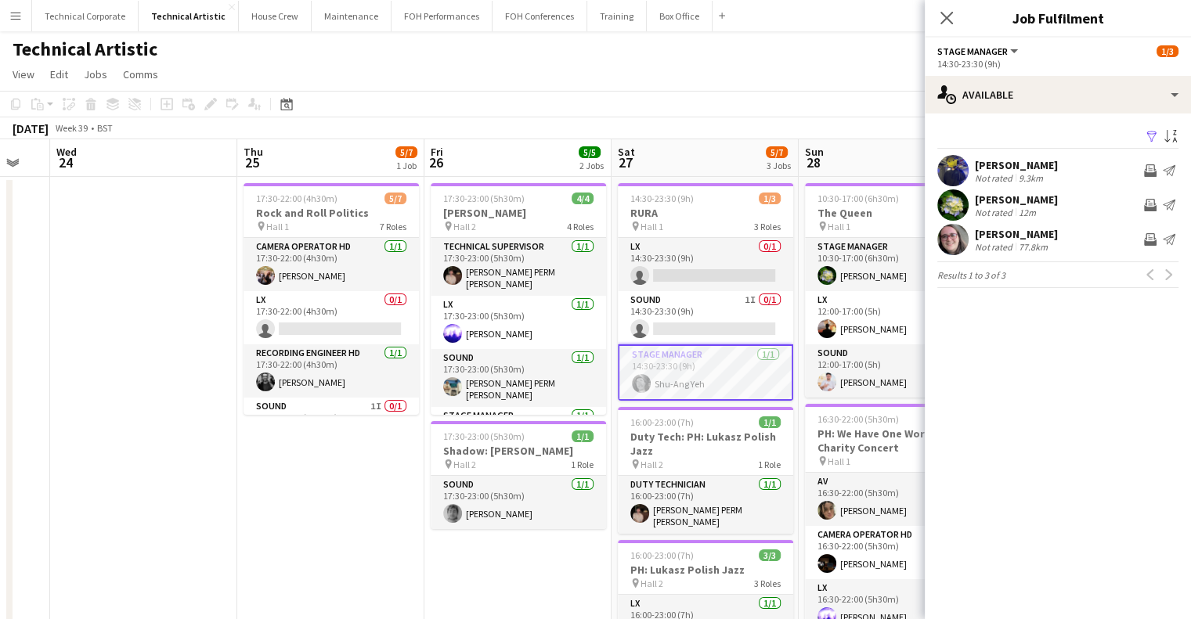
scroll to position [0, 580]
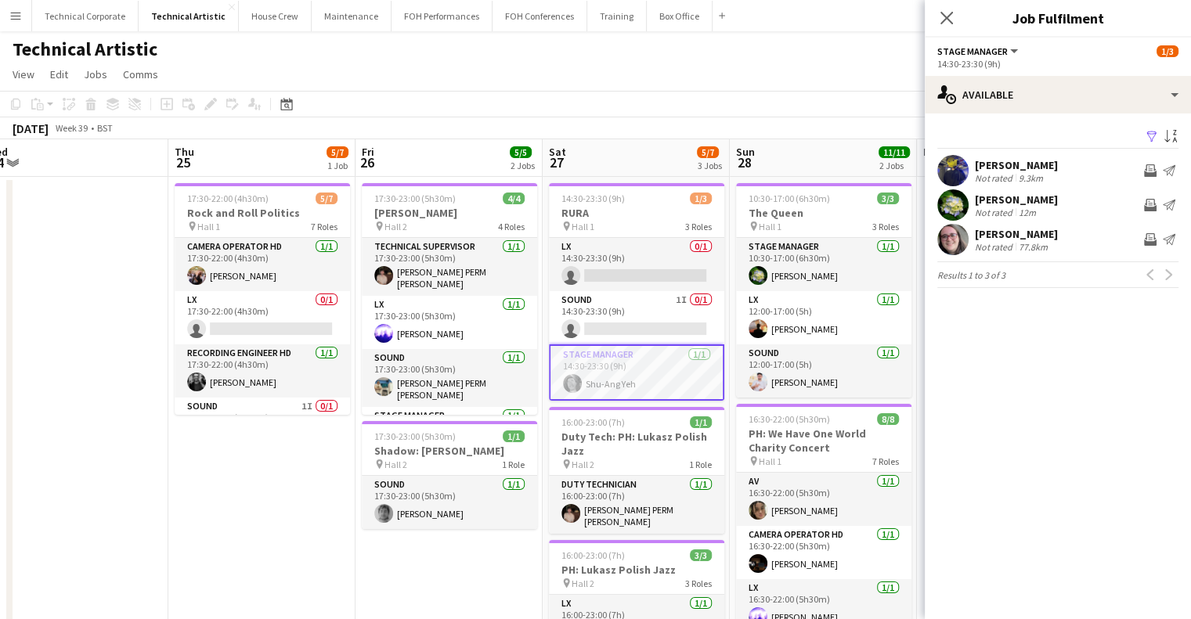
drag, startPoint x: 795, startPoint y: 310, endPoint x: 600, endPoint y: 321, distance: 194.5
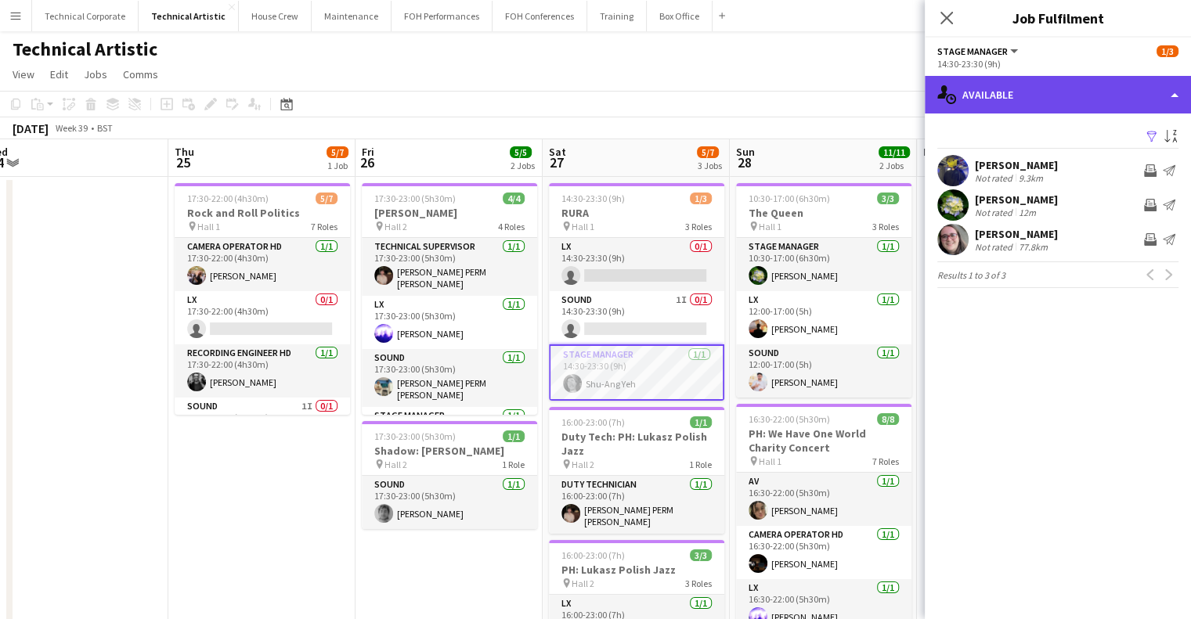
click at [1018, 95] on div "single-neutral-actions-upload Available" at bounding box center [1058, 95] width 266 height 38
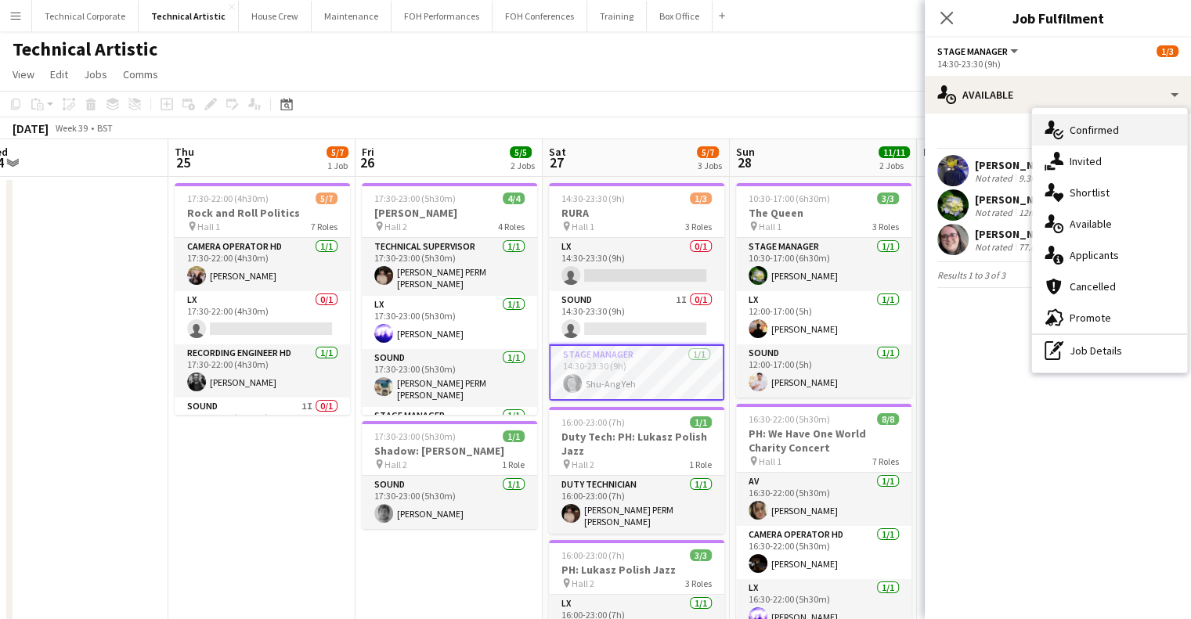
click at [1090, 132] on span "Confirmed" at bounding box center [1093, 130] width 49 height 14
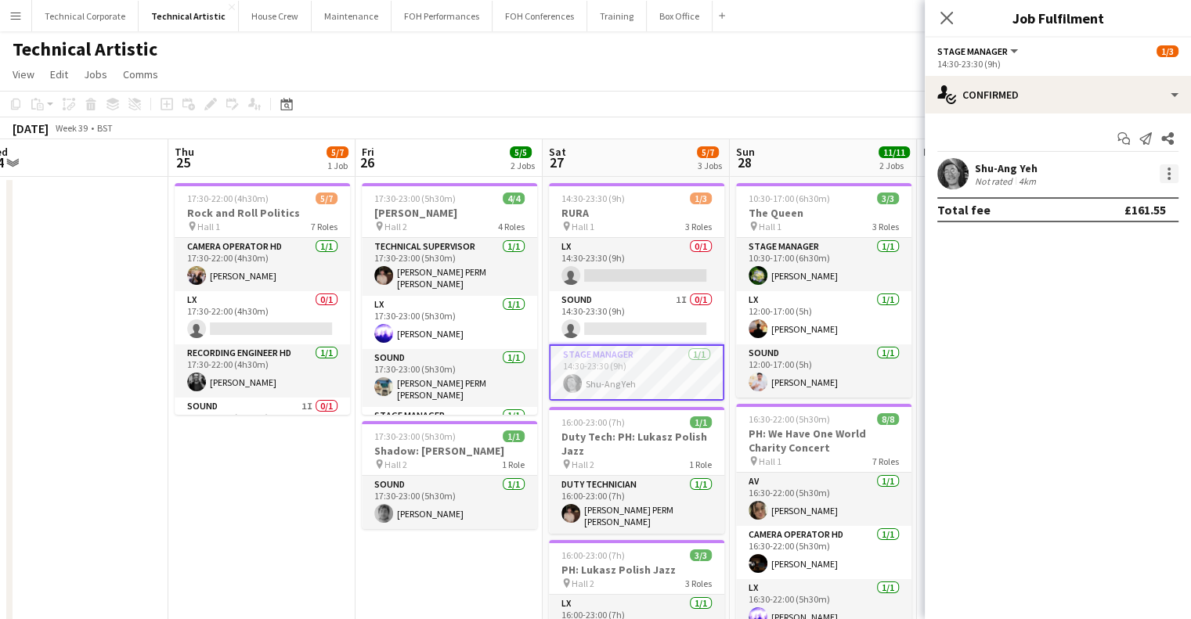
click at [1170, 177] on div at bounding box center [1168, 178] width 3 height 3
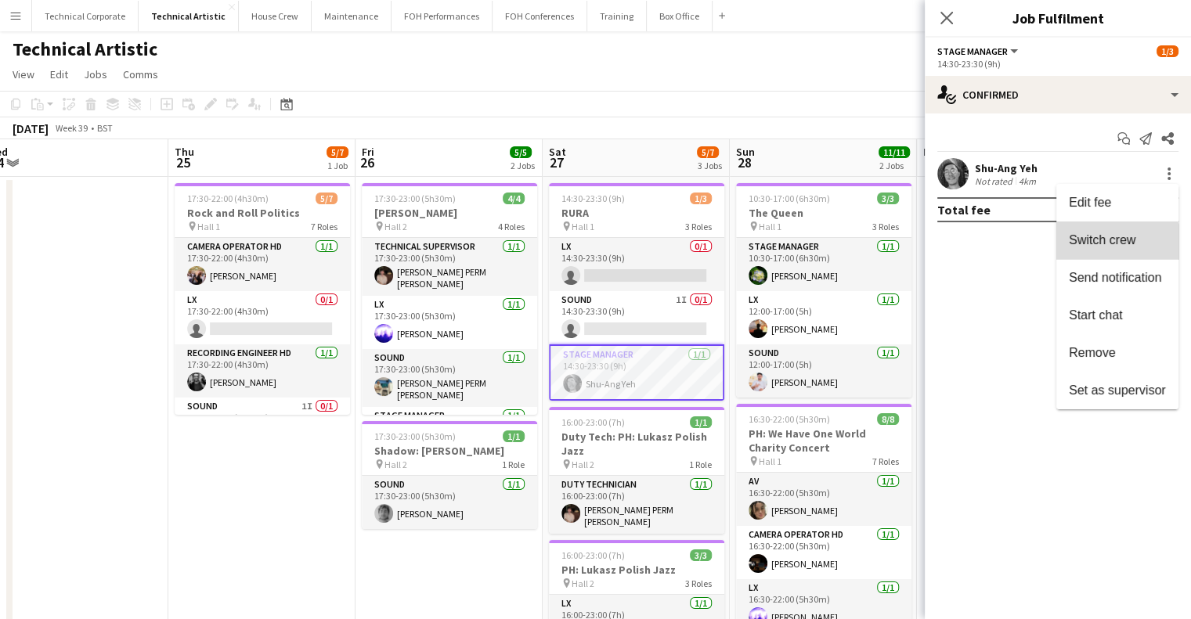
click at [1112, 252] on button "Switch crew" at bounding box center [1117, 241] width 122 height 38
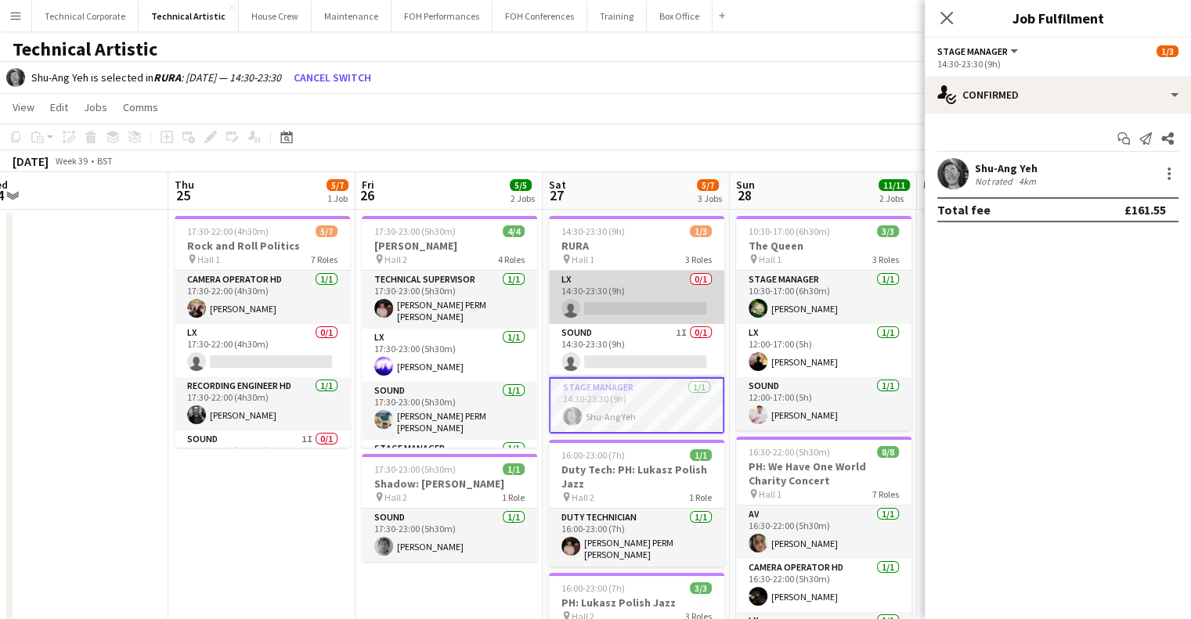
click at [685, 274] on app-card-role "LX 0/1 14:30-23:30 (9h) single-neutral-actions" at bounding box center [636, 297] width 175 height 53
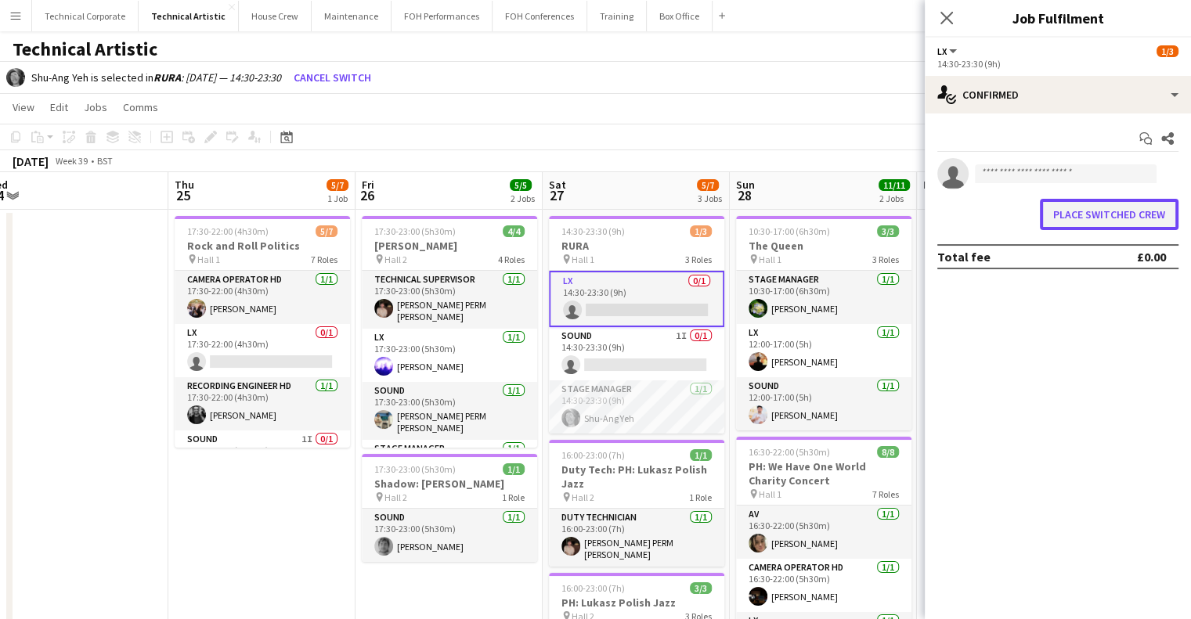
click at [1131, 219] on button "Place switched crew" at bounding box center [1109, 214] width 139 height 31
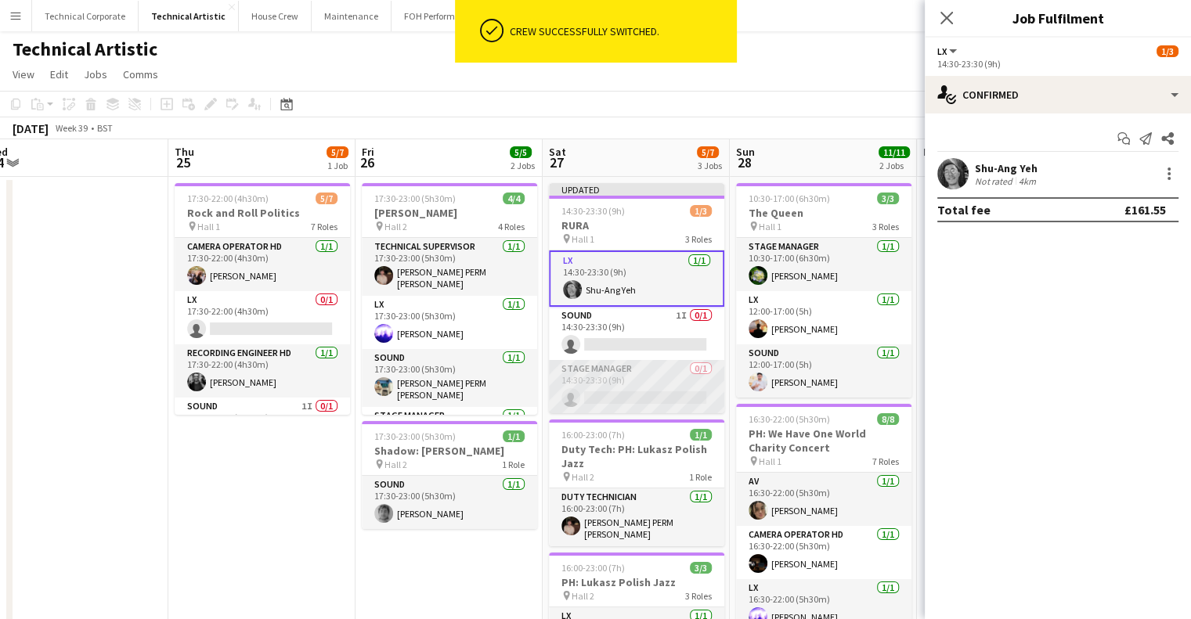
click at [653, 376] on app-card-role "Stage Manager 0/1 14:30-23:30 (9h) single-neutral-actions" at bounding box center [636, 386] width 175 height 53
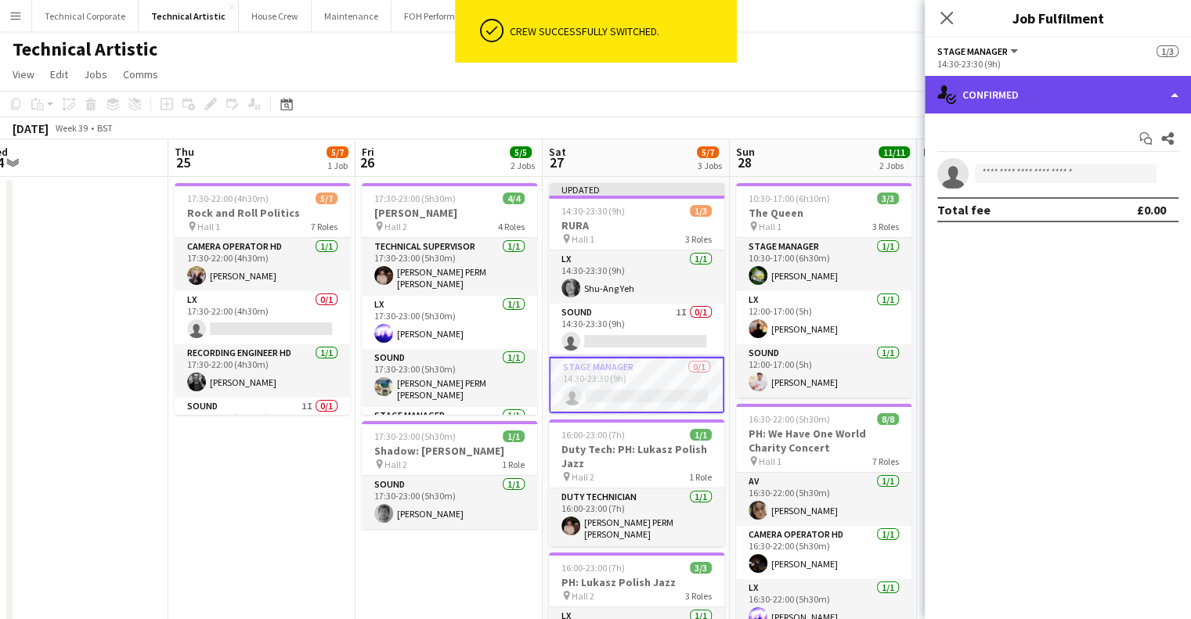
click at [994, 96] on div "single-neutral-actions-check-2 Confirmed" at bounding box center [1058, 95] width 266 height 38
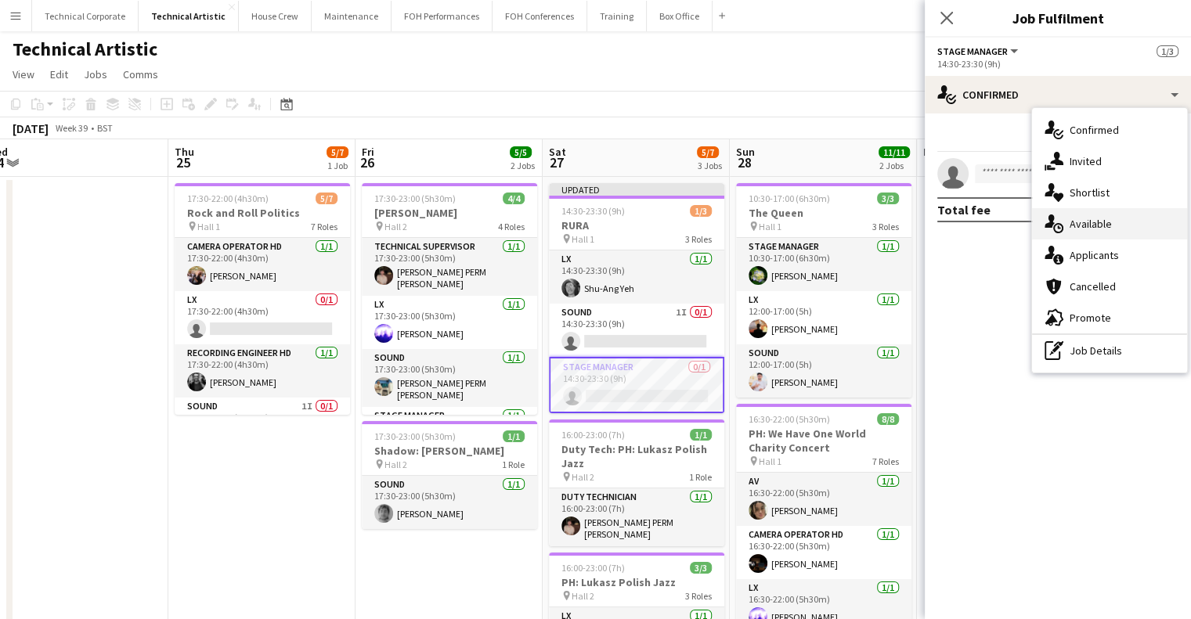
click at [1081, 222] on span "Available" at bounding box center [1090, 224] width 42 height 14
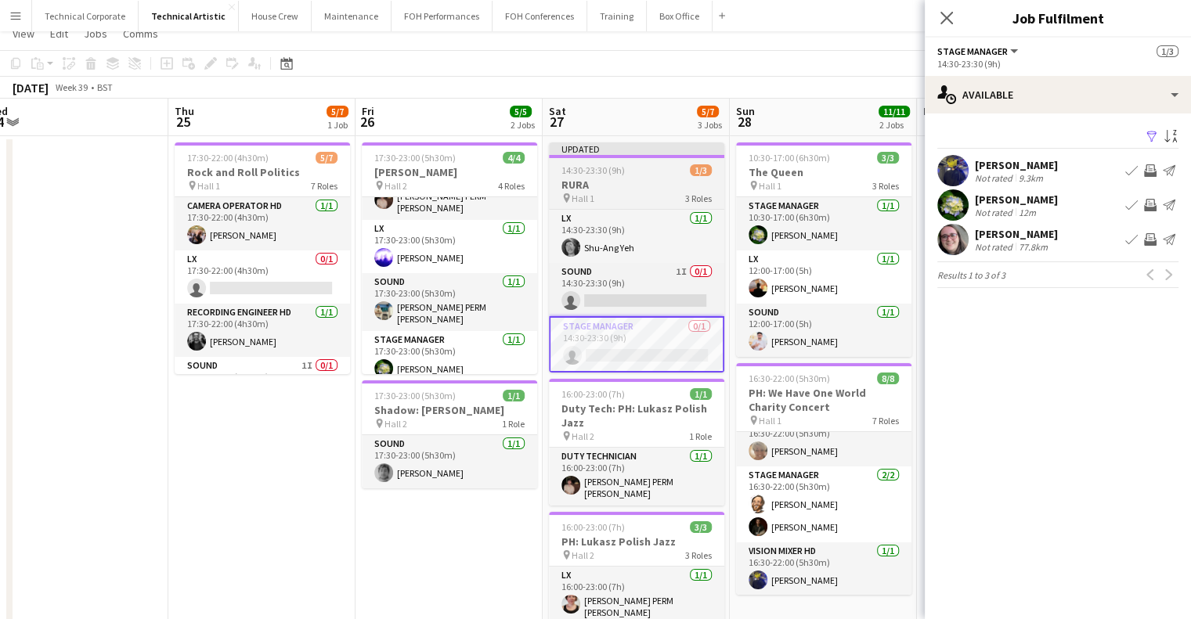
scroll to position [0, 0]
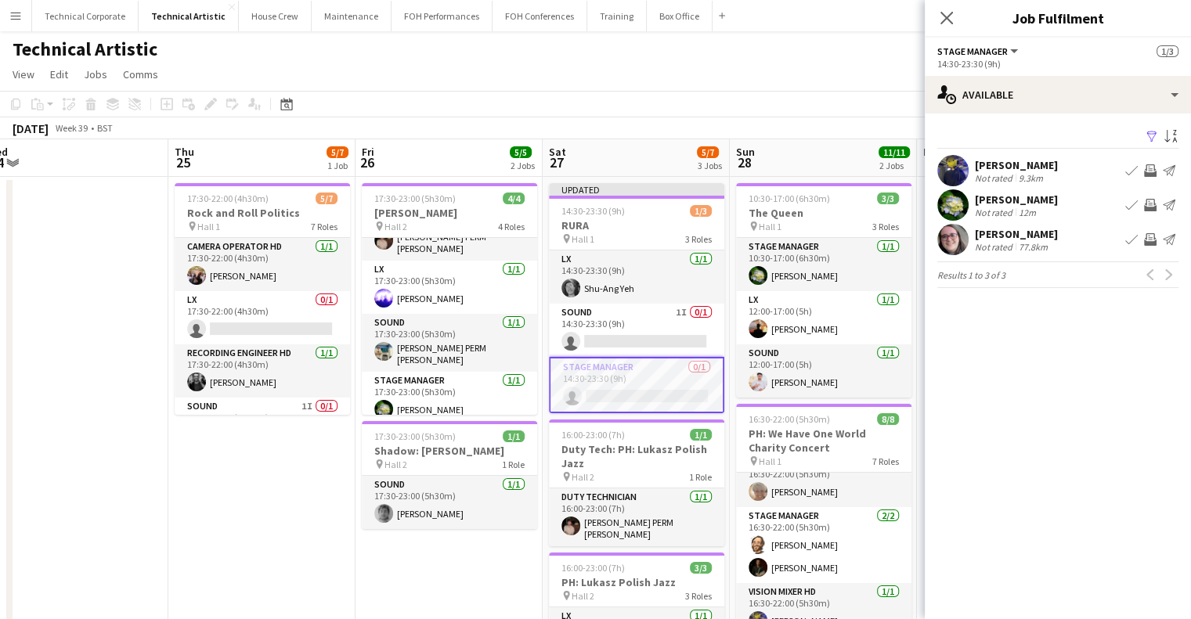
click at [1143, 202] on button "Invite crew" at bounding box center [1150, 205] width 19 height 19
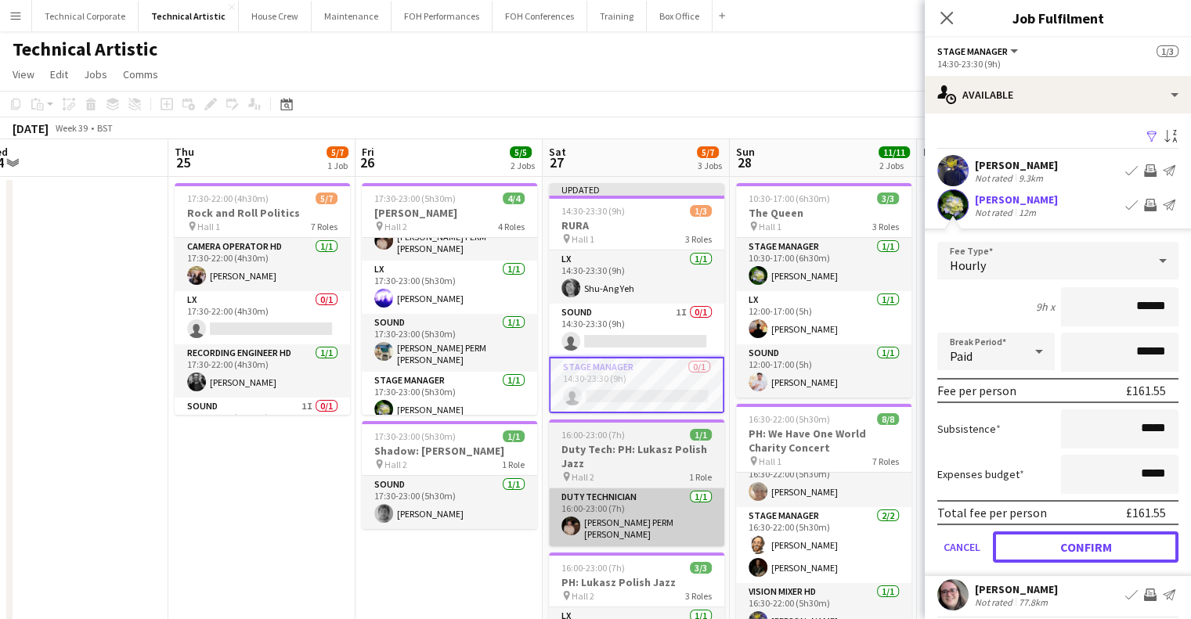
drag, startPoint x: 1075, startPoint y: 547, endPoint x: 689, endPoint y: 528, distance: 386.4
click at [1071, 547] on button "Confirm" at bounding box center [1086, 547] width 186 height 31
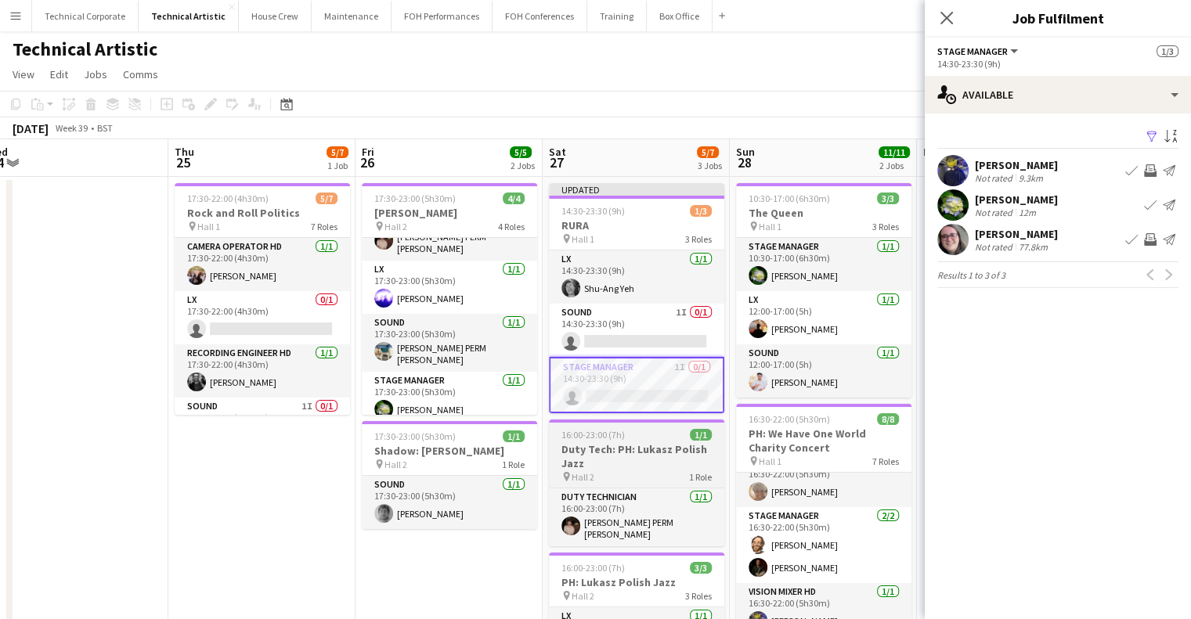
drag, startPoint x: 468, startPoint y: 553, endPoint x: 681, endPoint y: 434, distance: 243.9
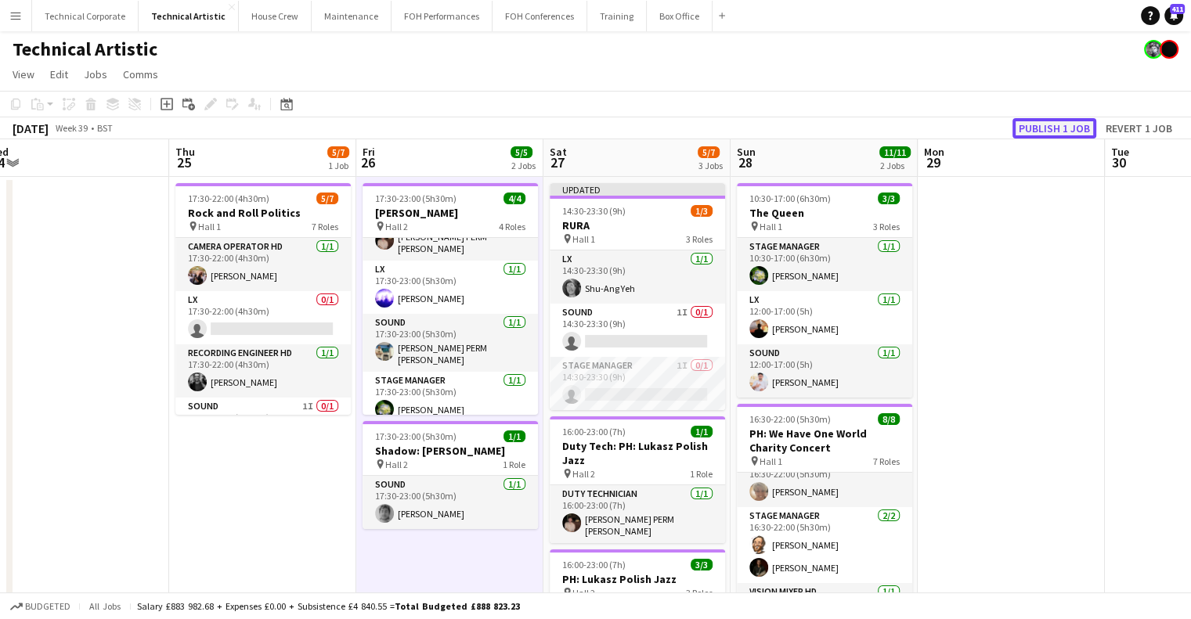
click at [1059, 127] on button "Publish 1 job" at bounding box center [1054, 128] width 84 height 20
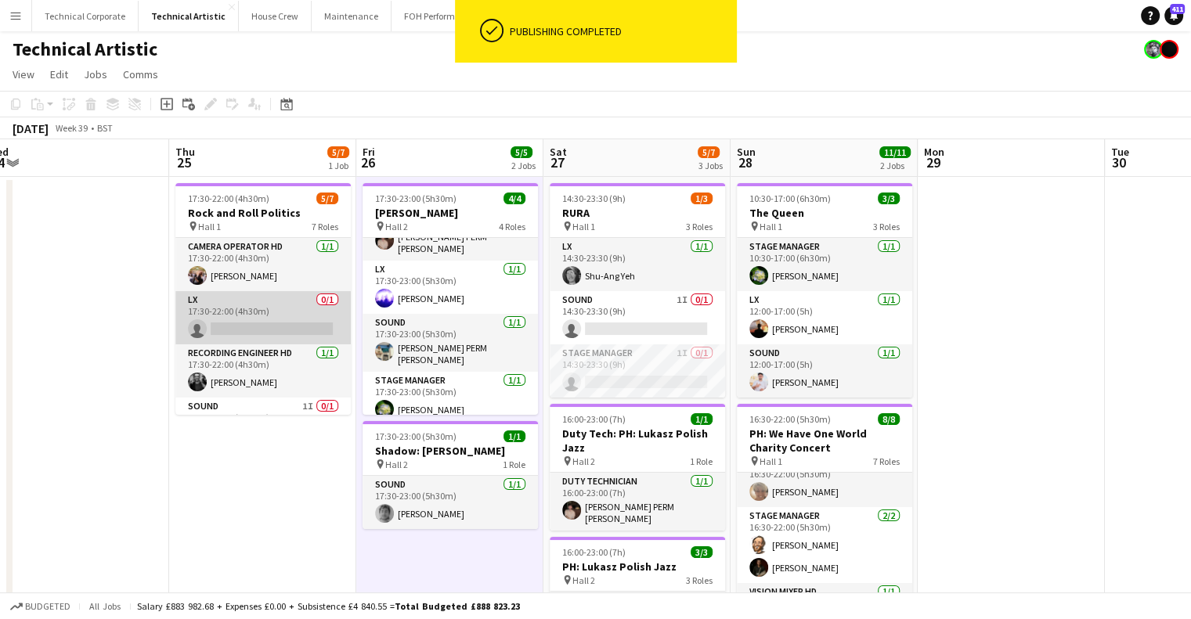
click at [272, 337] on app-card-role "LX 0/1 17:30-22:00 (4h30m) single-neutral-actions" at bounding box center [262, 317] width 175 height 53
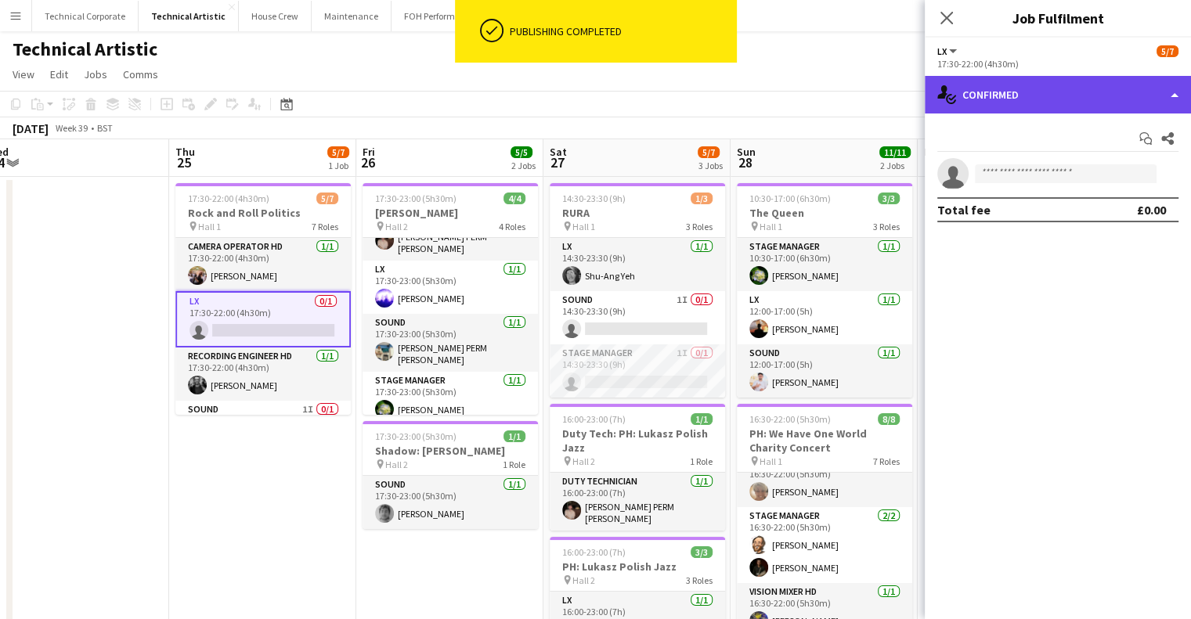
click at [994, 91] on div "single-neutral-actions-check-2 Confirmed" at bounding box center [1058, 95] width 266 height 38
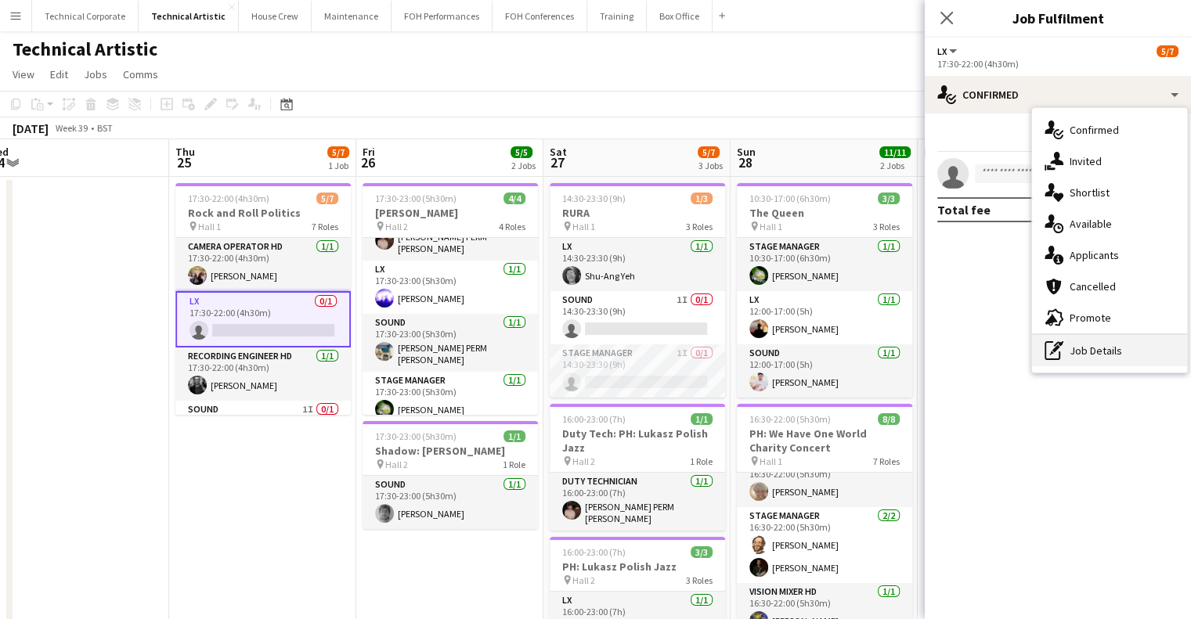
click at [1079, 356] on div "pen-write Job Details" at bounding box center [1109, 350] width 155 height 31
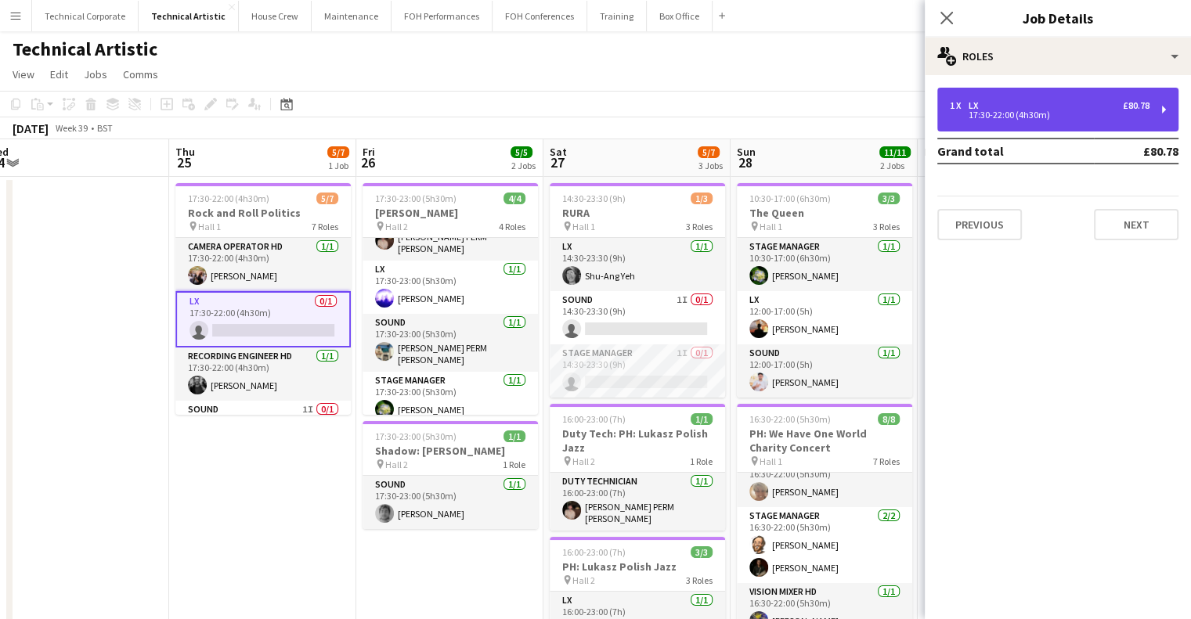
click at [1037, 114] on div "17:30-22:00 (4h30m)" at bounding box center [1050, 115] width 200 height 8
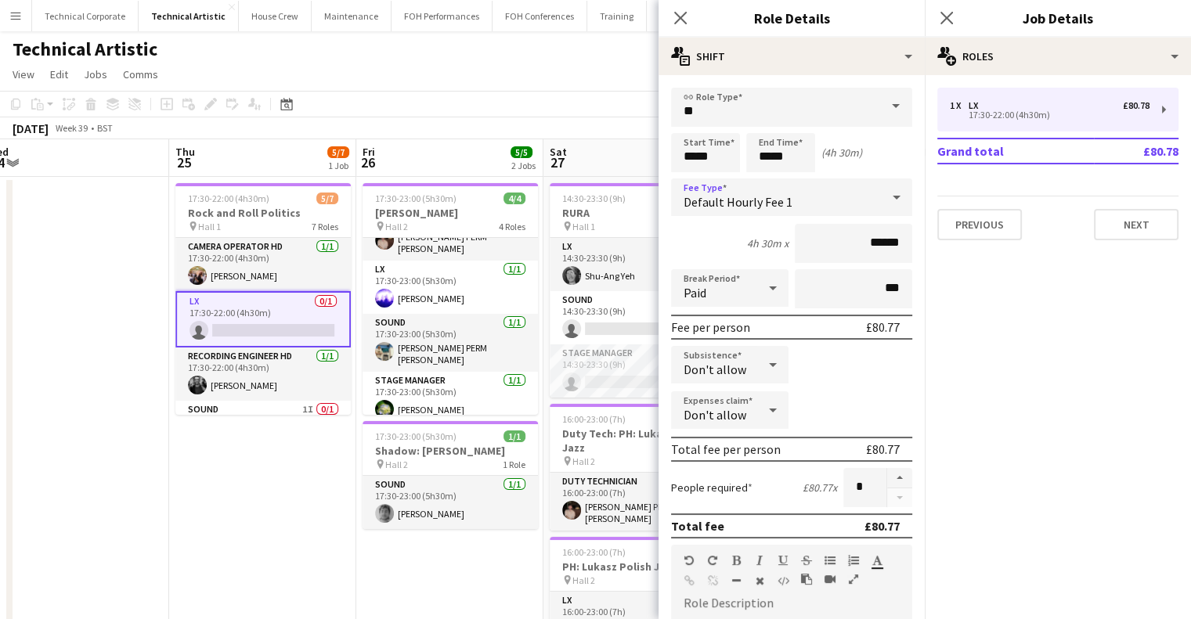
click at [719, 194] on span "Default Hourly Fee 1" at bounding box center [737, 202] width 109 height 16
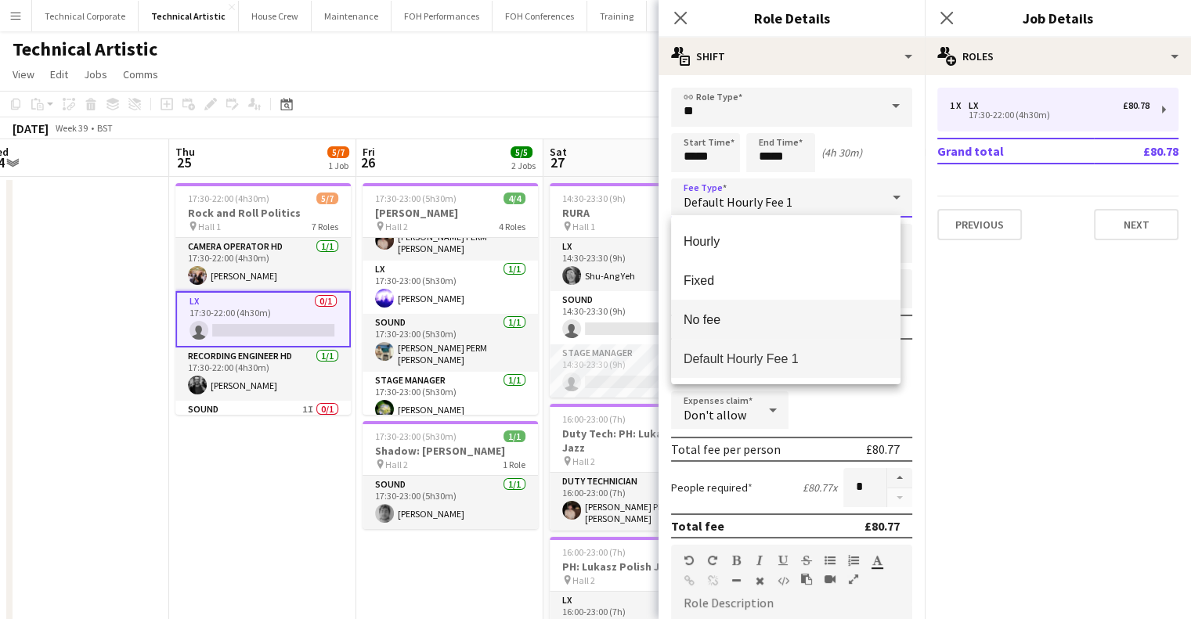
click at [774, 331] on mat-option "No fee" at bounding box center [785, 319] width 229 height 39
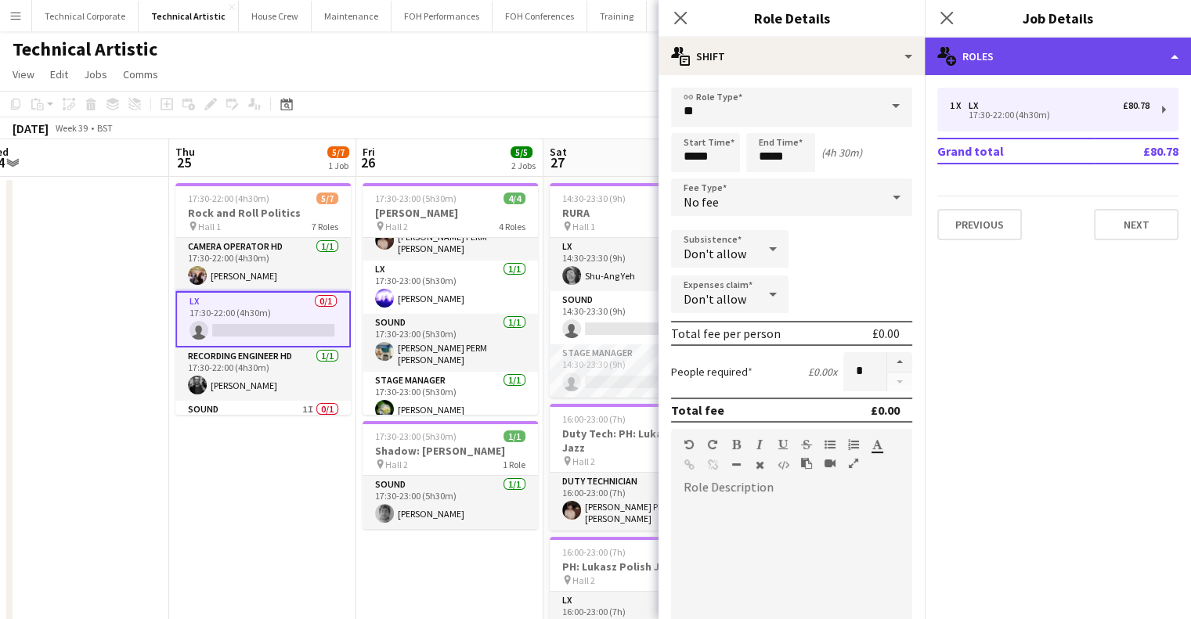
click at [1041, 67] on div "multiple-users-add Roles" at bounding box center [1058, 57] width 266 height 38
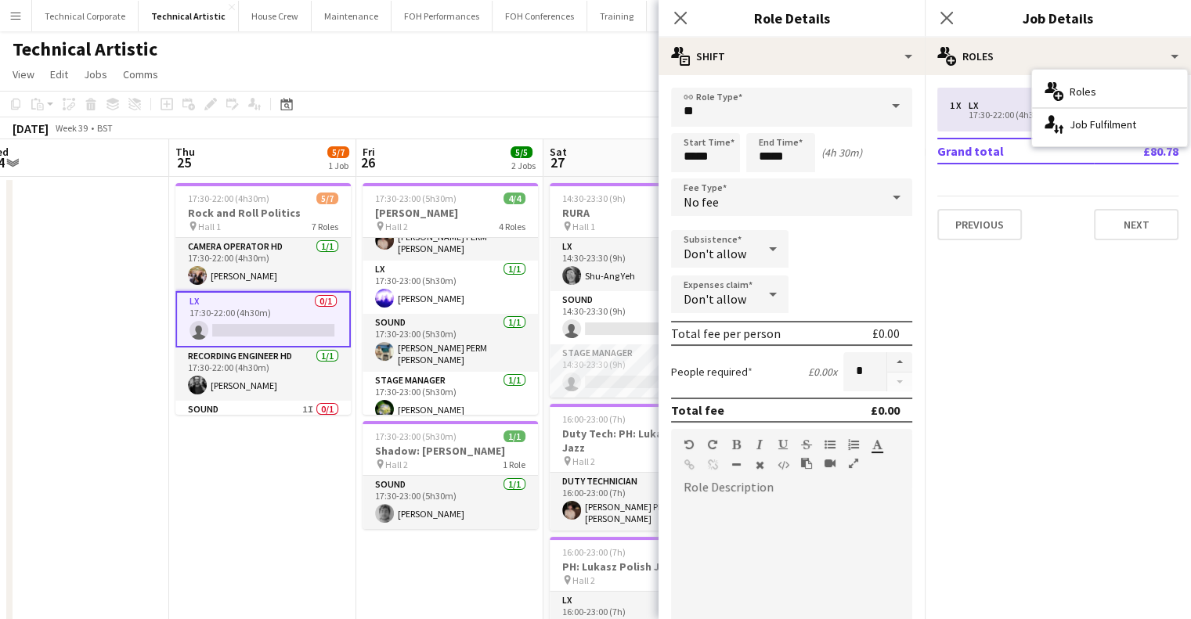
click at [1093, 124] on div "single-neutral-actions-up-down Job Fulfilment" at bounding box center [1109, 124] width 155 height 31
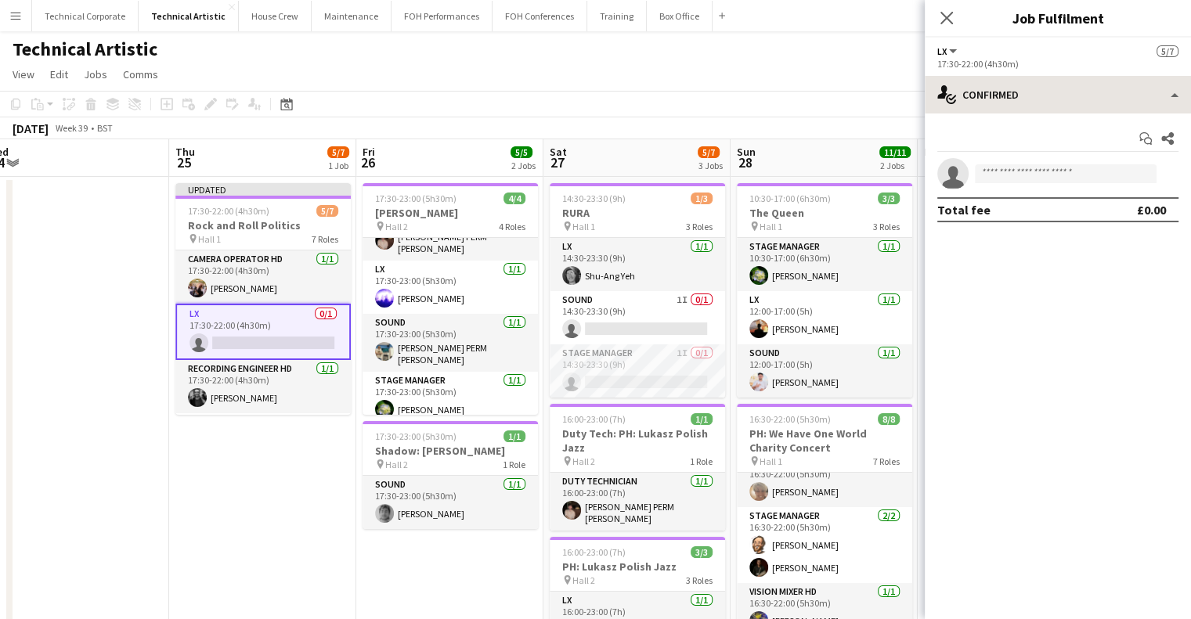
click at [1001, 77] on div "LX All roles LX 5/7 17:30-22:00 (4h30m) single-neutral-actions-check-2 Confirme…" at bounding box center [1058, 329] width 266 height 582
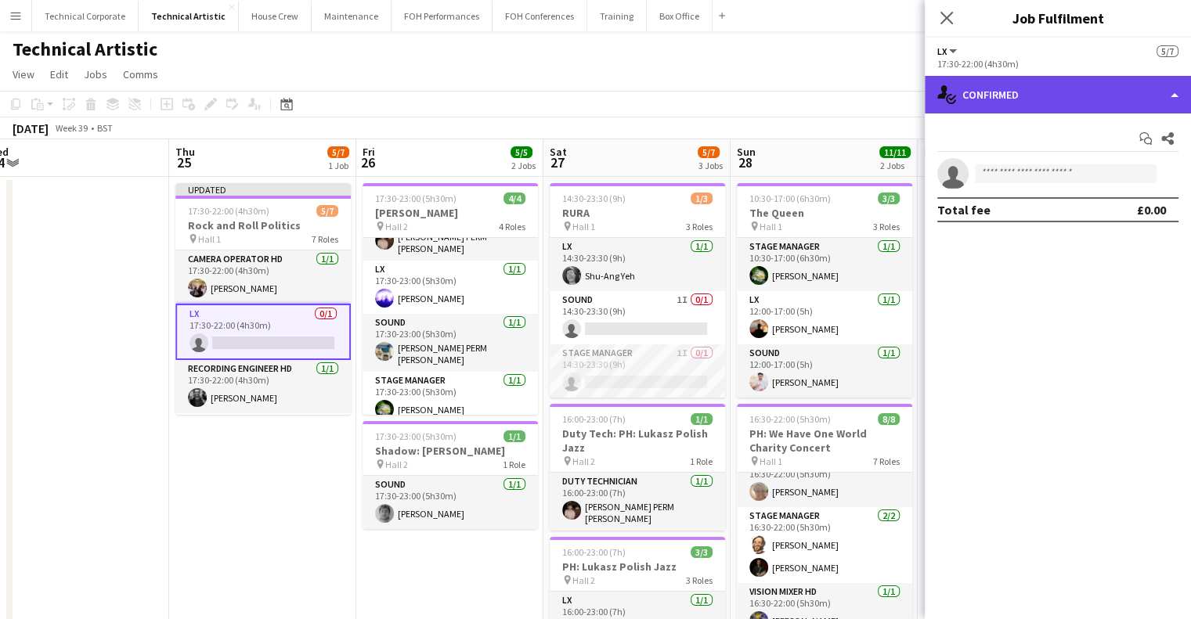
drag, startPoint x: 1087, startPoint y: 106, endPoint x: 1104, endPoint y: 175, distance: 70.3
click at [1087, 108] on div "single-neutral-actions-check-2 Confirmed" at bounding box center [1058, 95] width 266 height 38
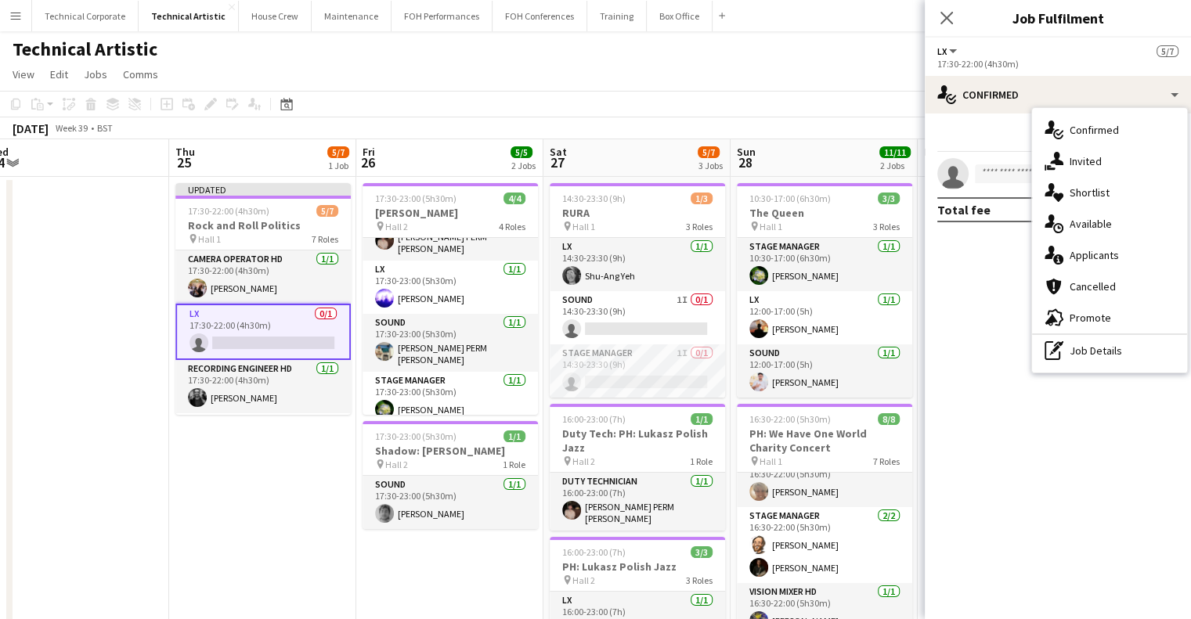
click at [1107, 213] on div "single-neutral-actions-upload Available" at bounding box center [1109, 223] width 155 height 31
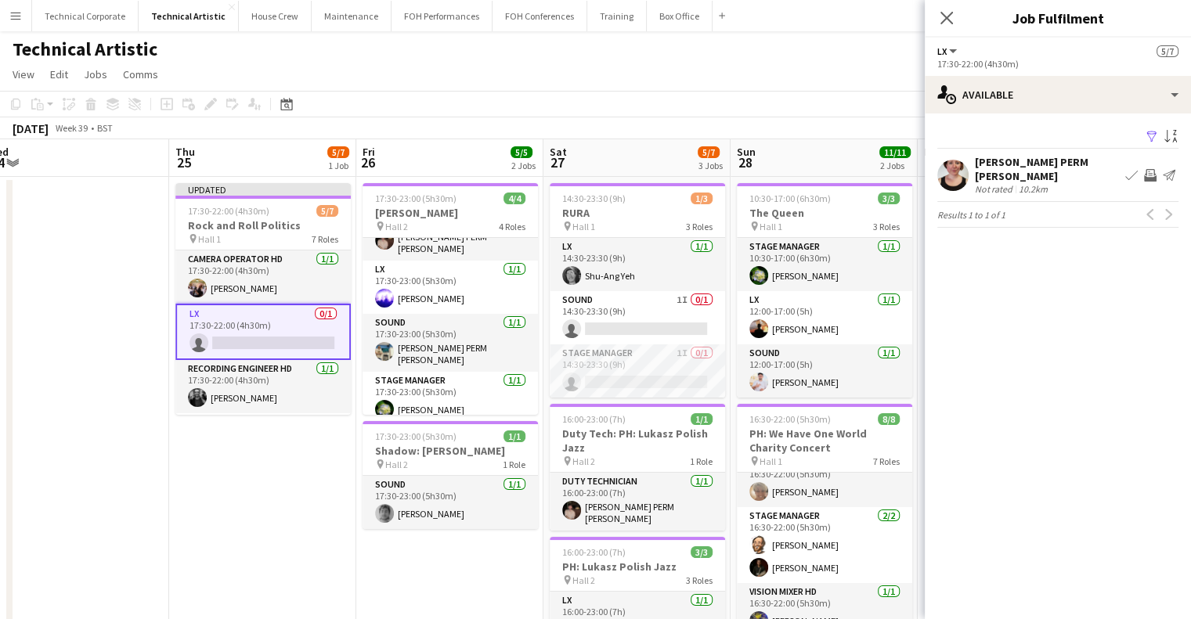
click at [1125, 169] on app-icon "Book crew" at bounding box center [1131, 175] width 13 height 13
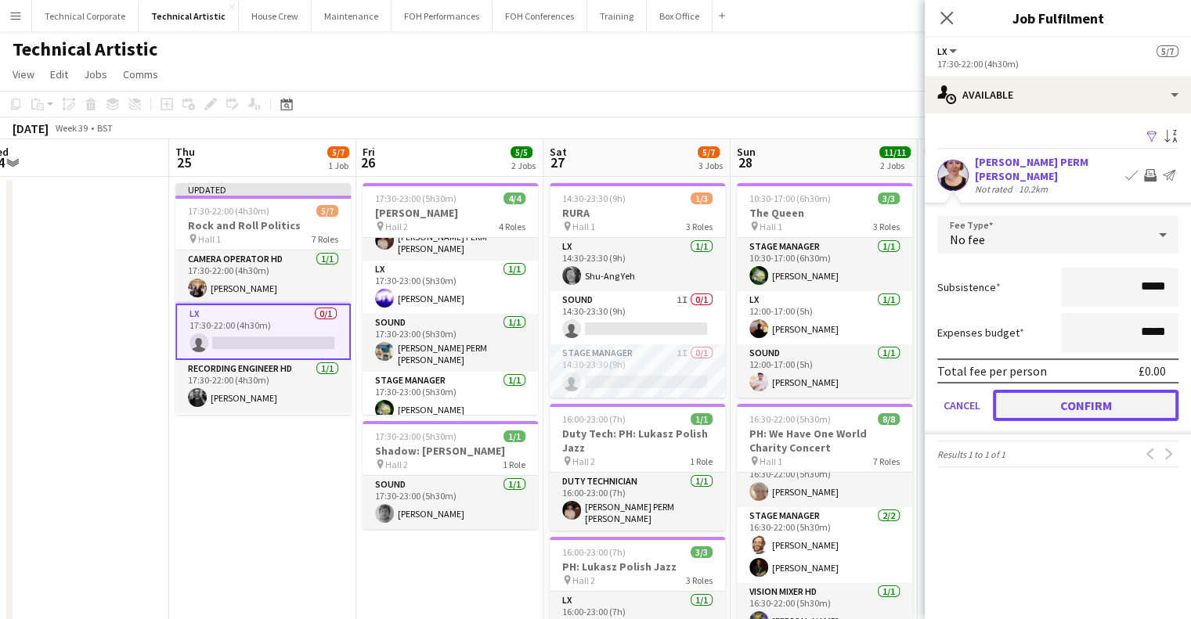
click at [1121, 394] on button "Confirm" at bounding box center [1086, 405] width 186 height 31
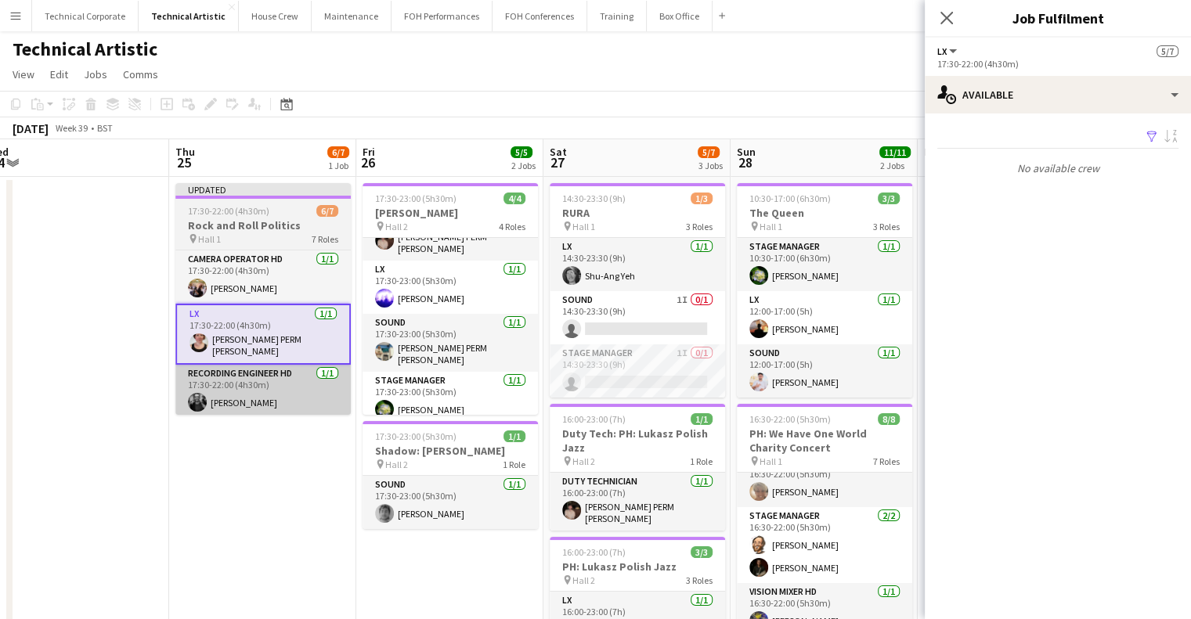
drag, startPoint x: 235, startPoint y: 445, endPoint x: 301, endPoint y: 373, distance: 97.5
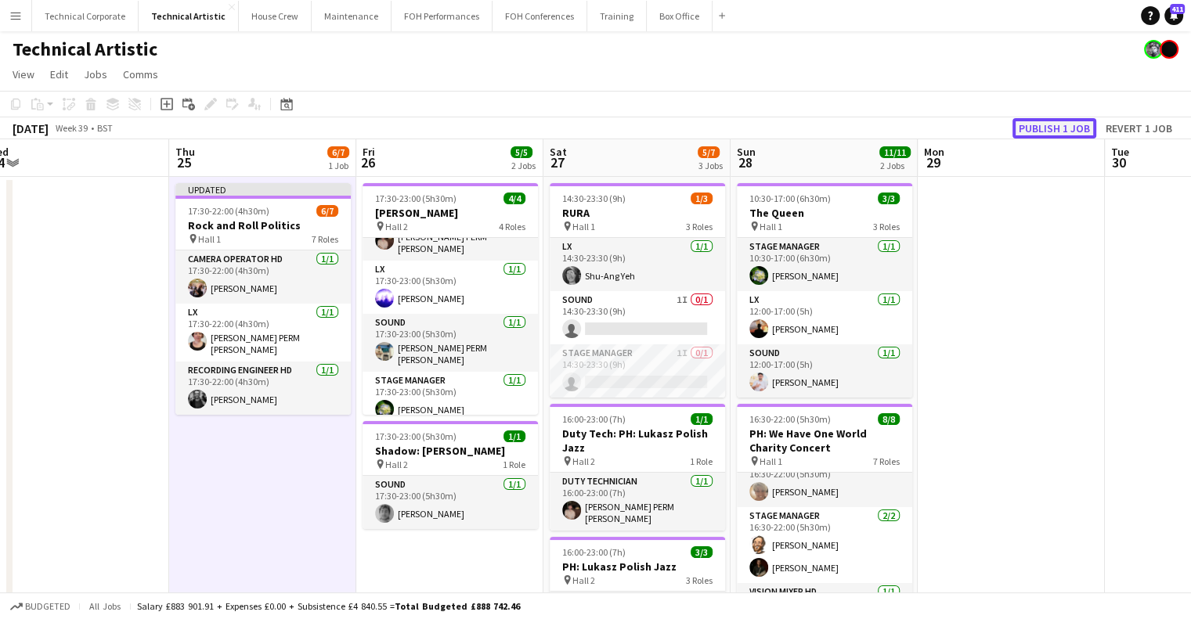
click at [1021, 133] on button "Publish 1 job" at bounding box center [1054, 128] width 84 height 20
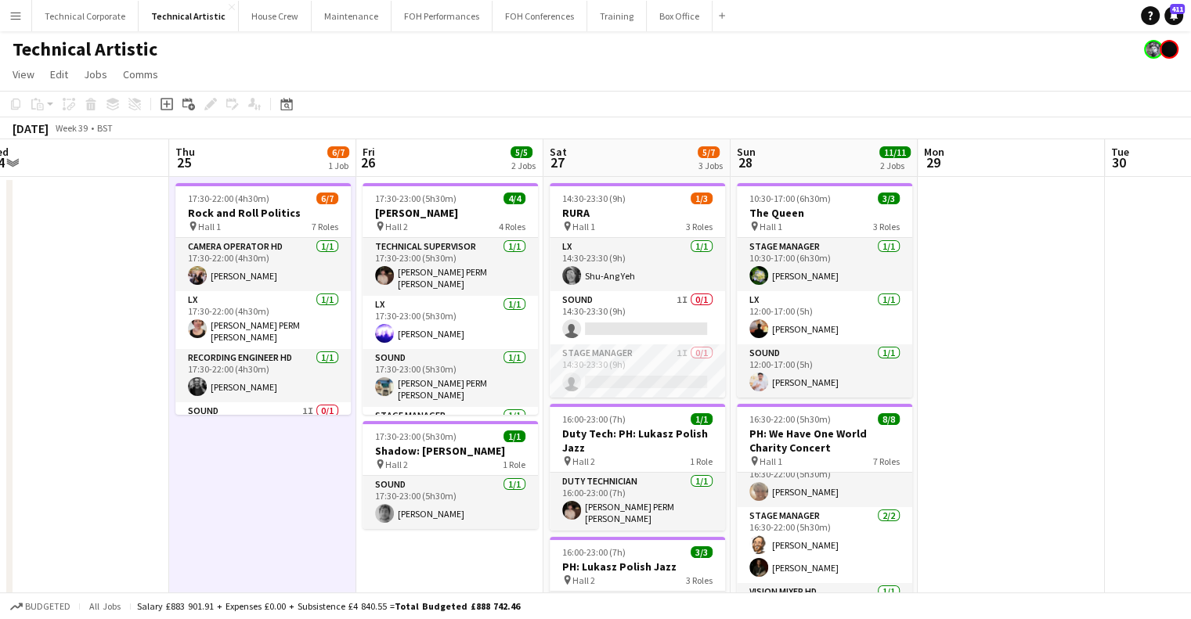
scroll to position [0, 0]
drag, startPoint x: 1012, startPoint y: 442, endPoint x: 447, endPoint y: 447, distance: 565.3
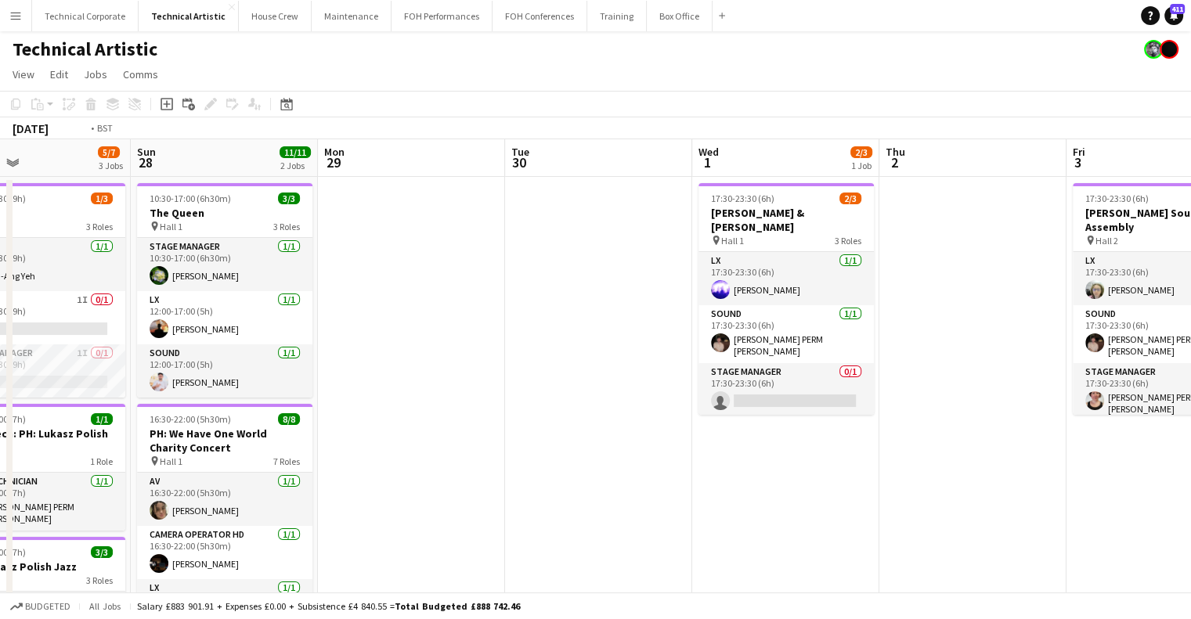
scroll to position [0, 433]
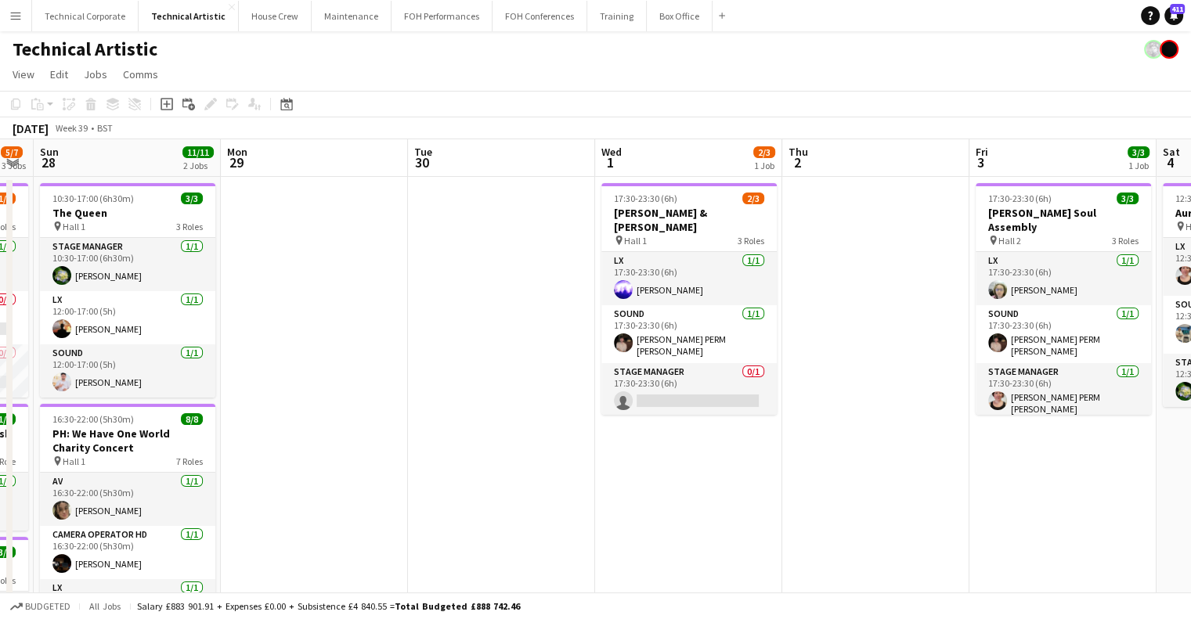
drag, startPoint x: 549, startPoint y: 408, endPoint x: 751, endPoint y: 512, distance: 227.3
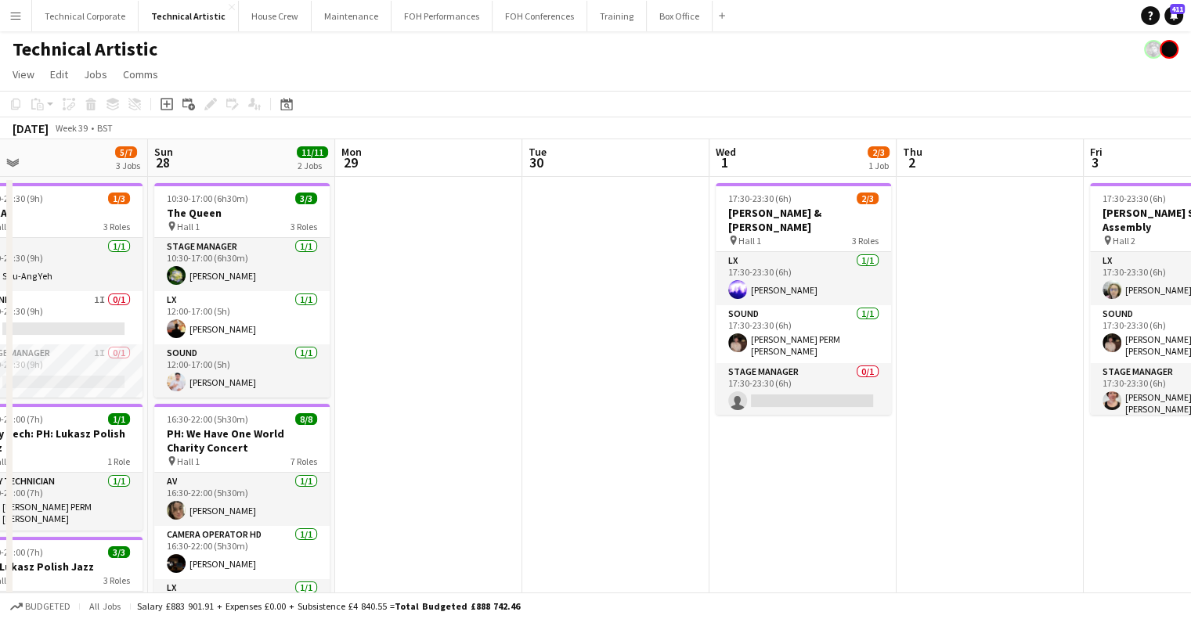
drag, startPoint x: 661, startPoint y: 528, endPoint x: 726, endPoint y: 590, distance: 89.7
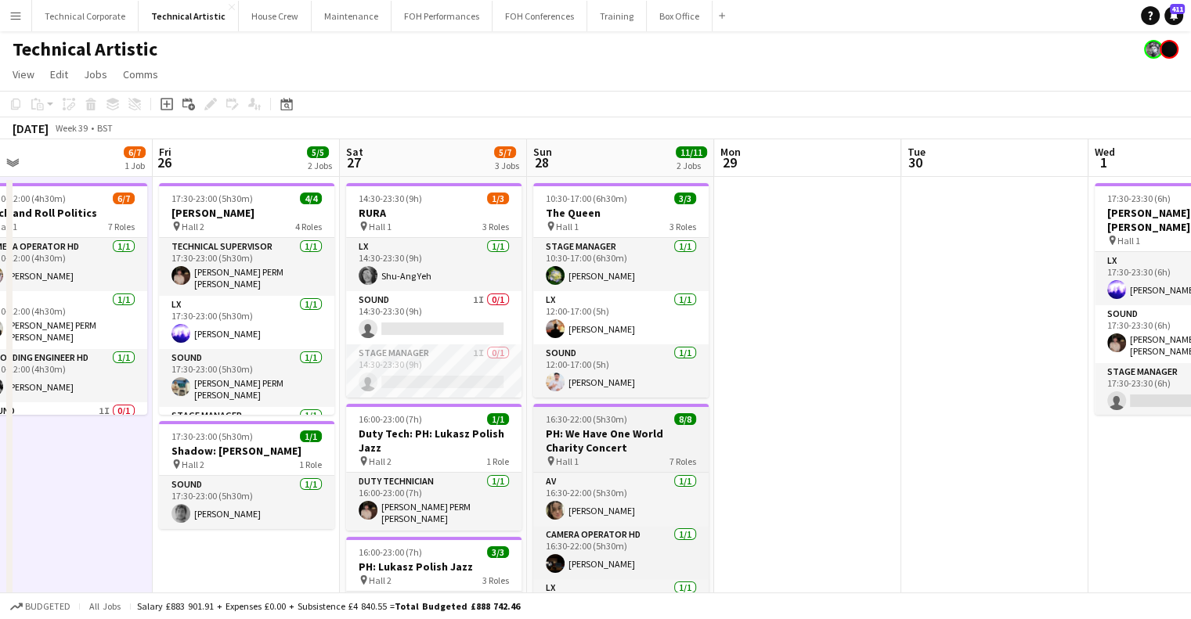
scroll to position [0, 454]
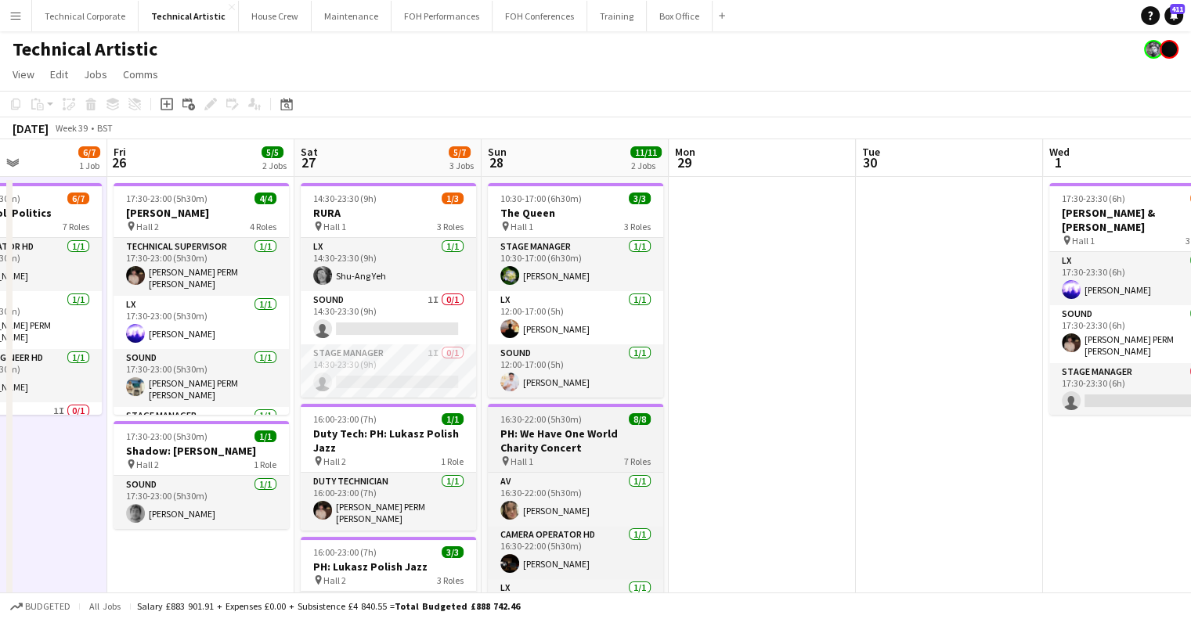
drag, startPoint x: 514, startPoint y: 438, endPoint x: 760, endPoint y: 425, distance: 246.9
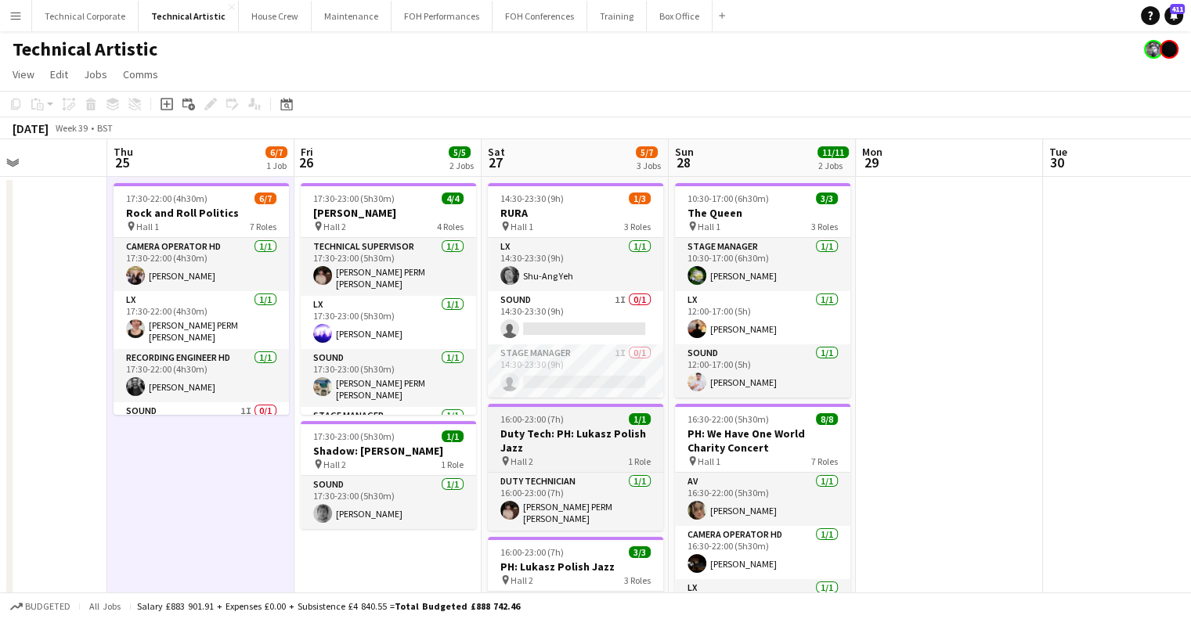
scroll to position [157, 0]
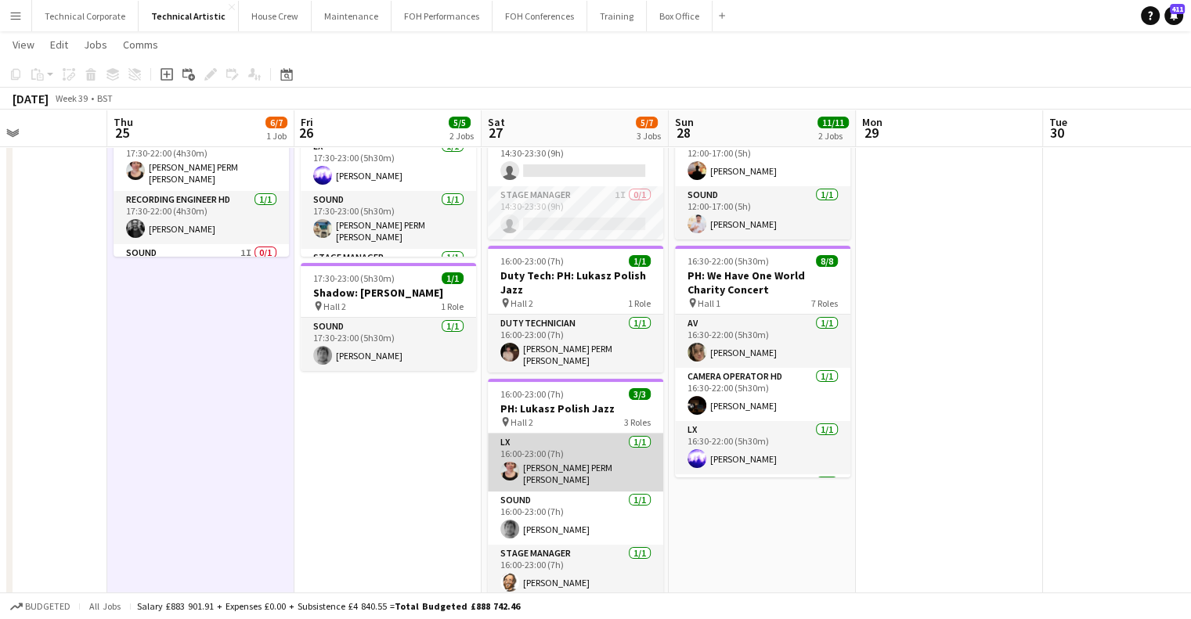
click at [572, 453] on app-card-role "LX 1/1 16:00-23:00 (7h) Marie PERM Kearney" at bounding box center [575, 463] width 175 height 58
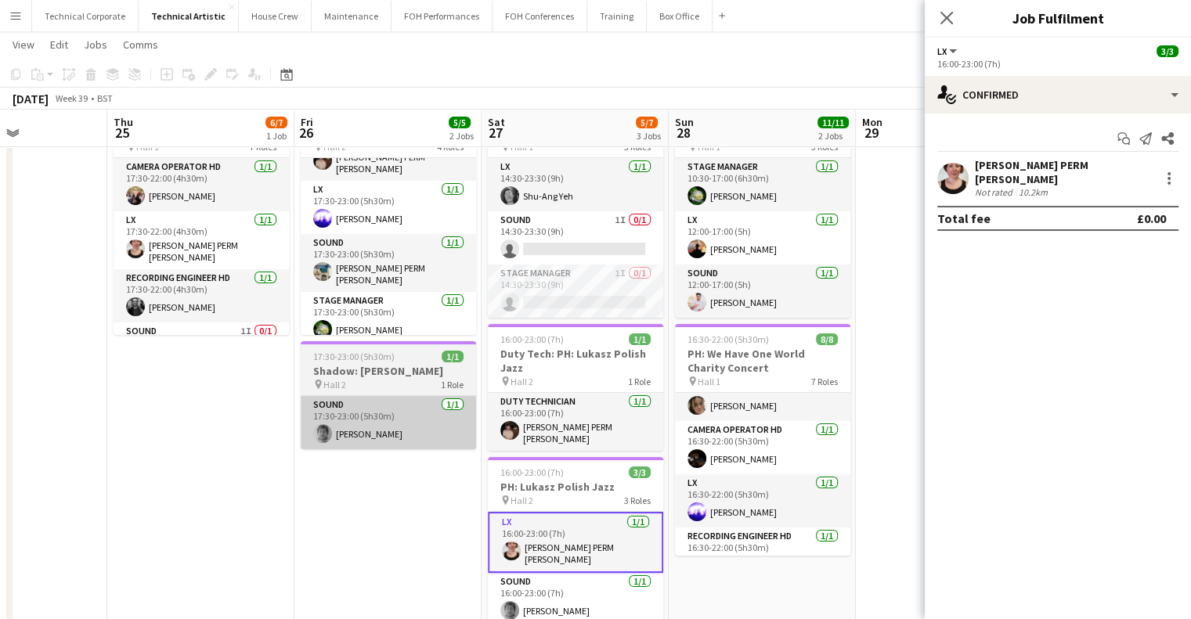
scroll to position [0, 0]
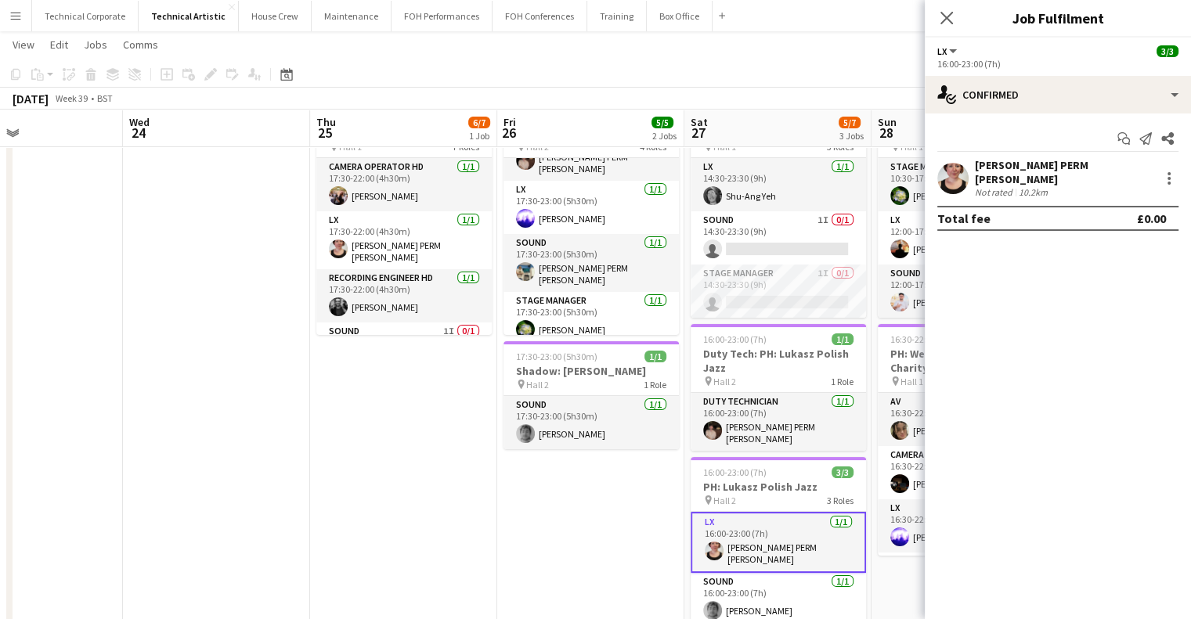
click at [719, 419] on app-calendar-viewport "Sun 21 3/3 1 Job Mon 22 Tue 23 Wed 24 Thu 25 6/7 1 Job Fri 26 5/5 2 Jobs Sat 27…" at bounding box center [595, 530] width 1191 height 1094
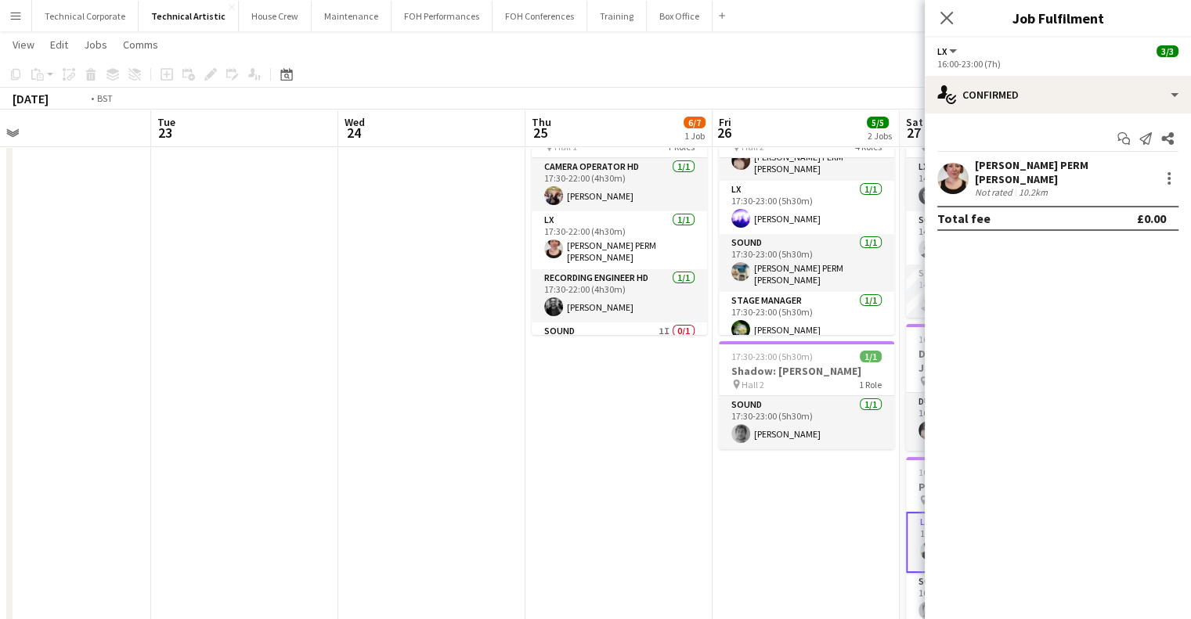
drag, startPoint x: 323, startPoint y: 438, endPoint x: 431, endPoint y: 428, distance: 108.5
click at [435, 442] on app-calendar-viewport "Sat 20 7/7 2 Jobs Sun 21 3/3 1 Job Mon 22 Tue 23 Wed 24 Thu 25 6/7 1 Job Fri 26…" at bounding box center [595, 530] width 1191 height 1094
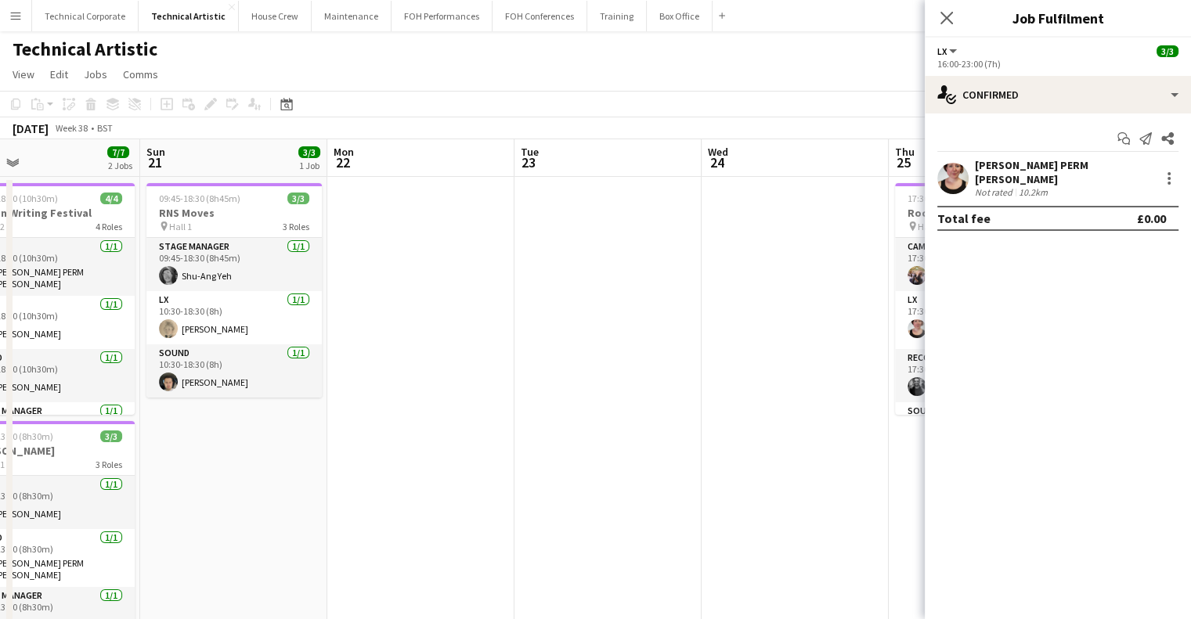
drag, startPoint x: 388, startPoint y: 335, endPoint x: 644, endPoint y: 335, distance: 256.0
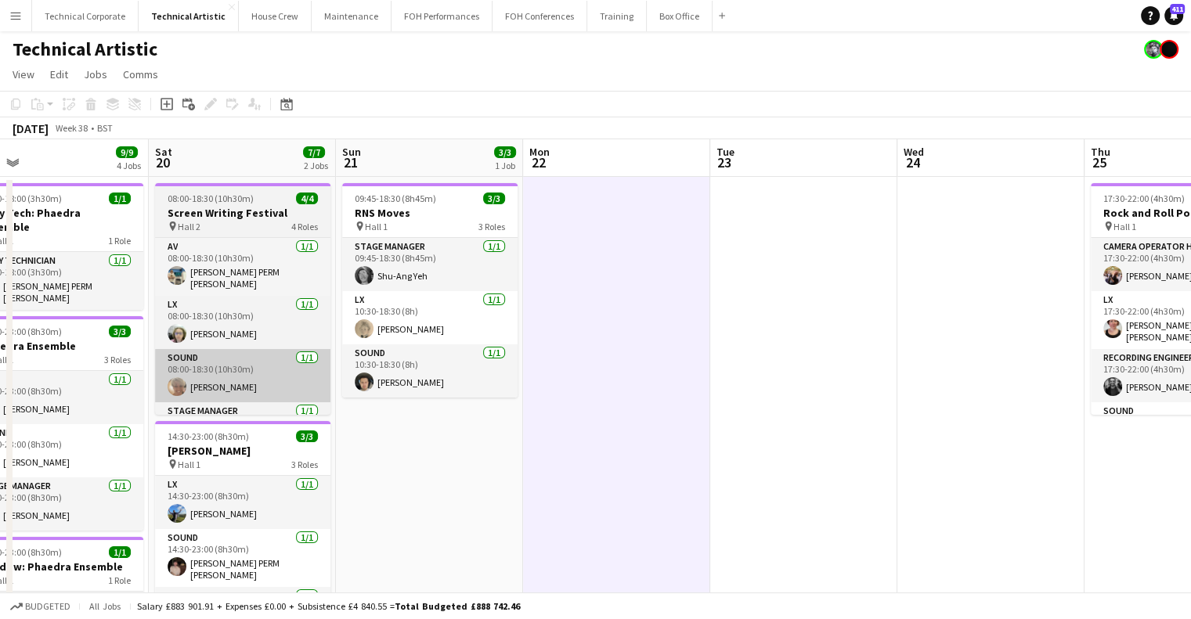
drag, startPoint x: 692, startPoint y: 319, endPoint x: 252, endPoint y: 361, distance: 442.0
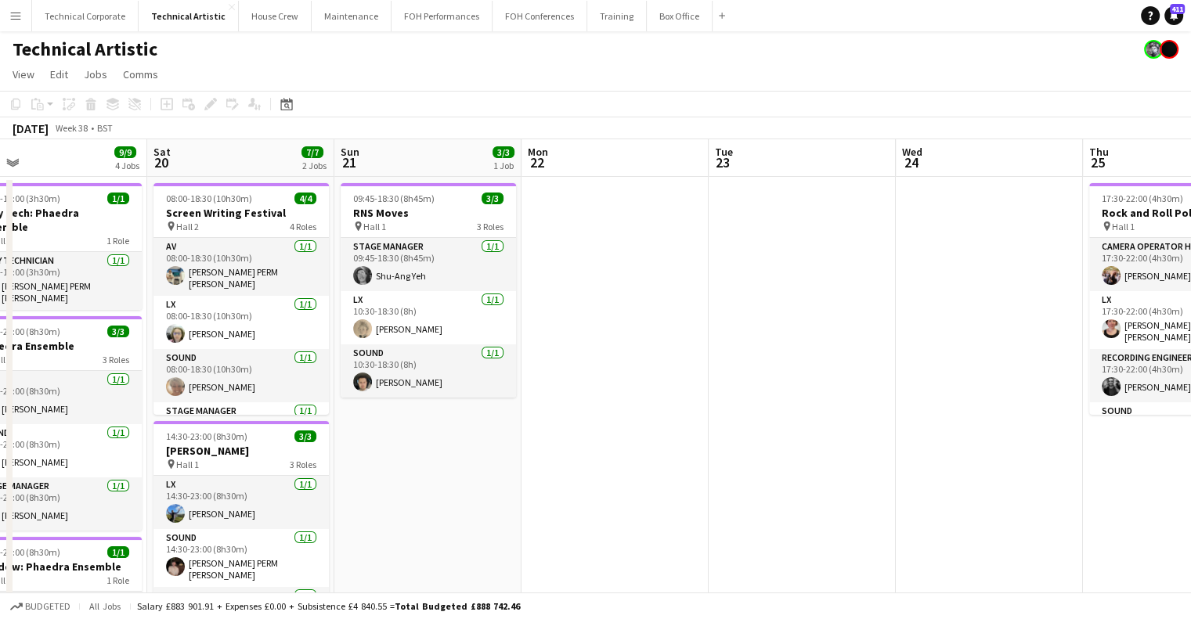
drag, startPoint x: 288, startPoint y: 359, endPoint x: 789, endPoint y: 333, distance: 501.8
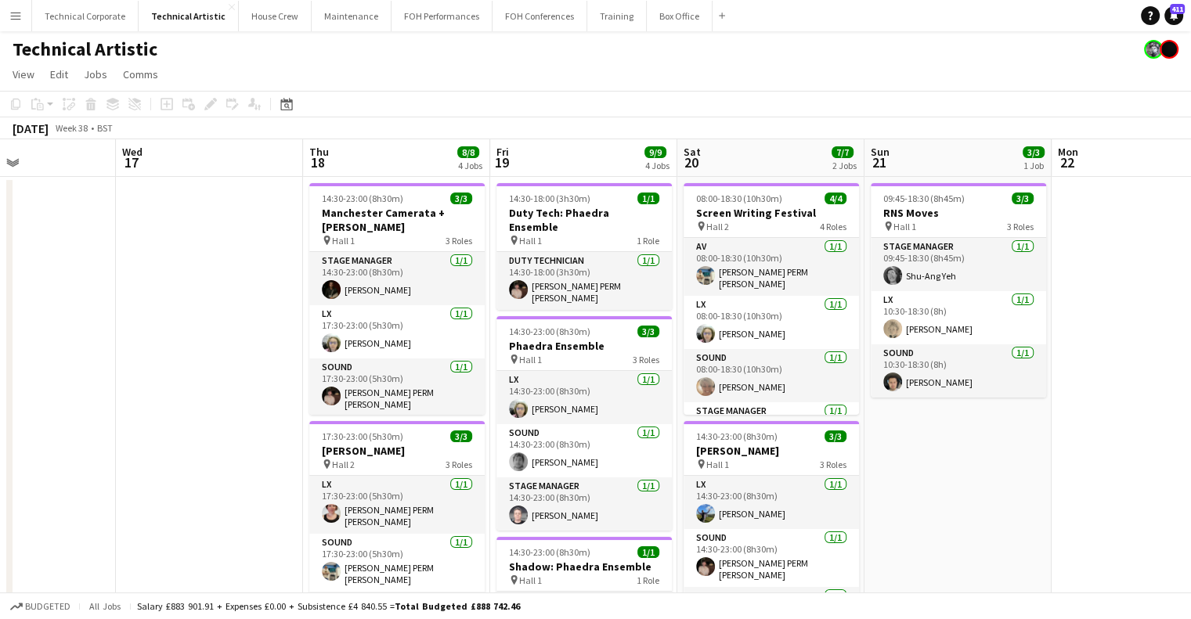
drag, startPoint x: 724, startPoint y: 313, endPoint x: 954, endPoint y: 292, distance: 230.4
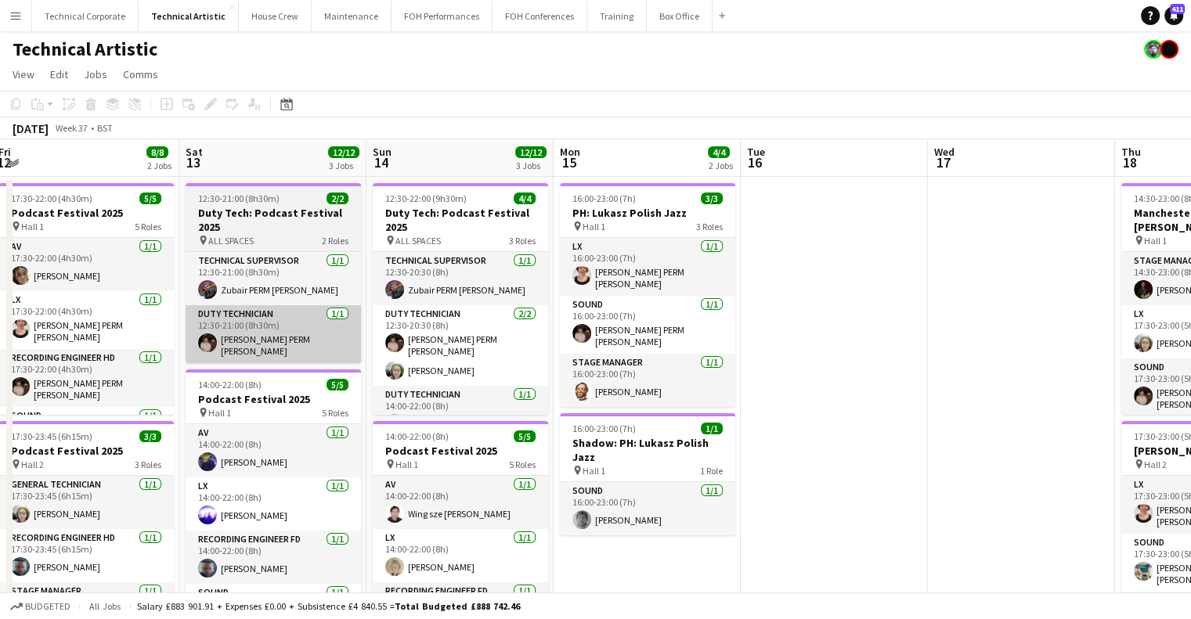
drag, startPoint x: 720, startPoint y: 312, endPoint x: 643, endPoint y: 316, distance: 77.6
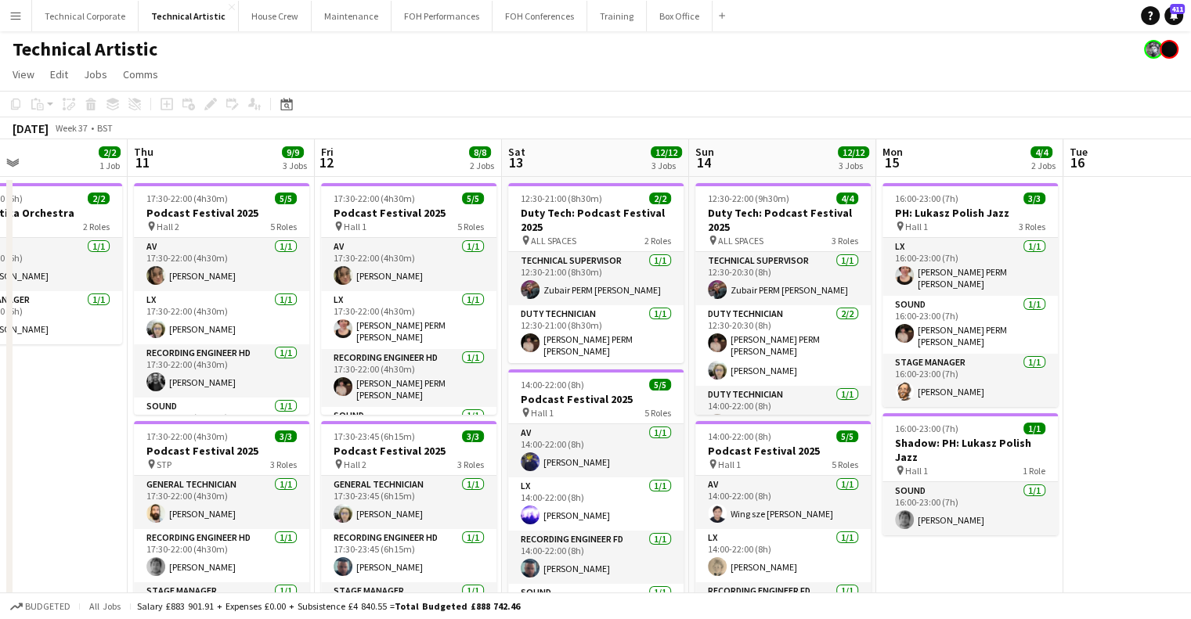
drag, startPoint x: 429, startPoint y: 316, endPoint x: 717, endPoint y: 320, distance: 288.2
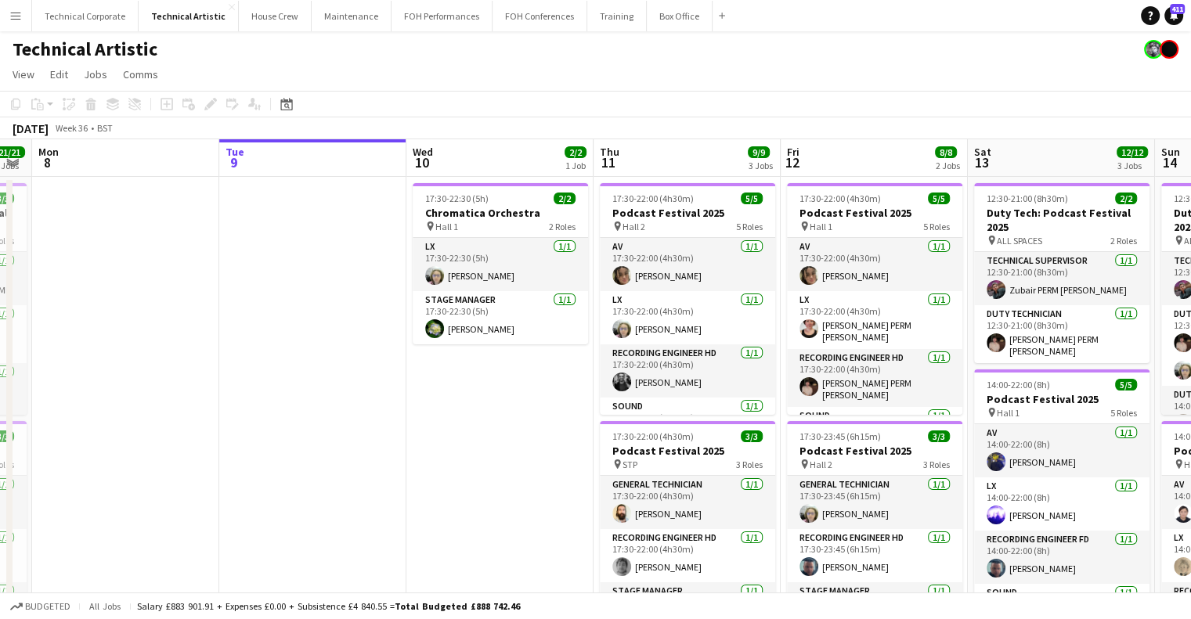
drag, startPoint x: 471, startPoint y: 318, endPoint x: 658, endPoint y: 316, distance: 187.1
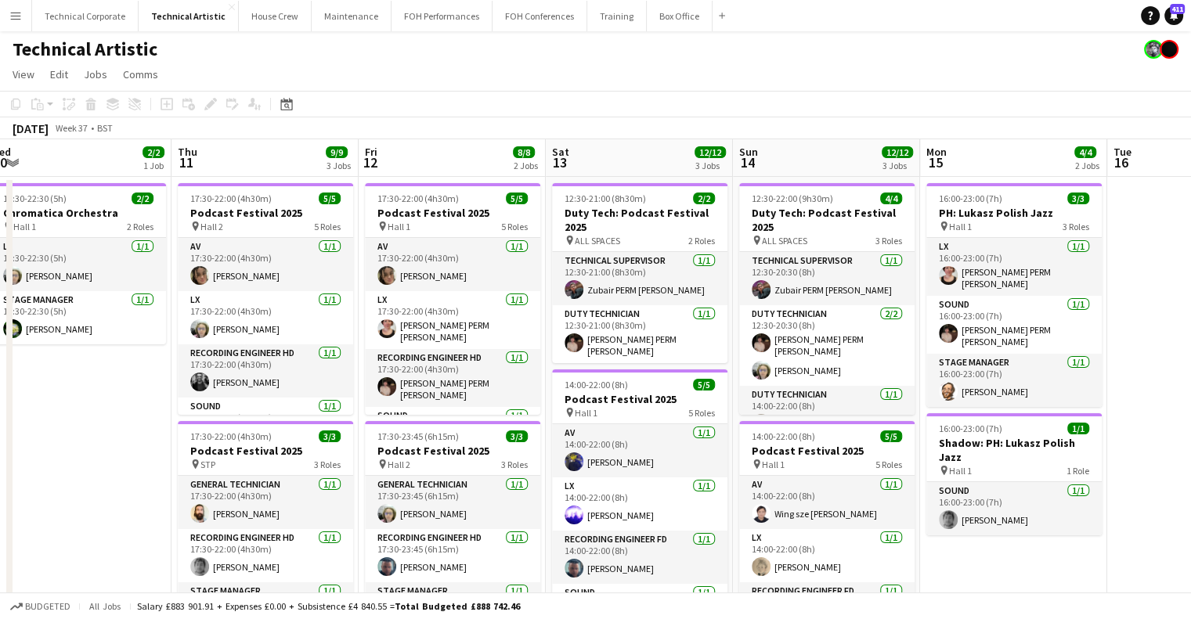
scroll to position [0, 454]
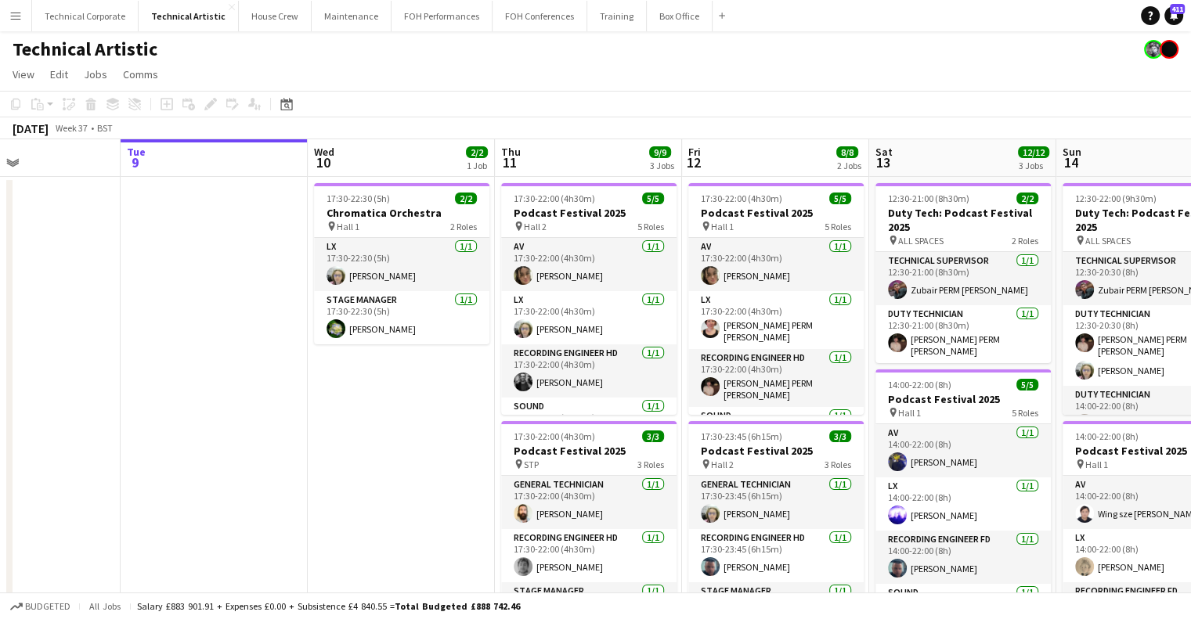
drag, startPoint x: 658, startPoint y: 316, endPoint x: 254, endPoint y: 346, distance: 405.1
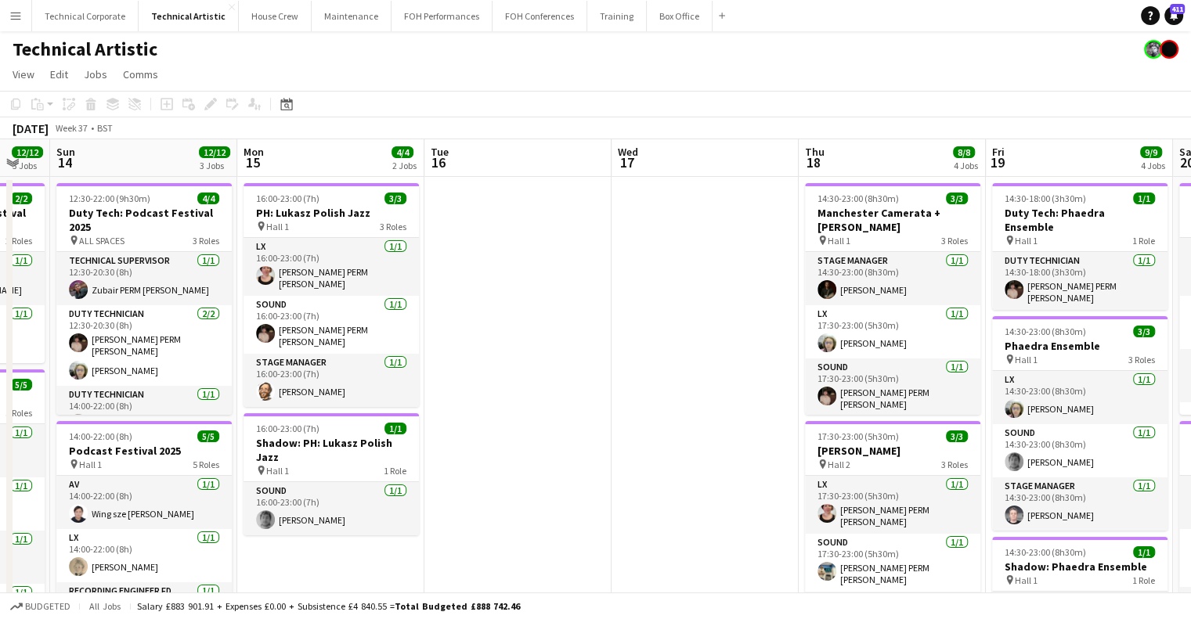
scroll to position [0, 701]
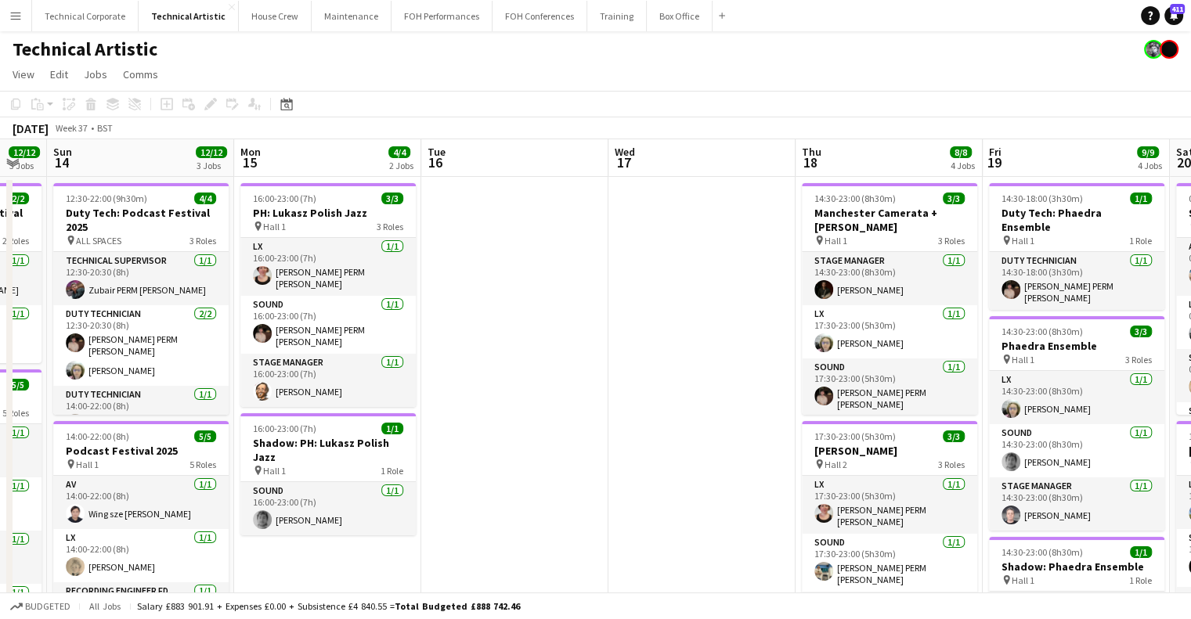
drag, startPoint x: 1042, startPoint y: 366, endPoint x: 683, endPoint y: 397, distance: 360.7
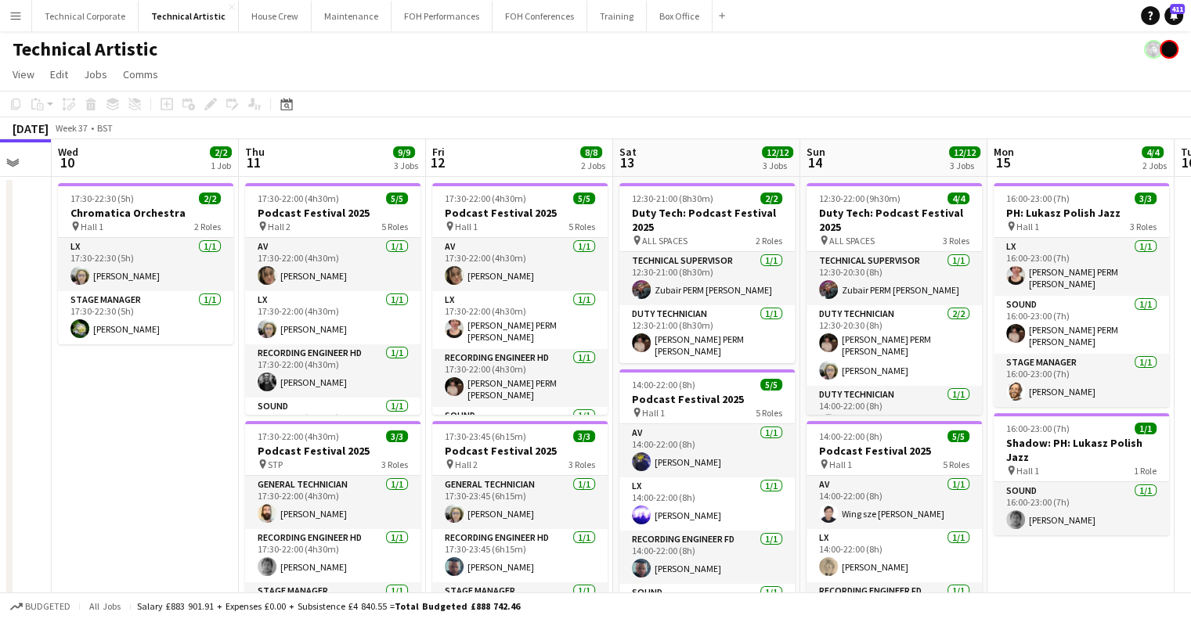
scroll to position [0, 529]
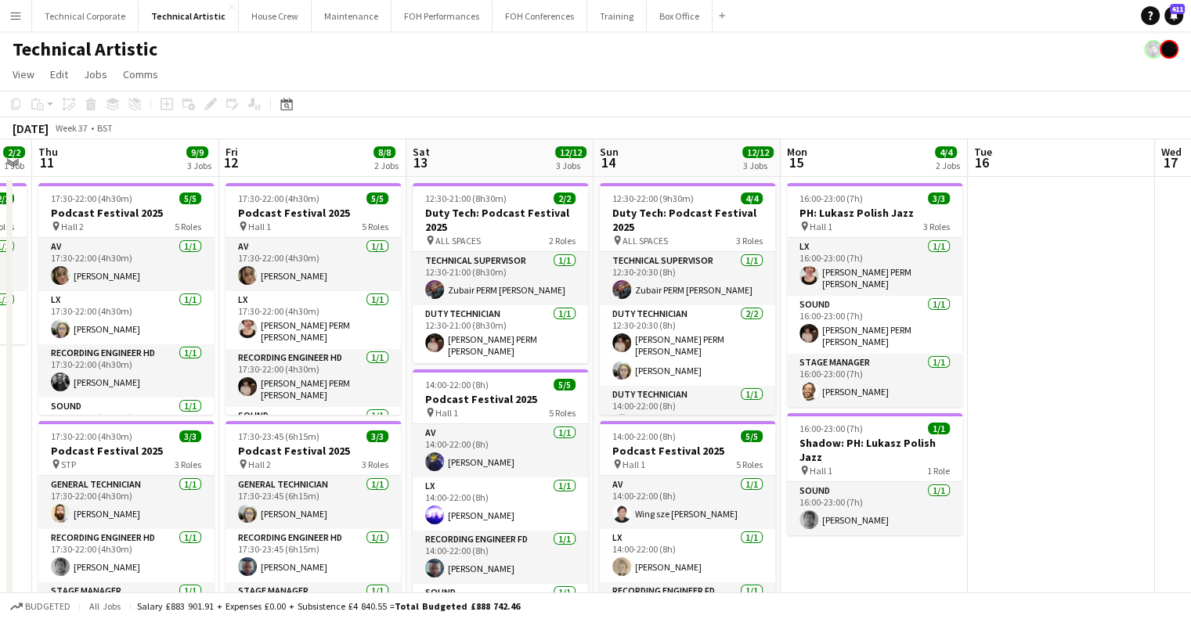
drag, startPoint x: 792, startPoint y: 284, endPoint x: 886, endPoint y: 293, distance: 94.3
drag, startPoint x: 865, startPoint y: 387, endPoint x: 224, endPoint y: 415, distance: 641.8
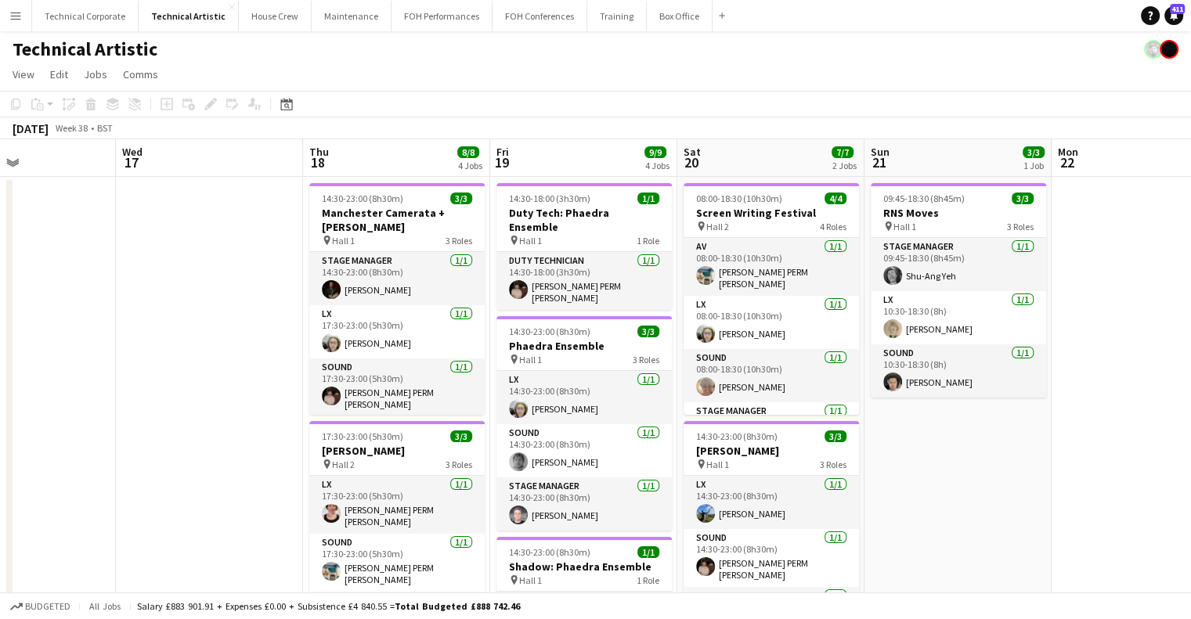
drag, startPoint x: 385, startPoint y: 400, endPoint x: 420, endPoint y: 392, distance: 35.3
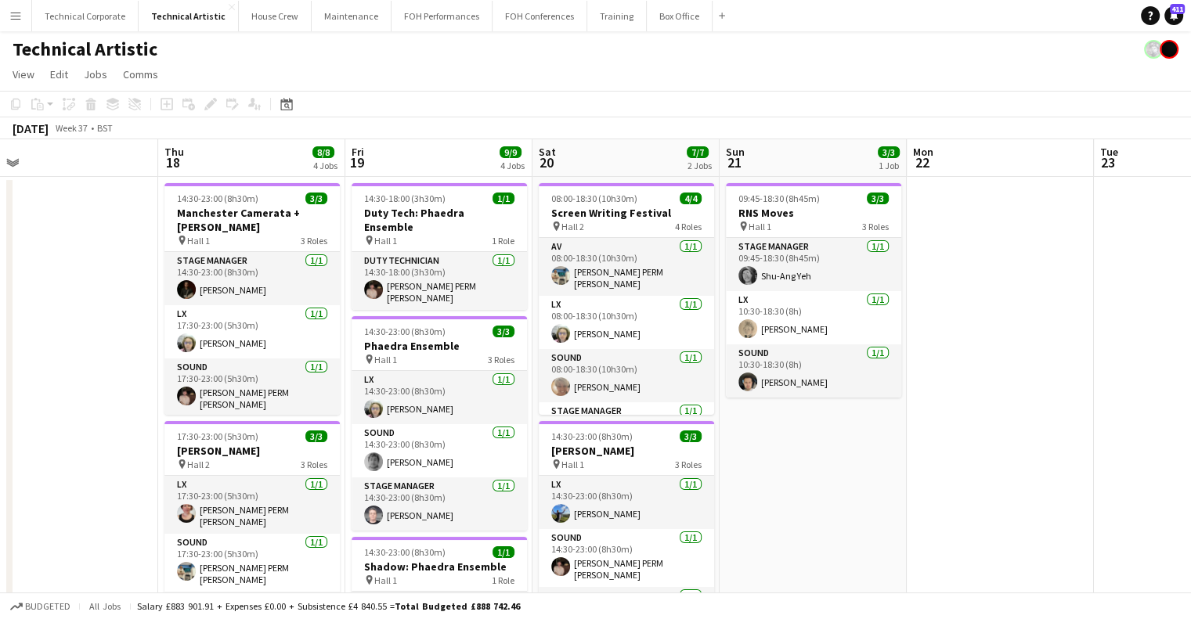
drag, startPoint x: 849, startPoint y: 342, endPoint x: 627, endPoint y: 352, distance: 222.5
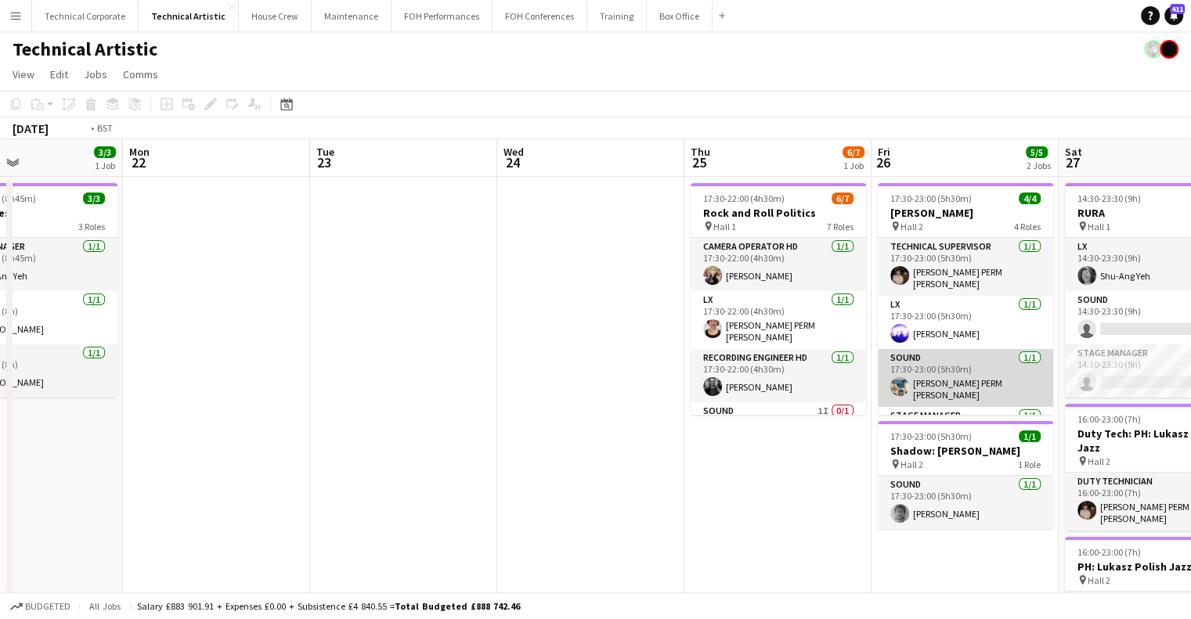
drag, startPoint x: 310, startPoint y: 369, endPoint x: 290, endPoint y: 391, distance: 29.4
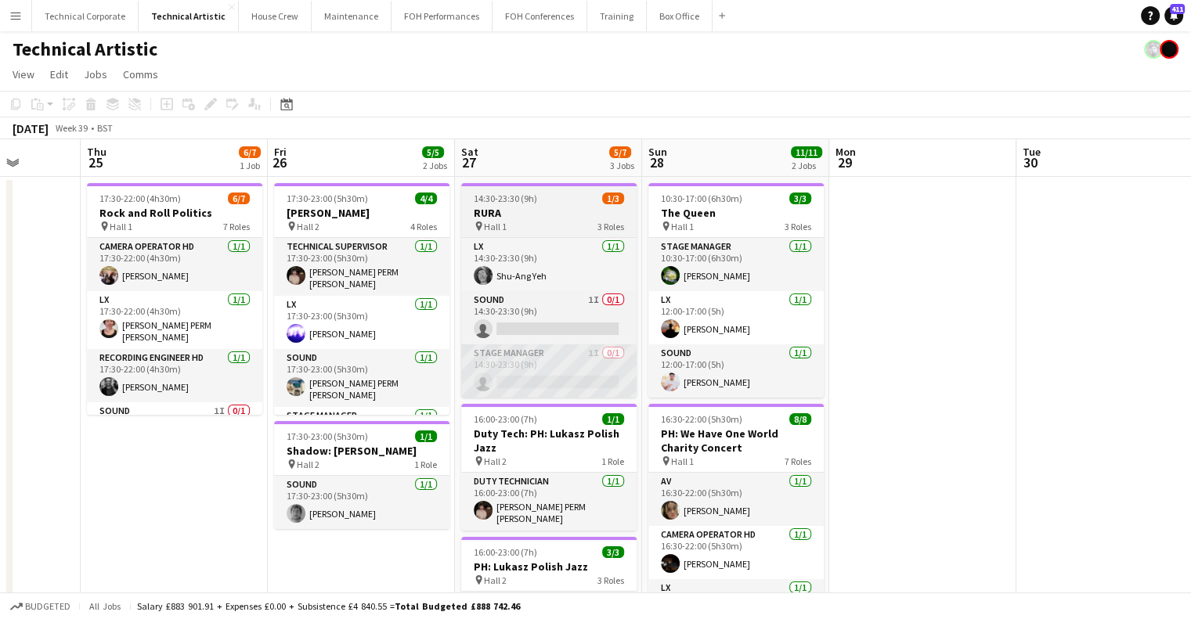
drag, startPoint x: 411, startPoint y: 362, endPoint x: 526, endPoint y: 373, distance: 115.7
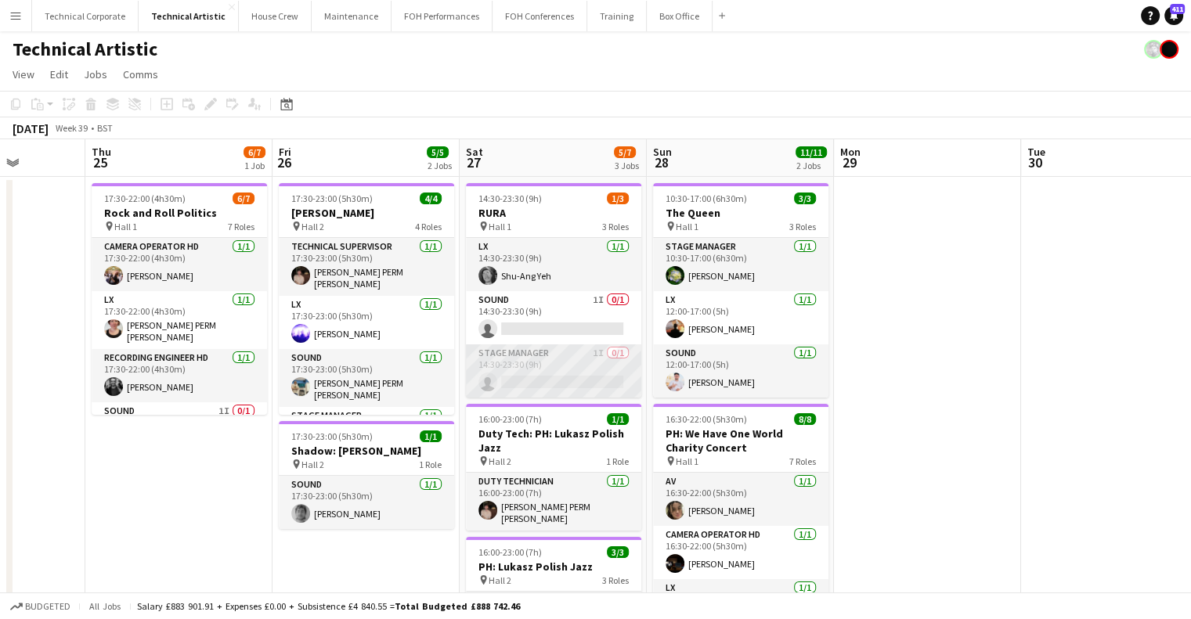
click at [518, 365] on app-card-role "Stage Manager 1I 0/1 14:30-23:30 (9h) single-neutral-actions" at bounding box center [553, 370] width 175 height 53
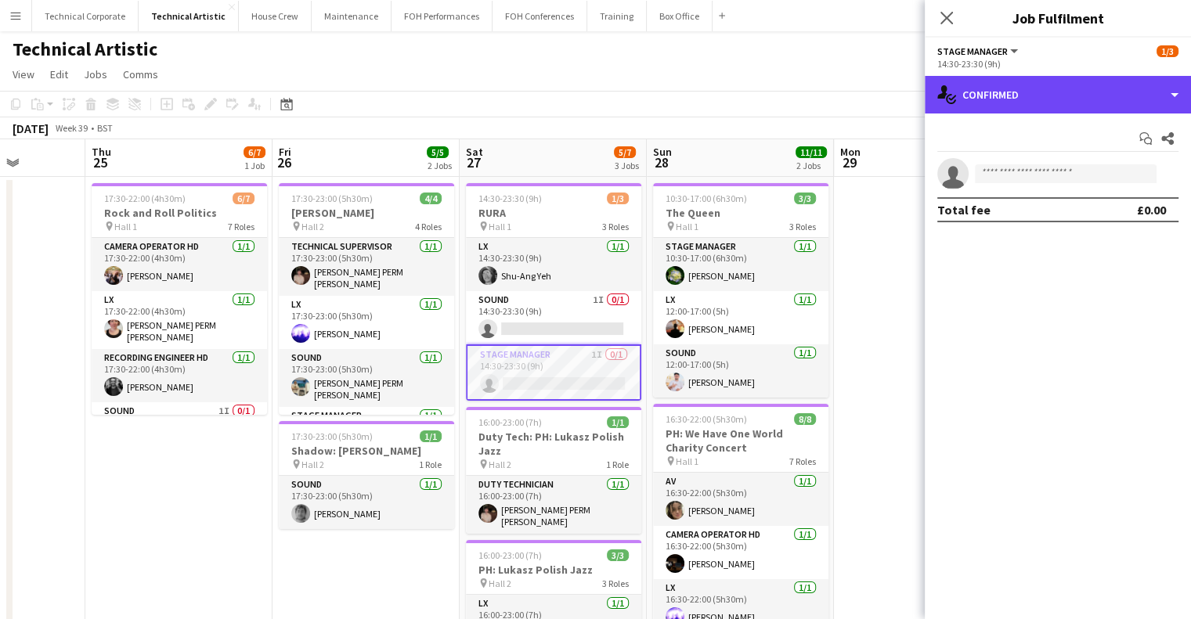
click at [1072, 109] on div "single-neutral-actions-check-2 Confirmed" at bounding box center [1058, 95] width 266 height 38
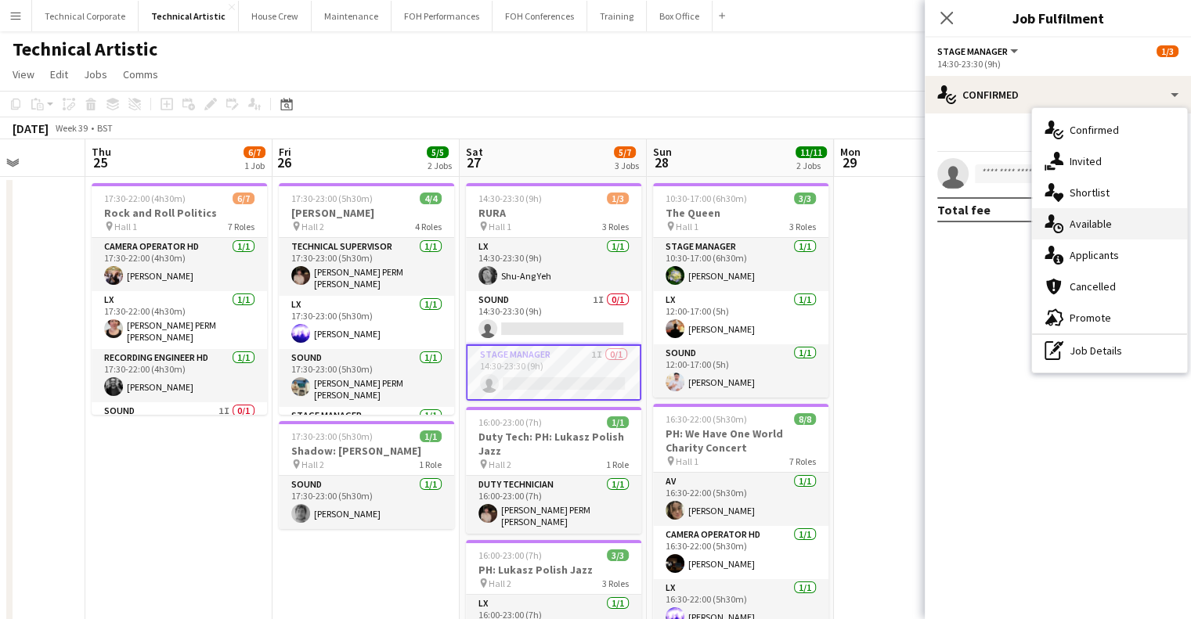
click at [1098, 219] on span "Available" at bounding box center [1090, 224] width 42 height 14
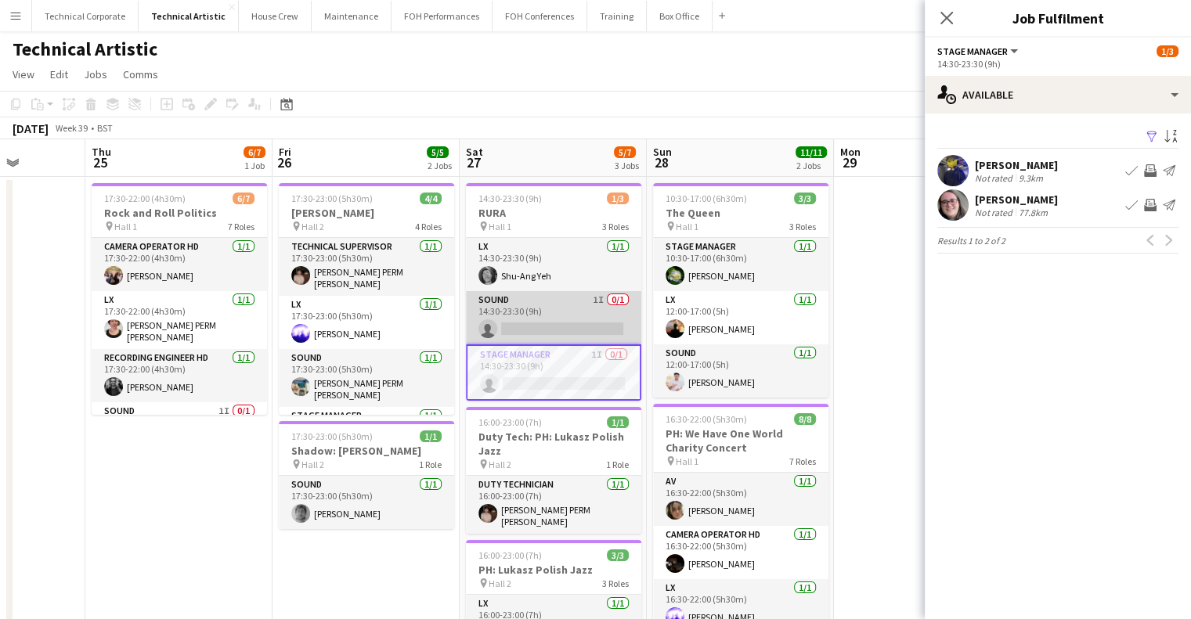
click at [532, 297] on app-card-role "Sound 1I 0/1 14:30-23:30 (9h) single-neutral-actions" at bounding box center [553, 317] width 175 height 53
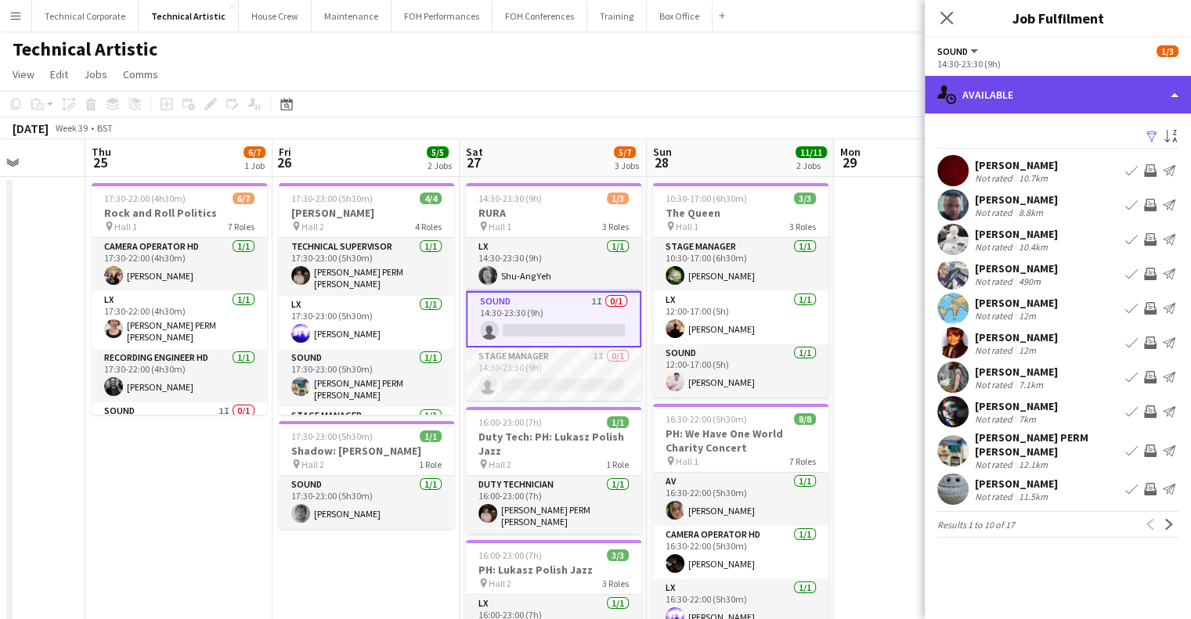
click at [986, 102] on div "single-neutral-actions-upload Available" at bounding box center [1058, 95] width 266 height 38
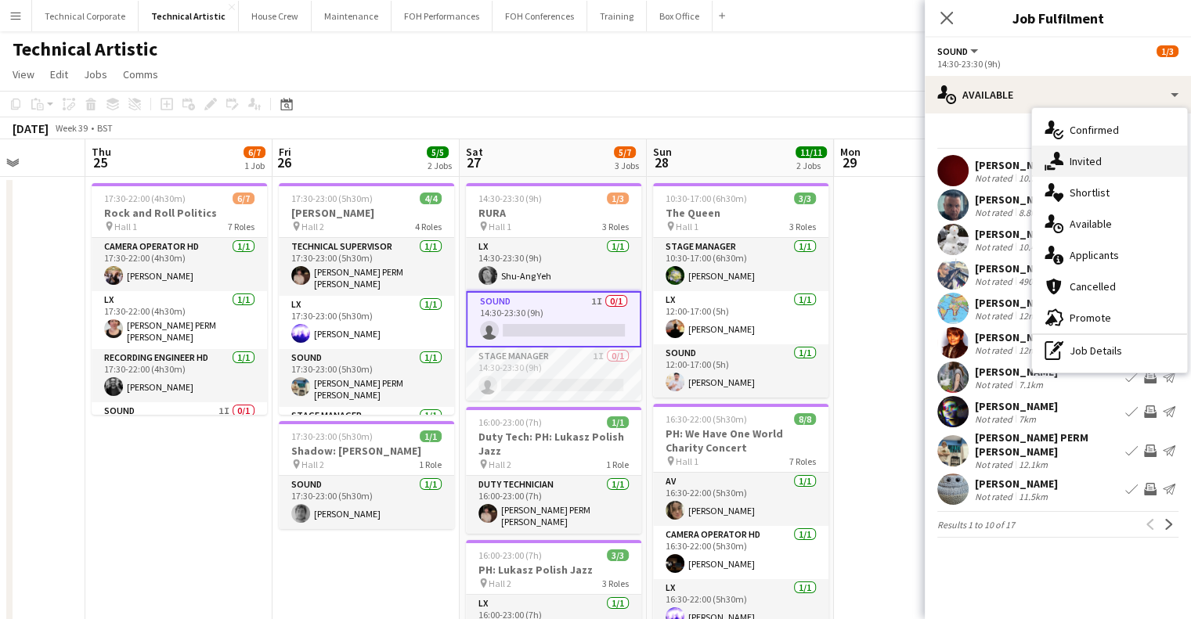
click at [1059, 168] on icon "single-neutral-actions-share-1" at bounding box center [1053, 161] width 19 height 19
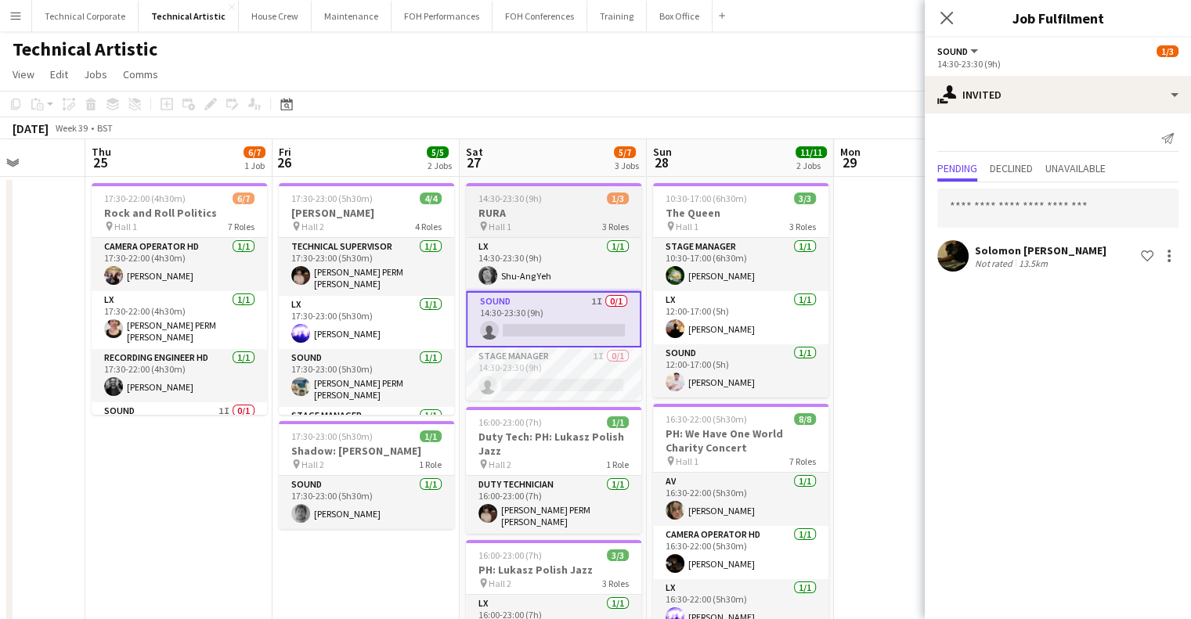
scroll to position [0, 326]
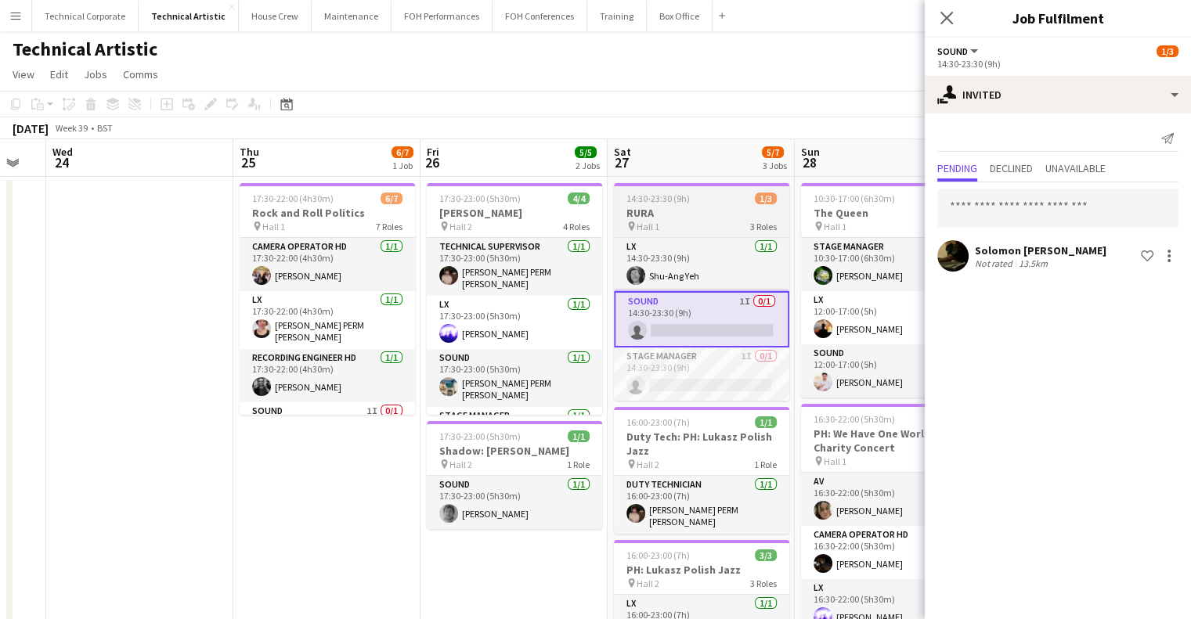
drag, startPoint x: 670, startPoint y: 354, endPoint x: 741, endPoint y: 344, distance: 71.2
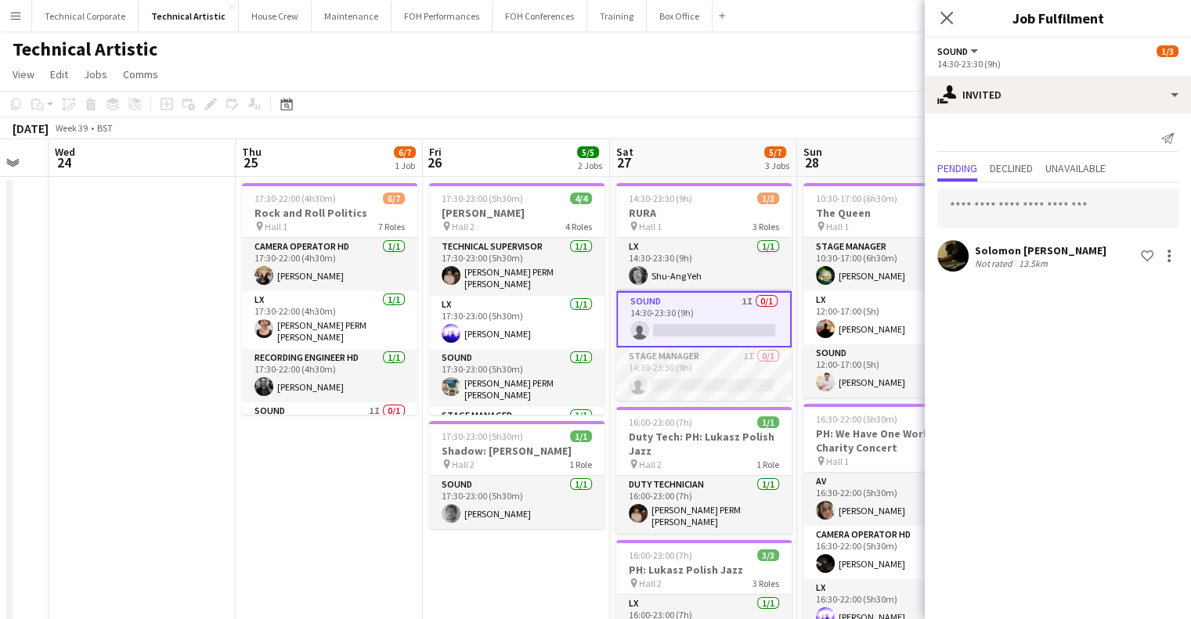
click at [1046, 72] on app-options-switcher "Sound All roles Sound 1/3 14:30-23:30 (9h)" at bounding box center [1058, 57] width 266 height 38
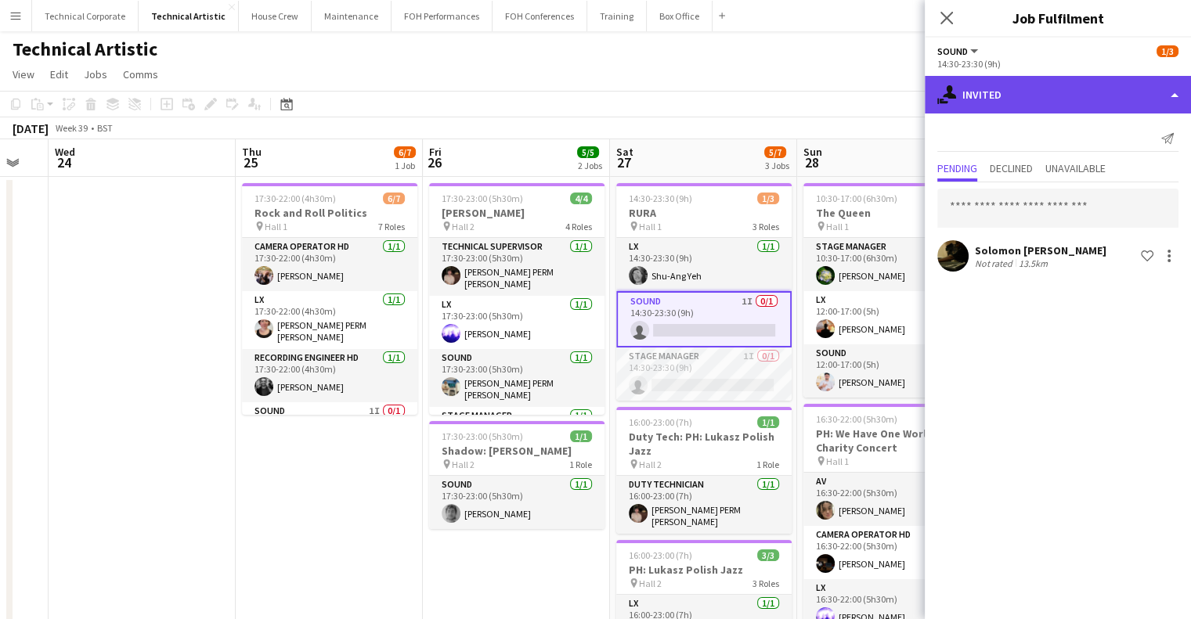
click at [1055, 91] on div "single-neutral-actions-share-1 Invited" at bounding box center [1058, 95] width 266 height 38
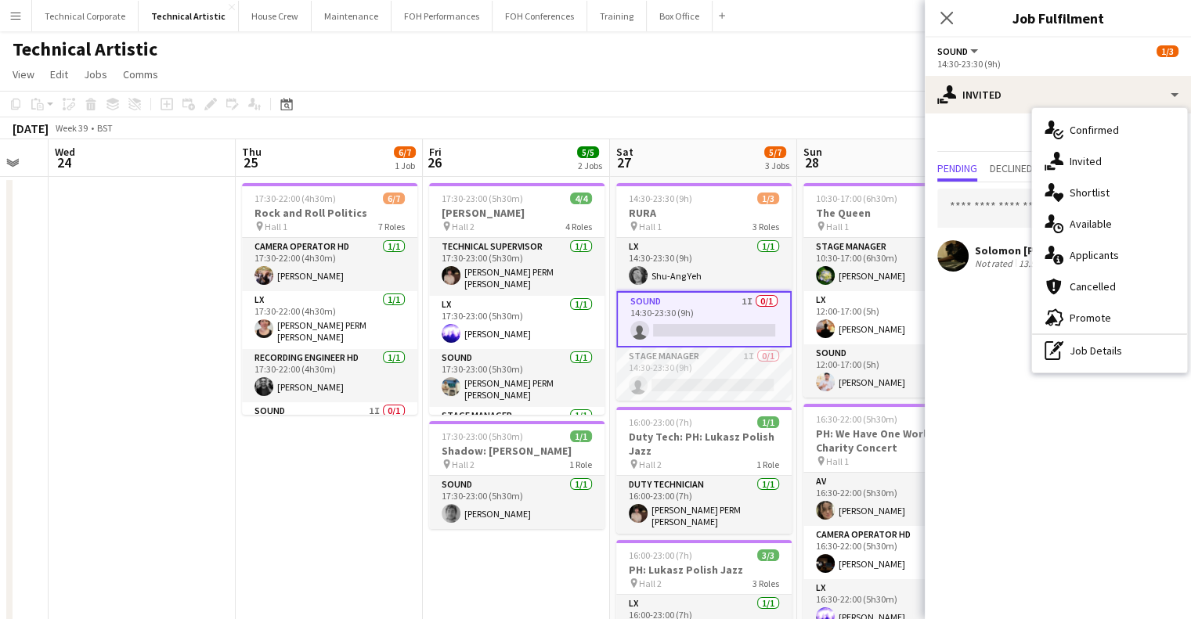
drag, startPoint x: 1086, startPoint y: 227, endPoint x: 1026, endPoint y: 233, distance: 60.5
click at [1087, 227] on span "Available" at bounding box center [1090, 224] width 42 height 14
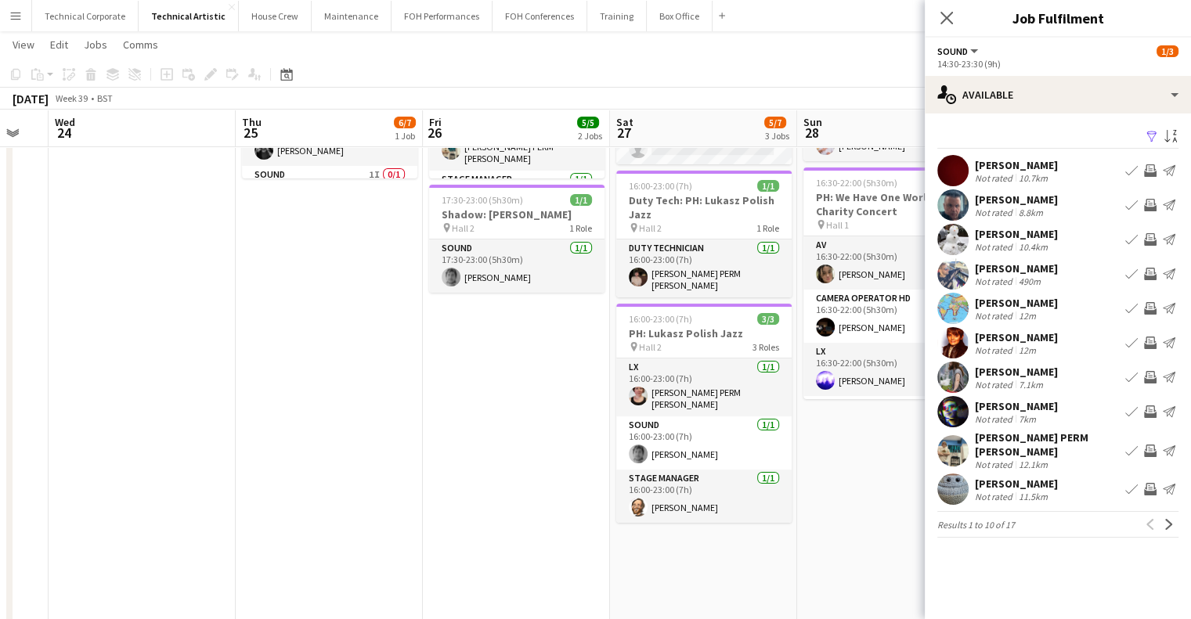
scroll to position [0, 616]
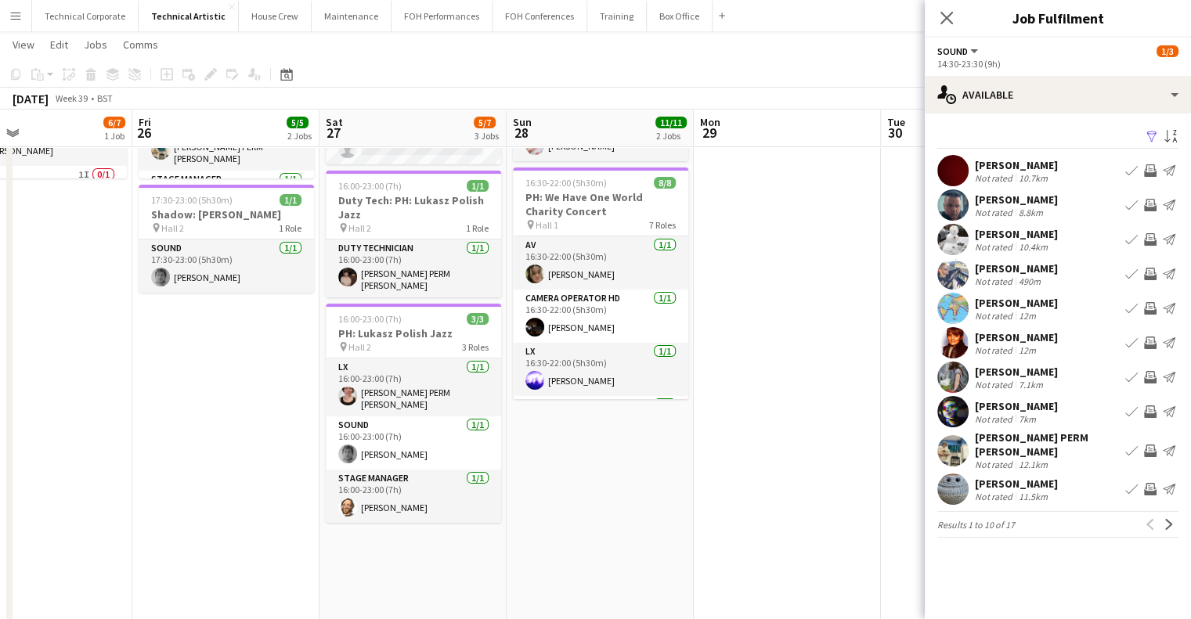
click at [482, 453] on app-calendar-viewport "Mon 22 Tue 23 Wed 24 Thu 25 6/7 1 Job Fri 26 5/5 2 Jobs Sat 27 5/7 3 Jobs Sun 2…" at bounding box center [595, 373] width 1191 height 1094
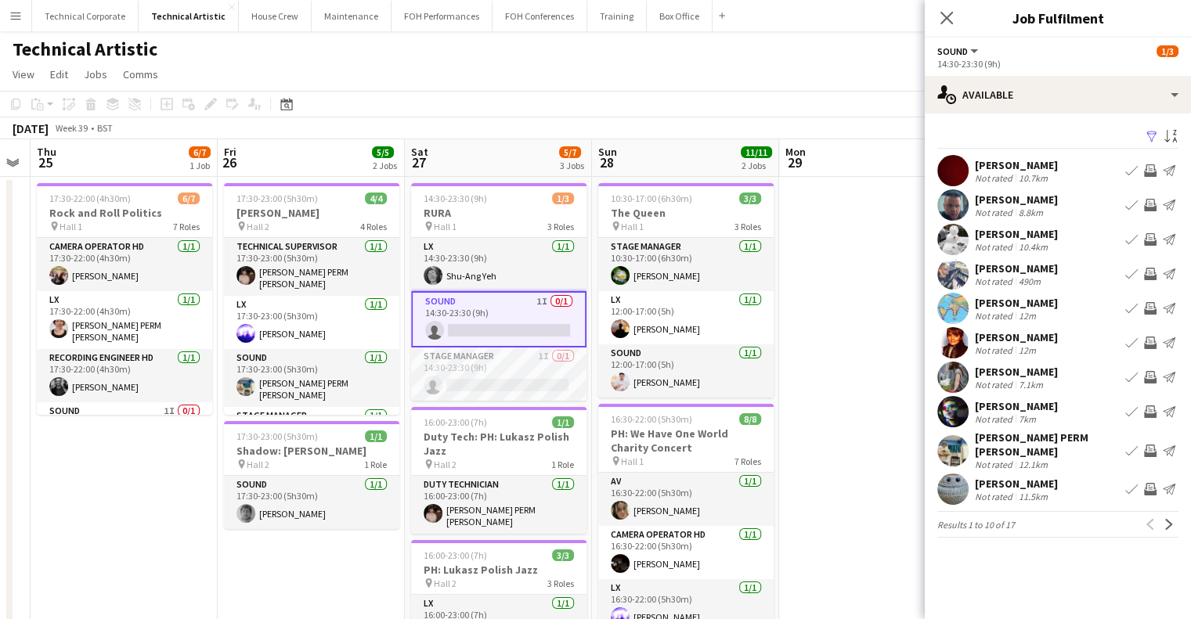
scroll to position [0, 453]
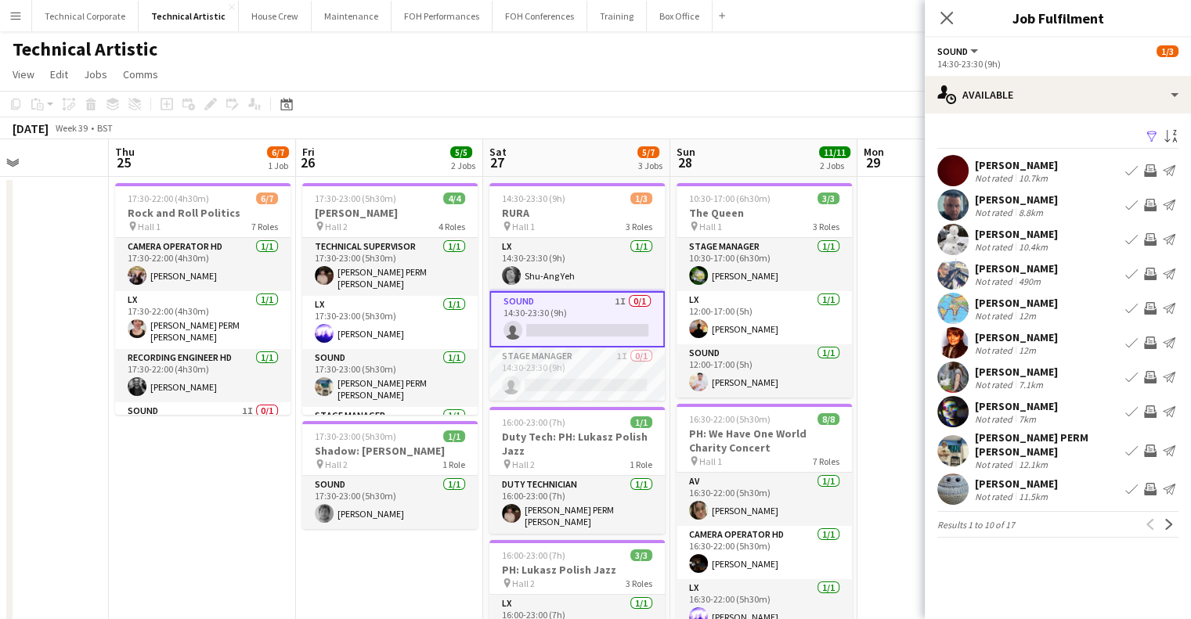
drag, startPoint x: 755, startPoint y: 381, endPoint x: 925, endPoint y: 380, distance: 170.7
click at [925, 380] on body "Menu Boards Boards Boards All jobs Status Workforce Workforce My Workforce Recr…" at bounding box center [595, 591] width 1191 height 1183
click at [1165, 519] on app-icon "Next" at bounding box center [1168, 524] width 11 height 11
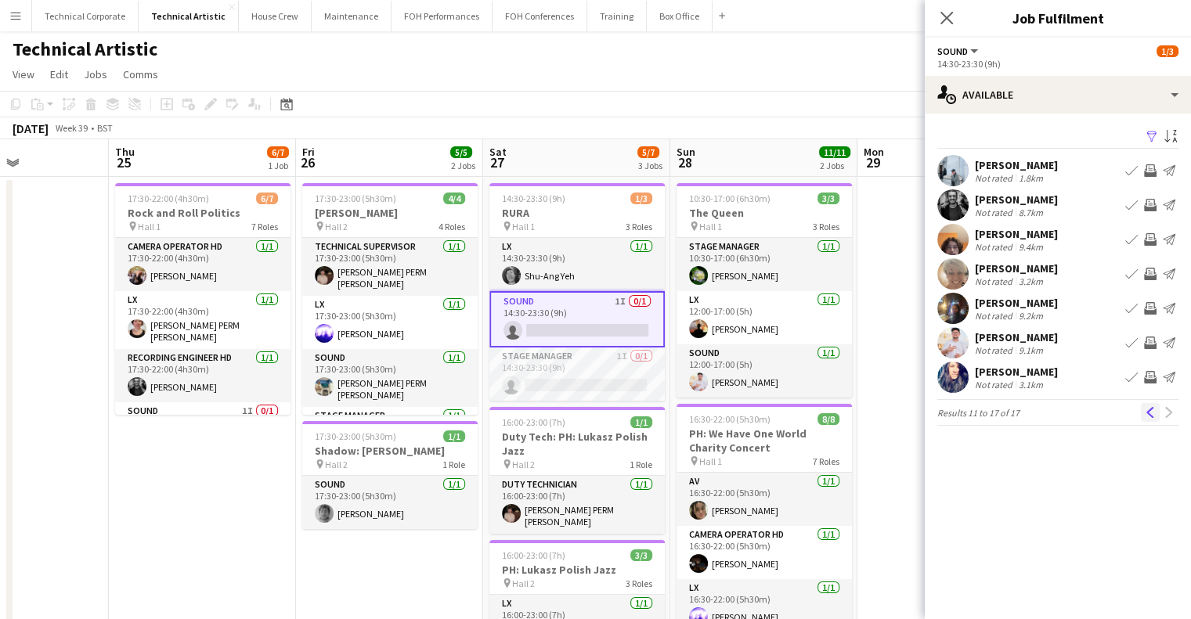
click at [1147, 406] on button "Previous" at bounding box center [1150, 412] width 19 height 19
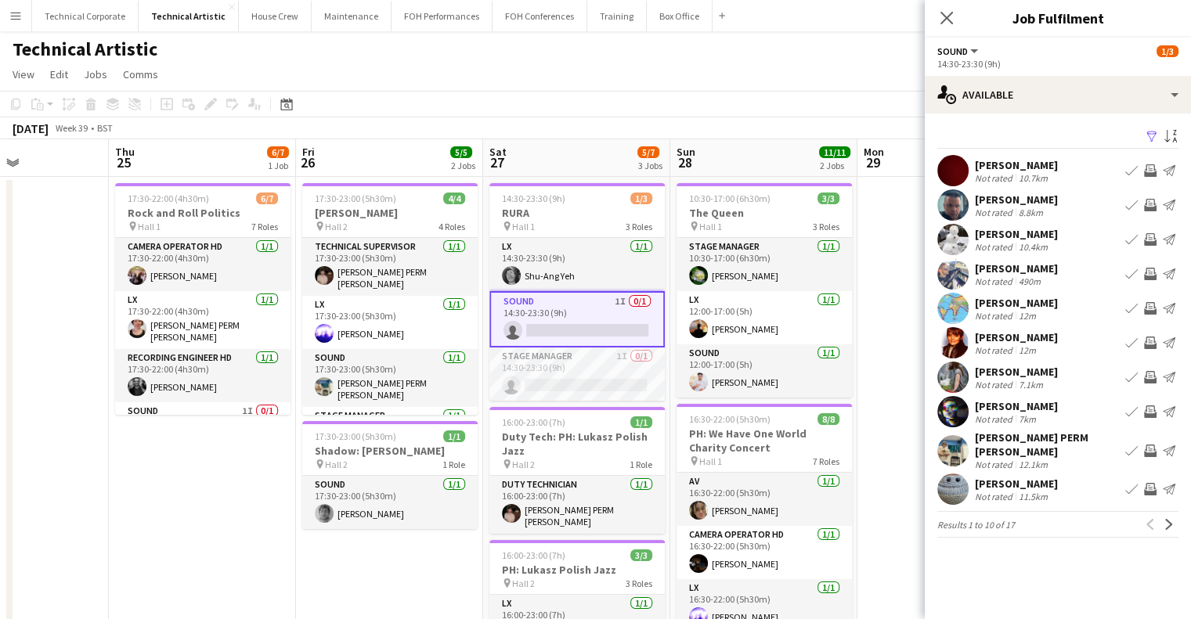
click at [1149, 338] on app-icon "Invite crew" at bounding box center [1150, 343] width 13 height 13
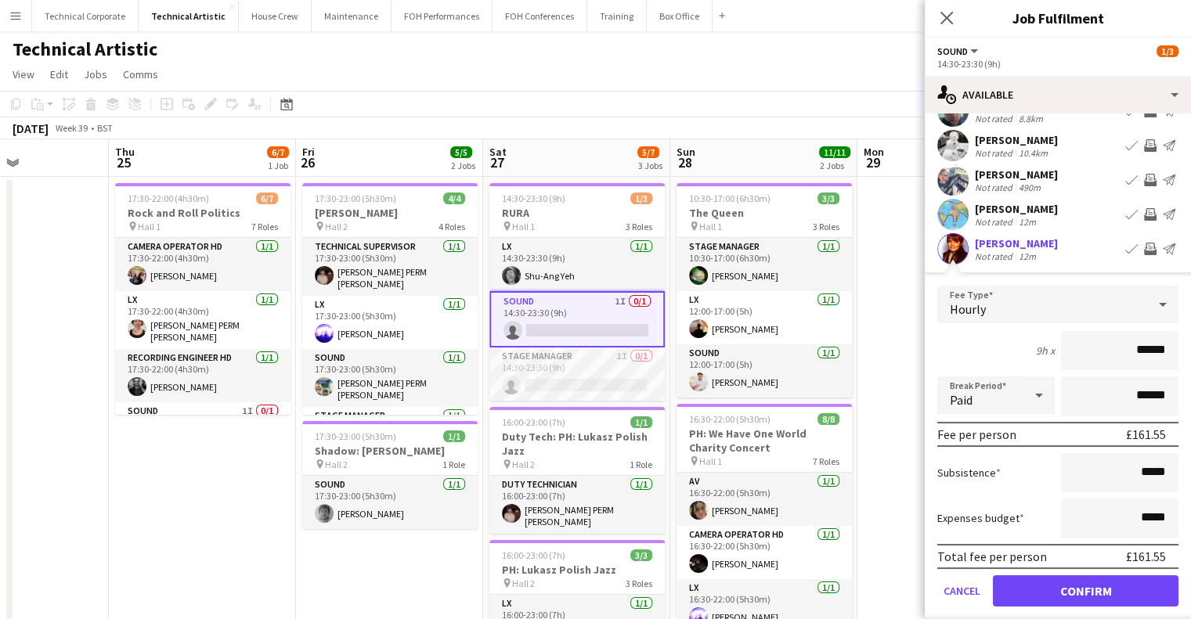
scroll to position [157, 0]
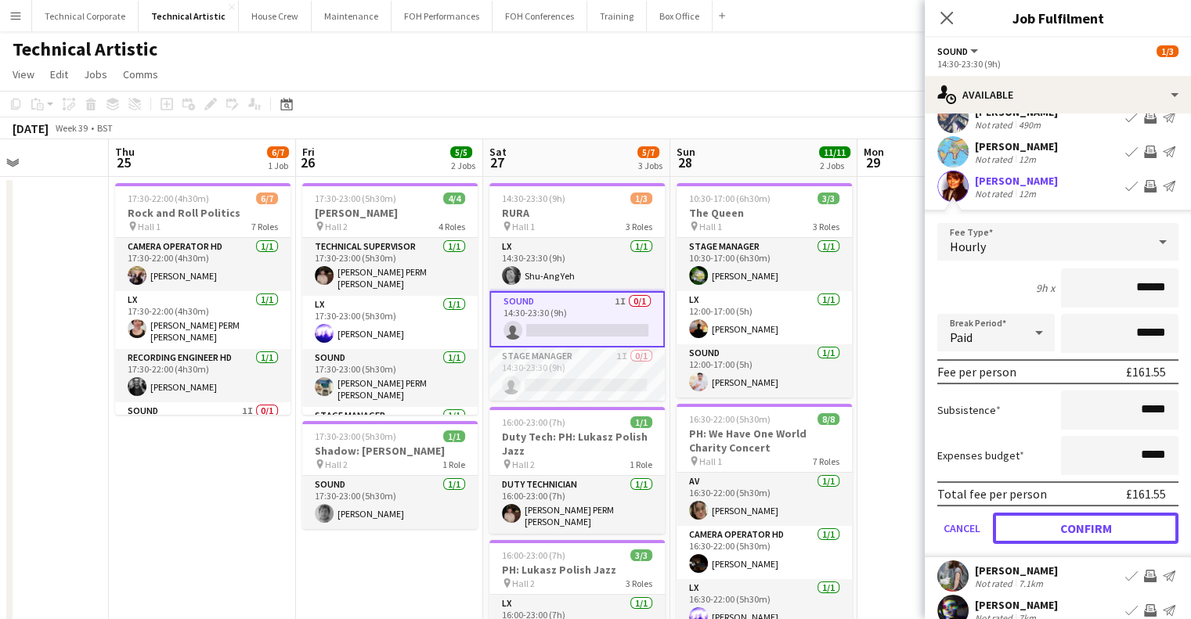
drag, startPoint x: 1110, startPoint y: 538, endPoint x: 1091, endPoint y: 532, distance: 19.6
click at [1110, 536] on button "Confirm" at bounding box center [1086, 528] width 186 height 31
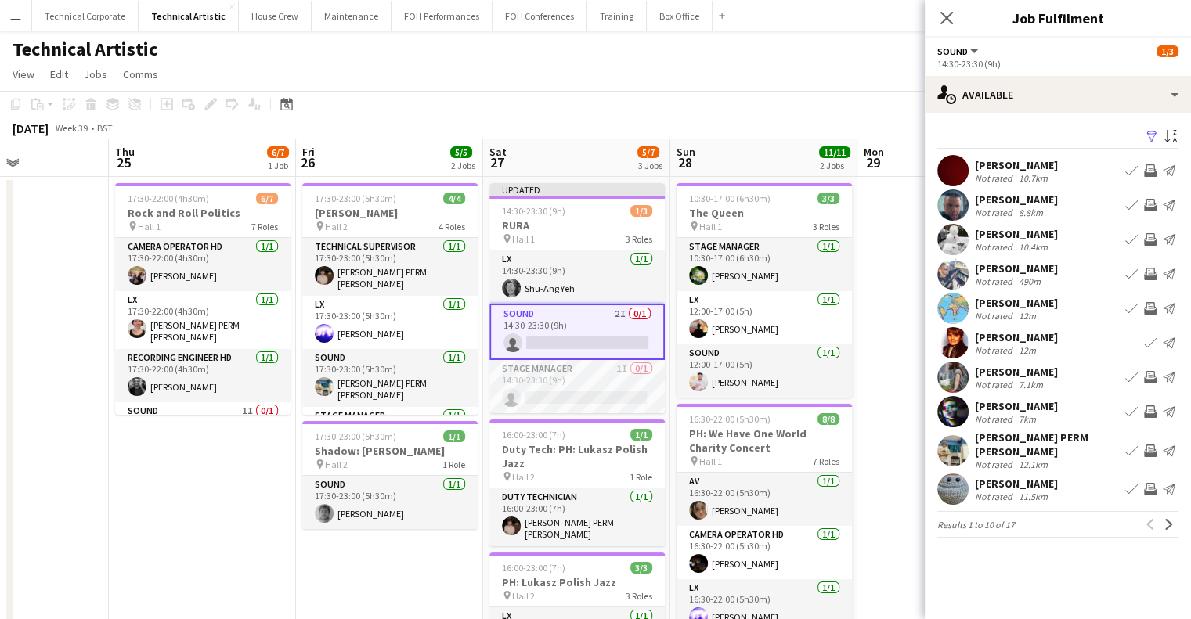
scroll to position [0, 0]
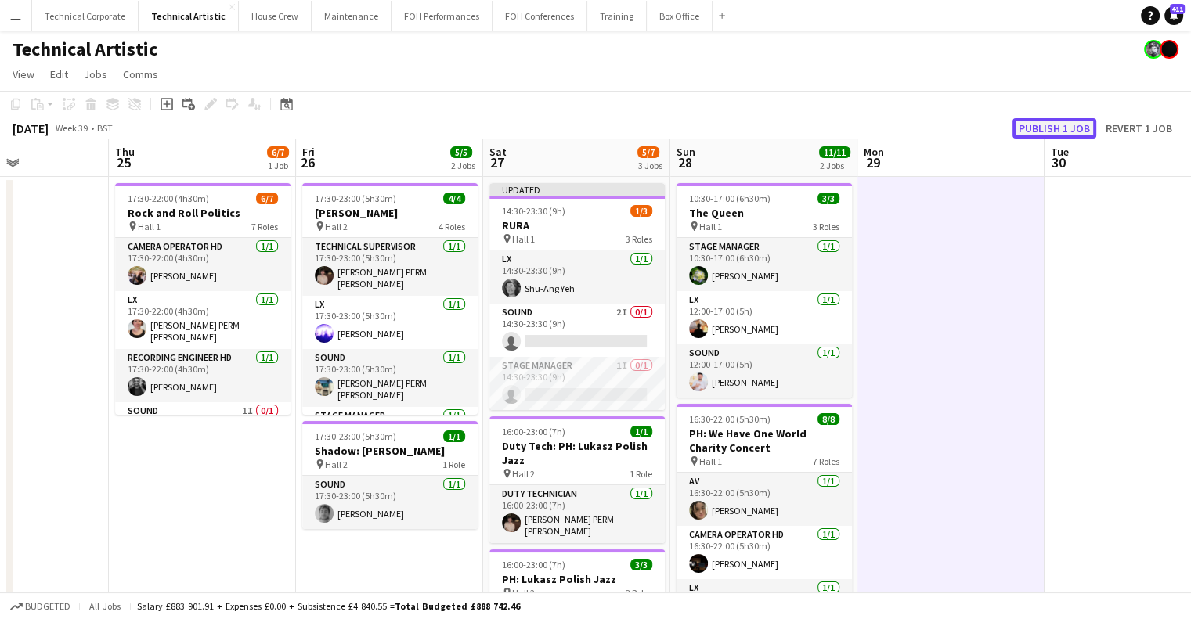
click at [1080, 131] on button "Publish 1 job" at bounding box center [1054, 128] width 84 height 20
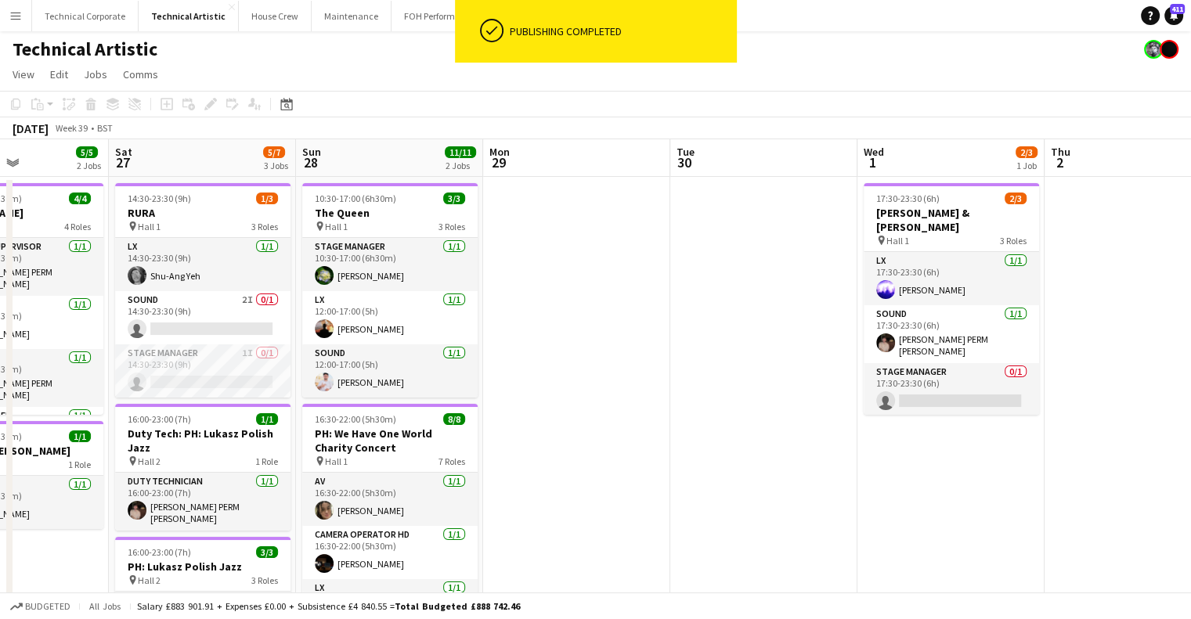
drag, startPoint x: 808, startPoint y: 391, endPoint x: 510, endPoint y: 399, distance: 298.4
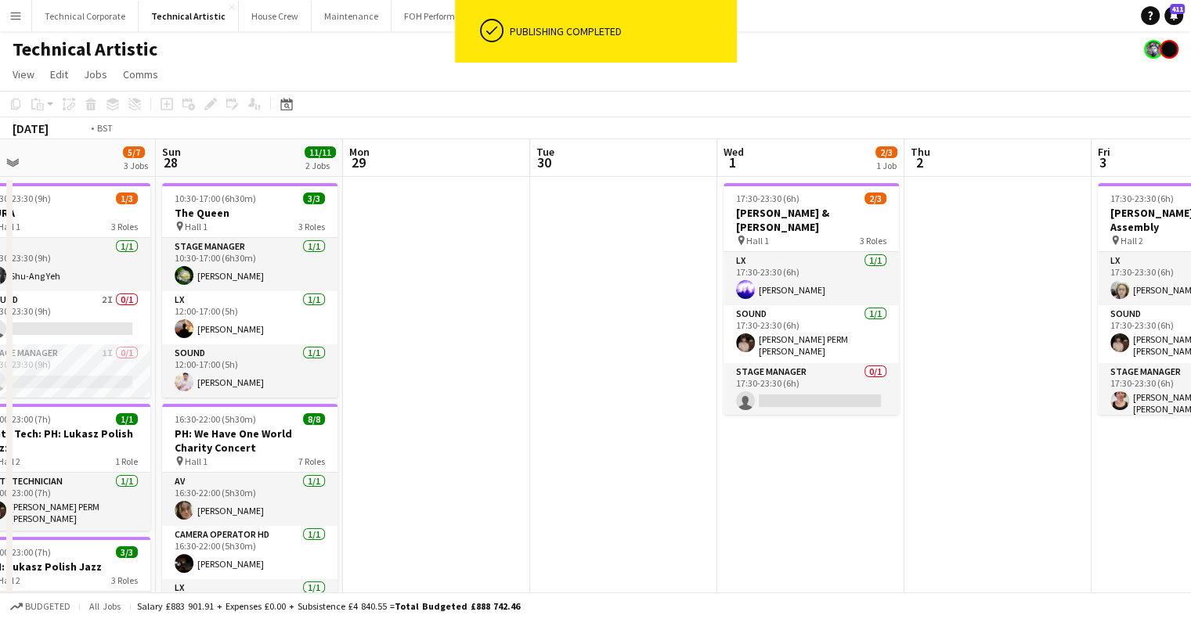
drag, startPoint x: 792, startPoint y: 447, endPoint x: 442, endPoint y: 449, distance: 350.8
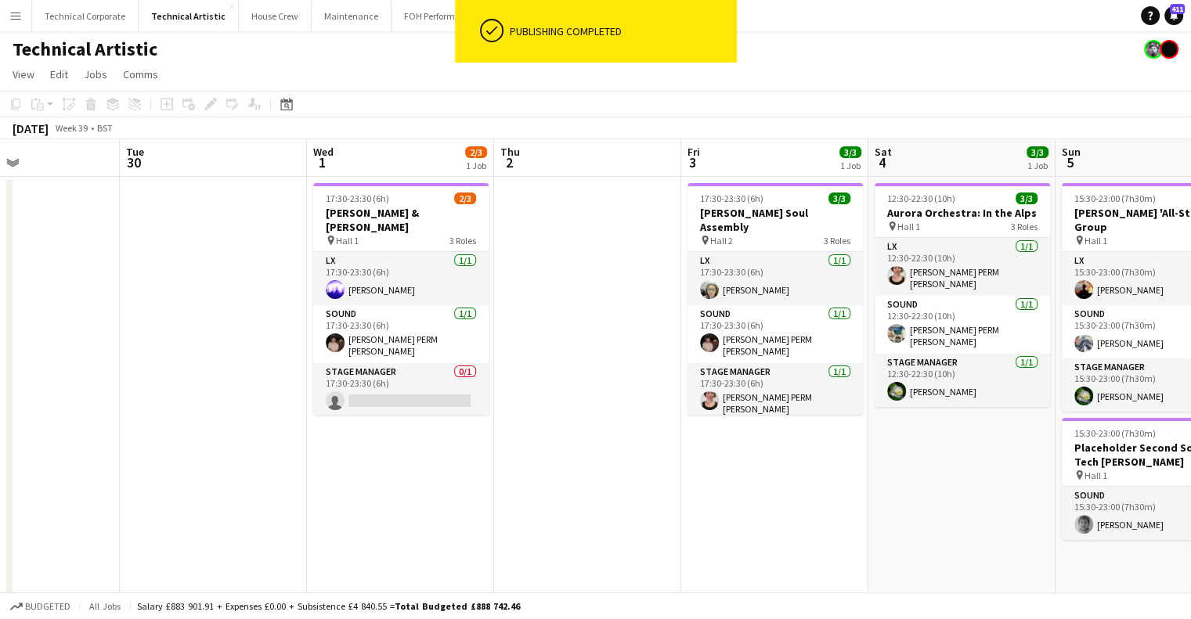
scroll to position [0, 409]
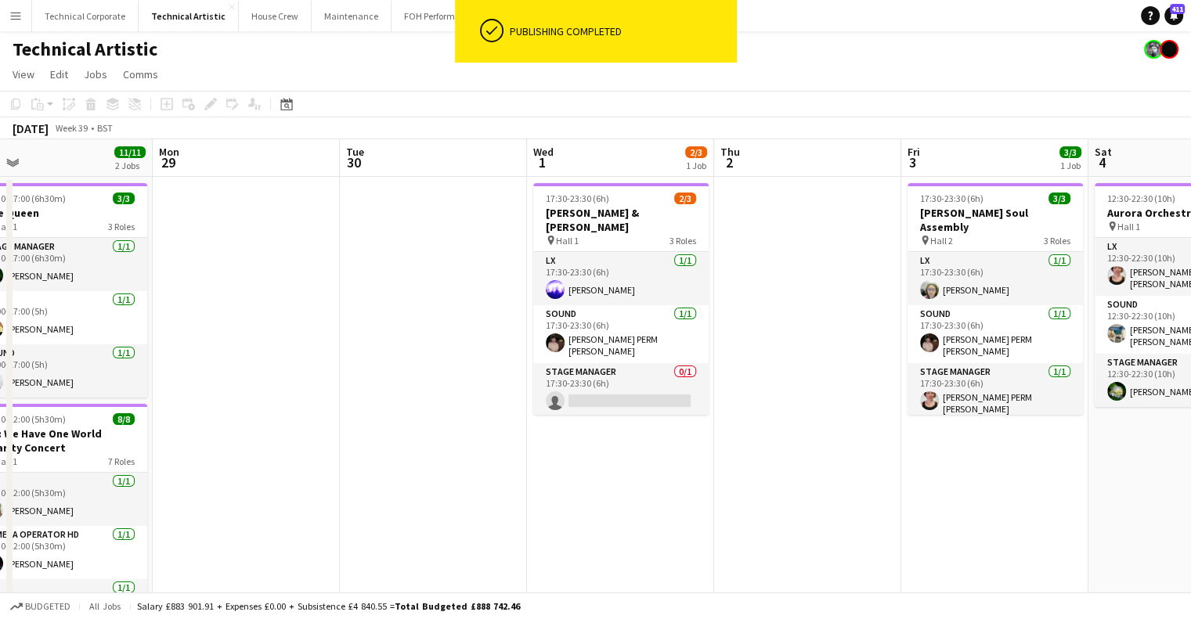
drag, startPoint x: 426, startPoint y: 444, endPoint x: 370, endPoint y: 444, distance: 56.4
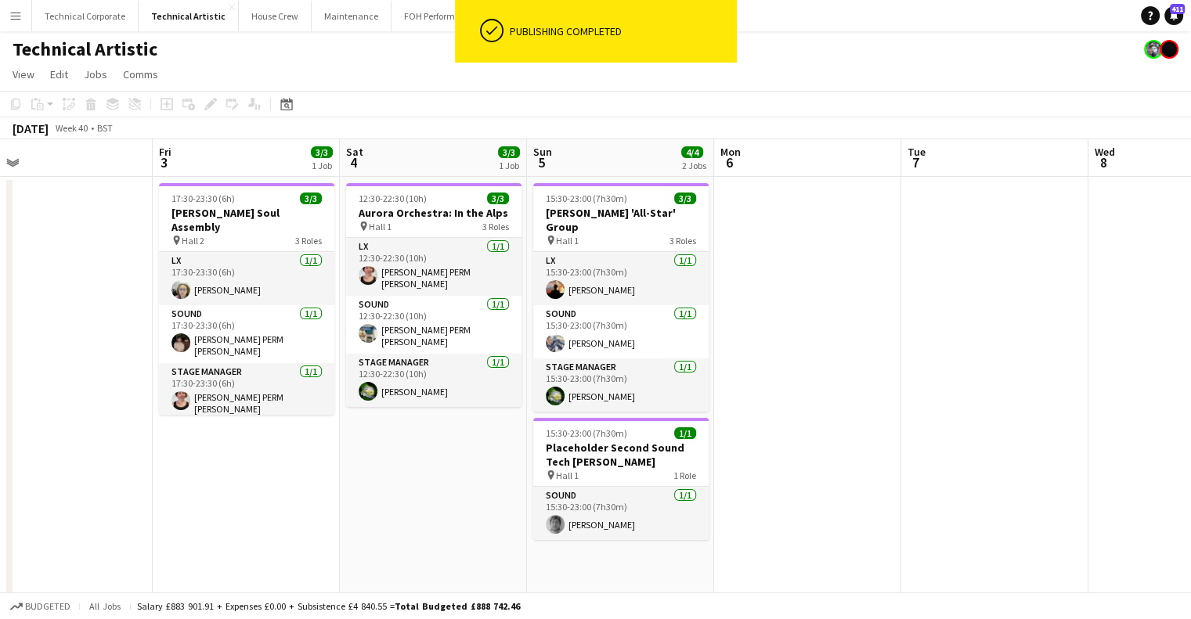
drag, startPoint x: 708, startPoint y: 413, endPoint x: 338, endPoint y: 427, distance: 369.8
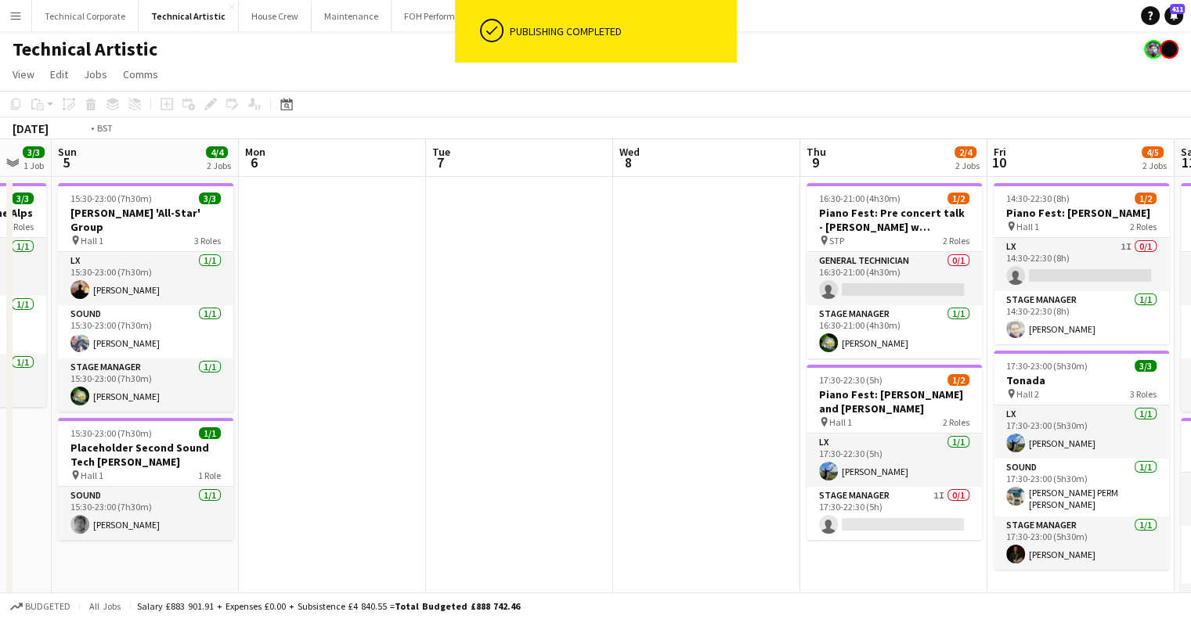
scroll to position [0, 680]
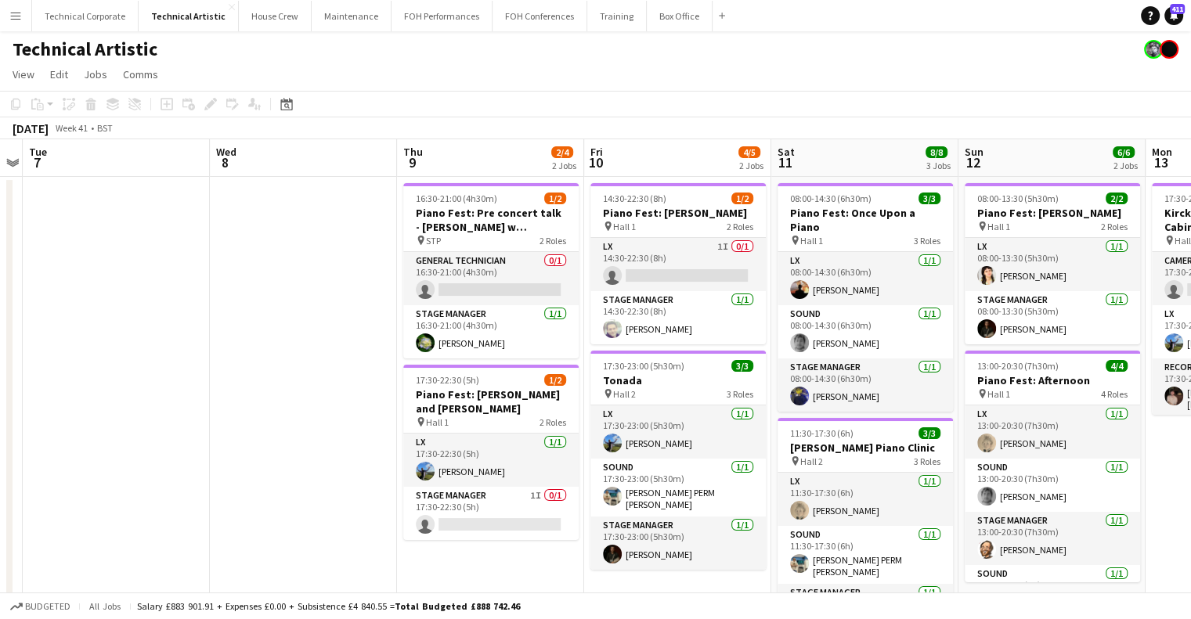
drag, startPoint x: 370, startPoint y: 424, endPoint x: 514, endPoint y: 438, distance: 144.8
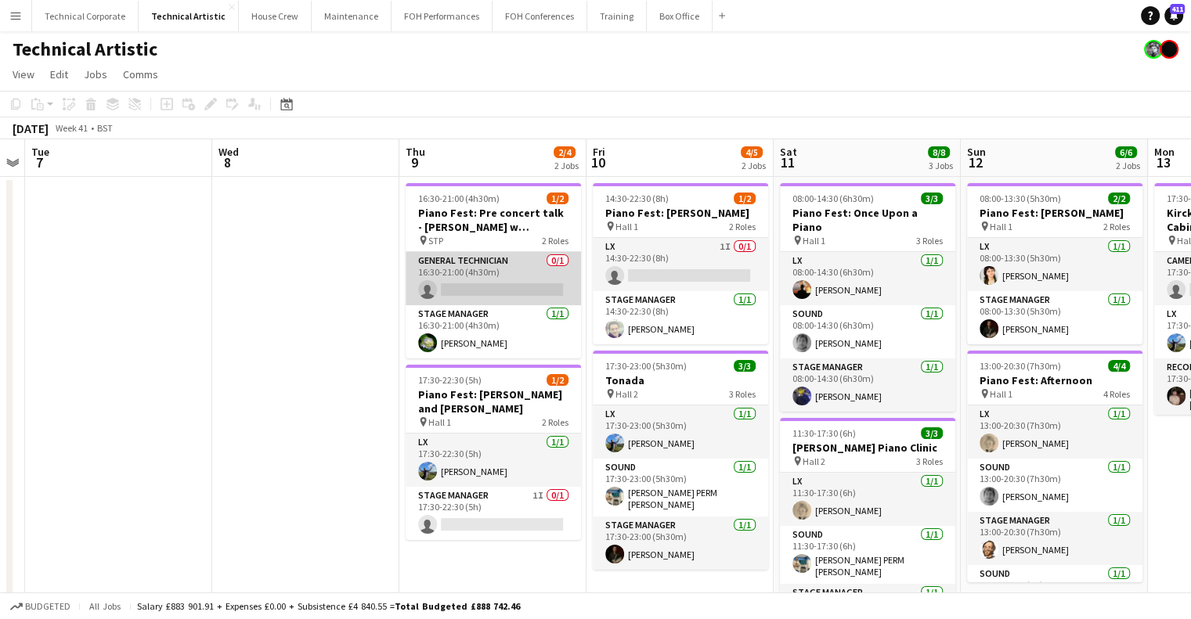
click at [546, 285] on app-card-role "General Technician 0/1 16:30-21:00 (4h30m) single-neutral-actions" at bounding box center [493, 278] width 175 height 53
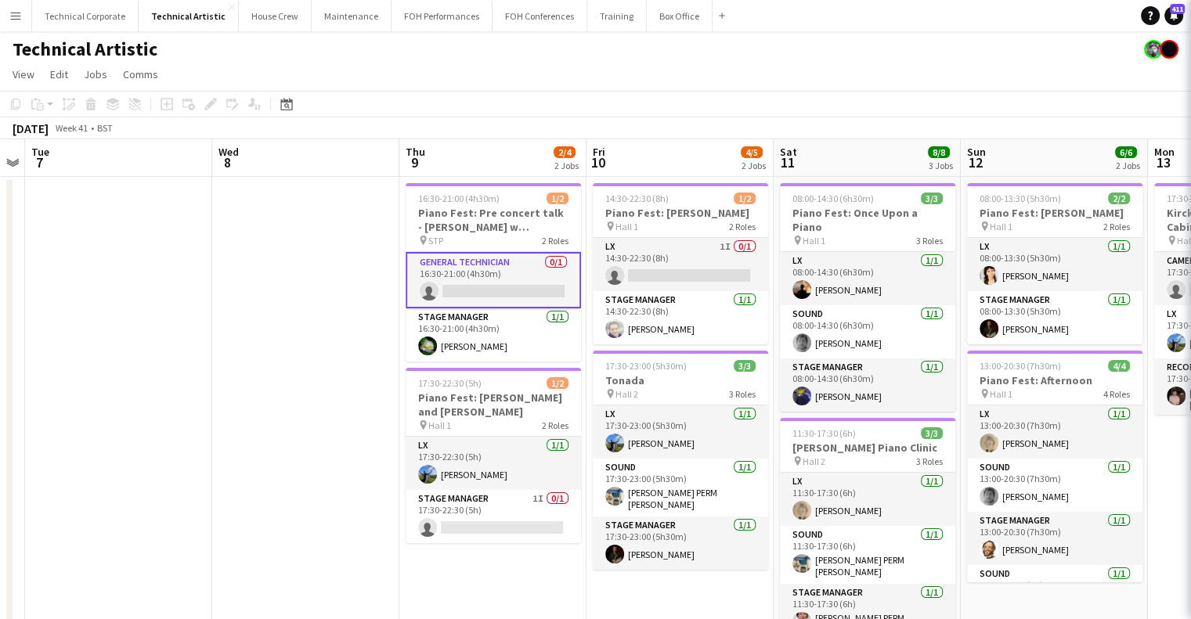
scroll to position [0, 534]
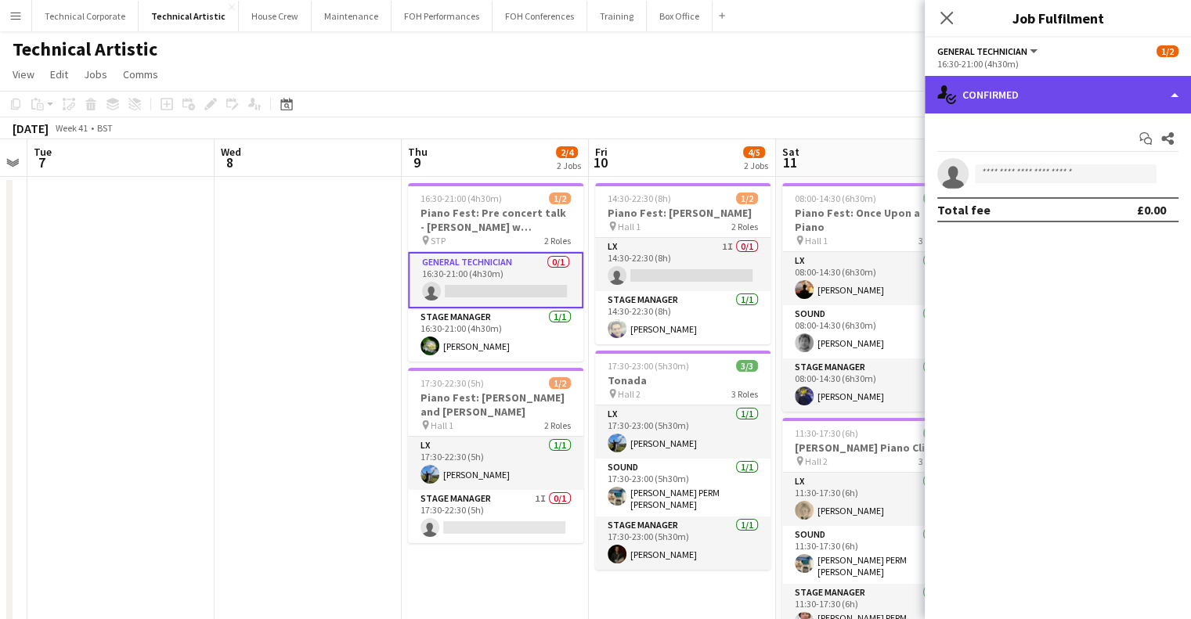
click at [1023, 78] on div "single-neutral-actions-check-2 Confirmed" at bounding box center [1058, 95] width 266 height 38
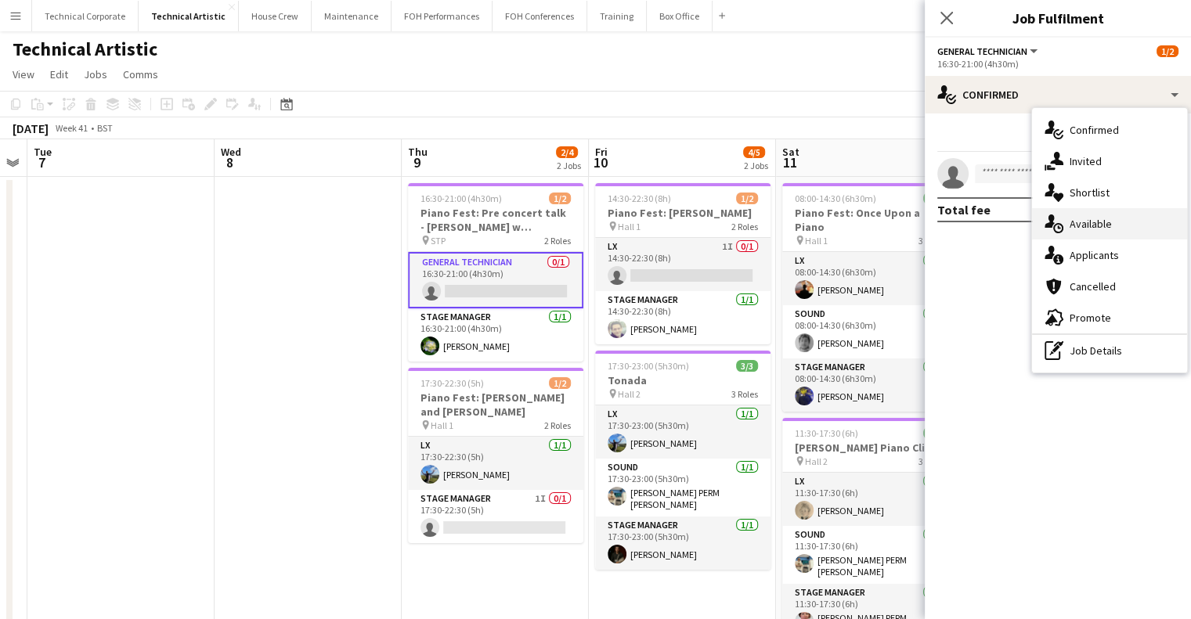
click at [1118, 231] on div "single-neutral-actions-upload Available" at bounding box center [1109, 223] width 155 height 31
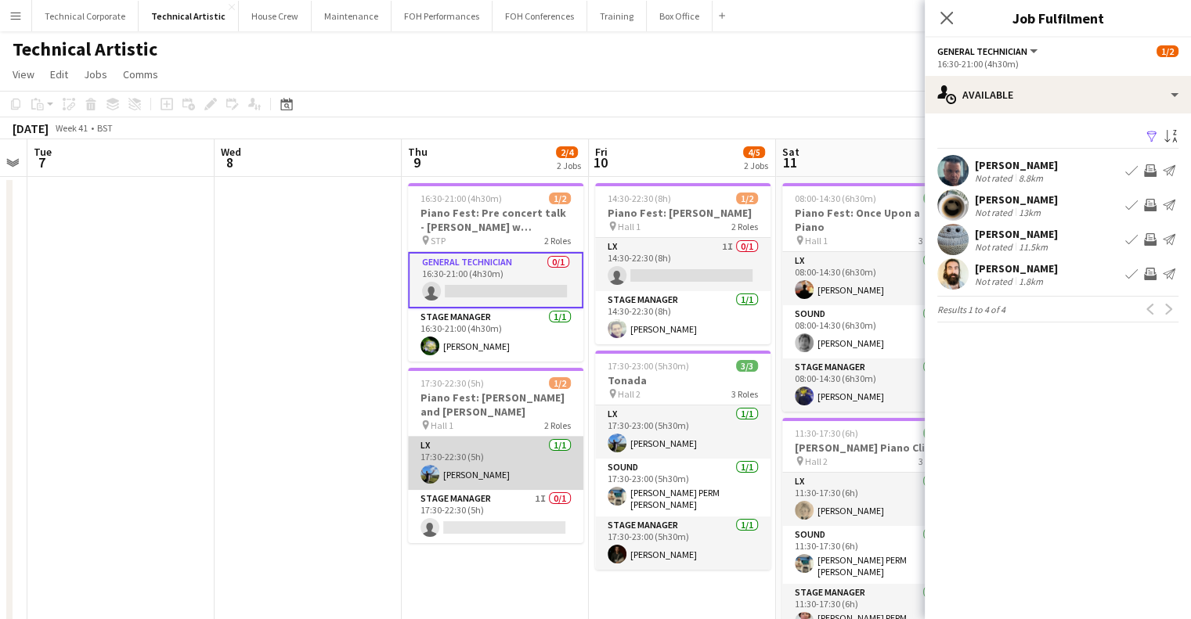
click at [470, 460] on app-card-role "LX 1/1 17:30-22:30 (5h) Benji Huntrods" at bounding box center [495, 463] width 175 height 53
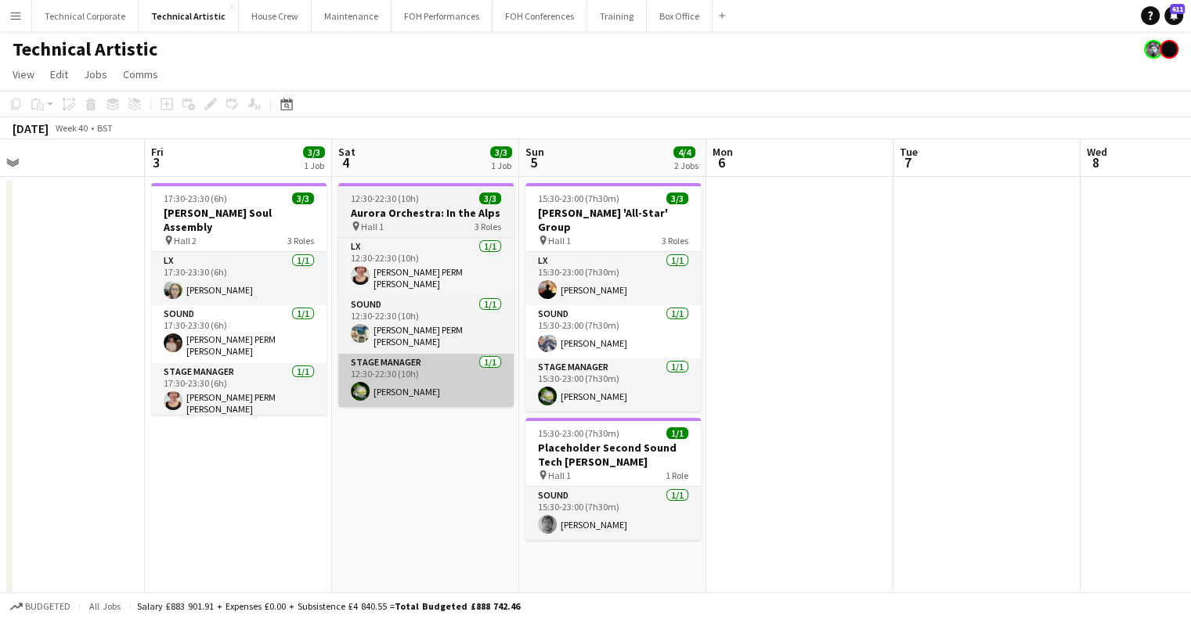
drag, startPoint x: 705, startPoint y: 381, endPoint x: 715, endPoint y: 388, distance: 12.4
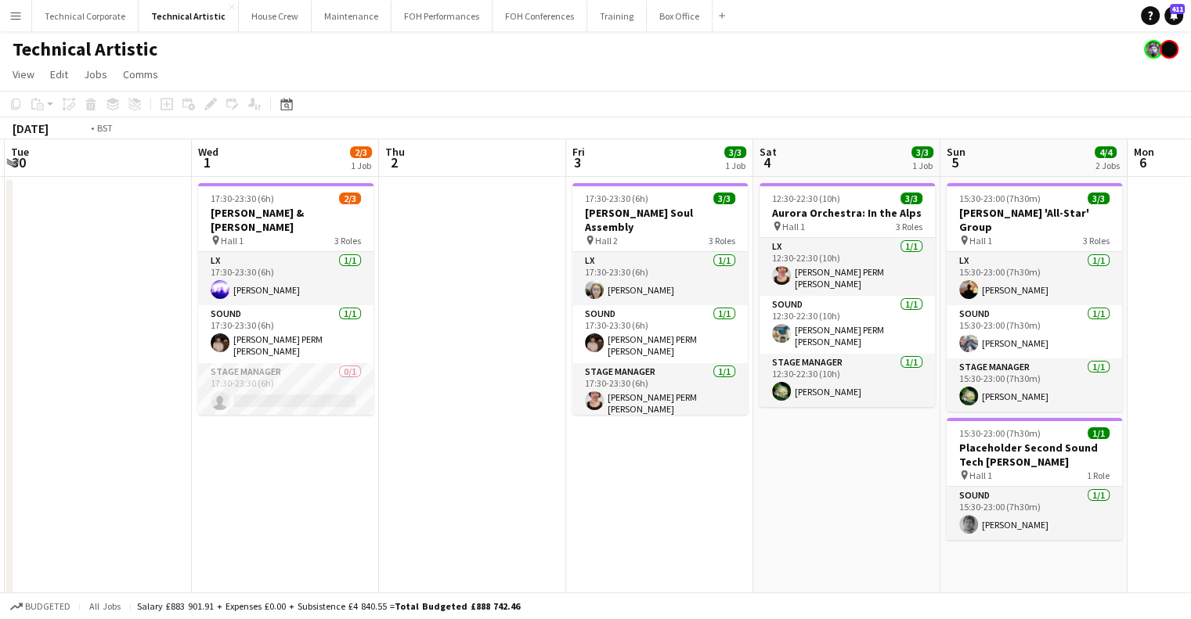
drag, startPoint x: 269, startPoint y: 388, endPoint x: 680, endPoint y: 388, distance: 411.0
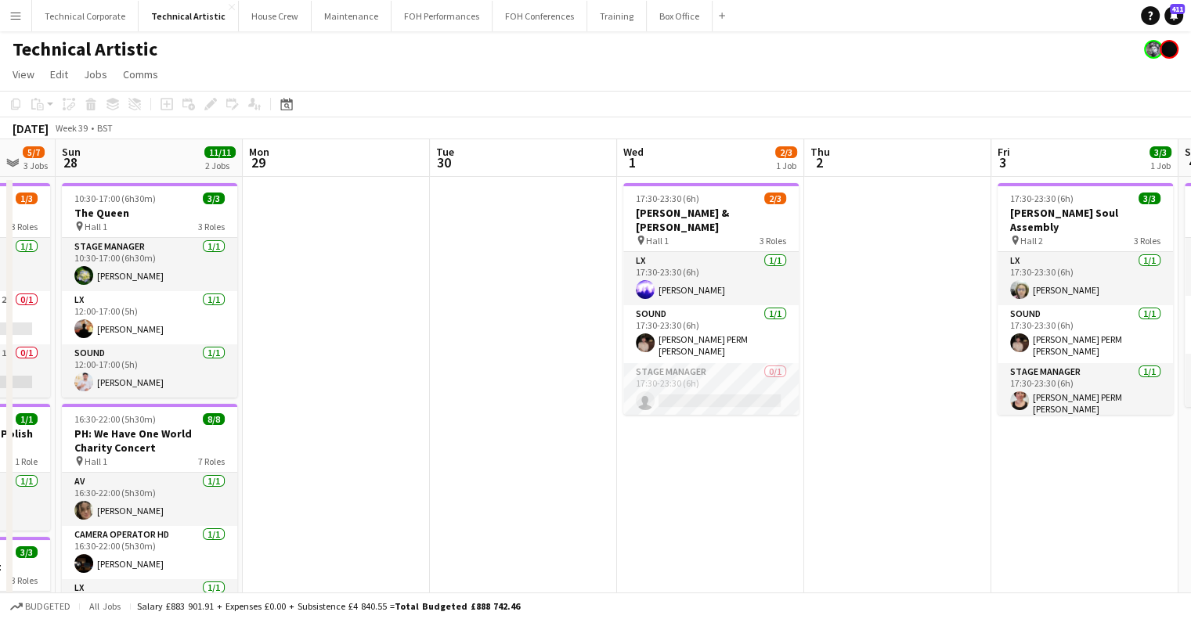
scroll to position [0, 341]
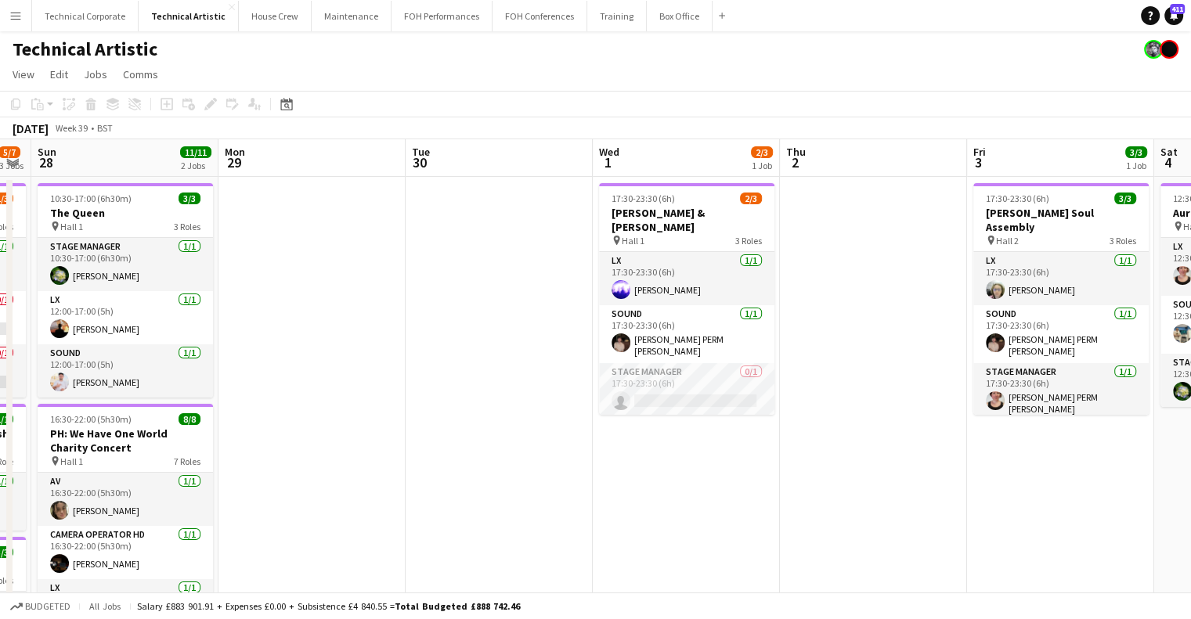
drag, startPoint x: 736, startPoint y: 435, endPoint x: 567, endPoint y: 330, distance: 198.6
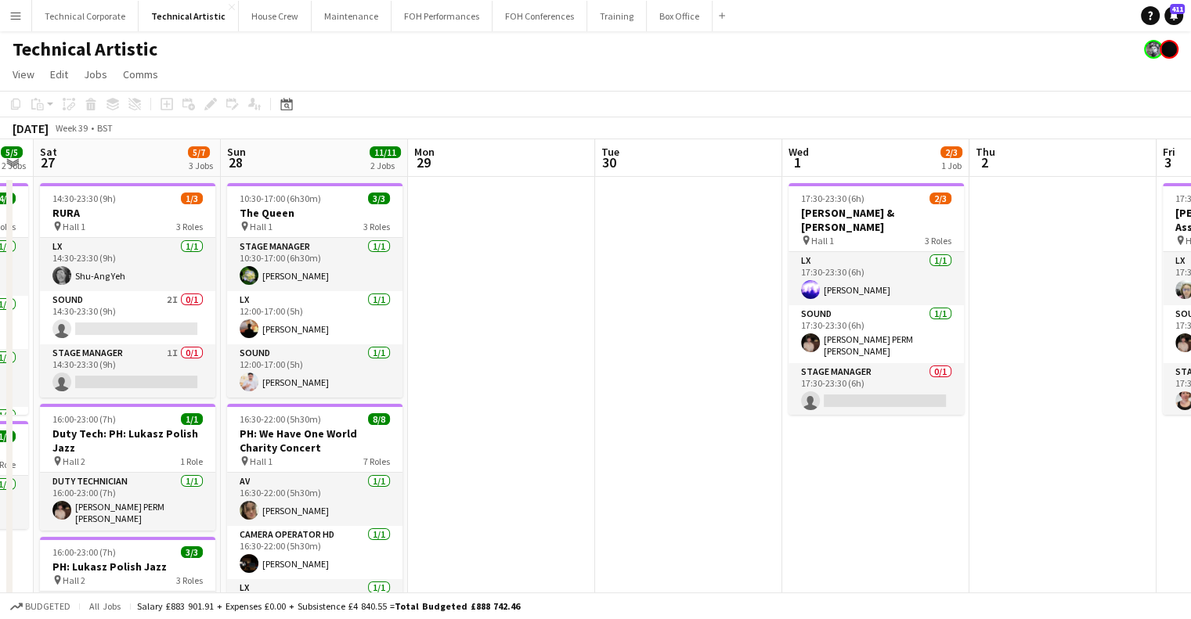
drag, startPoint x: 435, startPoint y: 277, endPoint x: 802, endPoint y: 307, distance: 368.4
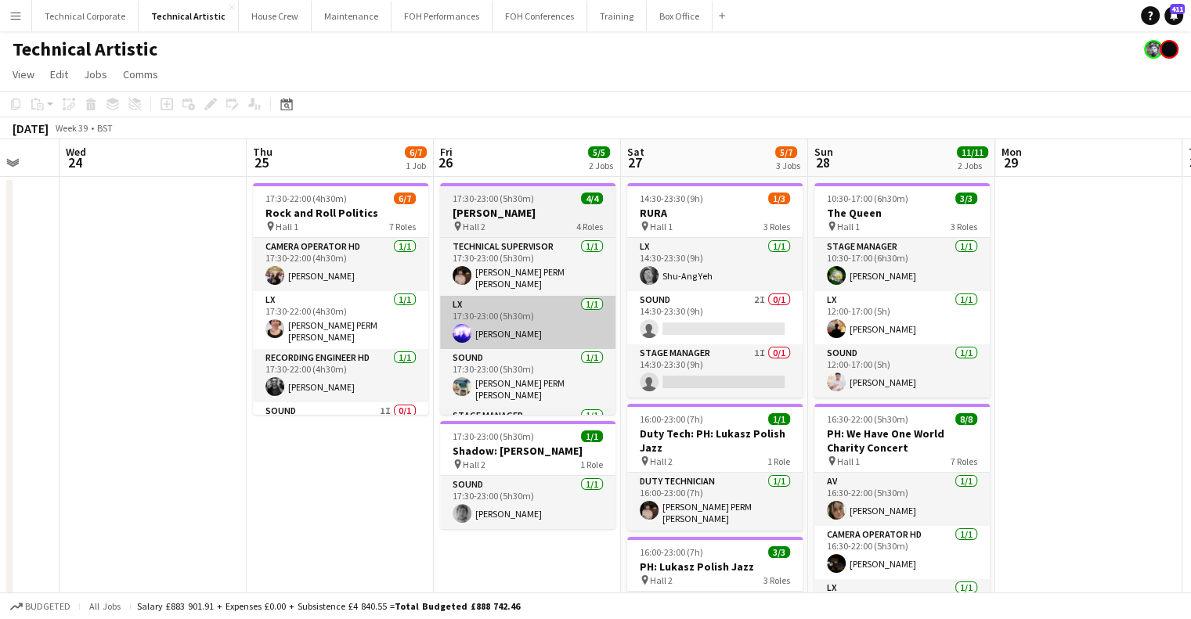
drag, startPoint x: 238, startPoint y: 325, endPoint x: 564, endPoint y: 329, distance: 325.7
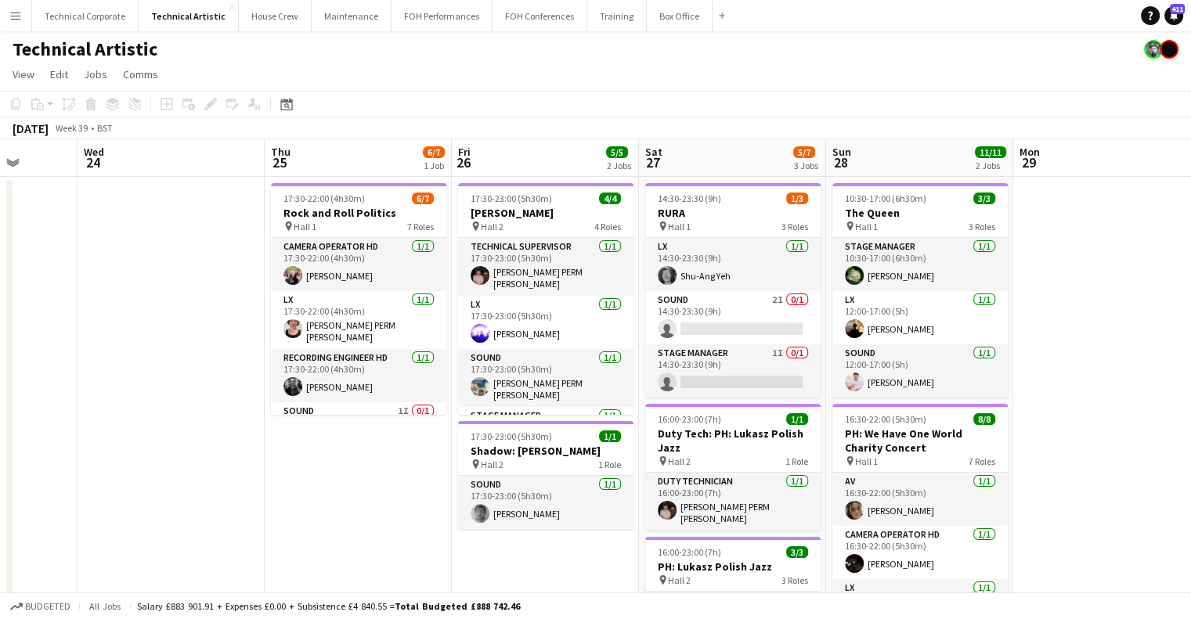
scroll to position [0, 485]
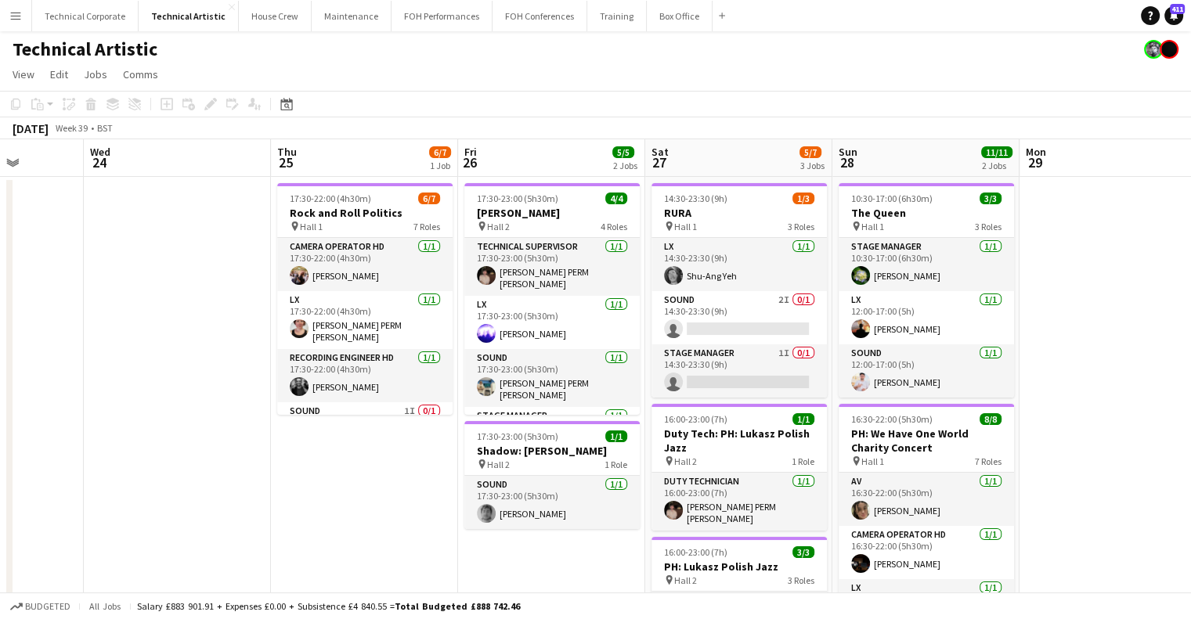
drag, startPoint x: 368, startPoint y: 450, endPoint x: 382, endPoint y: 478, distance: 30.8
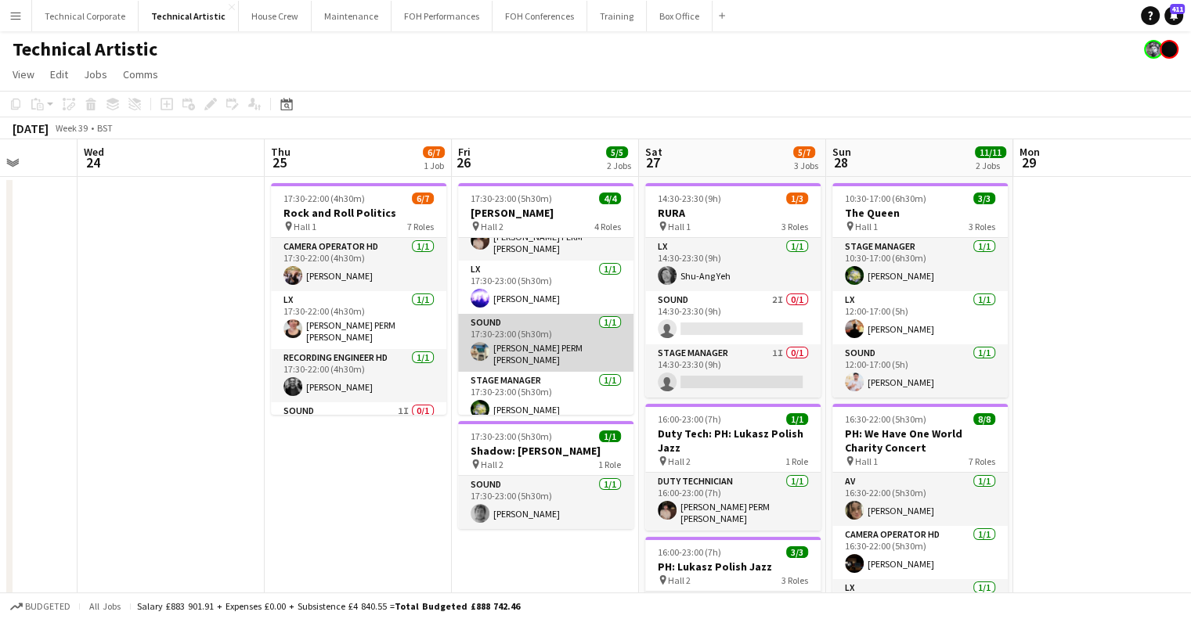
scroll to position [0, 0]
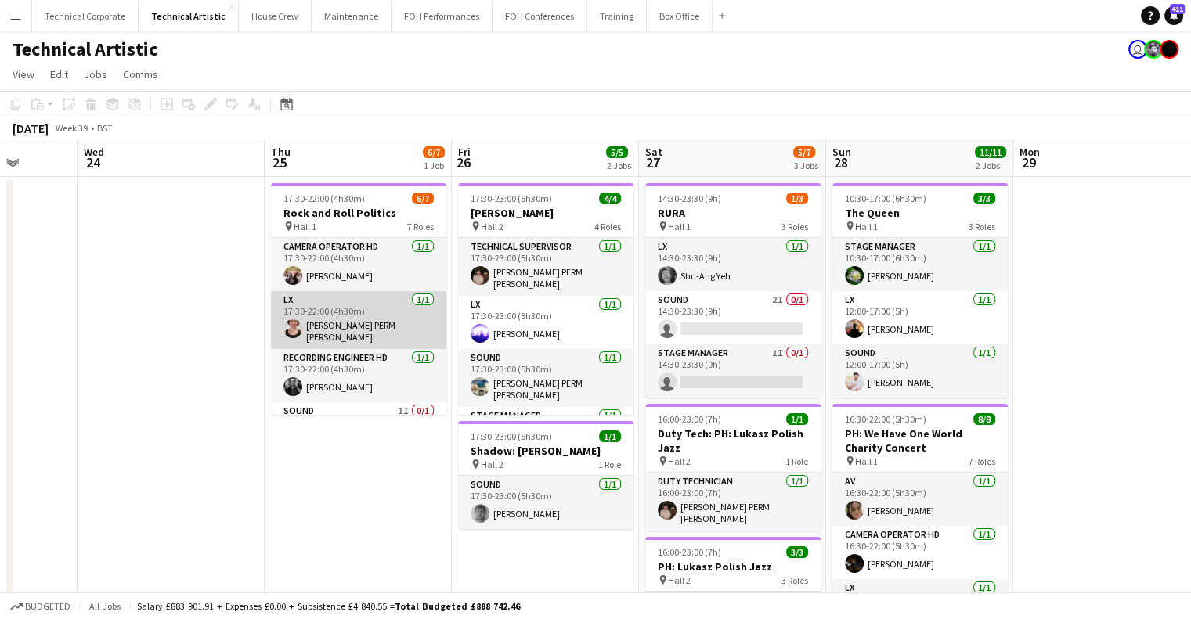
drag, startPoint x: 363, startPoint y: 326, endPoint x: 364, endPoint y: 341, distance: 14.9
click at [363, 326] on app-card-role "LX 1/1 17:30-22:00 (4h30m) Marie PERM Kearney" at bounding box center [358, 320] width 175 height 58
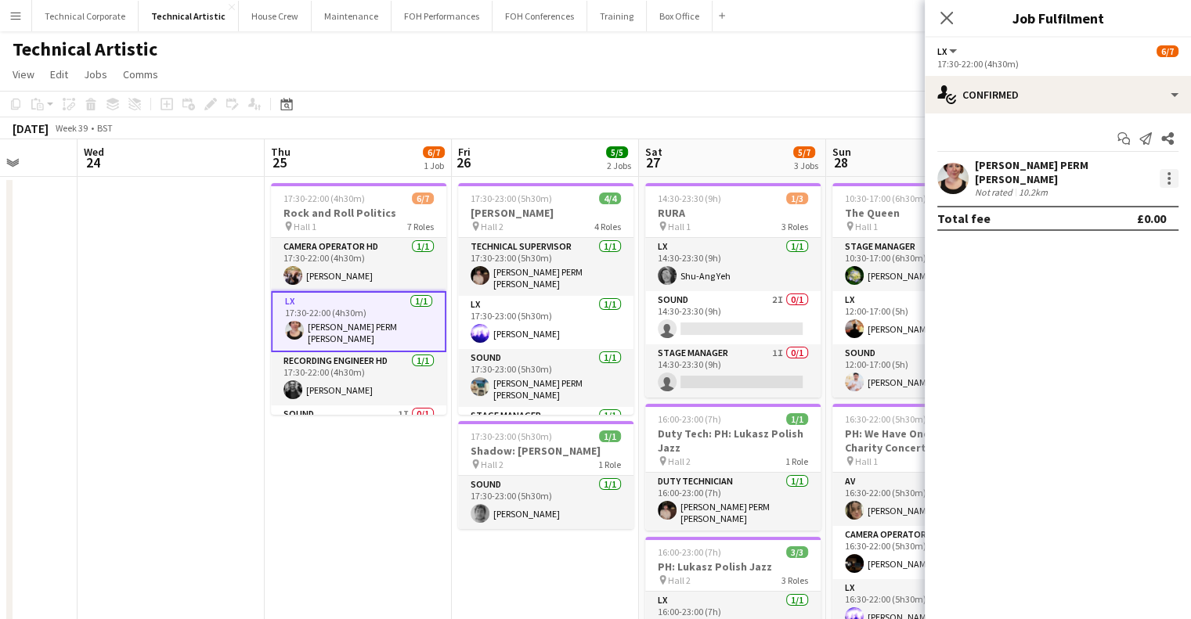
click at [1172, 178] on div at bounding box center [1168, 178] width 19 height 19
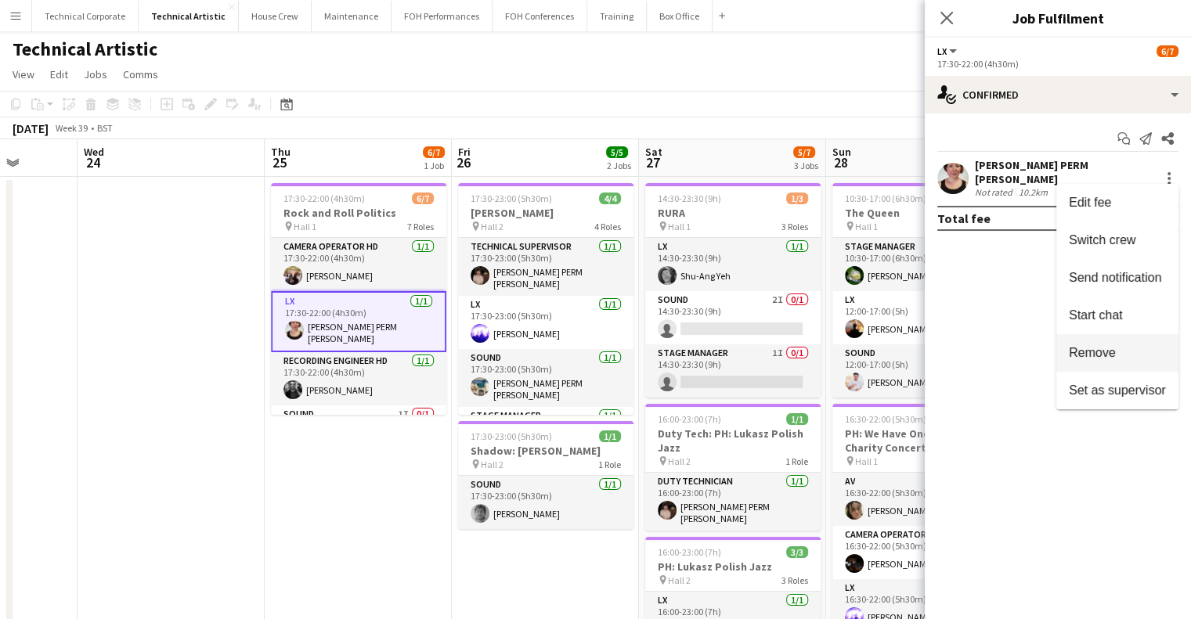
click at [1117, 353] on span "Remove" at bounding box center [1117, 353] width 97 height 14
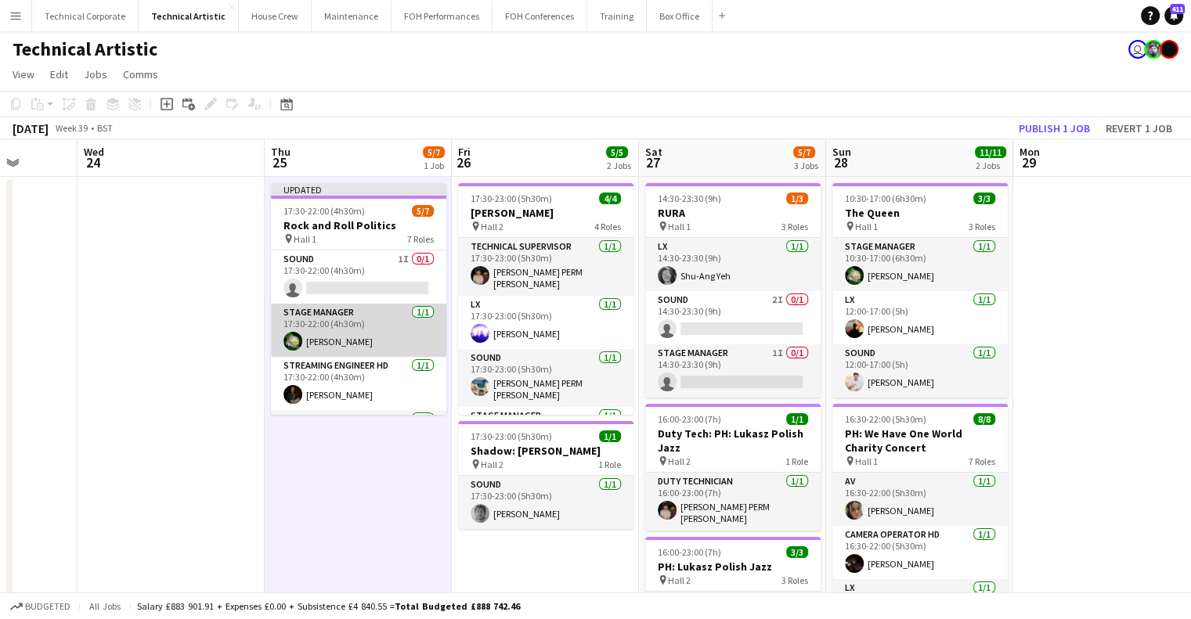
scroll to position [129, 0]
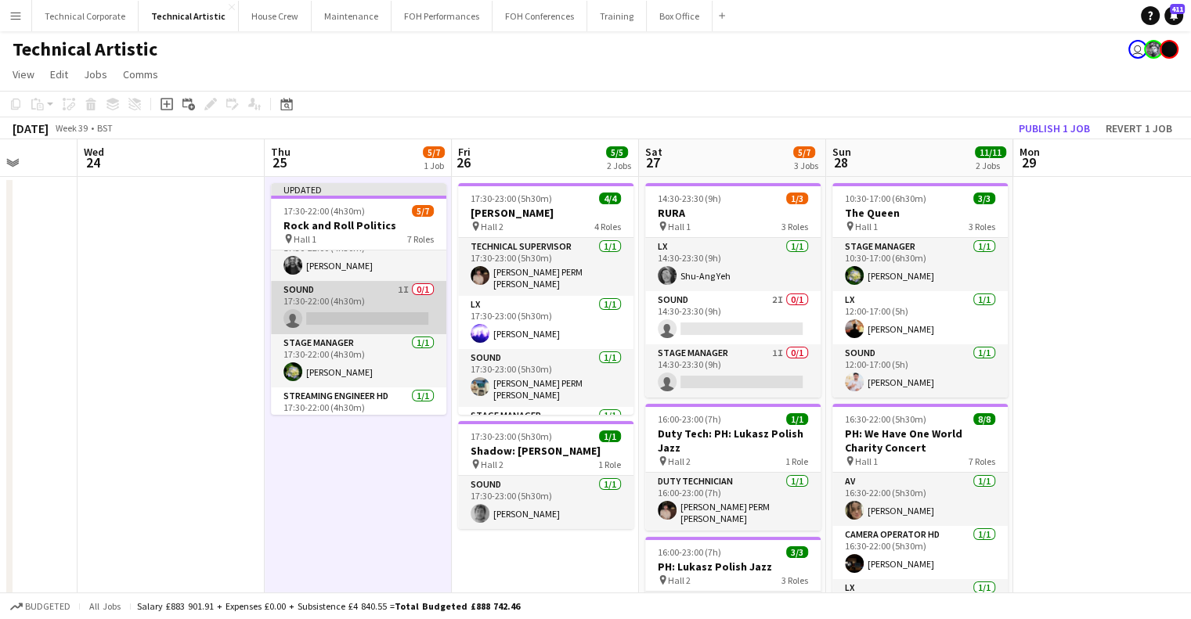
click at [363, 305] on app-card-role "Sound 1I 0/1 17:30-22:00 (4h30m) single-neutral-actions" at bounding box center [358, 307] width 175 height 53
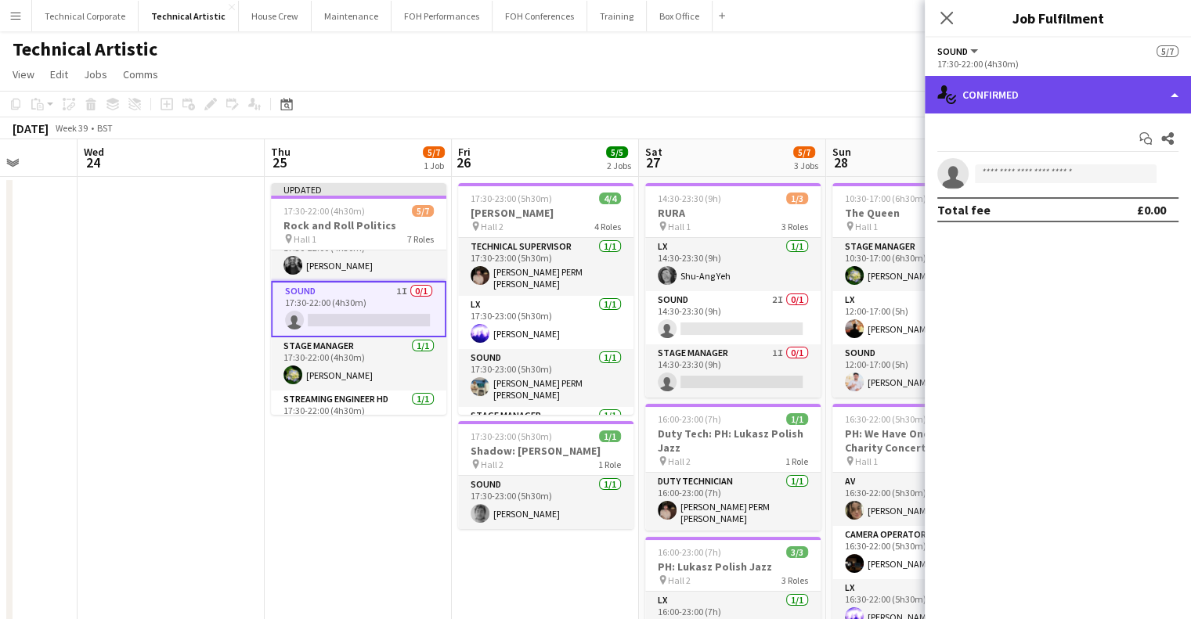
click at [1015, 92] on div "single-neutral-actions-check-2 Confirmed" at bounding box center [1058, 95] width 266 height 38
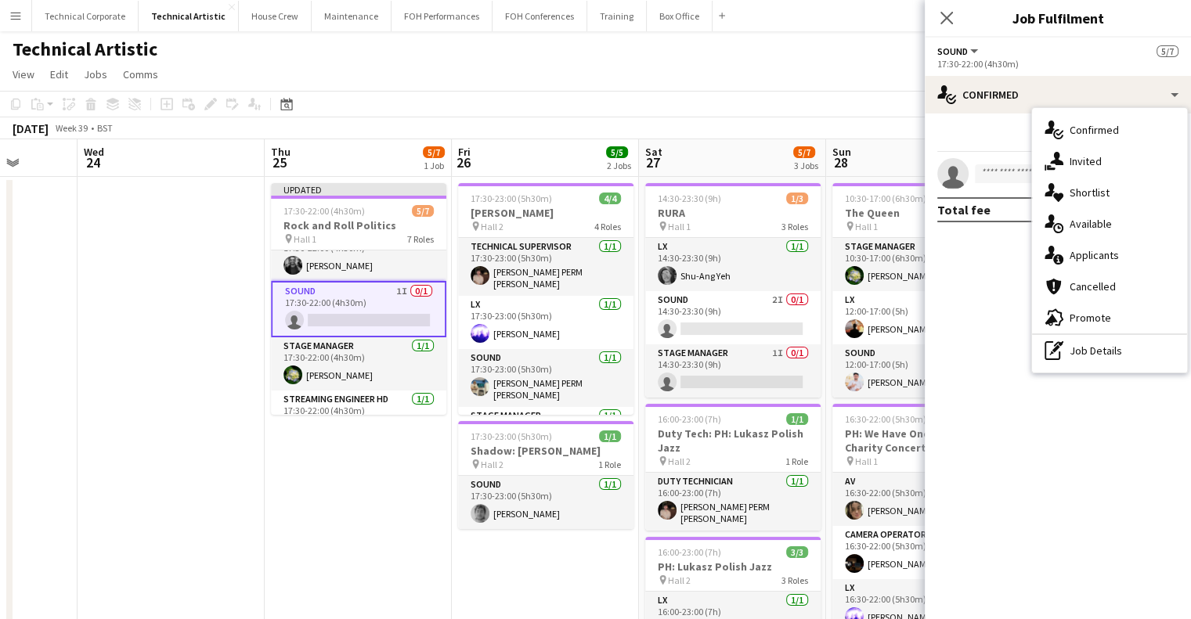
click at [1120, 225] on div "single-neutral-actions-upload Available" at bounding box center [1109, 223] width 155 height 31
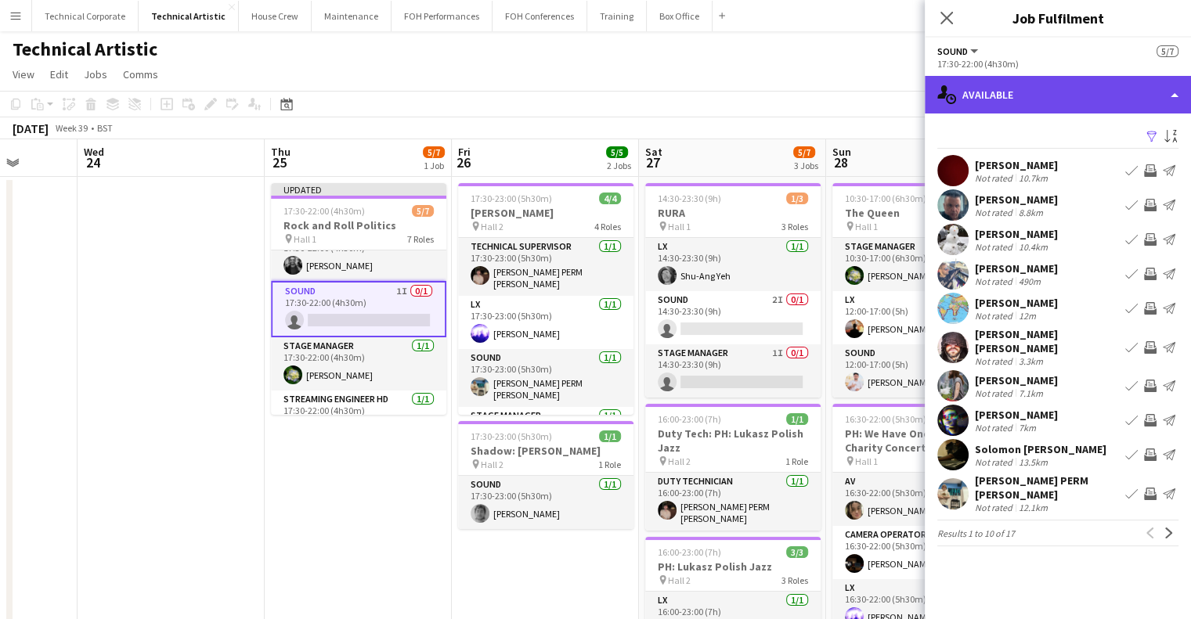
drag, startPoint x: 1080, startPoint y: 93, endPoint x: 1087, endPoint y: 99, distance: 8.9
click at [1080, 92] on div "single-neutral-actions-upload Available" at bounding box center [1058, 95] width 266 height 38
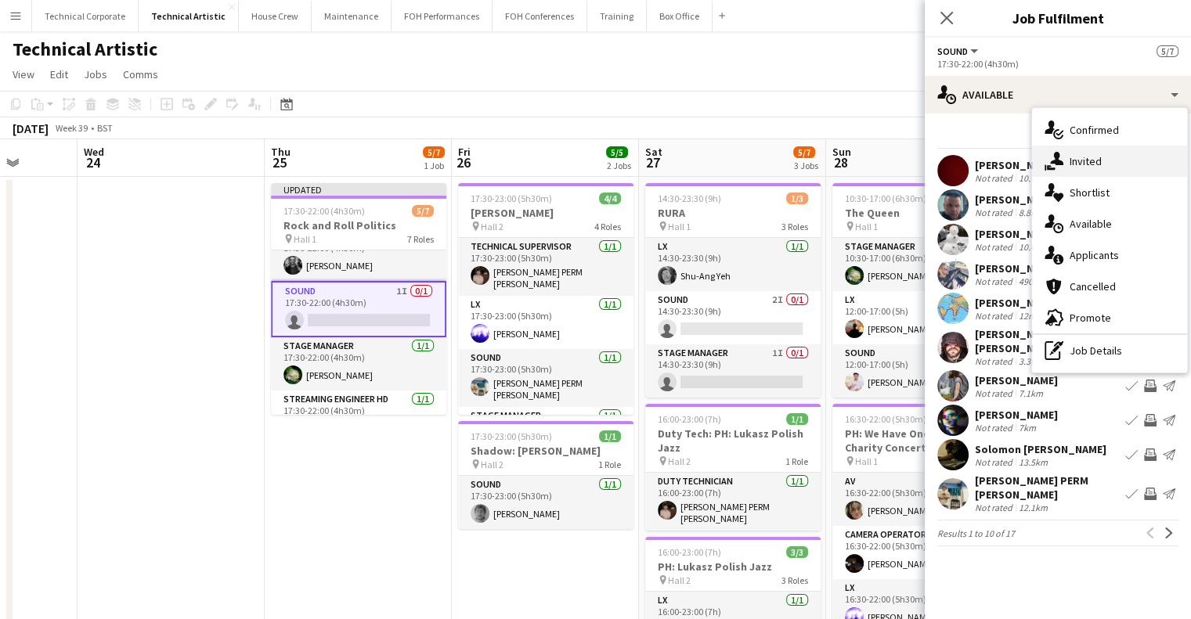
click at [1119, 153] on div "single-neutral-actions-share-1 Invited" at bounding box center [1109, 161] width 155 height 31
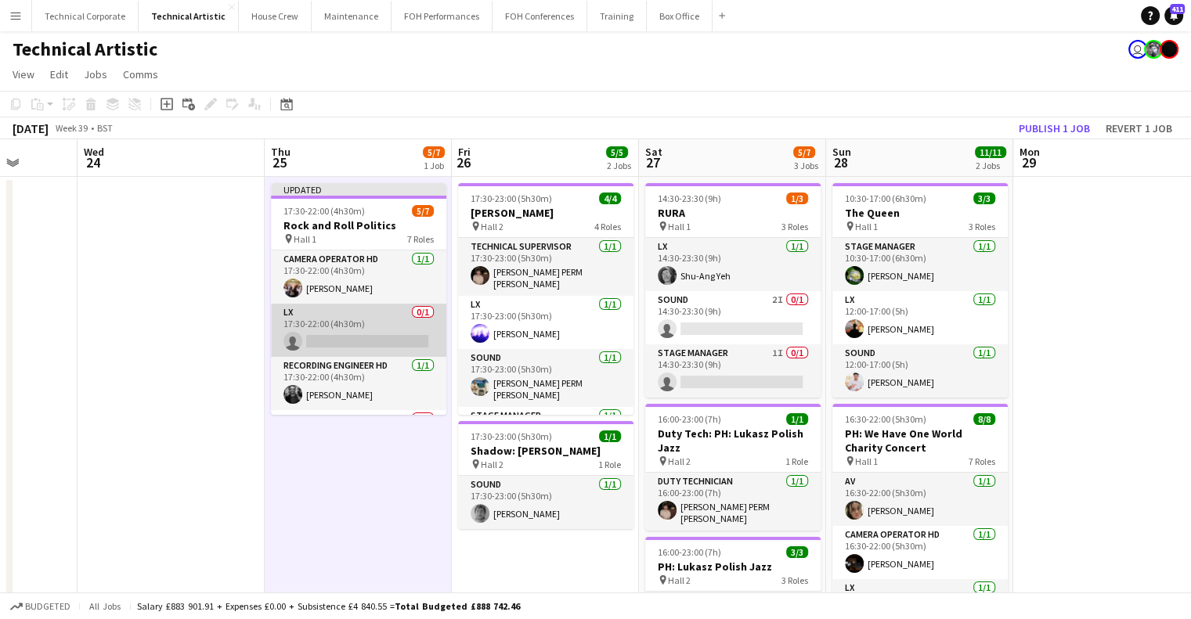
scroll to position [0, 0]
drag, startPoint x: 344, startPoint y: 330, endPoint x: 337, endPoint y: 337, distance: 11.1
click at [344, 330] on app-card-role "LX 0/1 17:30-22:00 (4h30m) single-neutral-actions" at bounding box center [358, 330] width 175 height 53
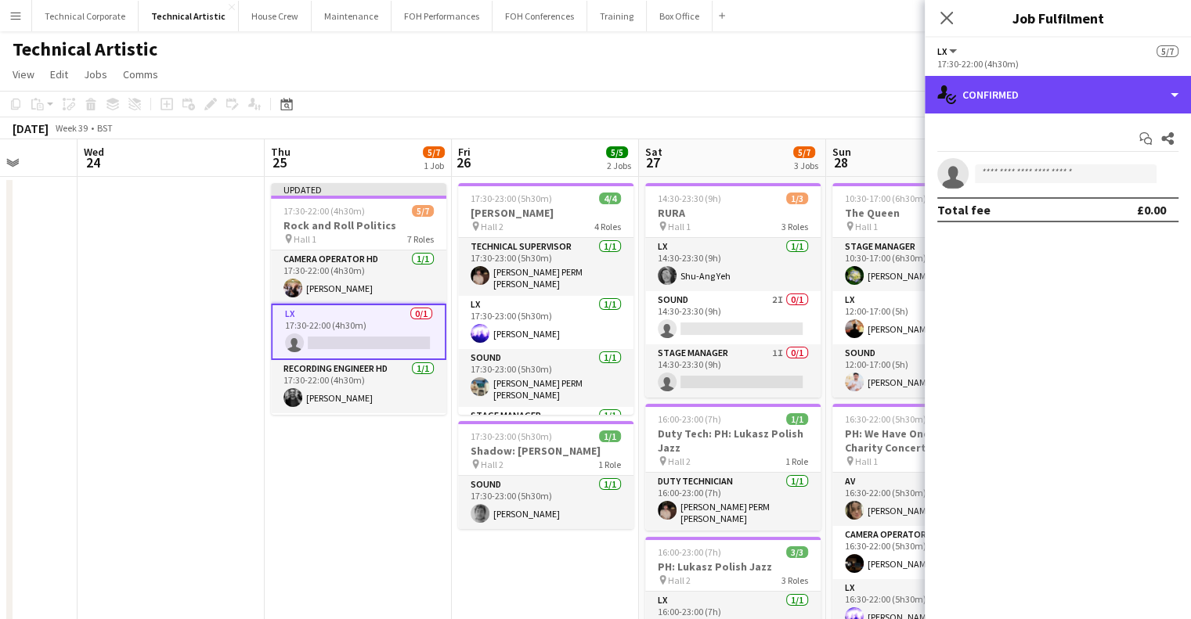
click at [979, 109] on div "single-neutral-actions-check-2 Confirmed" at bounding box center [1058, 95] width 266 height 38
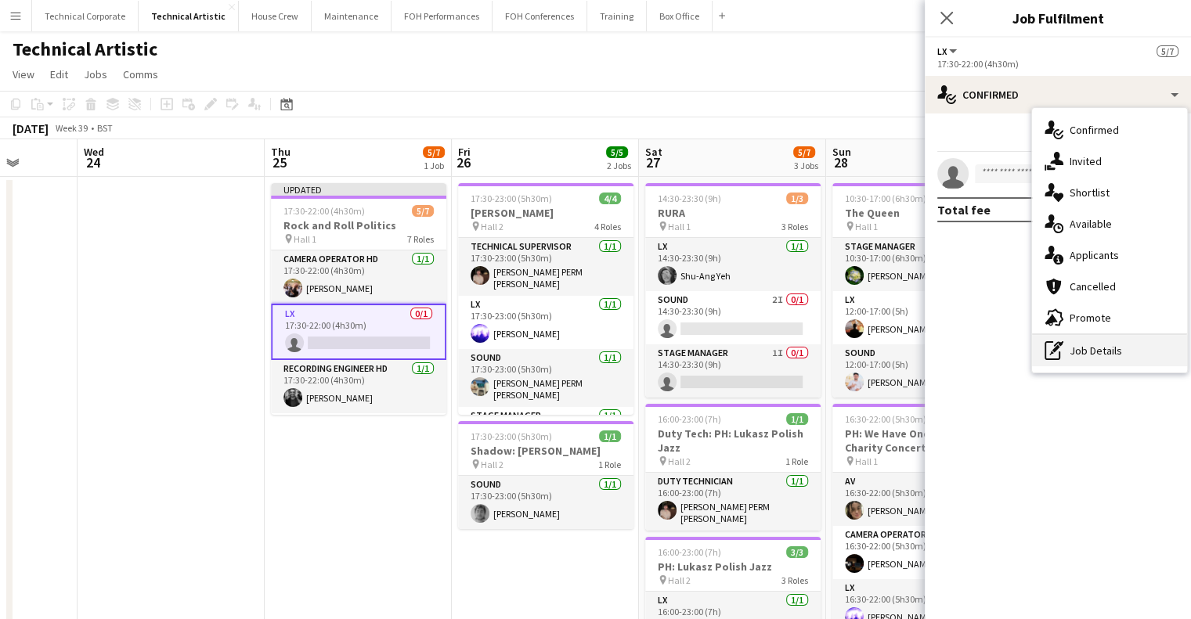
click at [1122, 348] on div "pen-write Job Details" at bounding box center [1109, 350] width 155 height 31
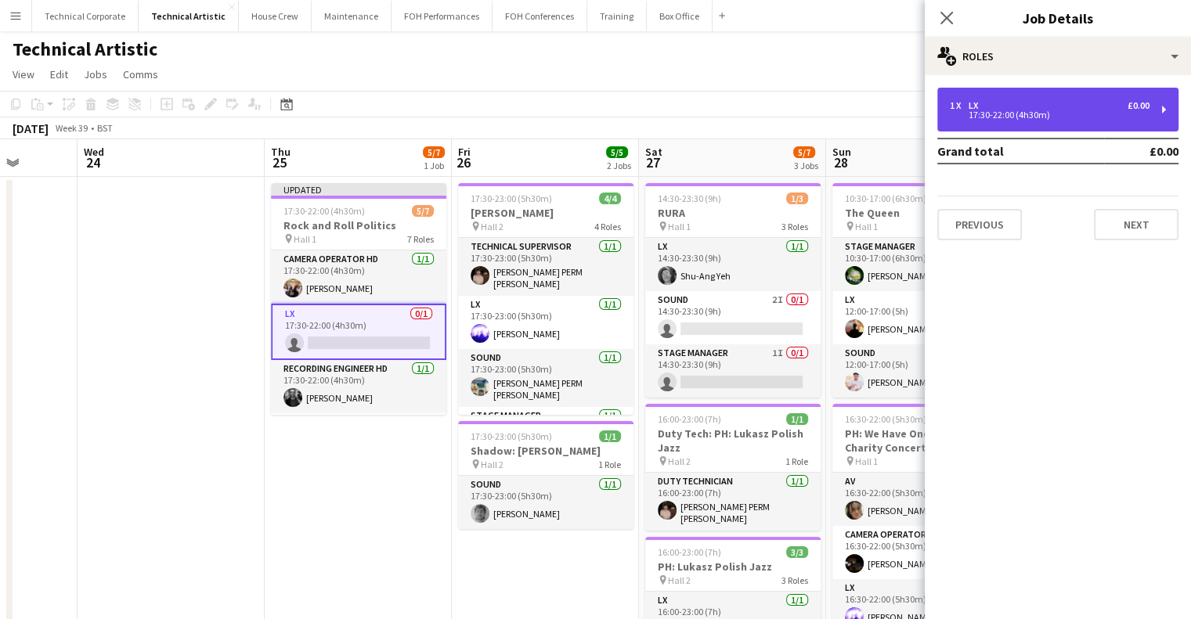
drag, startPoint x: 1012, startPoint y: 90, endPoint x: 1020, endPoint y: 113, distance: 24.3
click at [1012, 92] on div "1 x LX £0.00 17:30-22:00 (4h30m)" at bounding box center [1057, 110] width 241 height 44
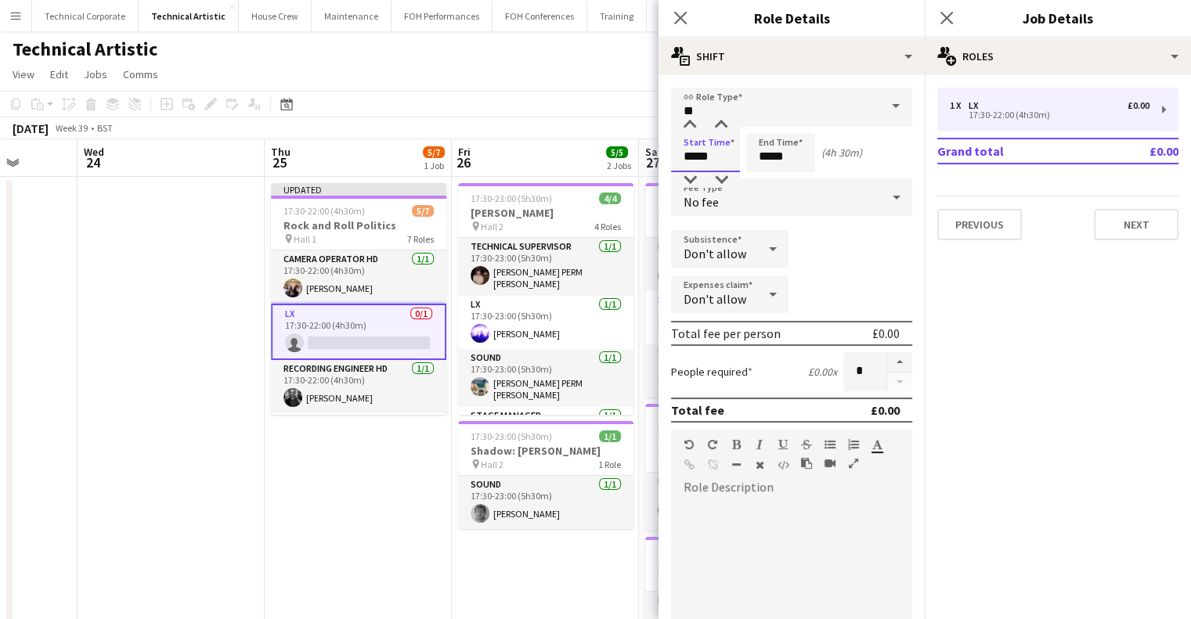
drag, startPoint x: 717, startPoint y: 152, endPoint x: 605, endPoint y: 164, distance: 112.7
click at [605, 164] on body "Menu Boards Boards Boards All jobs Status Workforce Workforce My Workforce Recr…" at bounding box center [595, 591] width 1191 height 1183
type input "*****"
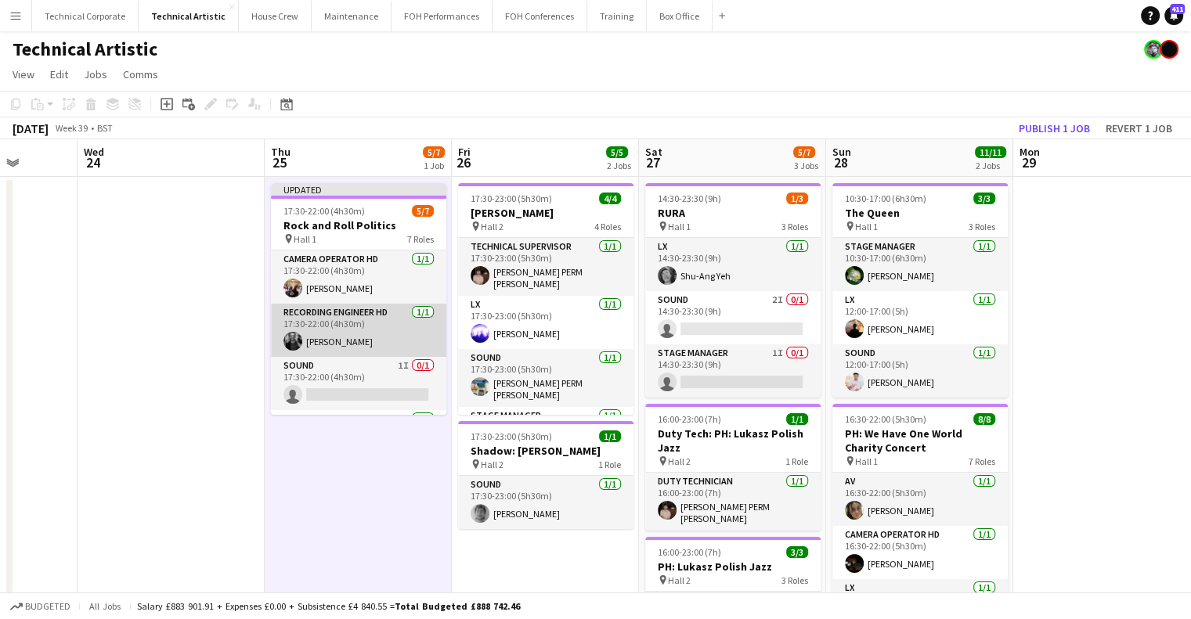
click at [347, 306] on app-card-role "Recording Engineer HD 1/1 17:30-22:00 (4h30m) Alex Stavrou" at bounding box center [358, 330] width 175 height 53
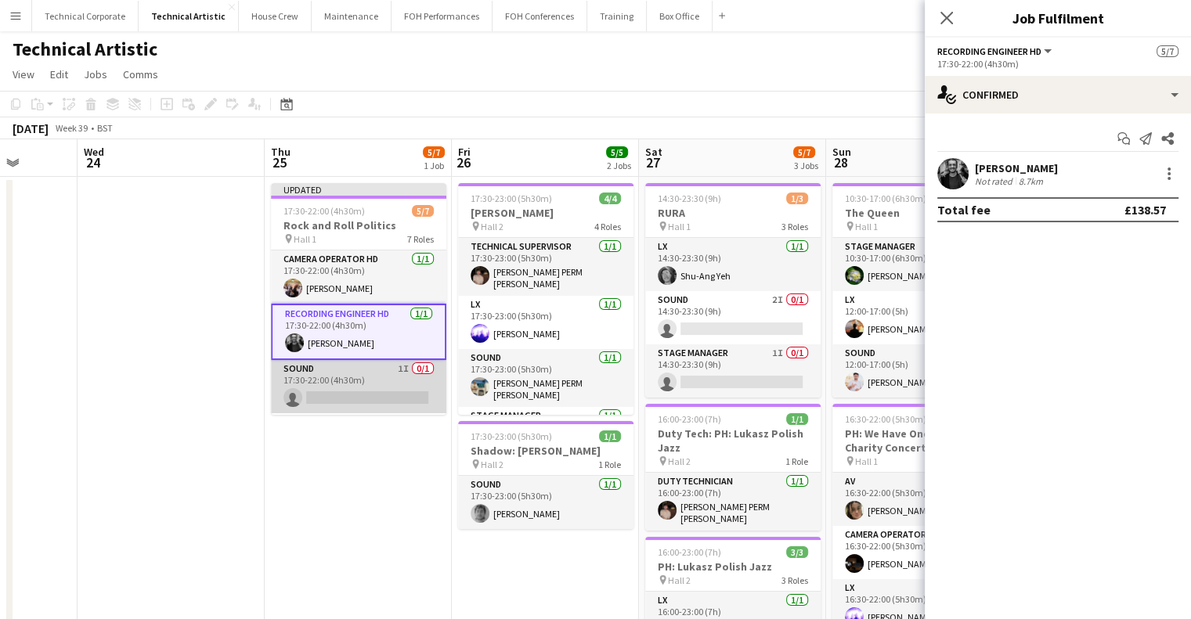
click at [354, 372] on app-card-role "Sound 1I 0/1 17:30-22:00 (4h30m) single-neutral-actions" at bounding box center [358, 386] width 175 height 53
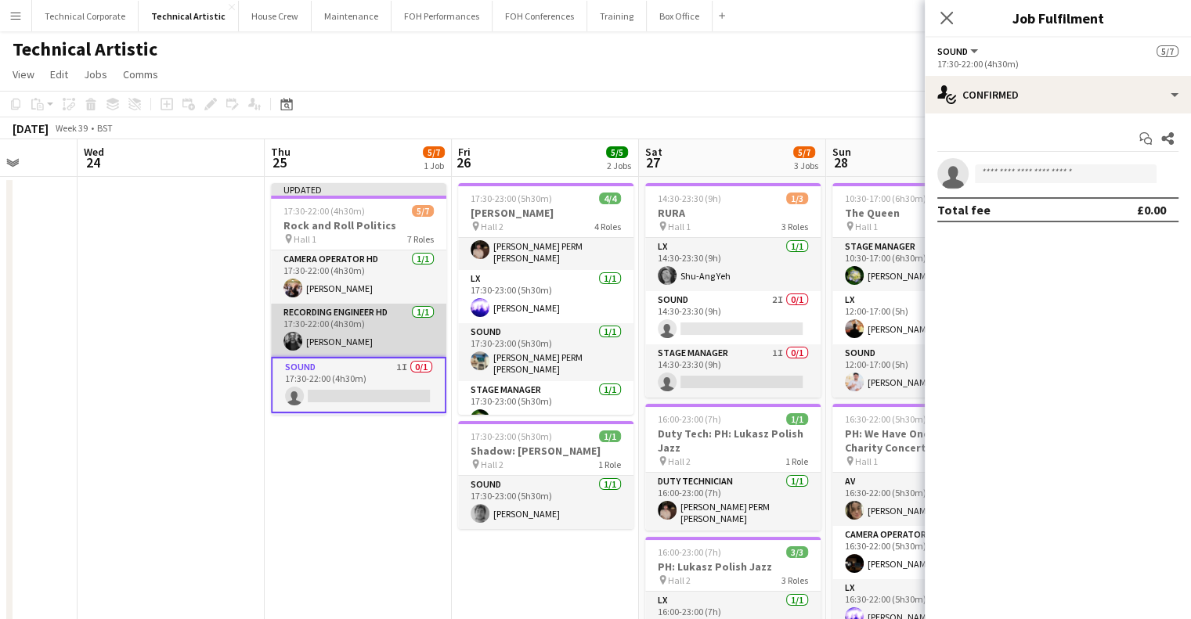
scroll to position [35, 0]
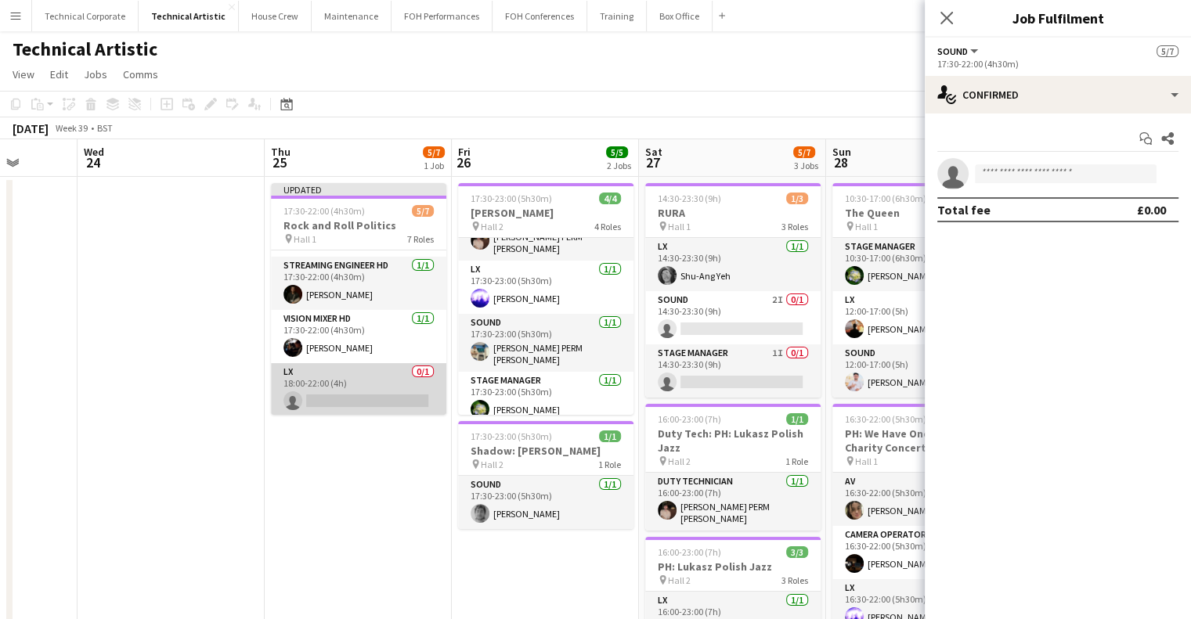
click at [346, 386] on app-card-role "LX 0/1 18:00-22:00 (4h) single-neutral-actions" at bounding box center [358, 389] width 175 height 53
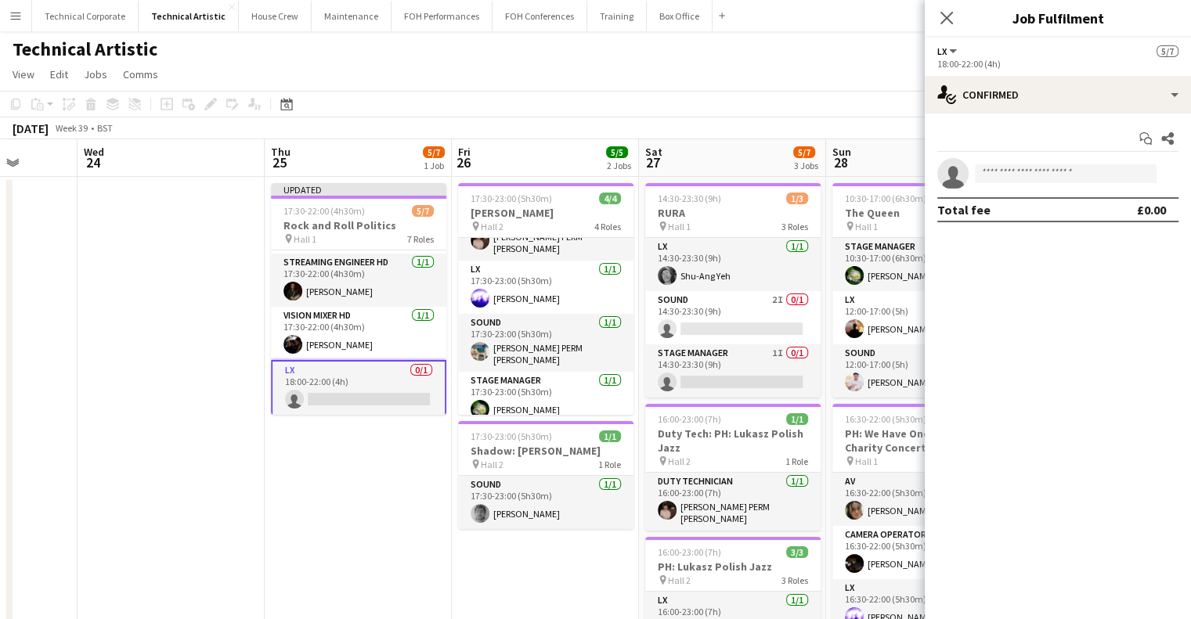
scroll to position [207, 0]
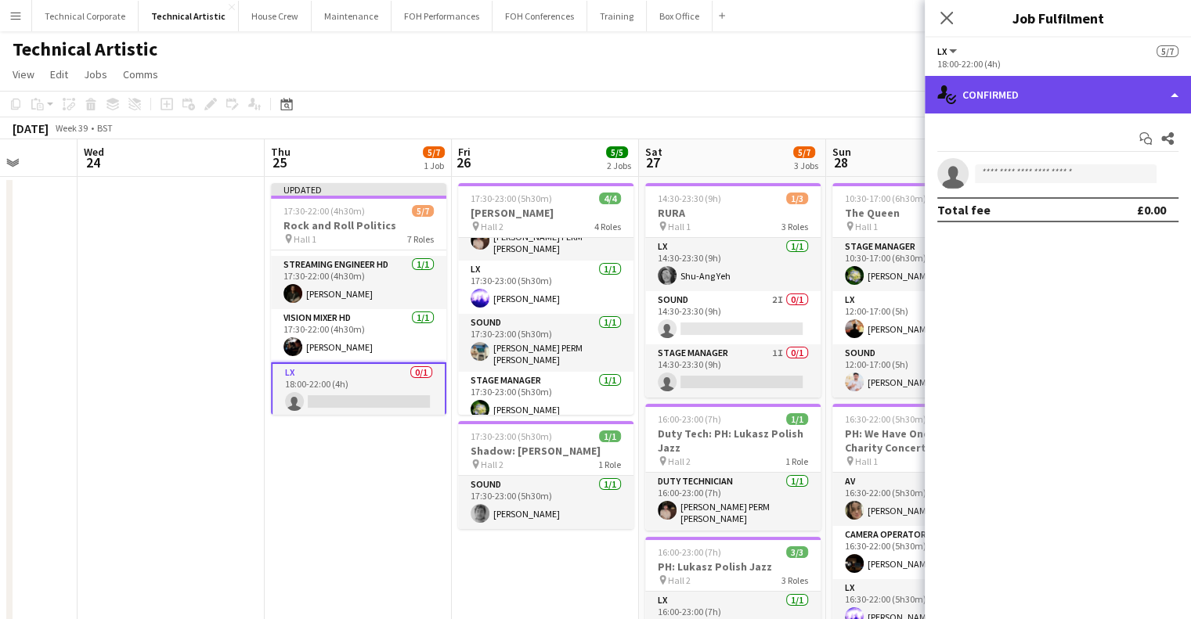
click at [1015, 105] on div "single-neutral-actions-check-2 Confirmed" at bounding box center [1058, 95] width 266 height 38
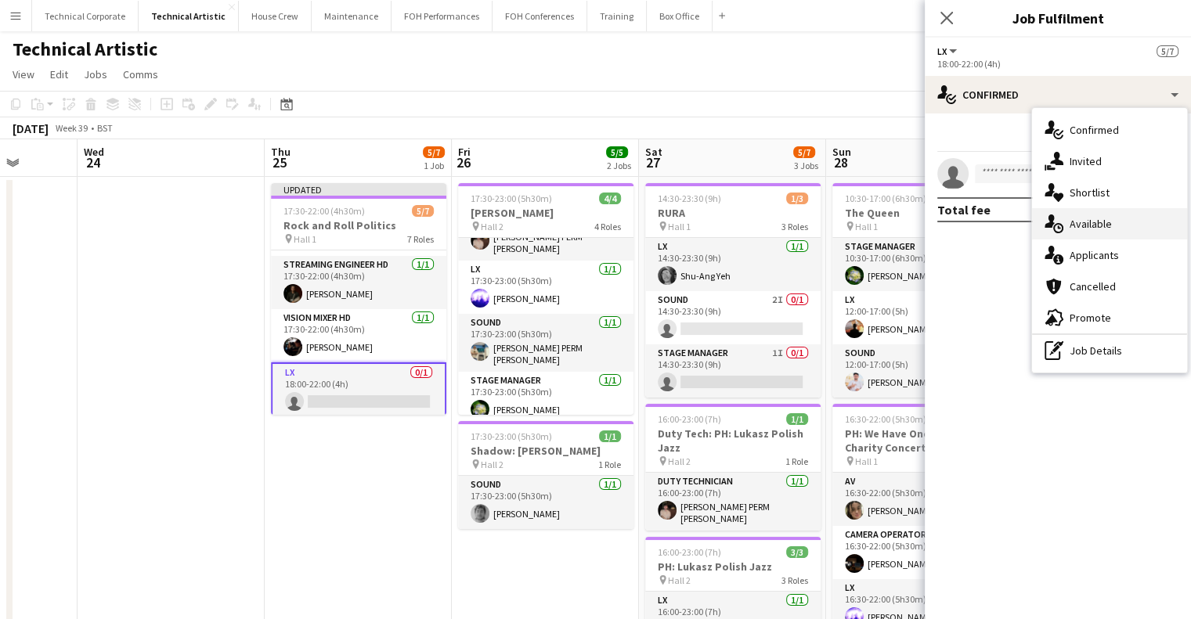
click at [1117, 234] on div "single-neutral-actions-upload Available" at bounding box center [1109, 223] width 155 height 31
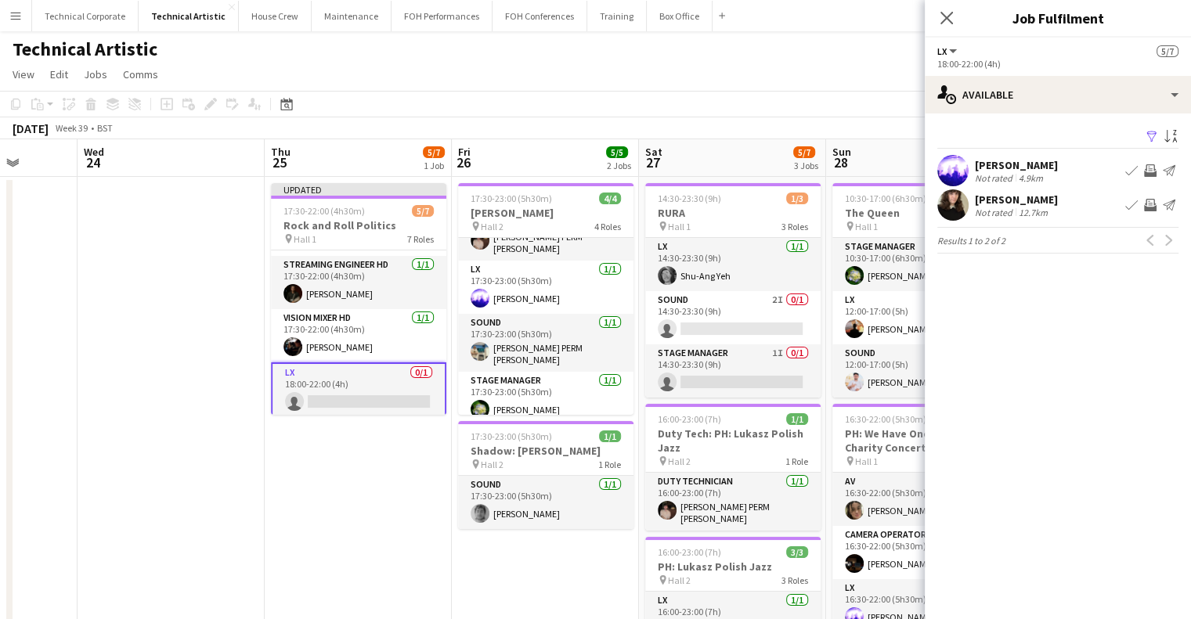
click at [1152, 161] on button "Invite crew" at bounding box center [1150, 170] width 19 height 19
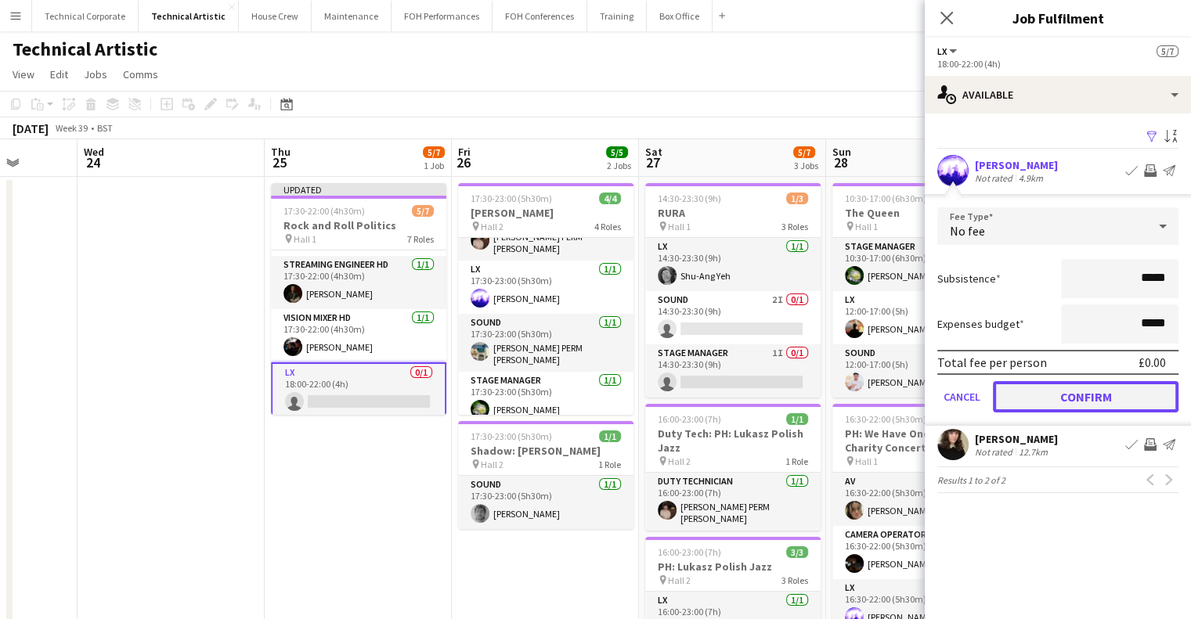
click at [1121, 403] on button "Confirm" at bounding box center [1086, 396] width 186 height 31
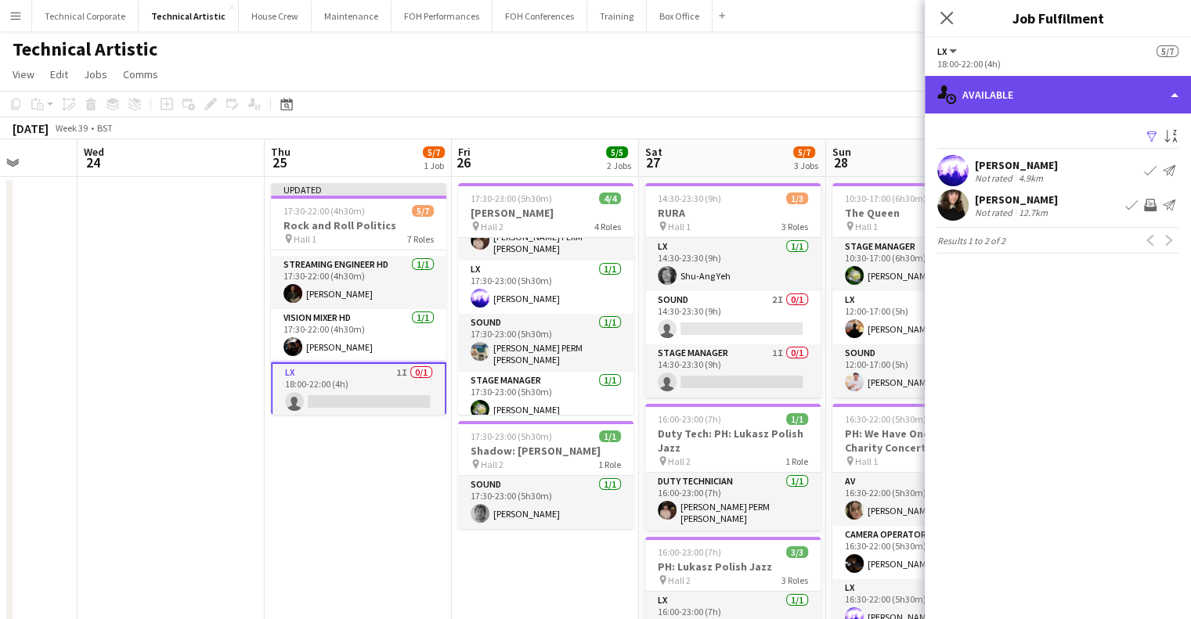
click at [1090, 112] on div "single-neutral-actions-upload Available" at bounding box center [1058, 95] width 266 height 38
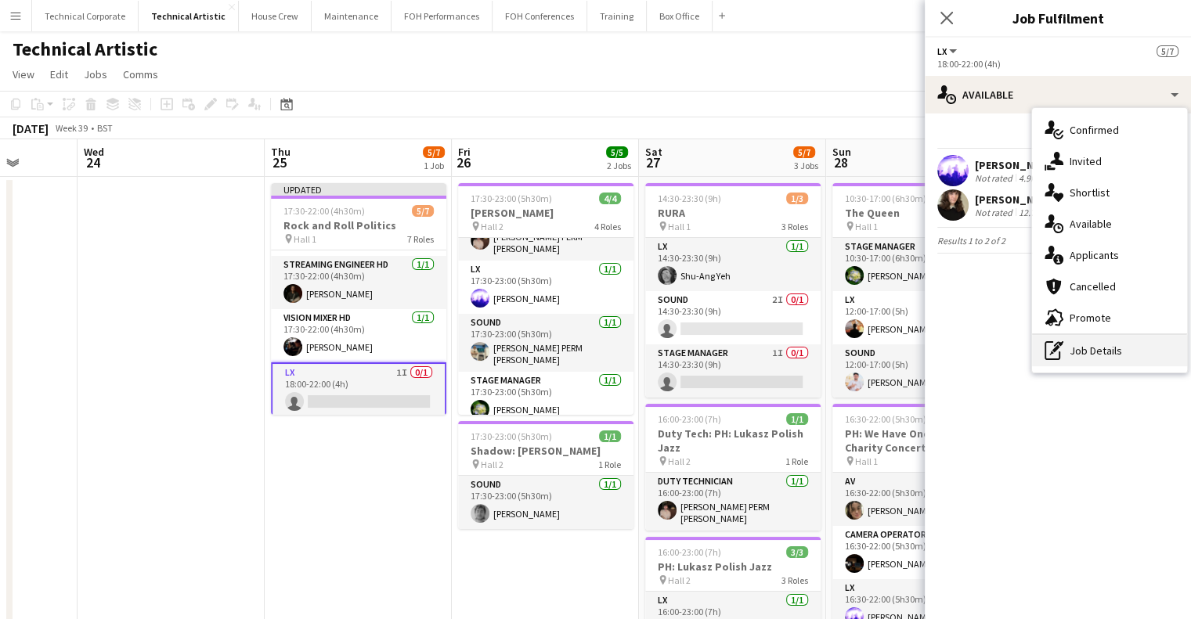
click at [1118, 354] on div "pen-write Job Details" at bounding box center [1109, 350] width 155 height 31
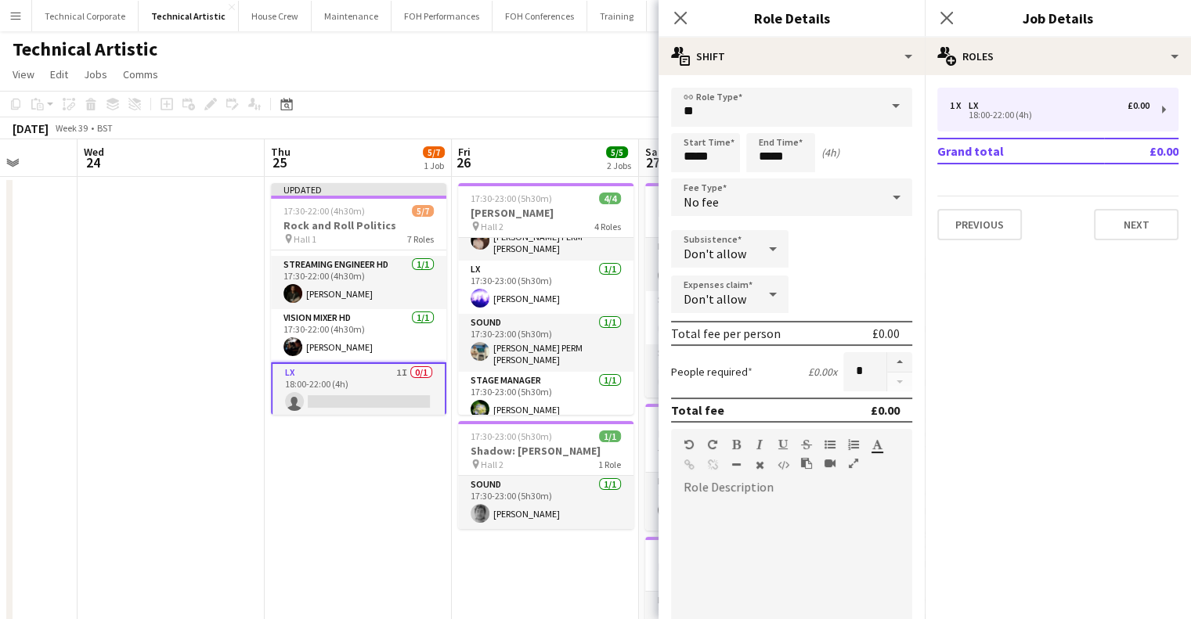
click at [727, 189] on div "No fee" at bounding box center [776, 198] width 210 height 38
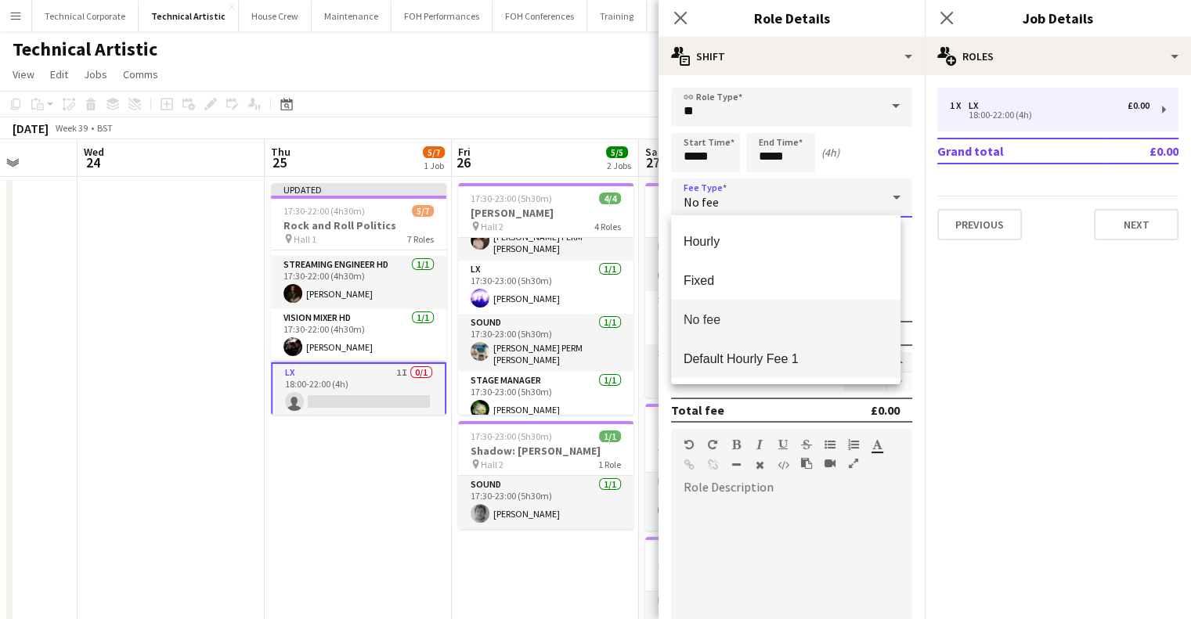
drag, startPoint x: 762, startPoint y: 358, endPoint x: 417, endPoint y: 402, distance: 348.0
click at [761, 359] on span "Default Hourly Fee 1" at bounding box center [785, 359] width 204 height 15
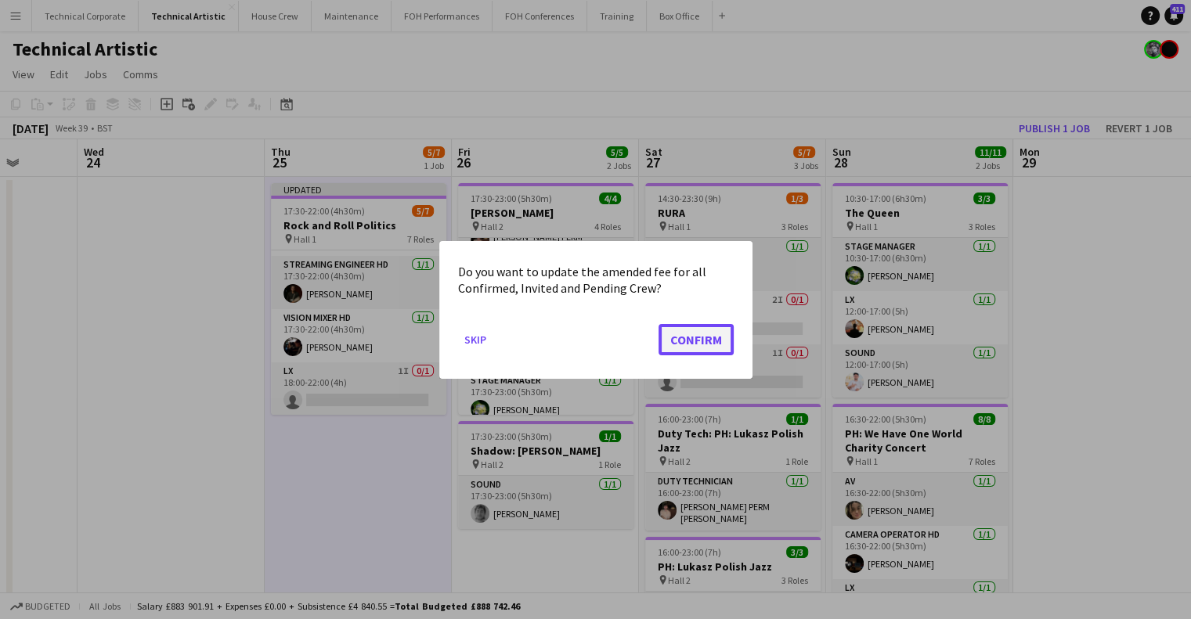
click at [700, 341] on button "Confirm" at bounding box center [695, 338] width 75 height 31
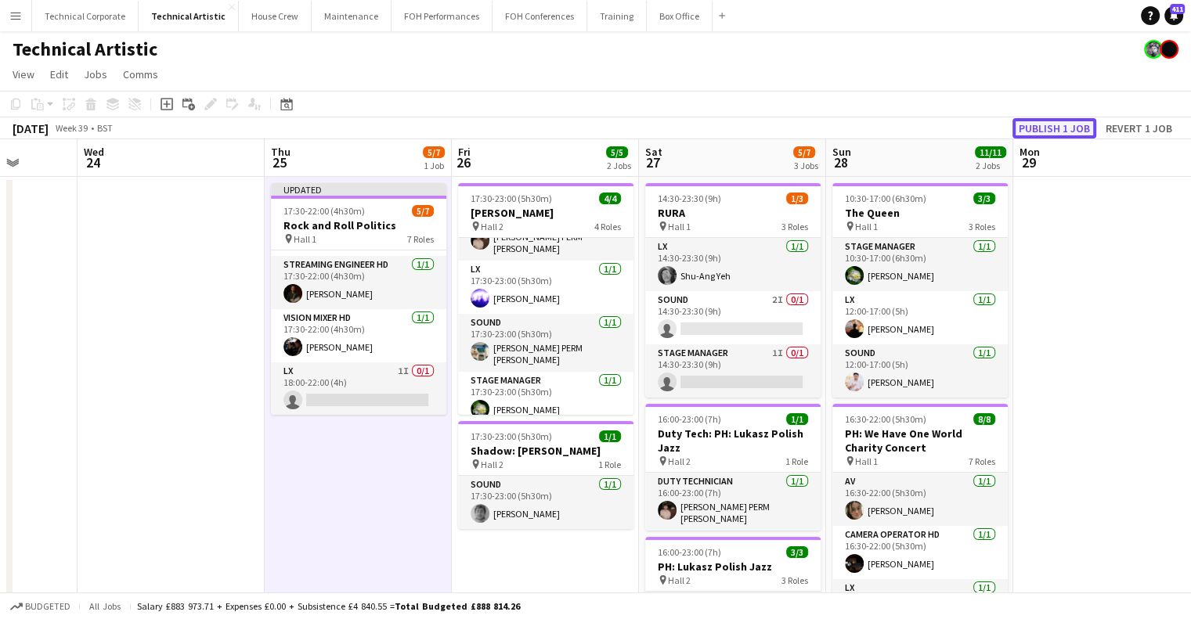
click at [1066, 118] on button "Publish 1 job" at bounding box center [1054, 128] width 84 height 20
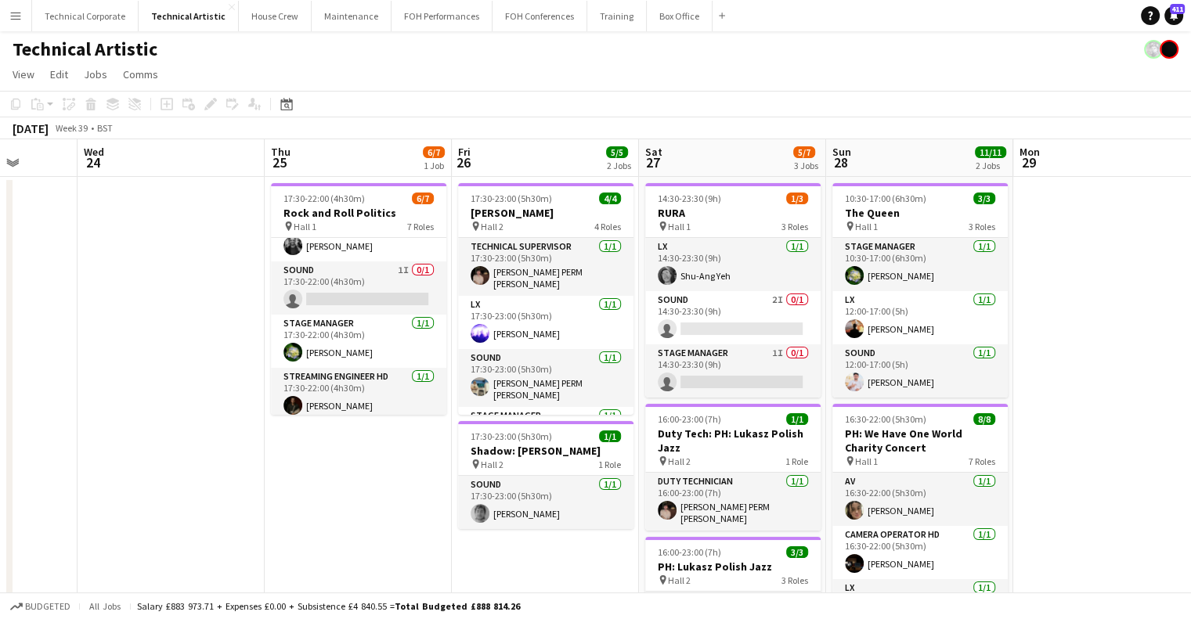
scroll to position [0, 0]
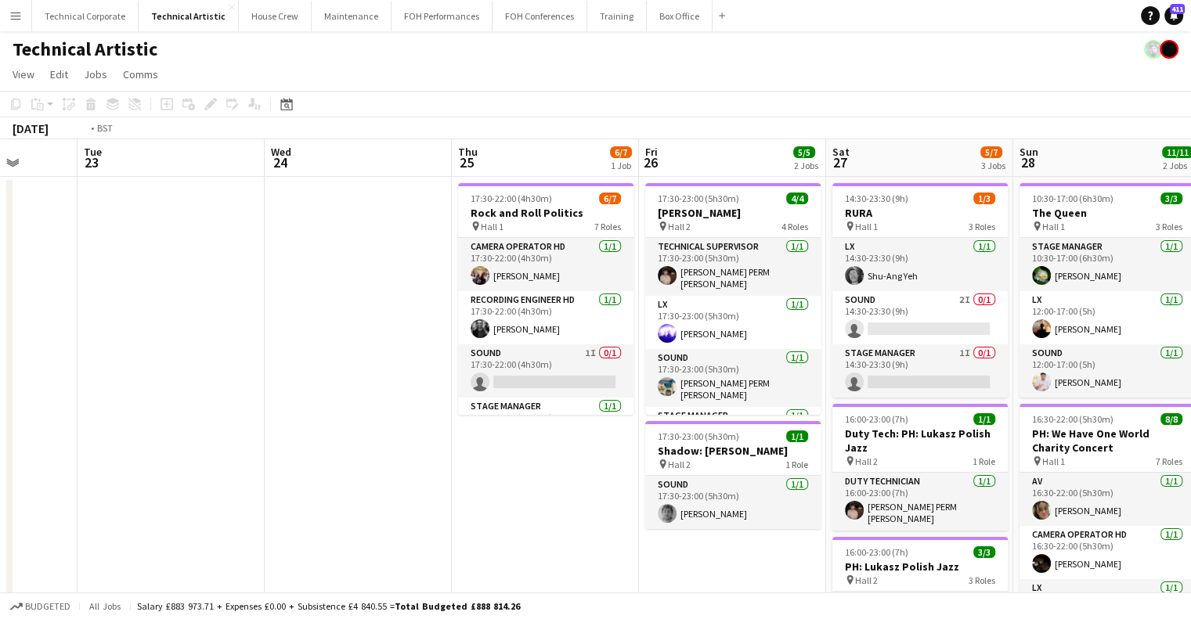
drag, startPoint x: 547, startPoint y: 449, endPoint x: 363, endPoint y: 453, distance: 184.0
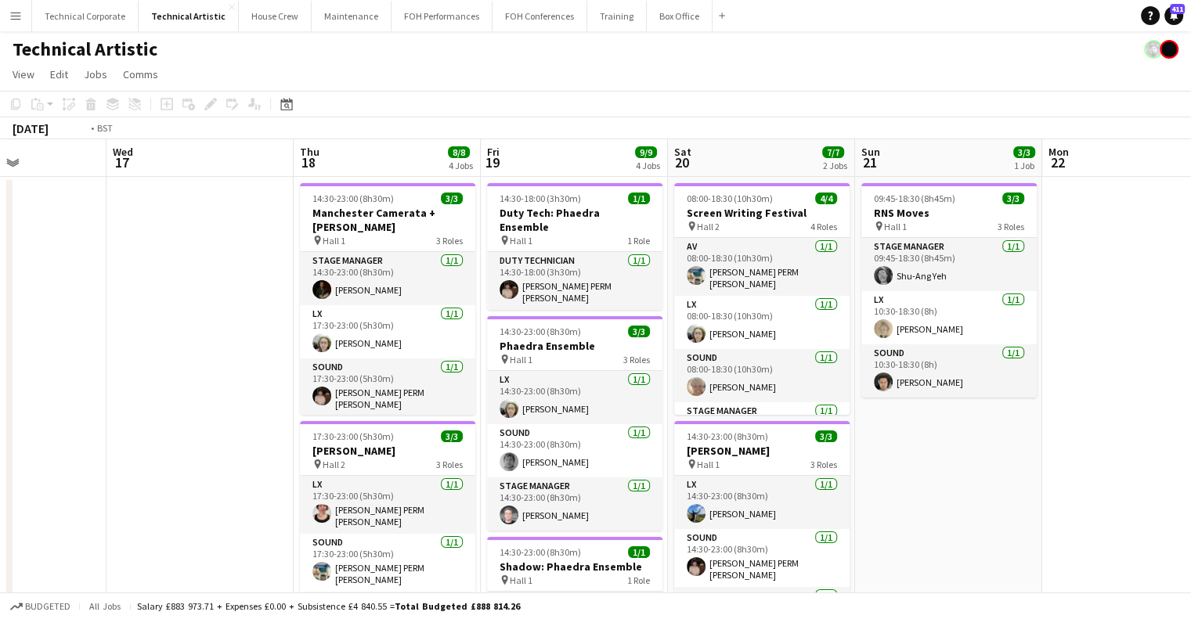
drag, startPoint x: 431, startPoint y: 430, endPoint x: 815, endPoint y: 430, distance: 384.4
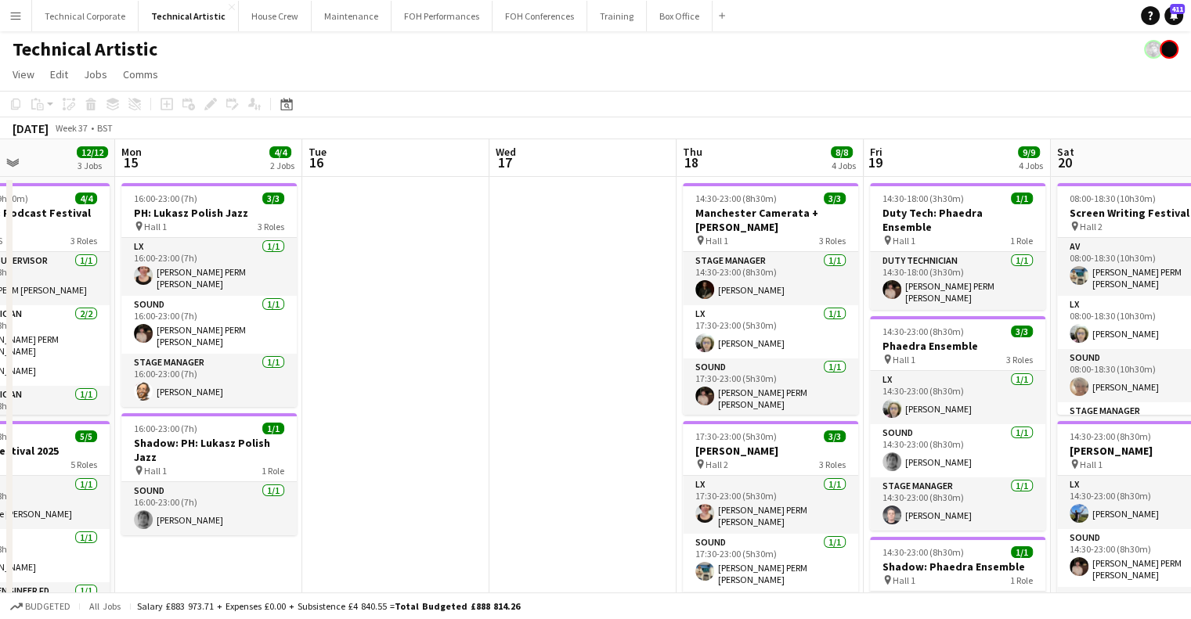
drag, startPoint x: 404, startPoint y: 418, endPoint x: 993, endPoint y: 435, distance: 589.0
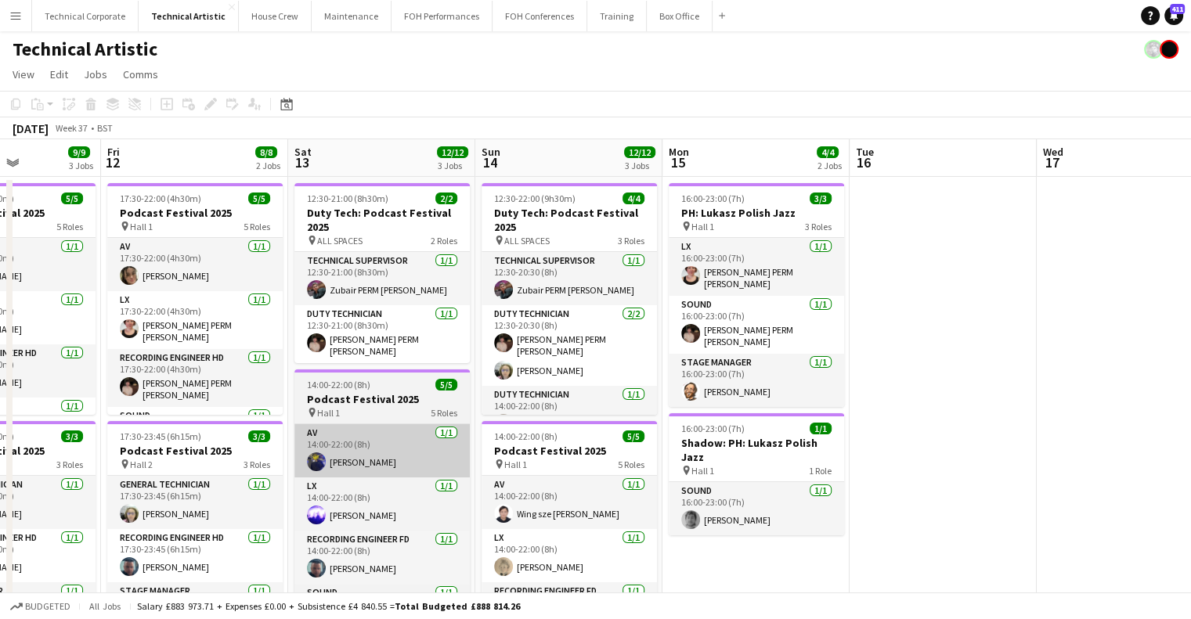
drag, startPoint x: 456, startPoint y: 422, endPoint x: 927, endPoint y: 425, distance: 471.3
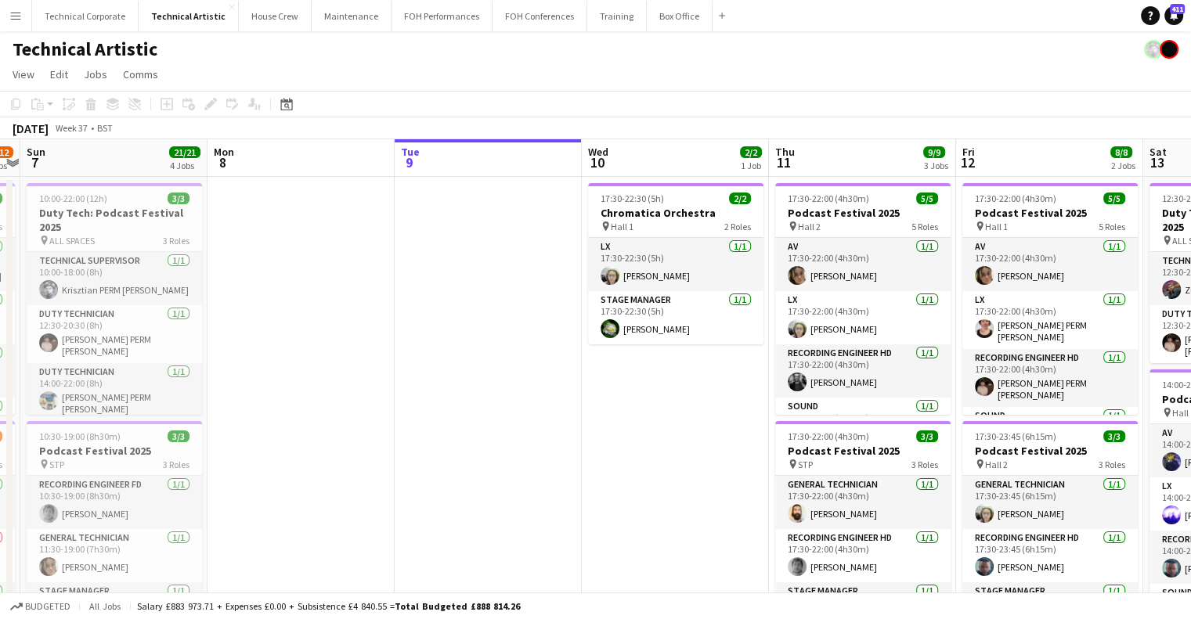
drag, startPoint x: 386, startPoint y: 393, endPoint x: 352, endPoint y: 397, distance: 33.9
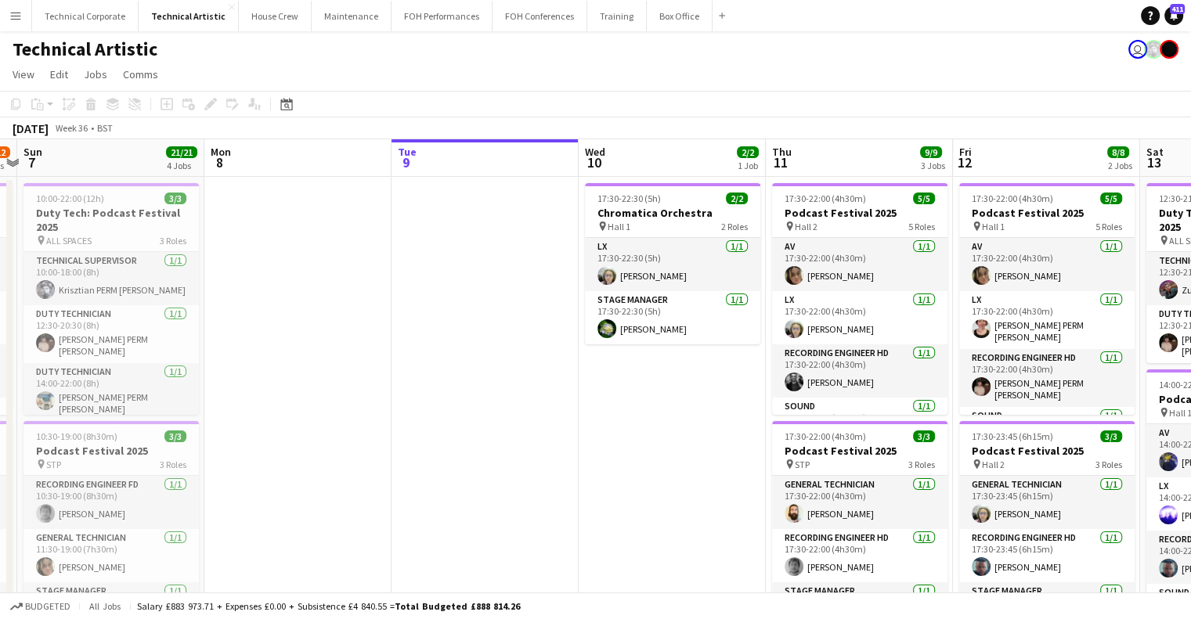
drag, startPoint x: 489, startPoint y: 362, endPoint x: 857, endPoint y: 357, distance: 368.0
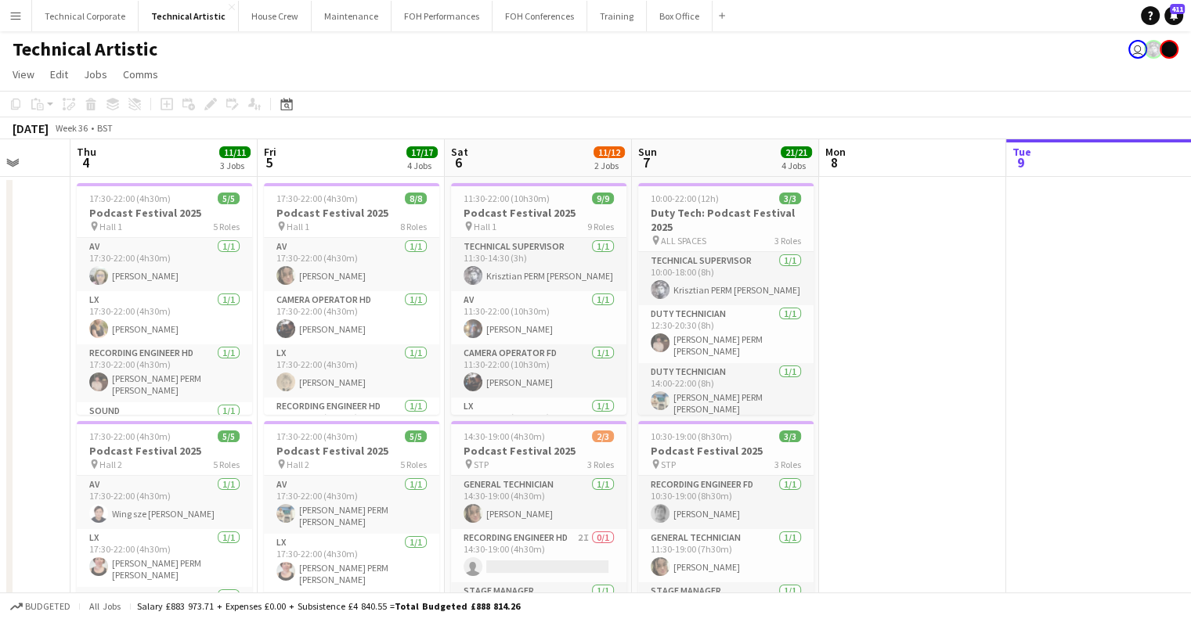
drag, startPoint x: 380, startPoint y: 316, endPoint x: 902, endPoint y: 326, distance: 522.3
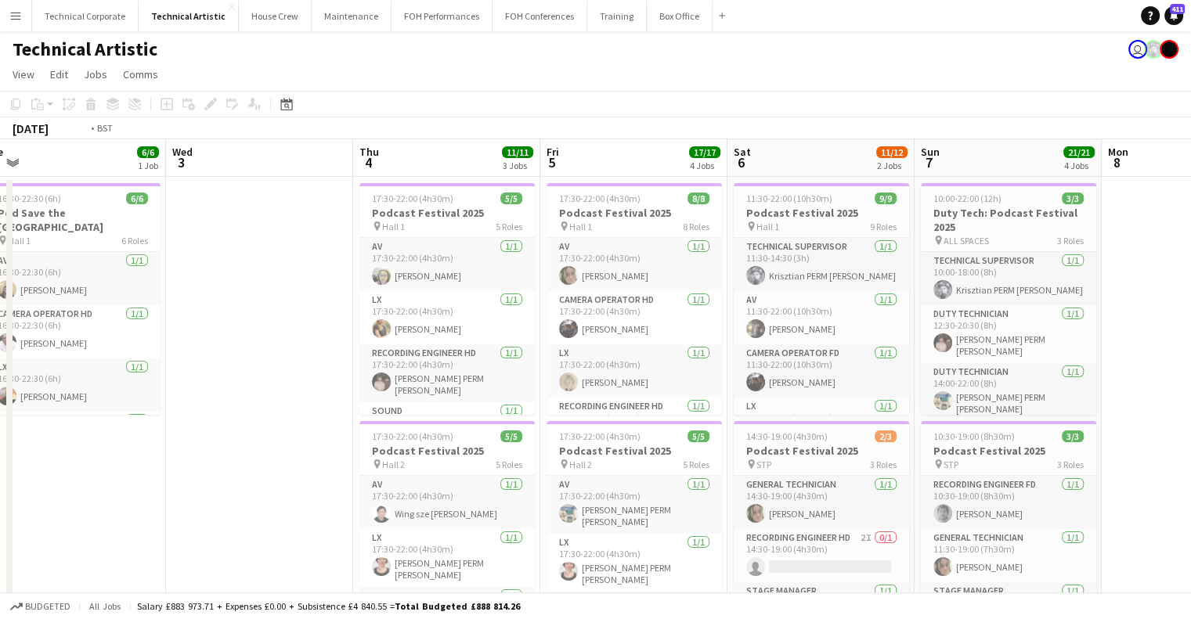
drag, startPoint x: 370, startPoint y: 318, endPoint x: 742, endPoint y: 319, distance: 371.9
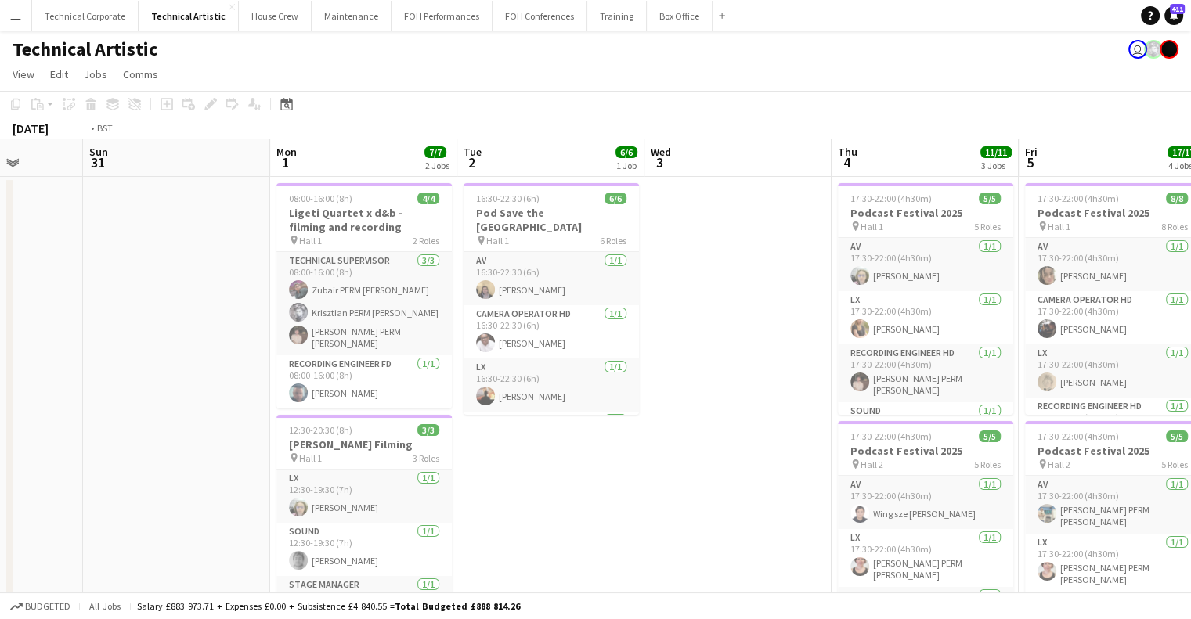
drag, startPoint x: 546, startPoint y: 337, endPoint x: 0, endPoint y: 344, distance: 545.7
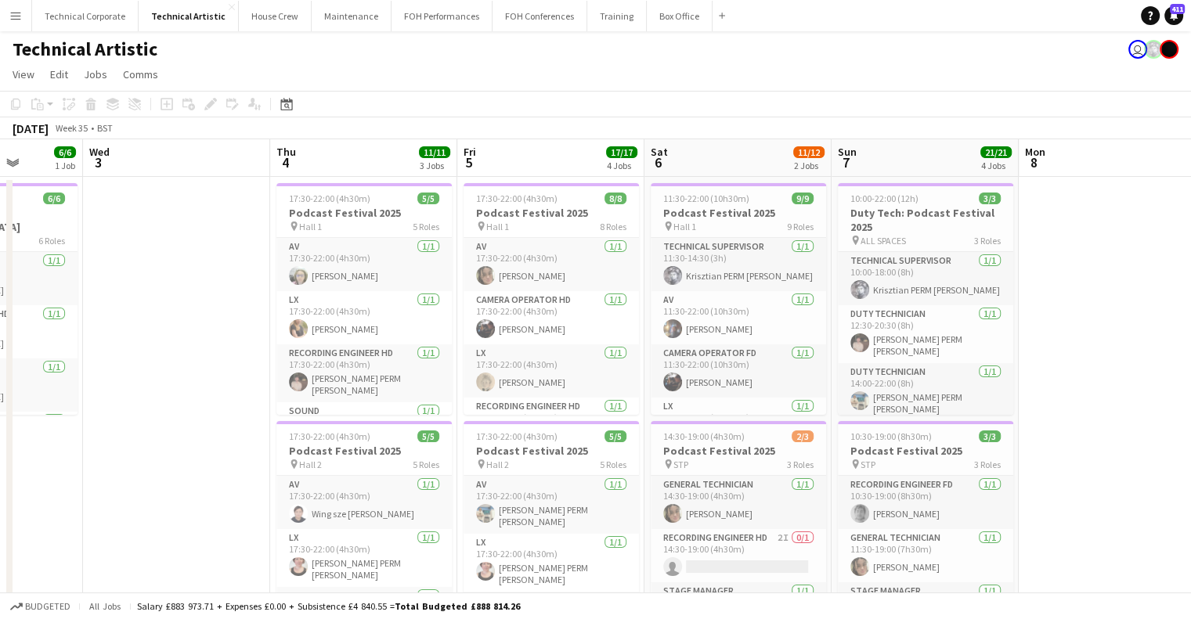
drag, startPoint x: 575, startPoint y: 349, endPoint x: 188, endPoint y: 353, distance: 387.6
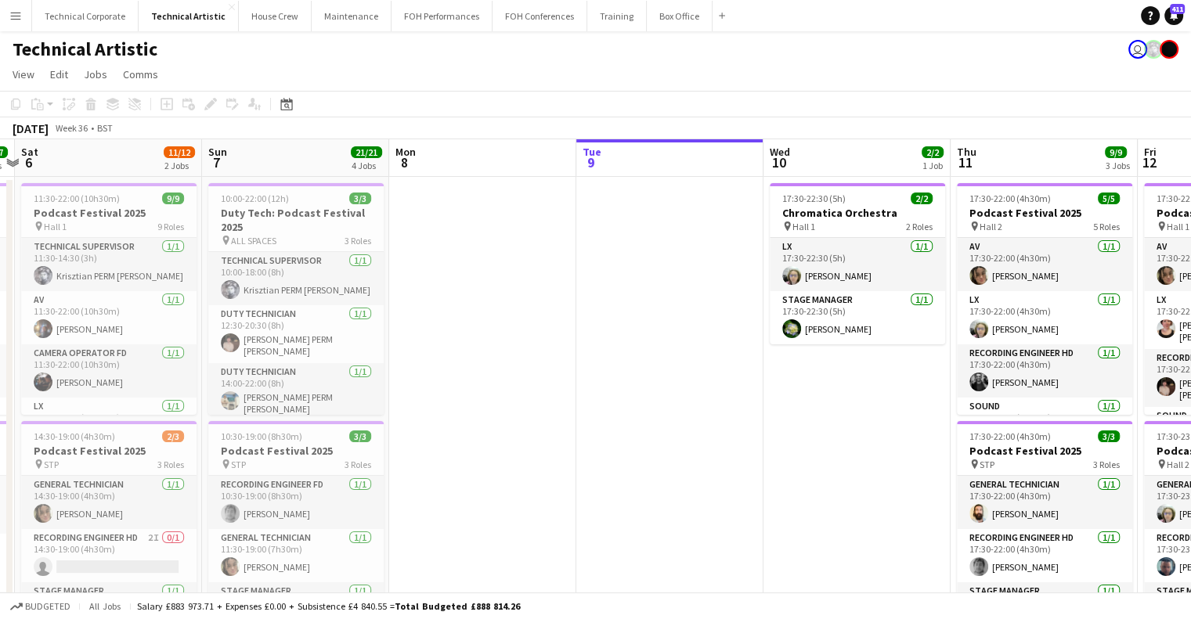
drag, startPoint x: 681, startPoint y: 353, endPoint x: 229, endPoint y: 325, distance: 453.4
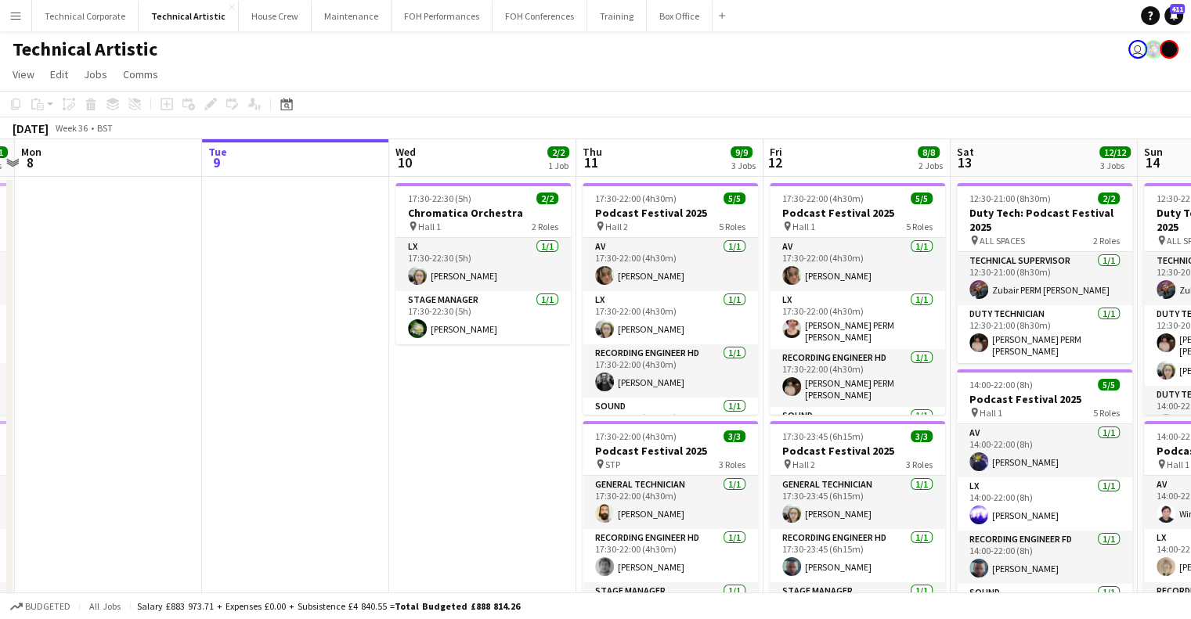
scroll to position [0, 549]
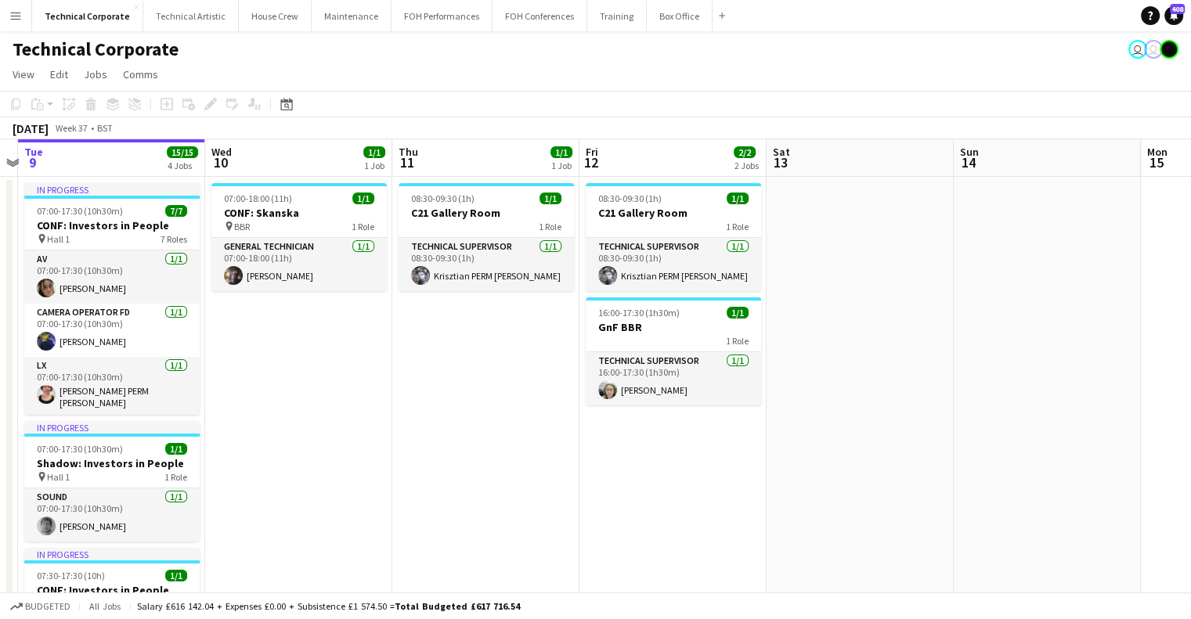
scroll to position [0, 536]
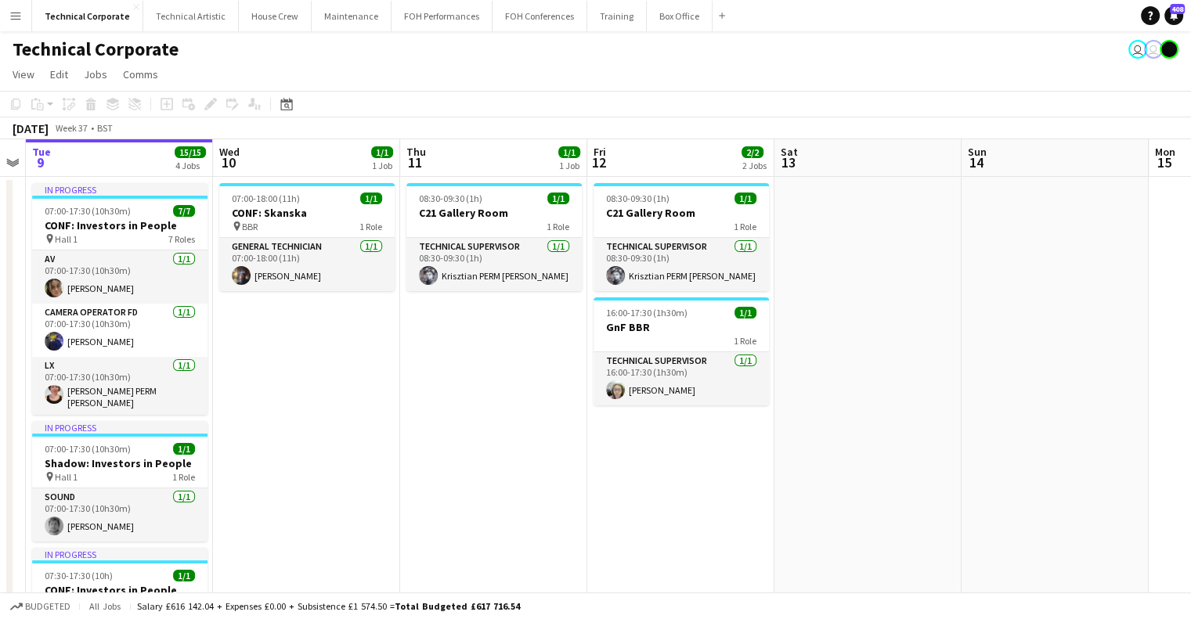
drag, startPoint x: 828, startPoint y: 315, endPoint x: 819, endPoint y: 325, distance: 13.9
click at [690, 219] on h3 "C21 Gallery Room" at bounding box center [680, 213] width 175 height 14
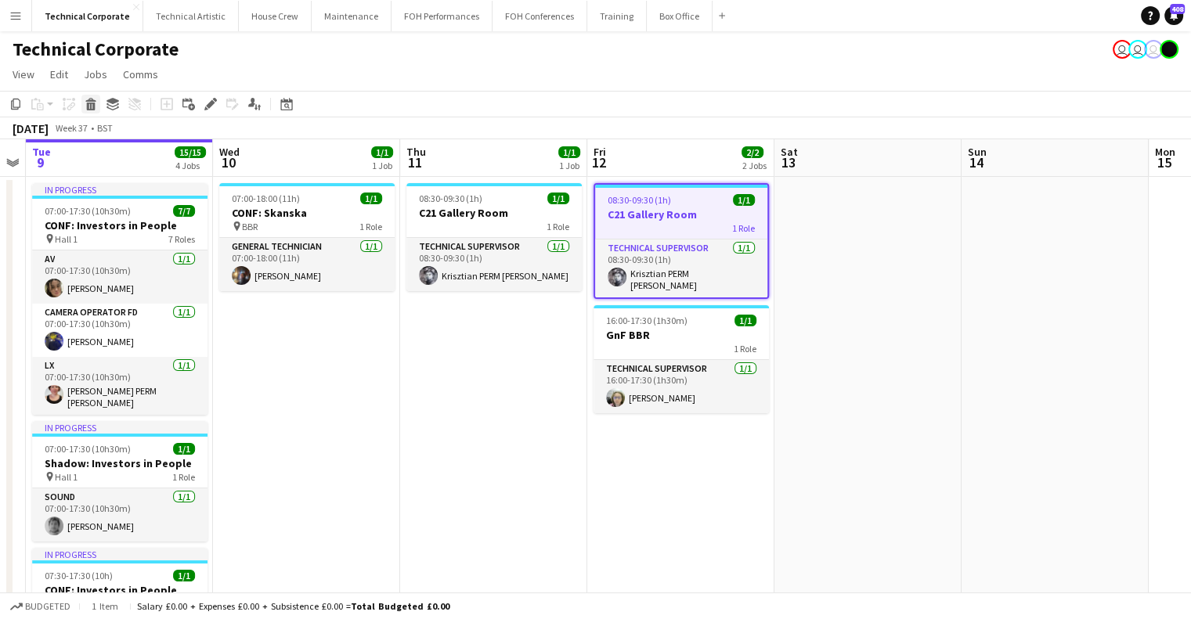
click at [96, 103] on icon "Delete" at bounding box center [91, 104] width 13 height 13
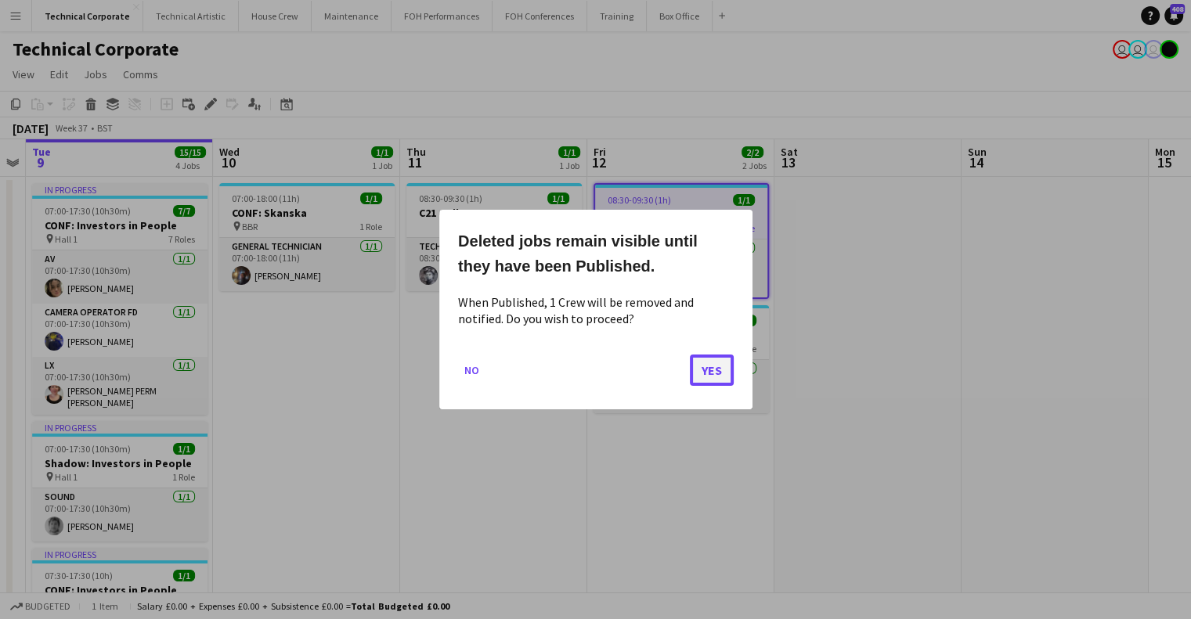
click at [695, 359] on button "Yes" at bounding box center [712, 370] width 44 height 31
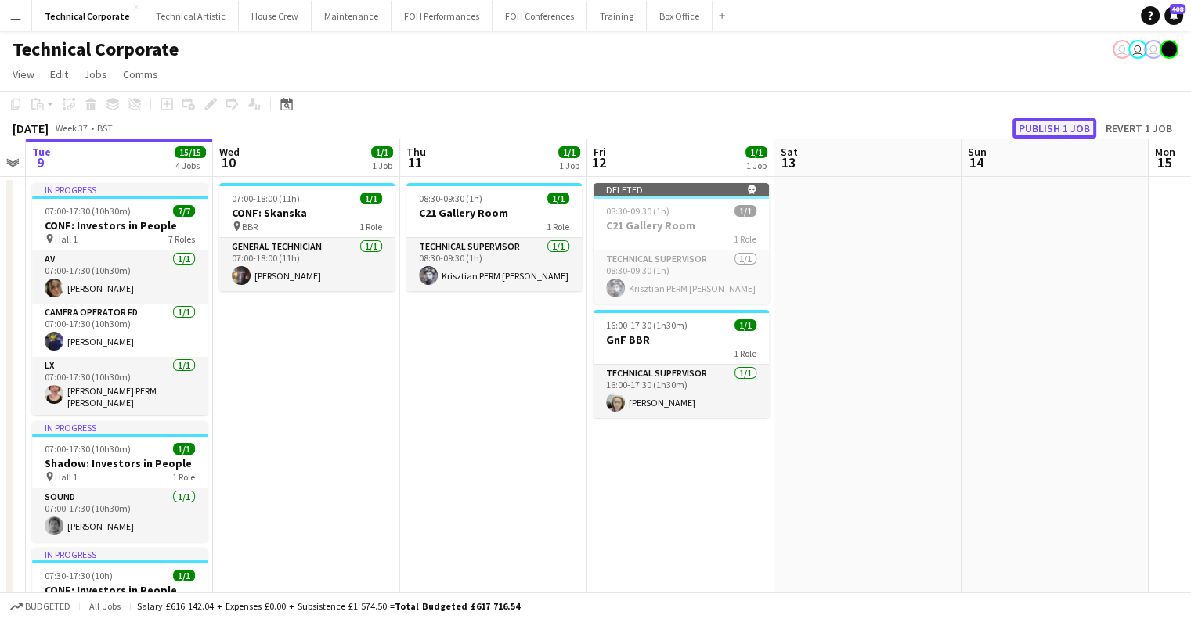
click at [1061, 127] on button "Publish 1 job" at bounding box center [1054, 128] width 84 height 20
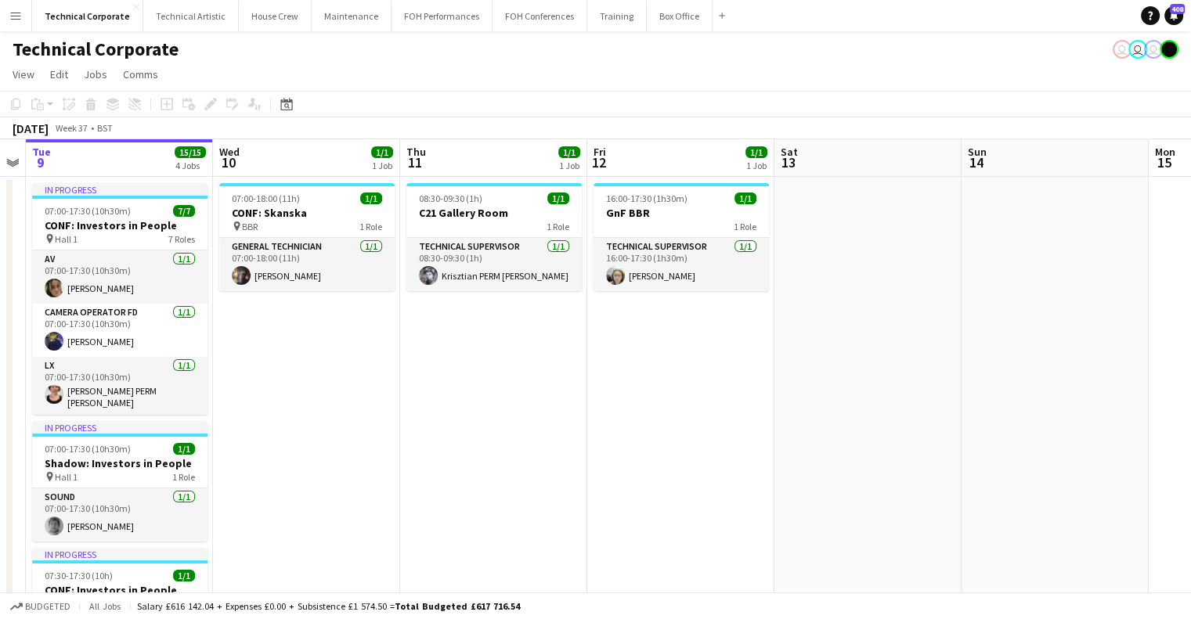
drag, startPoint x: 386, startPoint y: 333, endPoint x: 701, endPoint y: 326, distance: 315.6
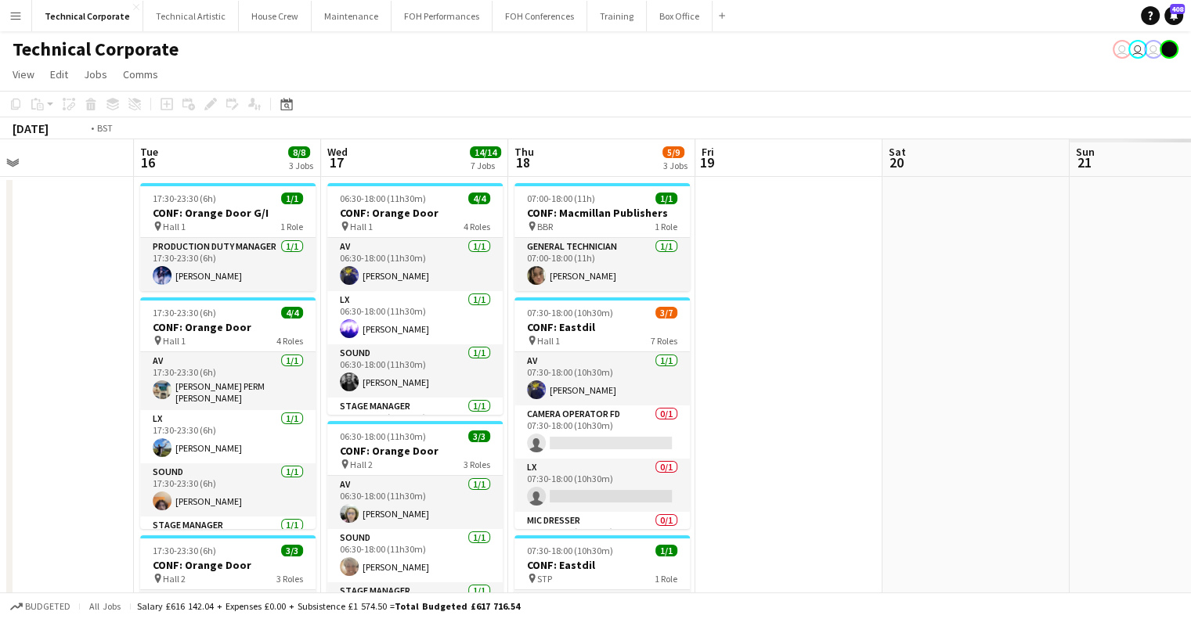
drag, startPoint x: 626, startPoint y: 351, endPoint x: 465, endPoint y: 352, distance: 161.3
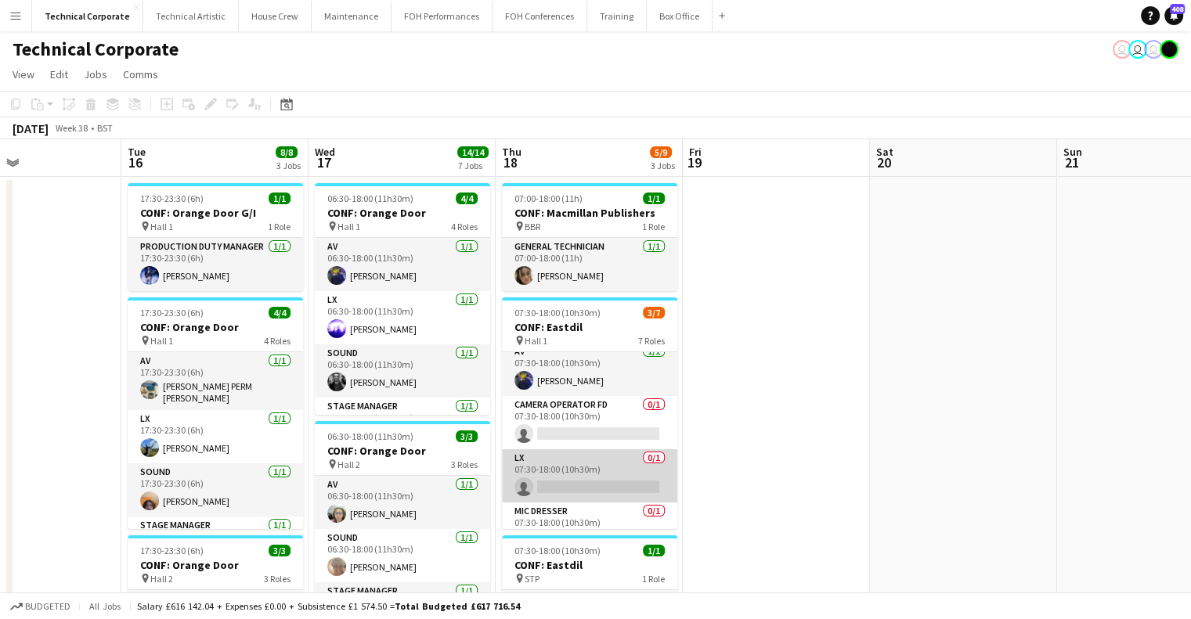
scroll to position [0, 0]
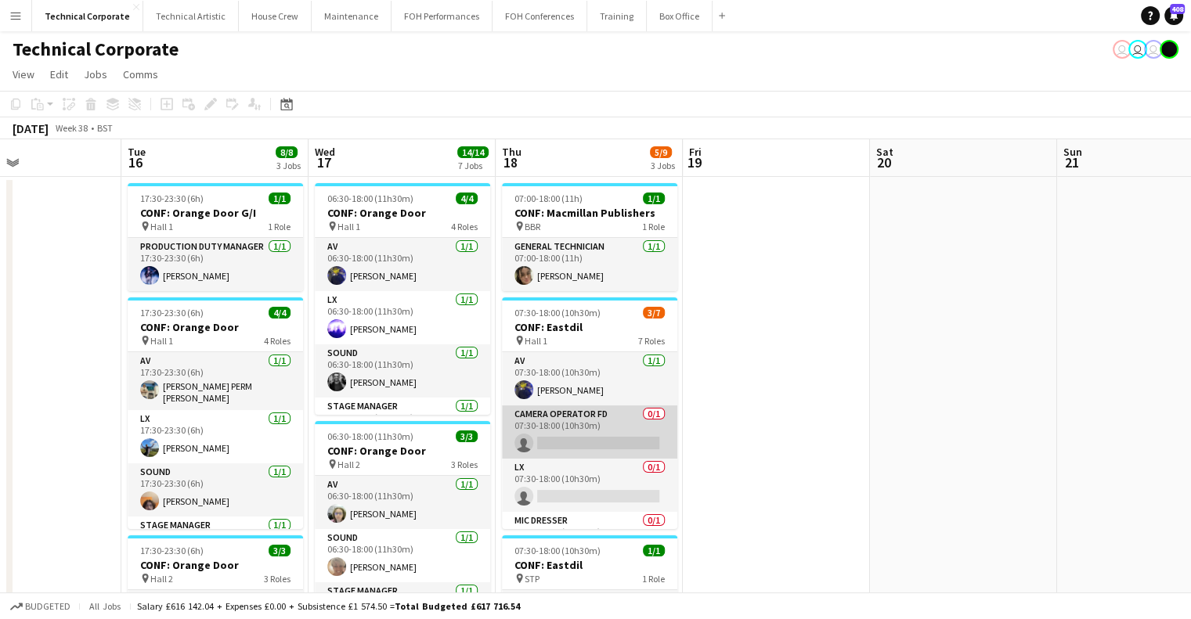
click at [597, 425] on app-card-role "Camera Operator FD 0/1 07:30-18:00 (10h30m) single-neutral-actions" at bounding box center [589, 432] width 175 height 53
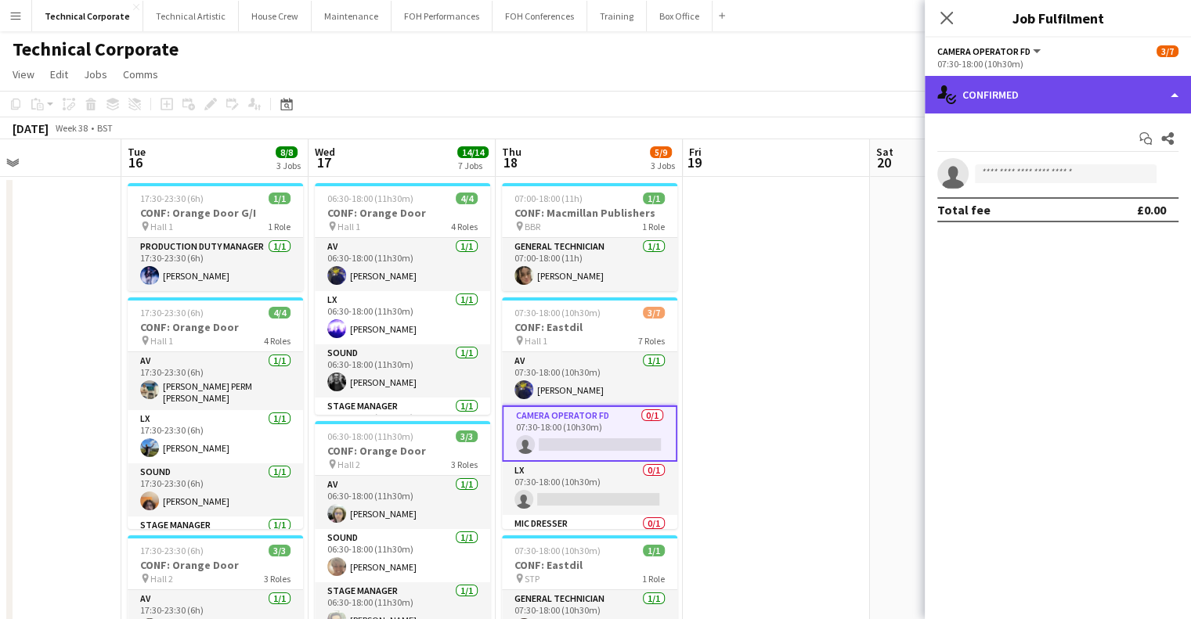
click at [1017, 88] on div "single-neutral-actions-check-2 Confirmed" at bounding box center [1058, 95] width 266 height 38
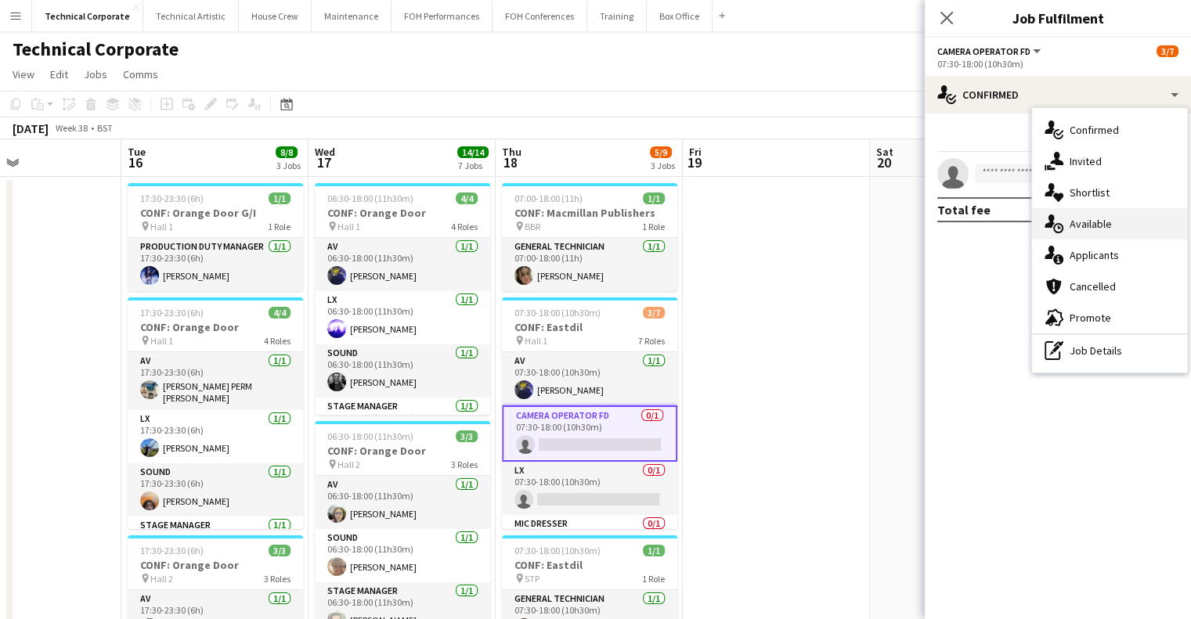
click at [1094, 218] on span "Available" at bounding box center [1090, 224] width 42 height 14
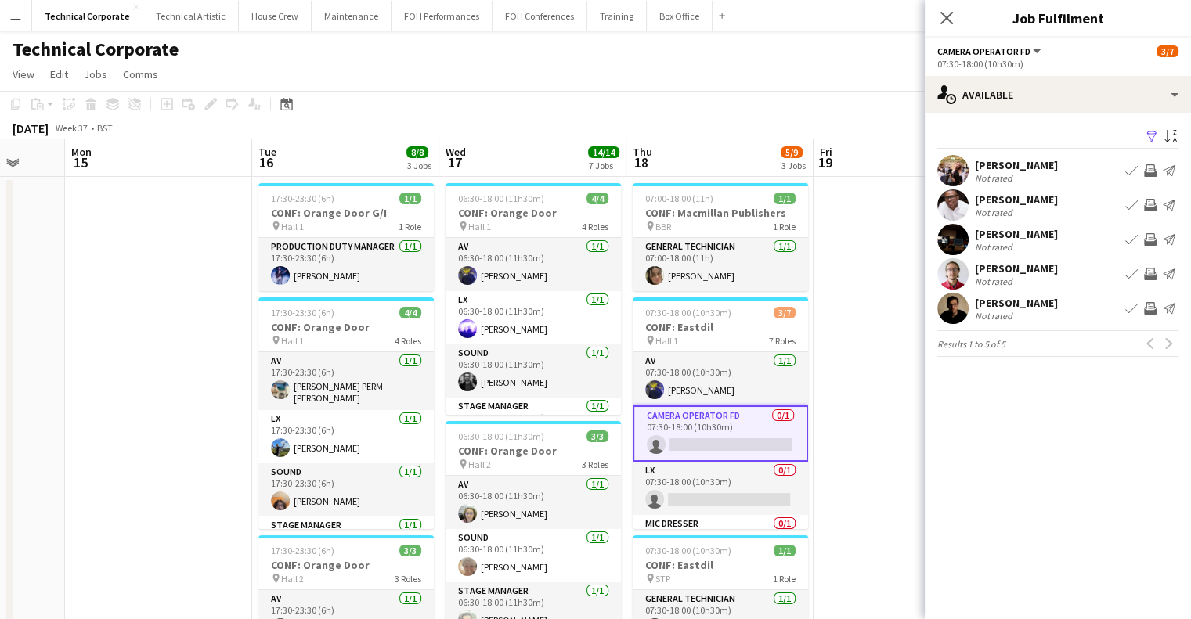
scroll to position [0, 498]
drag, startPoint x: 176, startPoint y: 338, endPoint x: 259, endPoint y: 380, distance: 93.1
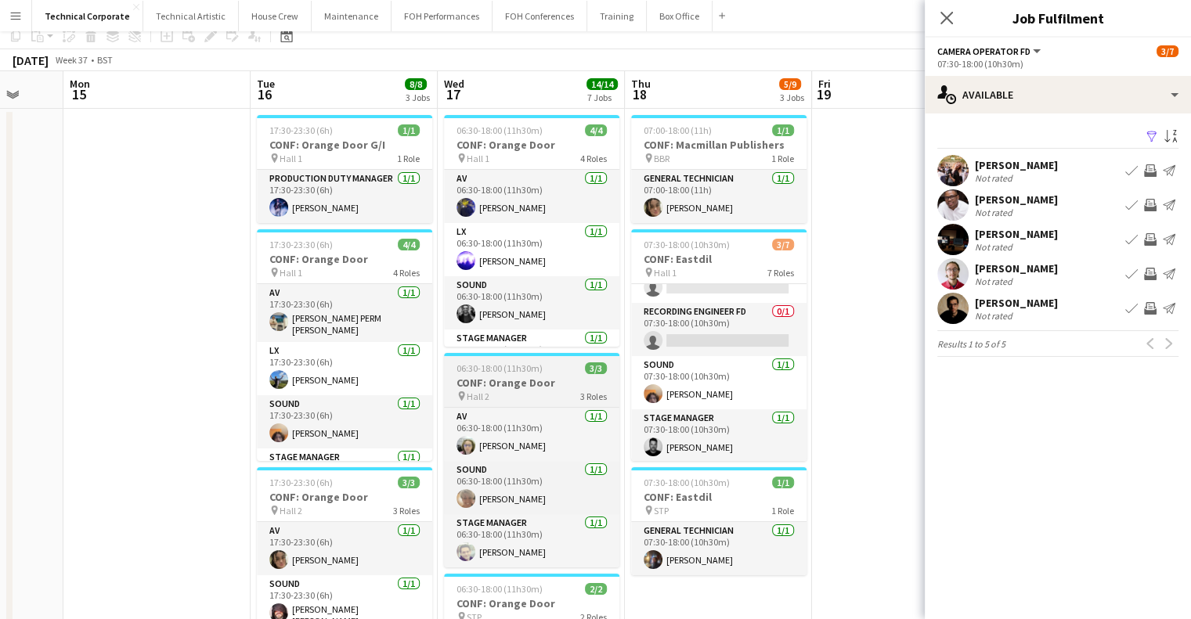
scroll to position [0, 0]
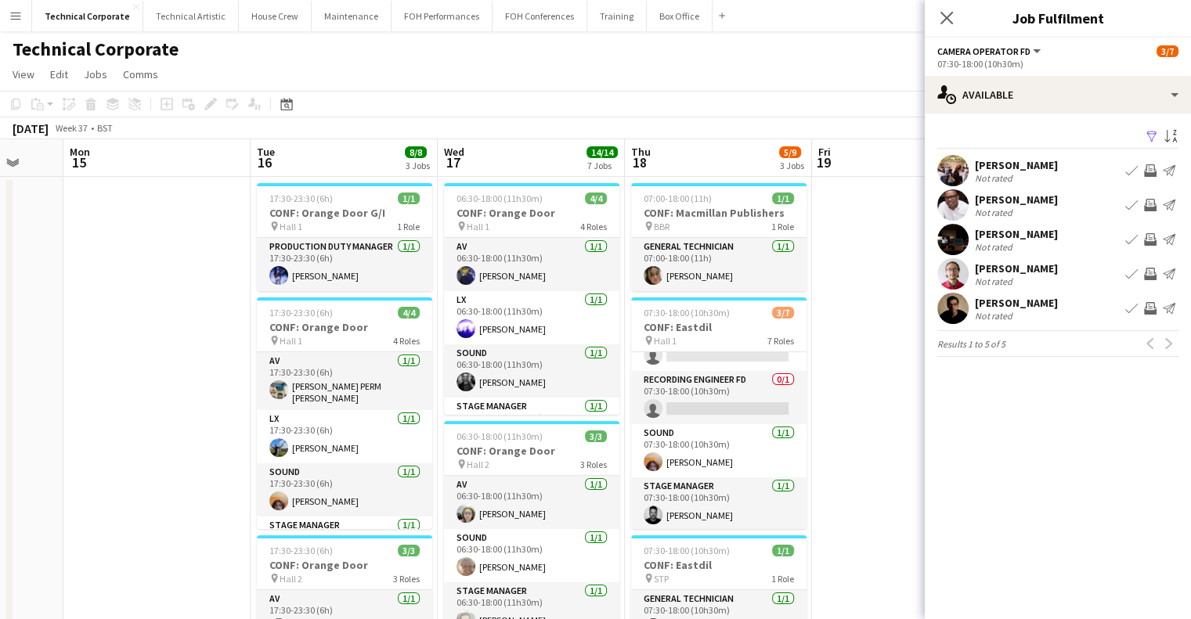
click at [1149, 199] on app-icon "Invite crew" at bounding box center [1150, 205] width 13 height 13
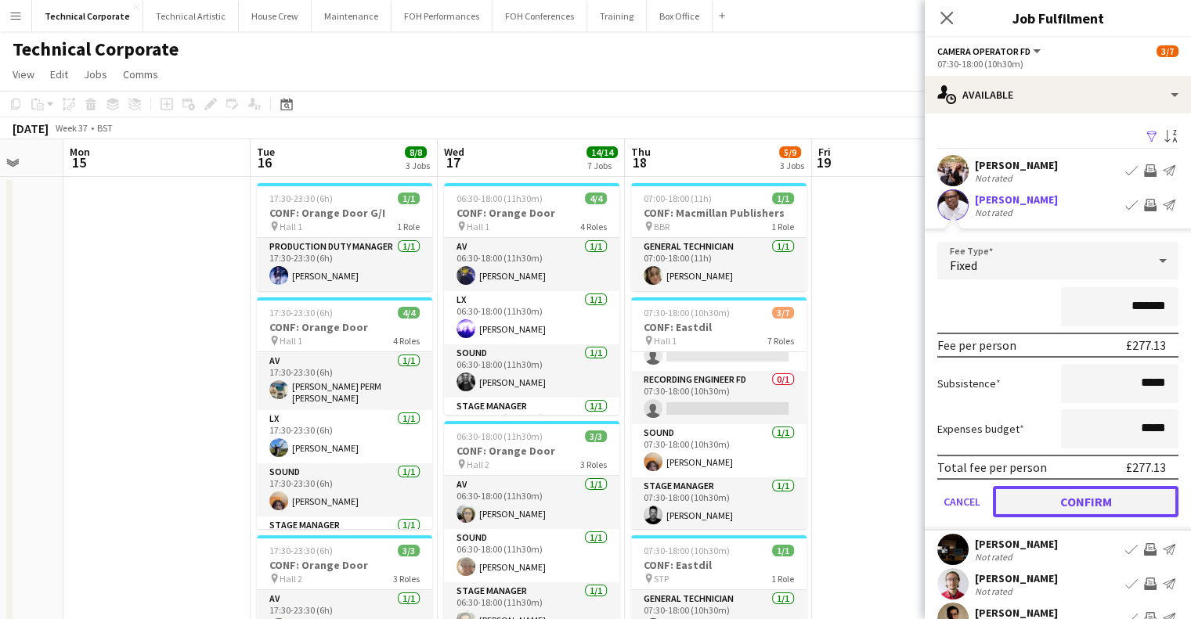
click at [1109, 495] on button "Confirm" at bounding box center [1086, 501] width 186 height 31
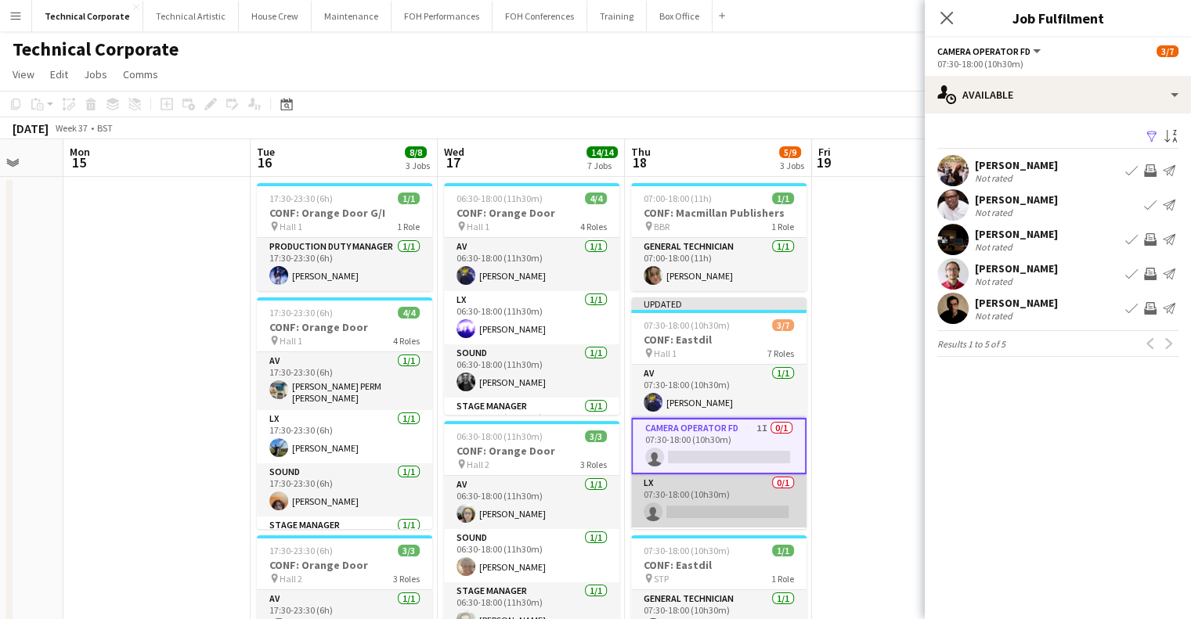
click at [730, 497] on app-card-role "LX 0/1 07:30-18:00 (10h30m) single-neutral-actions" at bounding box center [718, 500] width 175 height 53
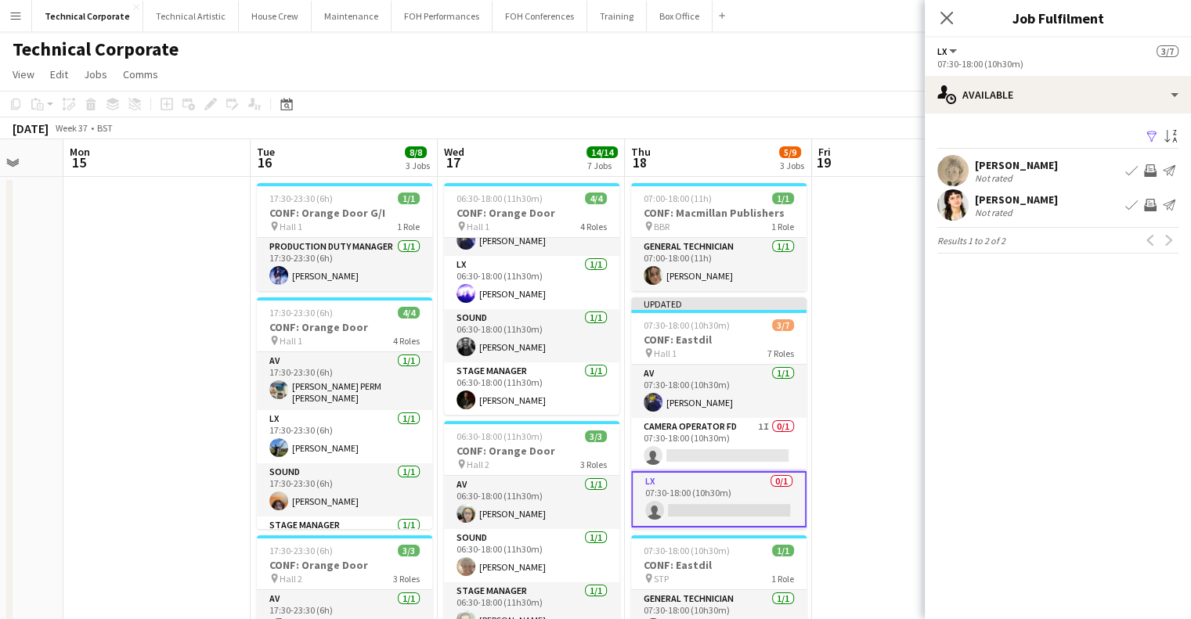
click at [1149, 168] on app-icon "Invite crew" at bounding box center [1150, 170] width 13 height 13
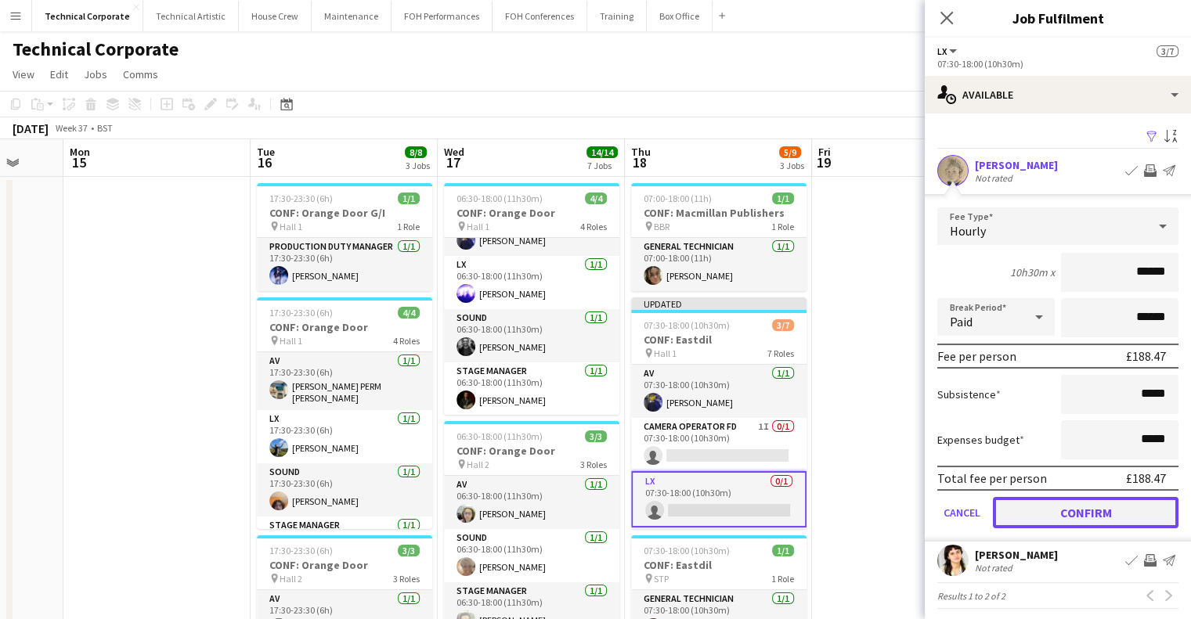
click at [1113, 509] on button "Confirm" at bounding box center [1086, 512] width 186 height 31
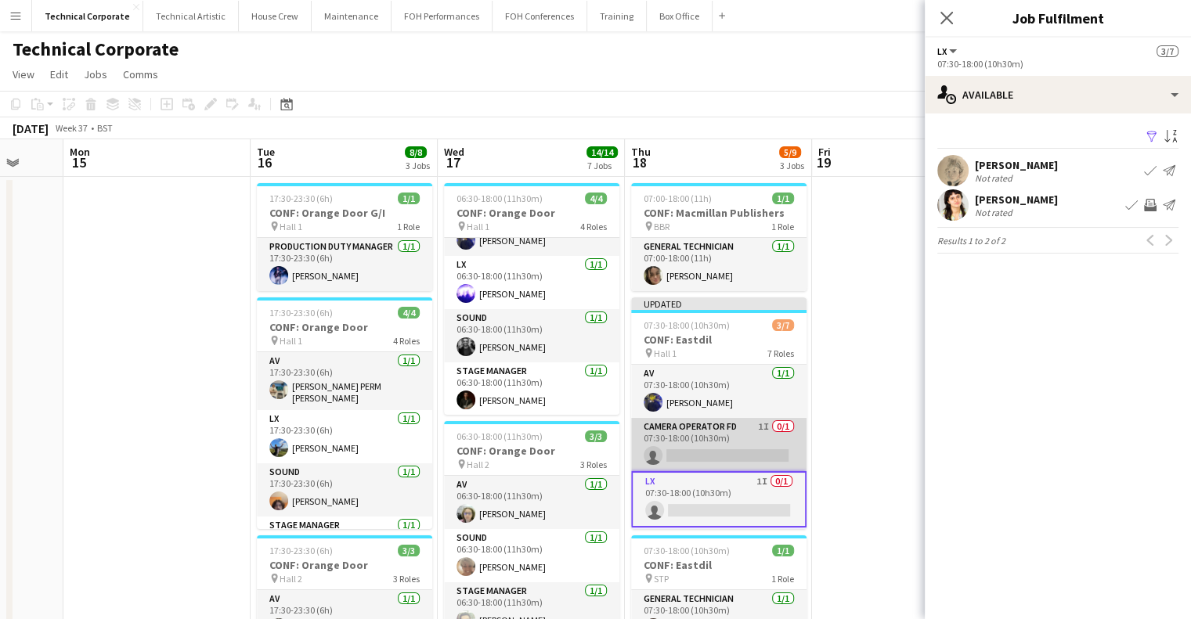
click at [704, 453] on app-card-role "Camera Operator FD 1I 0/1 07:30-18:00 (10h30m) single-neutral-actions" at bounding box center [718, 444] width 175 height 53
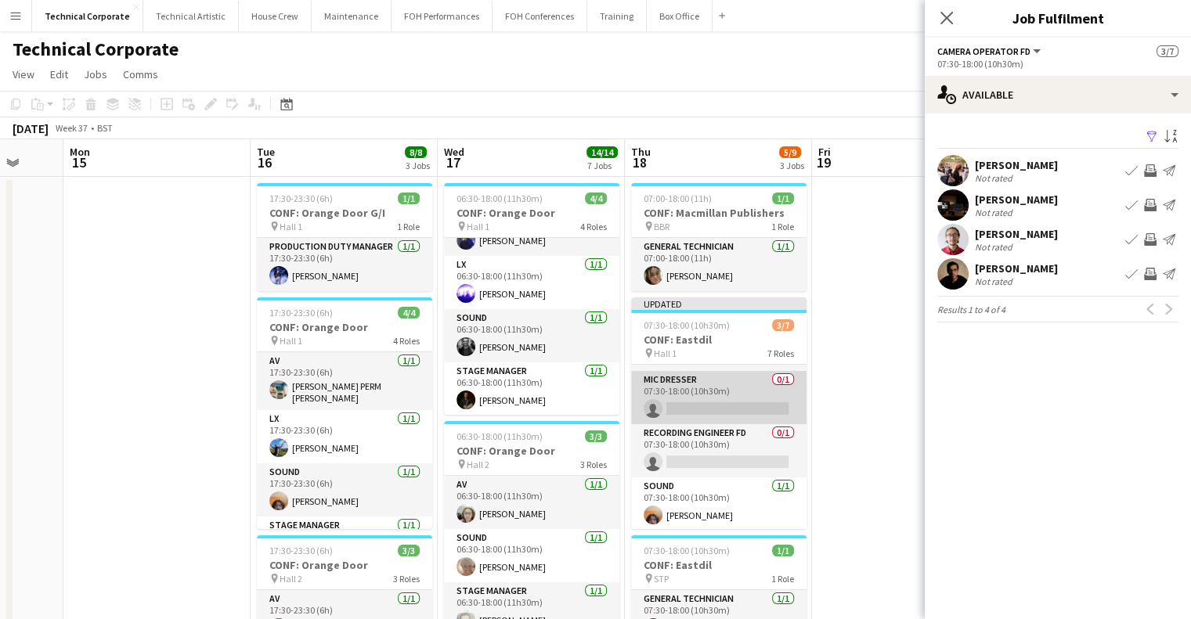
click at [717, 399] on app-card-role "Mic Dresser 0/1 07:30-18:00 (10h30m) single-neutral-actions" at bounding box center [718, 397] width 175 height 53
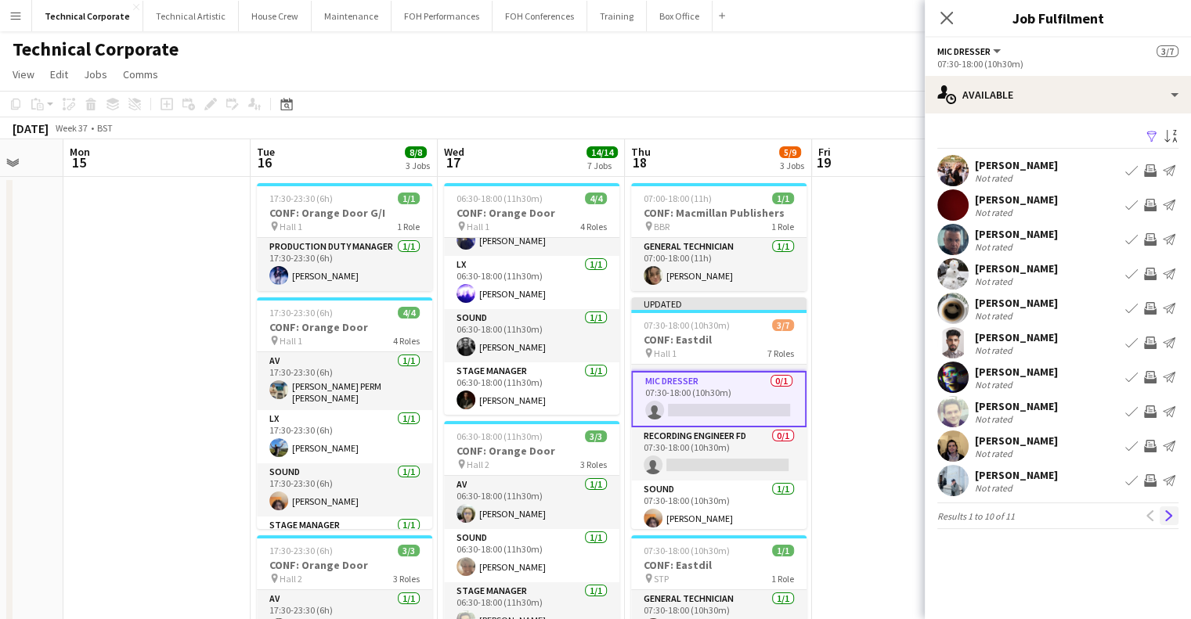
click at [1174, 520] on app-icon "Next" at bounding box center [1168, 515] width 11 height 11
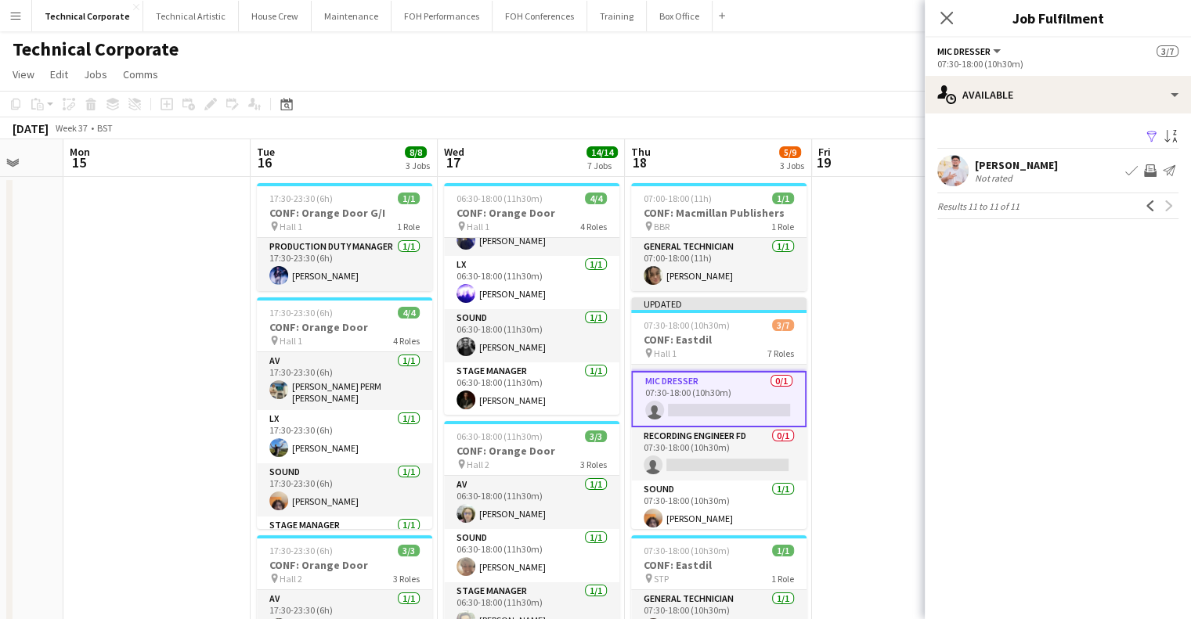
click at [1152, 218] on app-pager "Results 11 to 11 of 11 Previous Next" at bounding box center [1057, 206] width 241 height 27
click at [1152, 215] on app-pager "Results 11 to 11 of 11 Previous Next" at bounding box center [1057, 206] width 241 height 27
drag, startPoint x: 1152, startPoint y: 210, endPoint x: 1142, endPoint y: 229, distance: 21.0
click at [1151, 210] on app-icon "Previous" at bounding box center [1150, 205] width 11 height 11
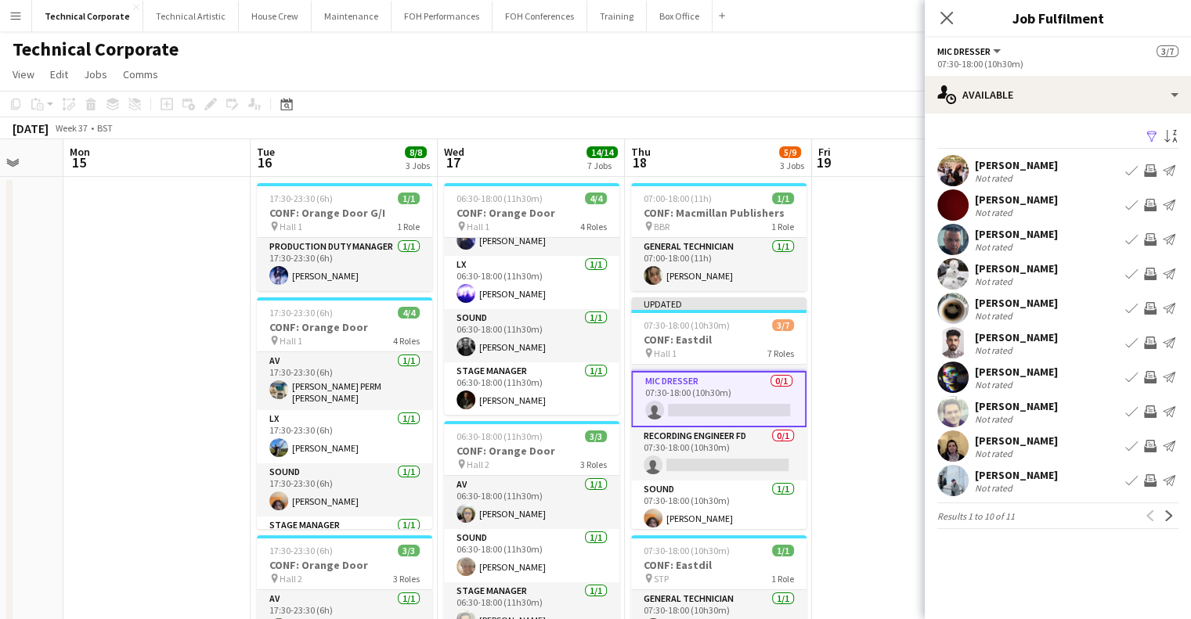
click at [1152, 444] on app-icon "Invite crew" at bounding box center [1150, 446] width 13 height 13
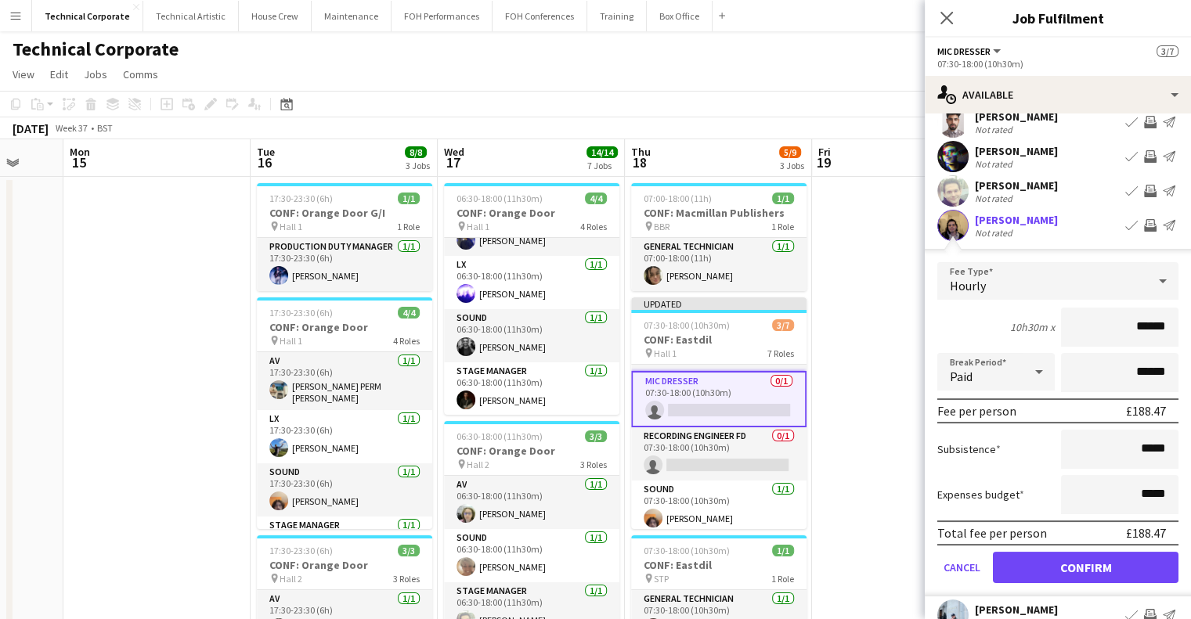
scroll to position [282, 0]
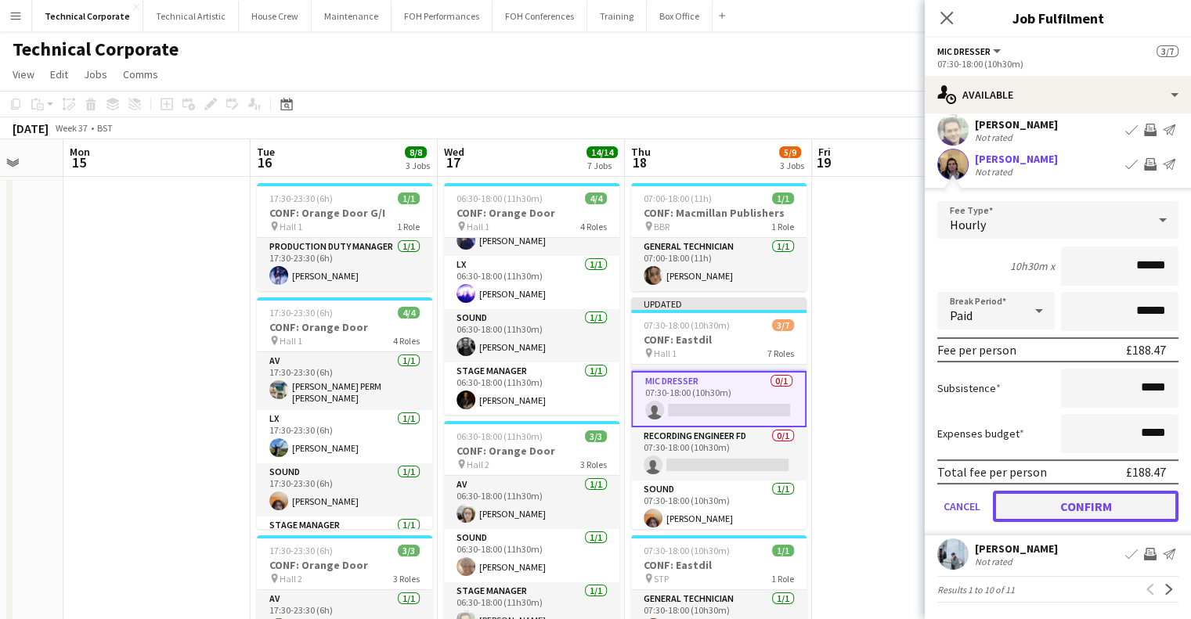
click at [1084, 503] on button "Confirm" at bounding box center [1086, 506] width 186 height 31
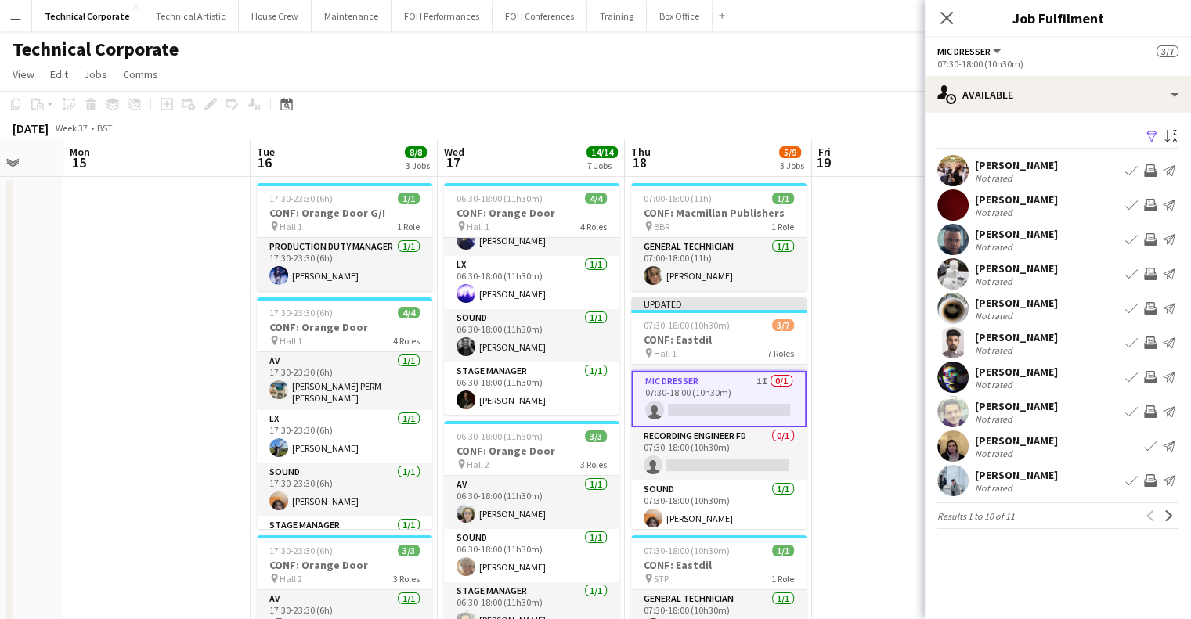
scroll to position [0, 0]
click at [730, 453] on app-card-role "Recording Engineer FD 0/1 07:30-18:00 (10h30m) single-neutral-actions" at bounding box center [718, 453] width 175 height 53
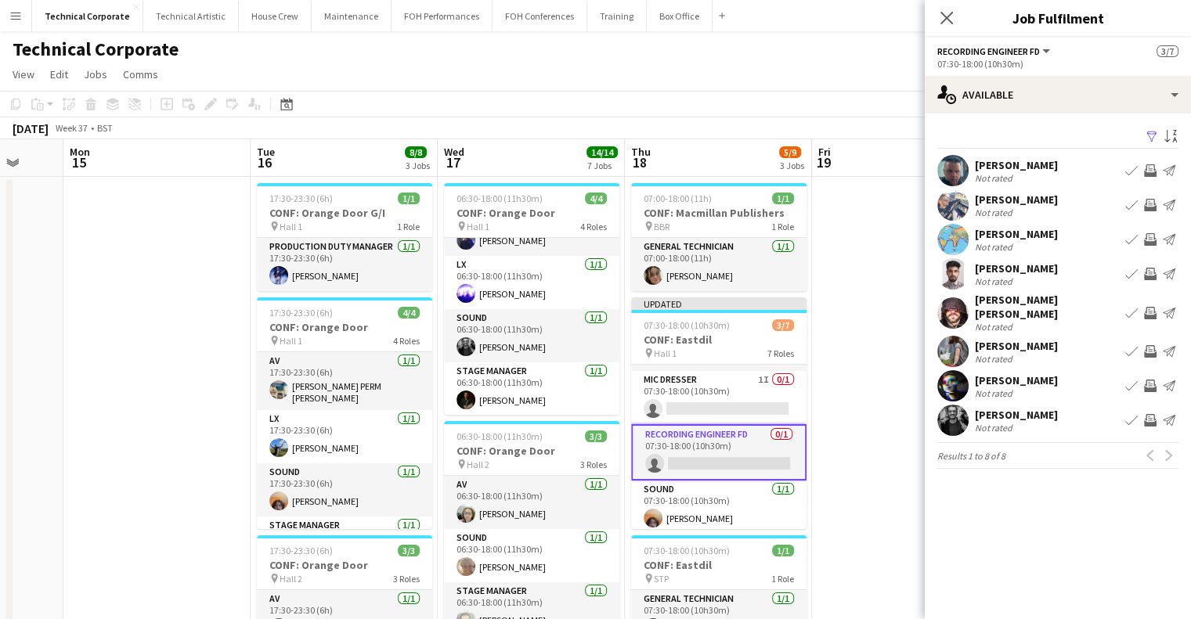
click at [1149, 414] on app-icon "Invite crew" at bounding box center [1150, 420] width 13 height 13
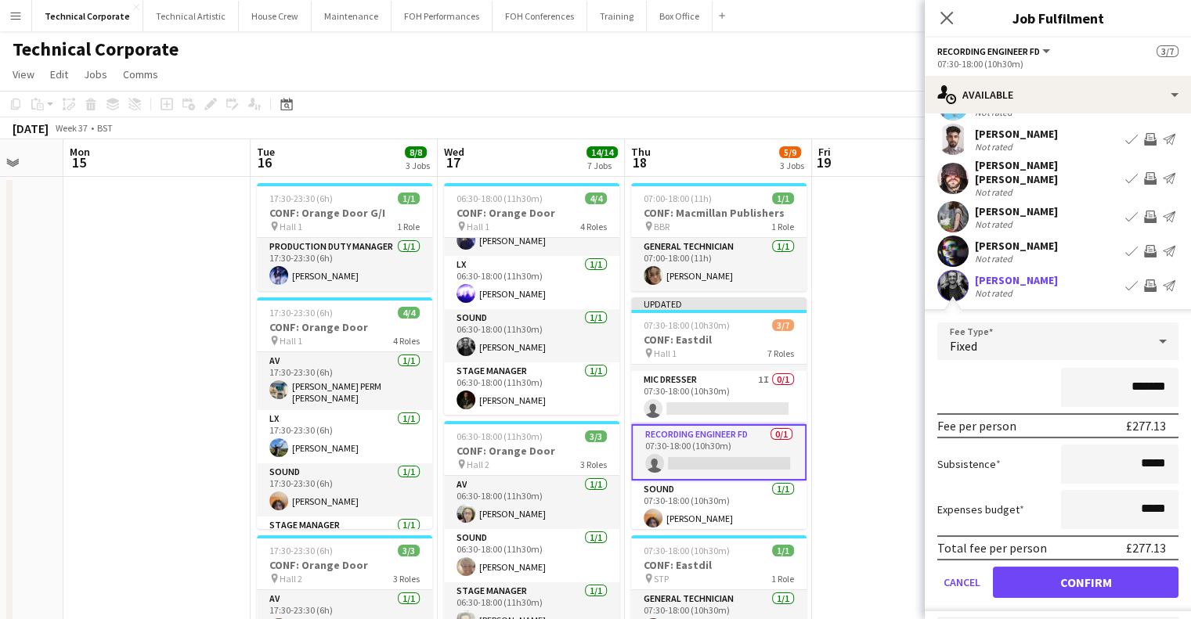
scroll to position [157, 0]
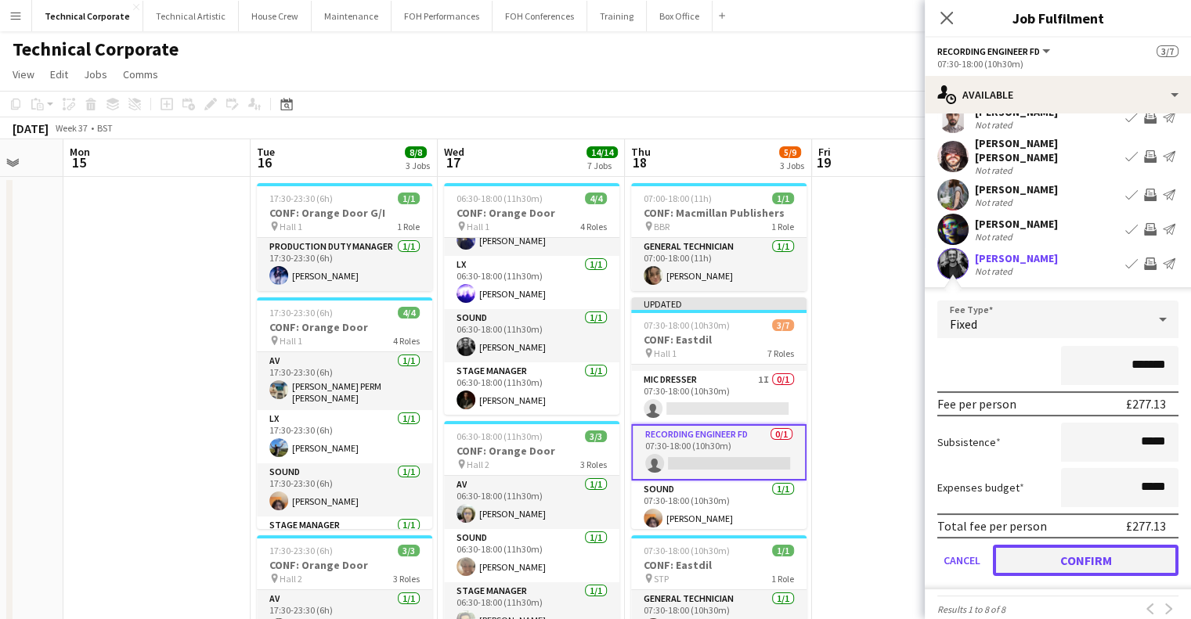
click at [1091, 550] on button "Confirm" at bounding box center [1086, 560] width 186 height 31
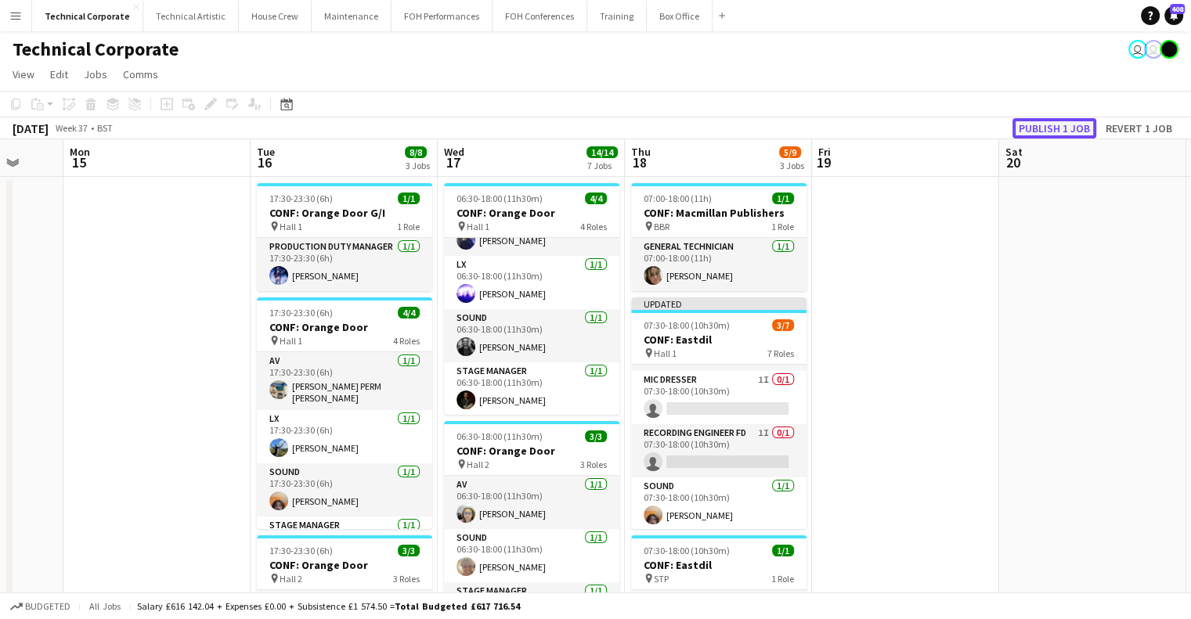
click at [1047, 128] on button "Publish 1 job" at bounding box center [1054, 128] width 84 height 20
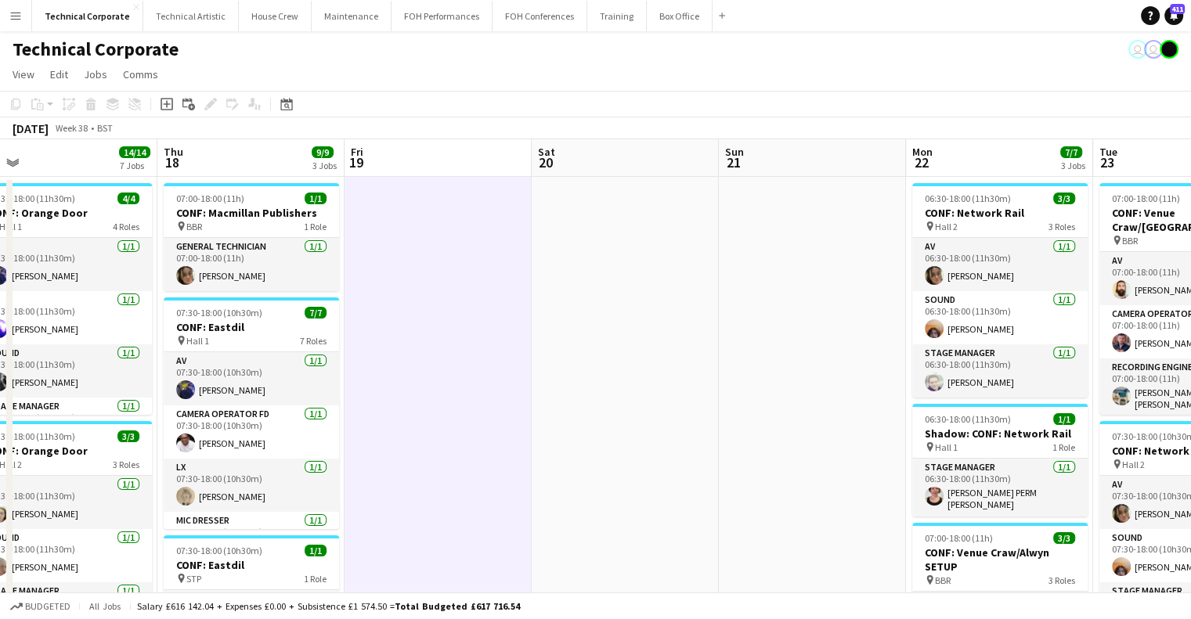
drag, startPoint x: 816, startPoint y: 318, endPoint x: 307, endPoint y: 324, distance: 508.9
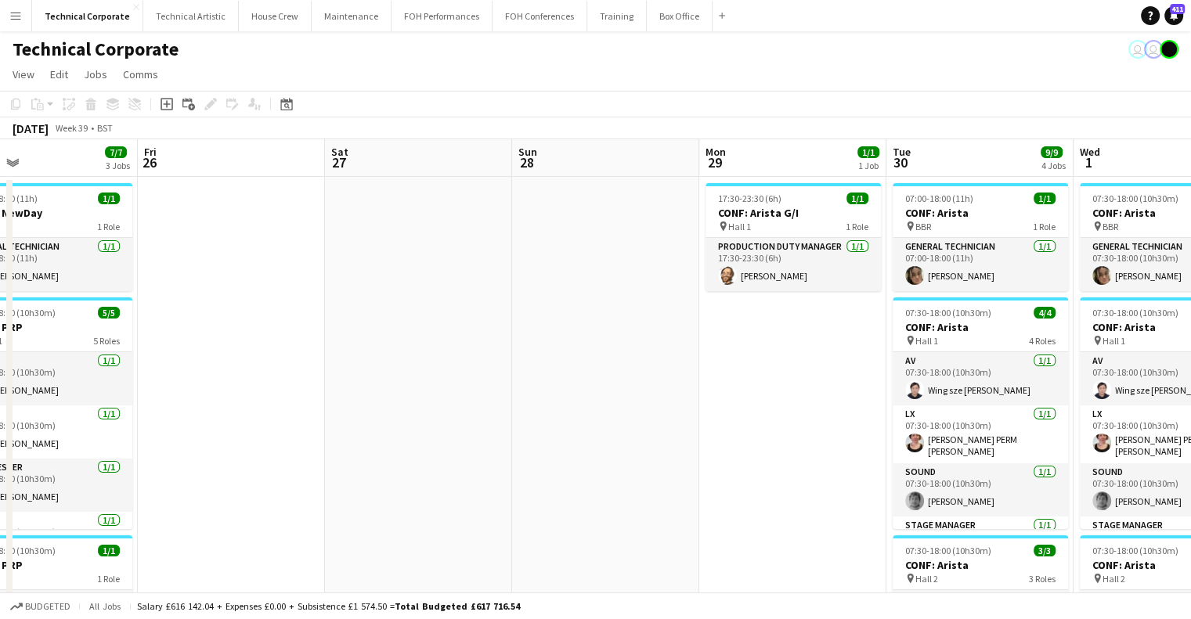
scroll to position [0, 570]
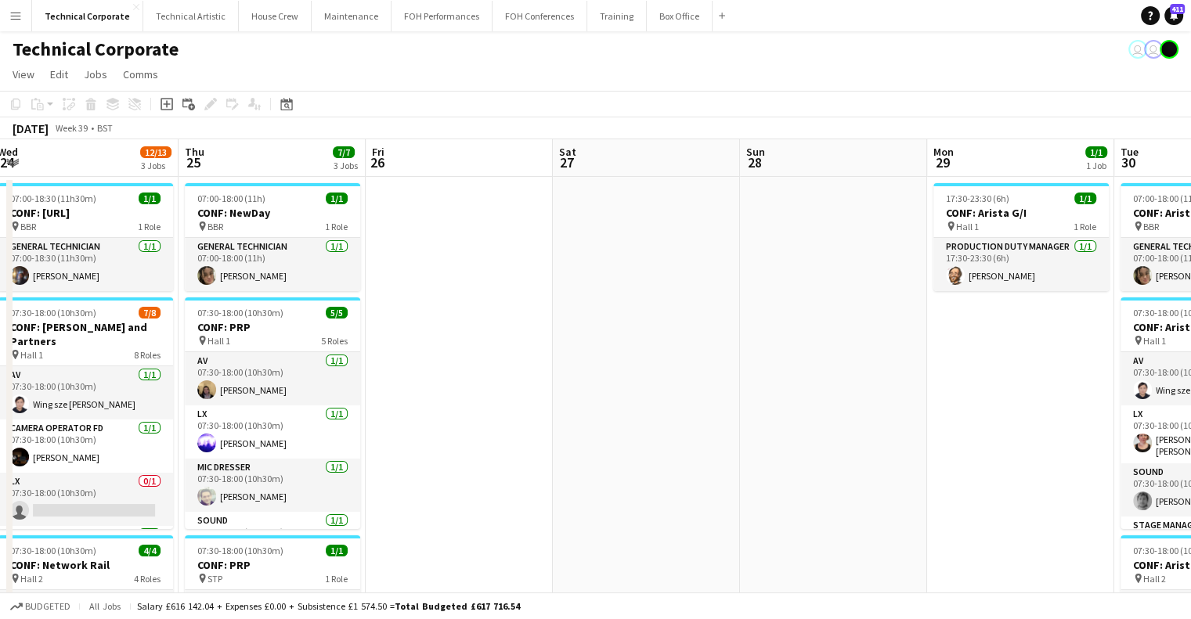
drag, startPoint x: 784, startPoint y: 290, endPoint x: 184, endPoint y: 295, distance: 600.5
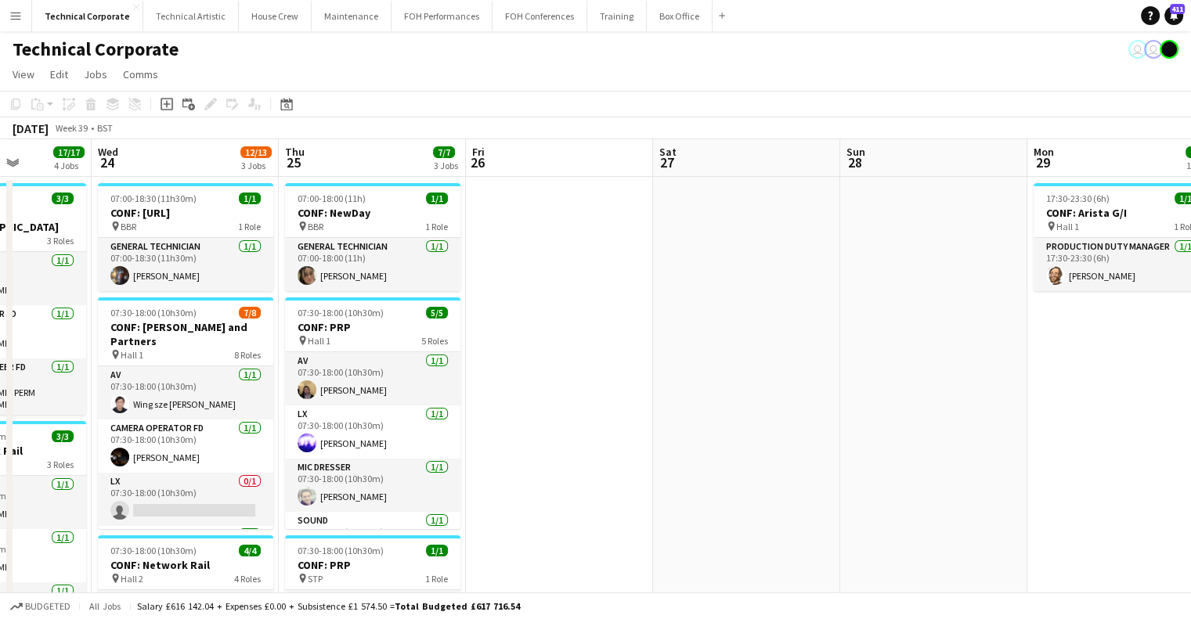
drag, startPoint x: 770, startPoint y: 319, endPoint x: 748, endPoint y: 287, distance: 38.9
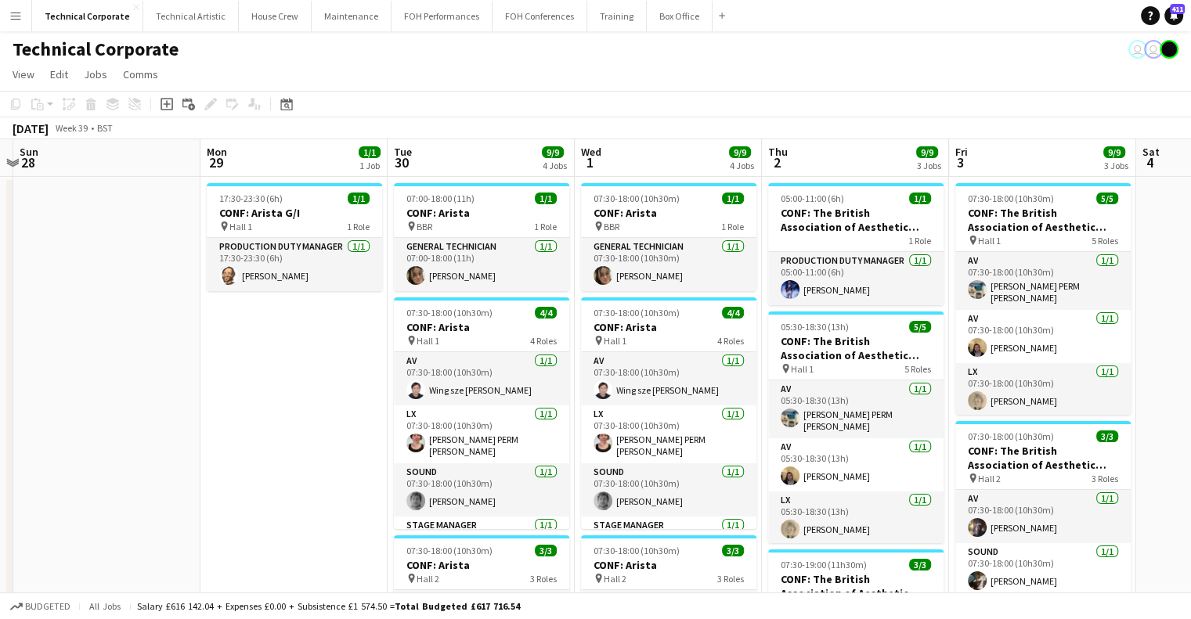
scroll to position [0, 360]
drag, startPoint x: 663, startPoint y: 283, endPoint x: 825, endPoint y: 287, distance: 162.1
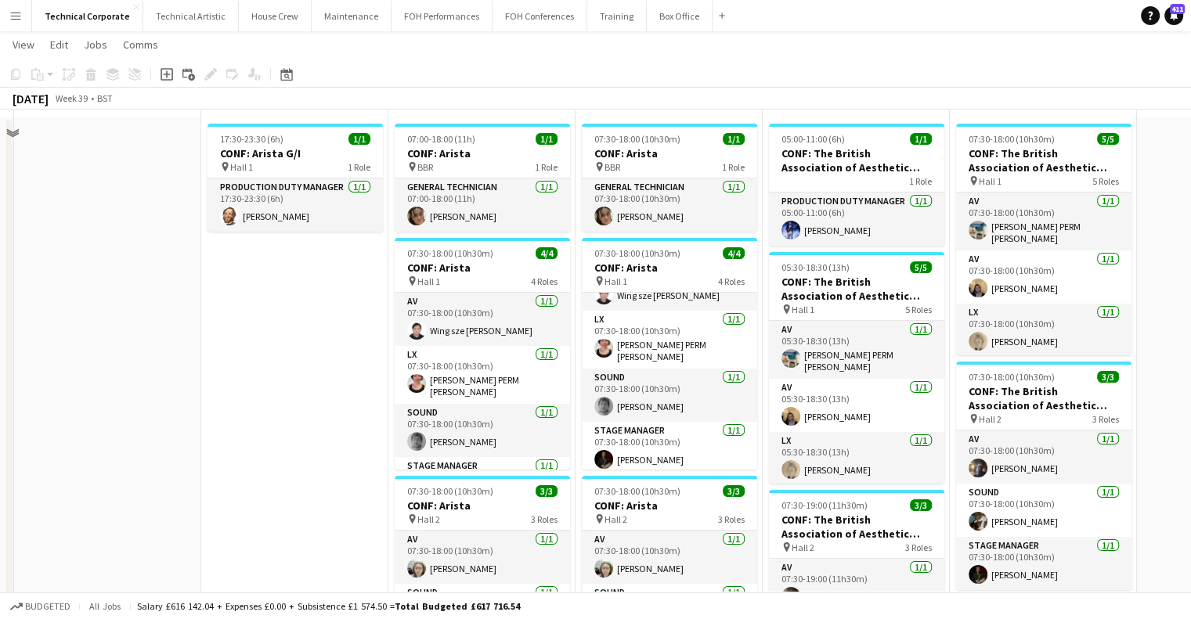
scroll to position [0, 0]
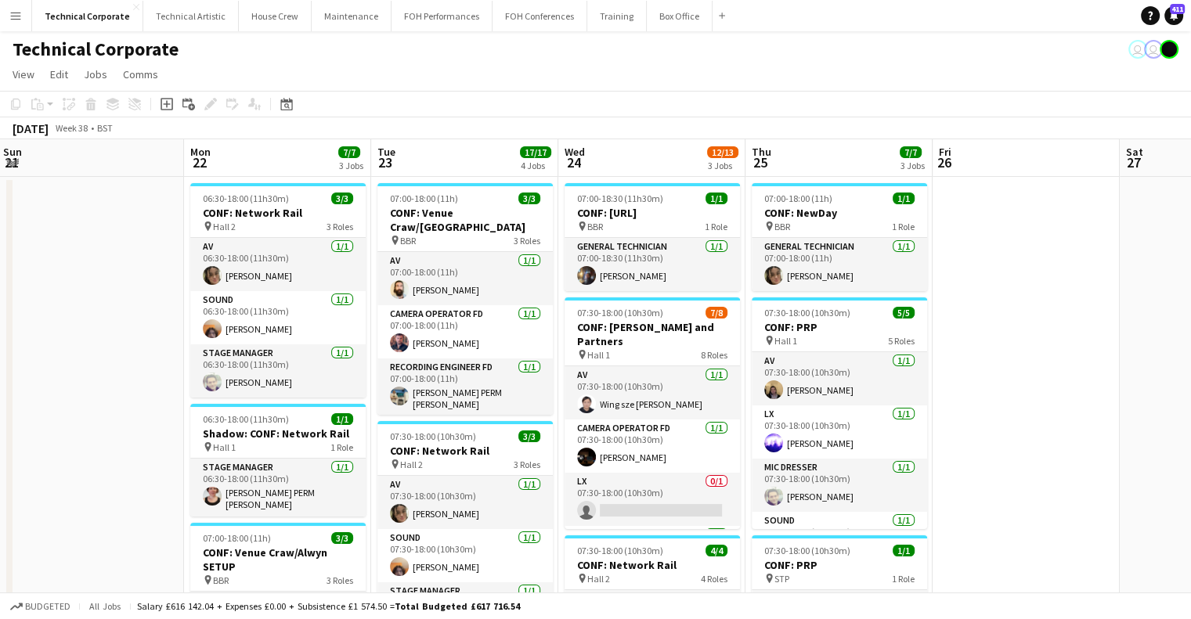
scroll to position [0, 478]
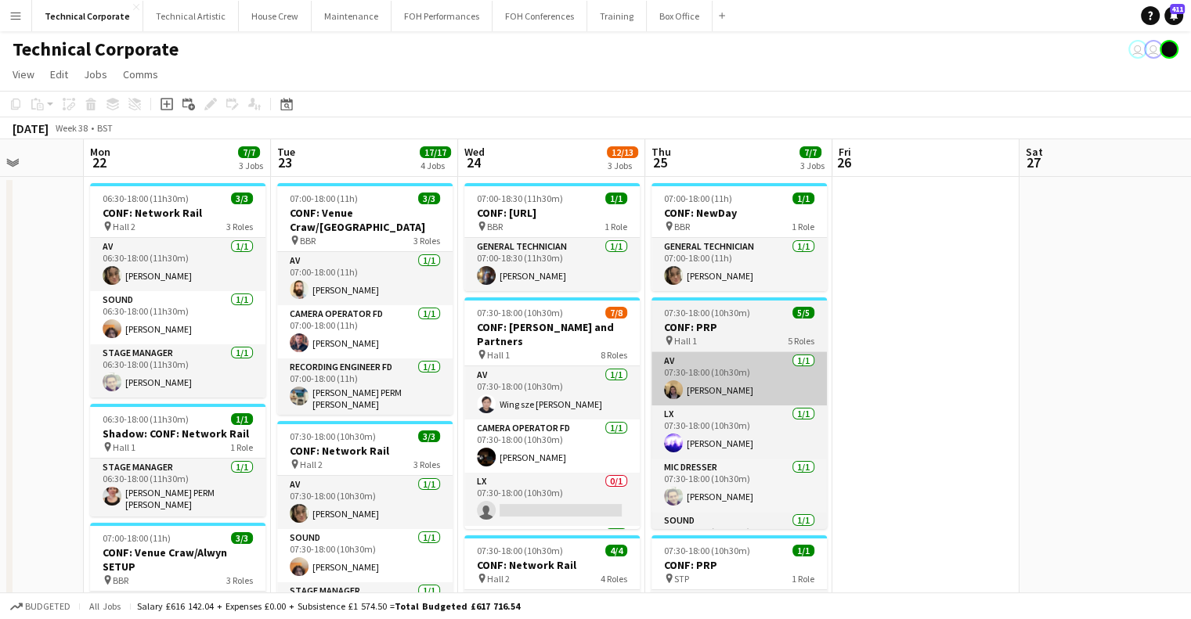
click at [568, 480] on app-card-role "LX 0/1 07:30-18:00 (10h30m) single-neutral-actions" at bounding box center [551, 499] width 175 height 53
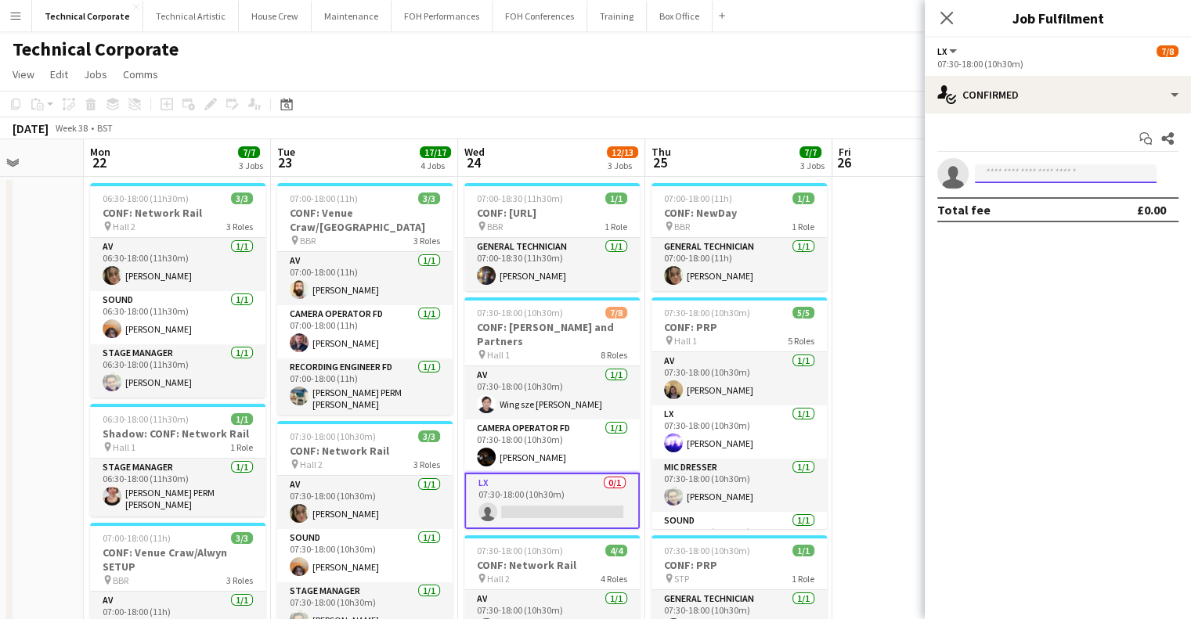
click at [1020, 182] on input at bounding box center [1066, 173] width 182 height 19
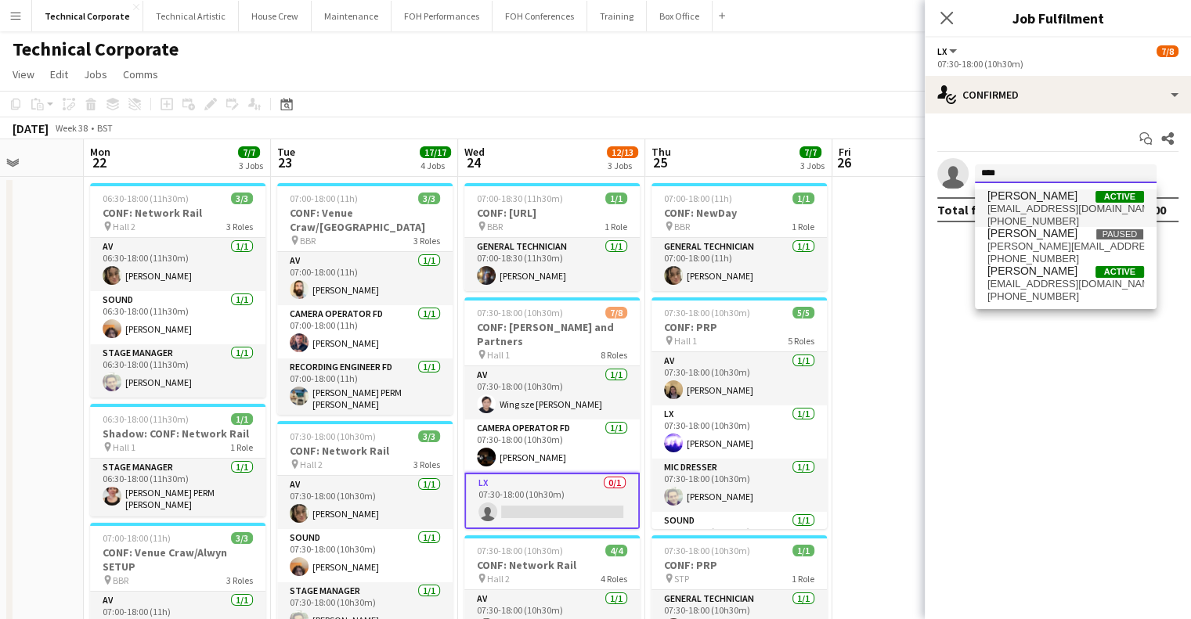
type input "***"
click at [1021, 193] on span "Amy Daniels" at bounding box center [1032, 195] width 90 height 13
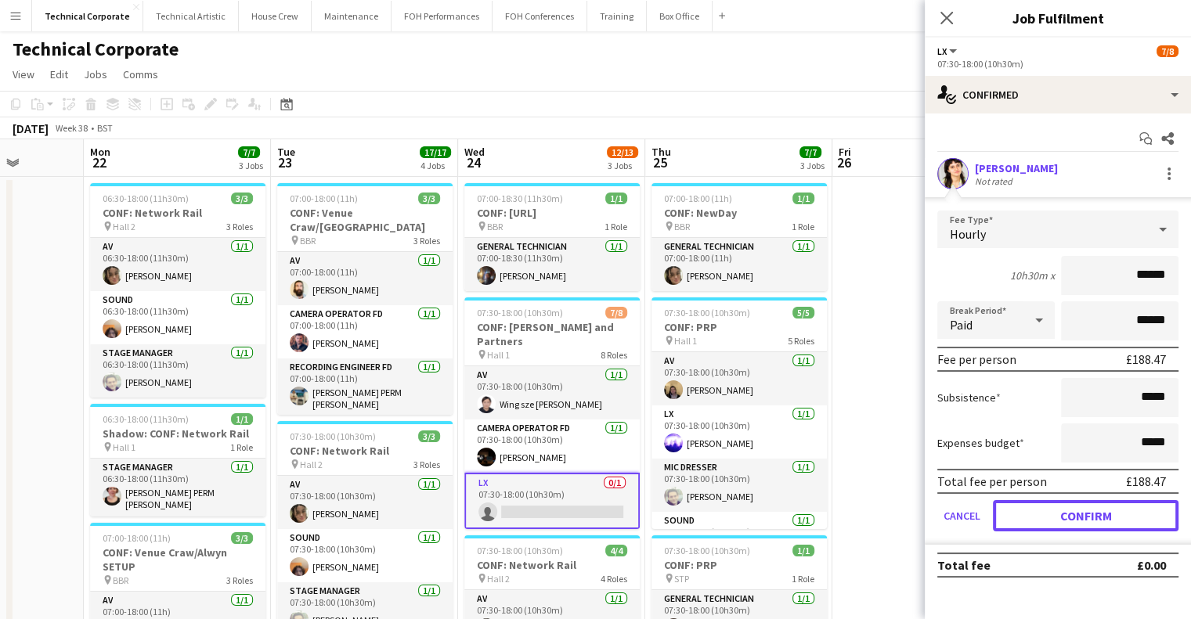
click at [1113, 514] on button "Confirm" at bounding box center [1086, 515] width 186 height 31
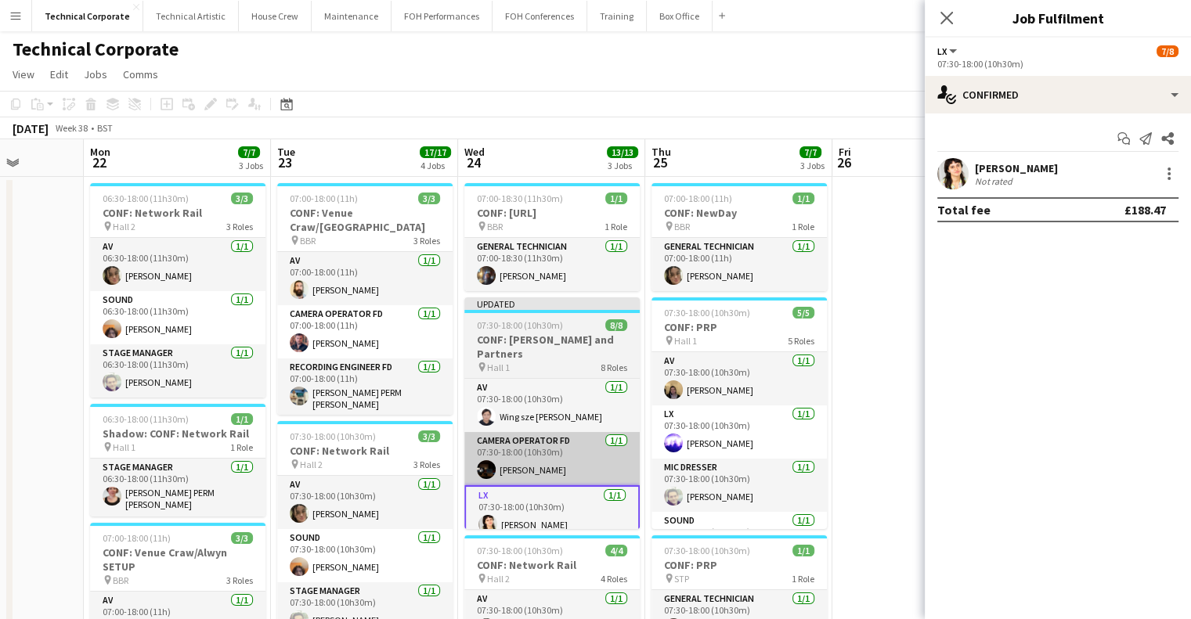
drag, startPoint x: 858, startPoint y: 446, endPoint x: 626, endPoint y: 435, distance: 232.0
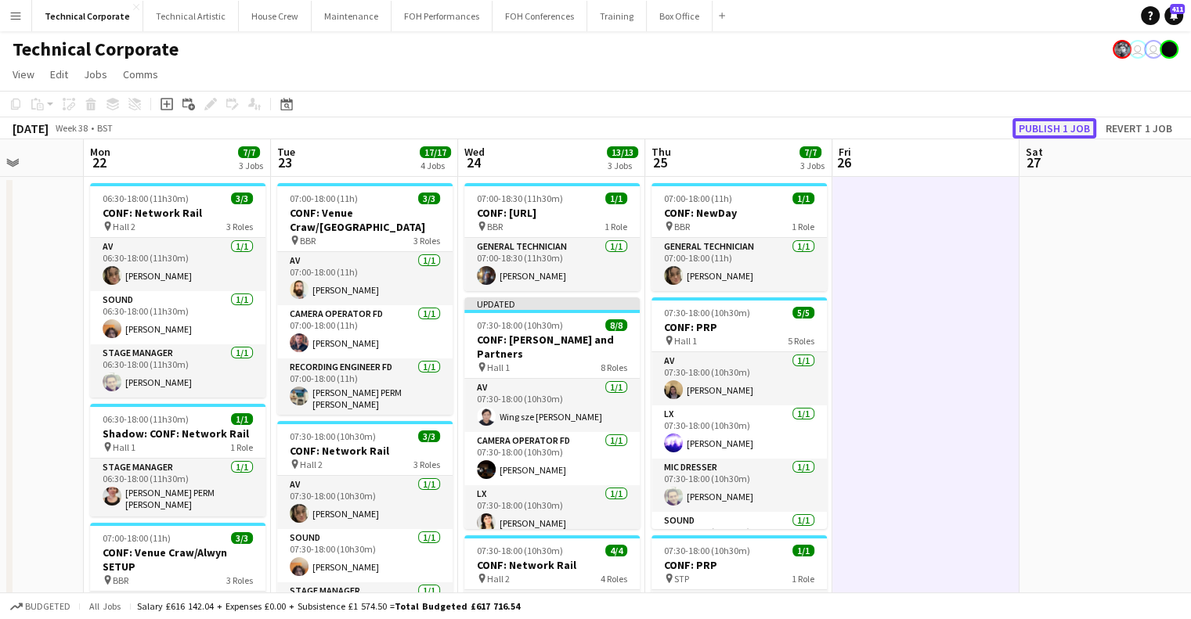
click at [1074, 127] on button "Publish 1 job" at bounding box center [1054, 128] width 84 height 20
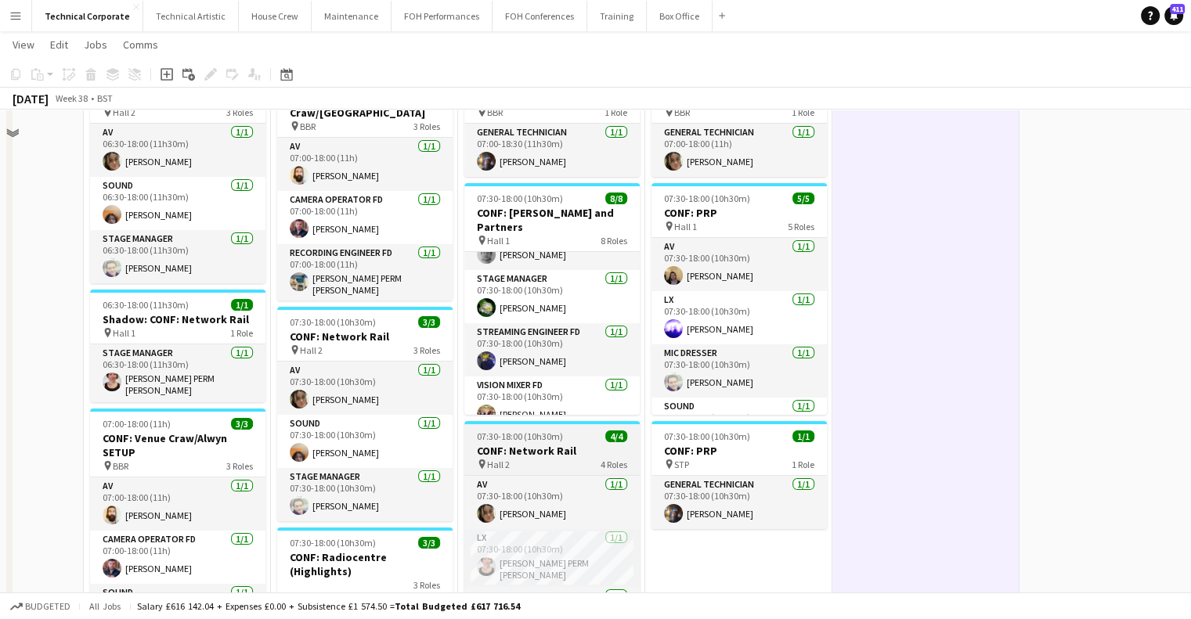
scroll to position [235, 0]
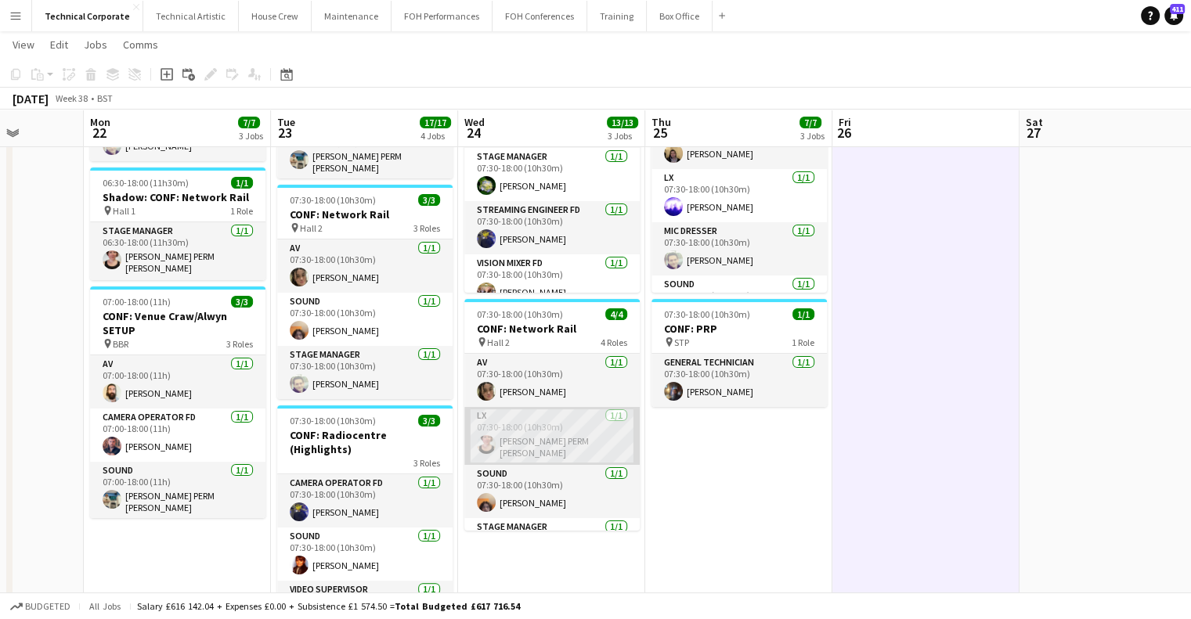
click at [527, 435] on app-card-role "LX 1/1 07:30-18:00 (10h30m) Marie PERM Kearney" at bounding box center [551, 436] width 175 height 58
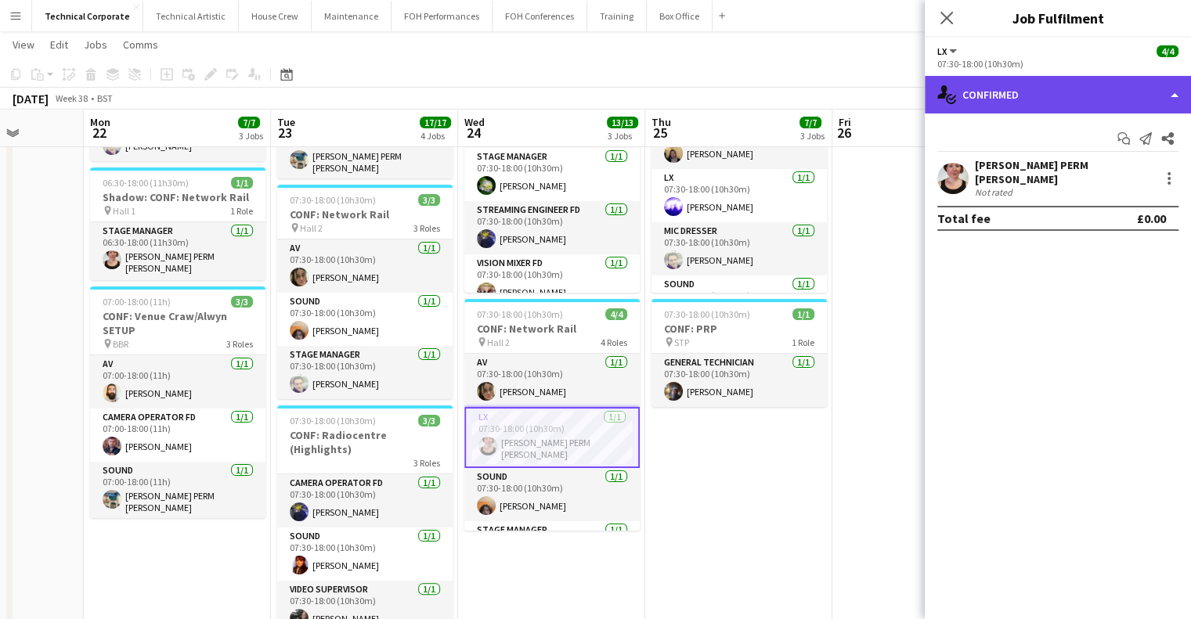
click at [1055, 94] on div "single-neutral-actions-check-2 Confirmed" at bounding box center [1058, 95] width 266 height 38
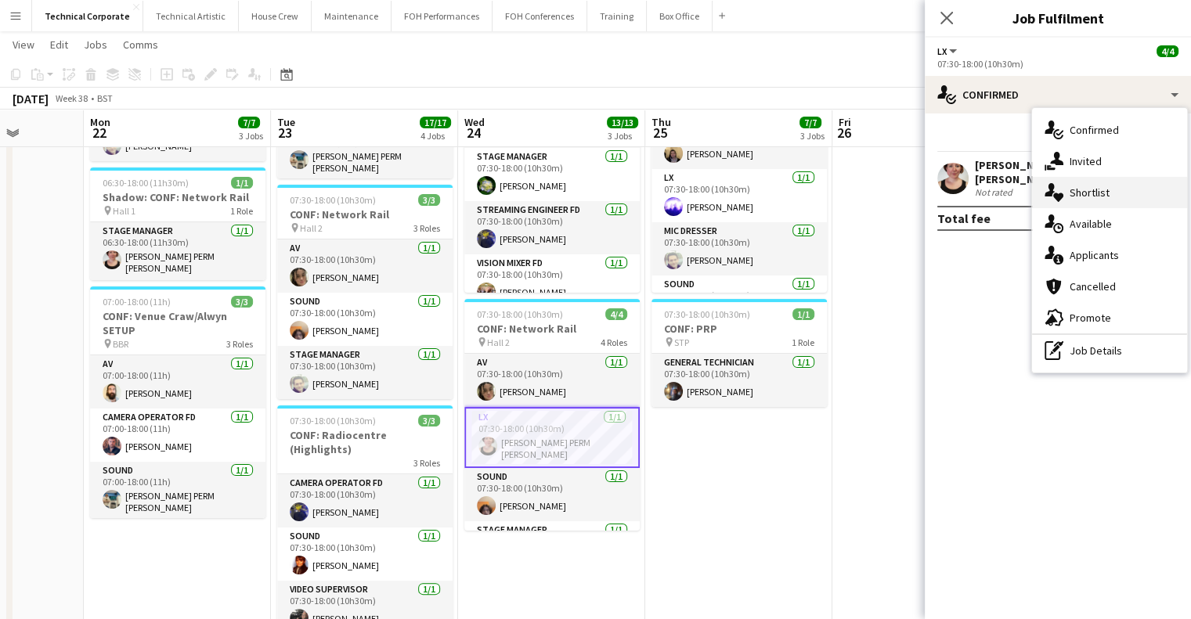
click at [1111, 186] on div "single-neutral-actions-heart Shortlist" at bounding box center [1109, 192] width 155 height 31
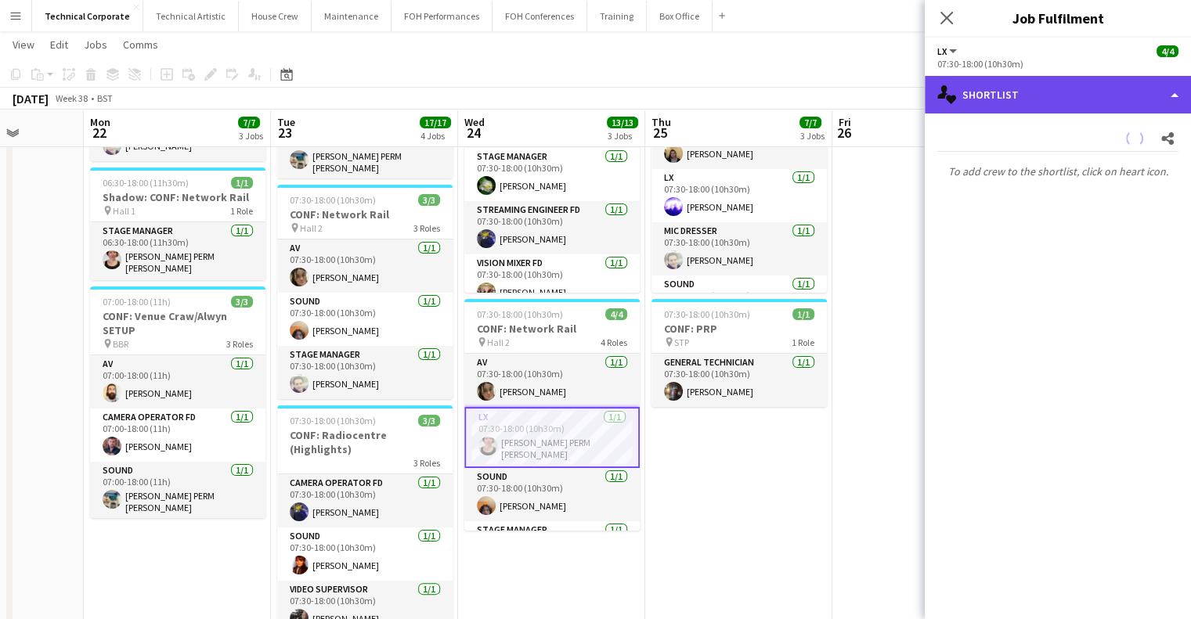
click at [1065, 100] on div "single-neutral-actions-heart Shortlist" at bounding box center [1058, 95] width 266 height 38
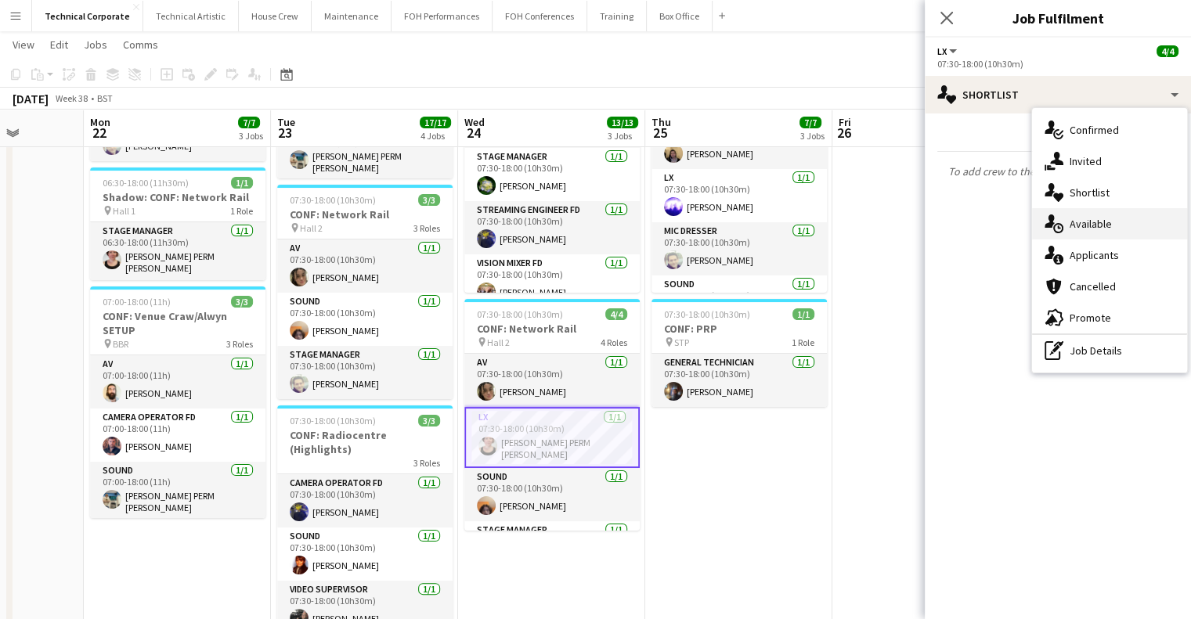
click at [1118, 224] on div "single-neutral-actions-upload Available" at bounding box center [1109, 223] width 155 height 31
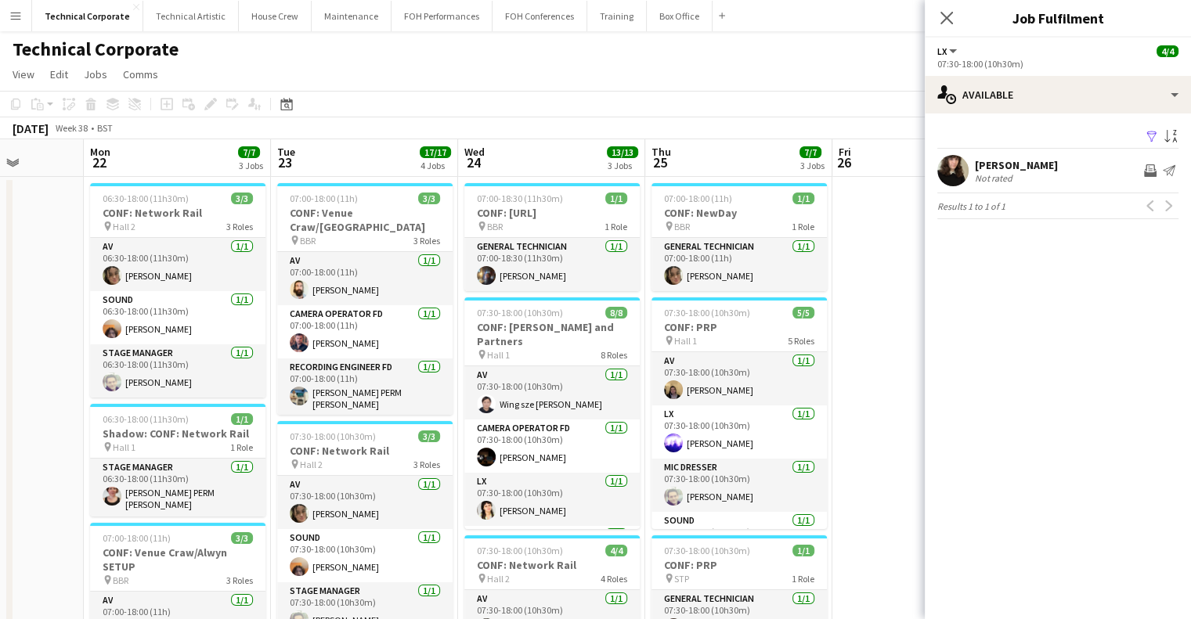
scroll to position [0, 417]
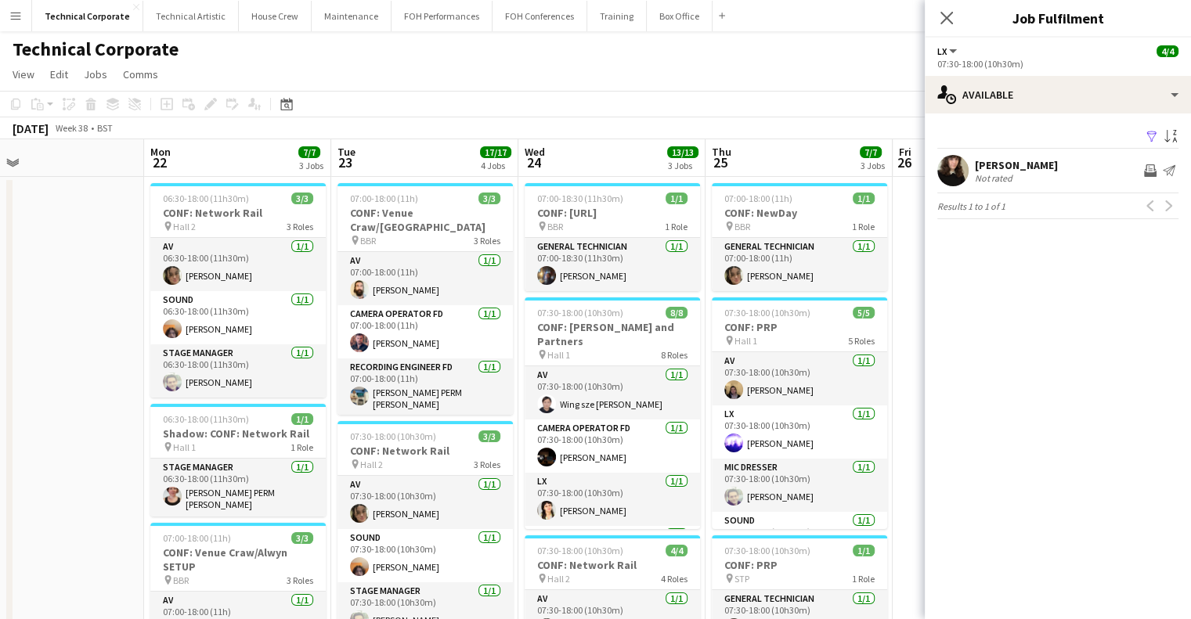
drag, startPoint x: 510, startPoint y: 438, endPoint x: 698, endPoint y: 460, distance: 190.0
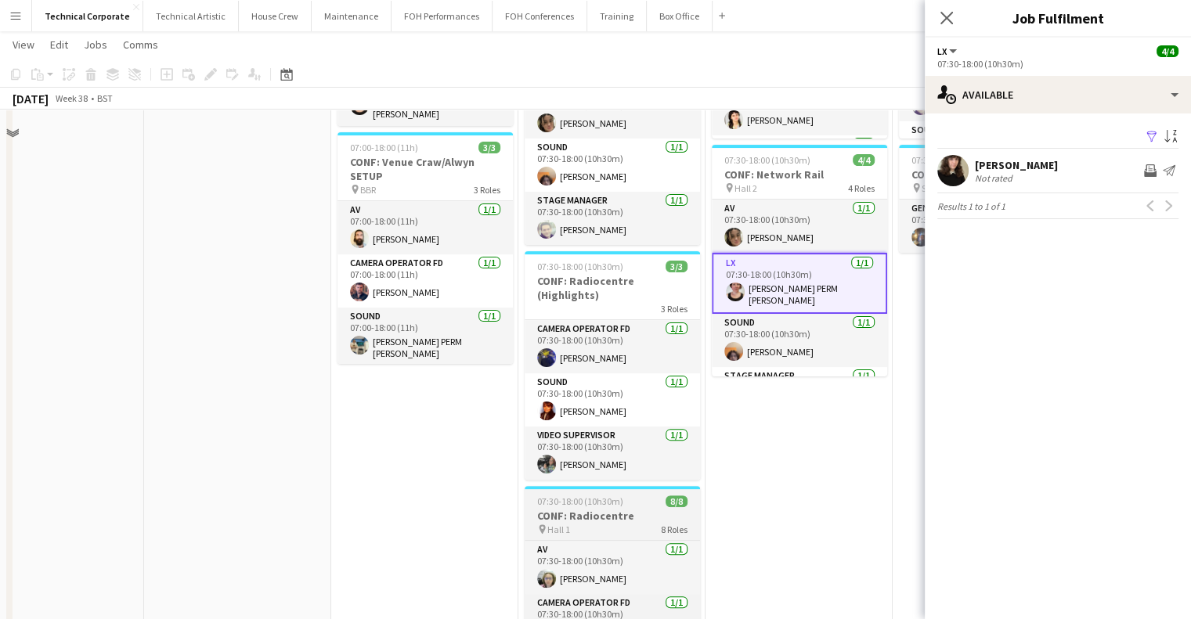
scroll to position [470, 0]
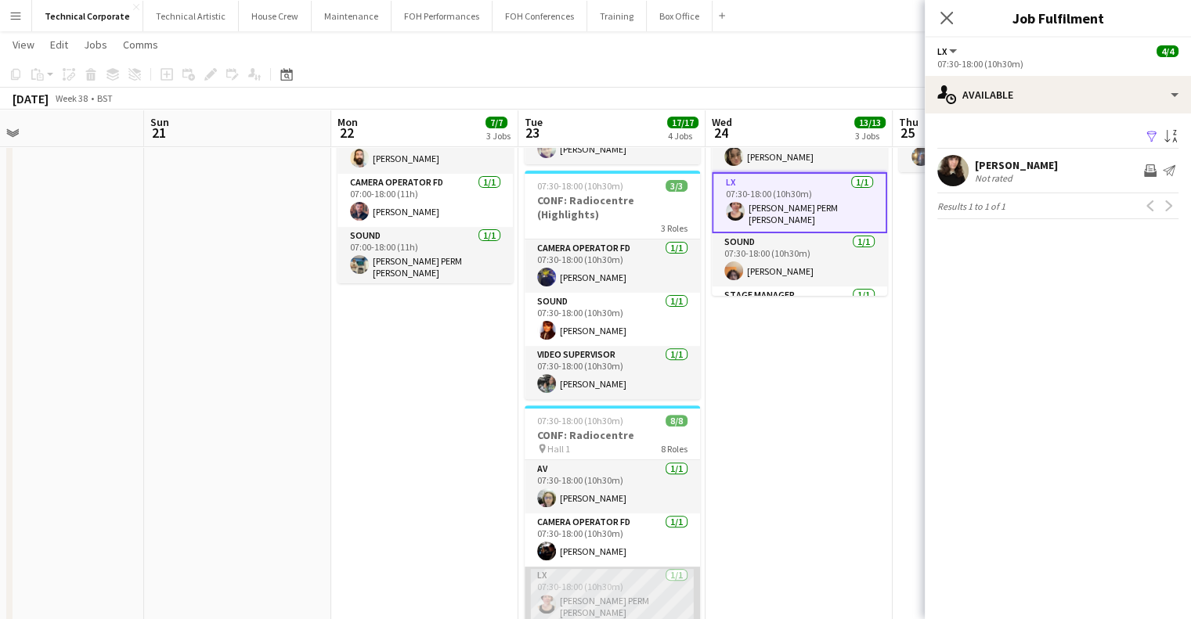
click at [611, 574] on app-card-role "LX 1/1 07:30-18:00 (10h30m) Marie PERM Kearney" at bounding box center [612, 596] width 175 height 58
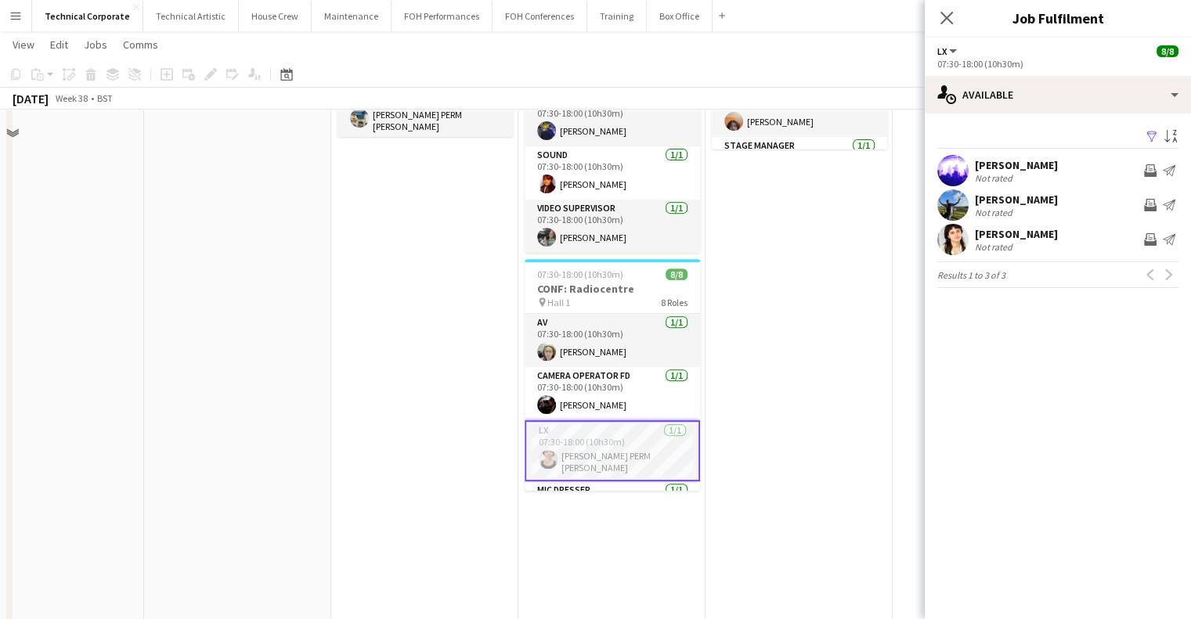
scroll to position [626, 0]
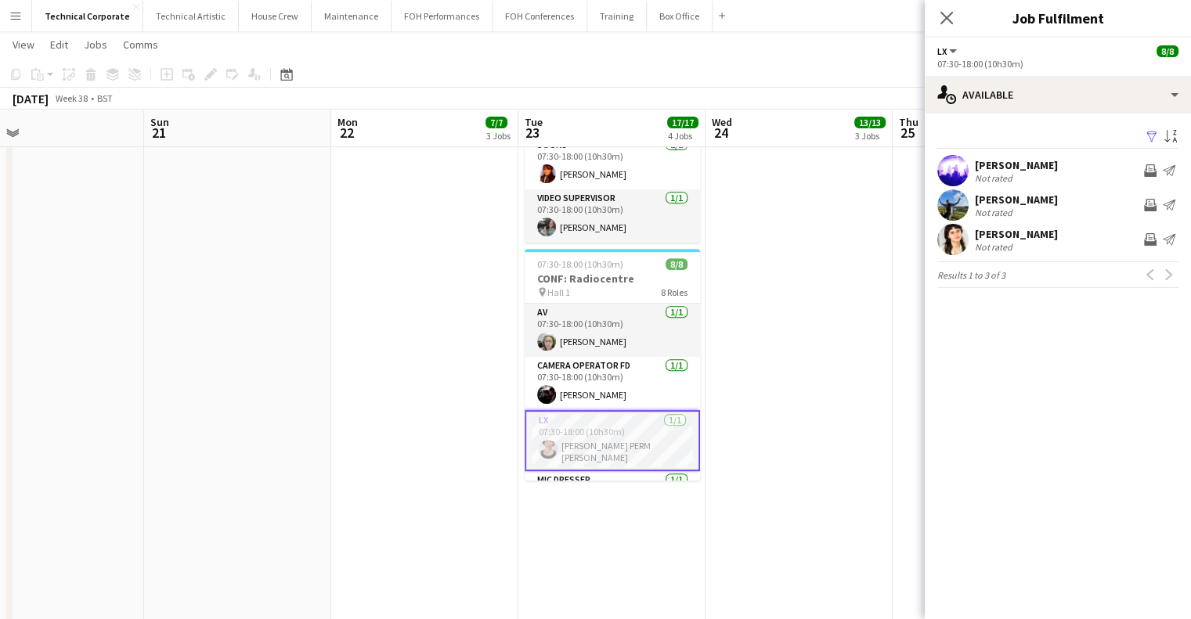
click at [594, 451] on app-calendar-viewport "Thu 18 9/9 3 Jobs Fri 19 Sat 20 Sun 21 Mon 22 7/7 3 Jobs Tue 23 17/17 4 Jobs We…" at bounding box center [595, 87] width 1191 height 1304
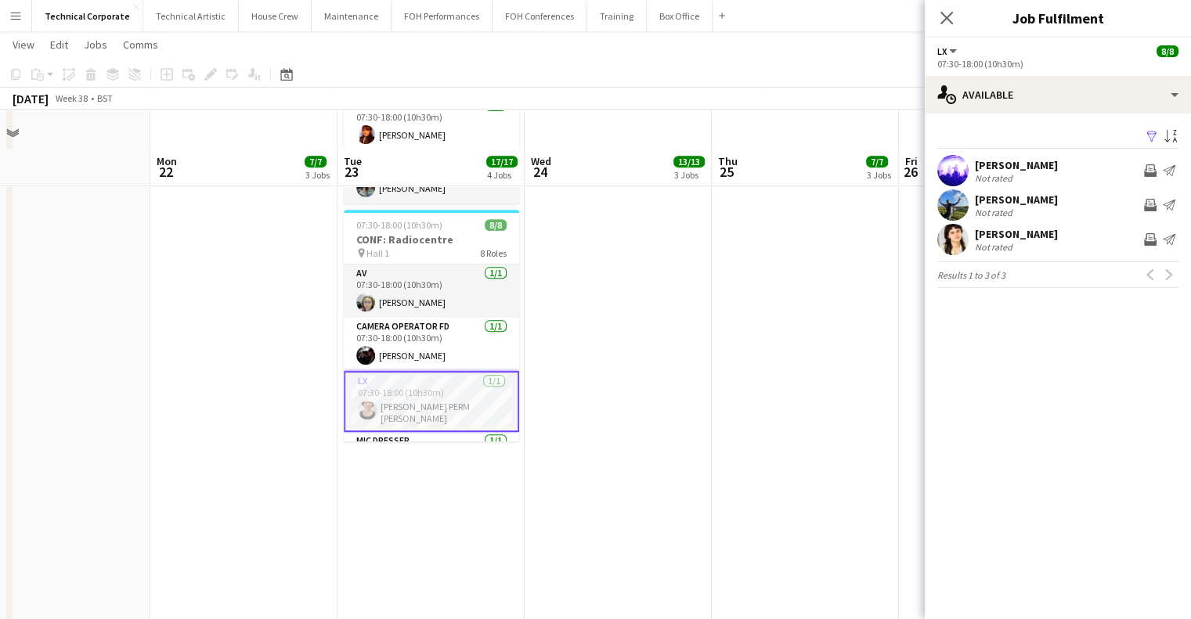
scroll to position [705, 0]
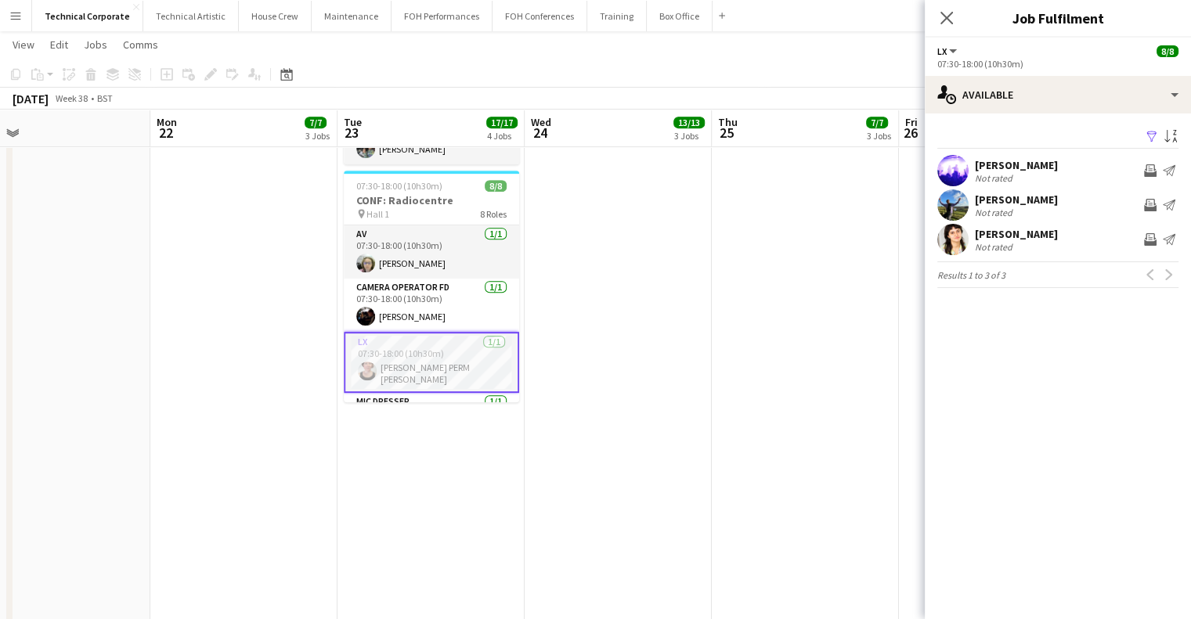
click at [445, 332] on app-card-role "LX 1/1 07:30-18:00 (10h30m) Marie PERM Kearney" at bounding box center [431, 362] width 175 height 61
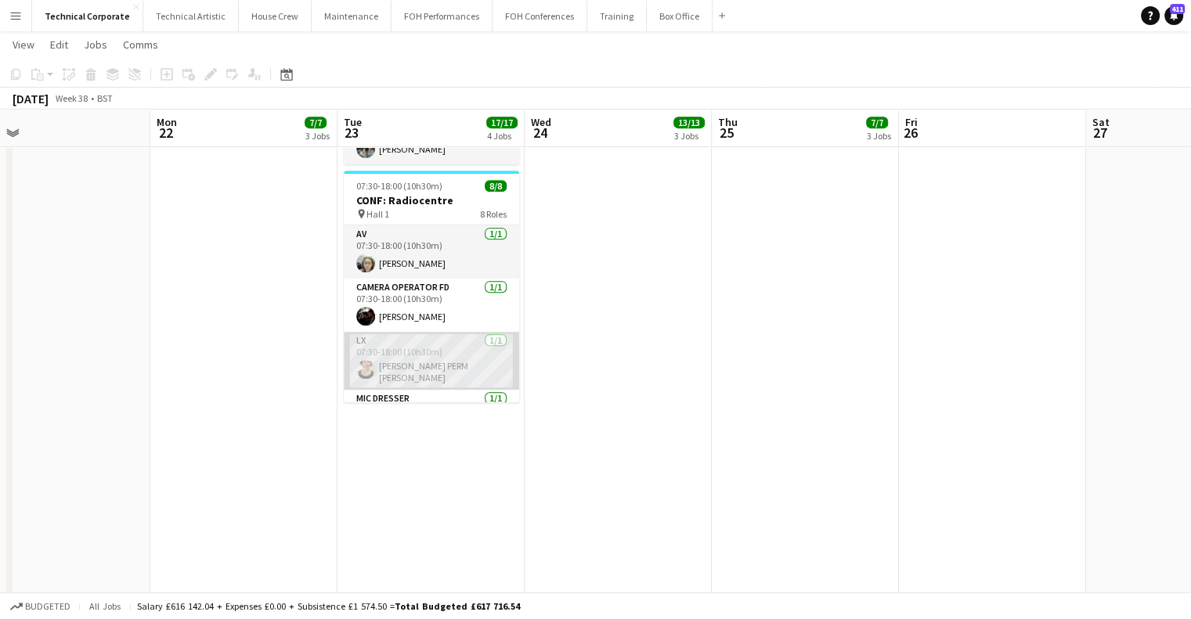
click at [453, 332] on app-card-role "LX 1/1 07:30-18:00 (10h30m) Marie PERM Kearney" at bounding box center [431, 361] width 175 height 58
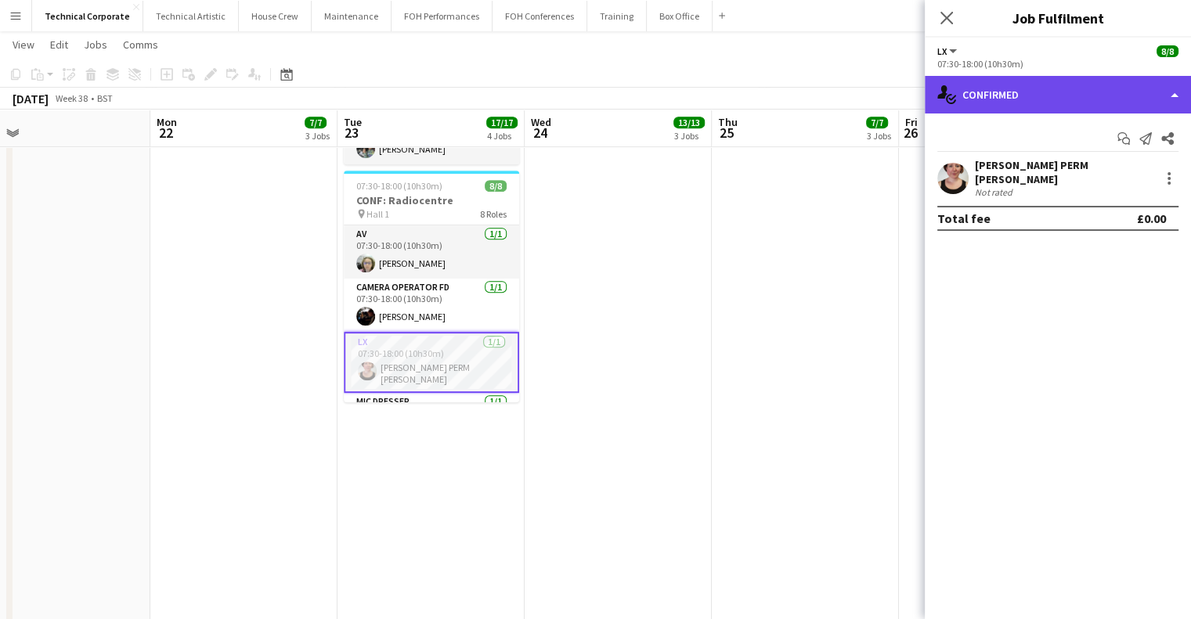
click at [1103, 95] on div "single-neutral-actions-check-2 Confirmed" at bounding box center [1058, 95] width 266 height 38
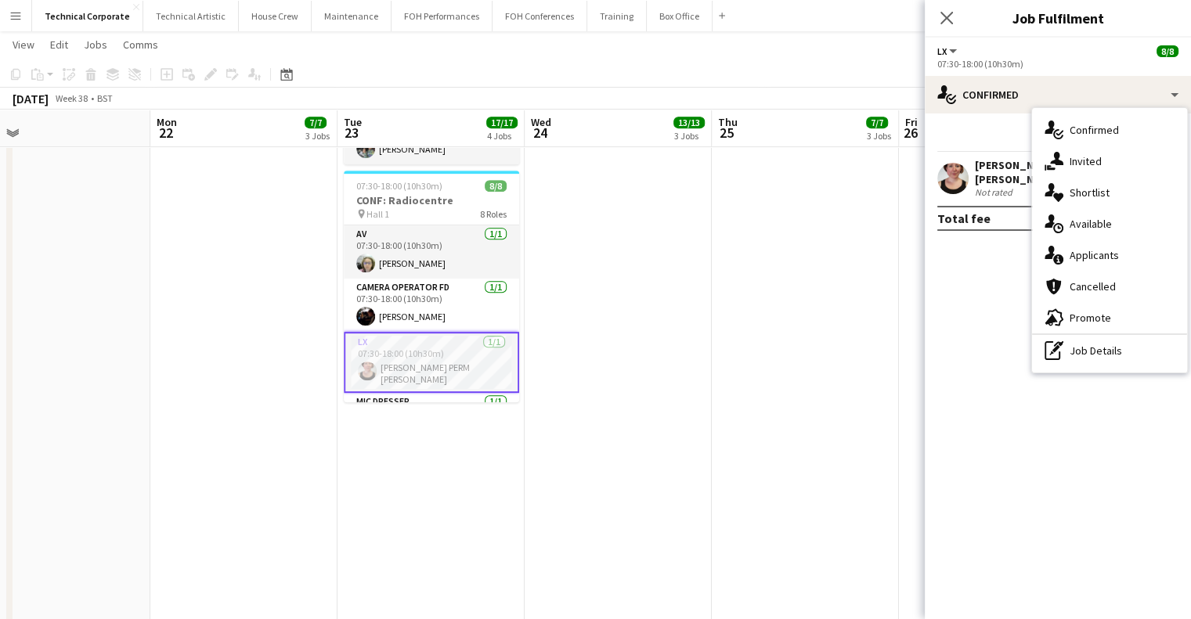
click at [993, 251] on mat-expansion-panel "check Confirmed Start chat Send notification Share Marie PERM Kearney Not rated…" at bounding box center [1058, 367] width 266 height 506
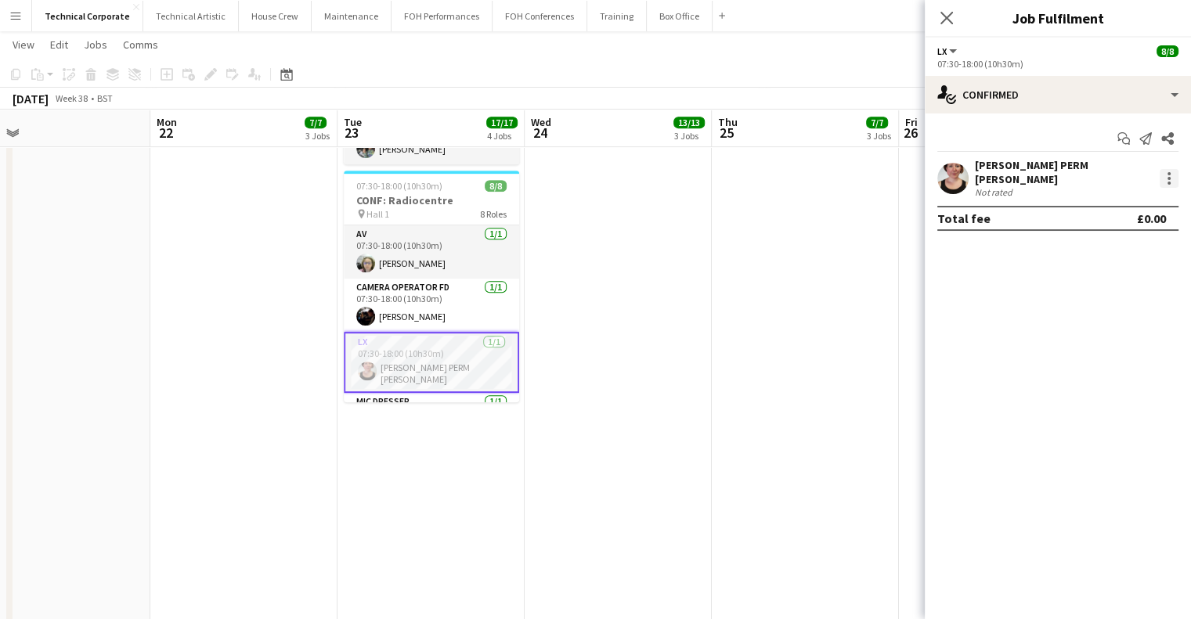
click at [1173, 172] on div at bounding box center [1168, 178] width 19 height 19
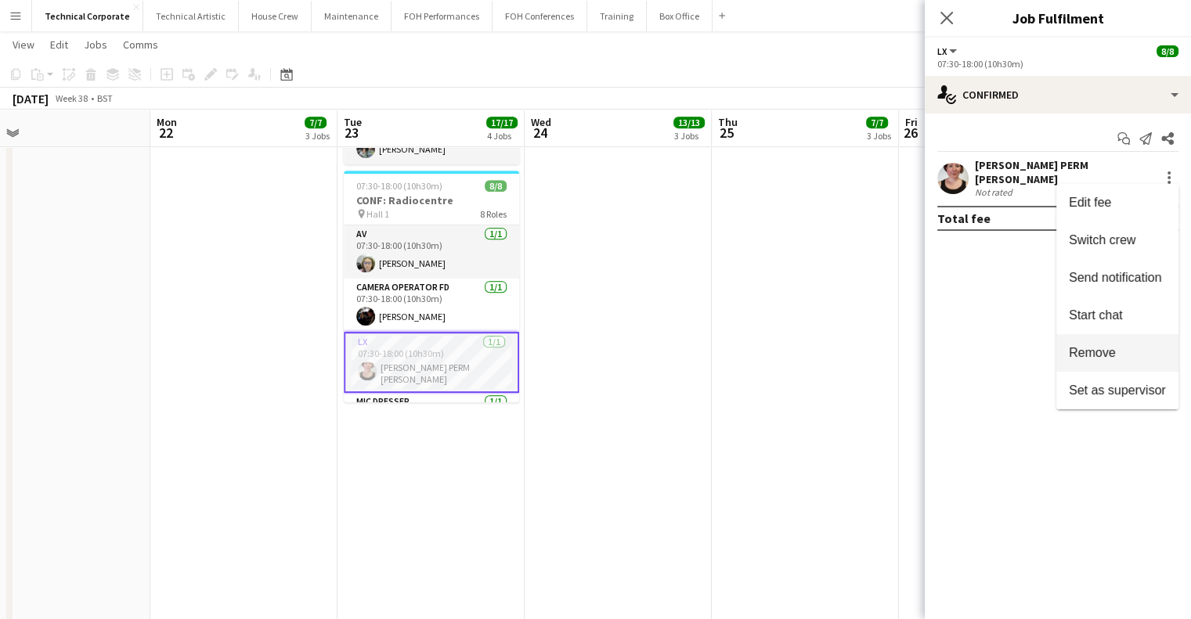
click at [1101, 353] on span "Remove" at bounding box center [1092, 352] width 47 height 13
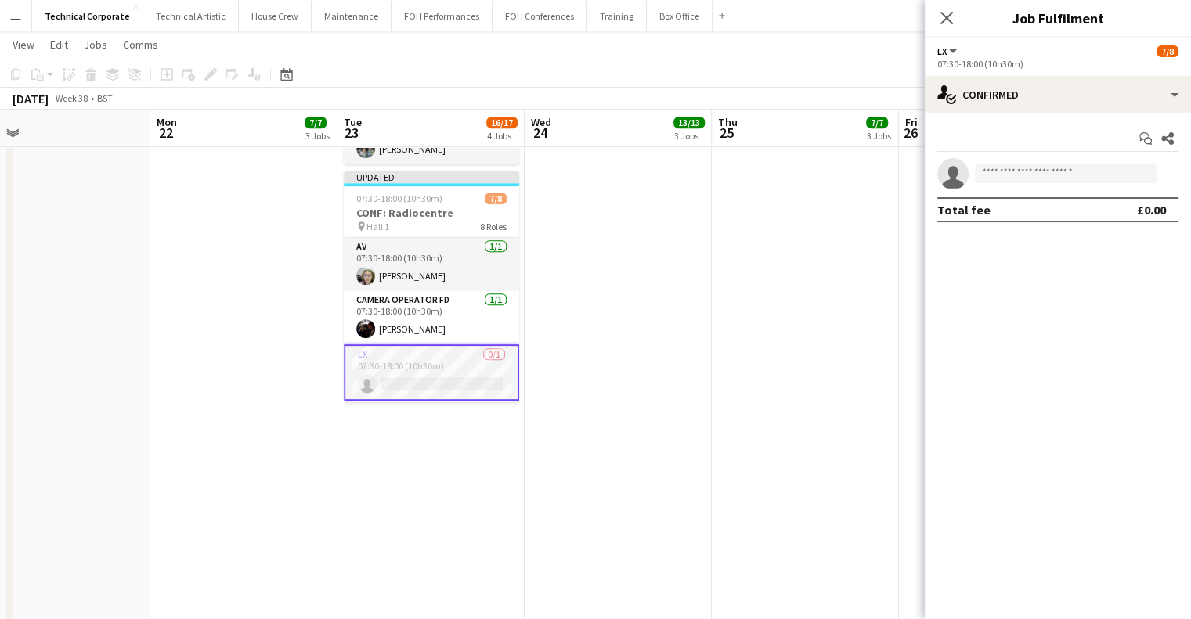
click at [1055, 114] on div "Start chat Share single-neutral-actions Total fee £0.00" at bounding box center [1058, 174] width 266 height 121
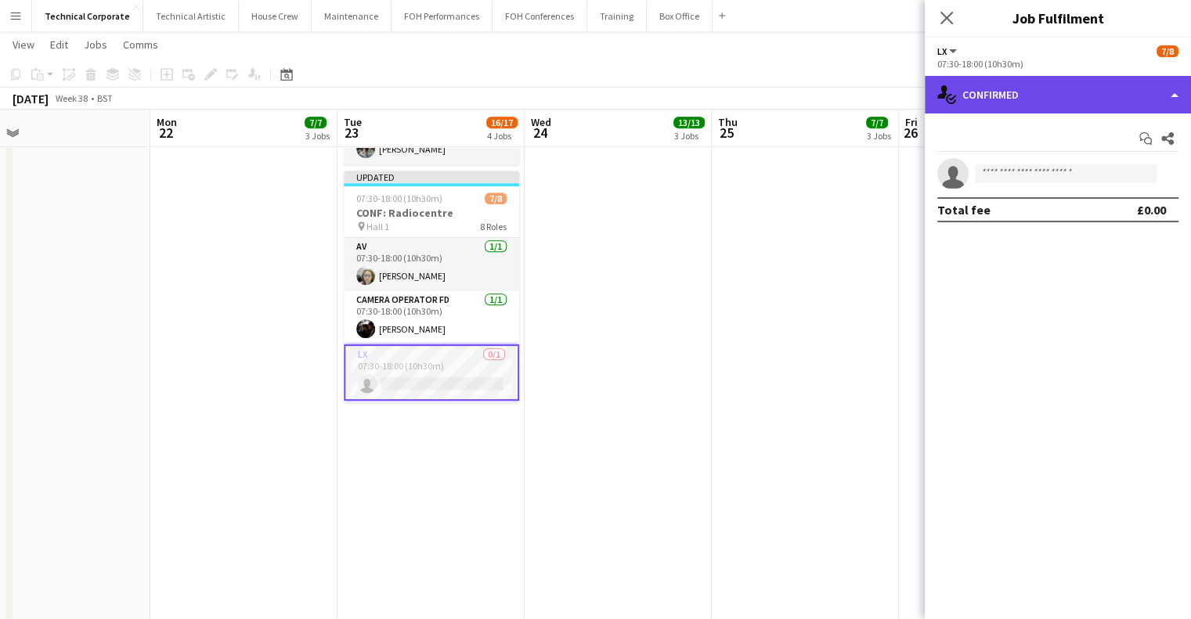
click at [1056, 106] on div "single-neutral-actions-check-2 Confirmed" at bounding box center [1058, 95] width 266 height 38
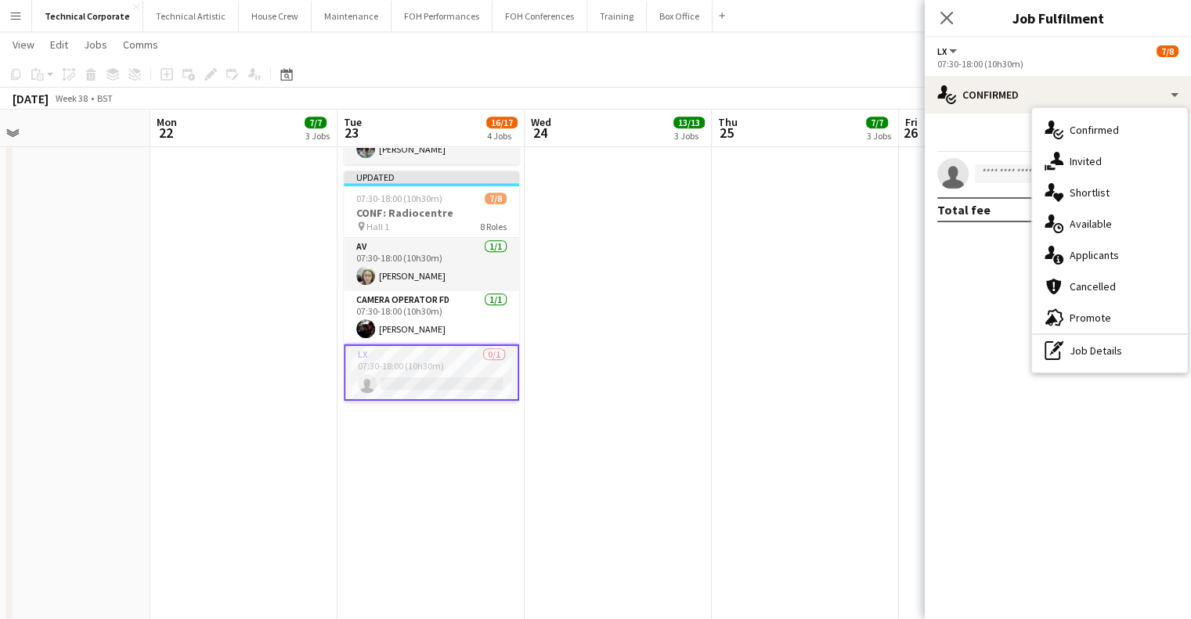
drag, startPoint x: 1105, startPoint y: 334, endPoint x: 1107, endPoint y: 346, distance: 12.7
click at [1107, 343] on div "single-neutral-actions-check-2 Confirmed single-neutral-actions-share-1 Invited…" at bounding box center [1109, 240] width 155 height 265
click at [1107, 346] on mat-expansion-panel "check Confirmed Start chat Share single-neutral-actions Total fee £0.00" at bounding box center [1058, 367] width 266 height 506
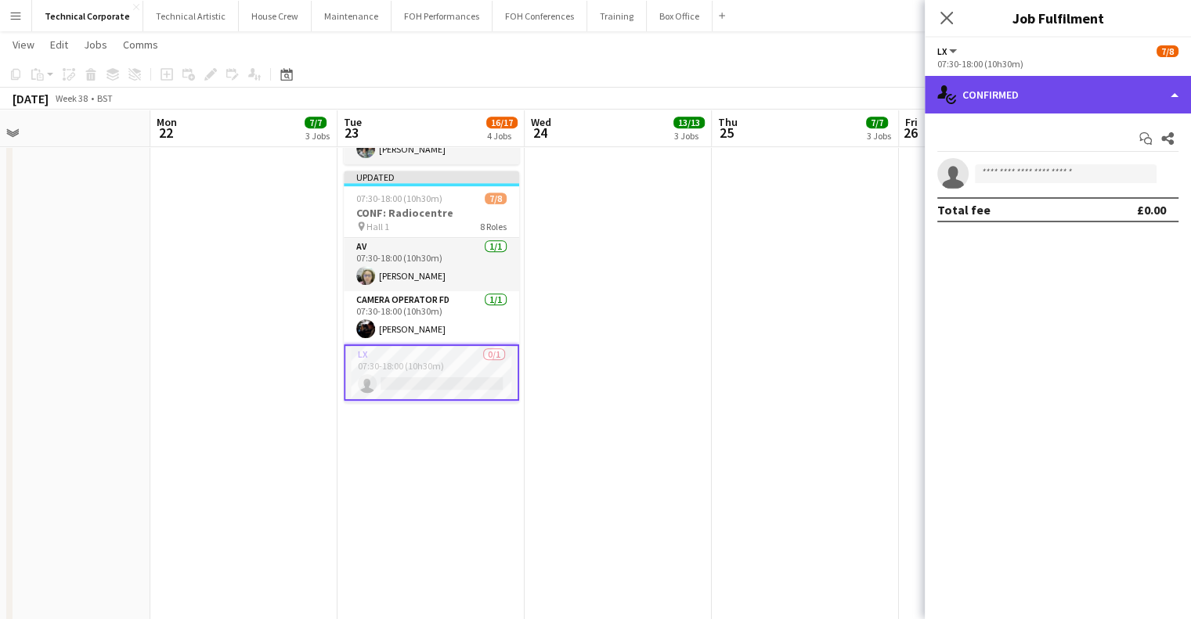
click at [1049, 87] on div "single-neutral-actions-check-2 Confirmed" at bounding box center [1058, 95] width 266 height 38
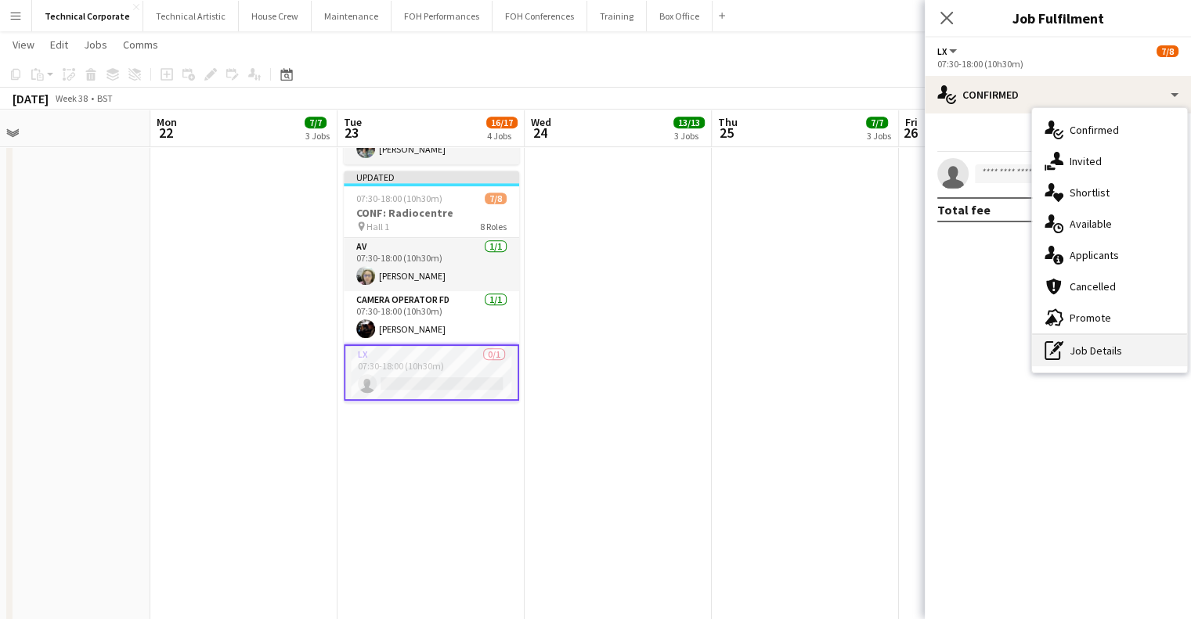
click at [1092, 344] on div "pen-write Job Details" at bounding box center [1109, 350] width 155 height 31
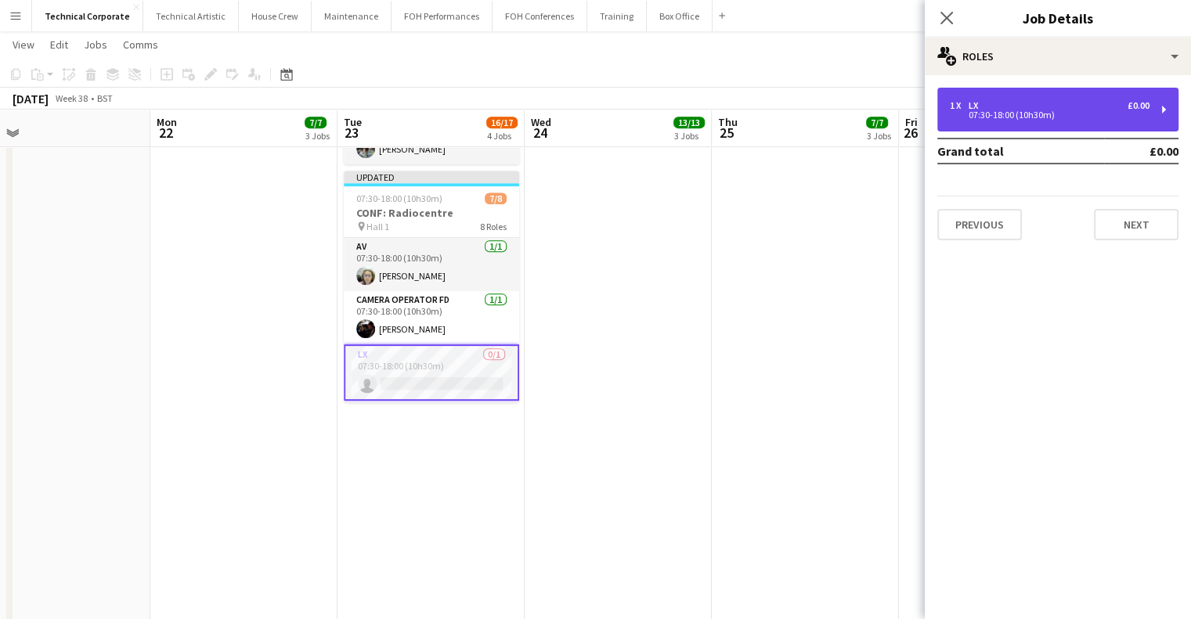
click at [1073, 122] on div "1 x LX £0.00 07:30-18:00 (10h30m)" at bounding box center [1057, 110] width 241 height 44
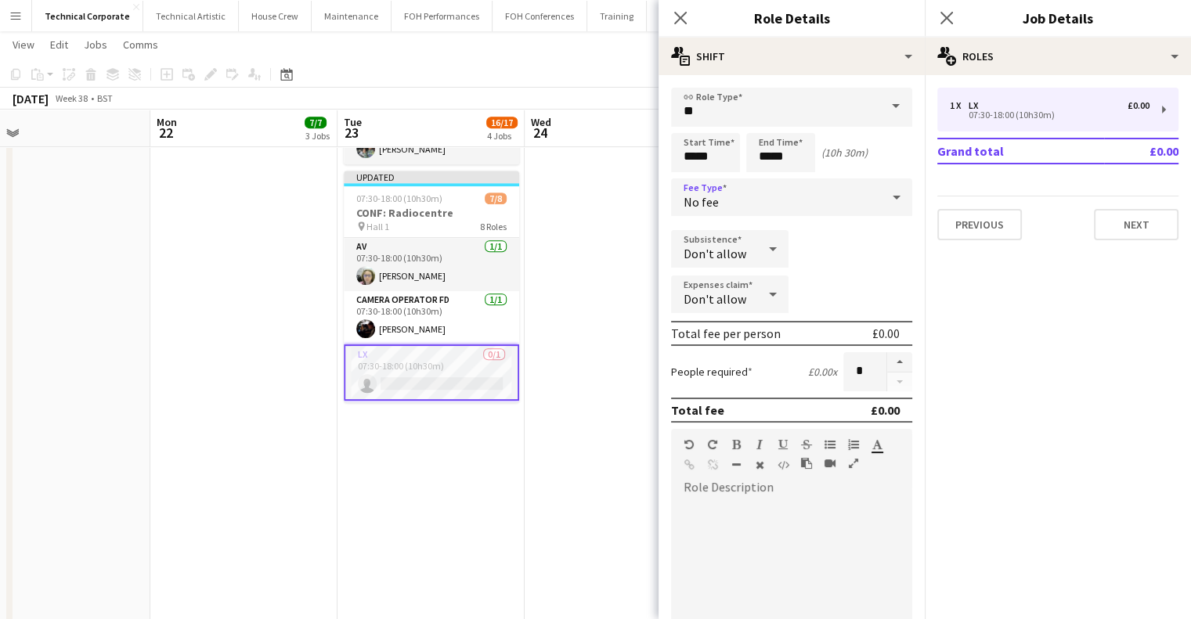
click at [763, 190] on div "No fee" at bounding box center [776, 198] width 210 height 38
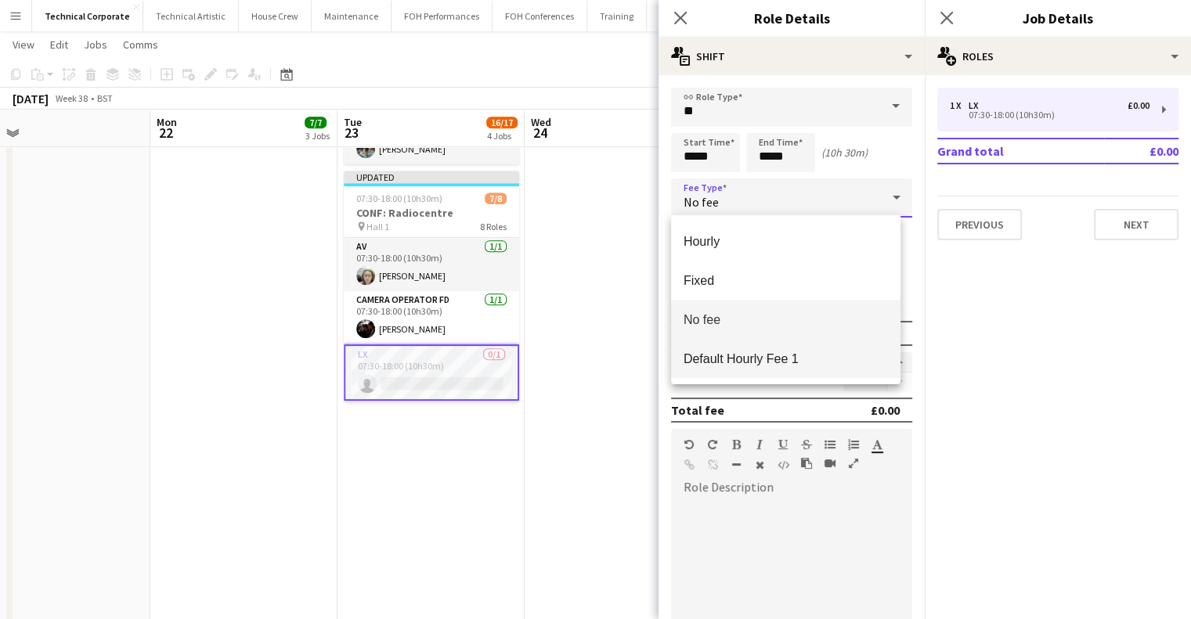
click at [748, 357] on span "Default Hourly Fee 1" at bounding box center [785, 359] width 204 height 15
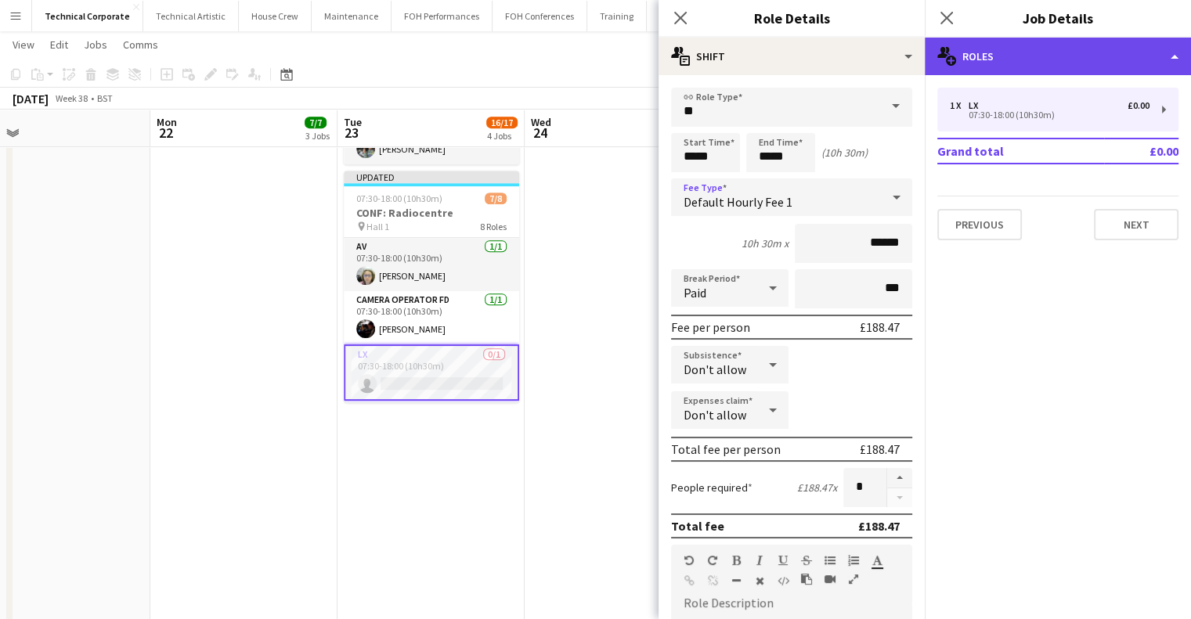
click at [1030, 40] on div "multiple-users-add Roles" at bounding box center [1058, 57] width 266 height 38
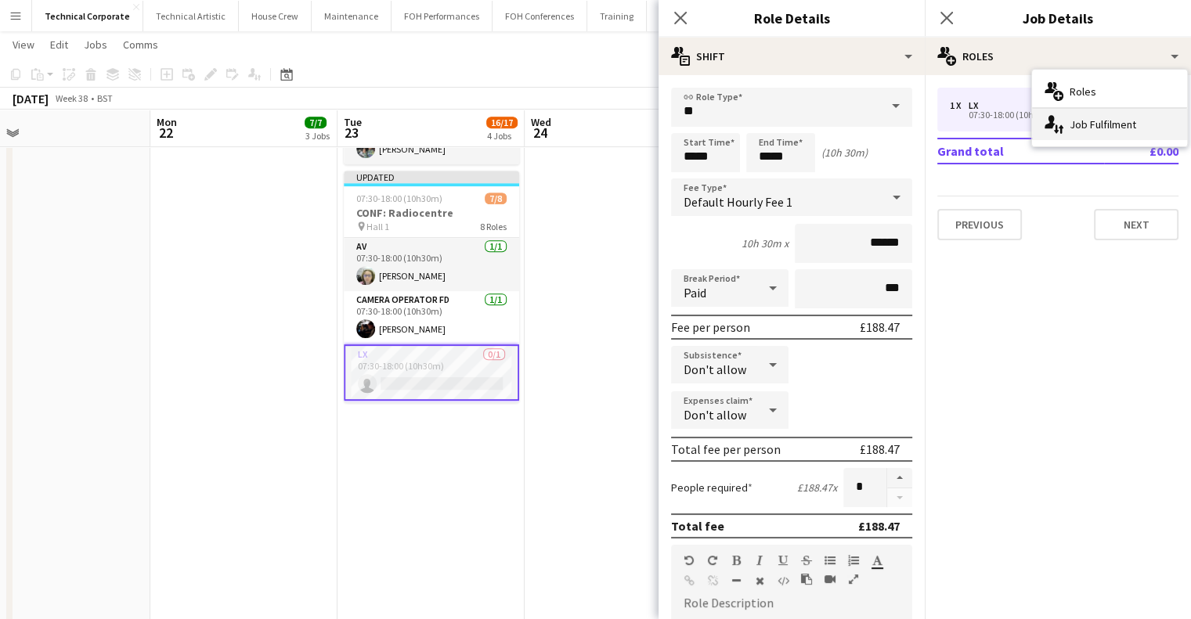
click at [1108, 137] on div "single-neutral-actions-up-down Job Fulfilment" at bounding box center [1109, 124] width 155 height 31
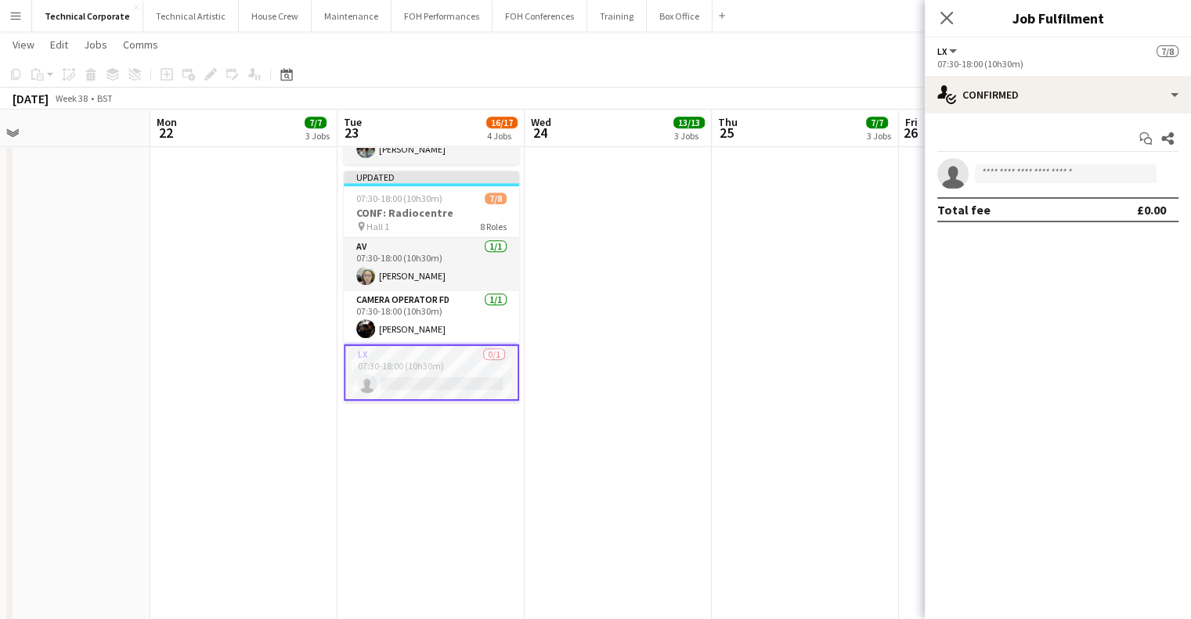
click at [1043, 65] on div "07:30-18:00 (10h30m)" at bounding box center [1057, 64] width 241 height 12
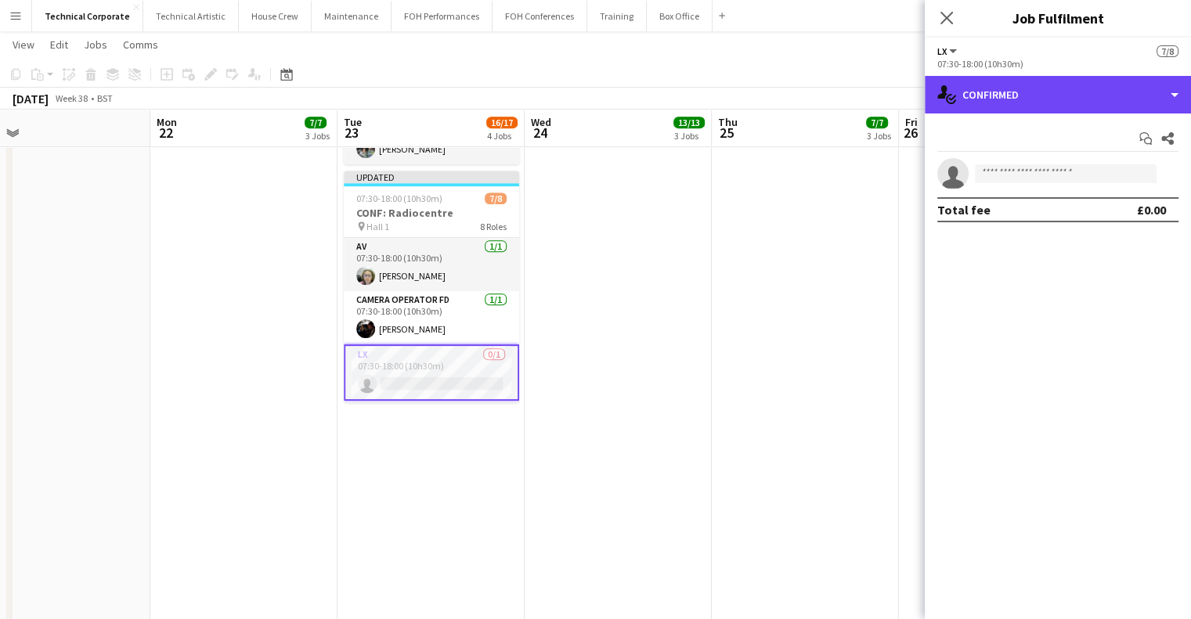
drag, startPoint x: 1044, startPoint y: 78, endPoint x: 1066, endPoint y: 167, distance: 91.9
click at [1044, 78] on div "single-neutral-actions-check-2 Confirmed" at bounding box center [1058, 95] width 266 height 38
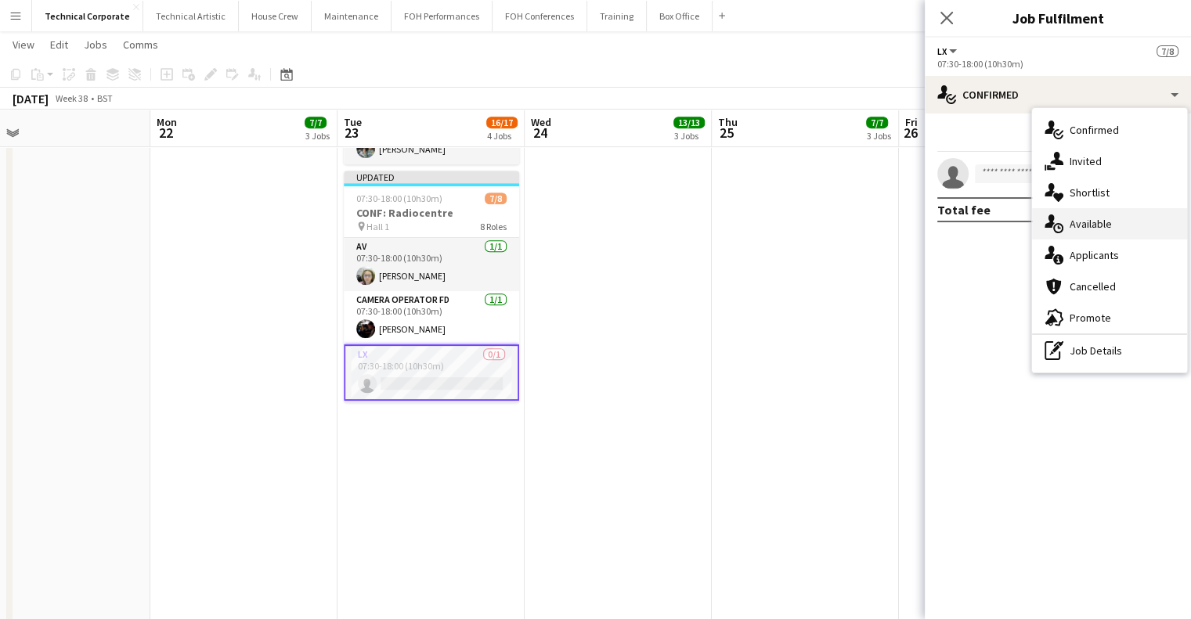
click at [1073, 212] on div "single-neutral-actions-upload Available" at bounding box center [1109, 223] width 155 height 31
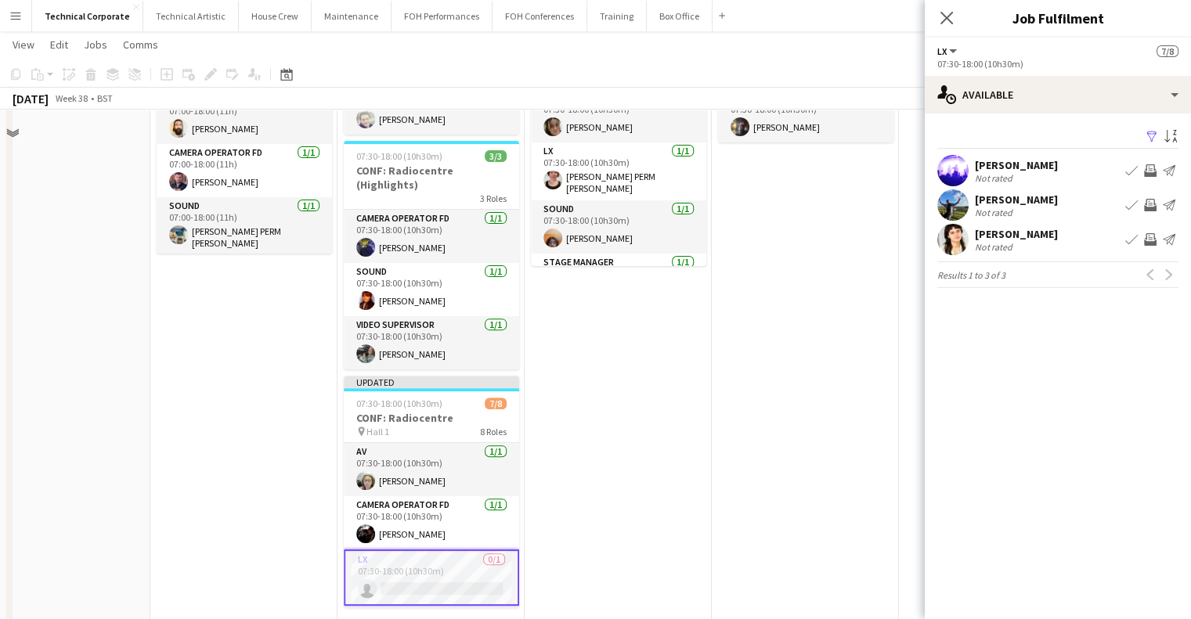
scroll to position [626, 0]
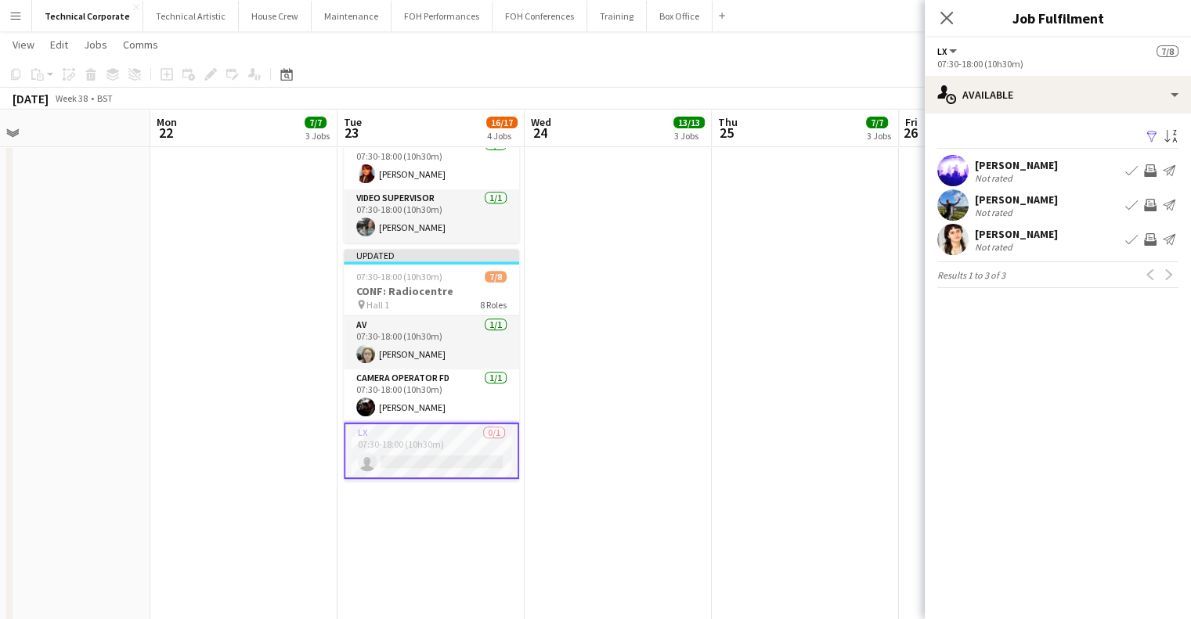
click at [1153, 168] on app-icon "Invite crew" at bounding box center [1150, 170] width 13 height 13
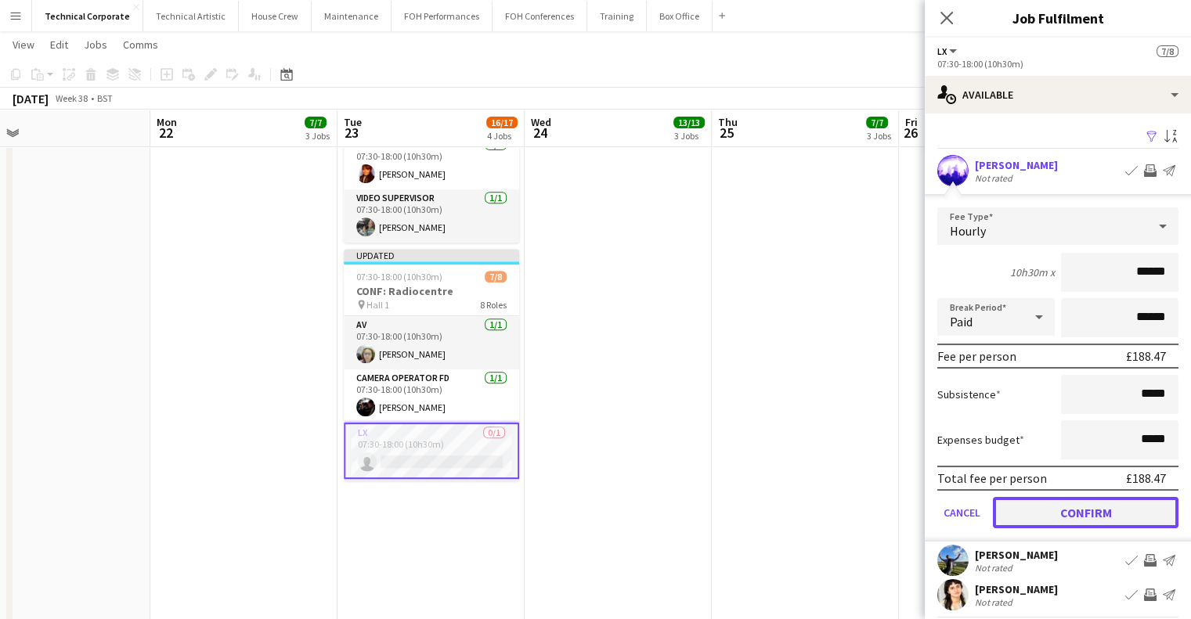
click at [1096, 513] on button "Confirm" at bounding box center [1086, 512] width 186 height 31
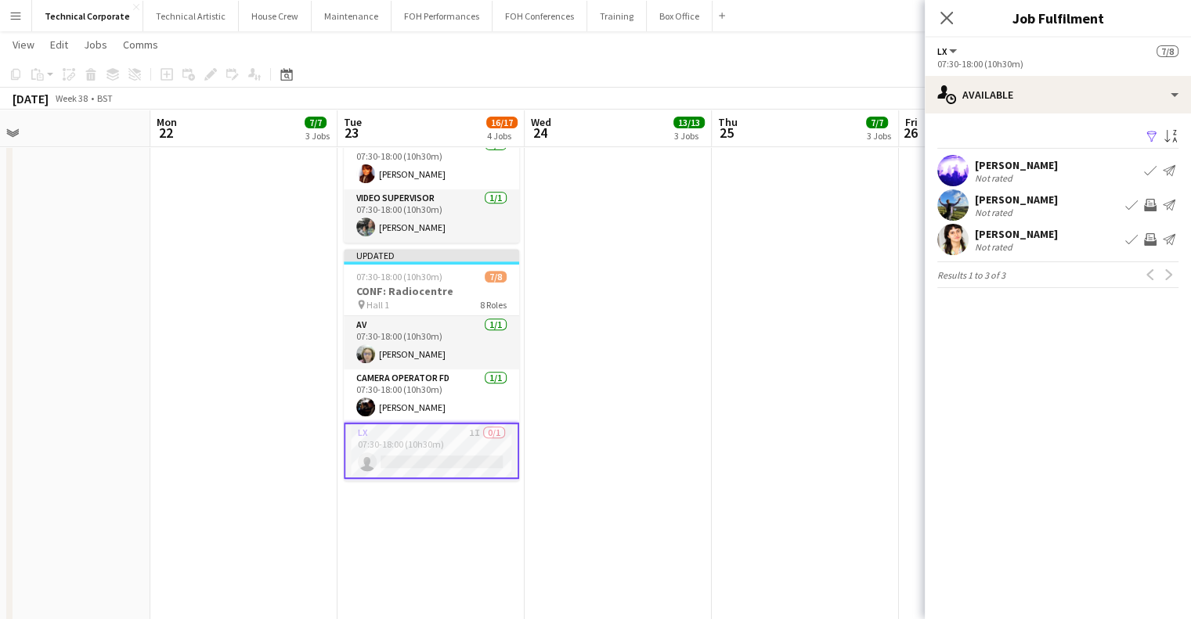
click at [775, 417] on app-date-cell "07:00-18:00 (11h) 1/1 CONF: NewDay pin BBR 1 Role General Technician 1/1 07:00-…" at bounding box center [805, 143] width 187 height 1189
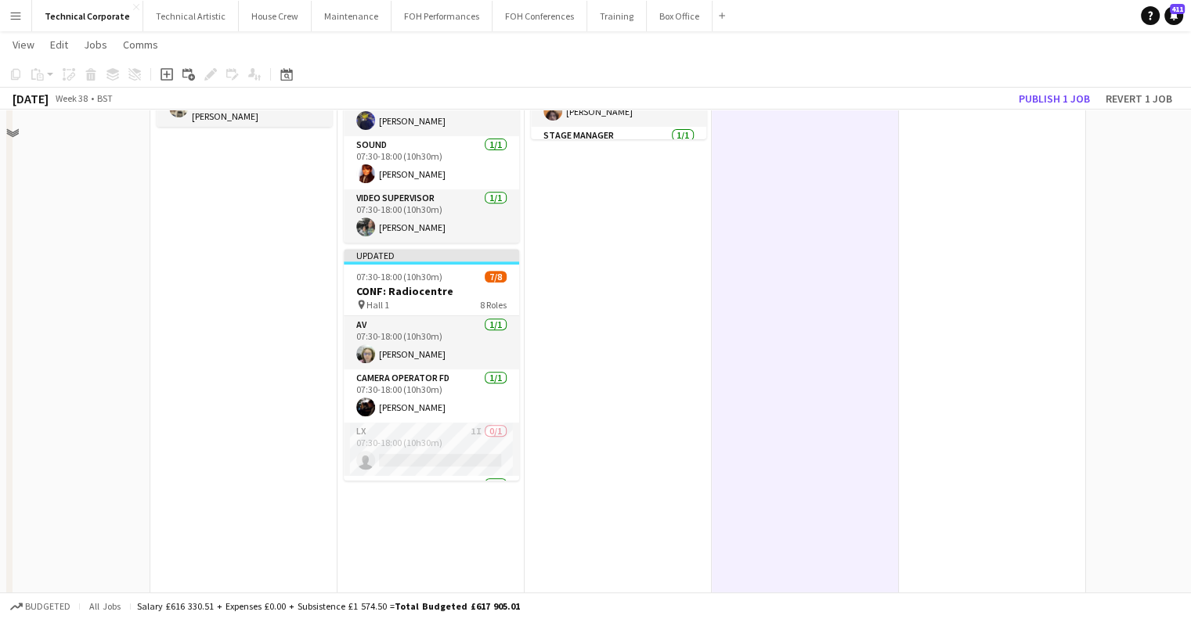
scroll to position [235, 0]
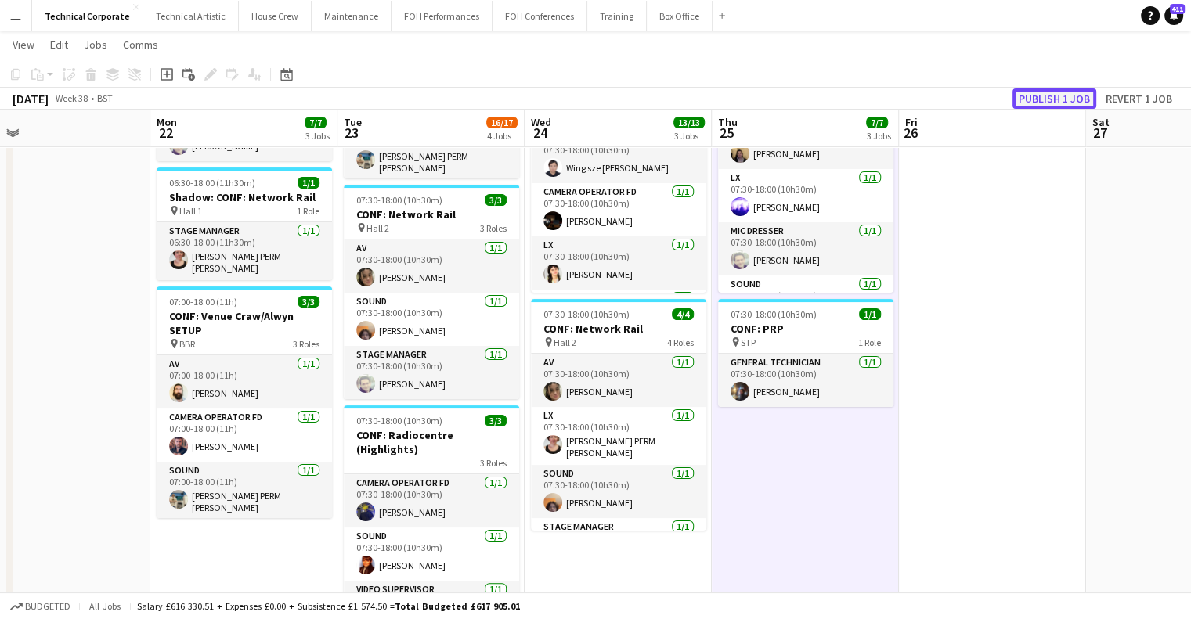
click at [1062, 101] on button "Publish 1 job" at bounding box center [1054, 98] width 84 height 20
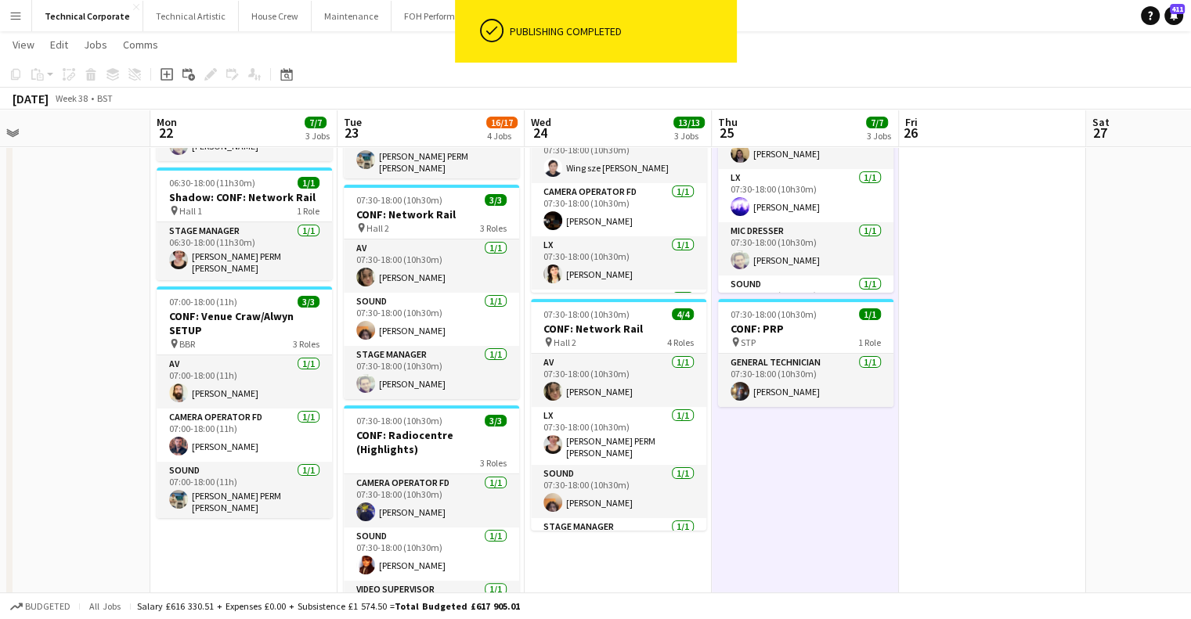
click at [770, 509] on app-date-cell "07:00-18:00 (11h) 1/1 CONF: NewDay pin BBR 1 Role General Technician 1/1 07:00-…" at bounding box center [805, 534] width 187 height 1189
click at [773, 511] on app-date-cell "07:00-18:00 (11h) 1/1 CONF: NewDay pin BBR 1 Role General Technician 1/1 07:00-…" at bounding box center [805, 534] width 187 height 1189
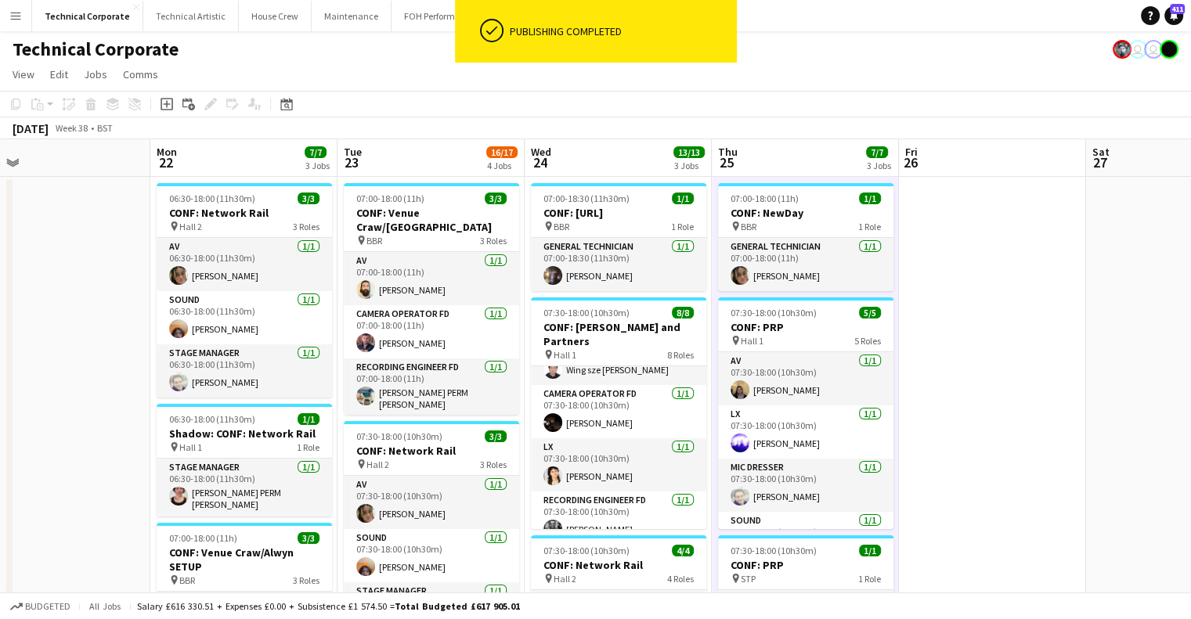
scroll to position [0, 0]
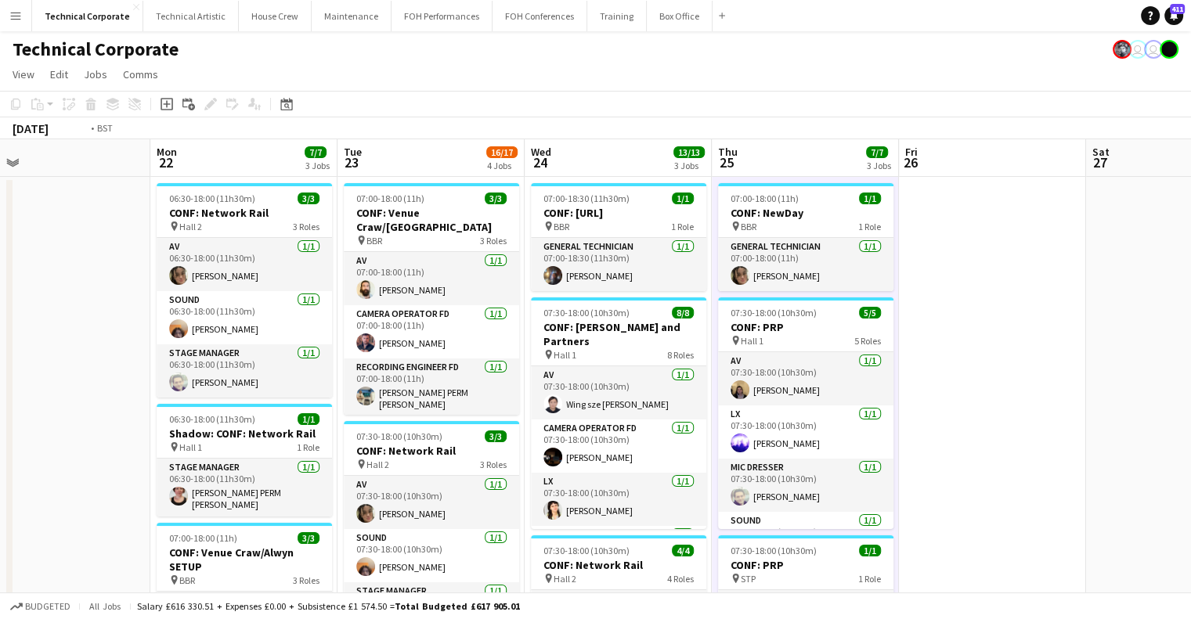
drag, startPoint x: 915, startPoint y: 409, endPoint x: 481, endPoint y: 450, distance: 435.6
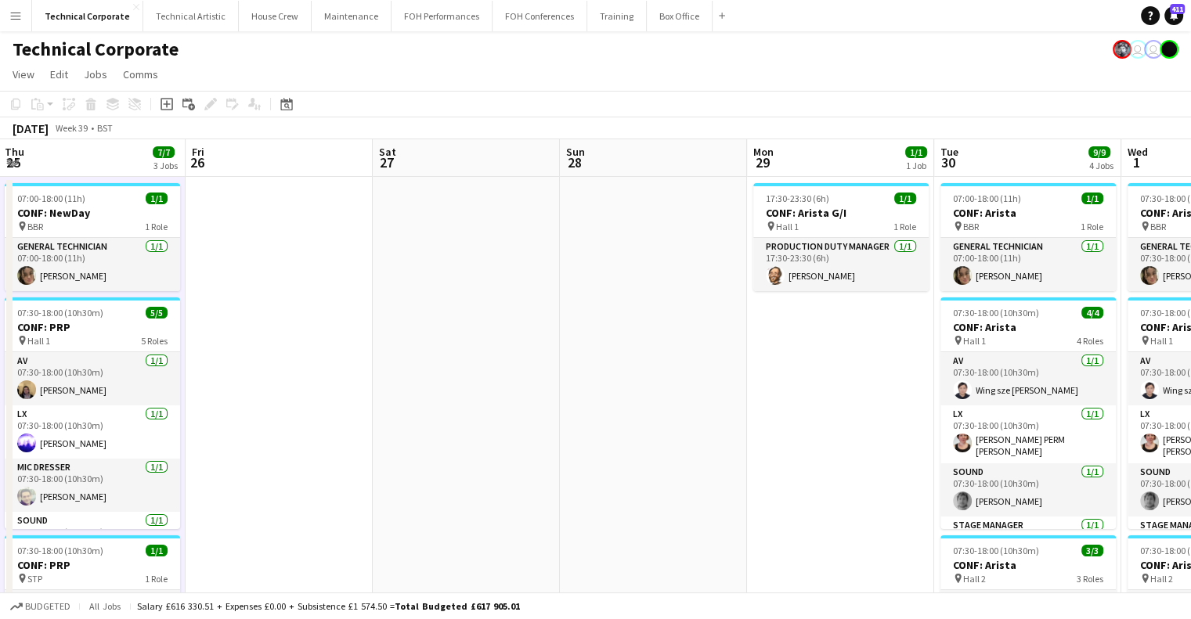
drag, startPoint x: 875, startPoint y: 398, endPoint x: 893, endPoint y: 394, distance: 17.7
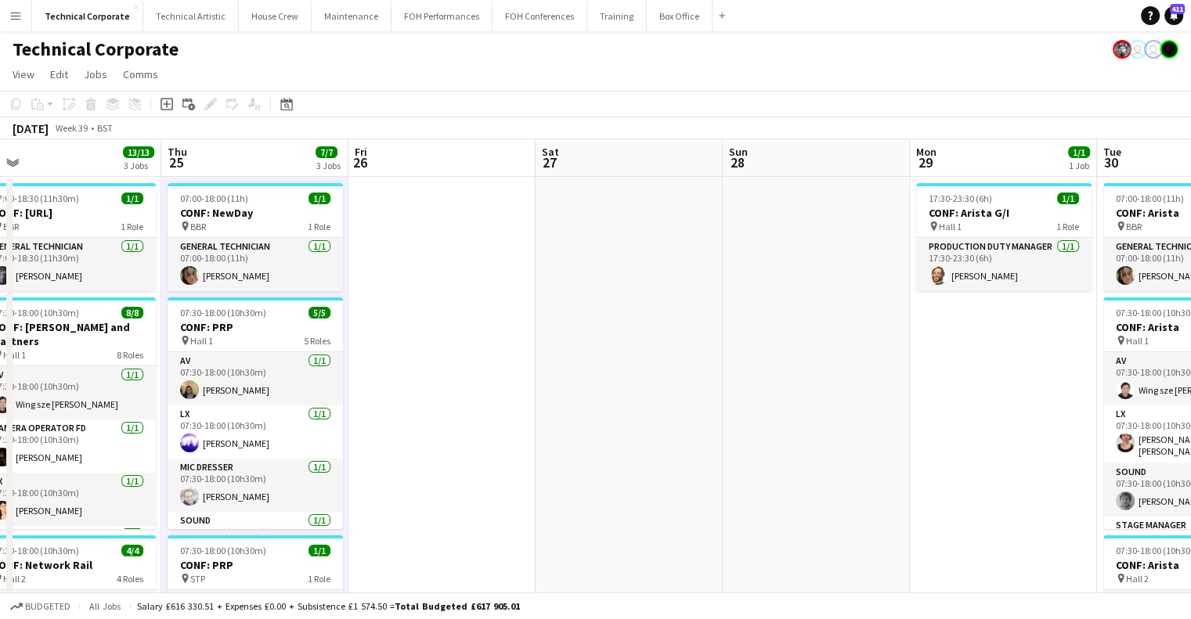
drag, startPoint x: 591, startPoint y: 400, endPoint x: 942, endPoint y: 391, distance: 350.9
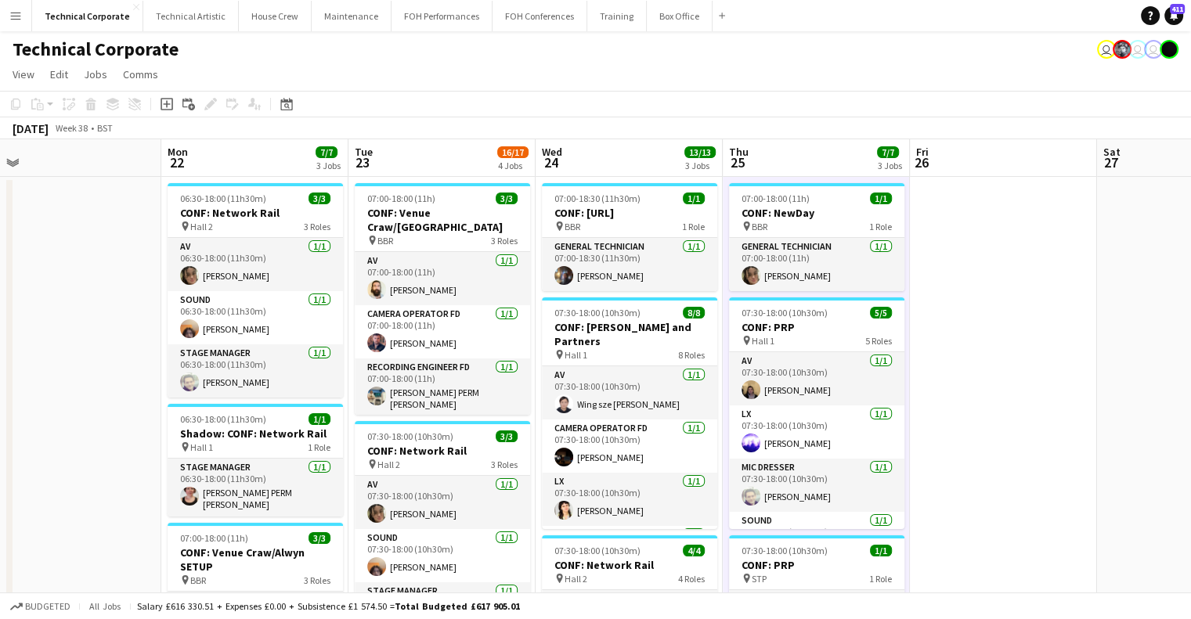
scroll to position [0, 327]
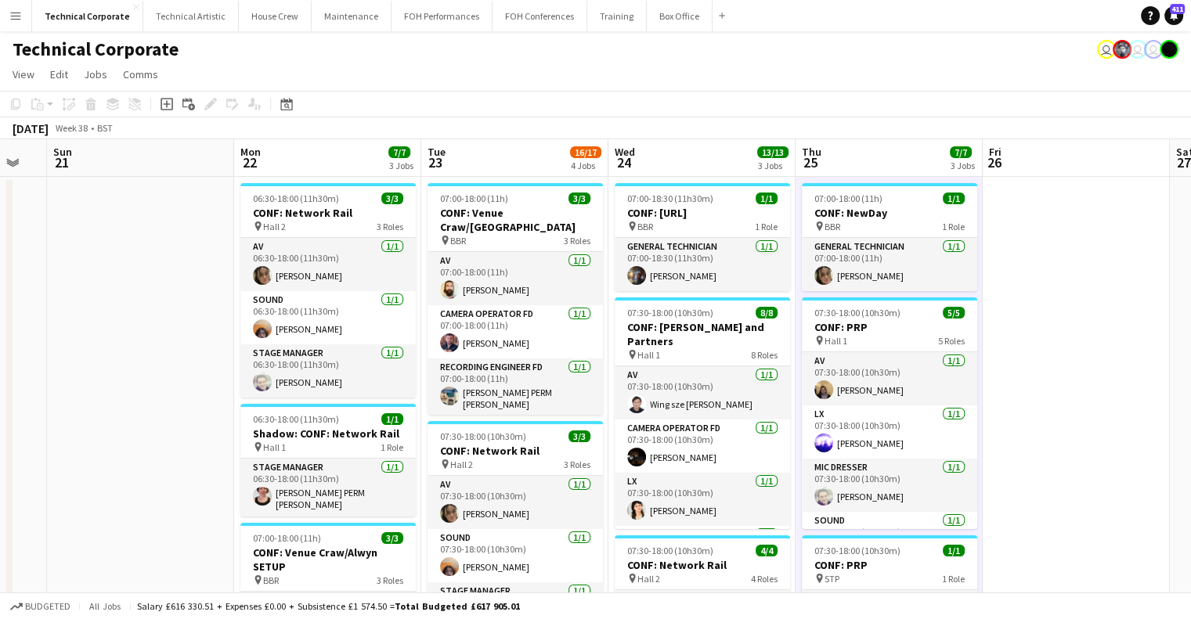
drag, startPoint x: 617, startPoint y: 406, endPoint x: 873, endPoint y: 403, distance: 256.0
drag, startPoint x: 449, startPoint y: 302, endPoint x: 580, endPoint y: 215, distance: 157.6
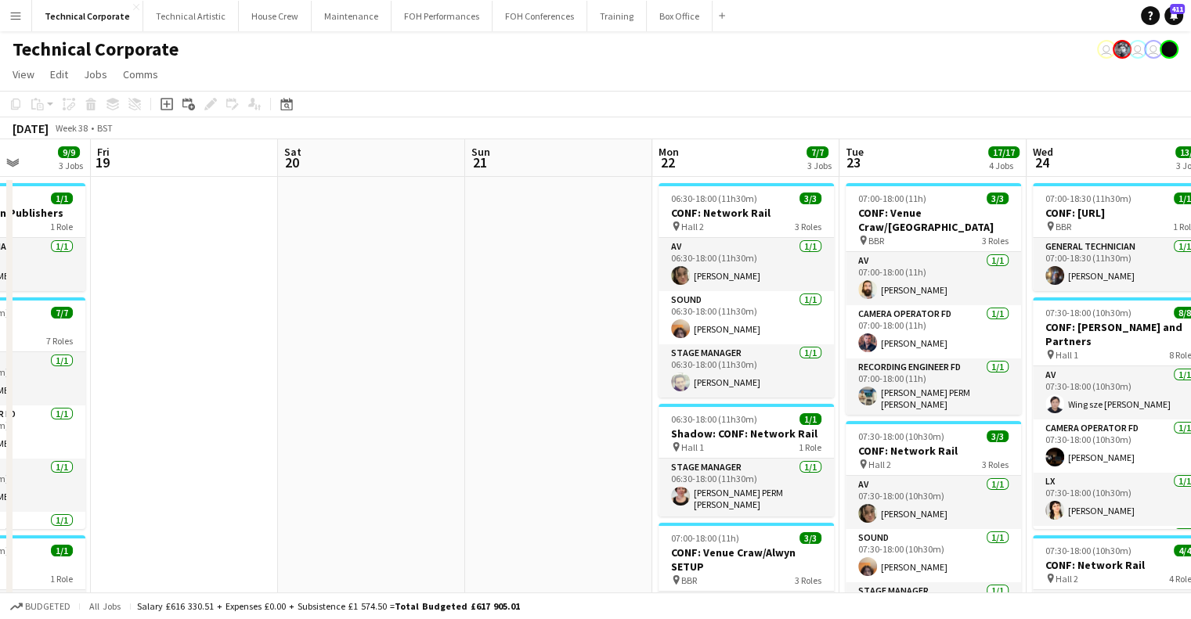
scroll to position [0, 549]
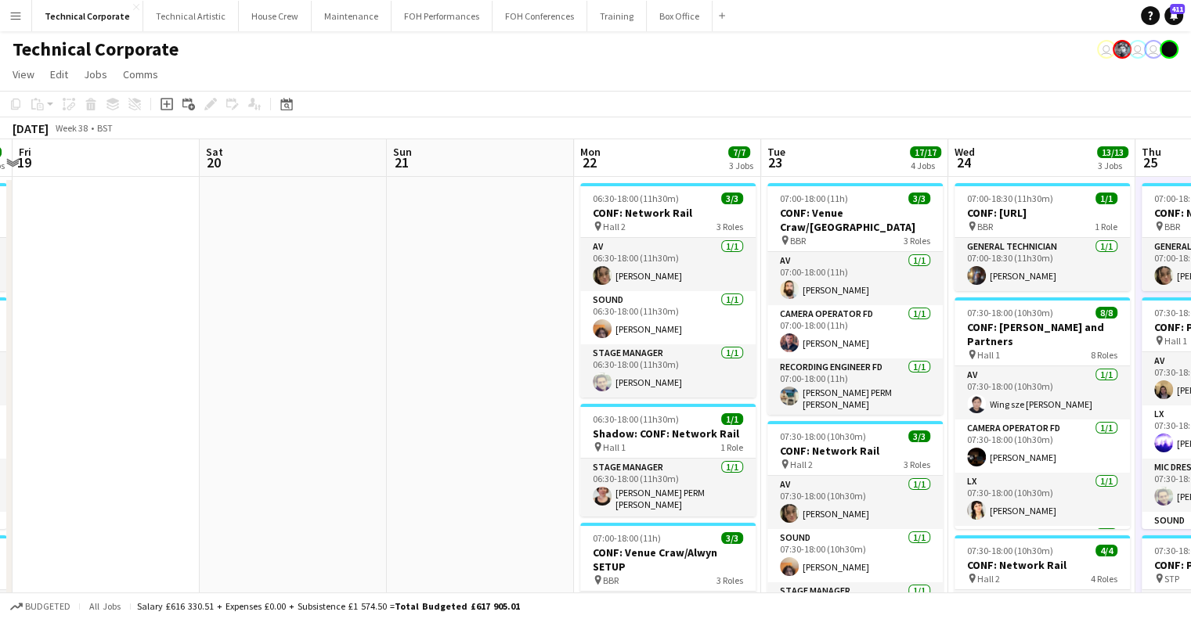
drag, startPoint x: 608, startPoint y: 262, endPoint x: 390, endPoint y: 276, distance: 218.8
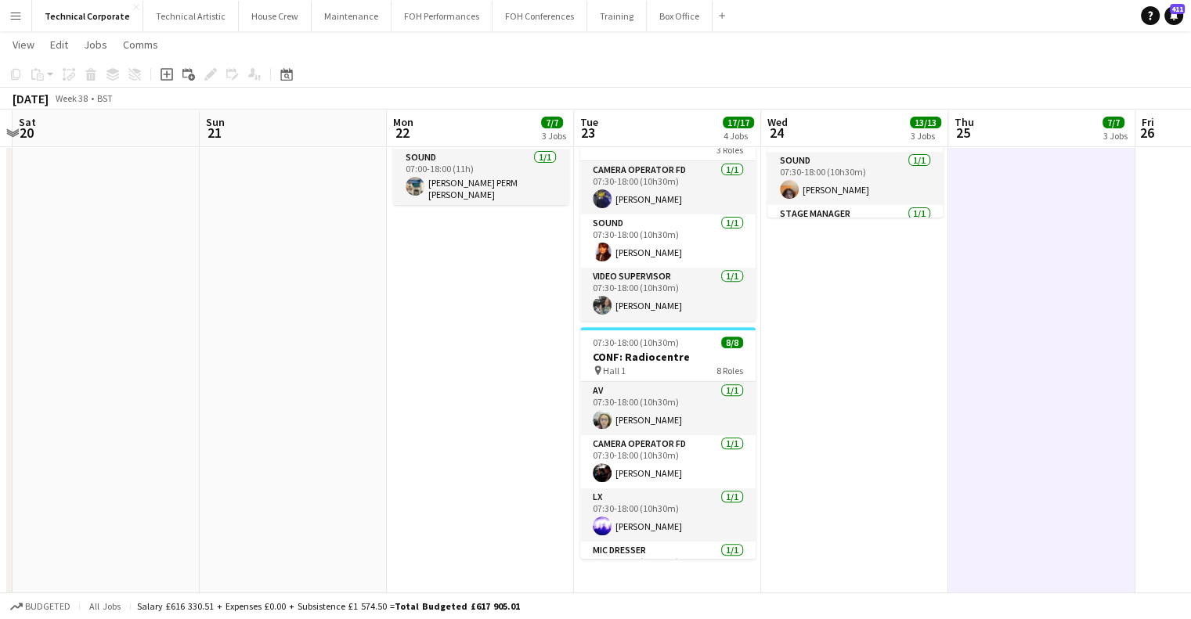
scroll to position [0, 498]
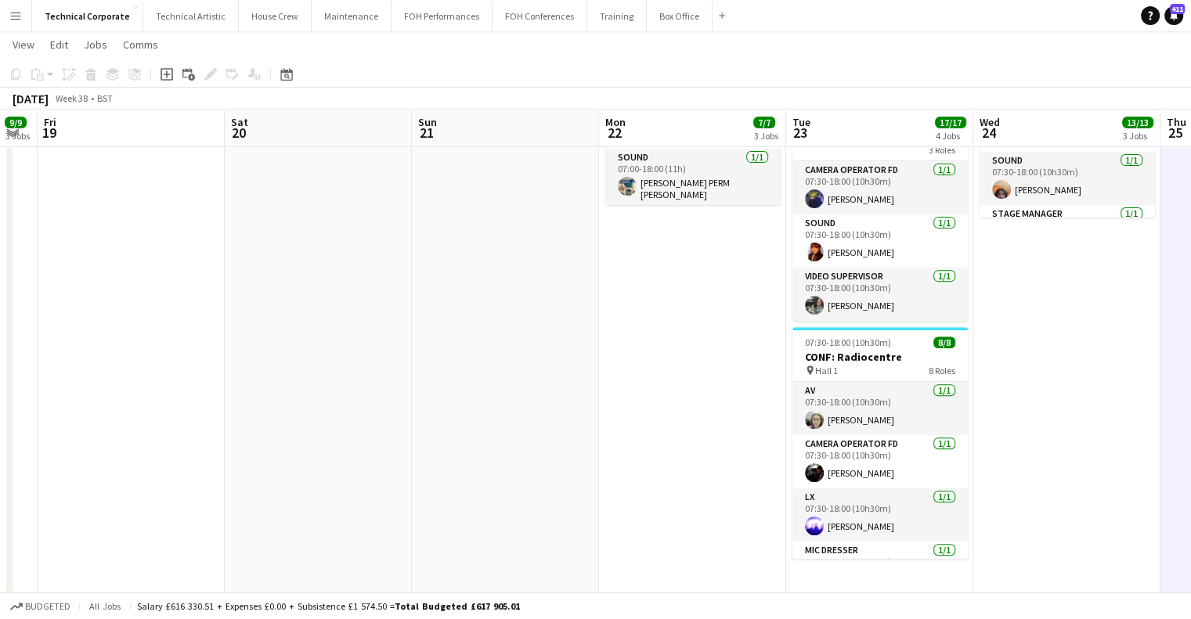
drag, startPoint x: 589, startPoint y: 375, endPoint x: 747, endPoint y: 392, distance: 159.1
click at [924, 392] on app-calendar-viewport "Wed 17 14/14 7 Jobs Thu 18 9/9 3 Jobs Fri 19 Sat 20 Sun 21 Mon 22 7/7 3 Jobs Tu…" at bounding box center [595, 165] width 1191 height 1304
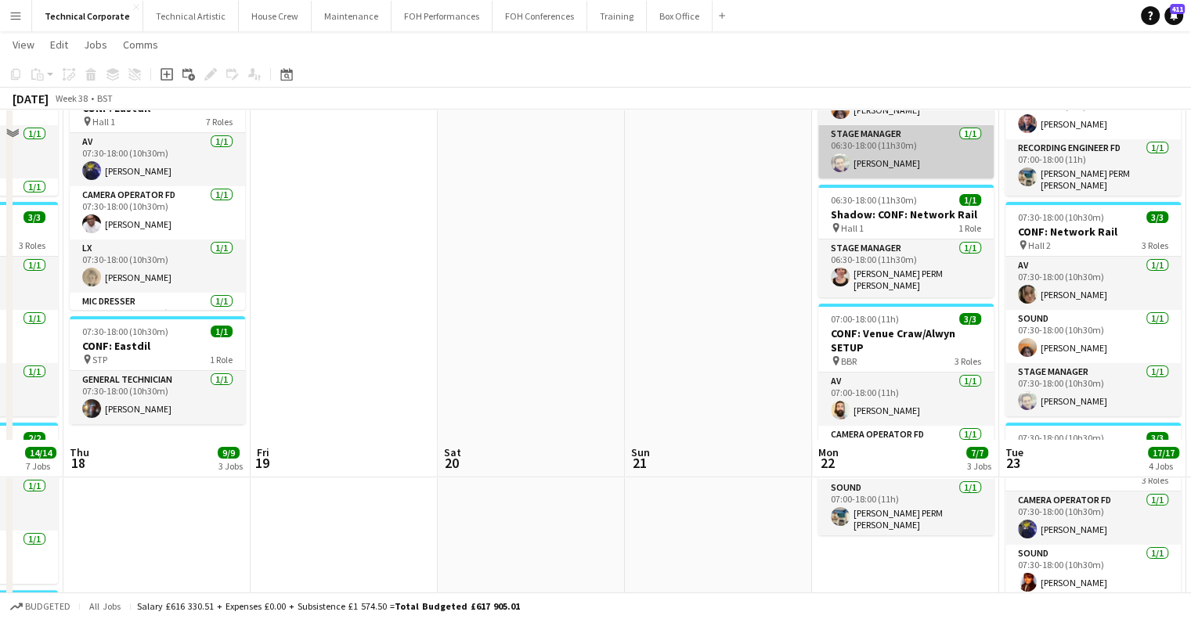
scroll to position [0, 0]
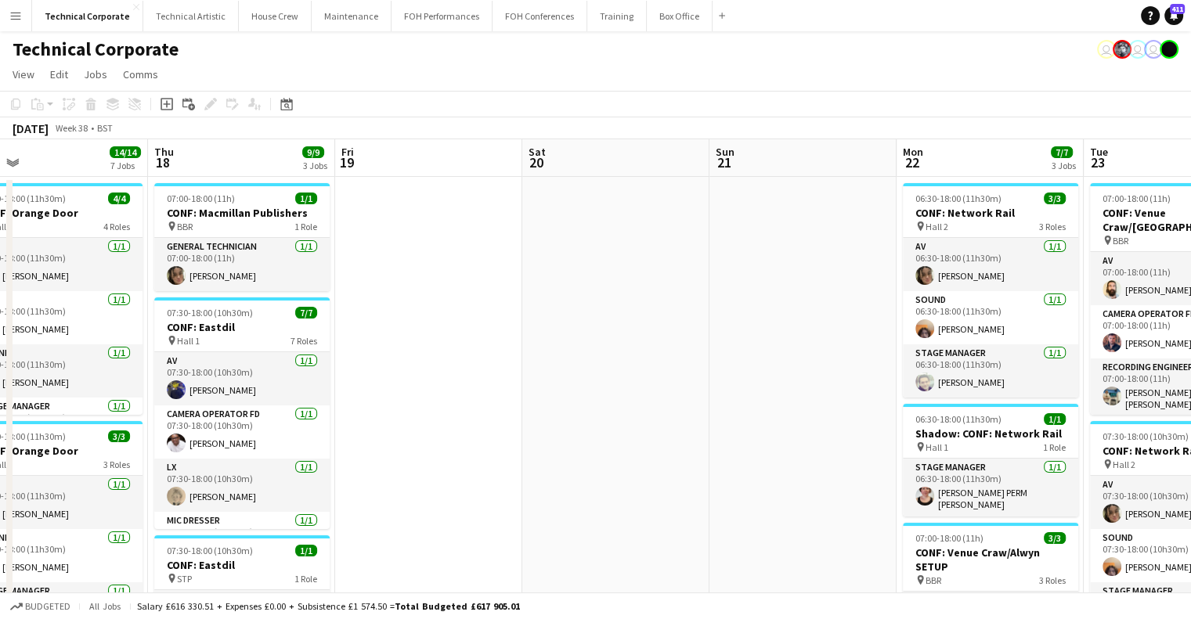
drag, startPoint x: 629, startPoint y: 352, endPoint x: 930, endPoint y: 341, distance: 301.7
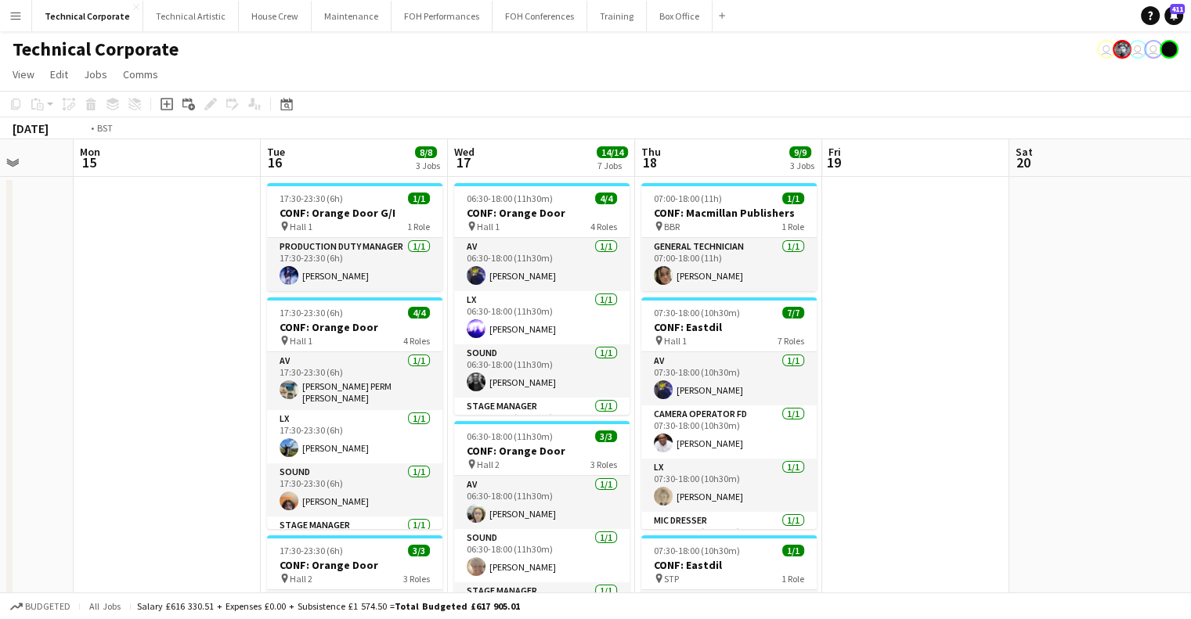
scroll to position [0, 471]
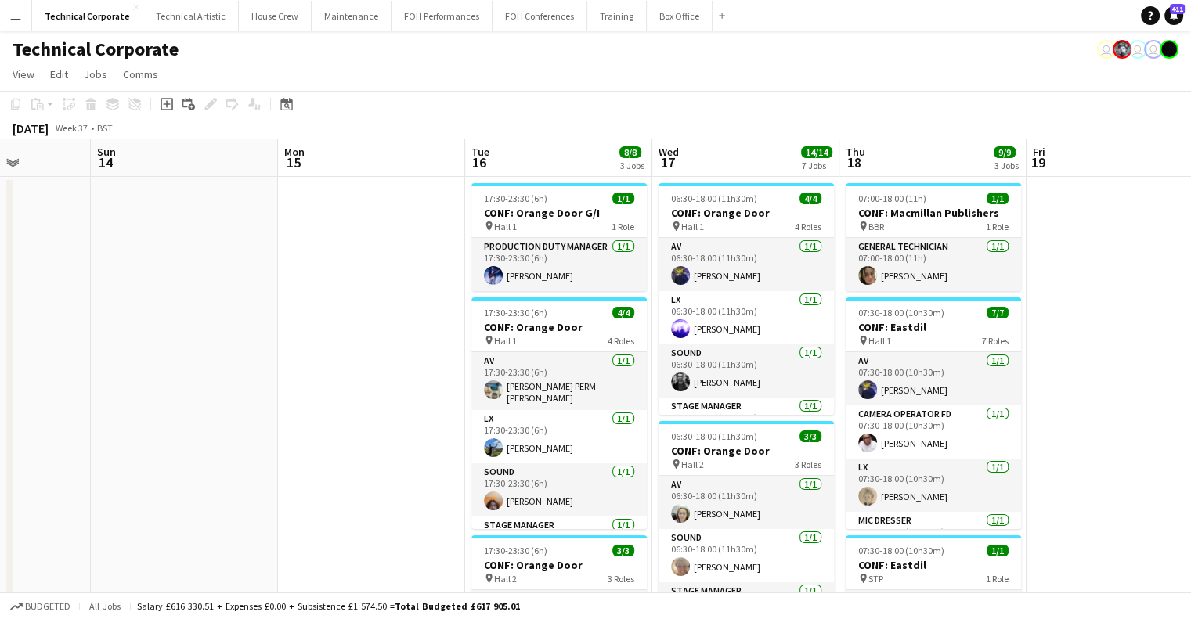
drag, startPoint x: 504, startPoint y: 363, endPoint x: 761, endPoint y: 359, distance: 256.8
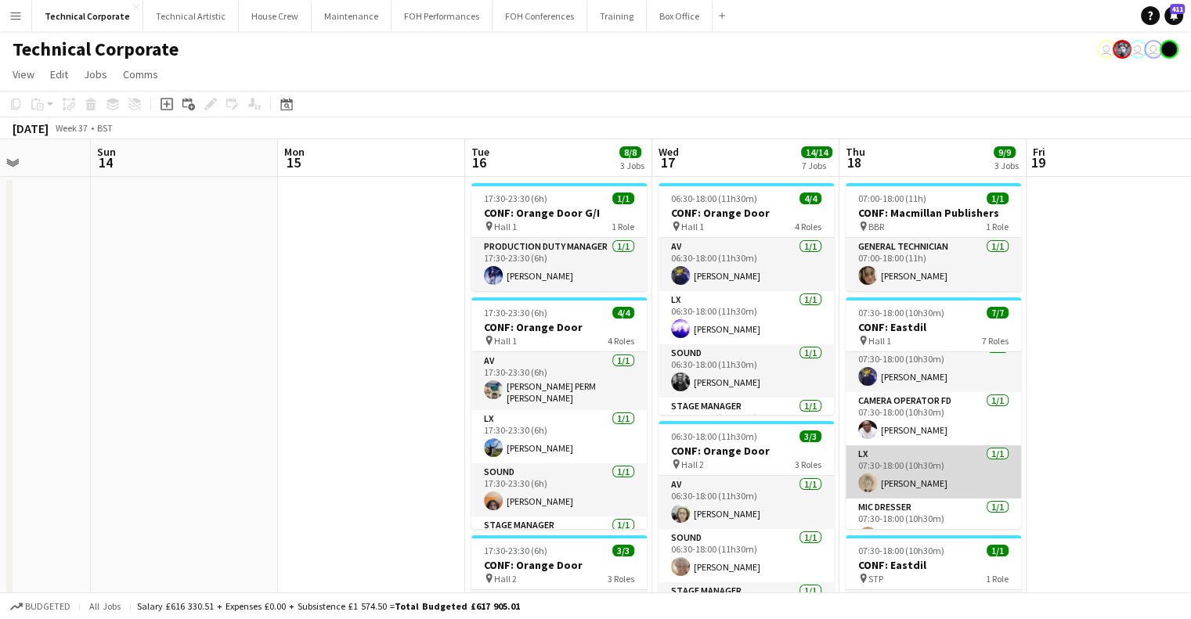
scroll to position [0, 0]
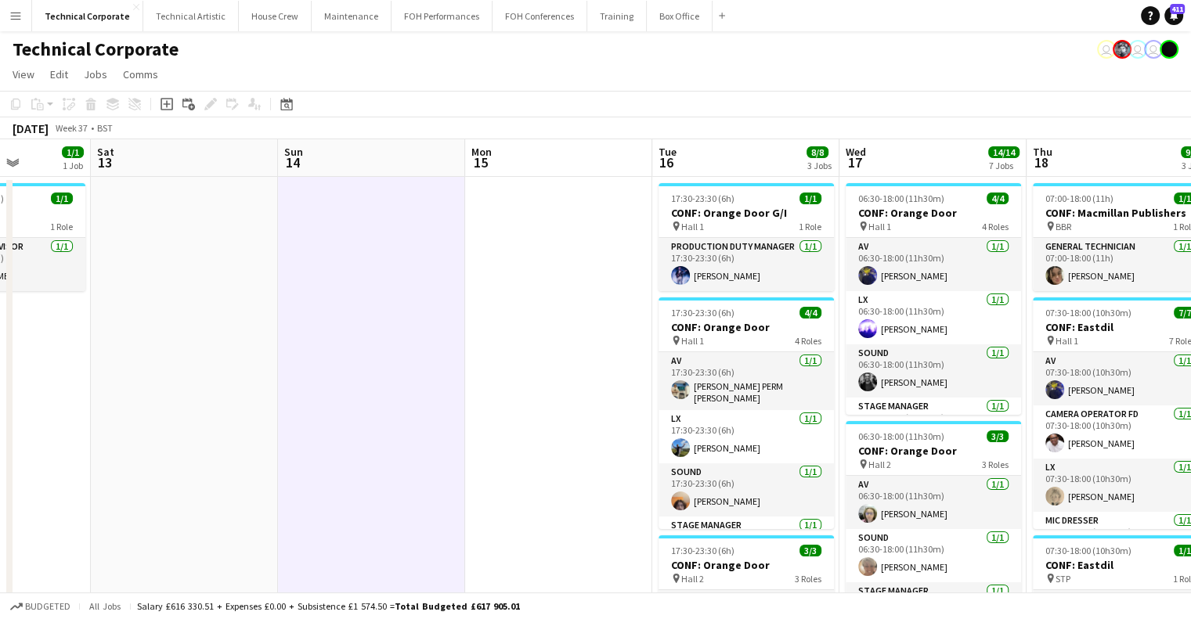
drag, startPoint x: 508, startPoint y: 312, endPoint x: 727, endPoint y: 306, distance: 219.3
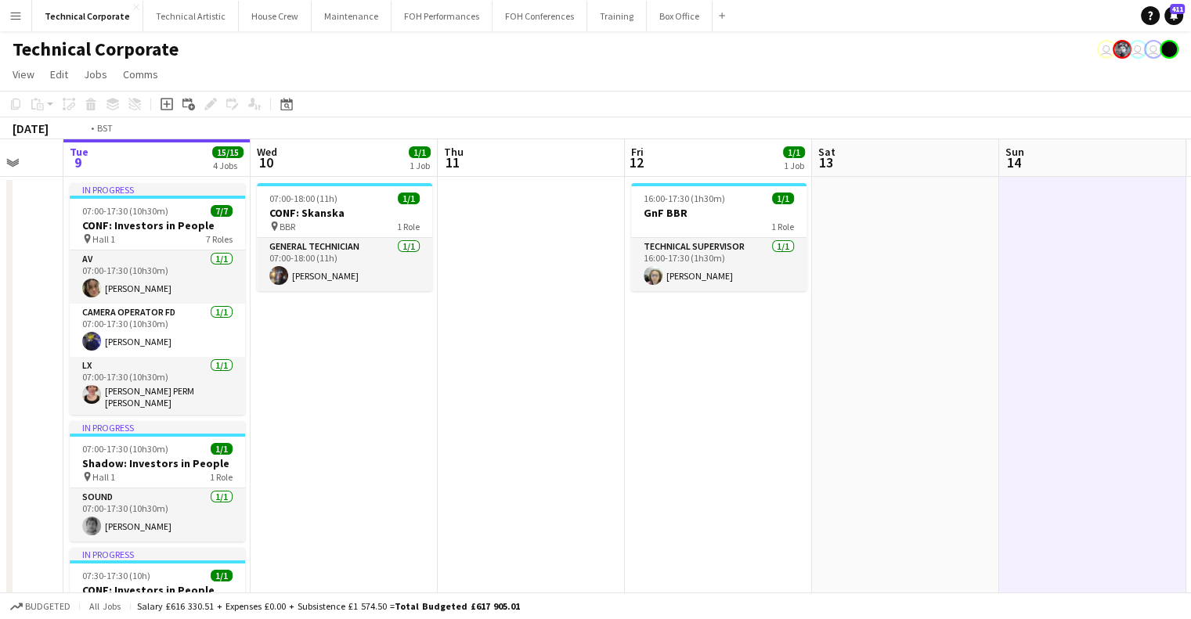
drag, startPoint x: 621, startPoint y: 336, endPoint x: 402, endPoint y: 295, distance: 223.0
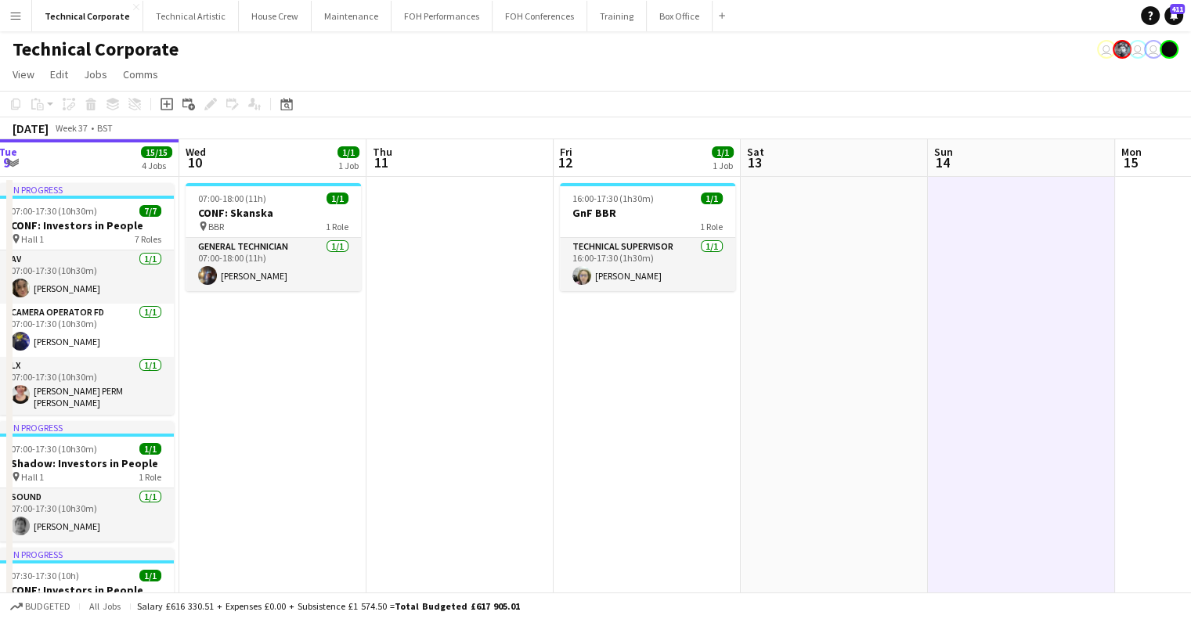
drag, startPoint x: 857, startPoint y: 298, endPoint x: 376, endPoint y: 316, distance: 481.0
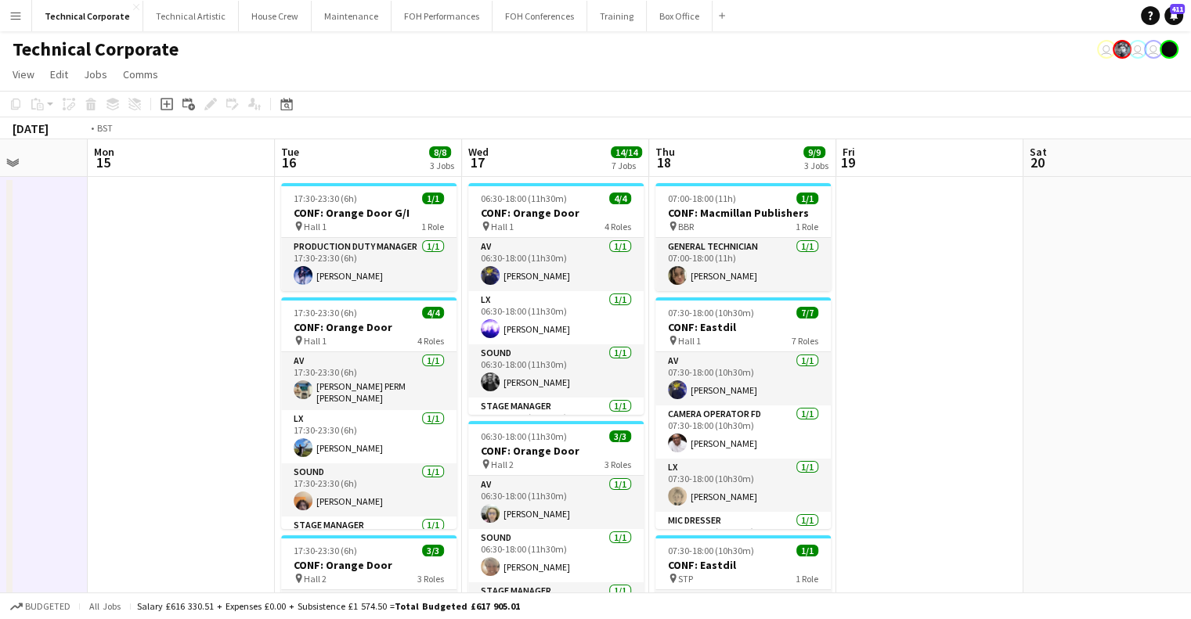
drag, startPoint x: 948, startPoint y: 287, endPoint x: 434, endPoint y: 319, distance: 515.3
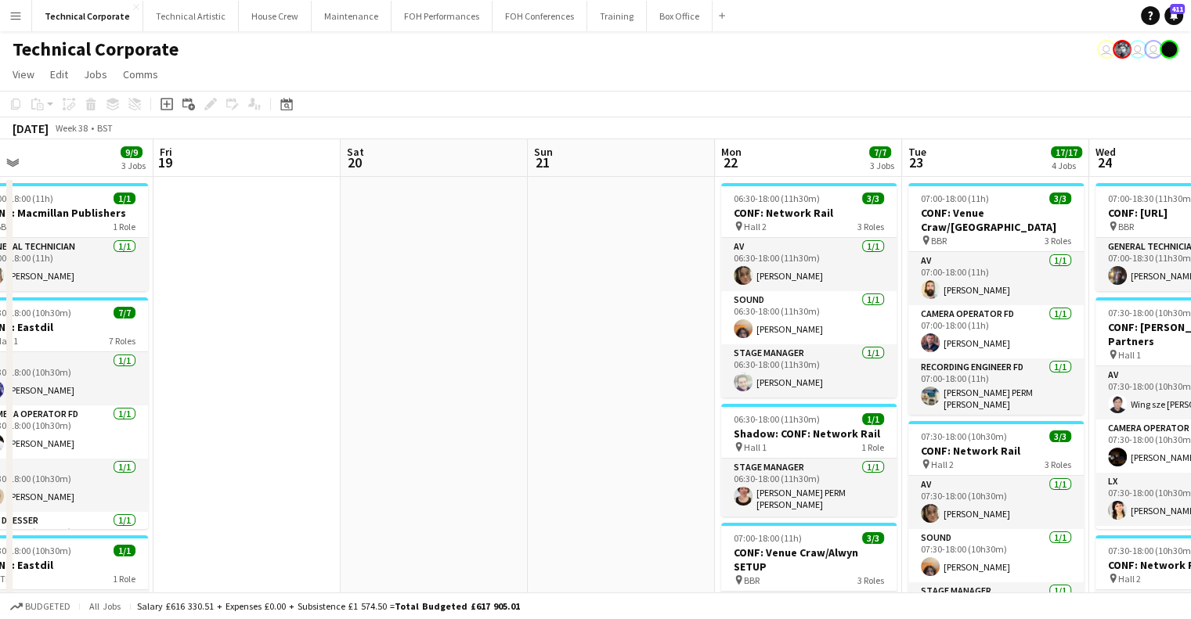
drag, startPoint x: 733, startPoint y: 307, endPoint x: 185, endPoint y: 355, distance: 550.2
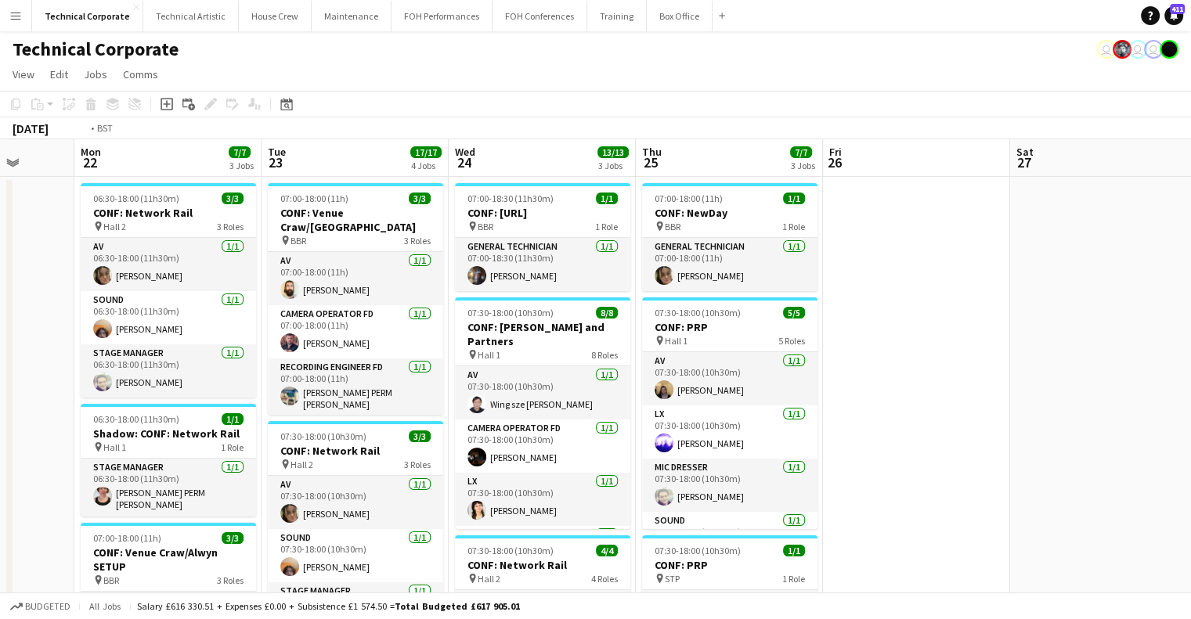
drag, startPoint x: 806, startPoint y: 315, endPoint x: 113, endPoint y: 407, distance: 699.8
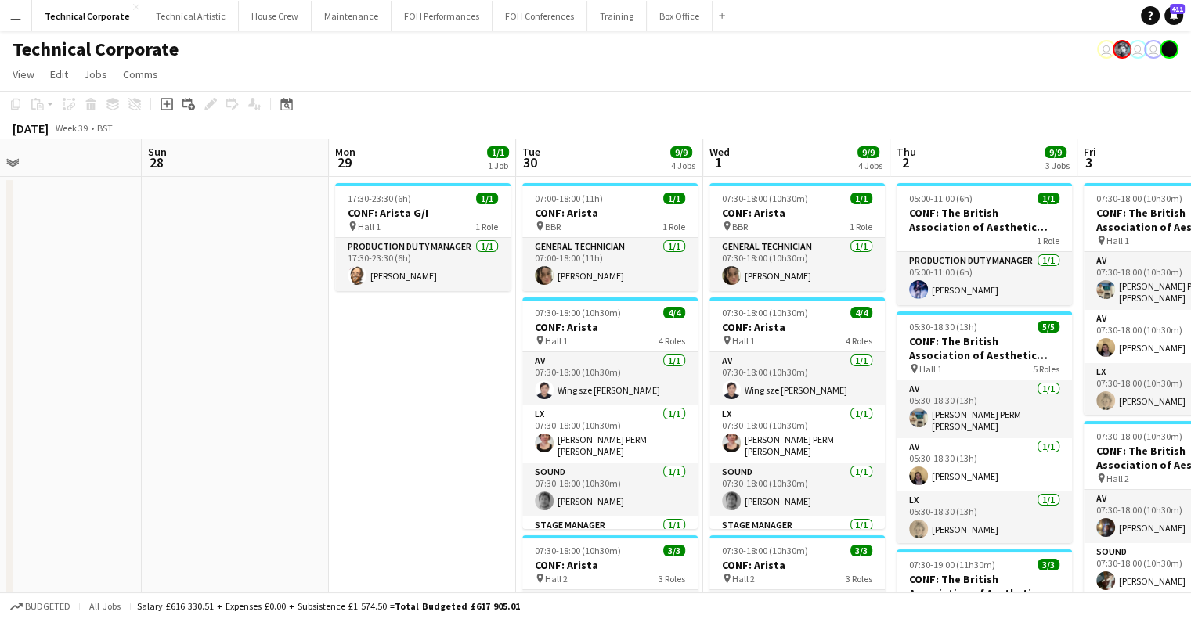
drag, startPoint x: 794, startPoint y: 312, endPoint x: 200, endPoint y: 337, distance: 594.0
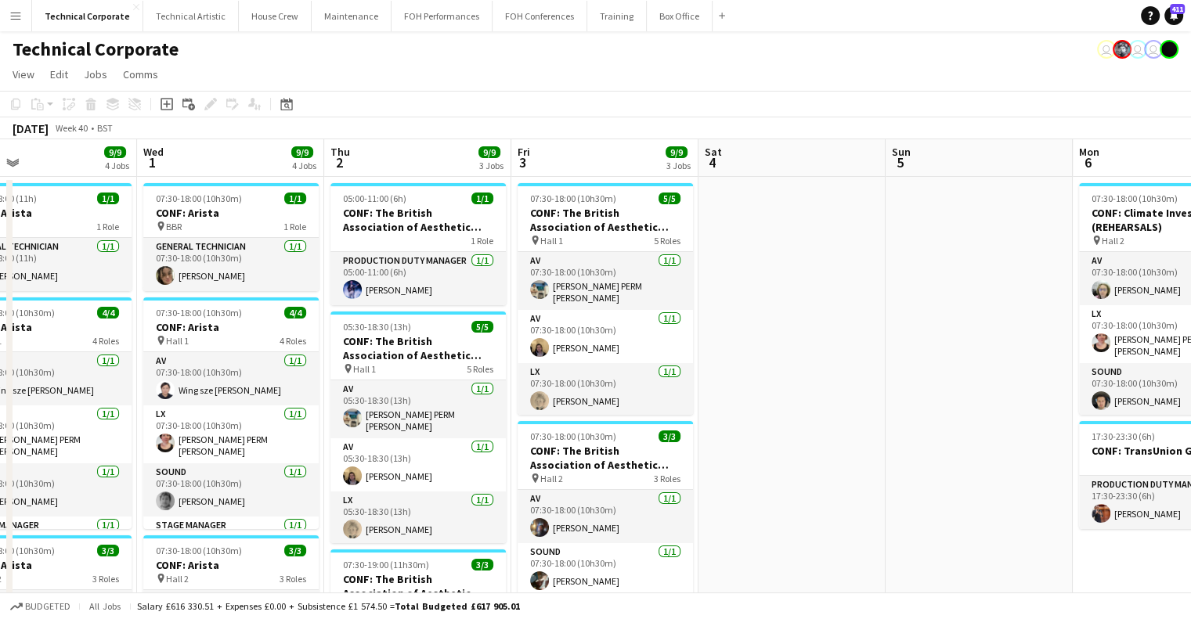
drag, startPoint x: 551, startPoint y: 404, endPoint x: 689, endPoint y: 417, distance: 138.4
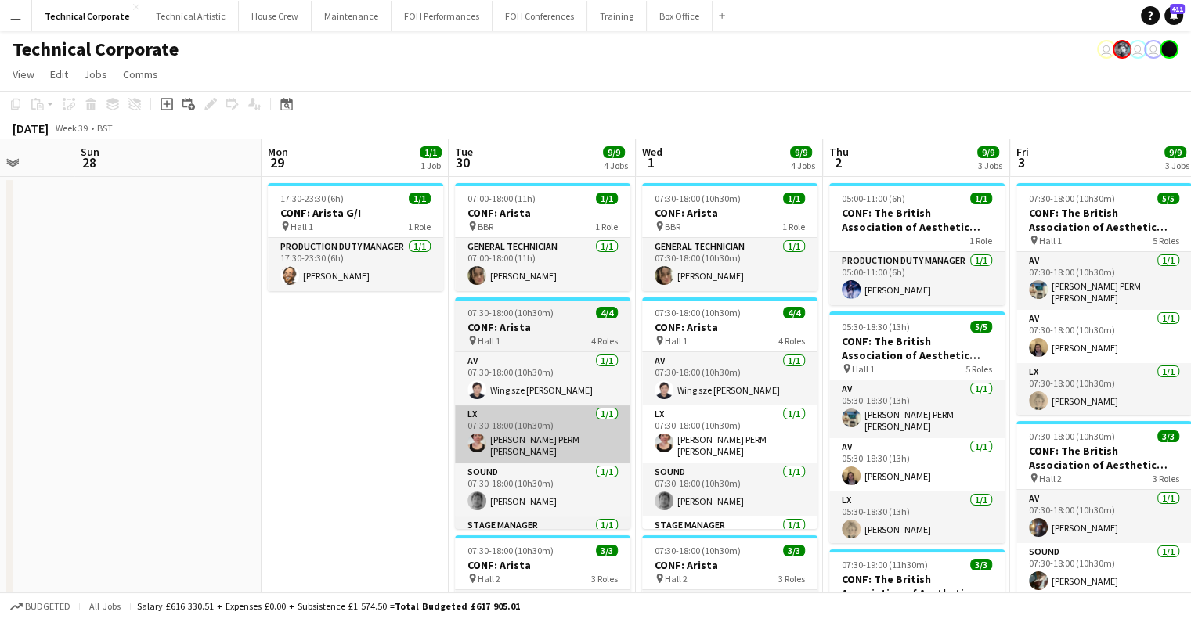
drag, startPoint x: 448, startPoint y: 425, endPoint x: 579, endPoint y: 435, distance: 131.9
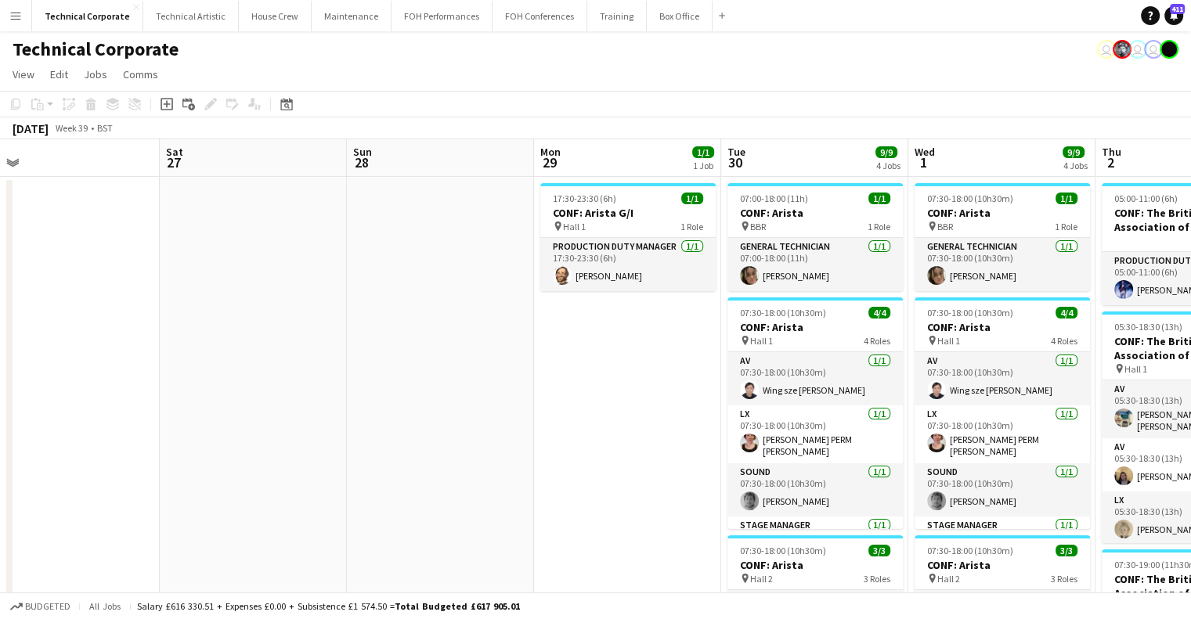
drag, startPoint x: 402, startPoint y: 423, endPoint x: 674, endPoint y: 427, distance: 272.5
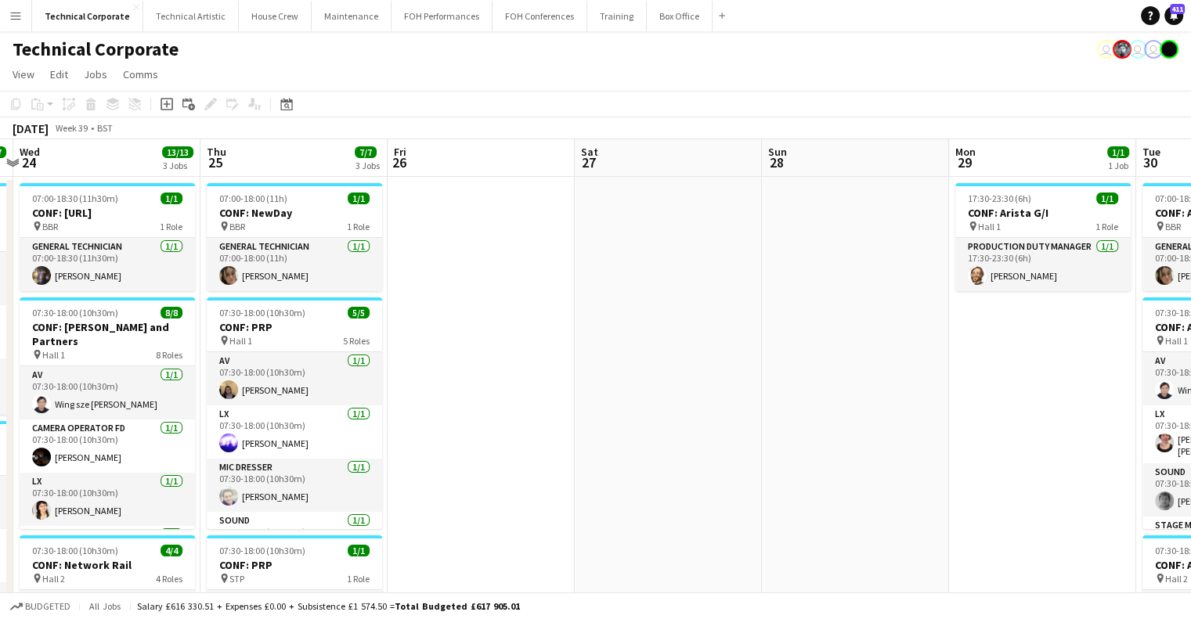
drag, startPoint x: 493, startPoint y: 431, endPoint x: 777, endPoint y: 431, distance: 283.4
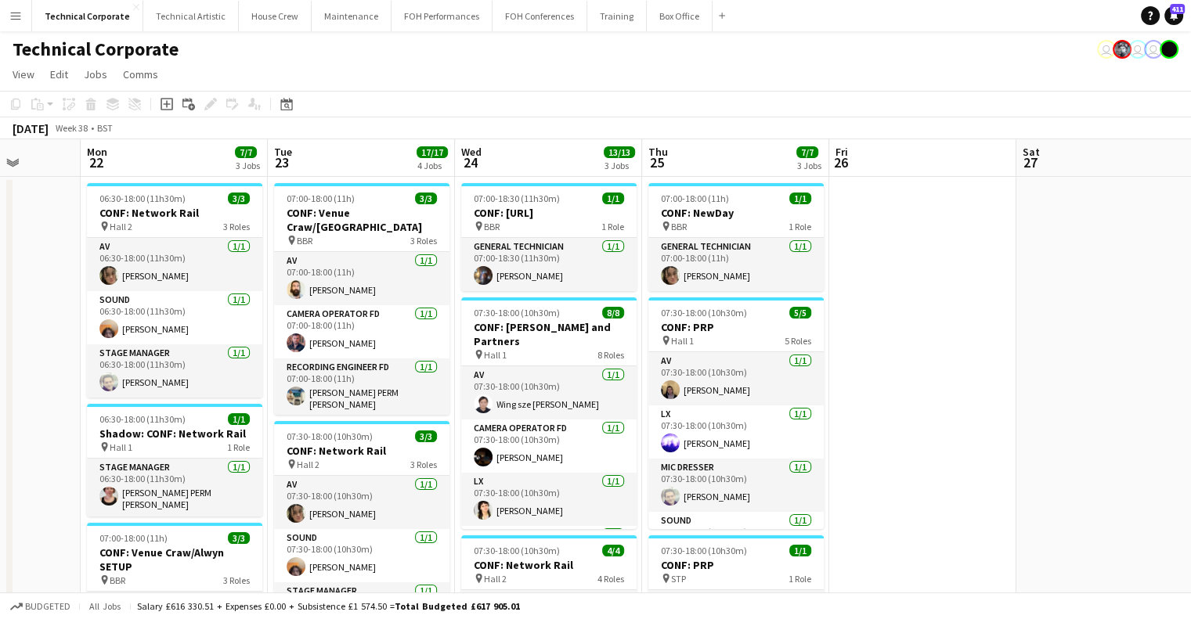
drag, startPoint x: 476, startPoint y: 431, endPoint x: 751, endPoint y: 427, distance: 274.8
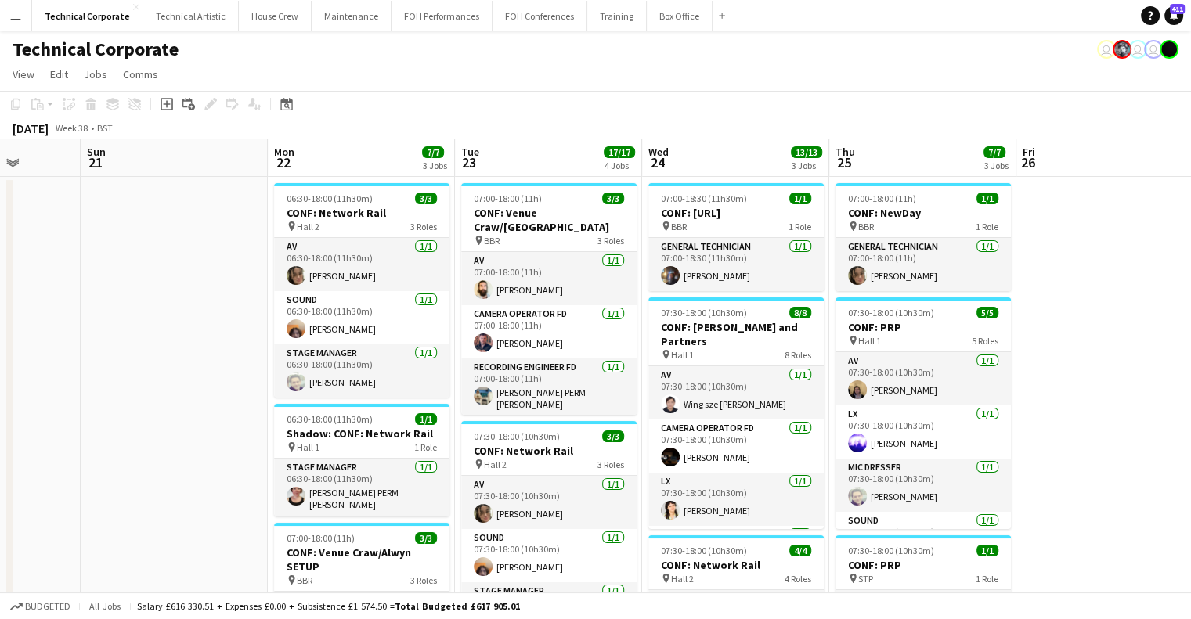
drag, startPoint x: 647, startPoint y: 427, endPoint x: 939, endPoint y: 419, distance: 291.4
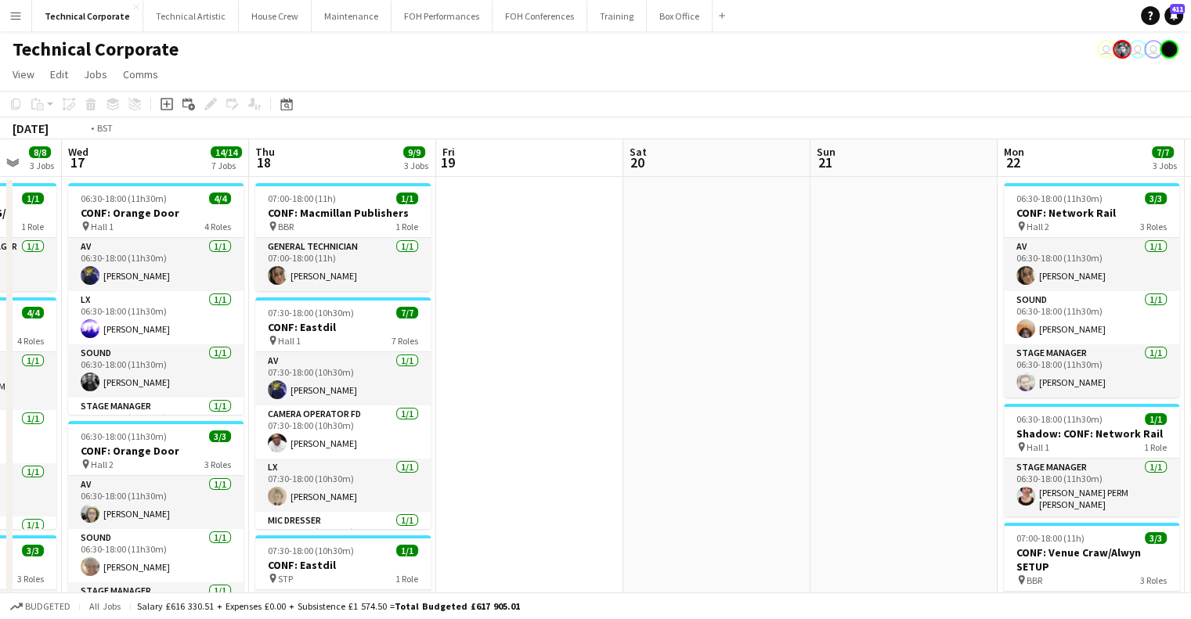
drag, startPoint x: 525, startPoint y: 430, endPoint x: 925, endPoint y: 427, distance: 400.1
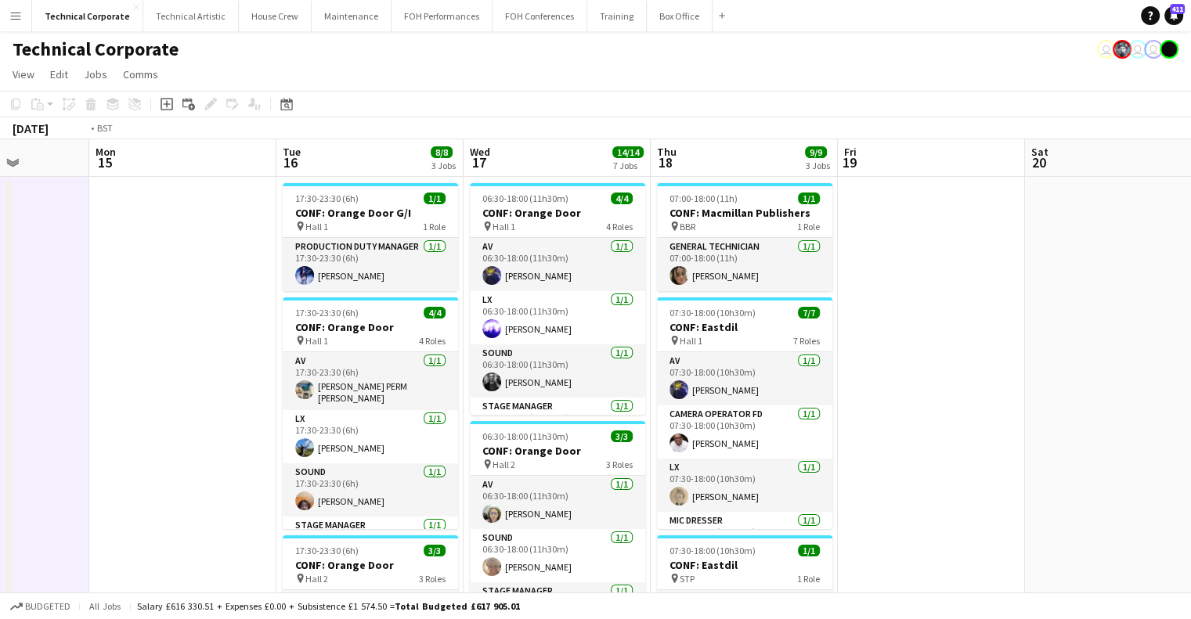
drag, startPoint x: 818, startPoint y: 449, endPoint x: 405, endPoint y: 458, distance: 413.5
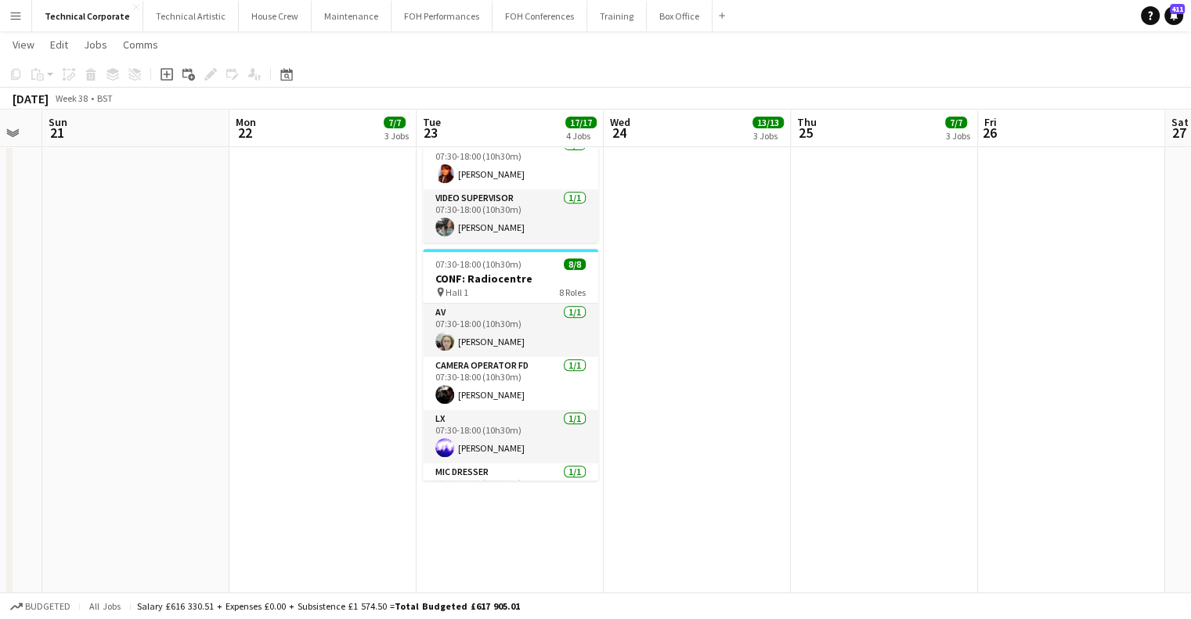
drag, startPoint x: 846, startPoint y: 433, endPoint x: 692, endPoint y: 443, distance: 153.8
click at [692, 443] on app-calendar-viewport "Wed 17 14/14 7 Jobs Thu 18 9/9 3 Jobs Fri 19 Sat 20 Sun 21 Mon 22 7/7 3 Jobs Tu…" at bounding box center [595, 87] width 1191 height 1304
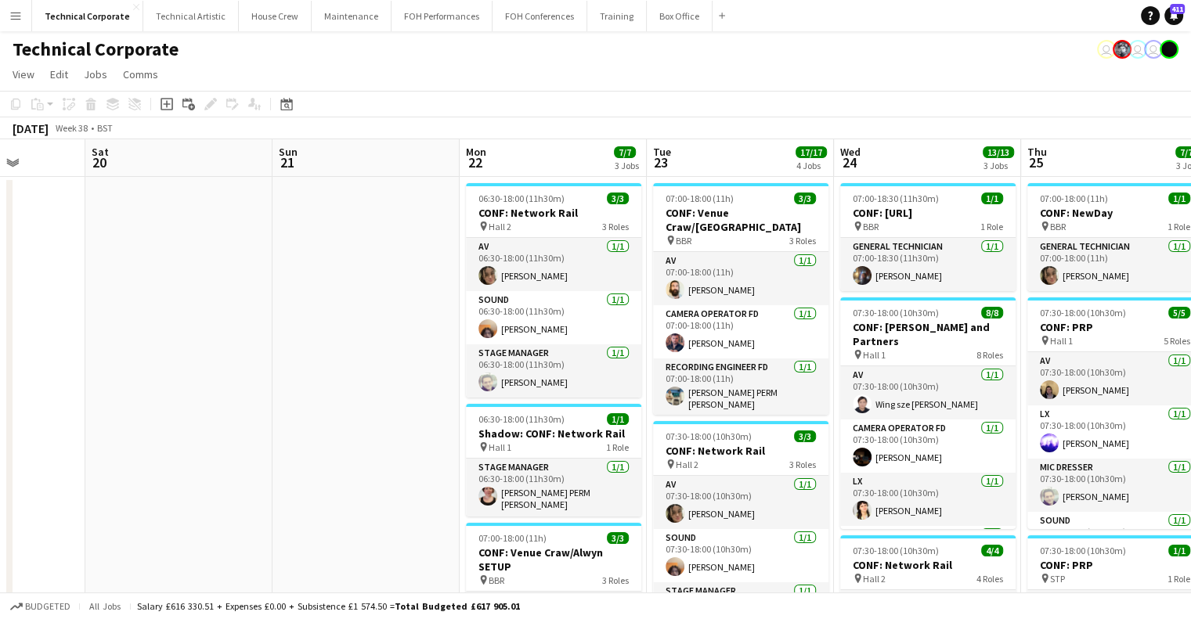
scroll to position [0, 465]
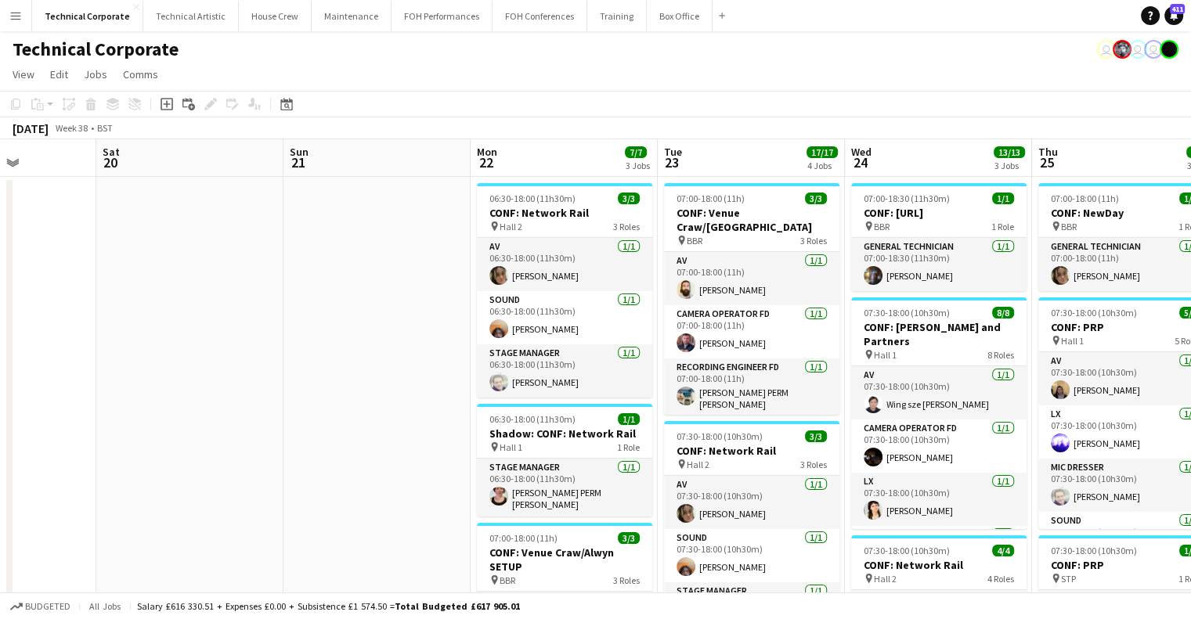
drag, startPoint x: 225, startPoint y: 380, endPoint x: 478, endPoint y: 401, distance: 253.7
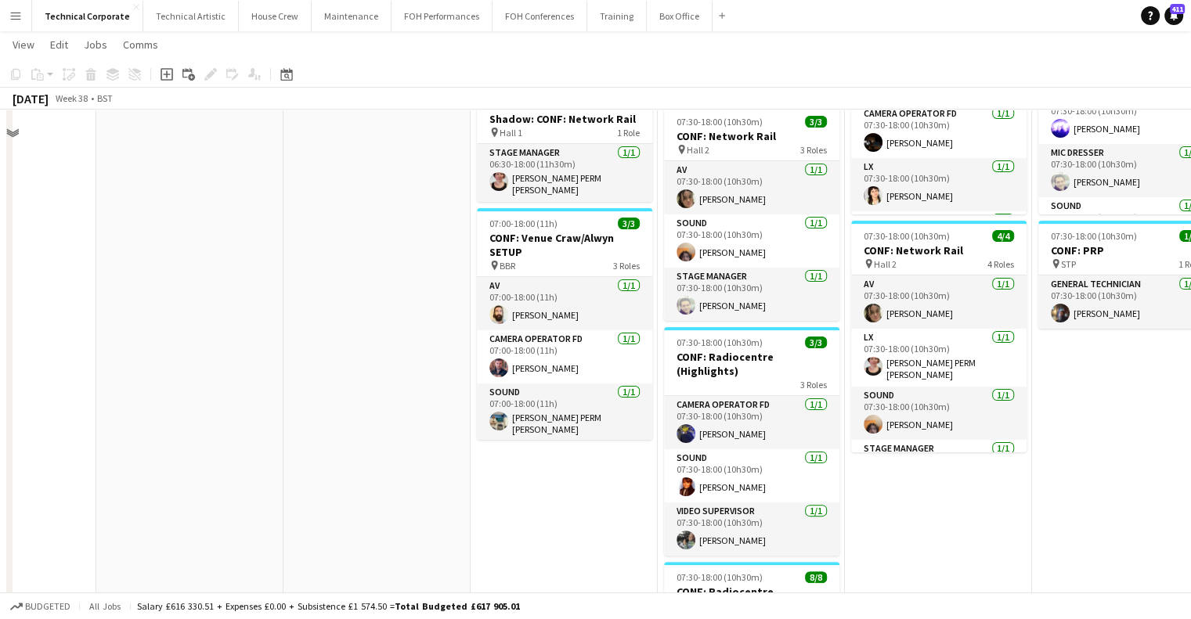
scroll to position [0, 0]
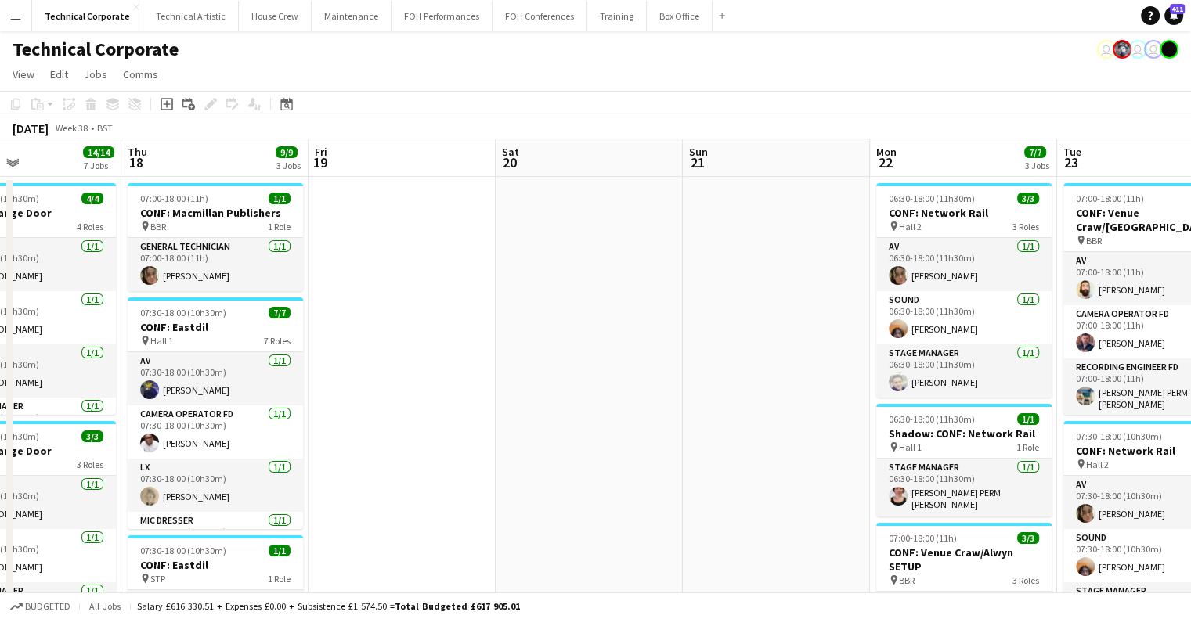
drag, startPoint x: 252, startPoint y: 384, endPoint x: 660, endPoint y: 382, distance: 407.9
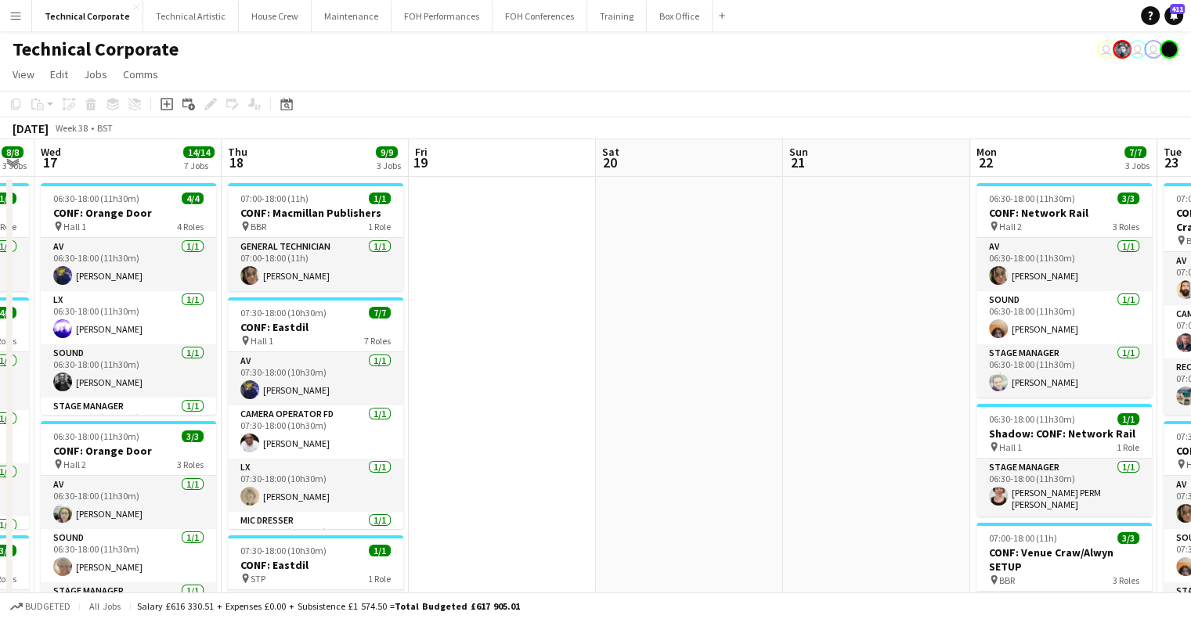
drag, startPoint x: 435, startPoint y: 385, endPoint x: 723, endPoint y: 412, distance: 289.3
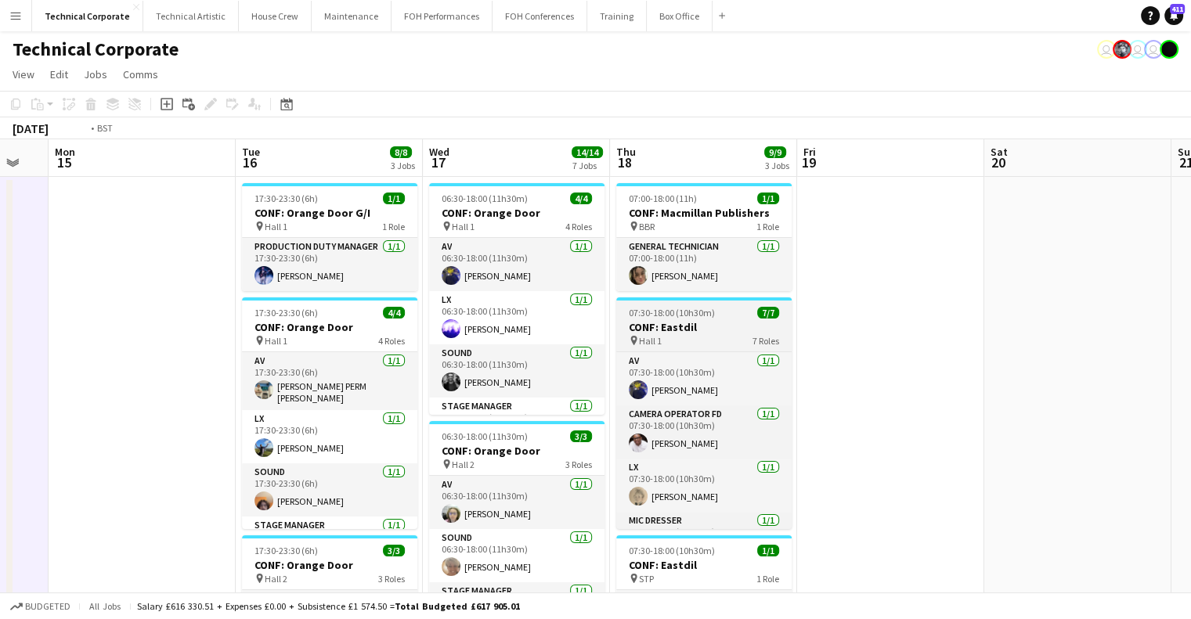
drag, startPoint x: 605, startPoint y: 340, endPoint x: 807, endPoint y: 320, distance: 202.9
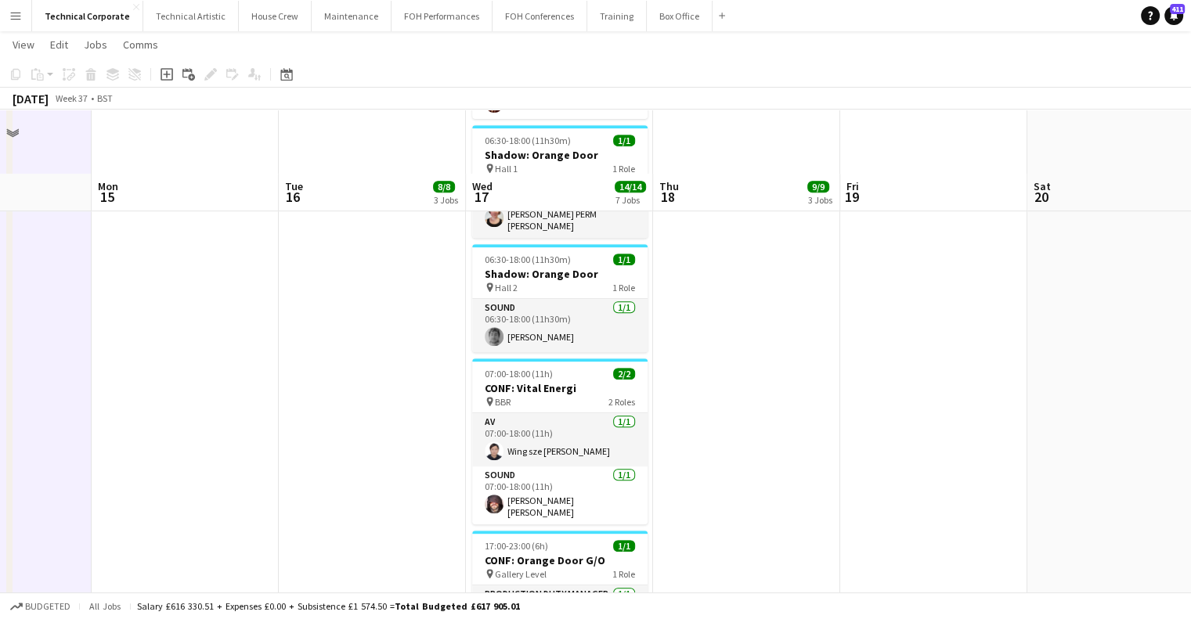
scroll to position [771, 0]
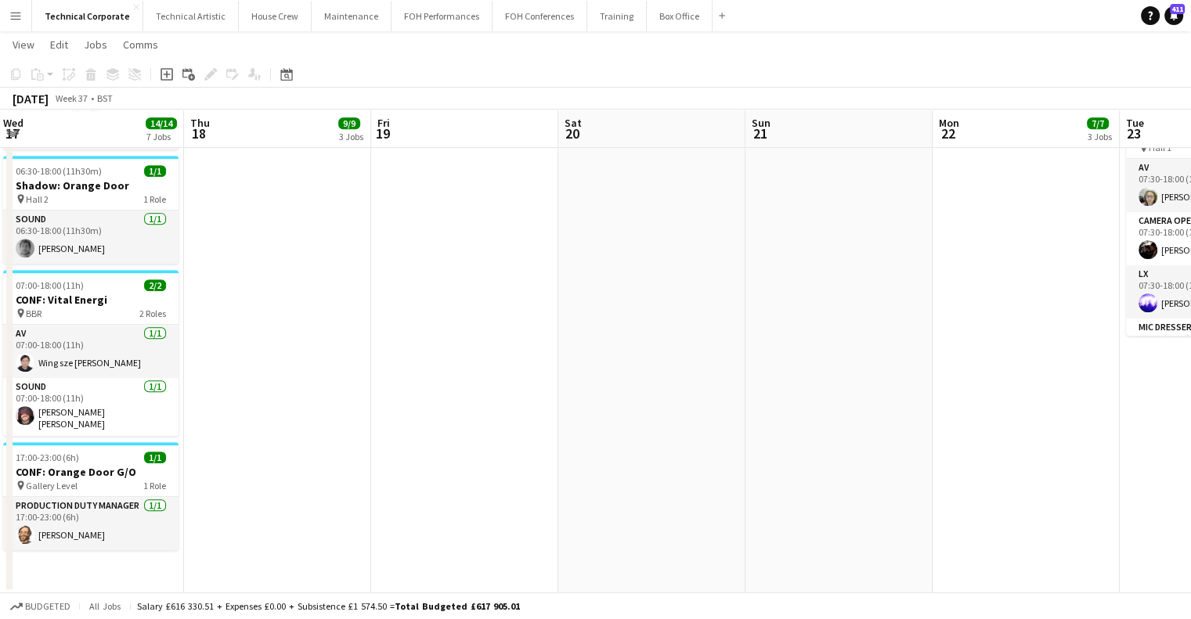
drag, startPoint x: 880, startPoint y: 431, endPoint x: 457, endPoint y: 431, distance: 422.8
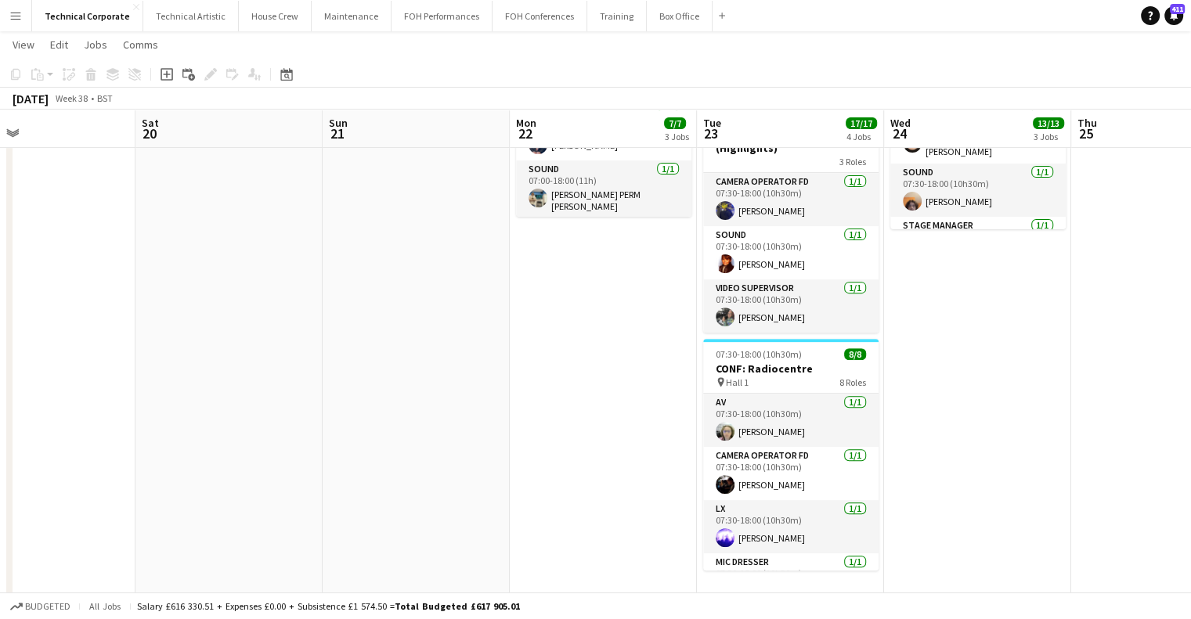
scroll to position [0, 633]
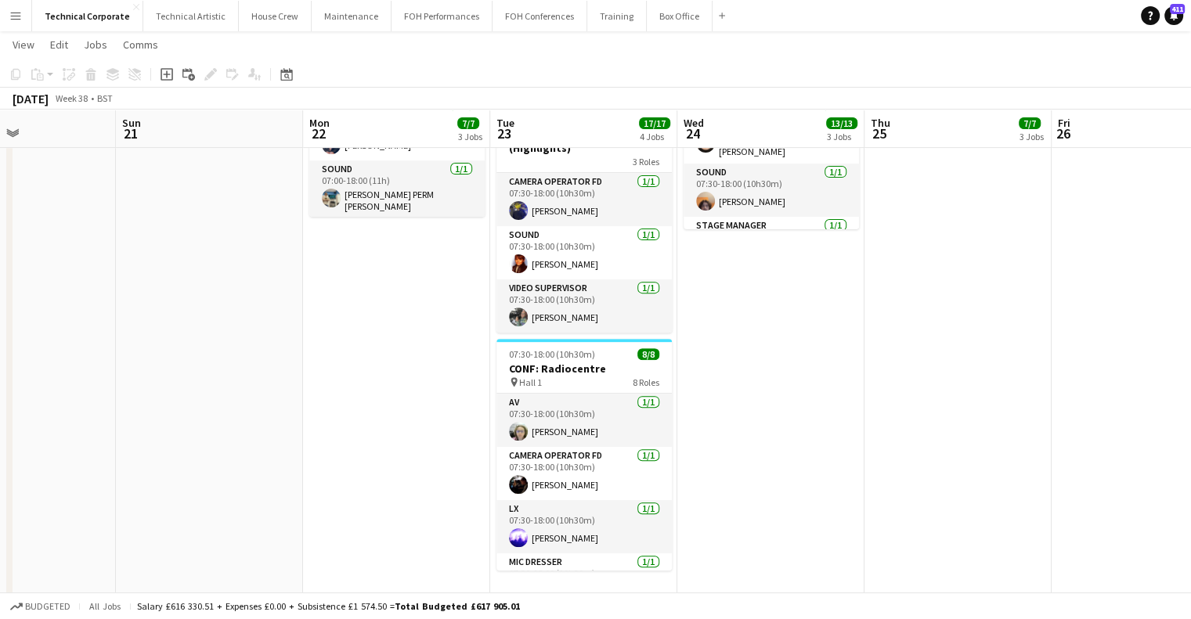
drag, startPoint x: 733, startPoint y: 448, endPoint x: 705, endPoint y: 448, distance: 28.2
click at [709, 448] on app-calendar-viewport "Wed 17 14/14 7 Jobs Thu 18 9/9 3 Jobs Fri 19 Sat 20 Sun 21 Mon 22 7/7 3 Jobs Tu…" at bounding box center [595, 177] width 1191 height 1304
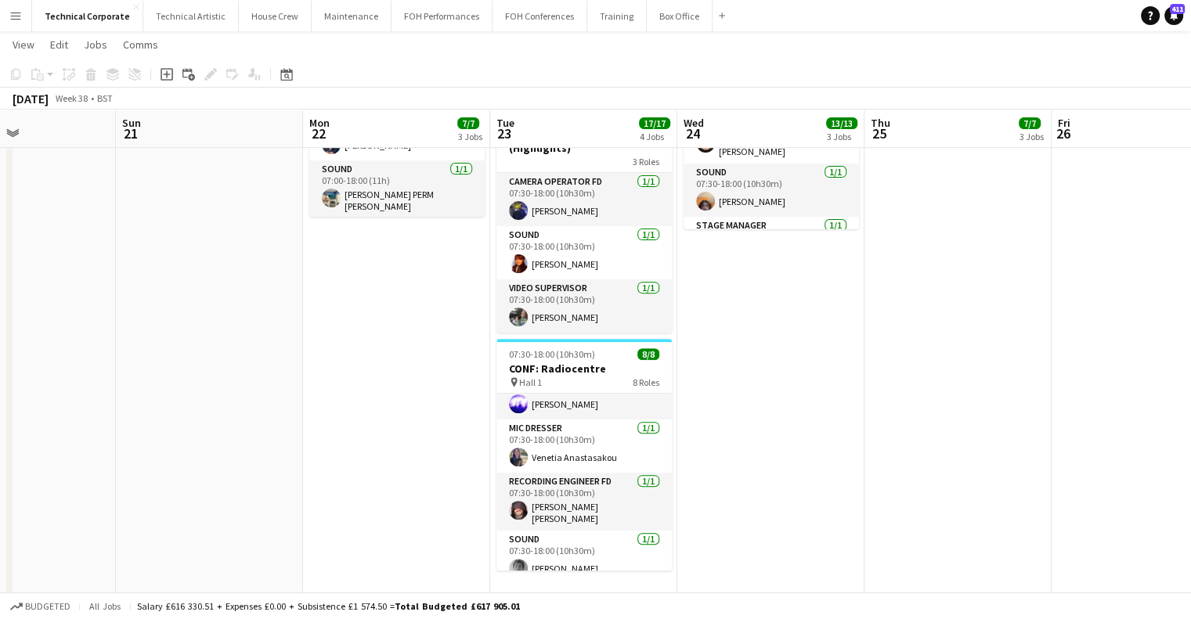
scroll to position [0, 0]
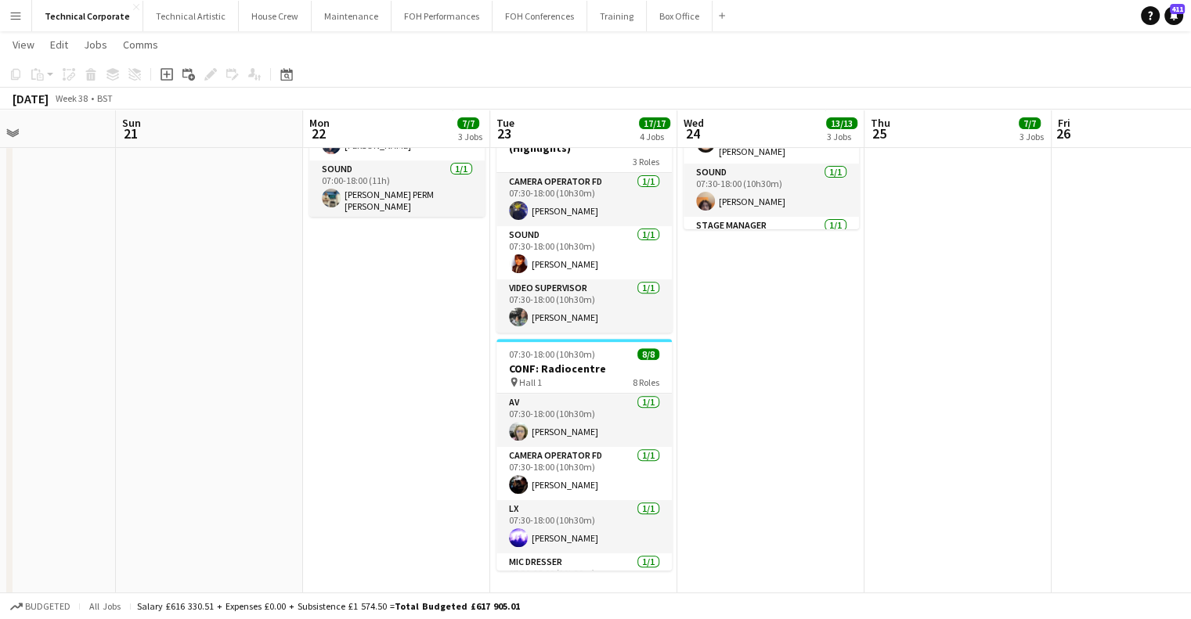
drag, startPoint x: 800, startPoint y: 446, endPoint x: 745, endPoint y: 451, distance: 55.0
click at [746, 451] on app-calendar-viewport "Wed 17 14/14 7 Jobs Thu 18 9/9 3 Jobs Fri 19 Sat 20 Sun 21 Mon 22 7/7 3 Jobs Tu…" at bounding box center [595, 177] width 1191 height 1304
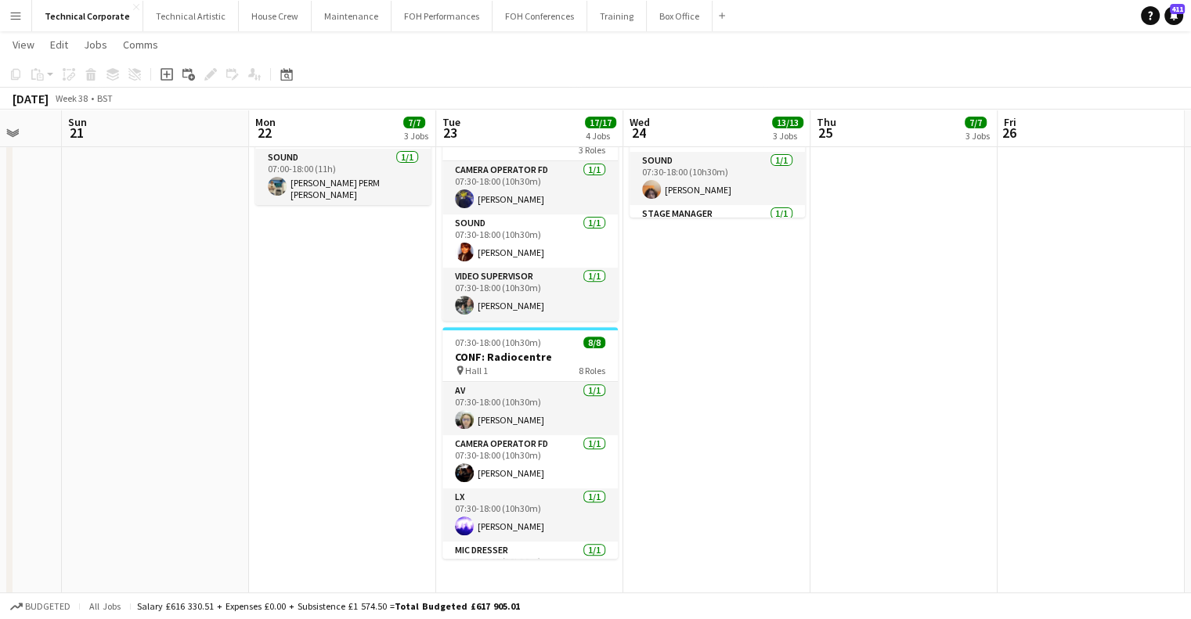
scroll to position [0, 628]
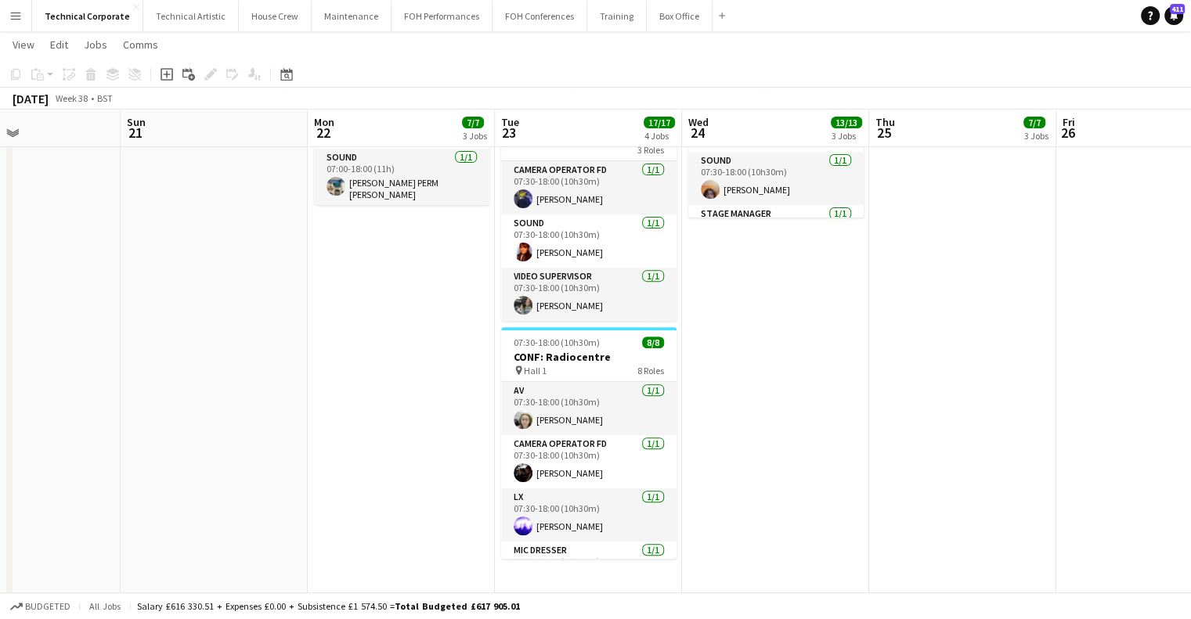
drag, startPoint x: 727, startPoint y: 483, endPoint x: 785, endPoint y: 484, distance: 58.7
click at [785, 484] on app-calendar-viewport "Wed 17 14/14 7 Jobs Thu 18 9/9 3 Jobs Fri 19 Sat 20 Sun 21 Mon 22 7/7 3 Jobs Tu…" at bounding box center [595, 165] width 1191 height 1304
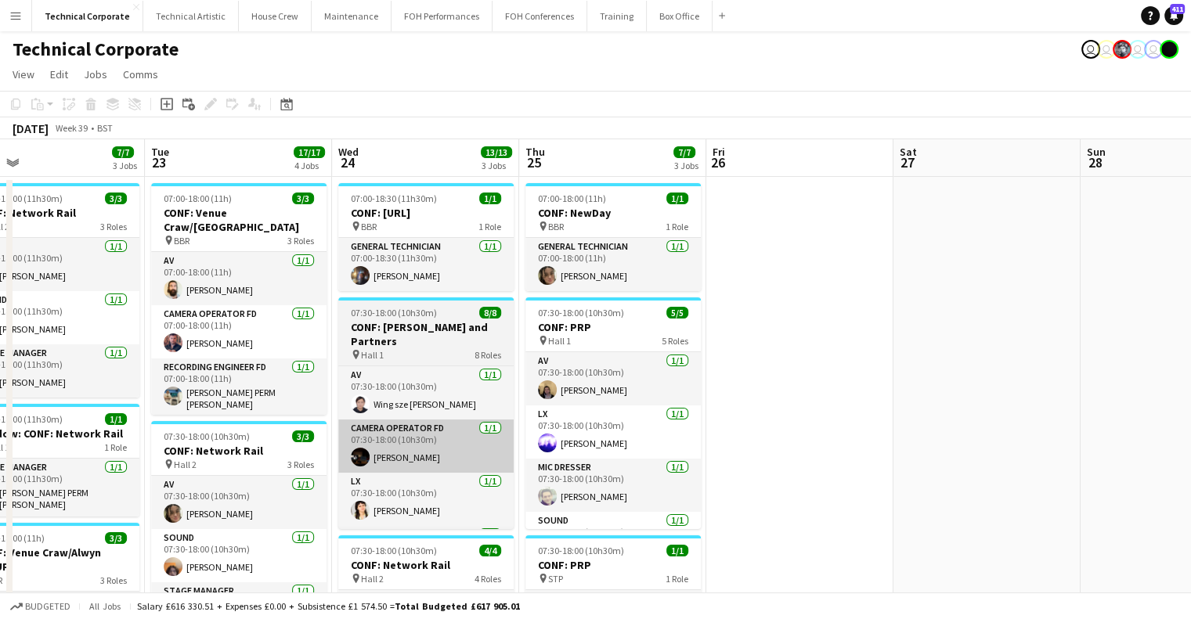
scroll to position [0, 621]
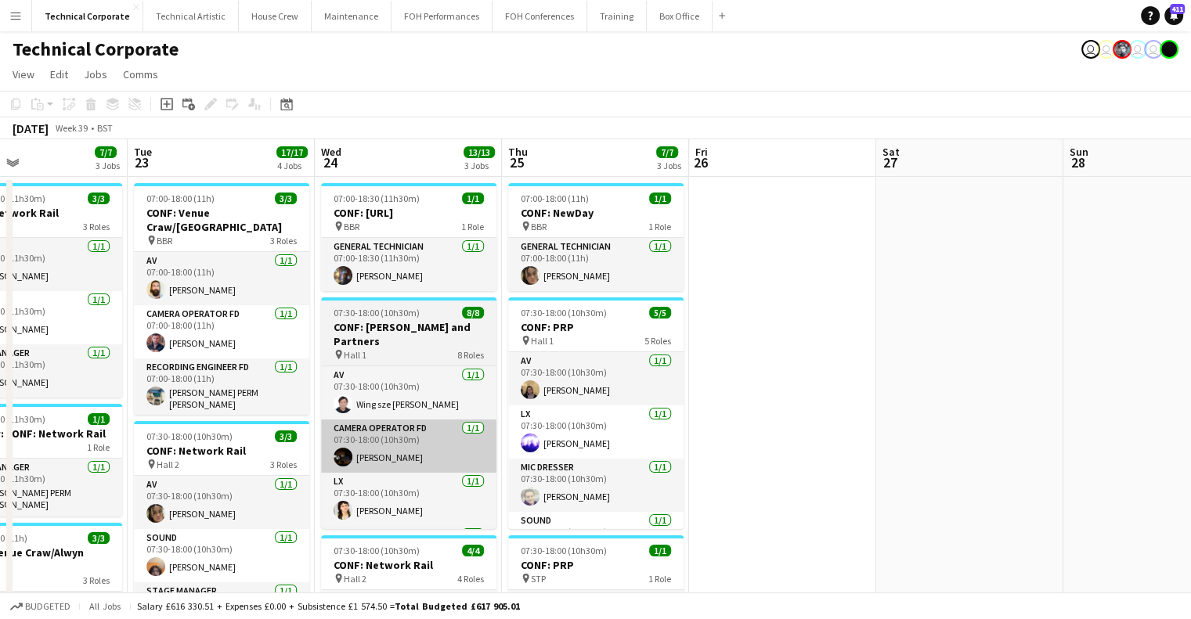
drag, startPoint x: 710, startPoint y: 408, endPoint x: 377, endPoint y: 408, distance: 332.7
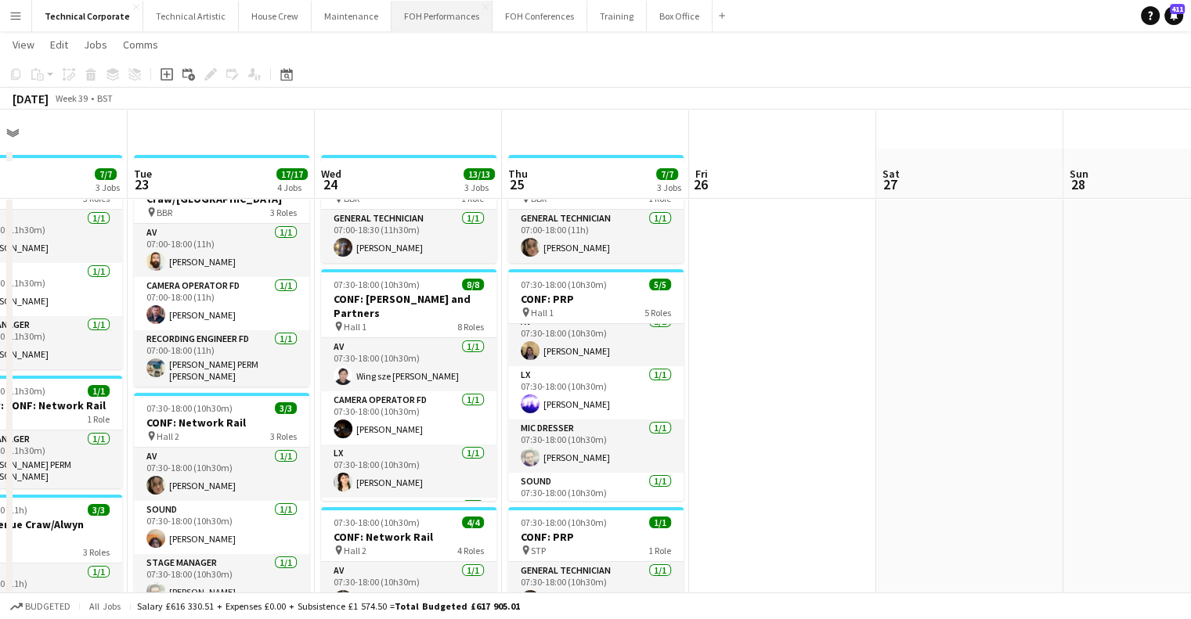
scroll to position [0, 0]
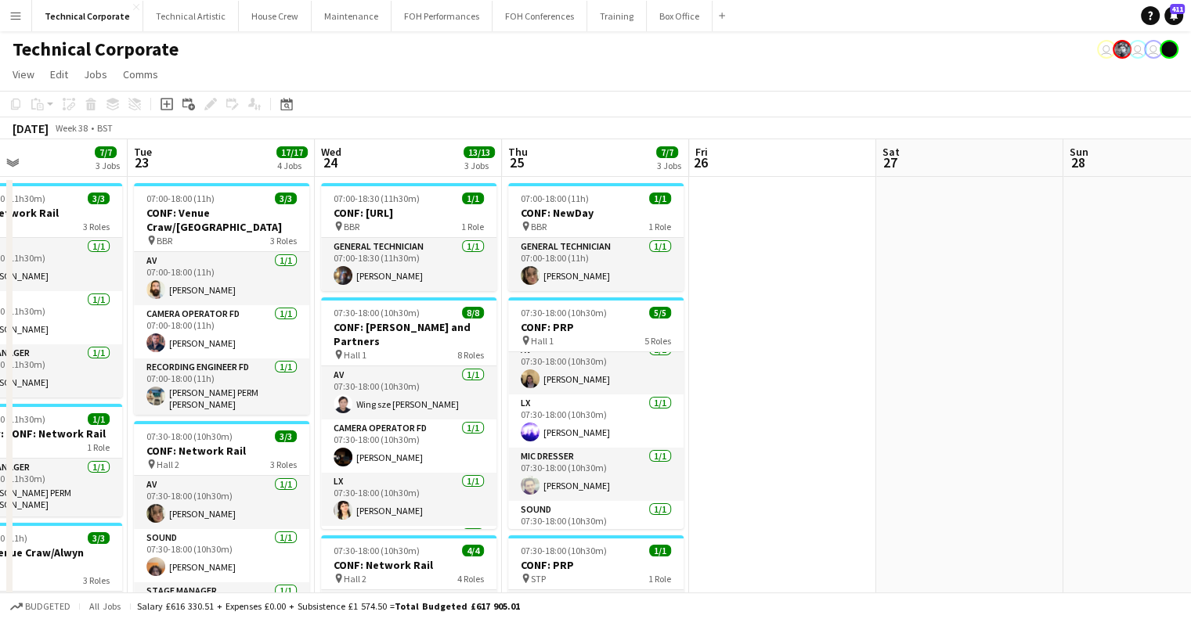
drag, startPoint x: 310, startPoint y: 331, endPoint x: 1047, endPoint y: 342, distance: 736.8
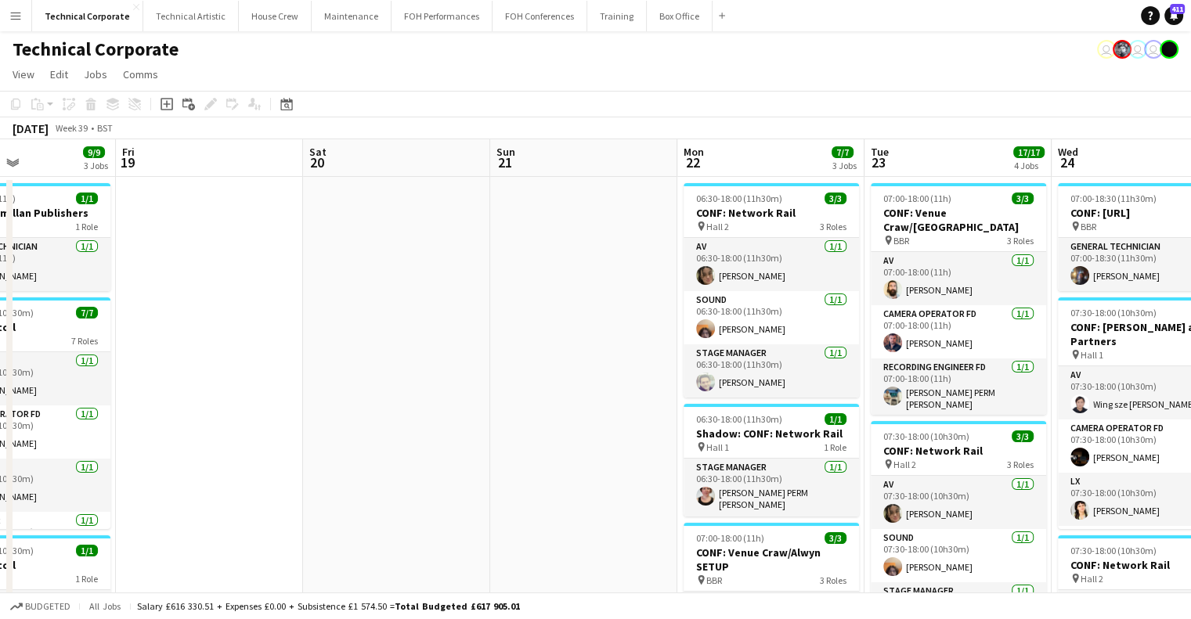
drag, startPoint x: 439, startPoint y: 353, endPoint x: 1051, endPoint y: 369, distance: 611.7
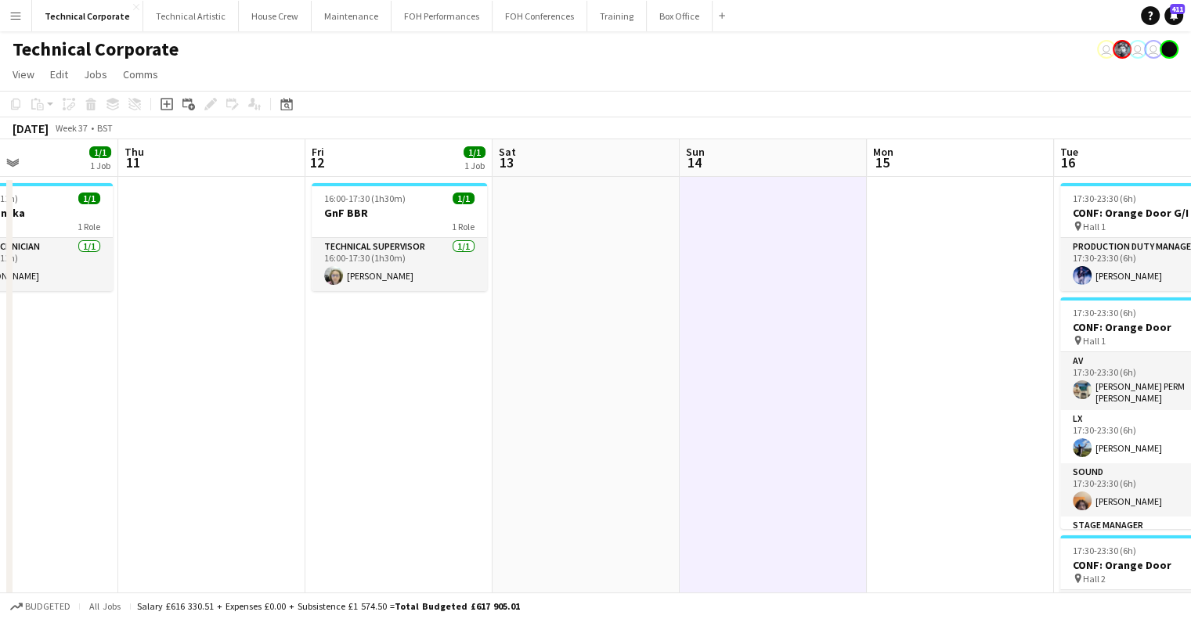
drag, startPoint x: 936, startPoint y: 379, endPoint x: 1071, endPoint y: 390, distance: 135.9
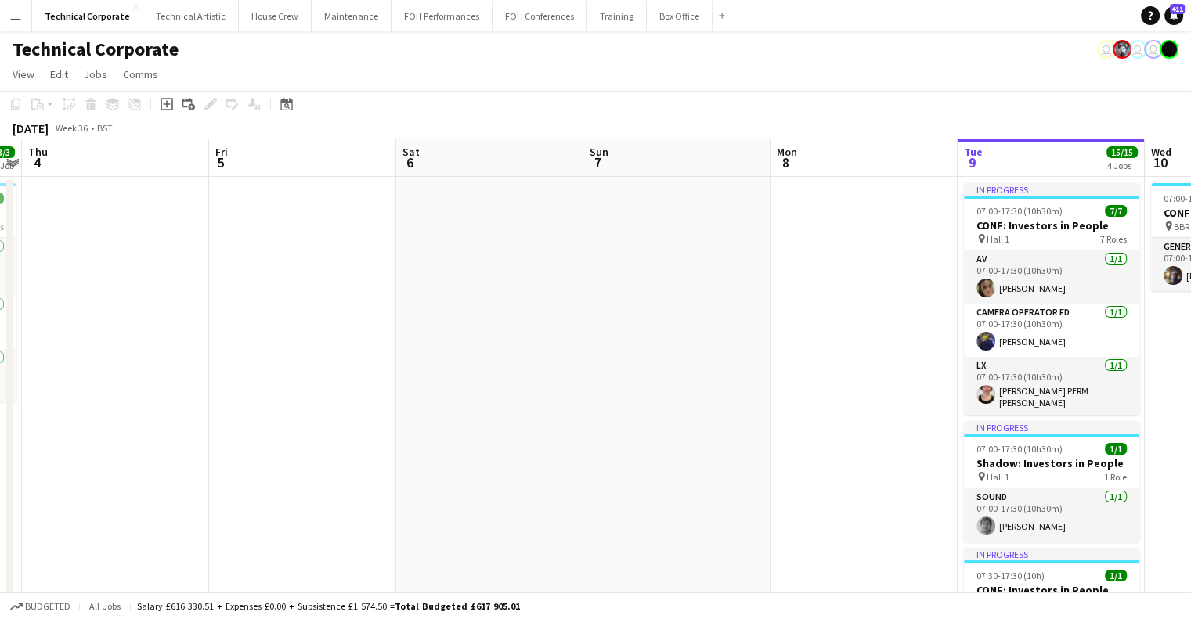
drag, startPoint x: 813, startPoint y: 378, endPoint x: 514, endPoint y: 350, distance: 300.4
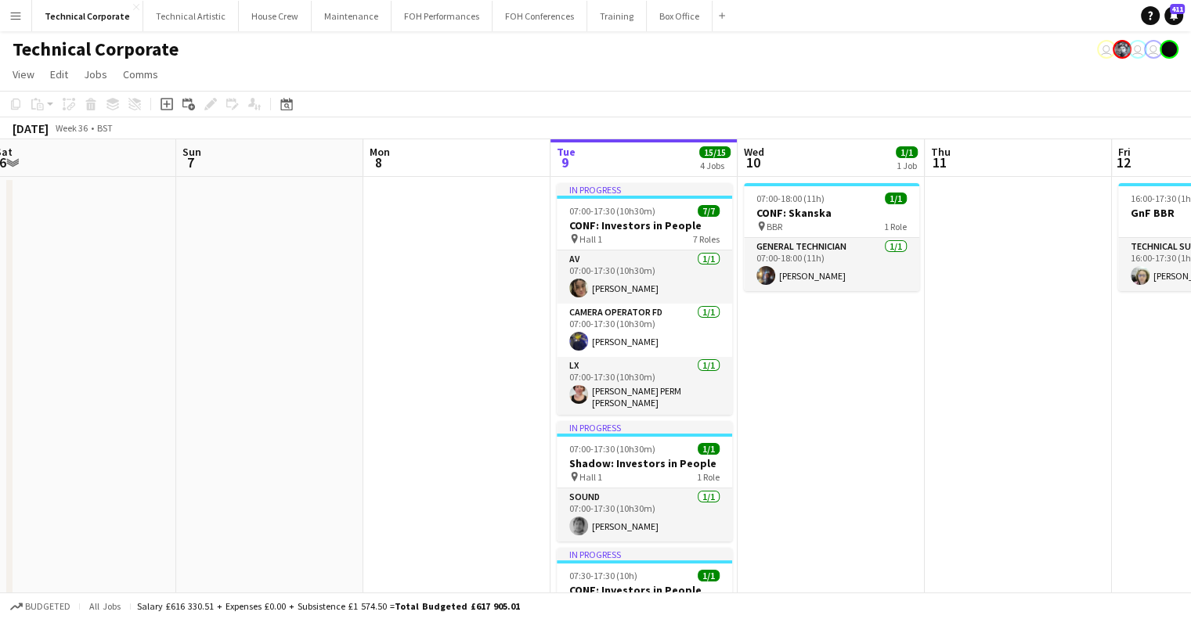
scroll to position [0, 597]
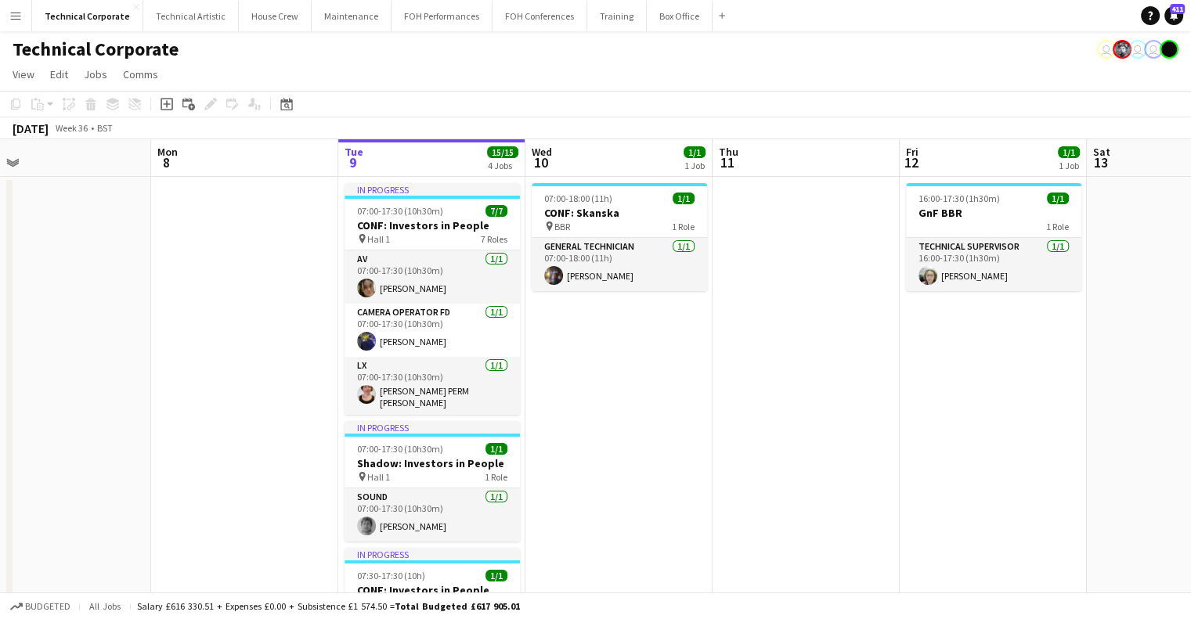
drag, startPoint x: 440, startPoint y: 361, endPoint x: 379, endPoint y: 362, distance: 61.1
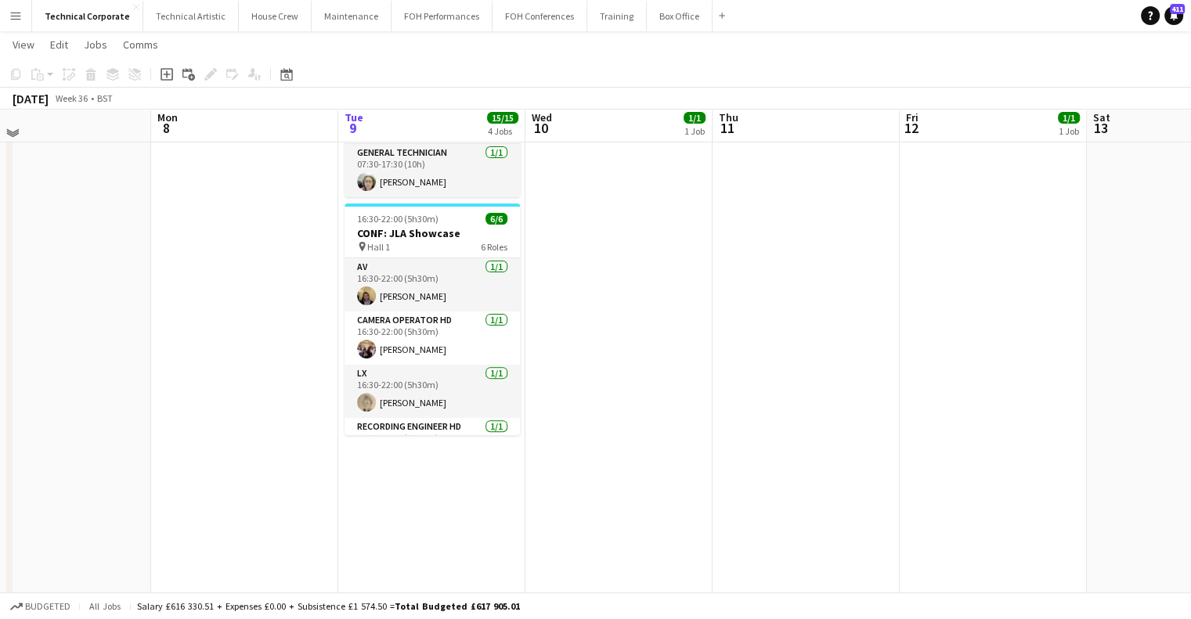
scroll to position [0, 0]
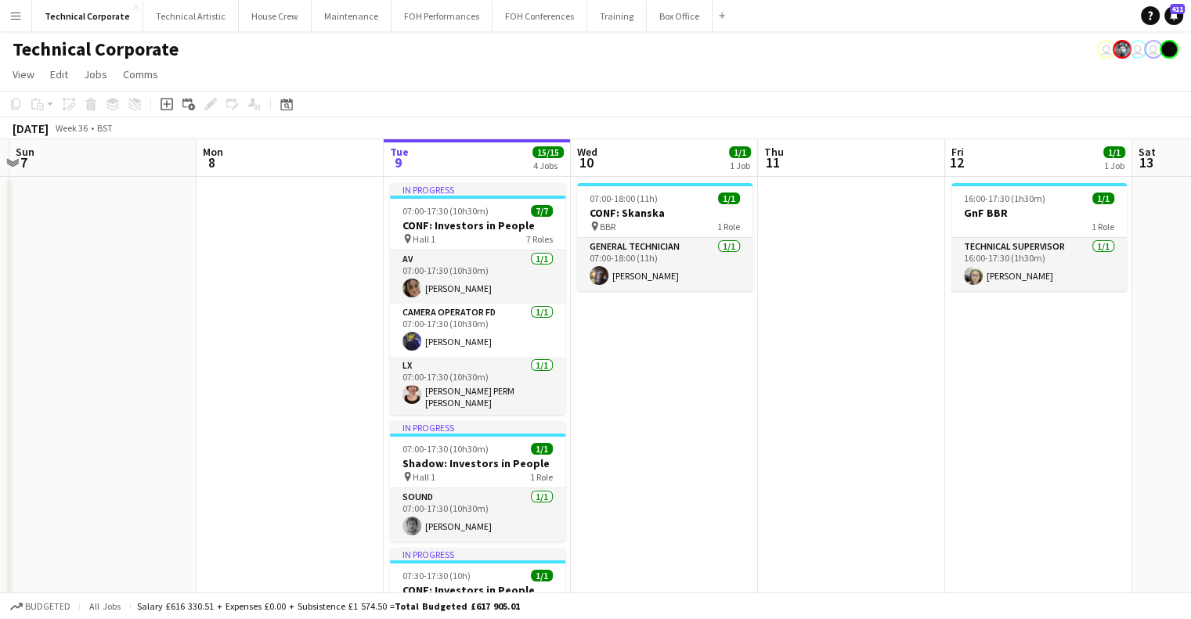
drag, startPoint x: 272, startPoint y: 281, endPoint x: 924, endPoint y: 316, distance: 652.3
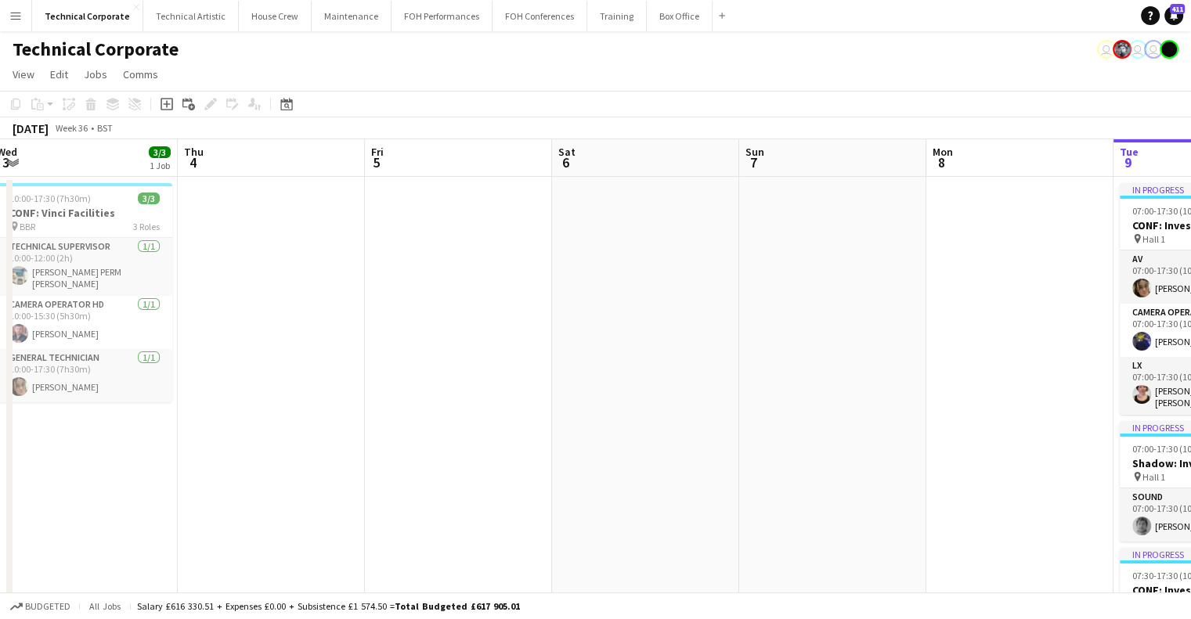
drag, startPoint x: 240, startPoint y: 298, endPoint x: 758, endPoint y: 328, distance: 519.2
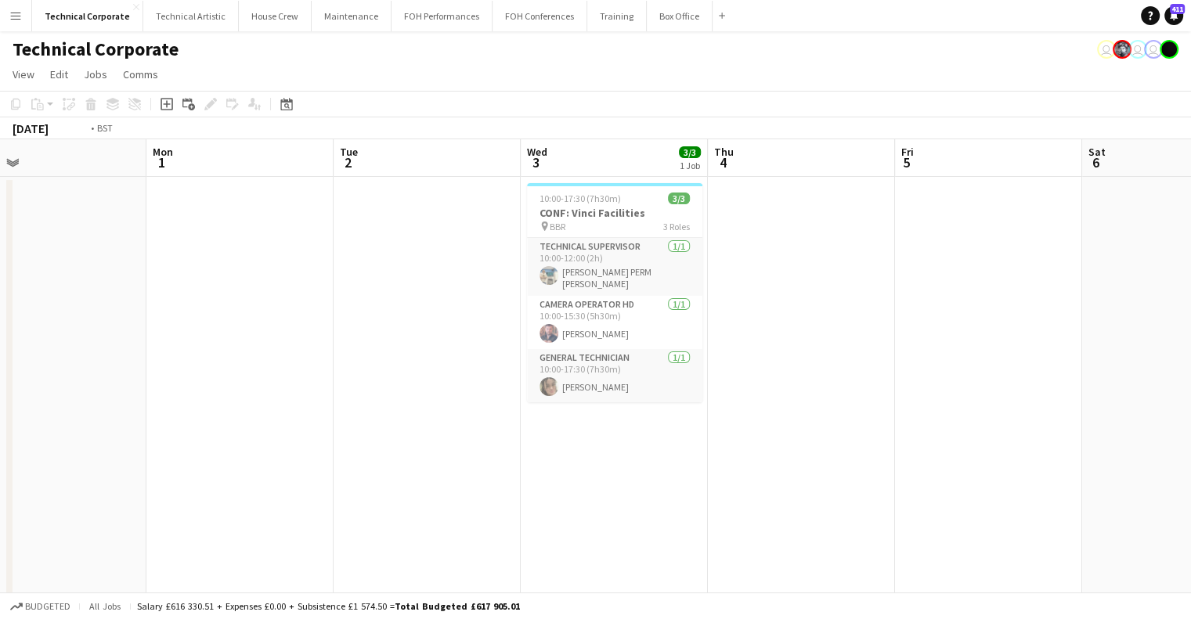
drag, startPoint x: 312, startPoint y: 379, endPoint x: 181, endPoint y: 385, distance: 131.7
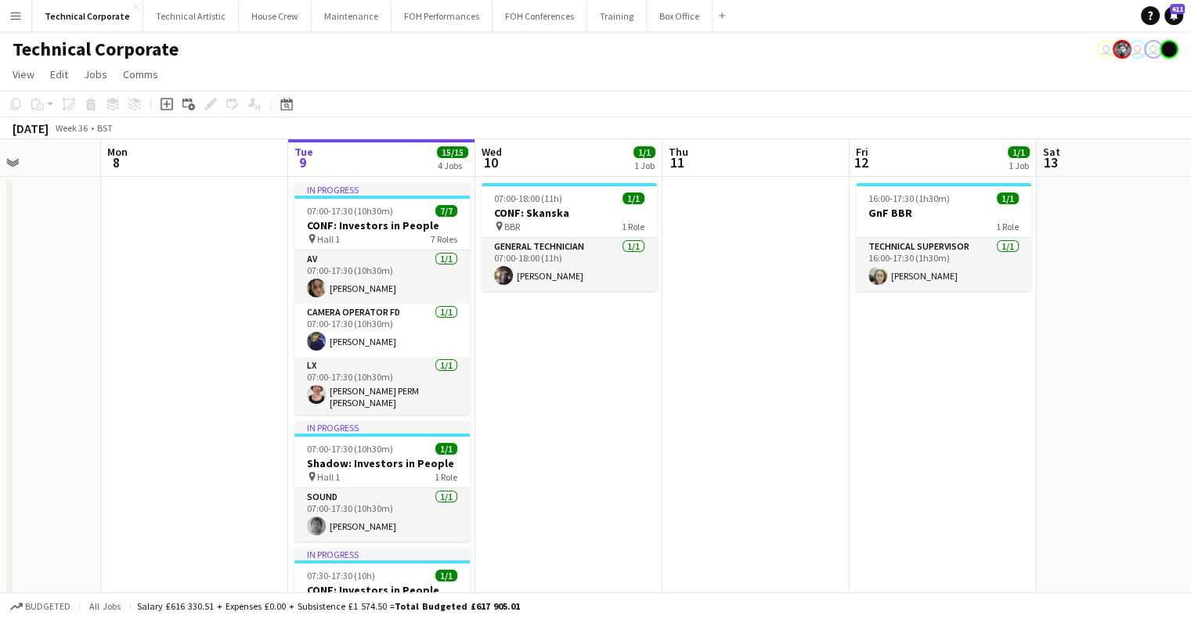
scroll to position [0, 460]
drag, startPoint x: 90, startPoint y: 411, endPoint x: 79, endPoint y: 413, distance: 11.1
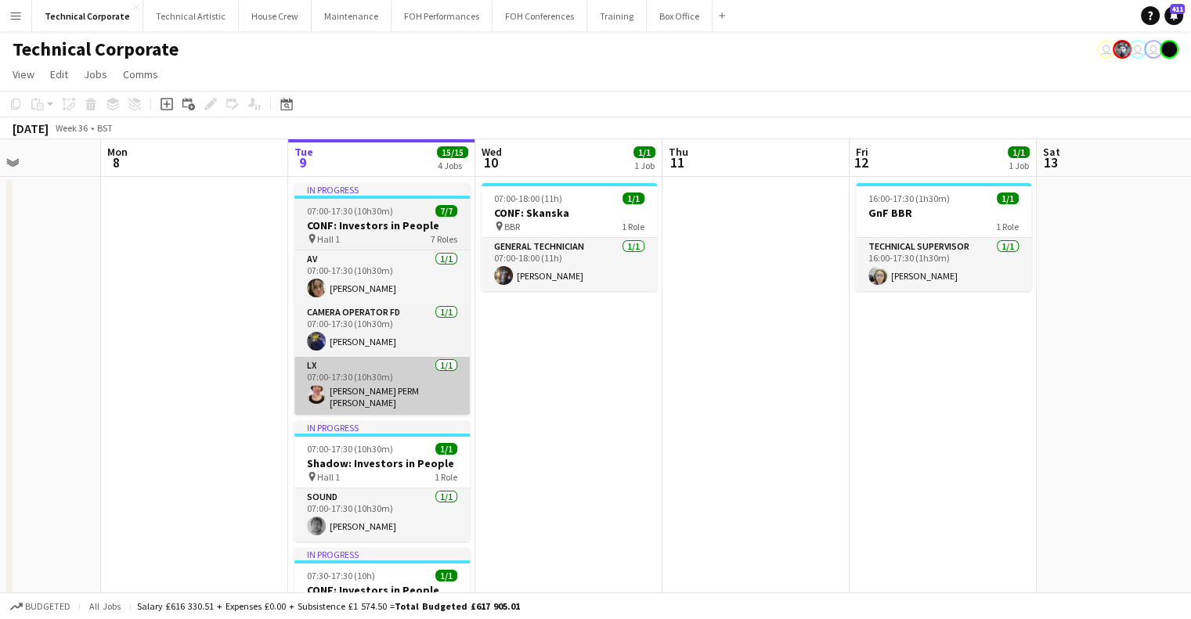
drag, startPoint x: 557, startPoint y: 400, endPoint x: 856, endPoint y: 398, distance: 299.1
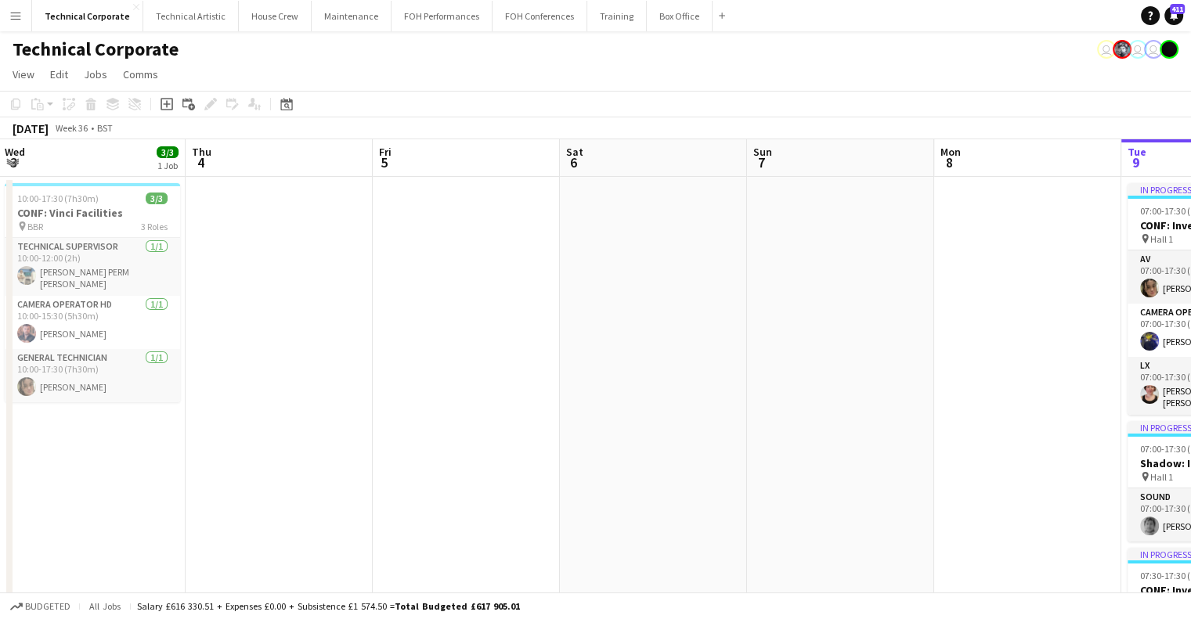
drag, startPoint x: 481, startPoint y: 406, endPoint x: 683, endPoint y: 433, distance: 203.7
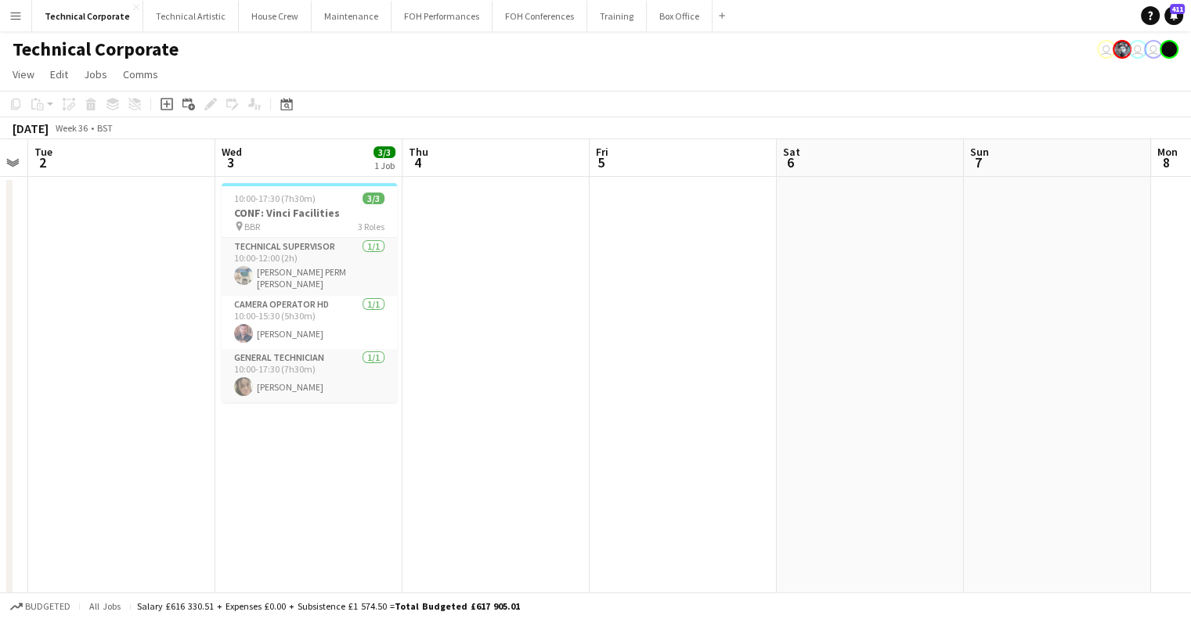
scroll to position [0, 344]
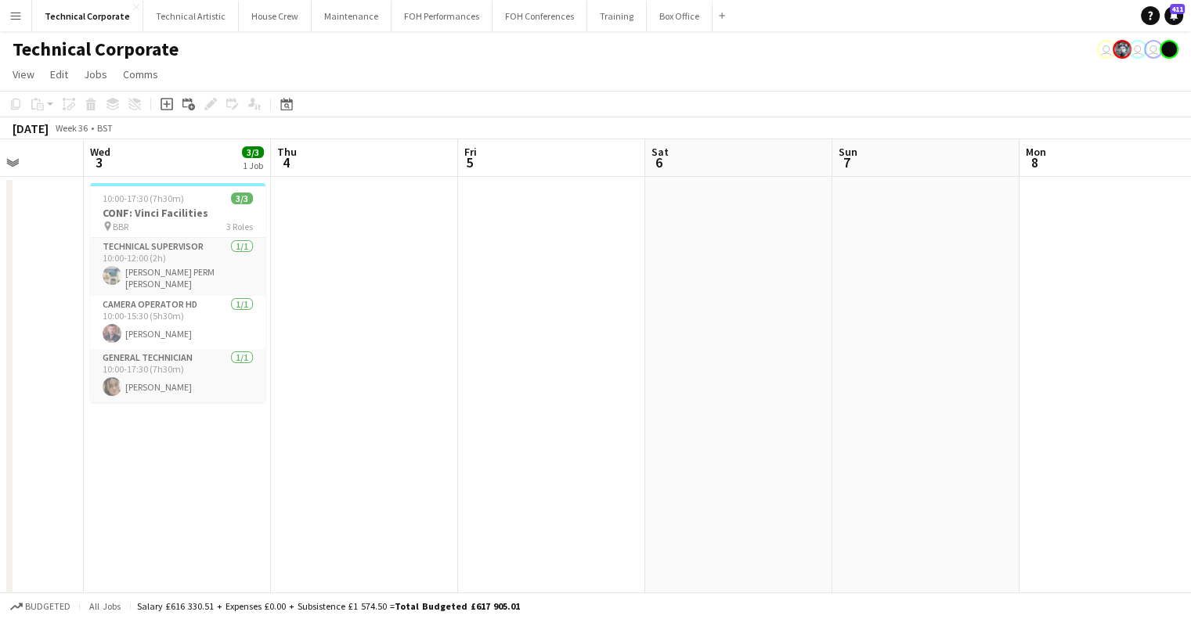
drag, startPoint x: 695, startPoint y: 438, endPoint x: 323, endPoint y: 445, distance: 372.7
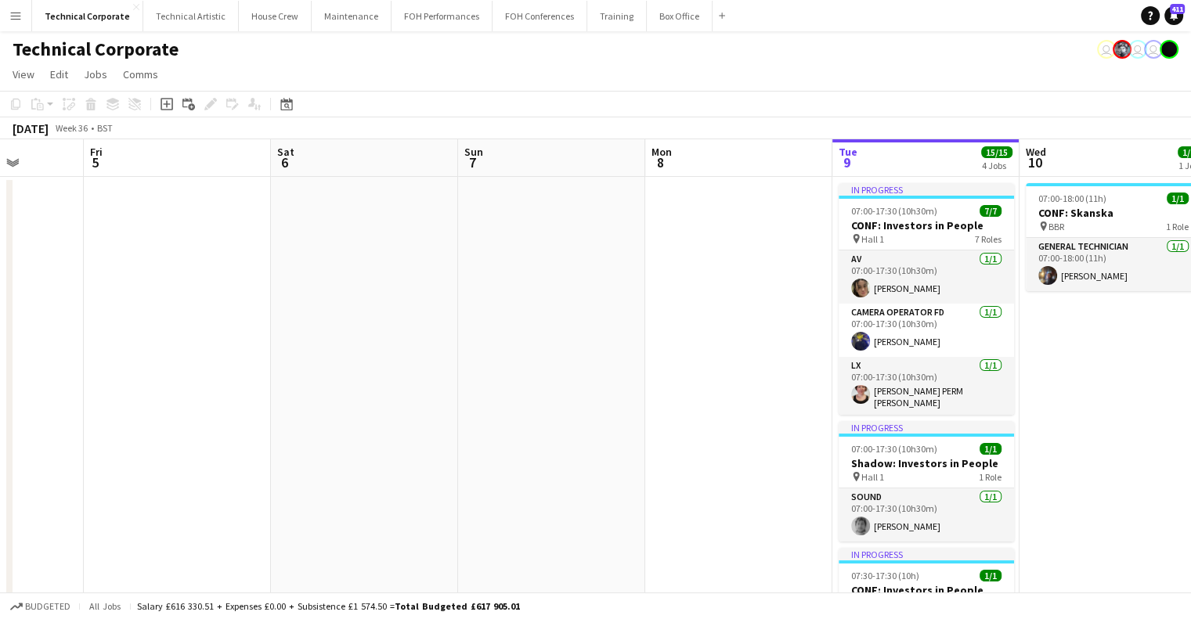
scroll to position [0, 481]
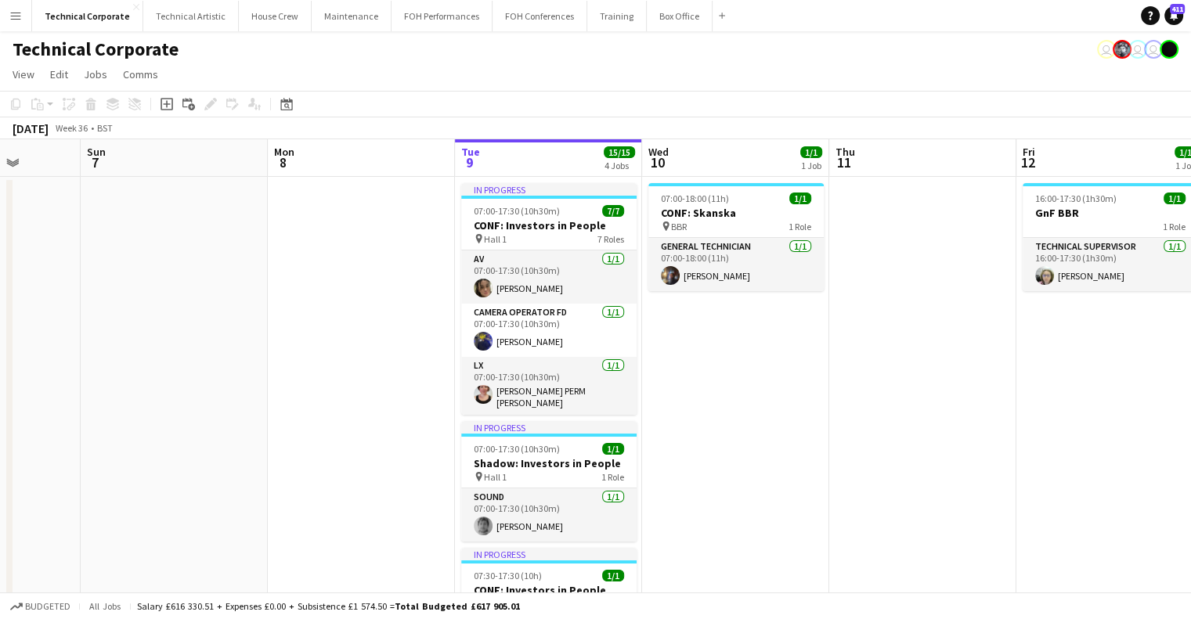
drag, startPoint x: 927, startPoint y: 293, endPoint x: 596, endPoint y: 334, distance: 333.8
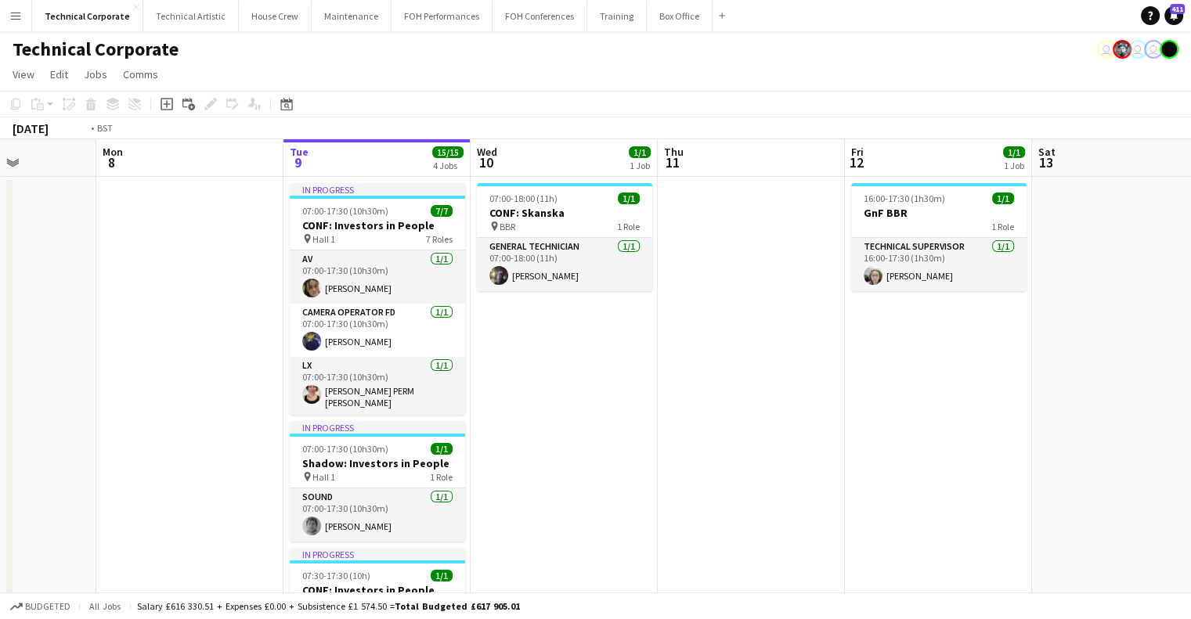
drag, startPoint x: 746, startPoint y: 572, endPoint x: 790, endPoint y: 611, distance: 58.3
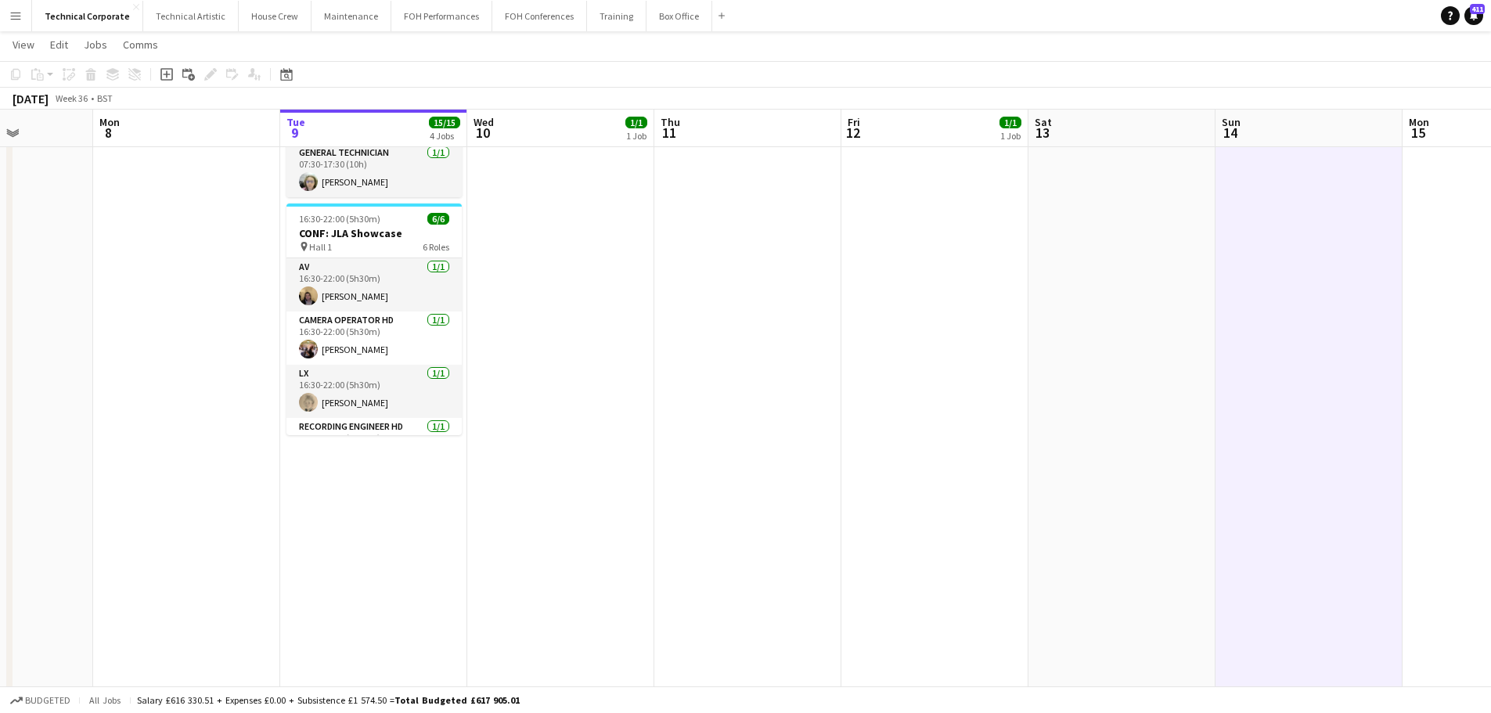
scroll to position [208, 0]
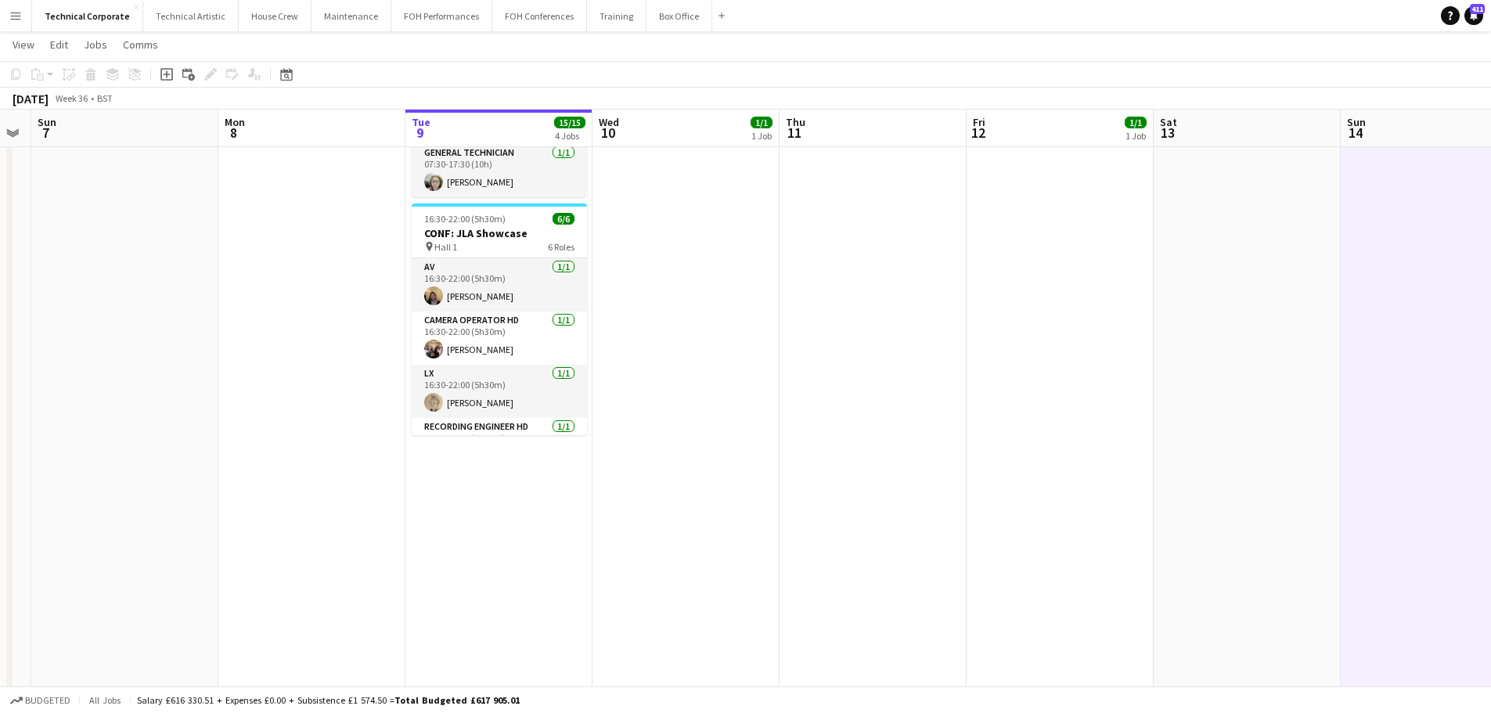
drag, startPoint x: 629, startPoint y: 451, endPoint x: 780, endPoint y: 443, distance: 151.3
click at [754, 445] on app-calendar-viewport "Fri 5 Sat 6 Sun 7 Mon 8 Tue 9 15/15 4 Jobs Wed 10 1/1 1 Job Thu 11 Fri 12 1/1 1…" at bounding box center [745, 243] width 1491 height 1304
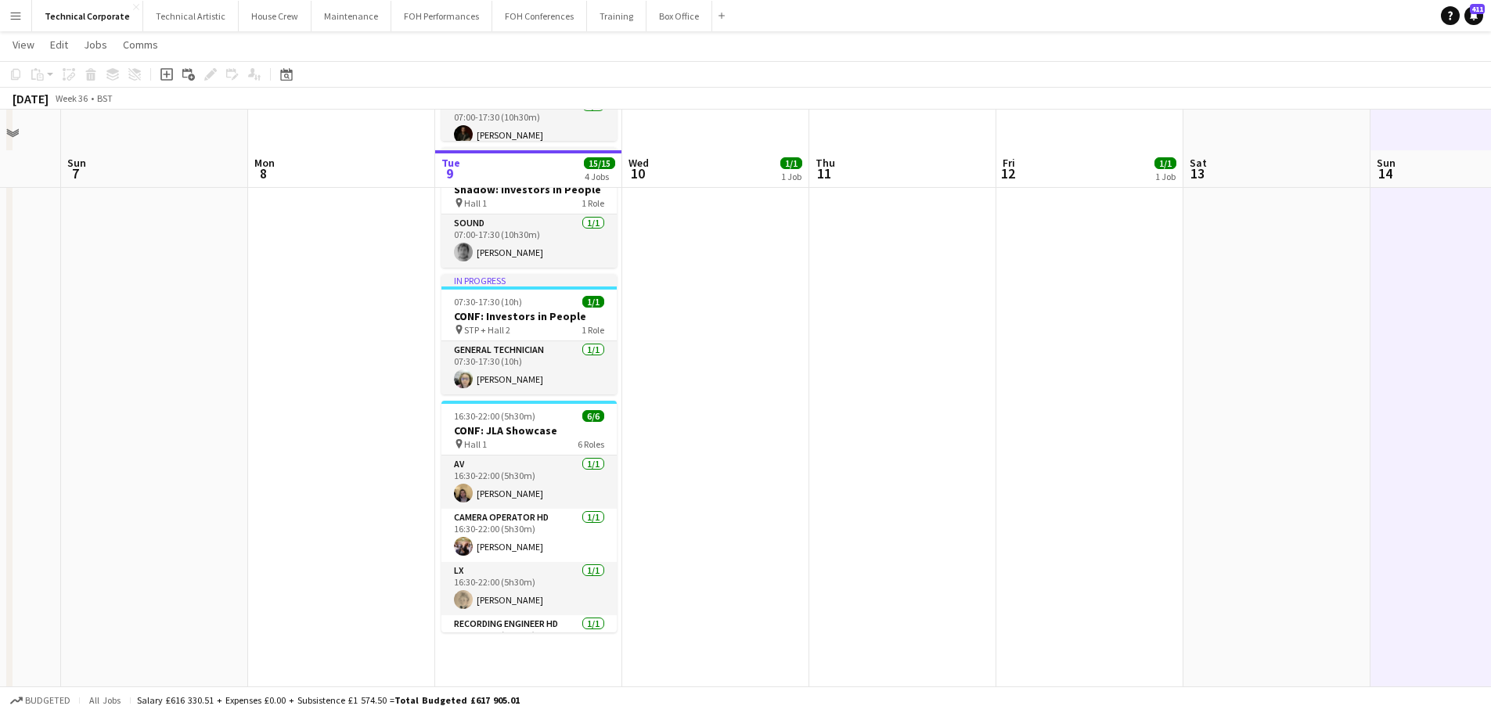
scroll to position [313, 0]
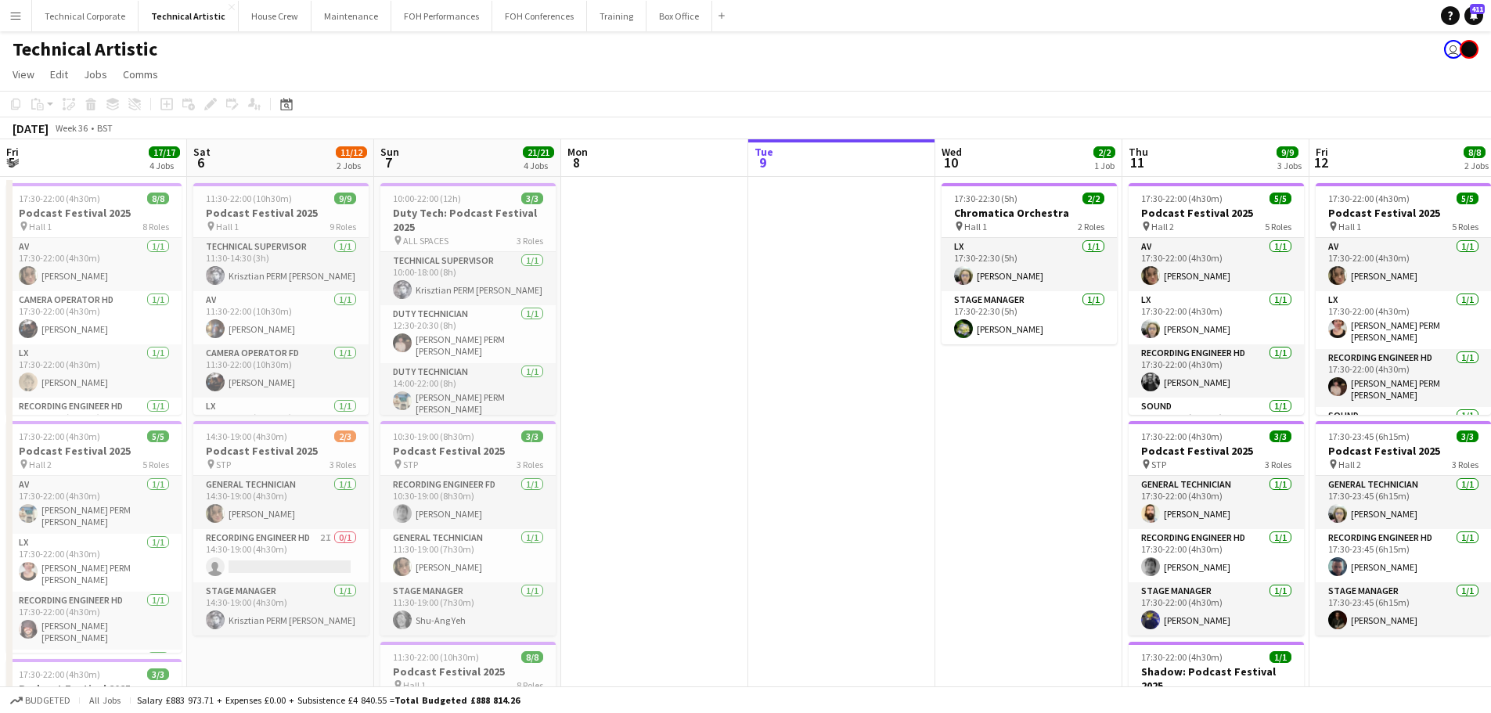
scroll to position [0, 550]
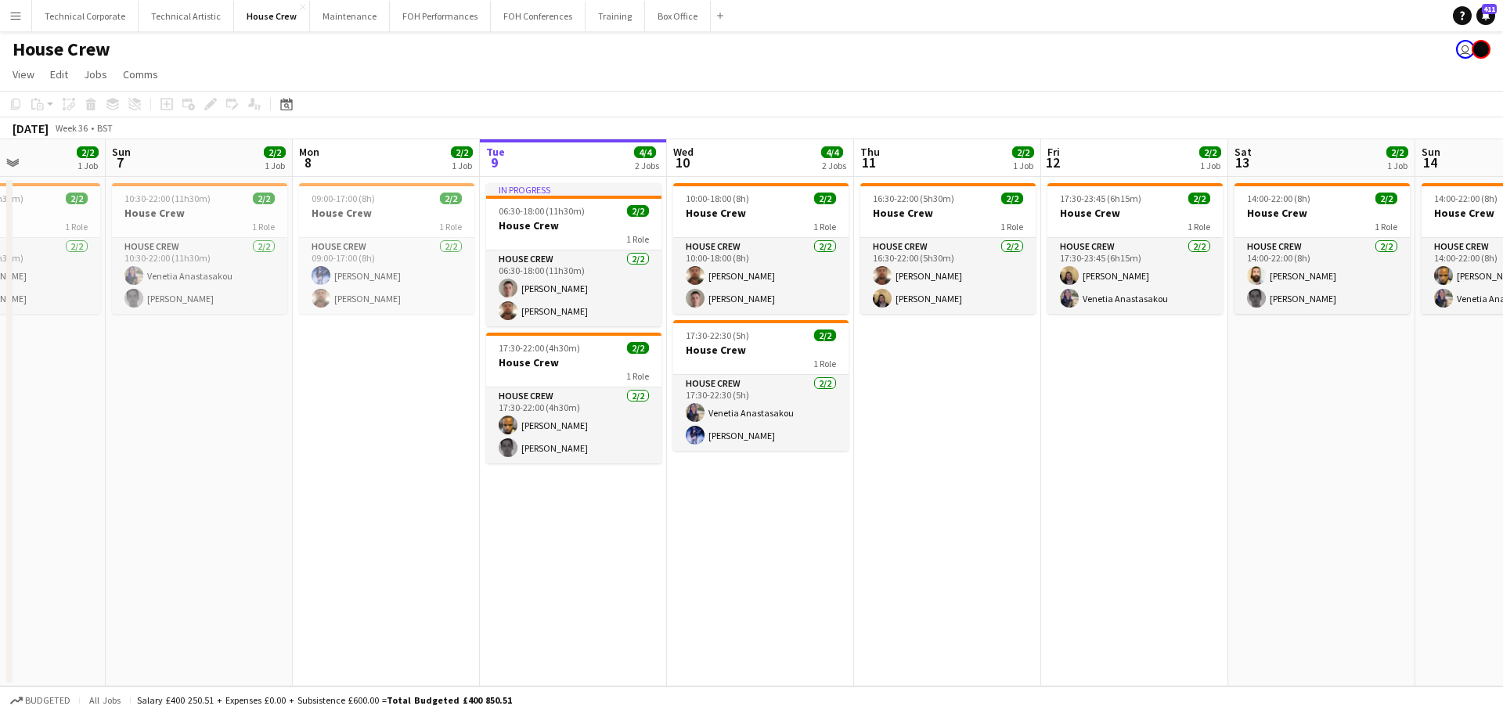
scroll to position [0, 669]
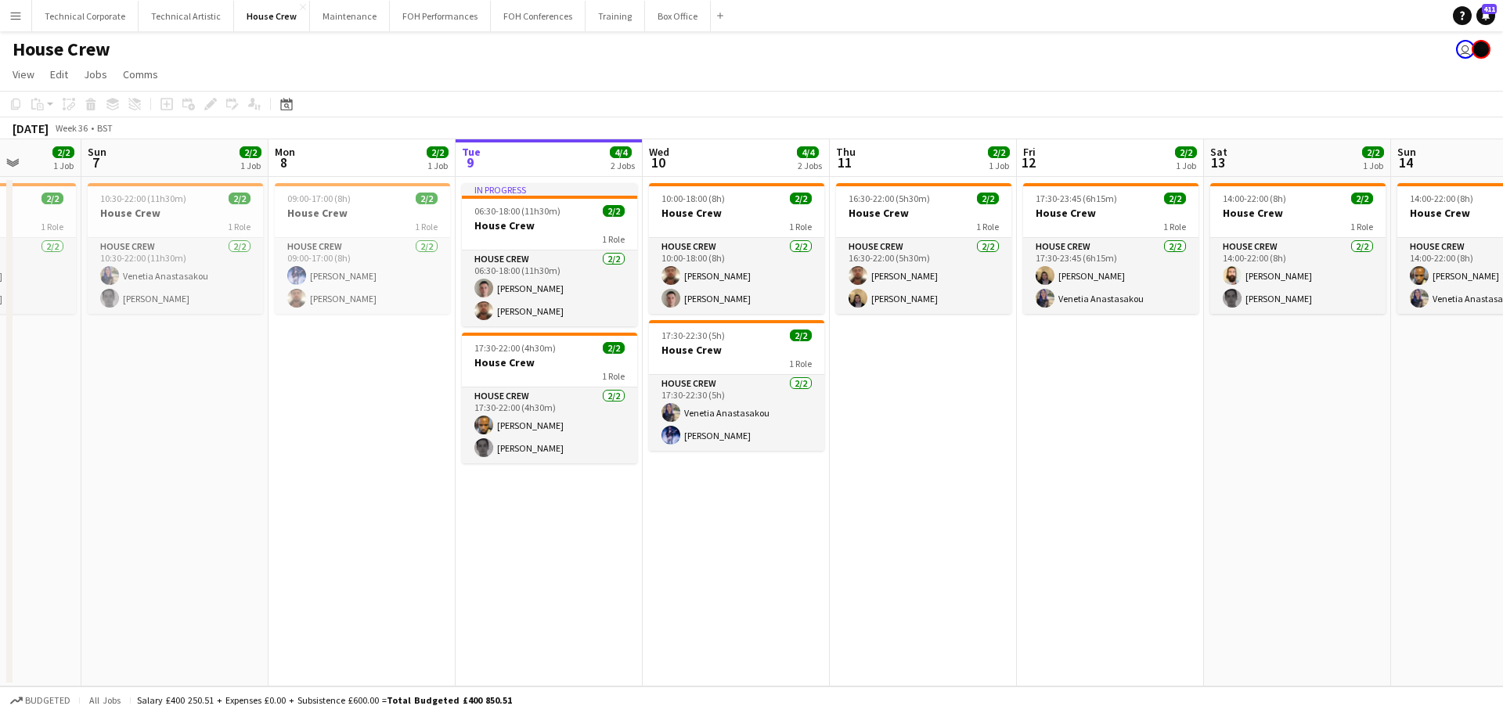
drag, startPoint x: 363, startPoint y: 308, endPoint x: 375, endPoint y: 316, distance: 14.1
click at [324, 315] on app-calendar-viewport "Wed 3 2/2 1 Job Thu 4 2/2 1 Job Fri 5 2/2 1 Job Sat 6 2/2 1 Job Sun 7 2/2 1 Job…" at bounding box center [751, 412] width 1503 height 547
